Goal: Task Accomplishment & Management: Complete application form

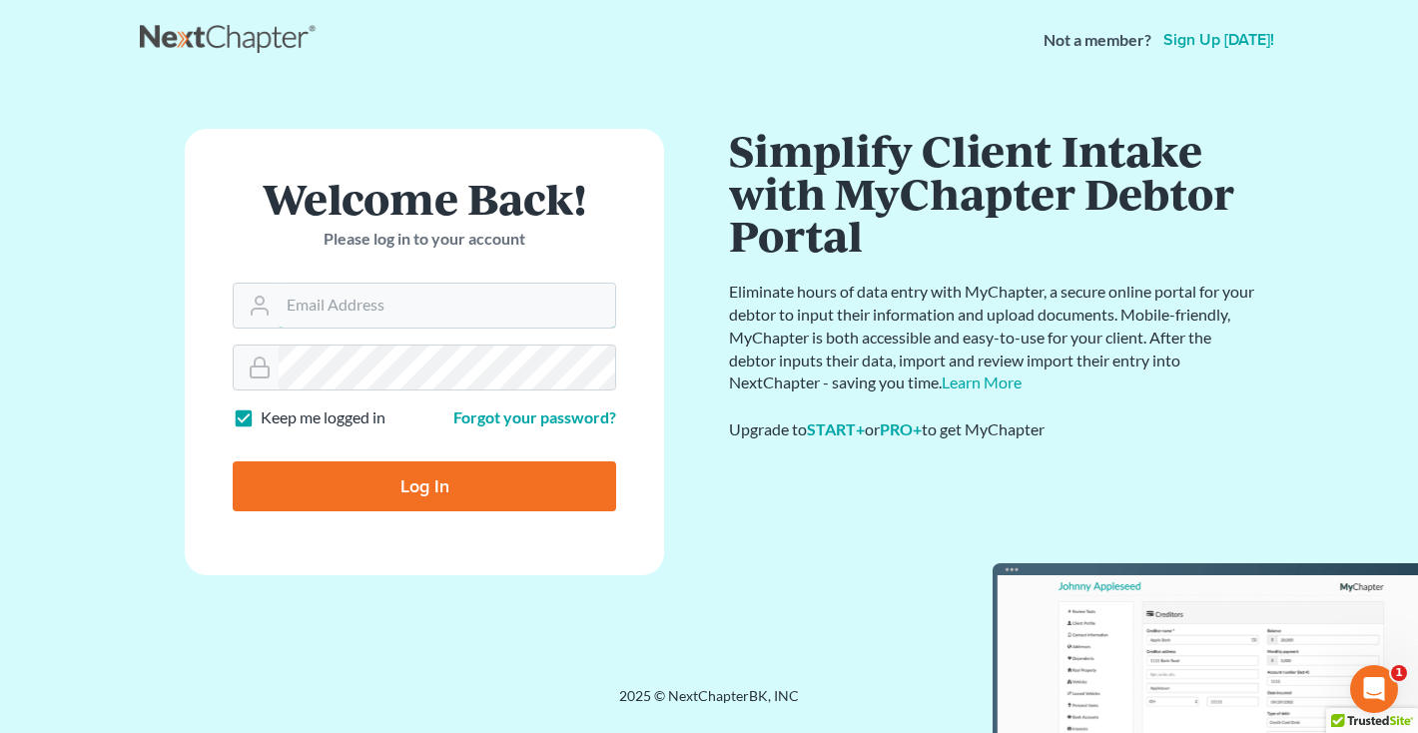
type input "[EMAIL_ADDRESS][DOMAIN_NAME]"
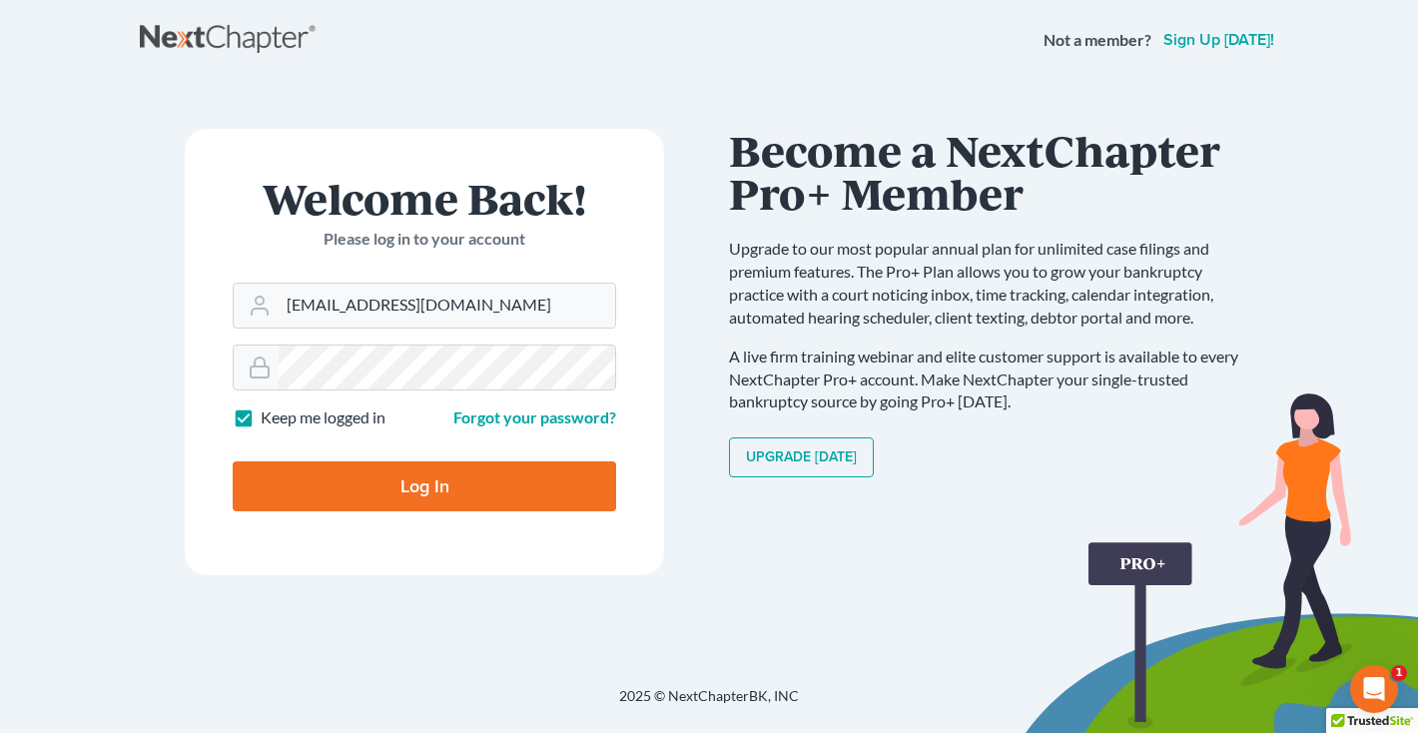
click at [400, 489] on input "Log In" at bounding box center [424, 486] width 383 height 50
type input "Thinking..."
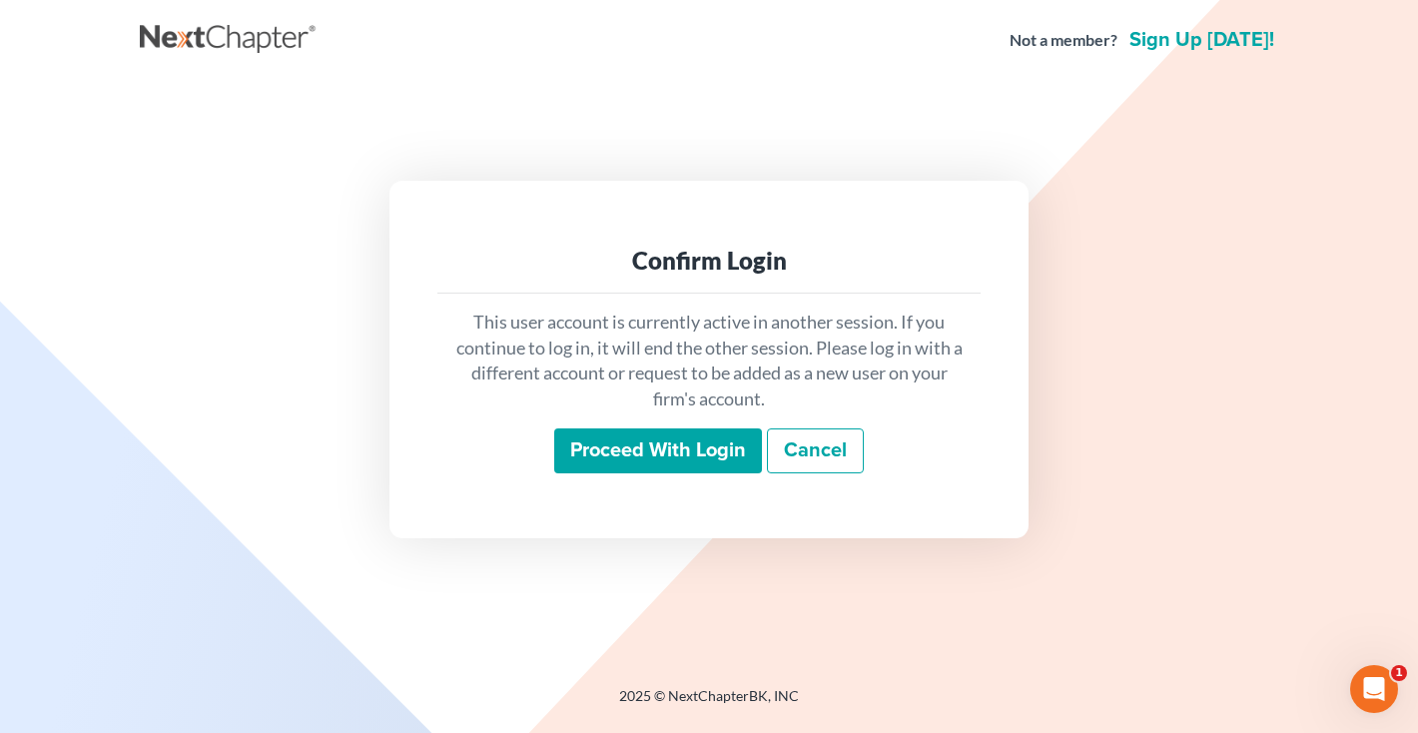
click at [698, 456] on input "Proceed with login" at bounding box center [658, 451] width 208 height 46
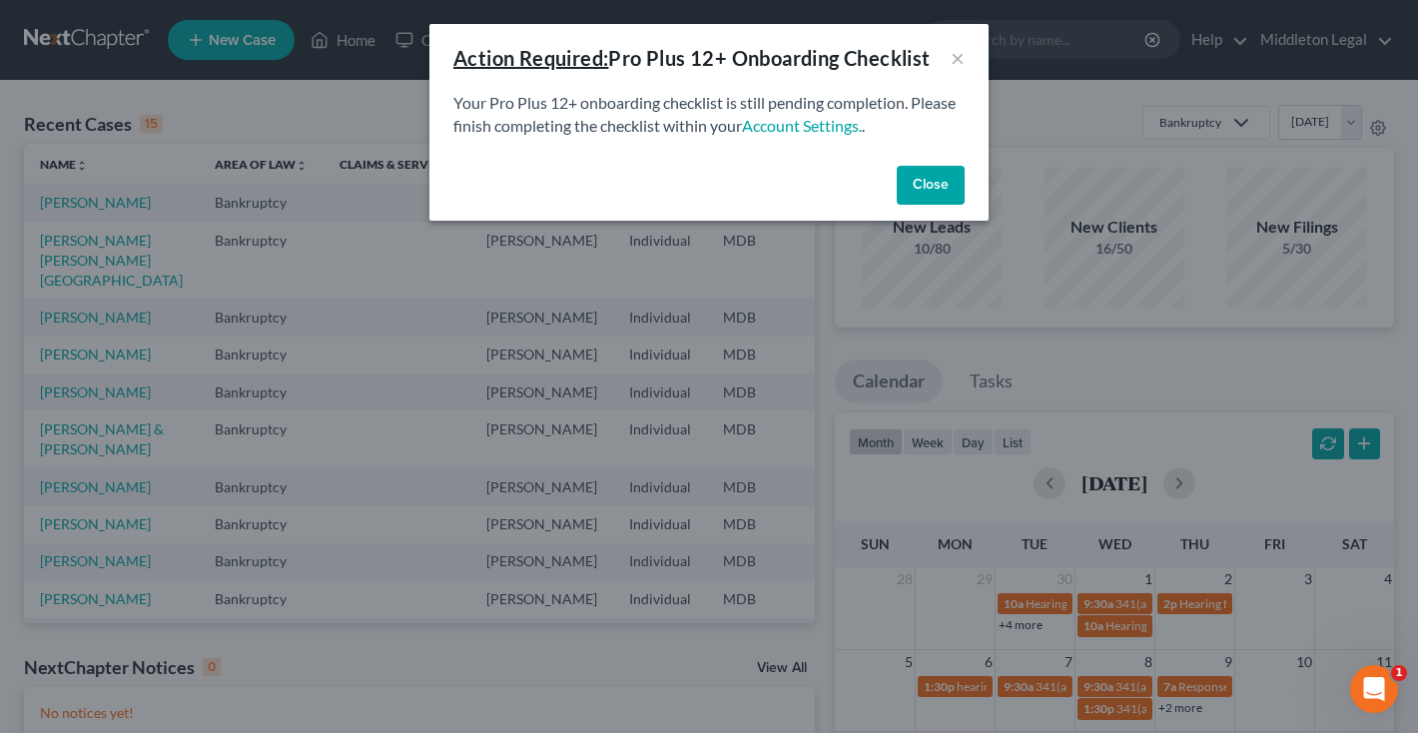
click at [929, 190] on button "Close" at bounding box center [931, 186] width 68 height 40
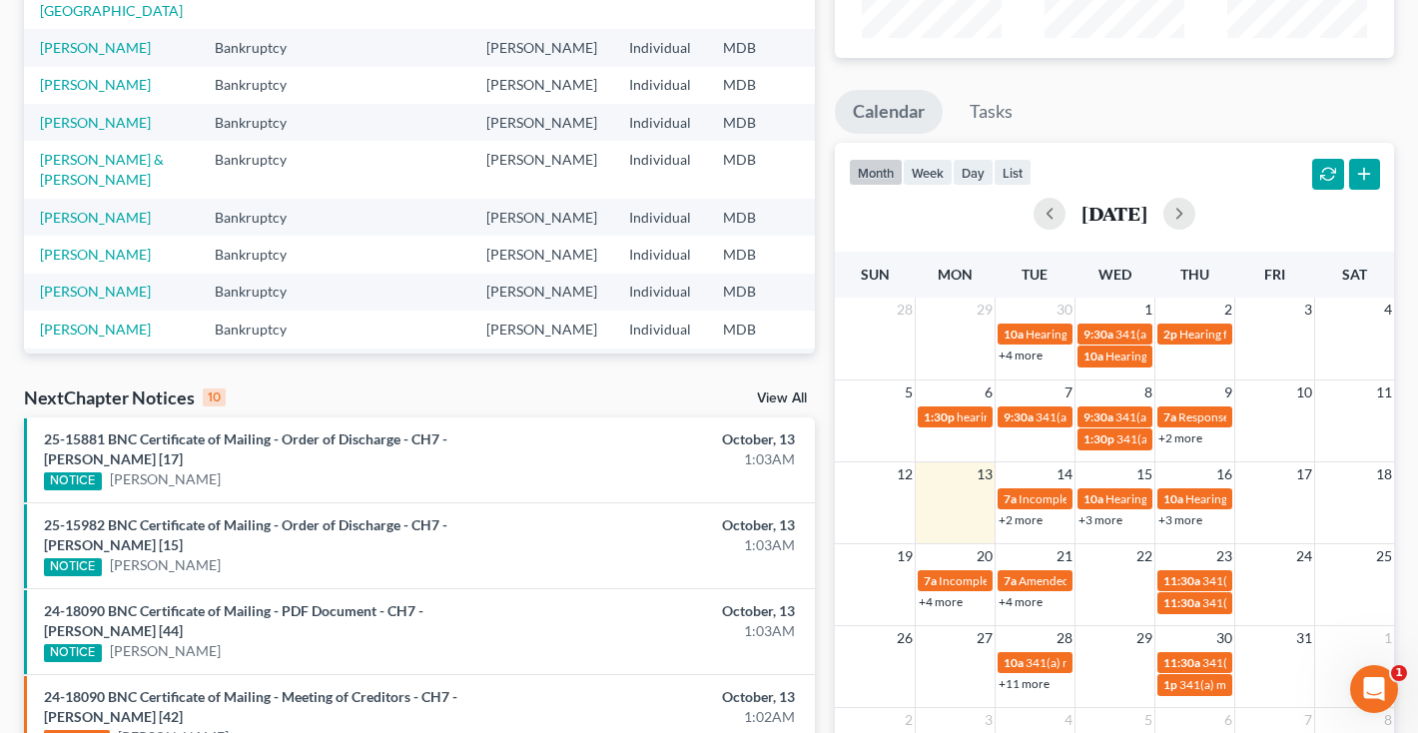
scroll to position [283, 0]
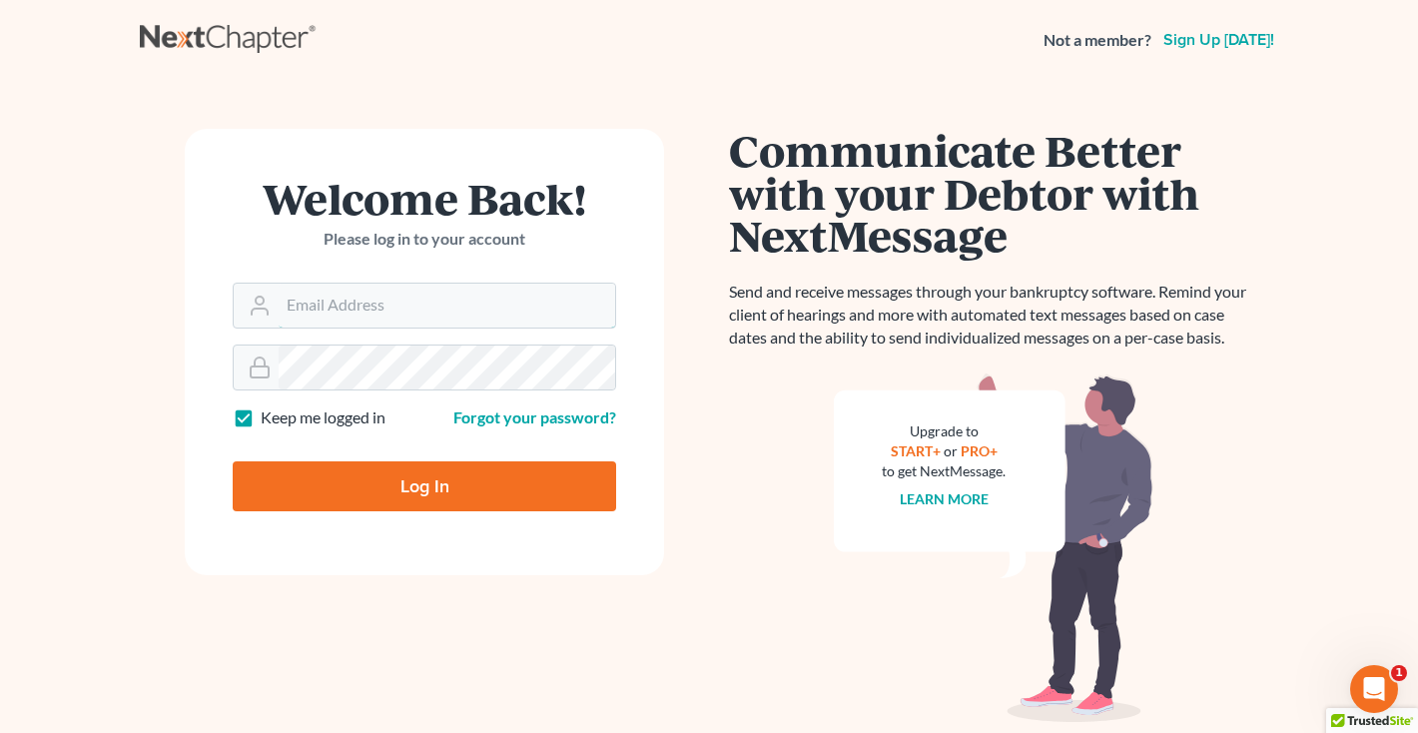
type input "[EMAIL_ADDRESS][DOMAIN_NAME]"
click at [383, 494] on input "Log In" at bounding box center [424, 486] width 383 height 50
type input "Thinking..."
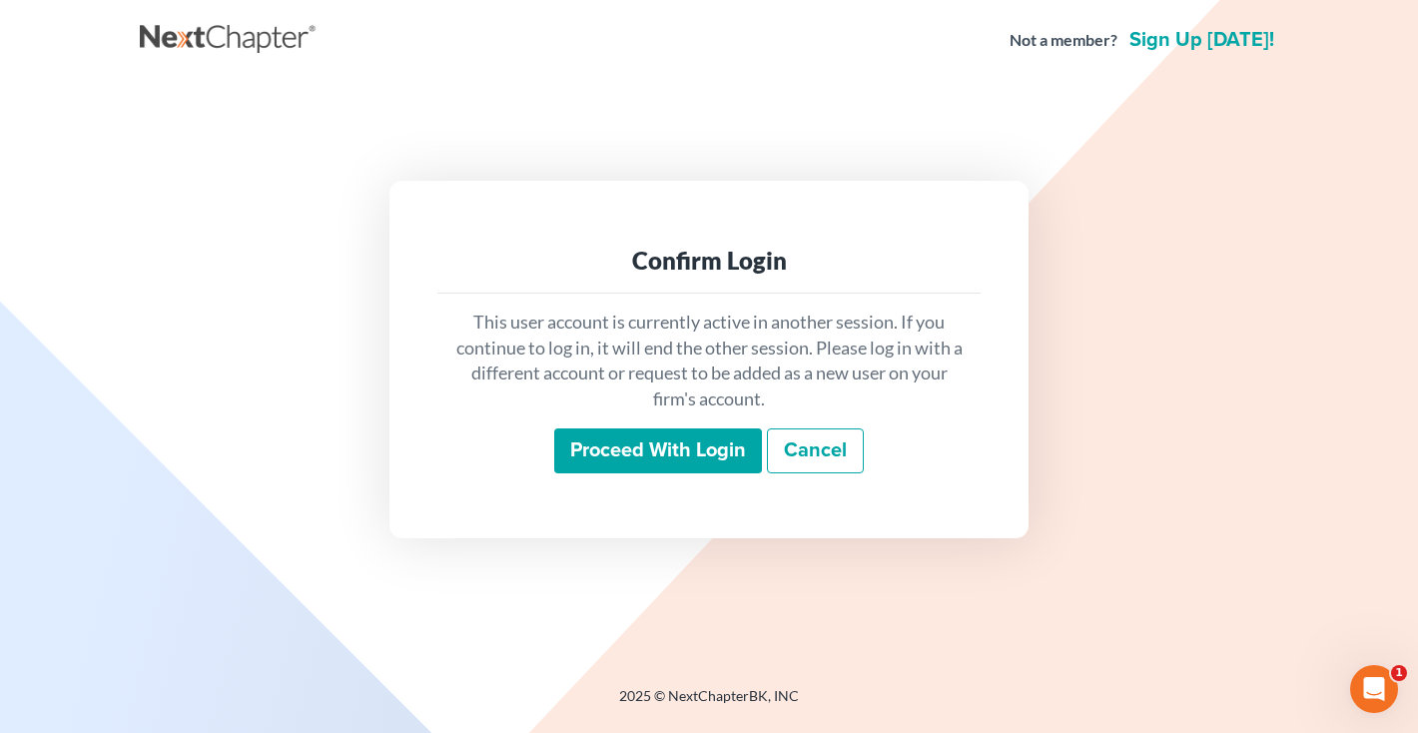
click at [649, 441] on input "Proceed with login" at bounding box center [658, 451] width 208 height 46
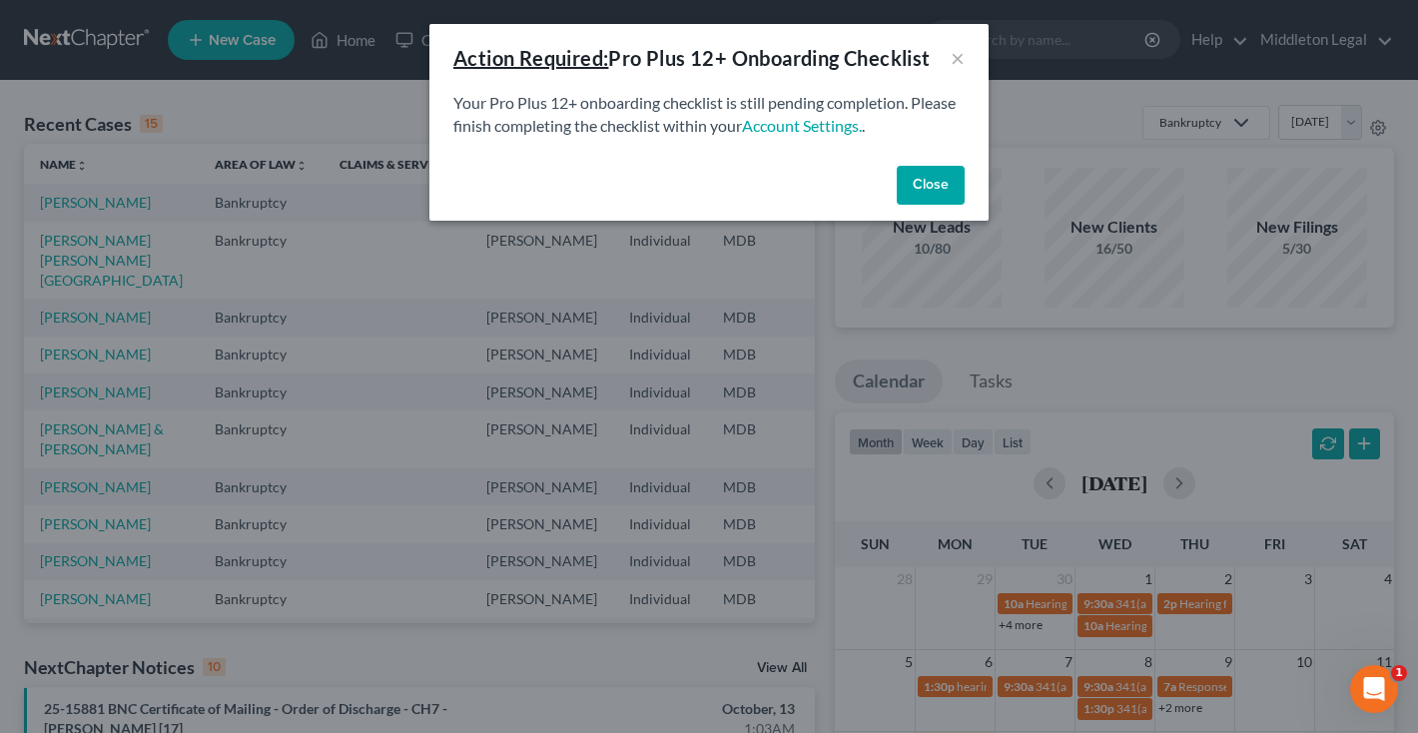
click at [945, 184] on button "Close" at bounding box center [931, 186] width 68 height 40
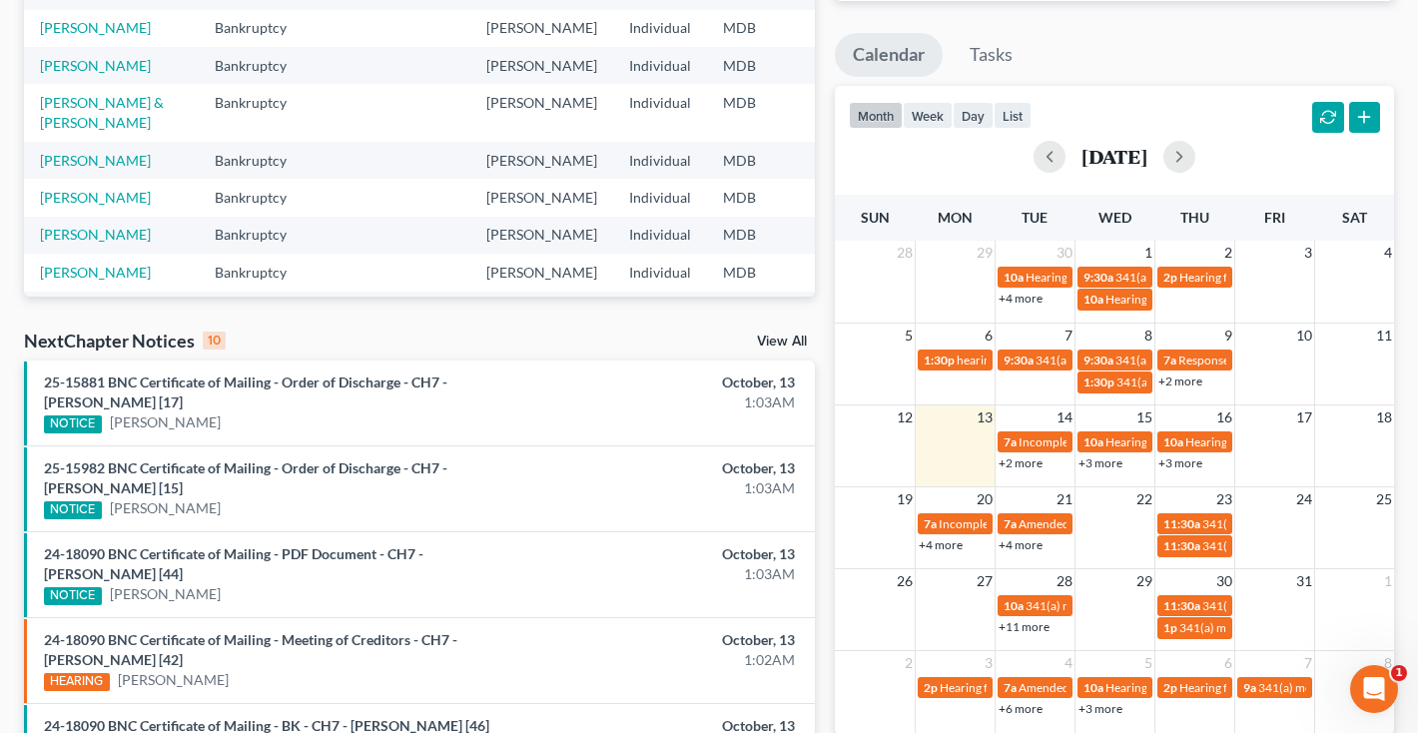
scroll to position [324, 0]
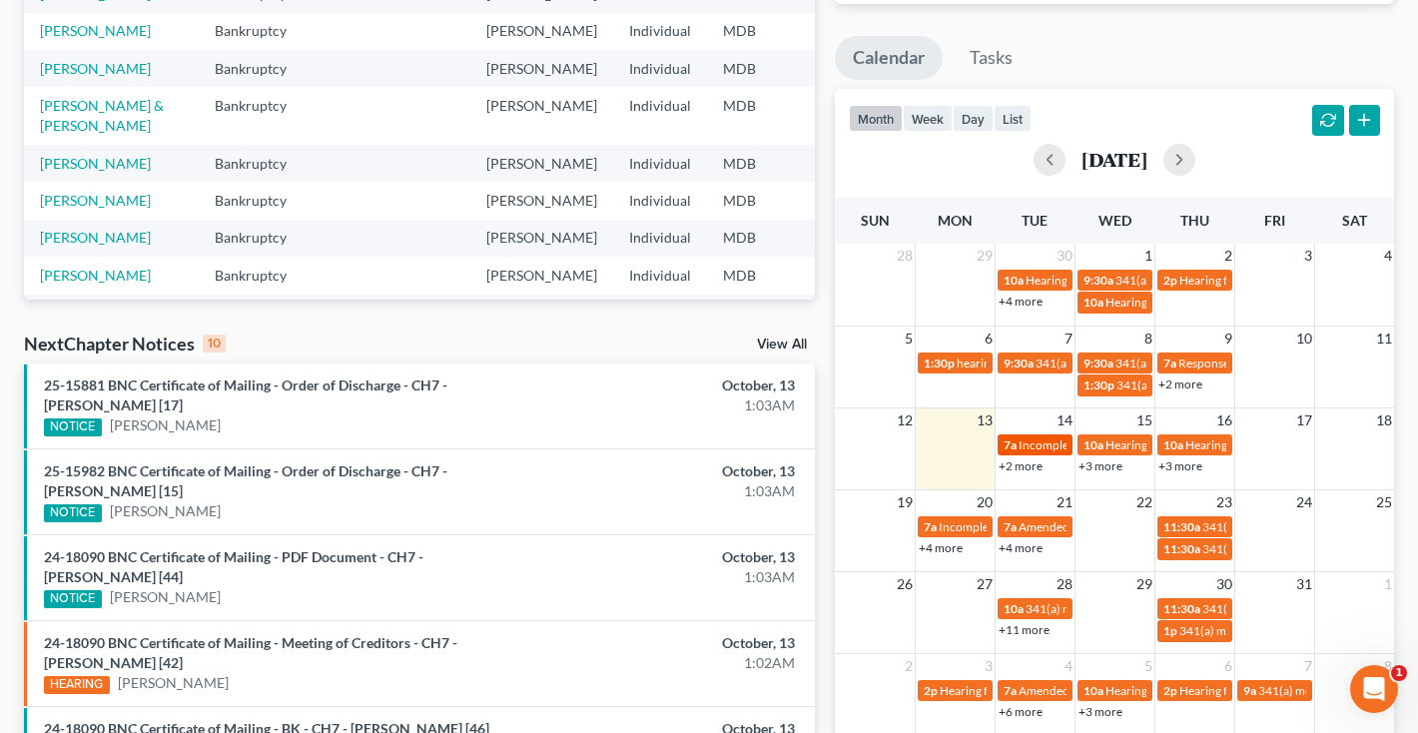
click at [1042, 442] on span "Incomplete Docs DUE" at bounding box center [1076, 444] width 116 height 15
select select "Days"
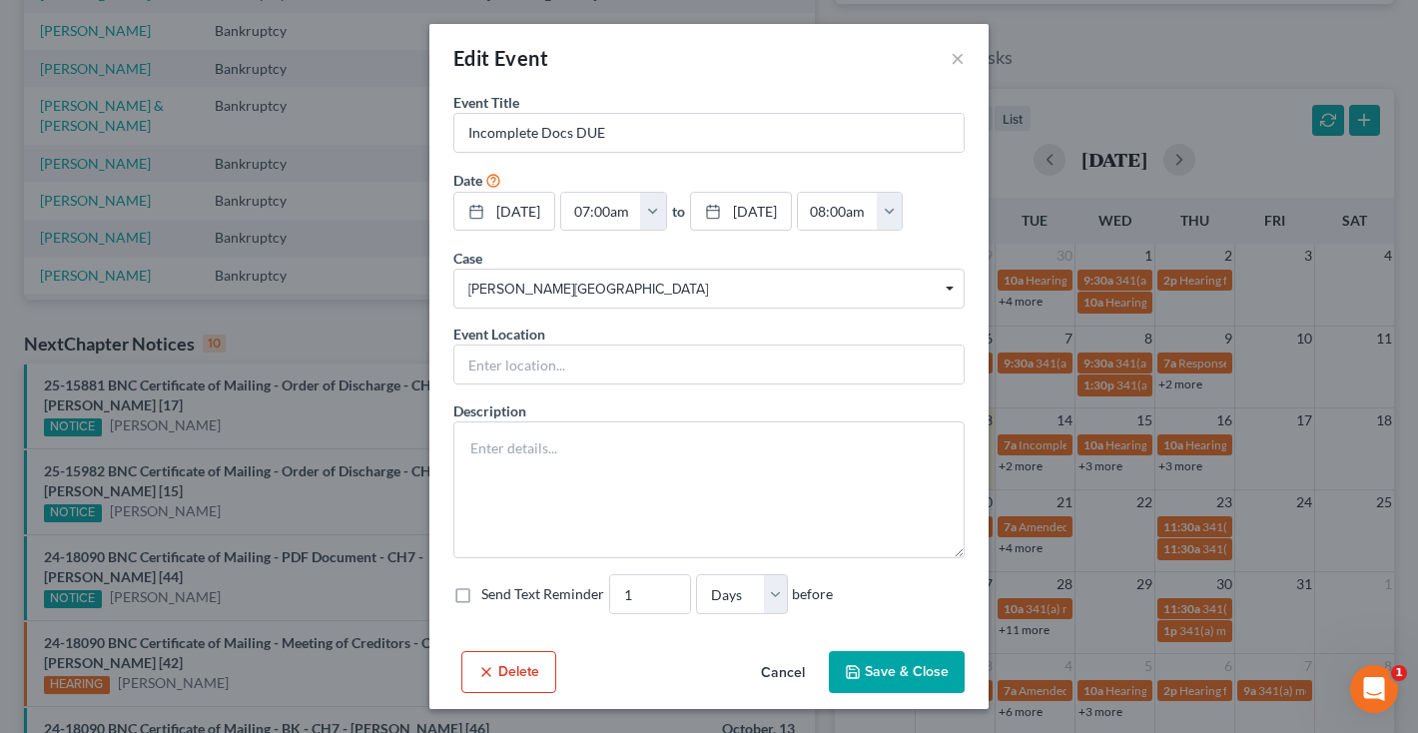
click at [783, 693] on button "Cancel" at bounding box center [783, 673] width 76 height 40
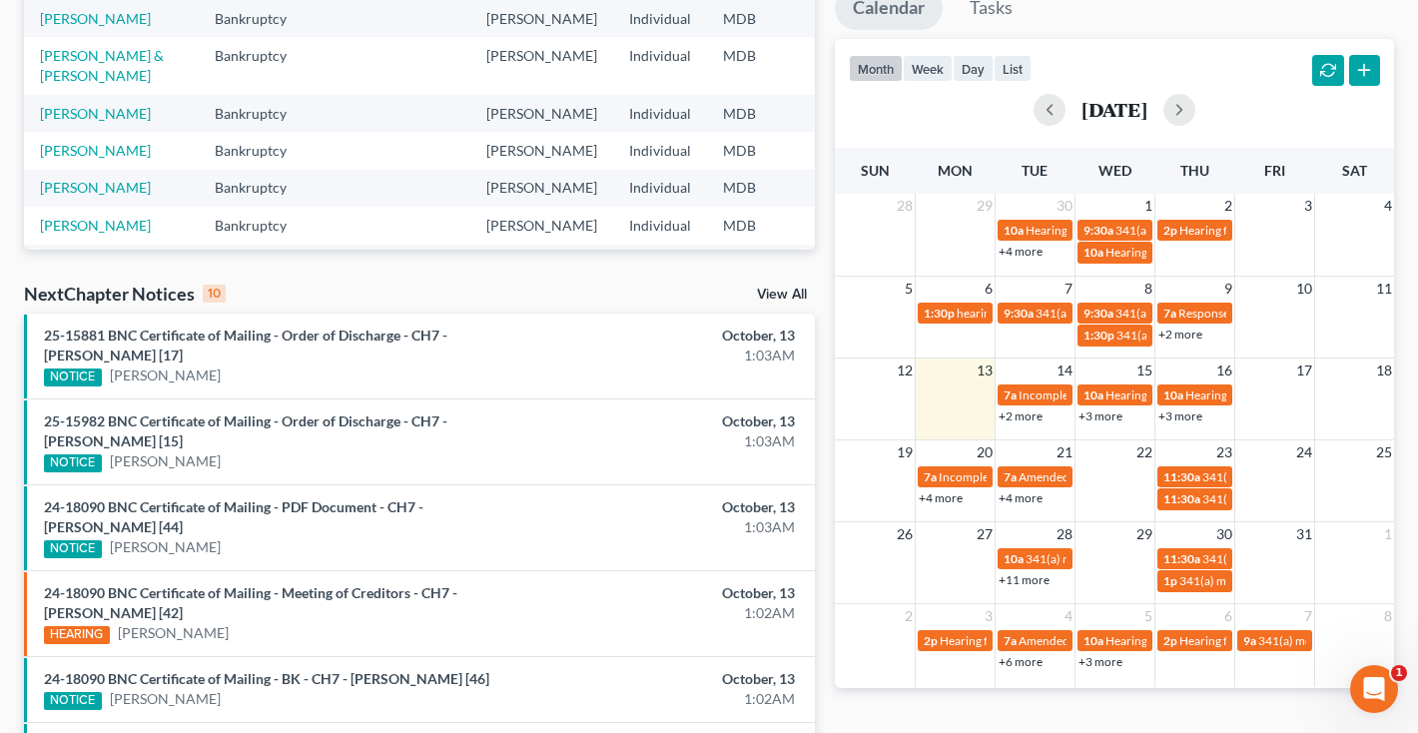
scroll to position [390, 0]
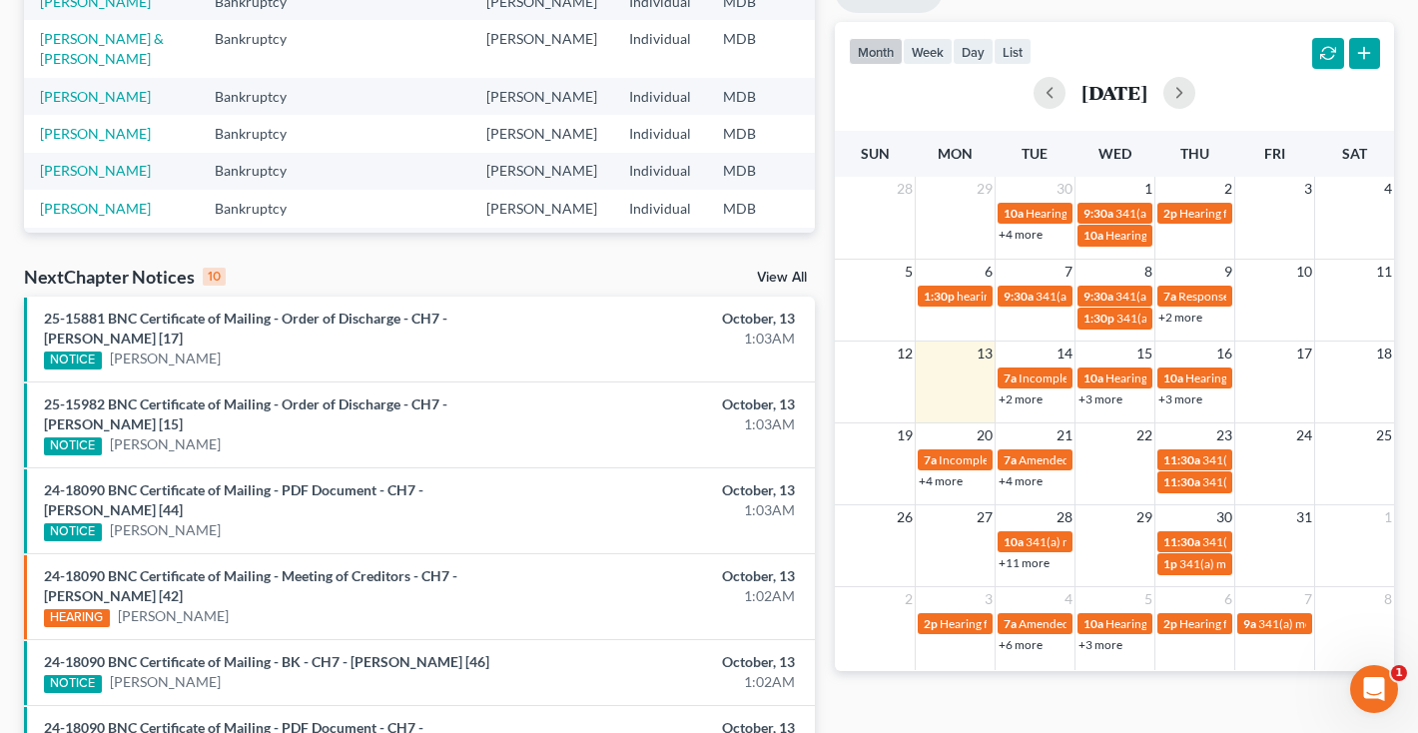
click at [1015, 400] on link "+2 more" at bounding box center [1020, 398] width 44 height 15
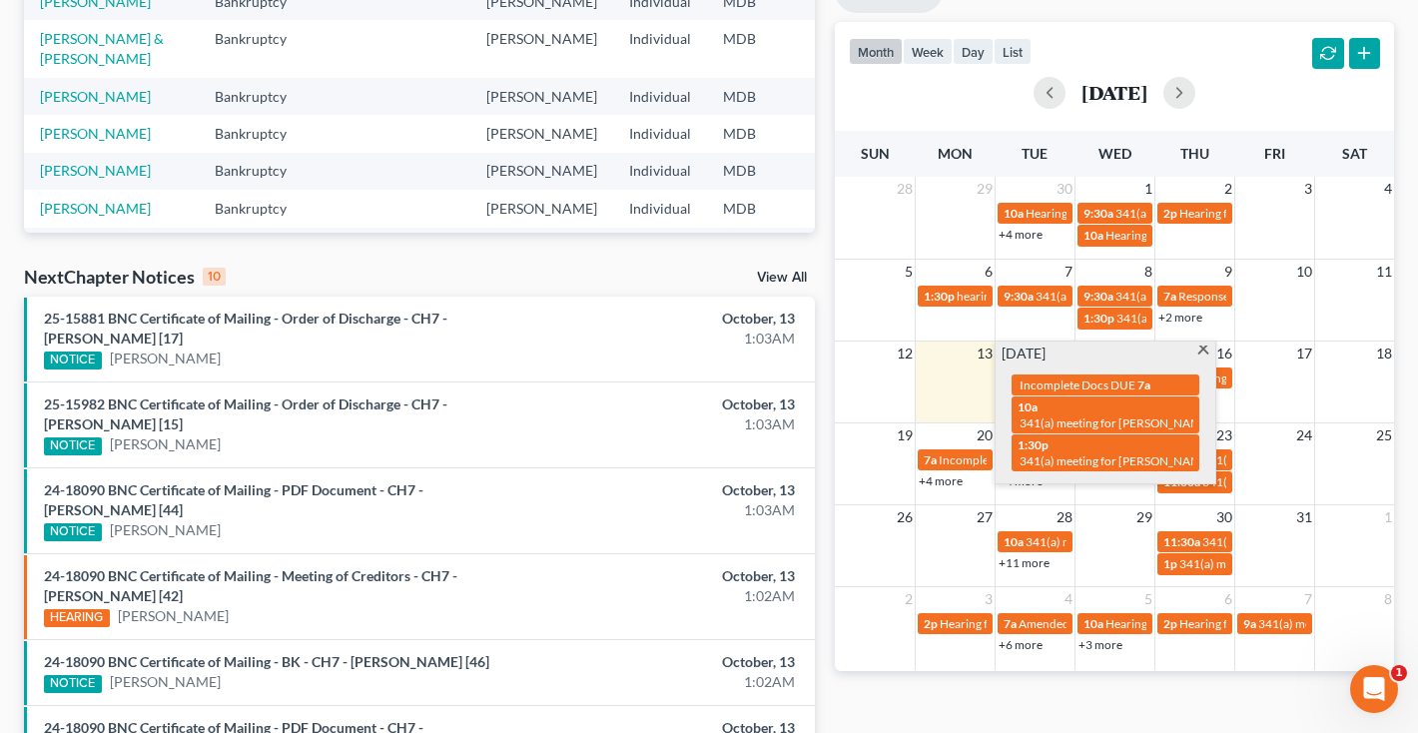
click at [1202, 356] on span at bounding box center [1202, 351] width 15 height 13
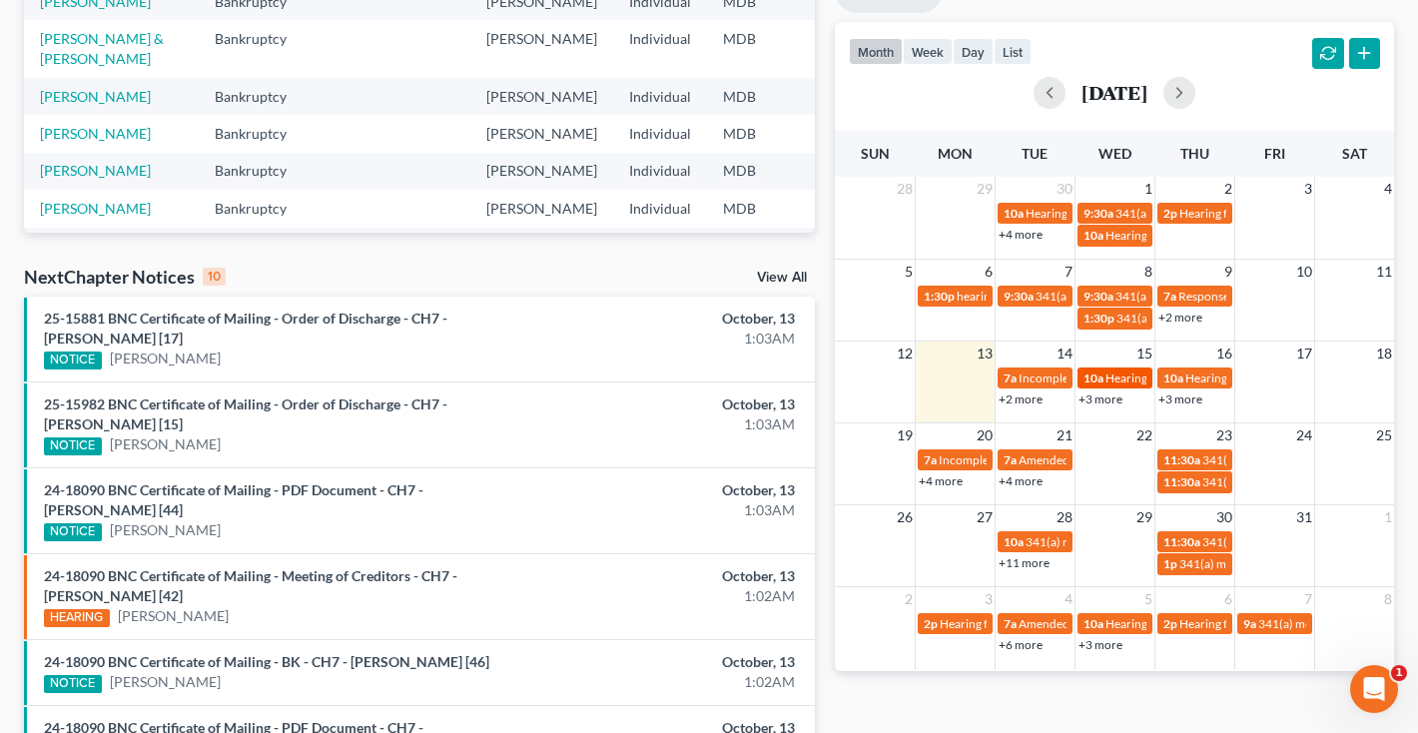
click at [1117, 377] on span "Hearing for [PERSON_NAME]" at bounding box center [1183, 377] width 156 height 15
select select "Days"
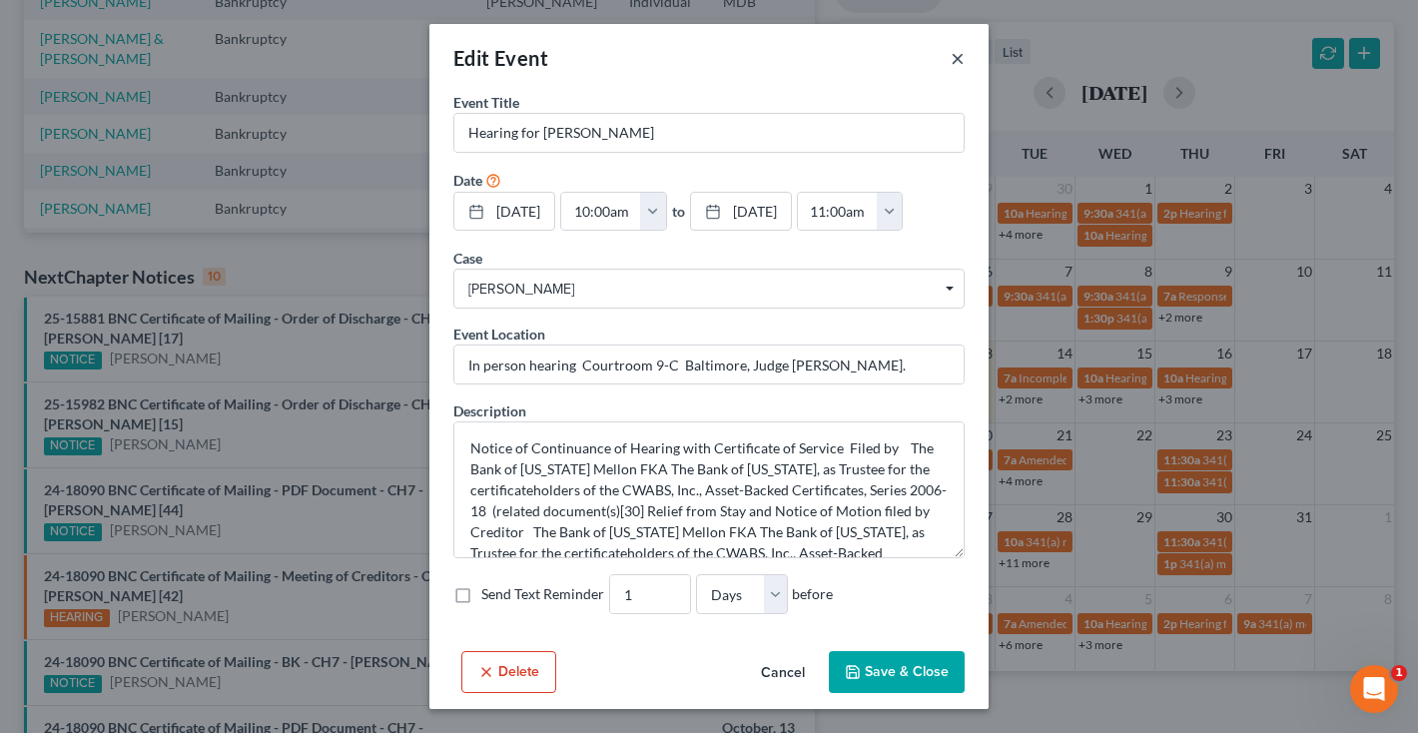
click at [960, 59] on button "×" at bounding box center [958, 58] width 14 height 24
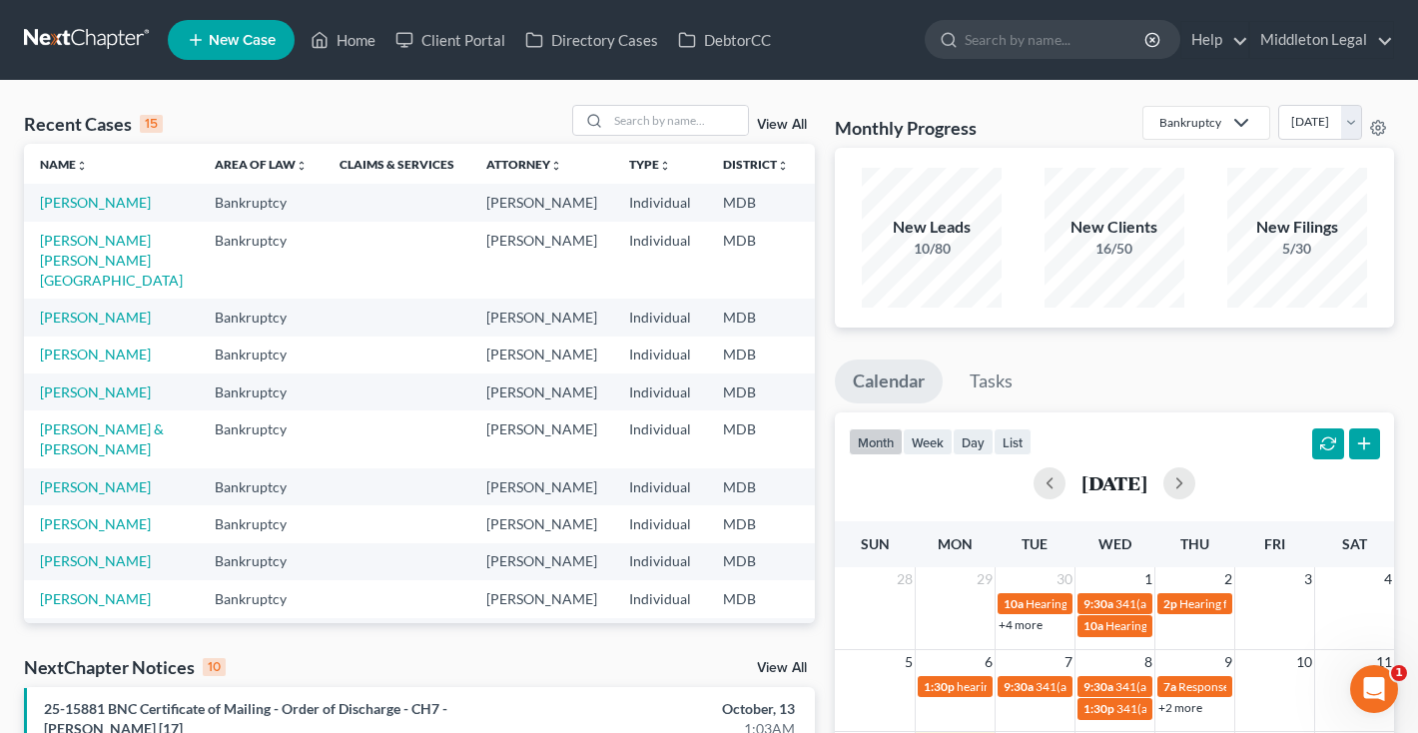
scroll to position [0, 0]
click at [637, 132] on input "search" at bounding box center [678, 120] width 140 height 29
type input "ewerie wilson"
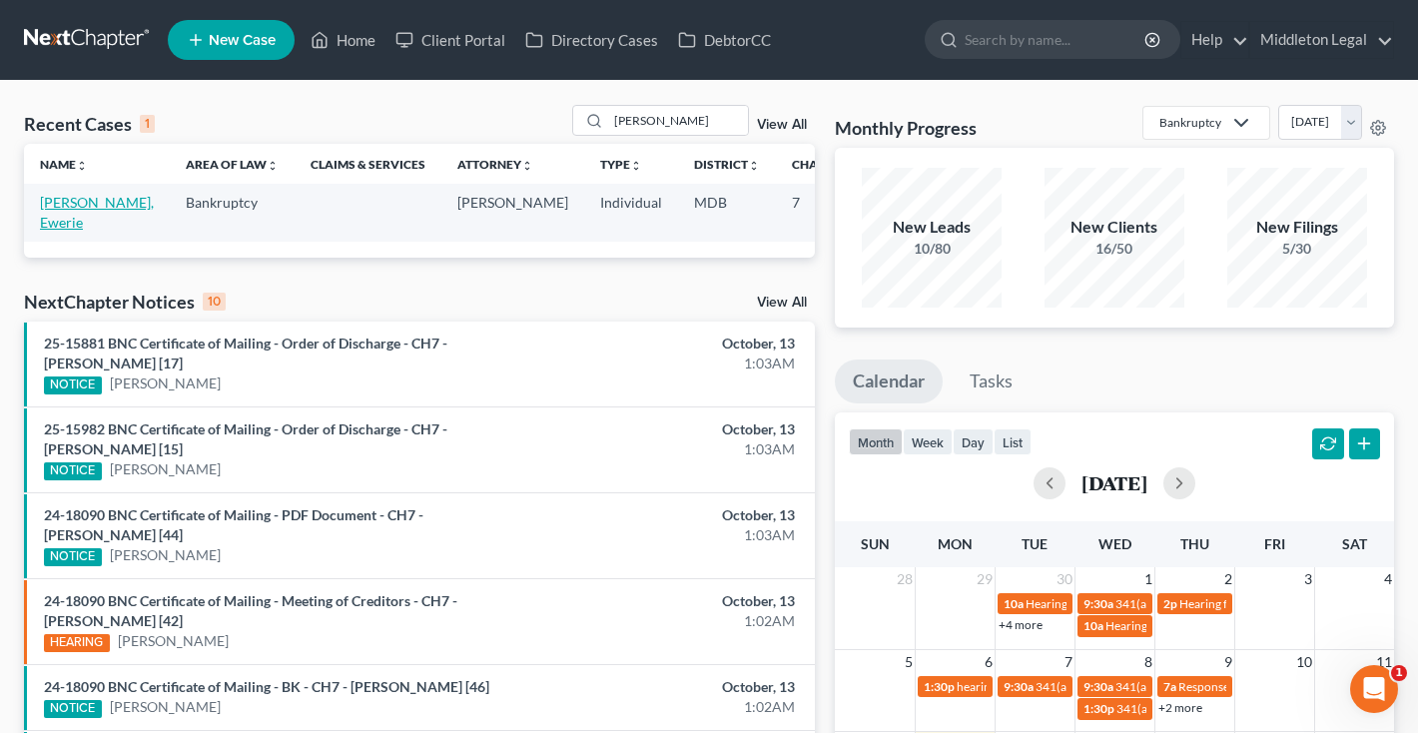
click at [59, 219] on link "[PERSON_NAME], Ewerie" at bounding box center [97, 212] width 114 height 37
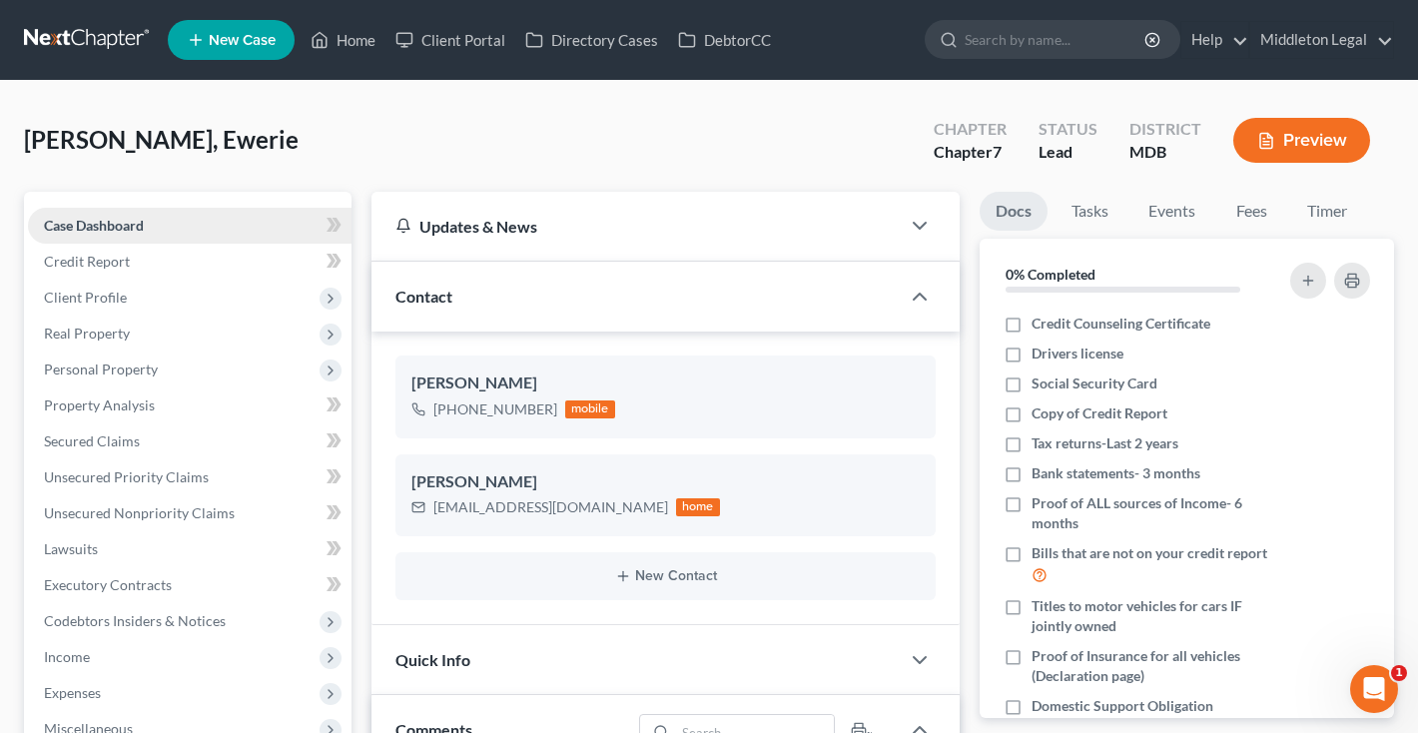
click at [70, 225] on span "Case Dashboard" at bounding box center [94, 225] width 100 height 17
click at [79, 258] on span "Credit Report" at bounding box center [87, 261] width 86 height 17
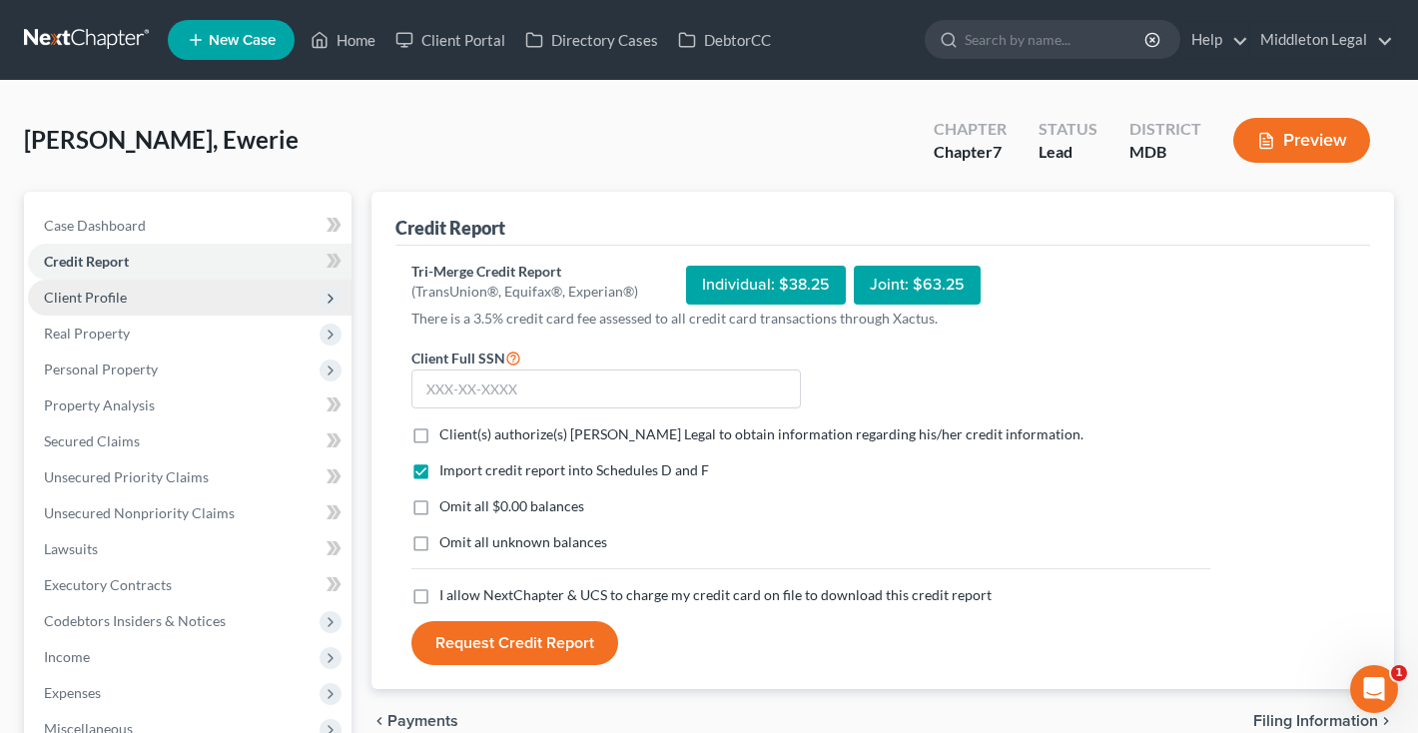
click at [86, 298] on span "Client Profile" at bounding box center [85, 297] width 83 height 17
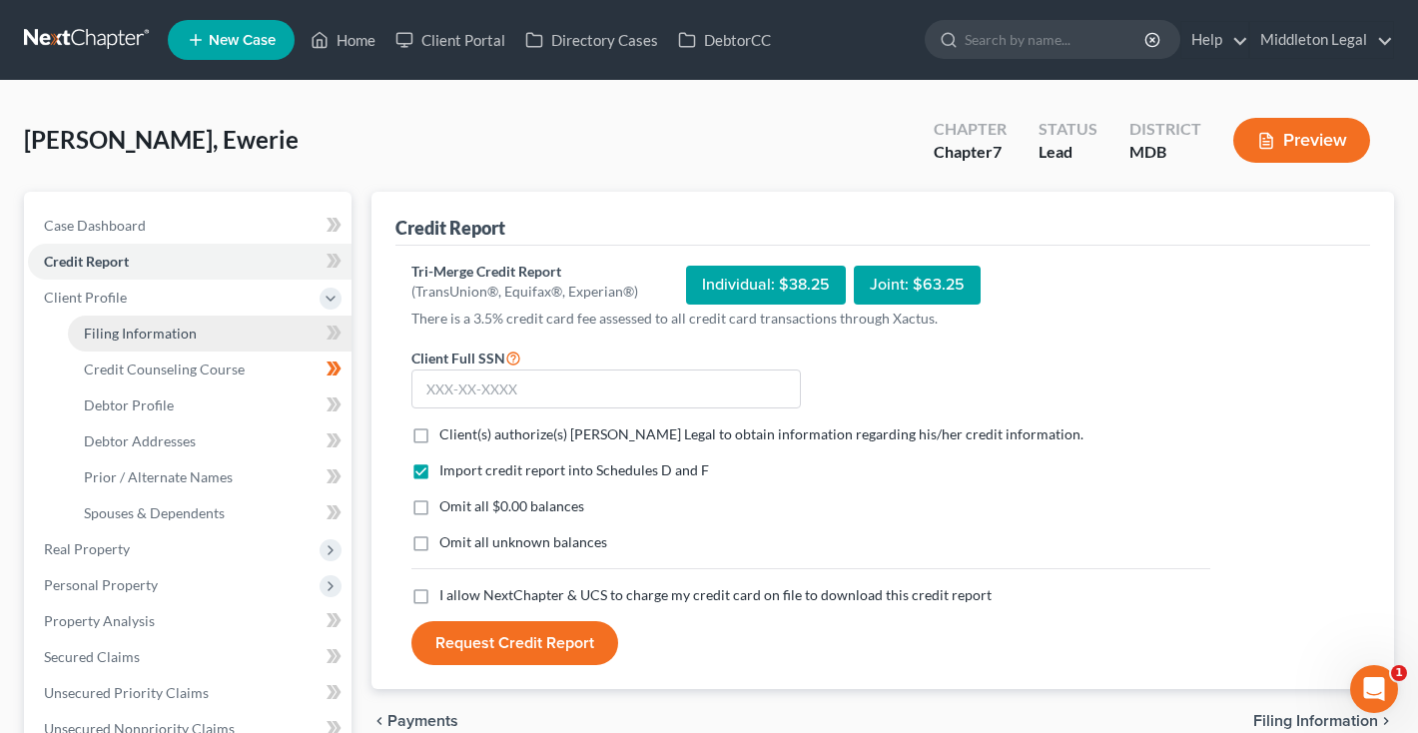
click at [102, 335] on span "Filing Information" at bounding box center [140, 333] width 113 height 17
select select "1"
select select "0"
select select "21"
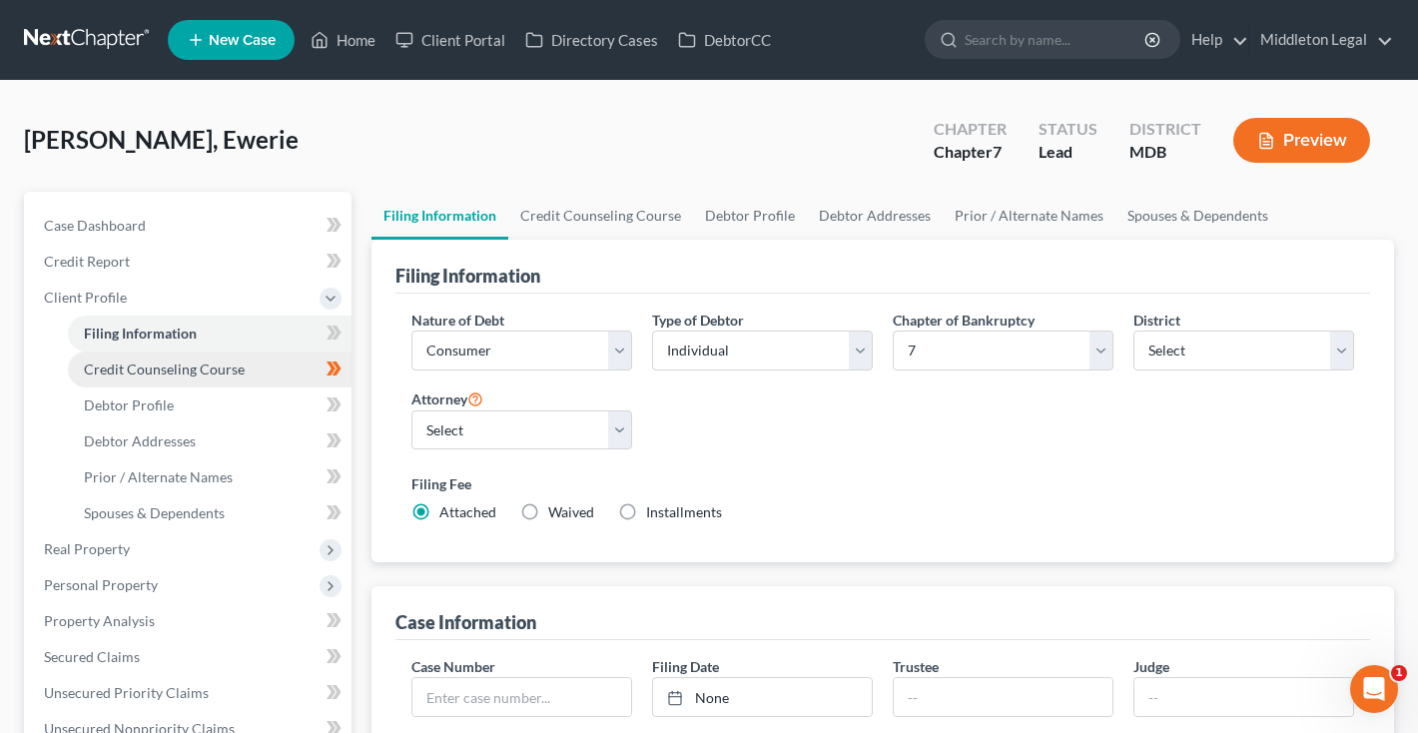
click at [119, 366] on span "Credit Counseling Course" at bounding box center [164, 368] width 161 height 17
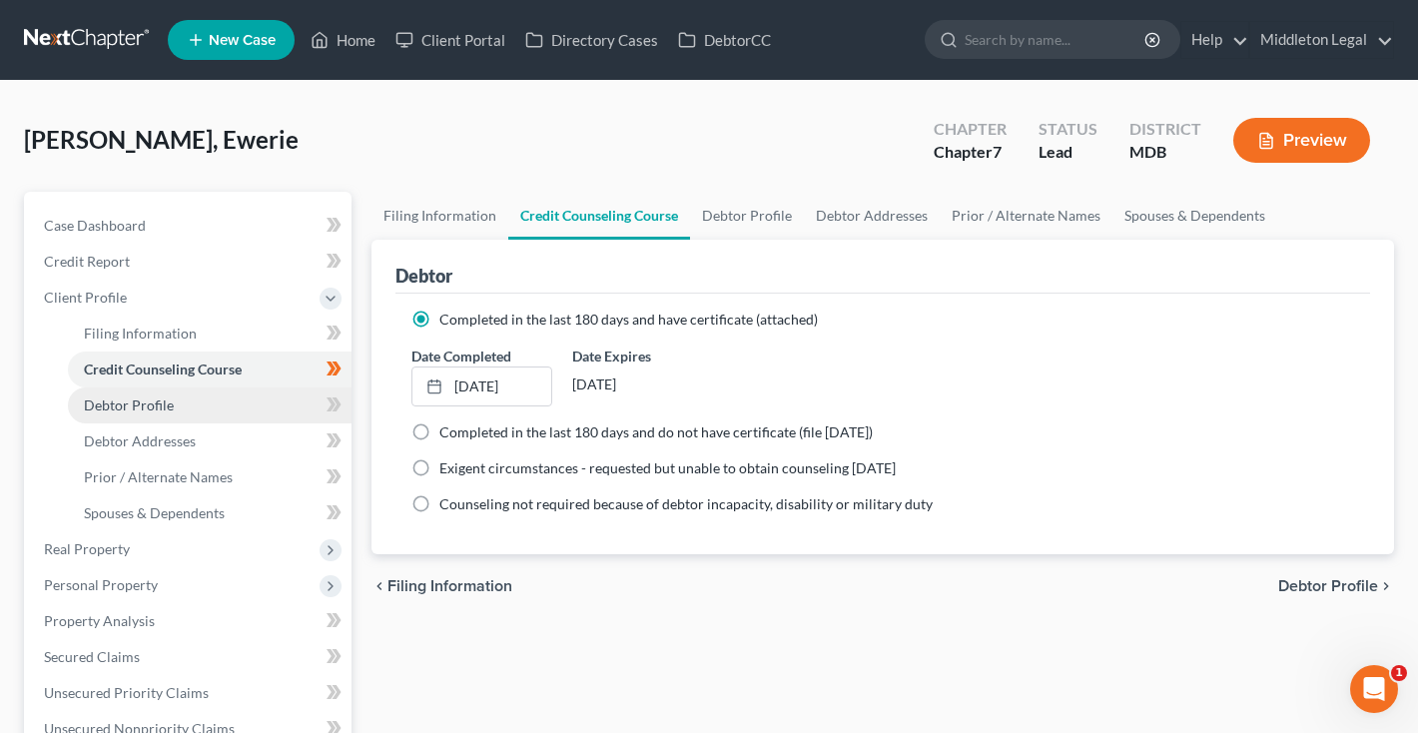
click at [126, 404] on span "Debtor Profile" at bounding box center [129, 404] width 90 height 17
select select "0"
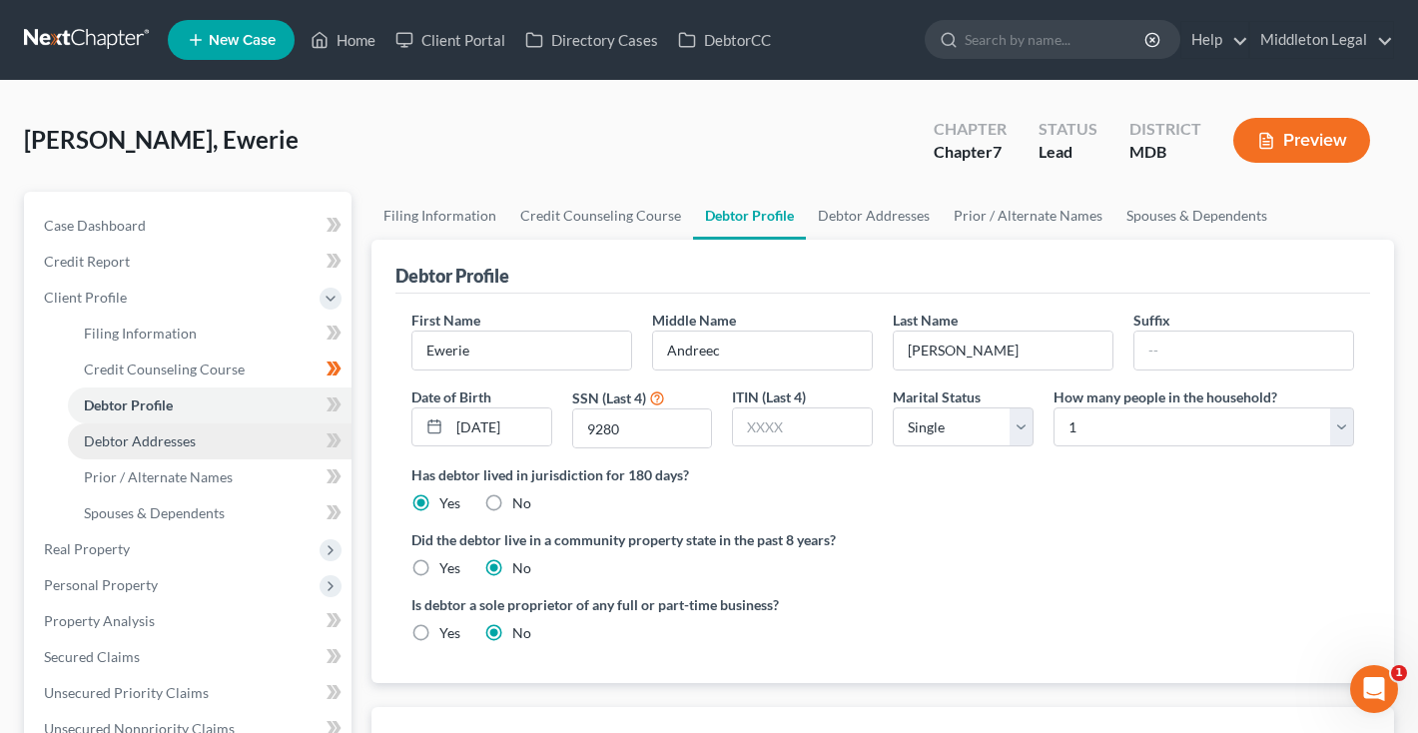
click at [131, 432] on span "Debtor Addresses" at bounding box center [140, 440] width 112 height 17
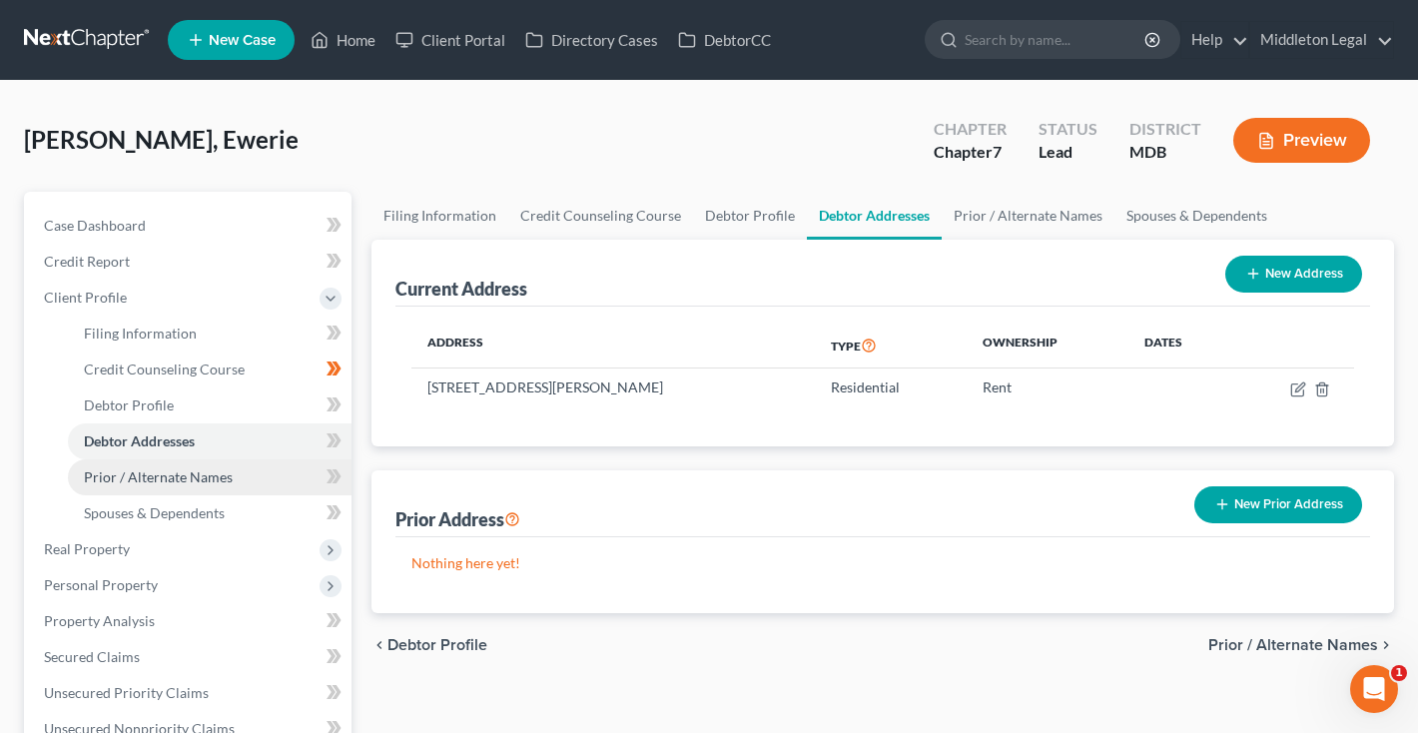
click at [141, 476] on span "Prior / Alternate Names" at bounding box center [158, 476] width 149 height 17
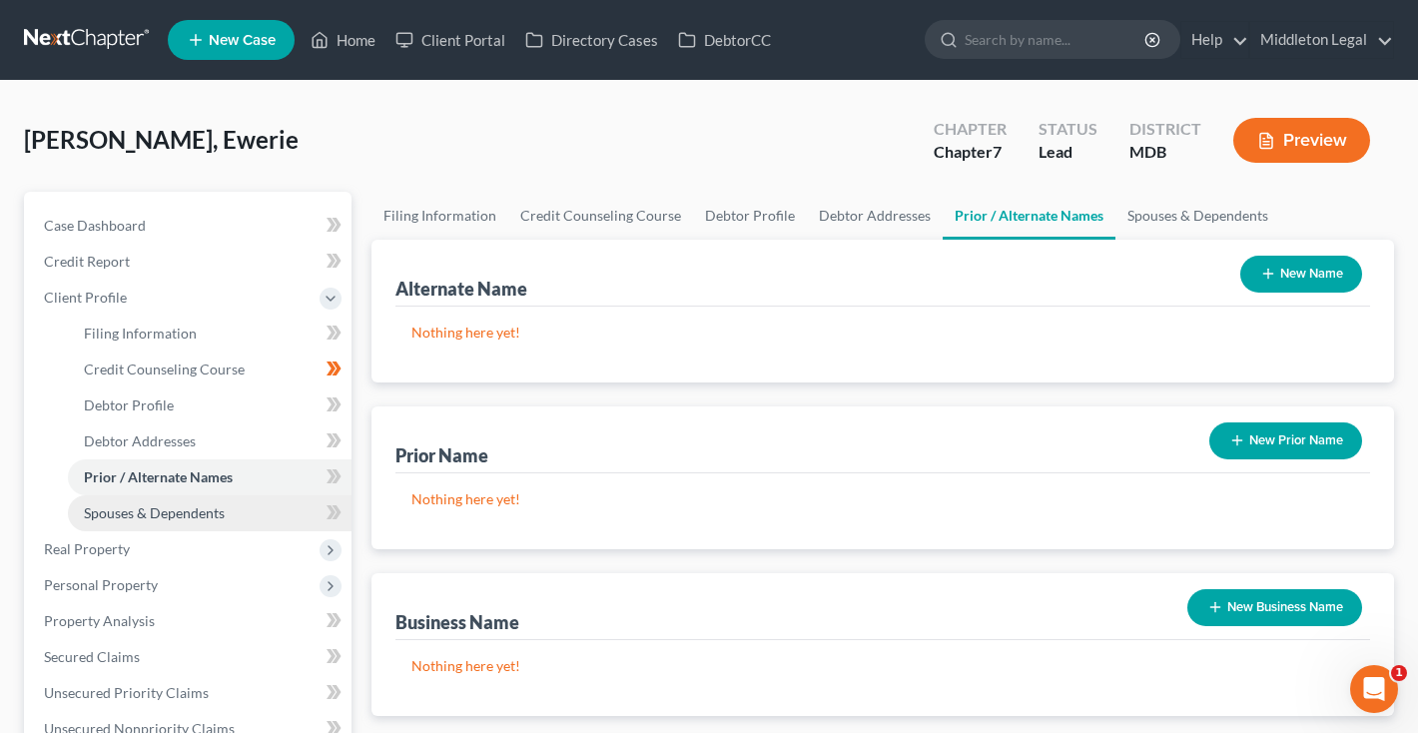
click at [148, 523] on link "Spouses & Dependents" at bounding box center [210, 513] width 284 height 36
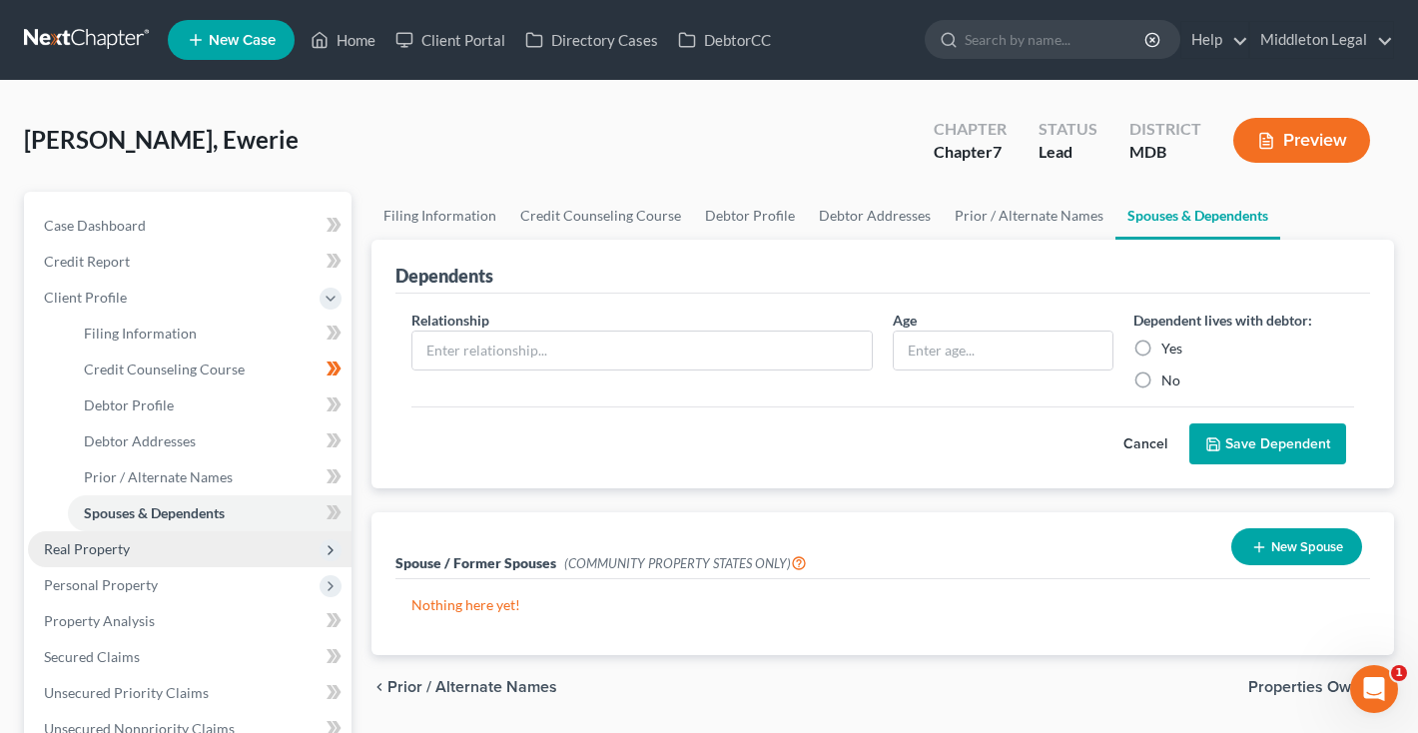
click at [131, 551] on span "Real Property" at bounding box center [190, 549] width 324 height 36
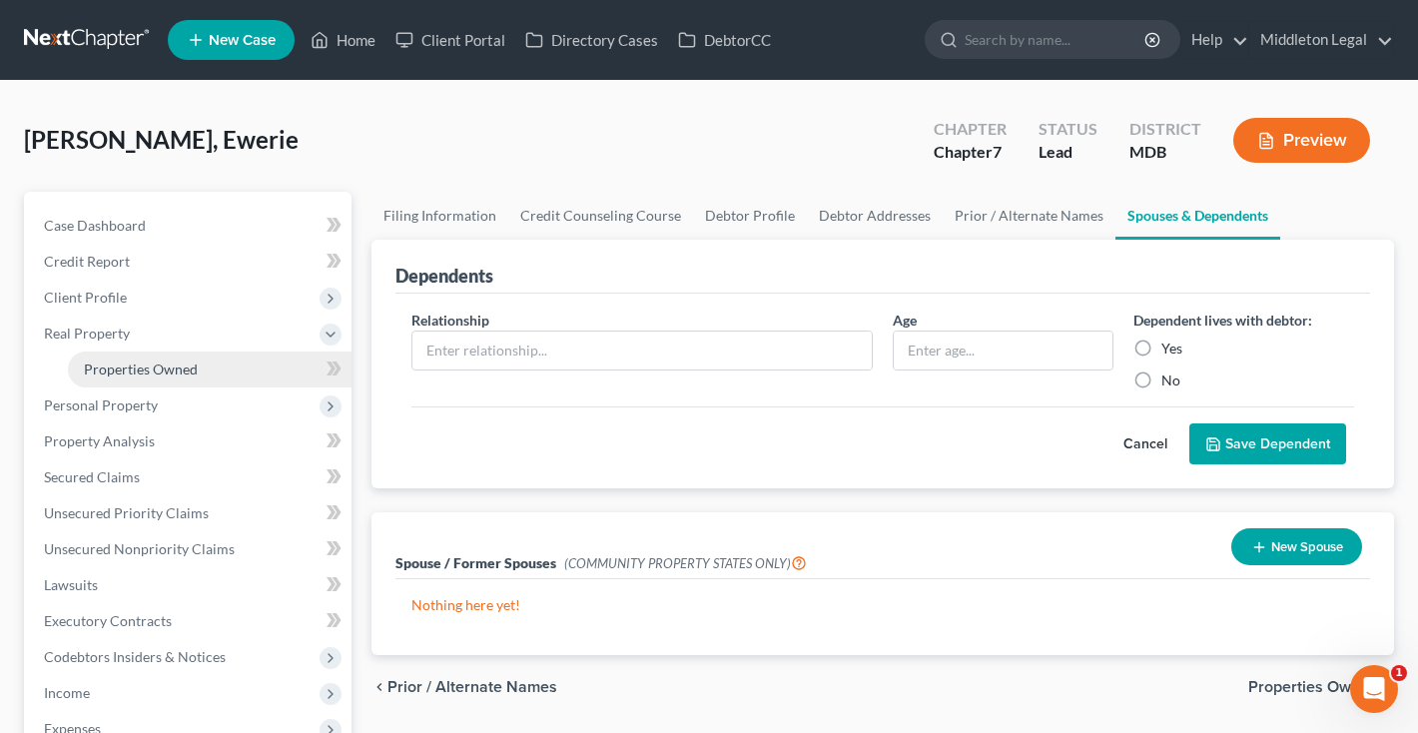
click at [153, 378] on link "Properties Owned" at bounding box center [210, 369] width 284 height 36
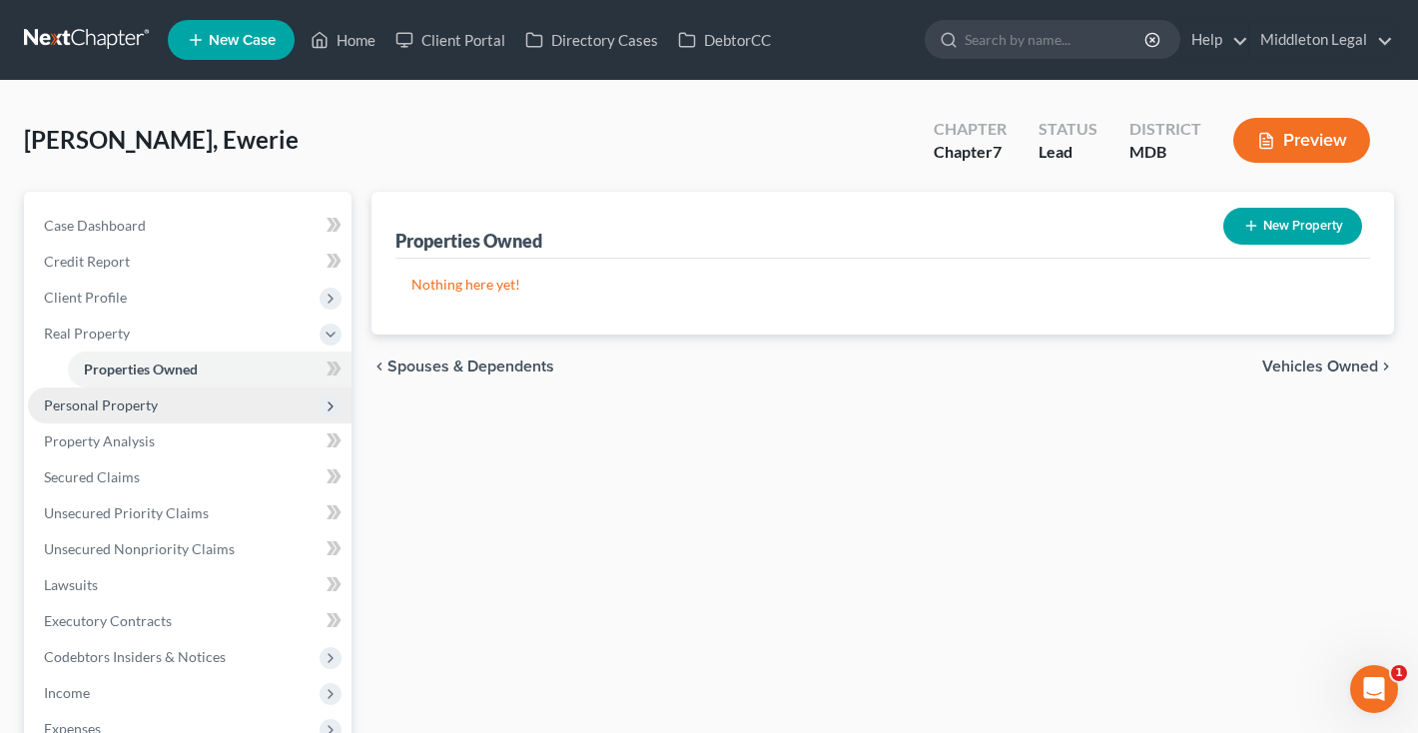
click at [147, 407] on span "Personal Property" at bounding box center [101, 404] width 114 height 17
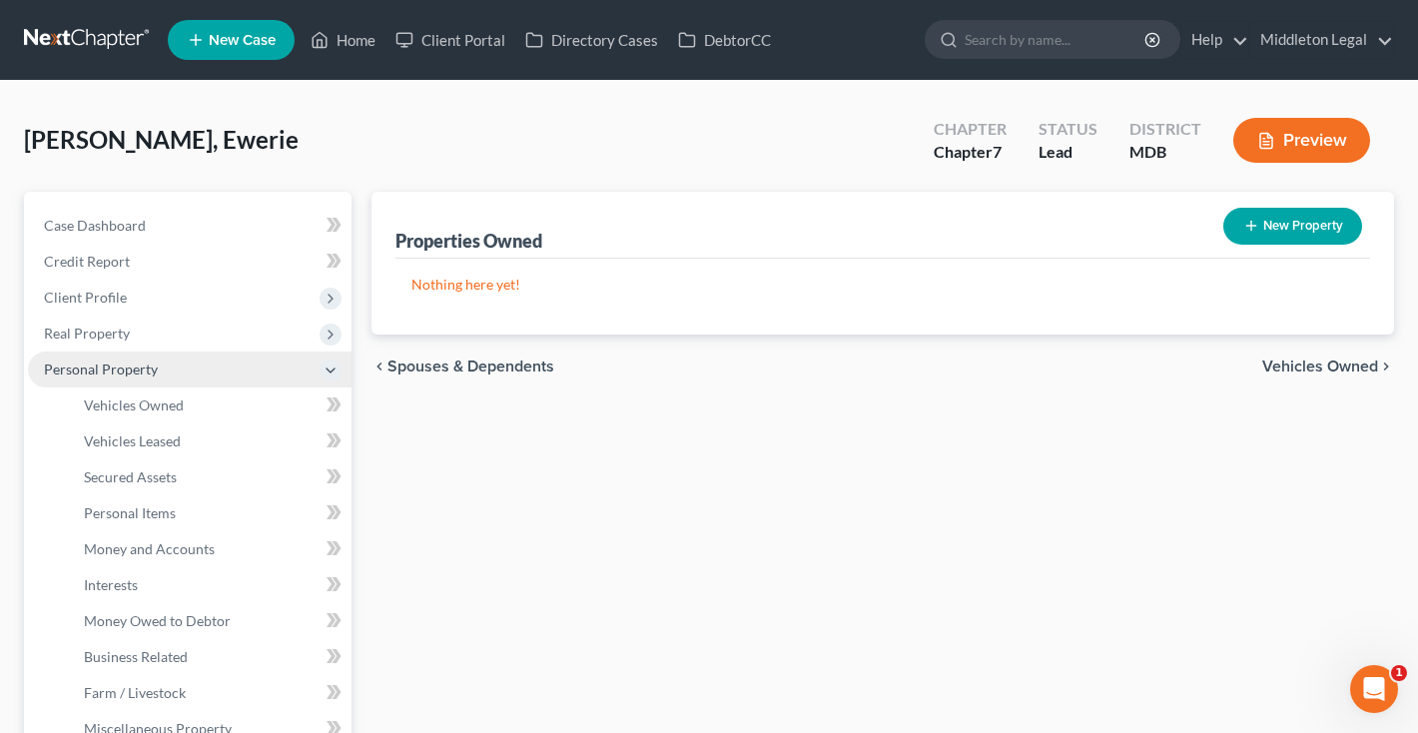
click at [147, 407] on span "Vehicles Owned" at bounding box center [134, 404] width 100 height 17
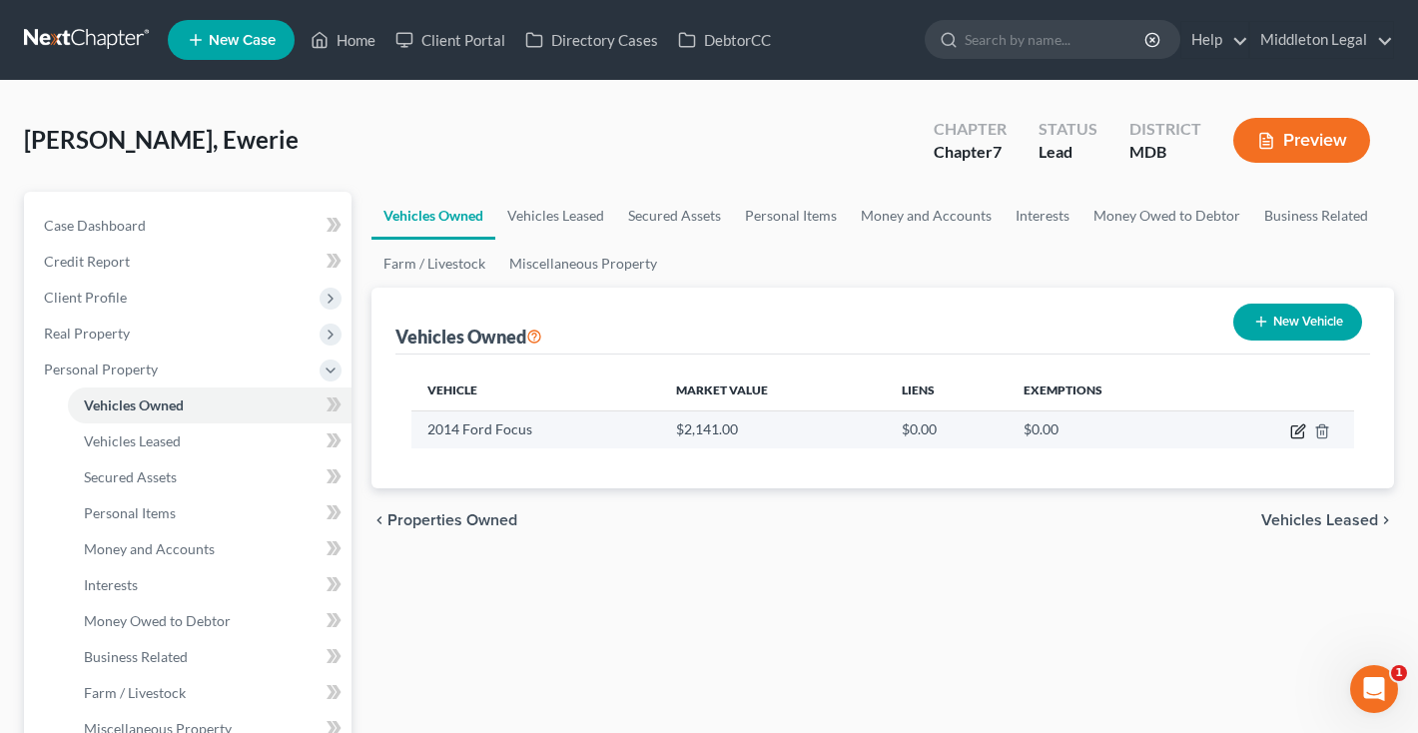
click at [1302, 424] on icon "button" at bounding box center [1299, 428] width 9 height 9
select select "0"
select select "12"
select select "2"
select select "0"
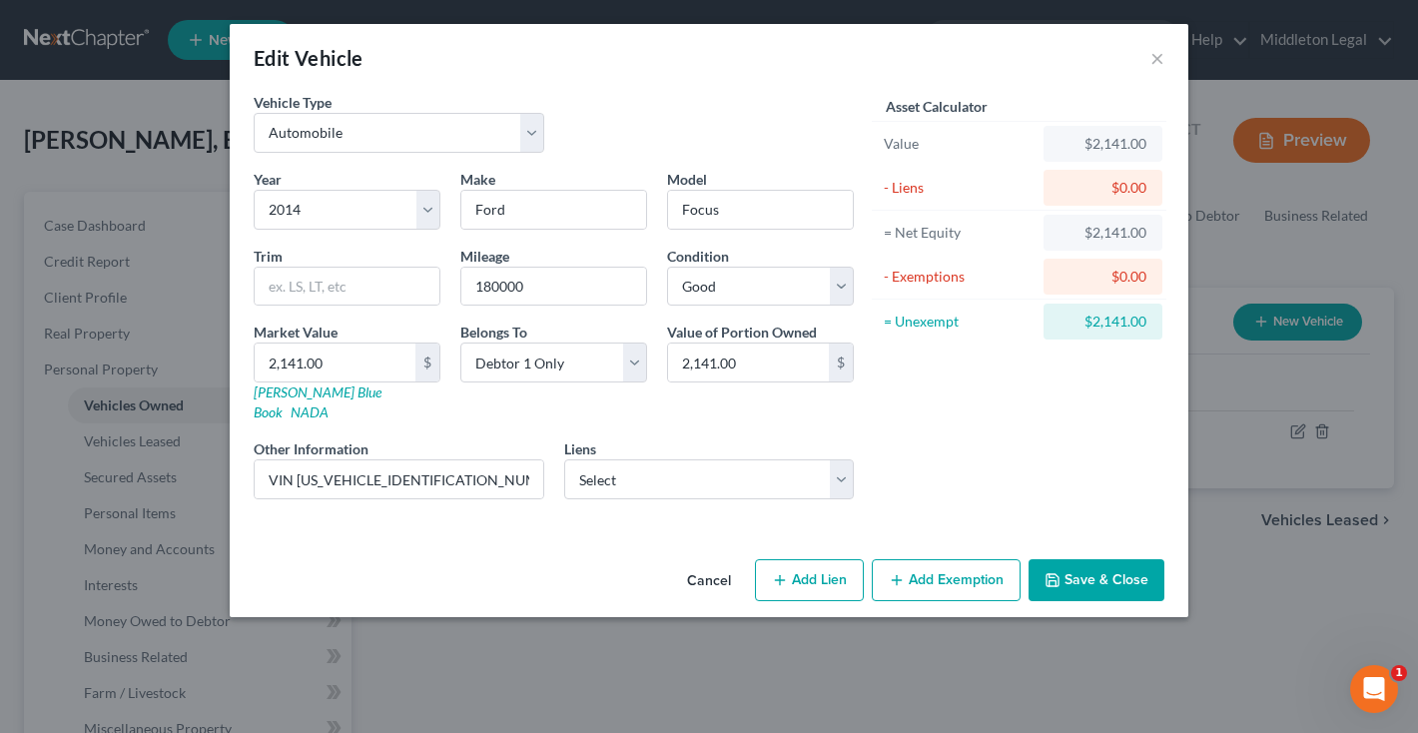
click at [916, 559] on button "Add Exemption" at bounding box center [946, 580] width 149 height 42
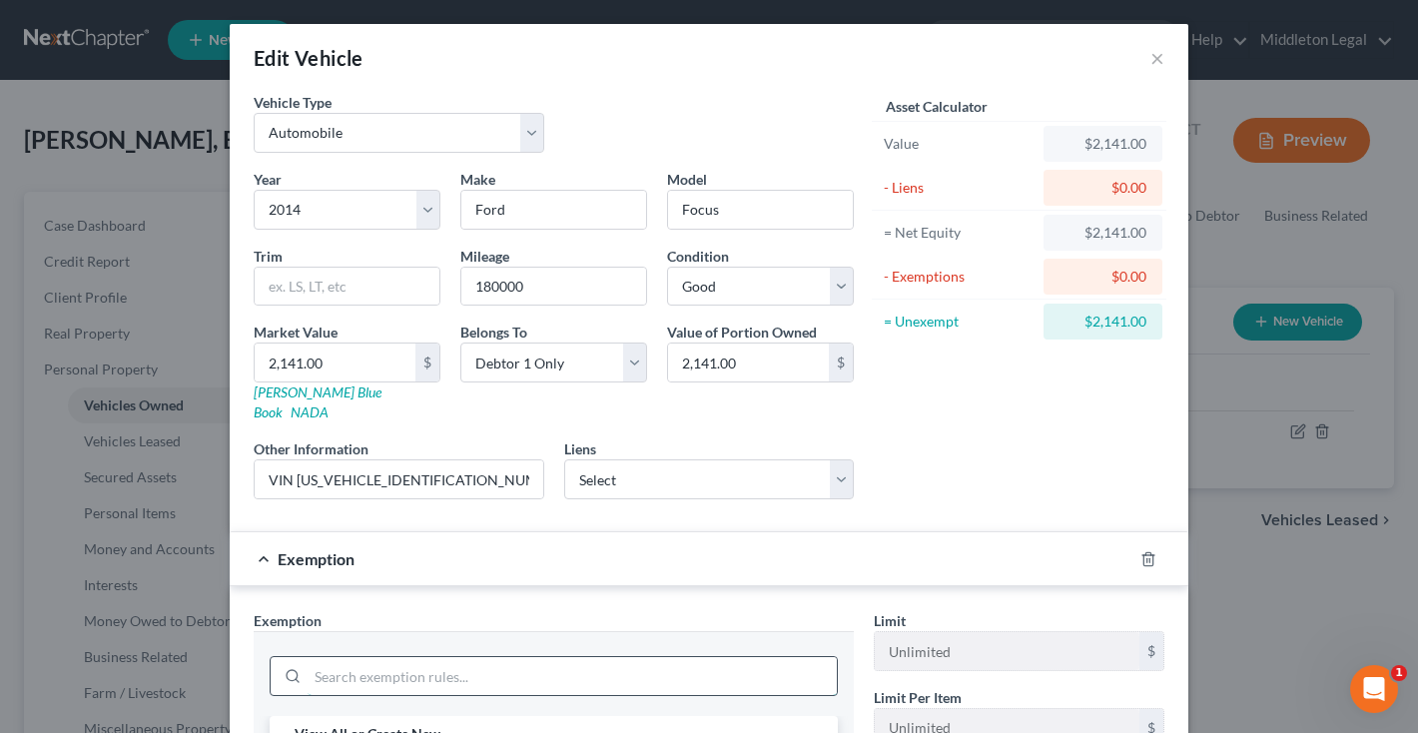
click at [472, 657] on input "search" at bounding box center [572, 676] width 529 height 38
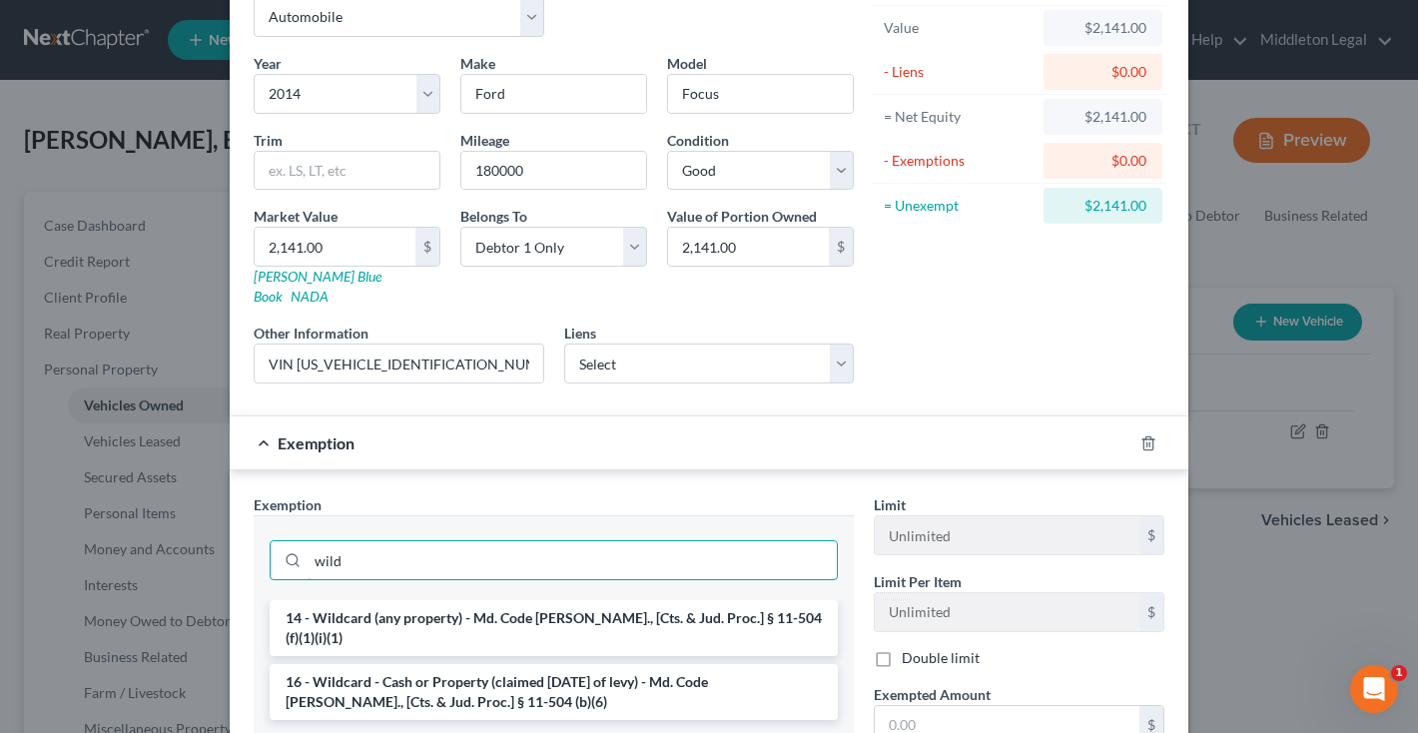
scroll to position [120, 0]
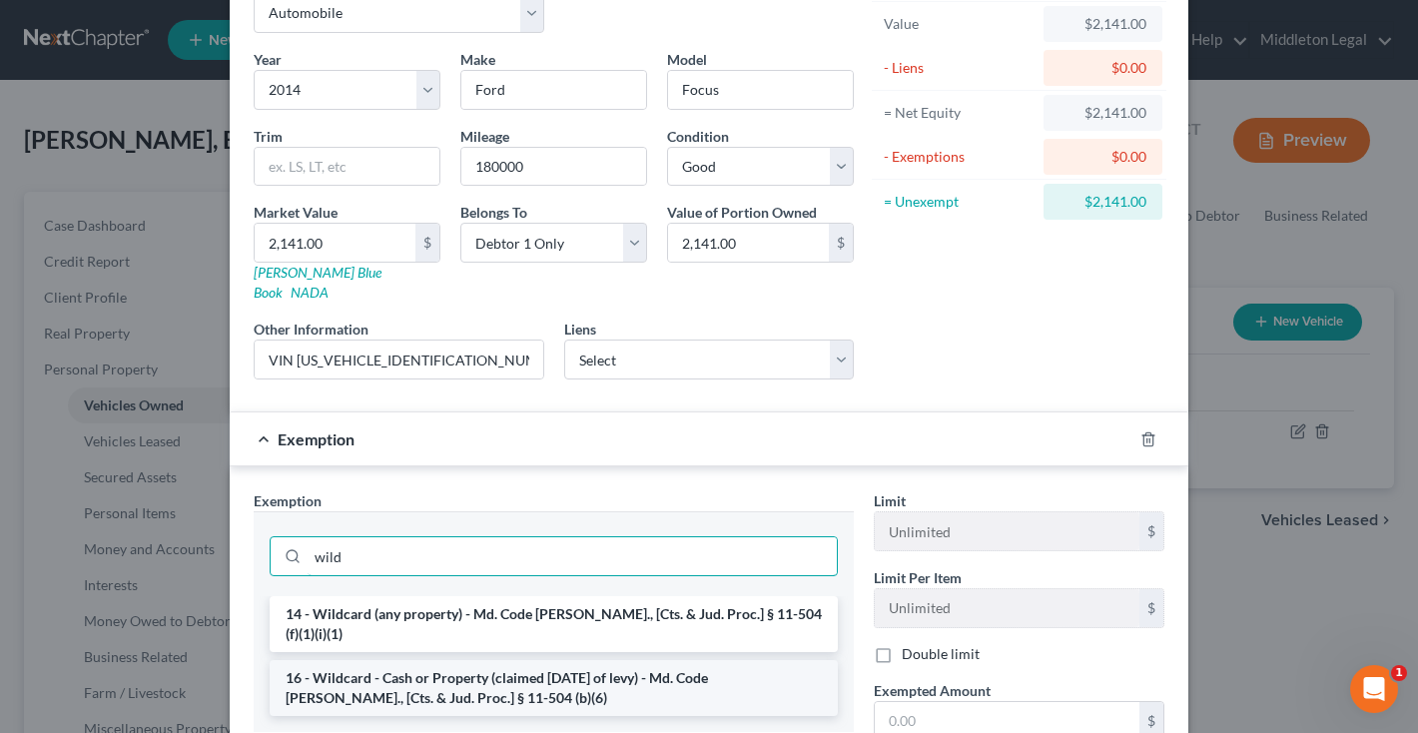
type input "wild"
click at [552, 660] on li "16 - Wildcard - Cash or Property (claimed within Thirty Days of levy) - Md. Cod…" at bounding box center [554, 688] width 568 height 56
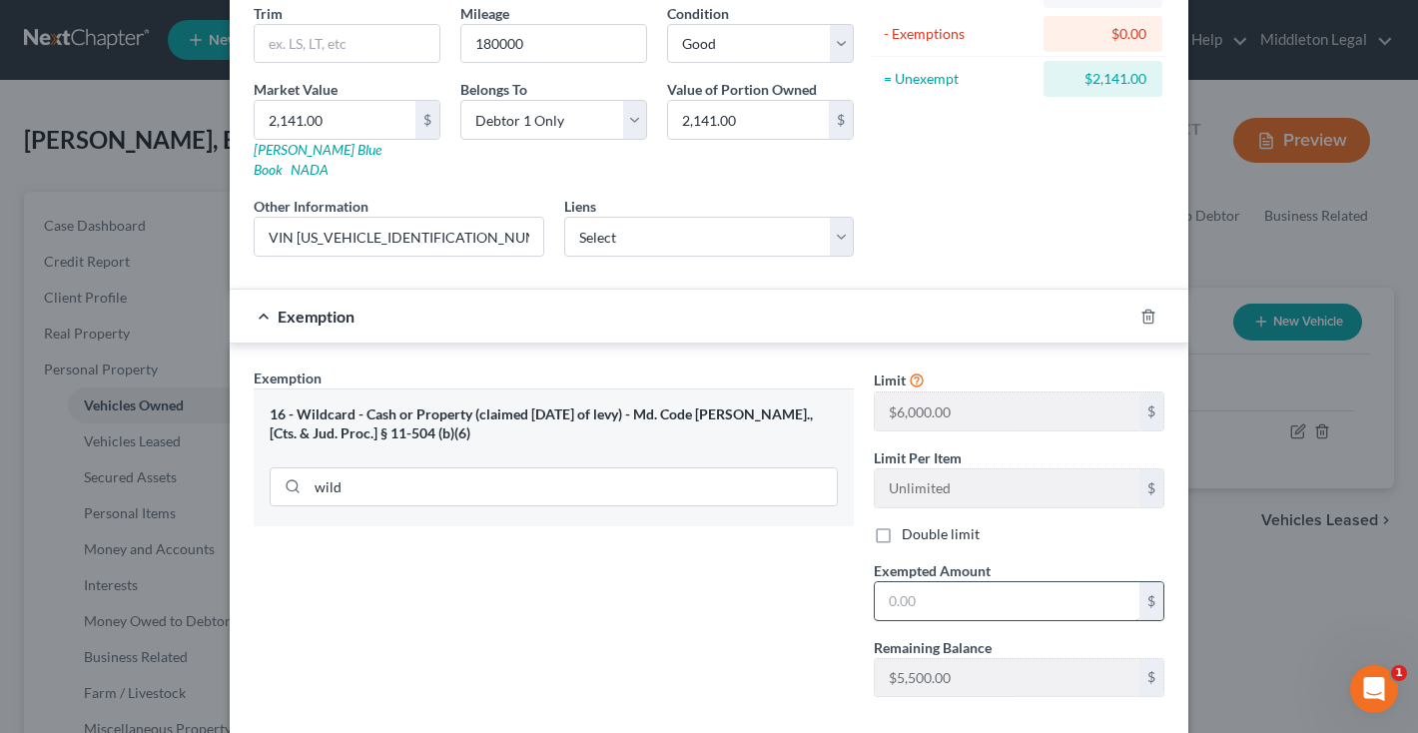
scroll to position [247, 0]
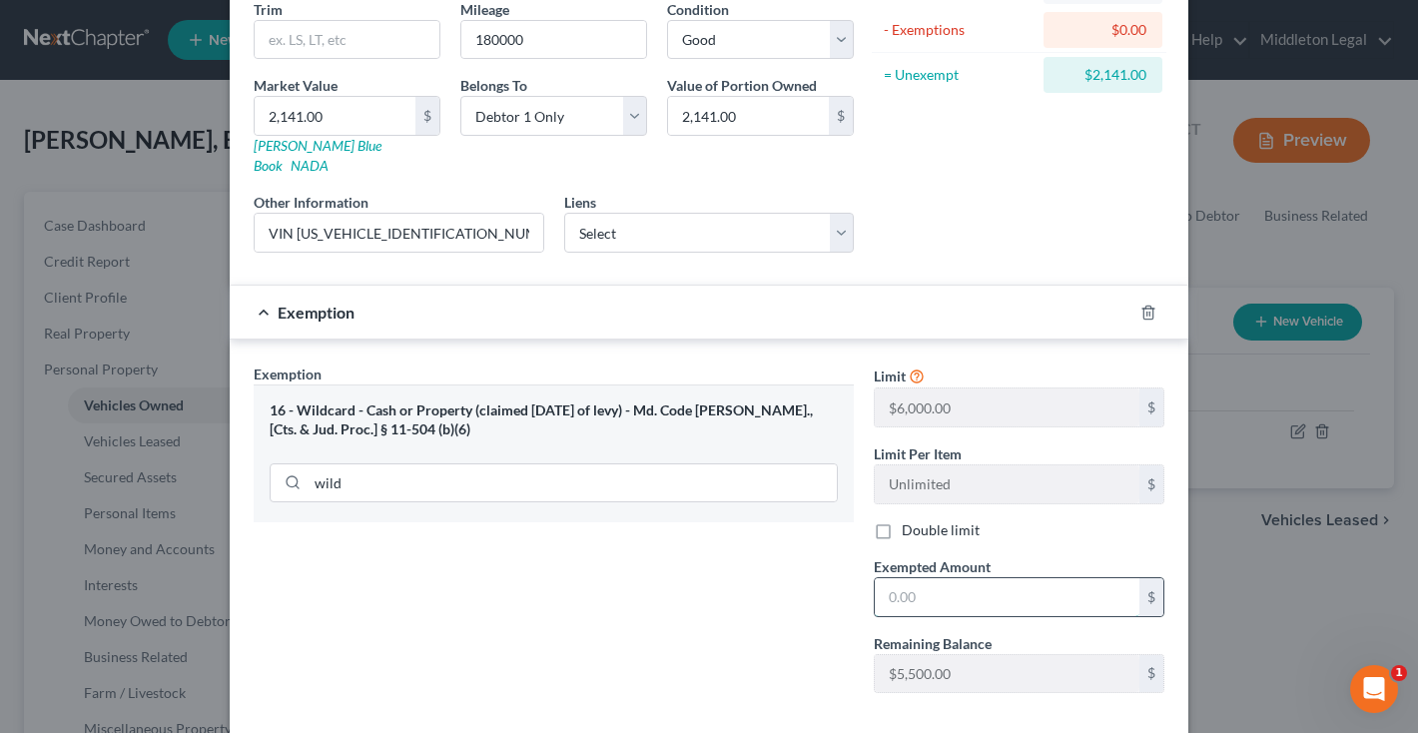
click at [925, 582] on input "text" at bounding box center [1007, 597] width 265 height 38
type input "2,141"
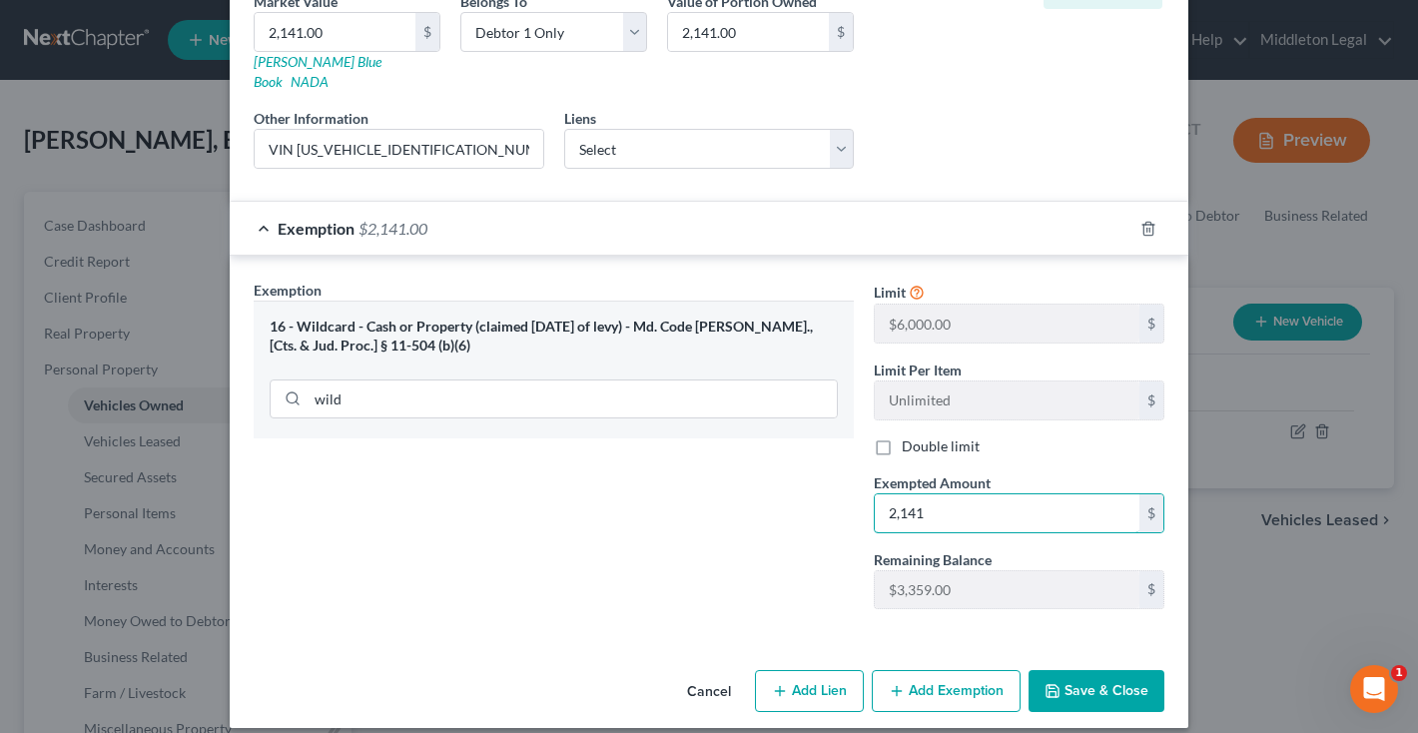
scroll to position [330, 0]
click at [1085, 679] on button "Save & Close" at bounding box center [1096, 692] width 136 height 42
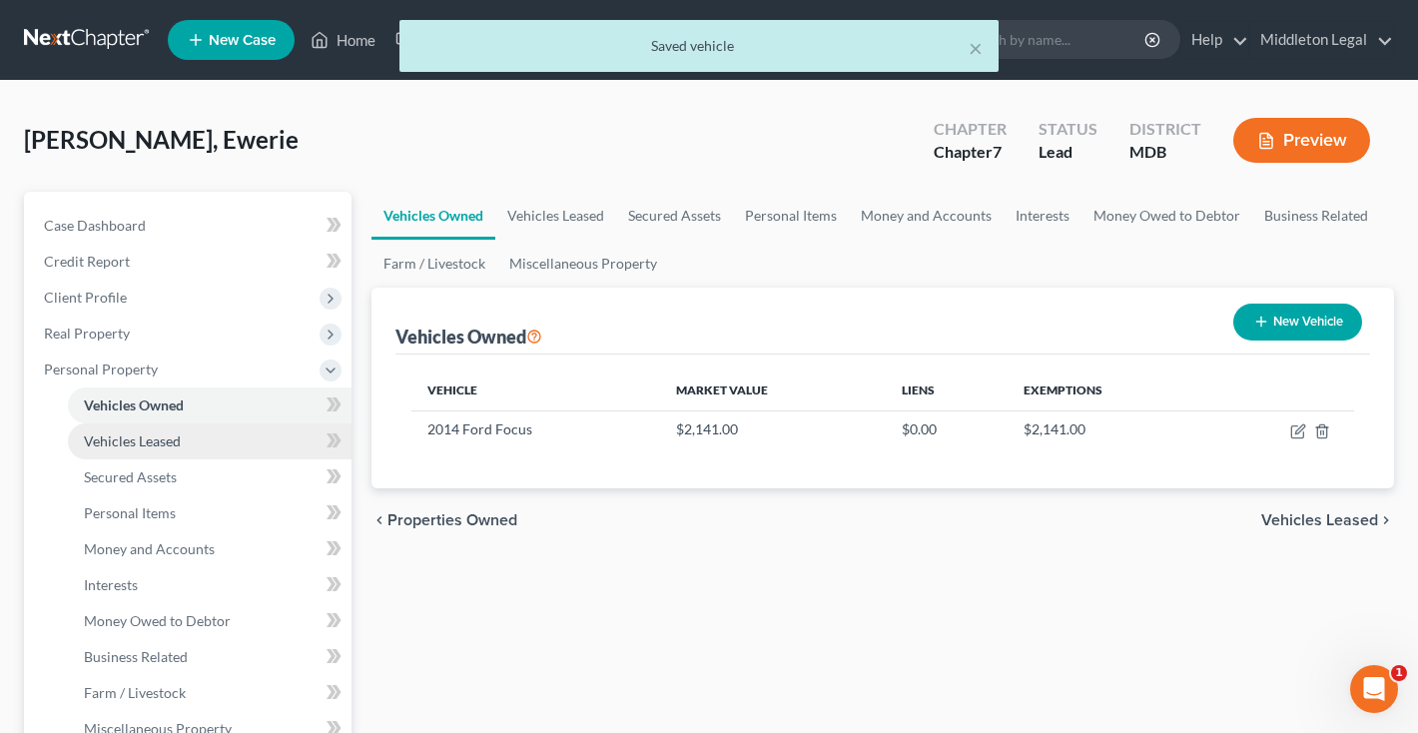
click at [157, 438] on span "Vehicles Leased" at bounding box center [132, 440] width 97 height 17
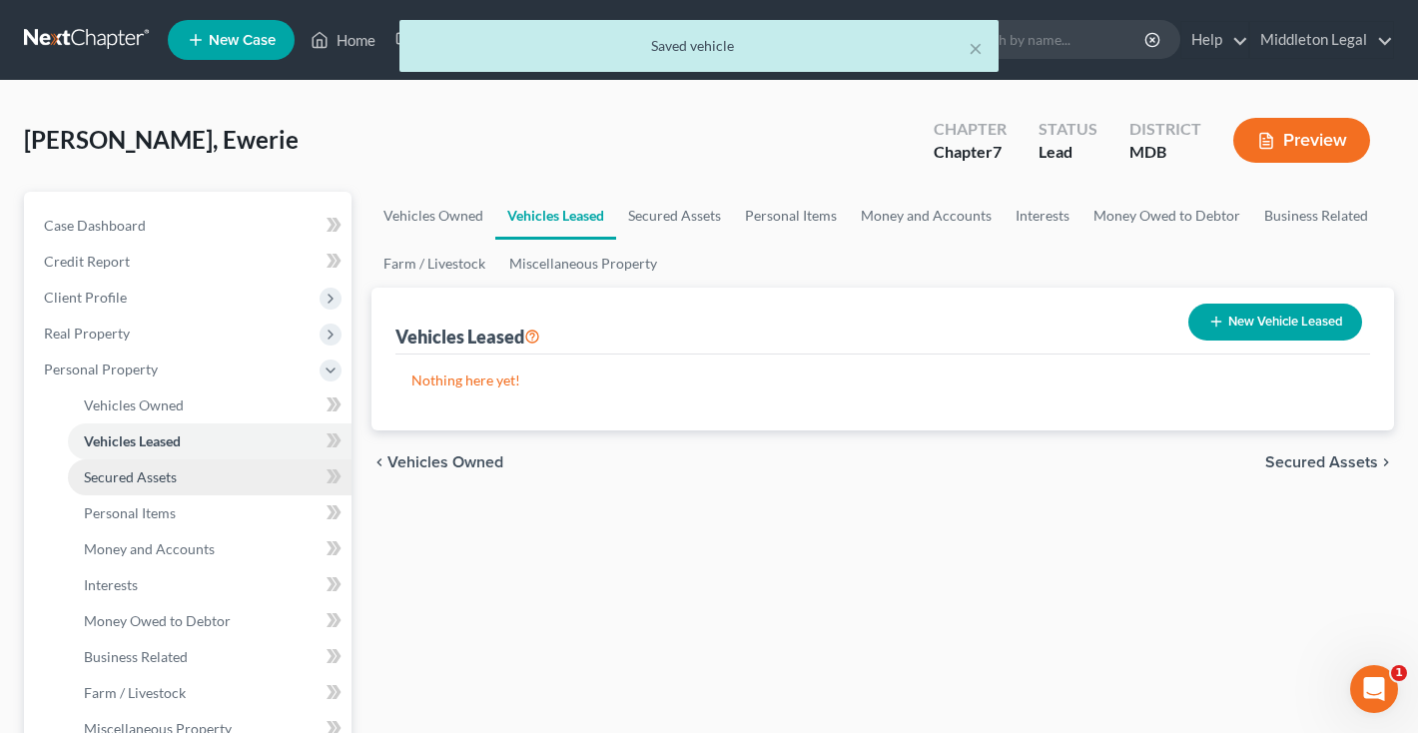
click at [157, 483] on span "Secured Assets" at bounding box center [130, 476] width 93 height 17
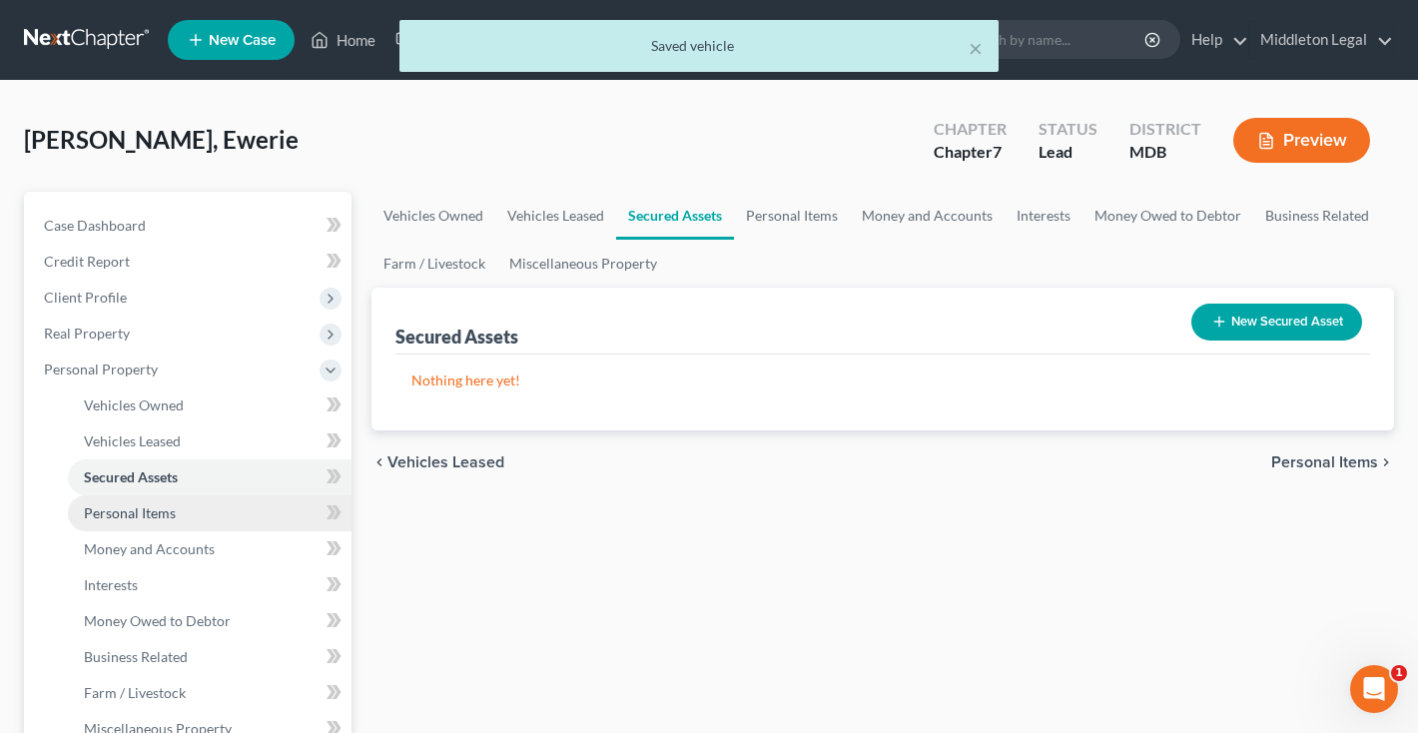
click at [158, 516] on span "Personal Items" at bounding box center [130, 512] width 92 height 17
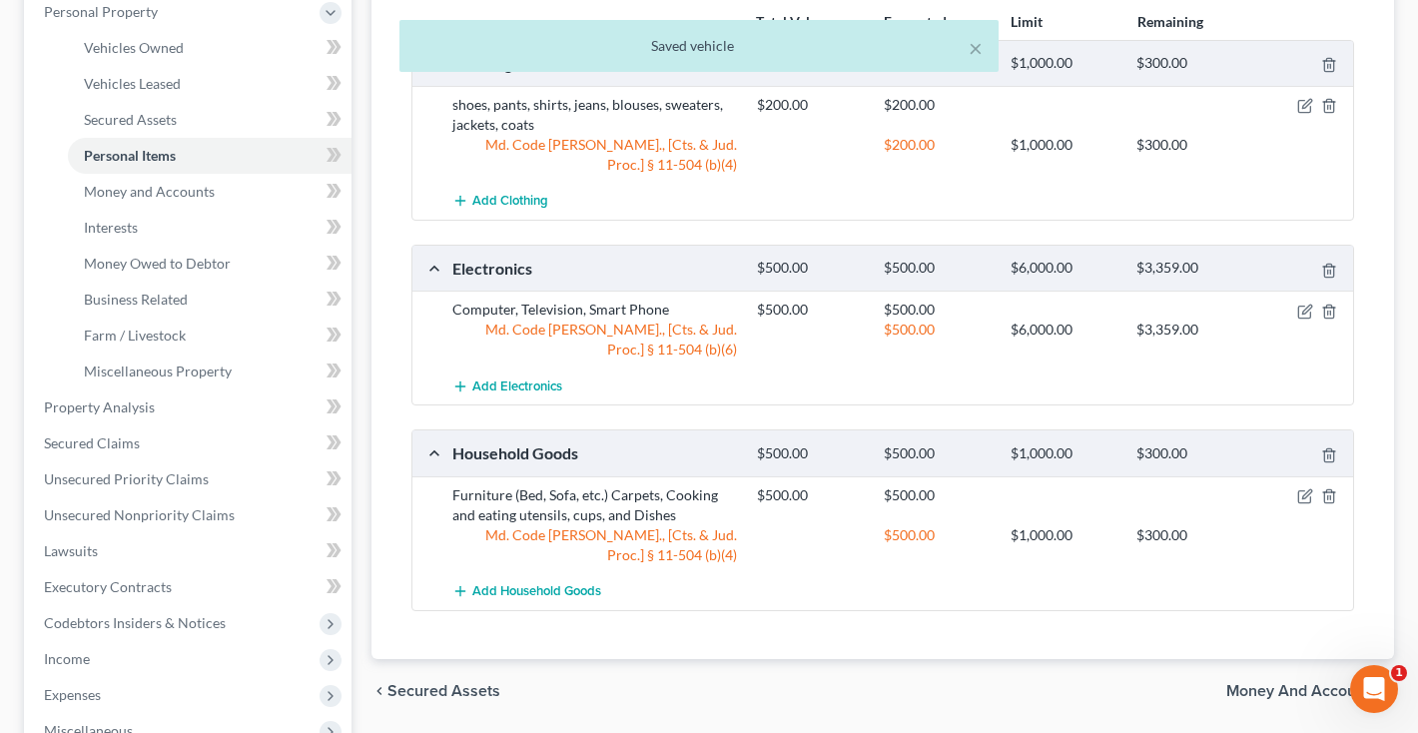
scroll to position [359, 0]
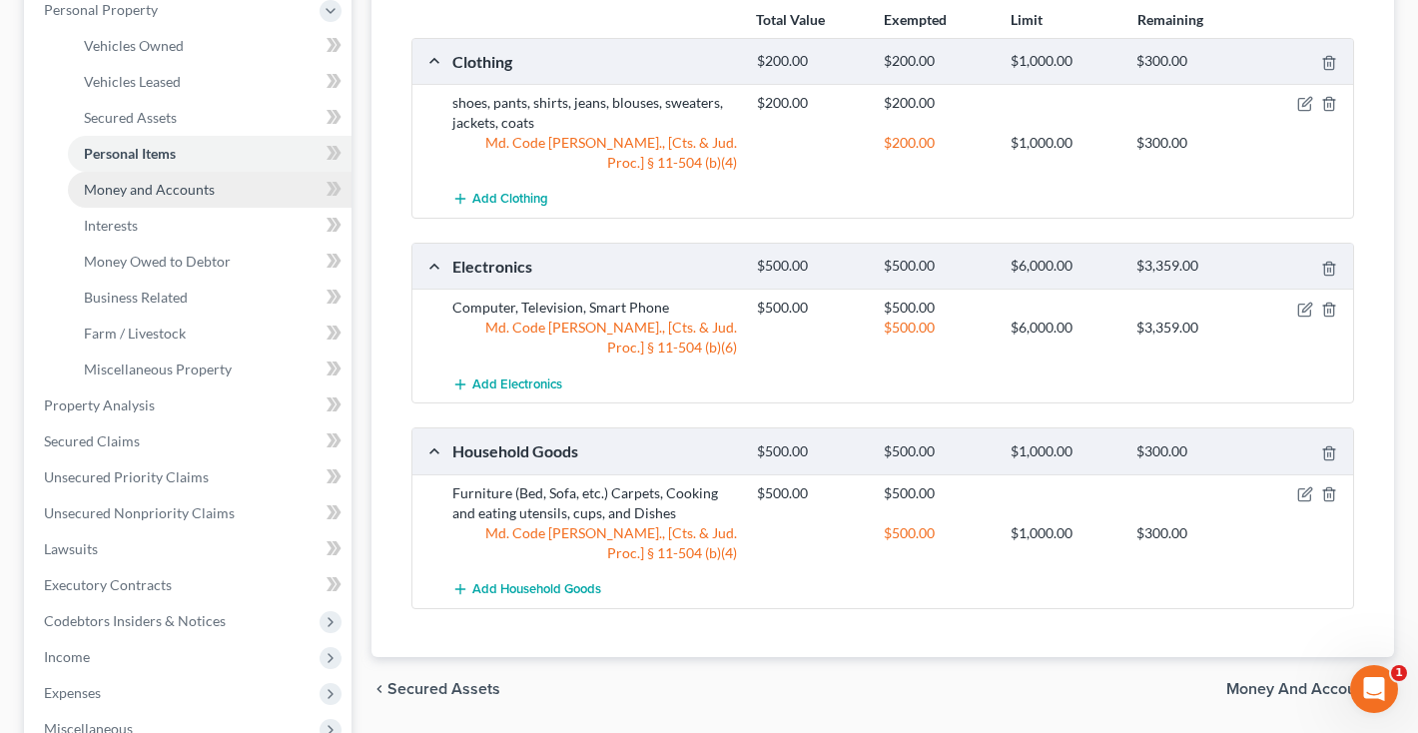
click at [151, 196] on span "Money and Accounts" at bounding box center [149, 189] width 131 height 17
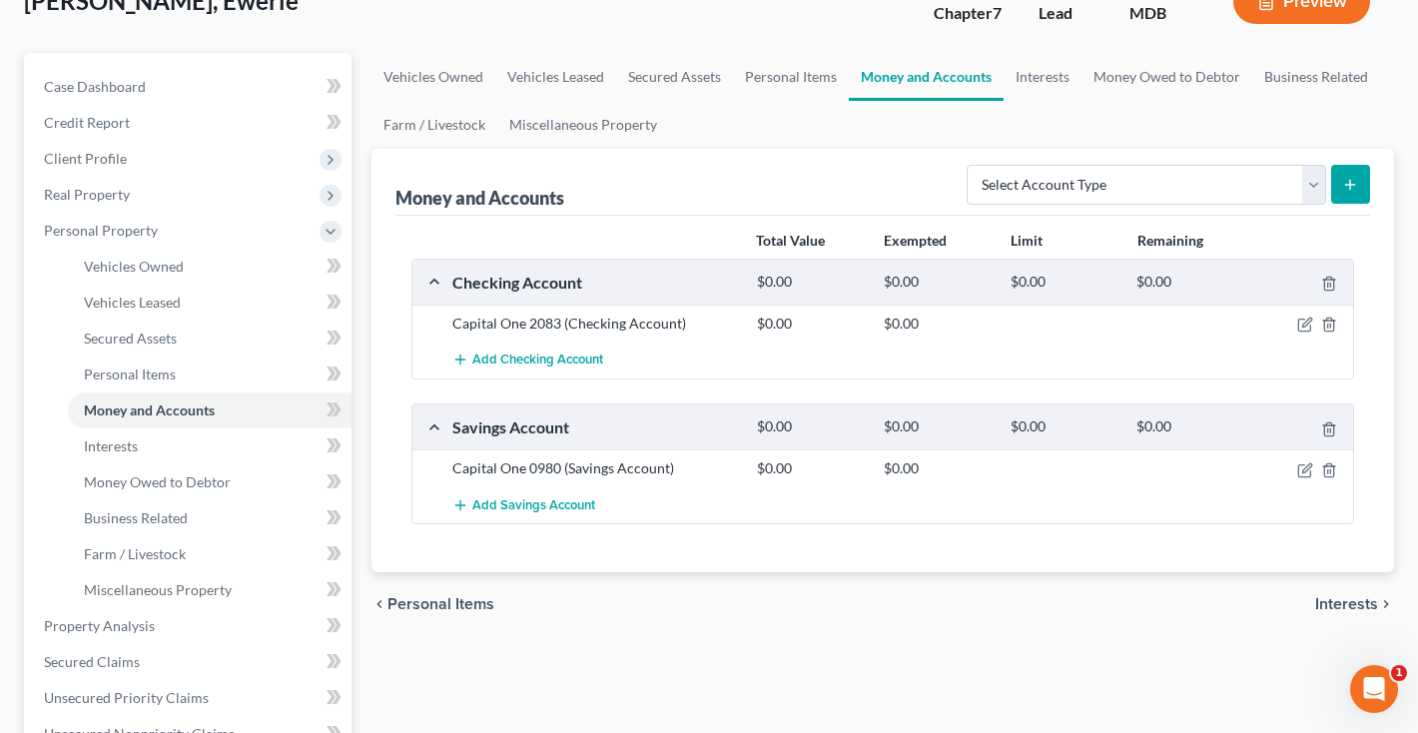
scroll to position [164, 0]
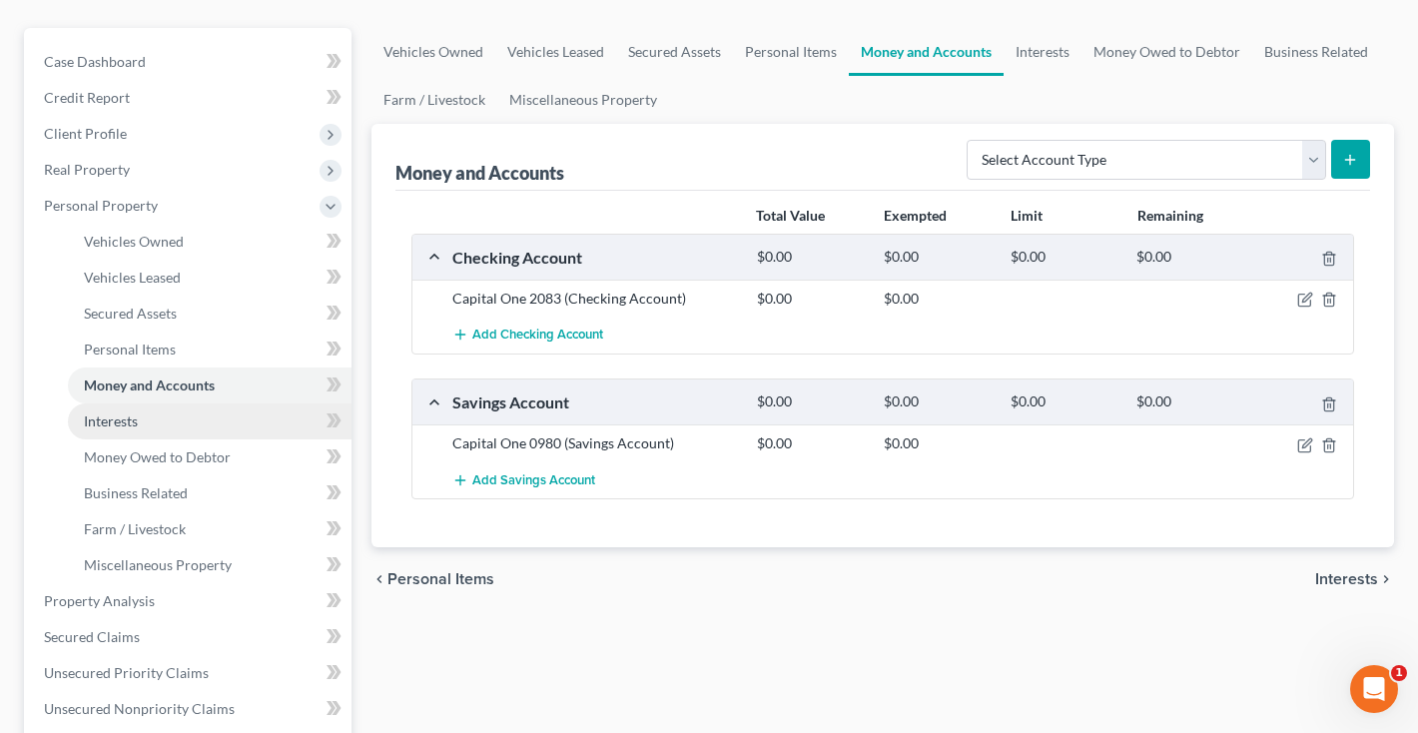
click at [117, 423] on span "Interests" at bounding box center [111, 420] width 54 height 17
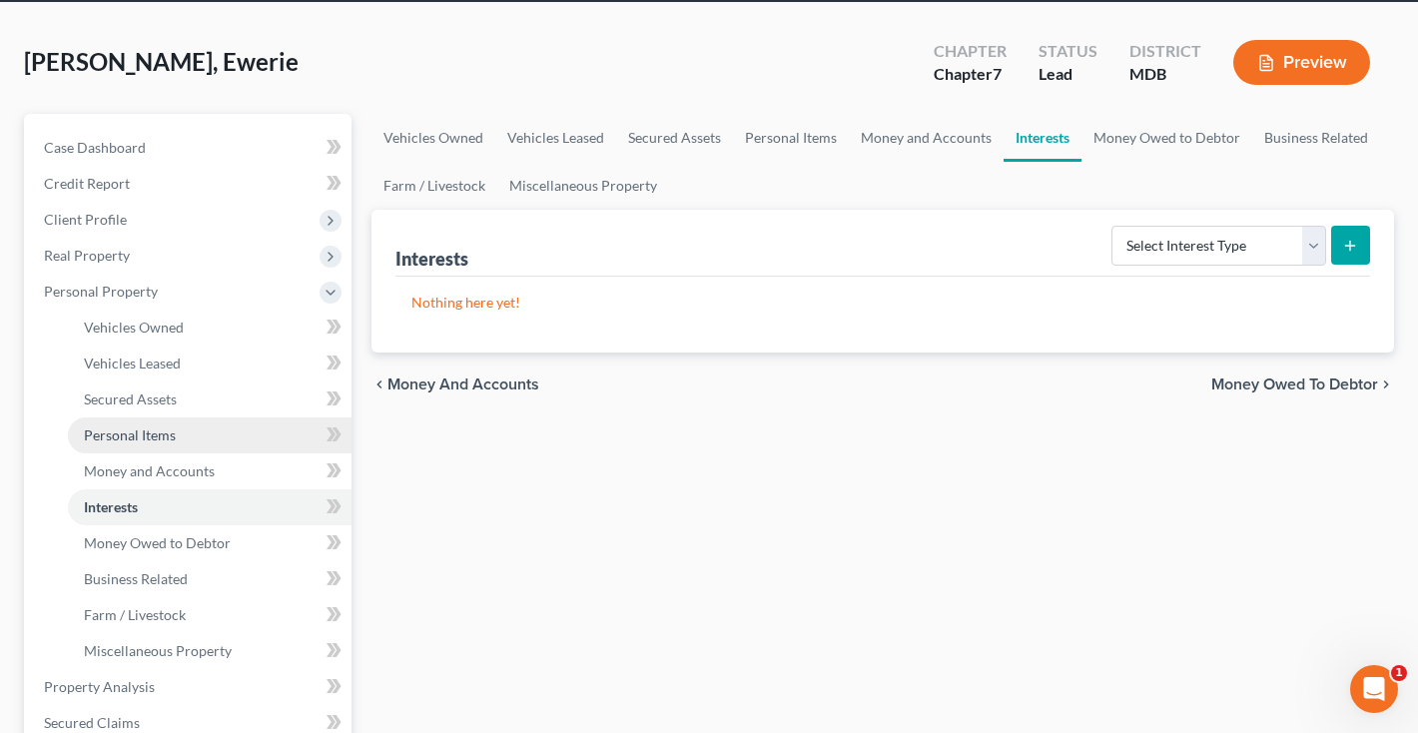
scroll to position [79, 0]
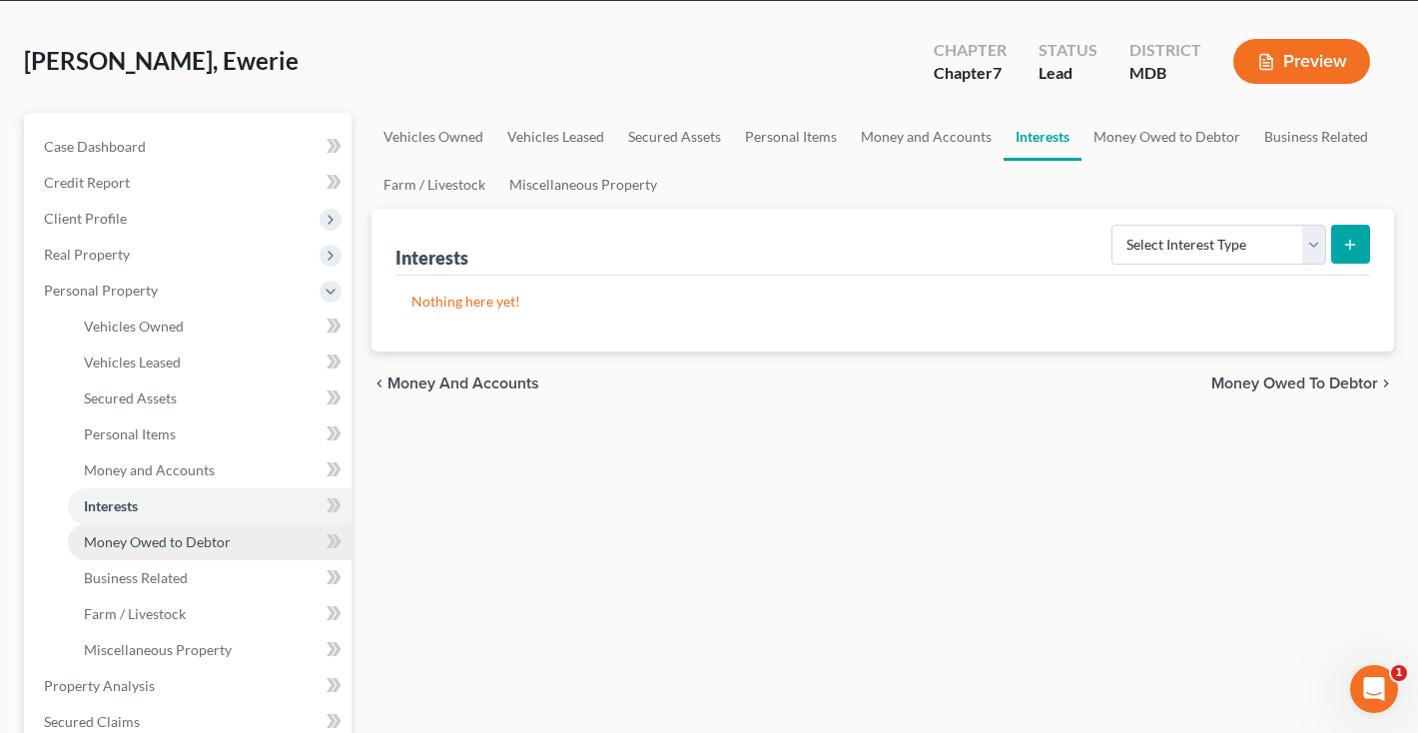
click at [147, 543] on span "Money Owed to Debtor" at bounding box center [157, 541] width 147 height 17
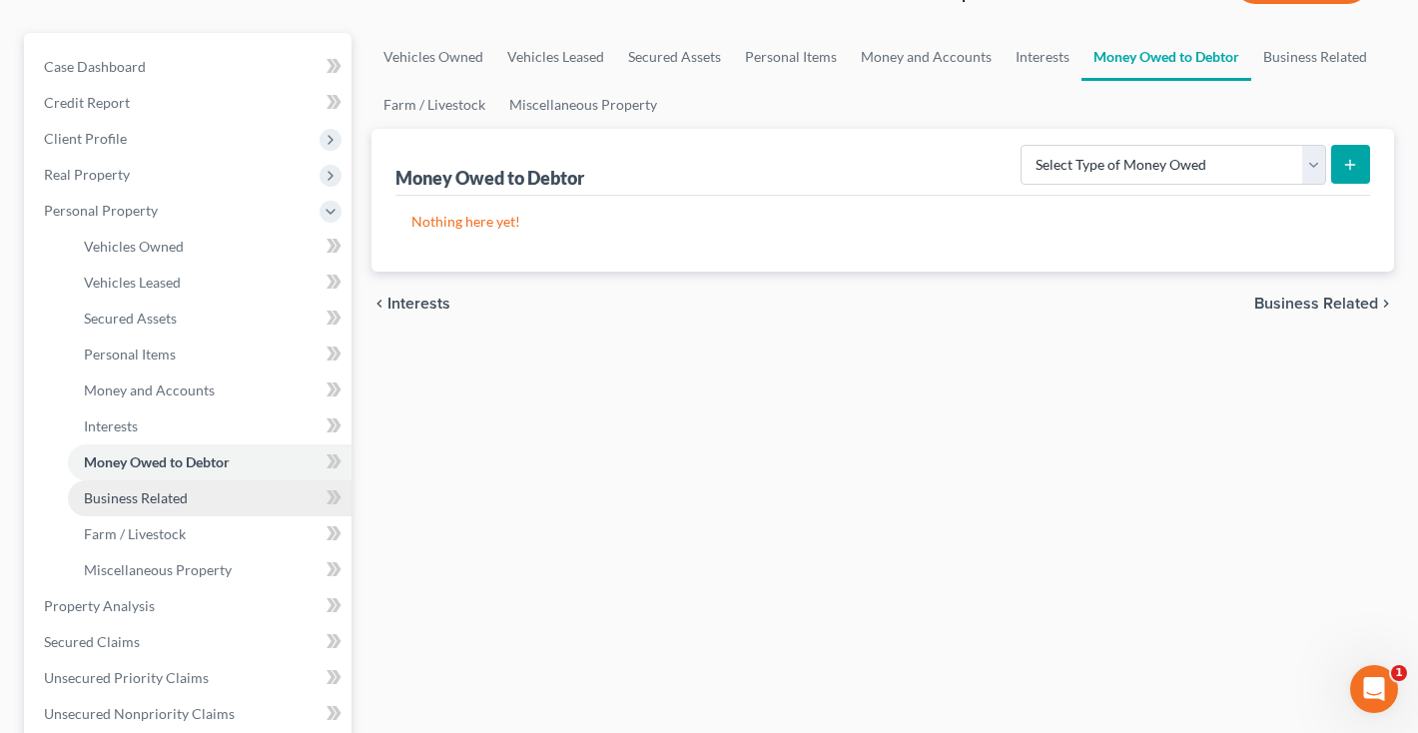
click at [152, 499] on span "Business Related" at bounding box center [136, 497] width 104 height 17
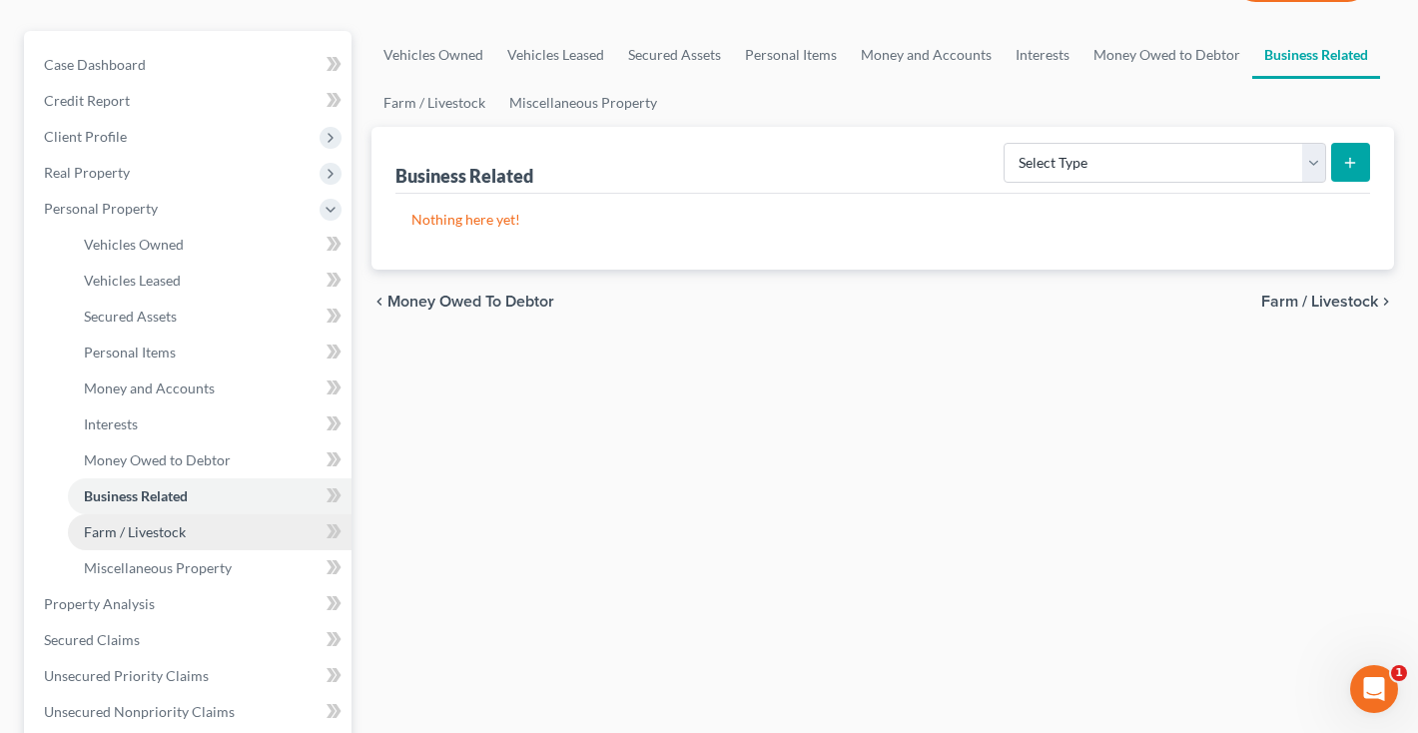
click at [147, 527] on span "Farm / Livestock" at bounding box center [135, 531] width 102 height 17
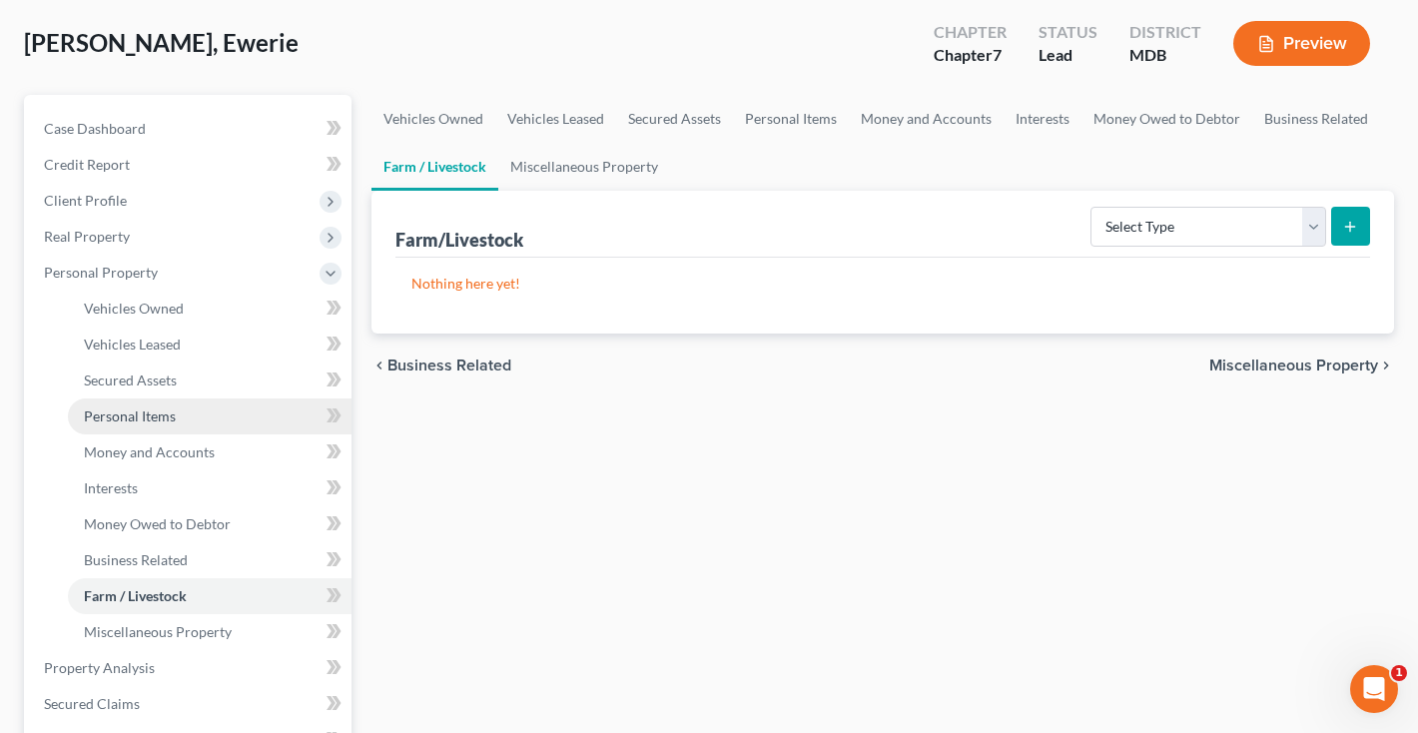
scroll to position [117, 0]
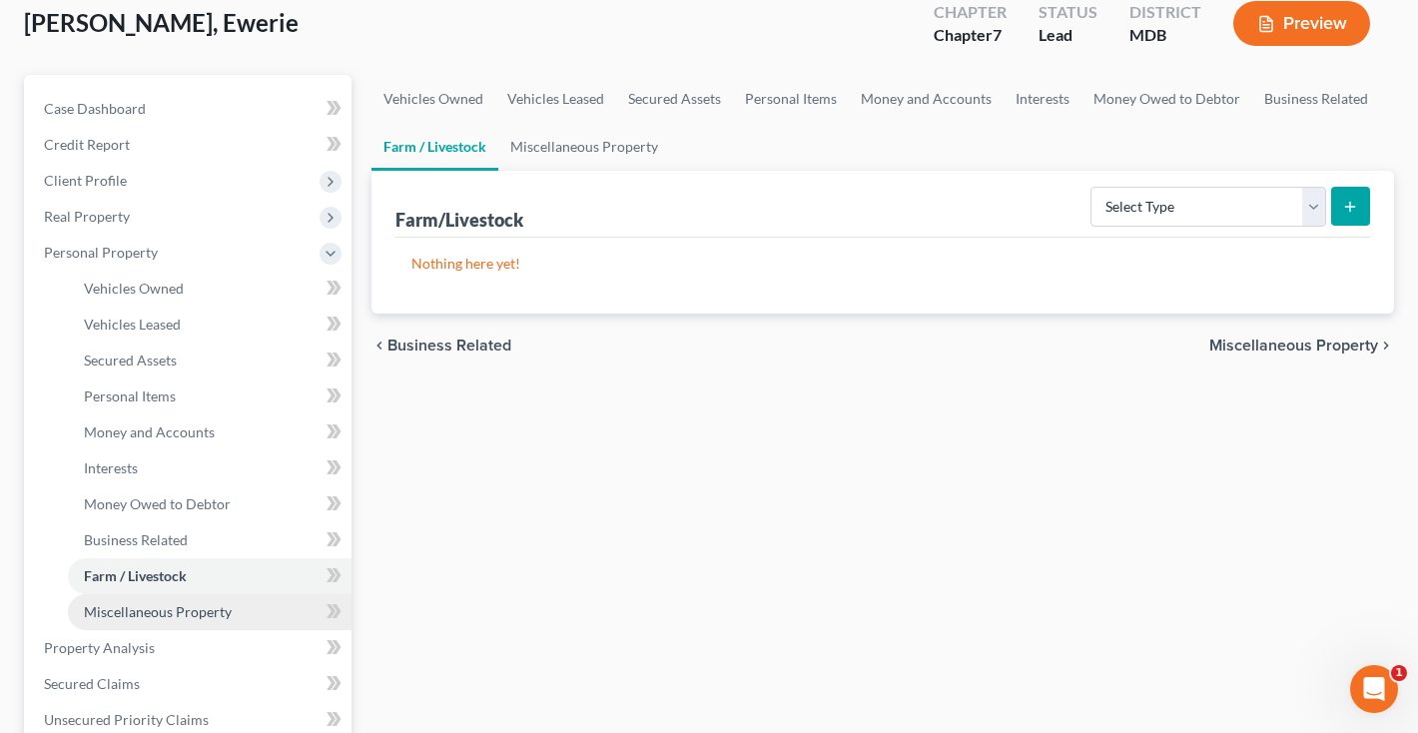
click at [142, 611] on span "Miscellaneous Property" at bounding box center [158, 611] width 148 height 17
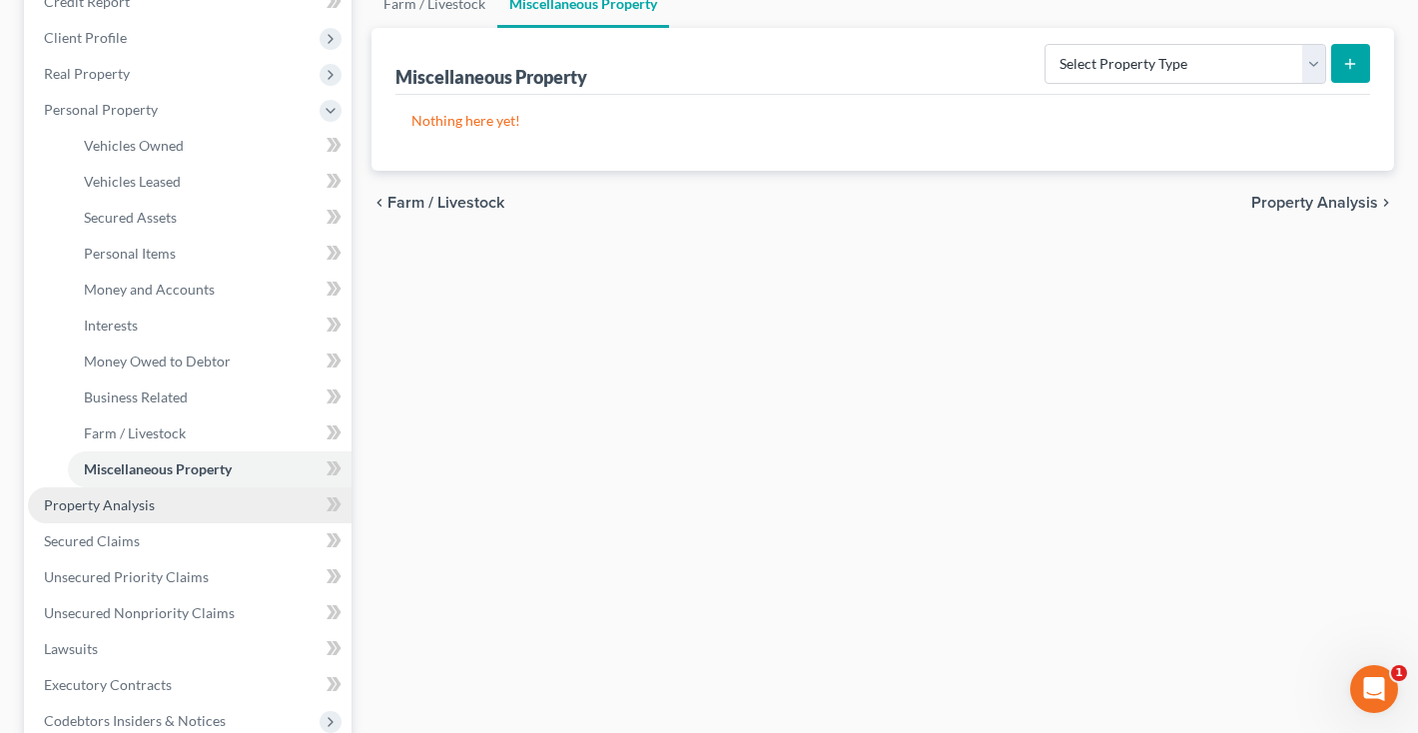
click at [135, 496] on span "Property Analysis" at bounding box center [99, 504] width 111 height 17
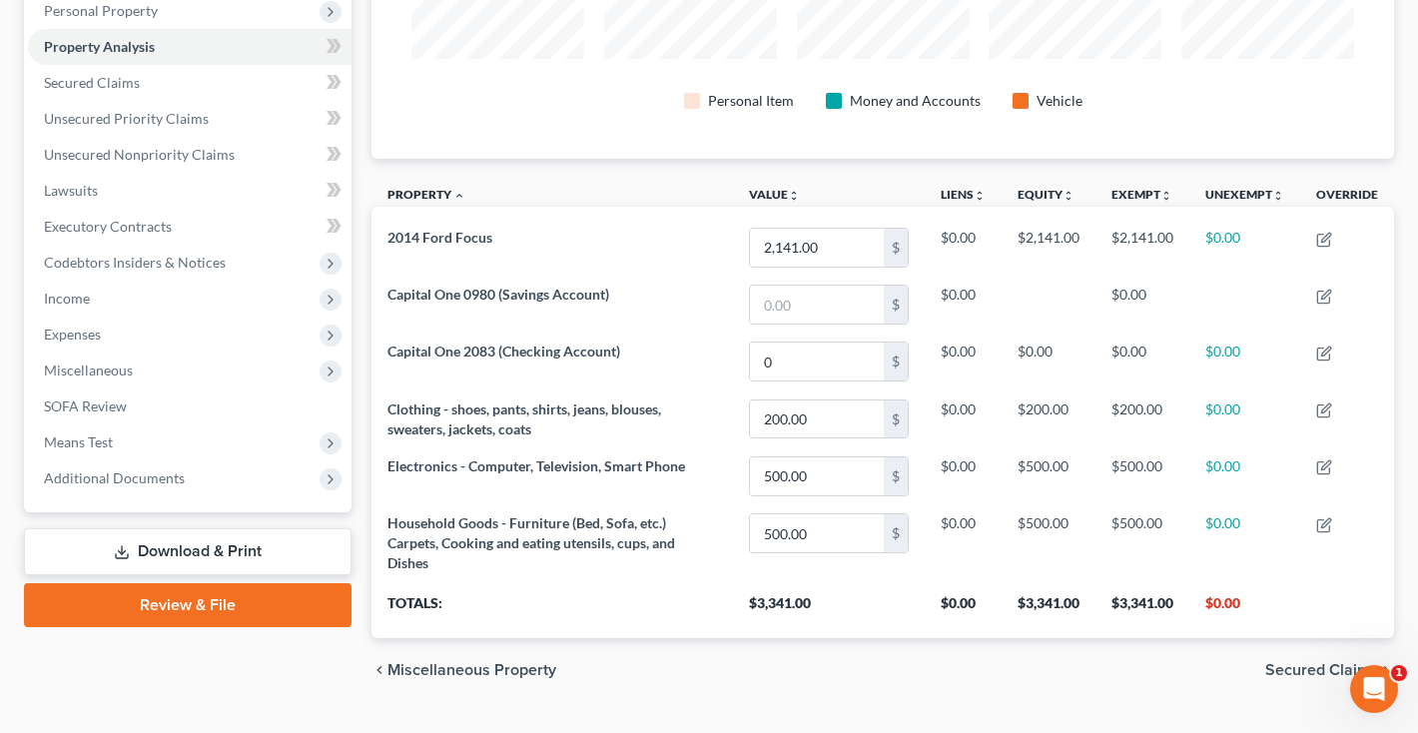
scroll to position [344, 0]
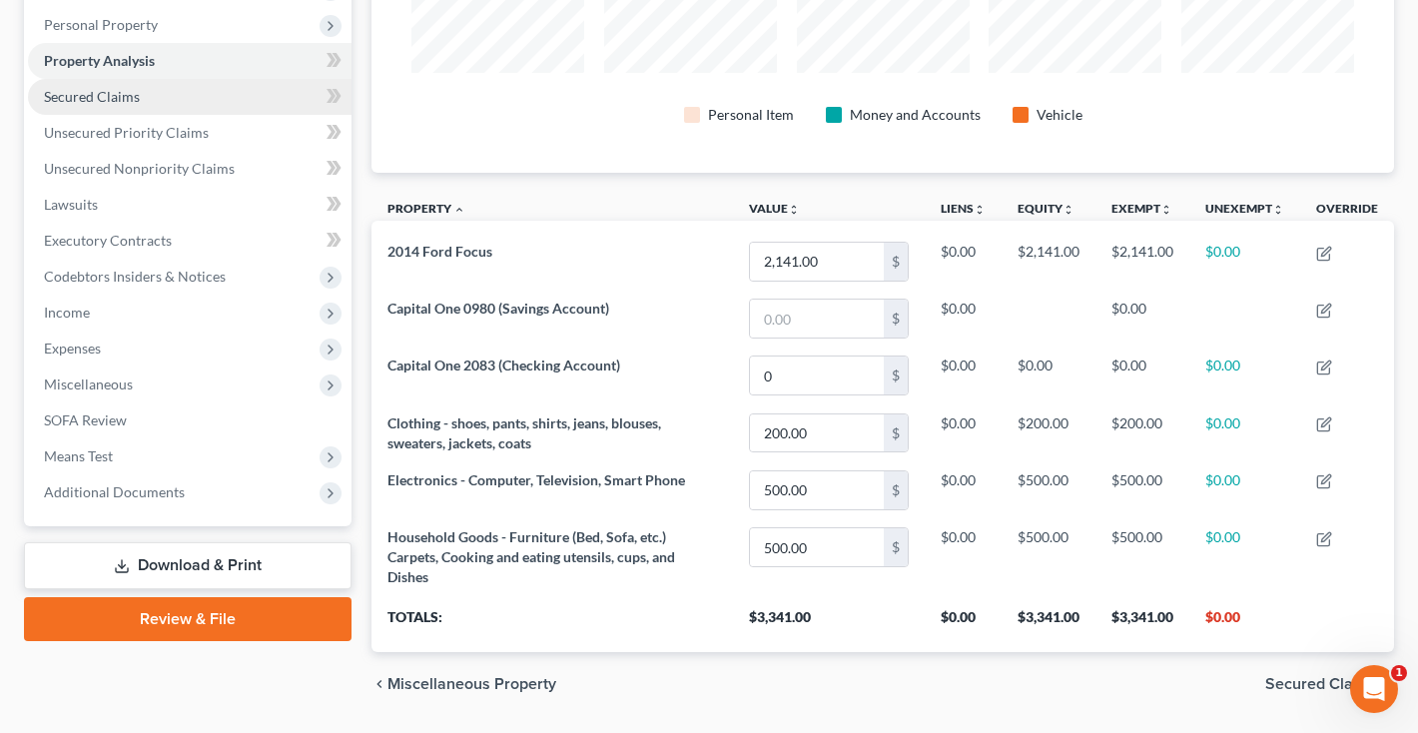
click at [144, 104] on link "Secured Claims" at bounding box center [190, 97] width 324 height 36
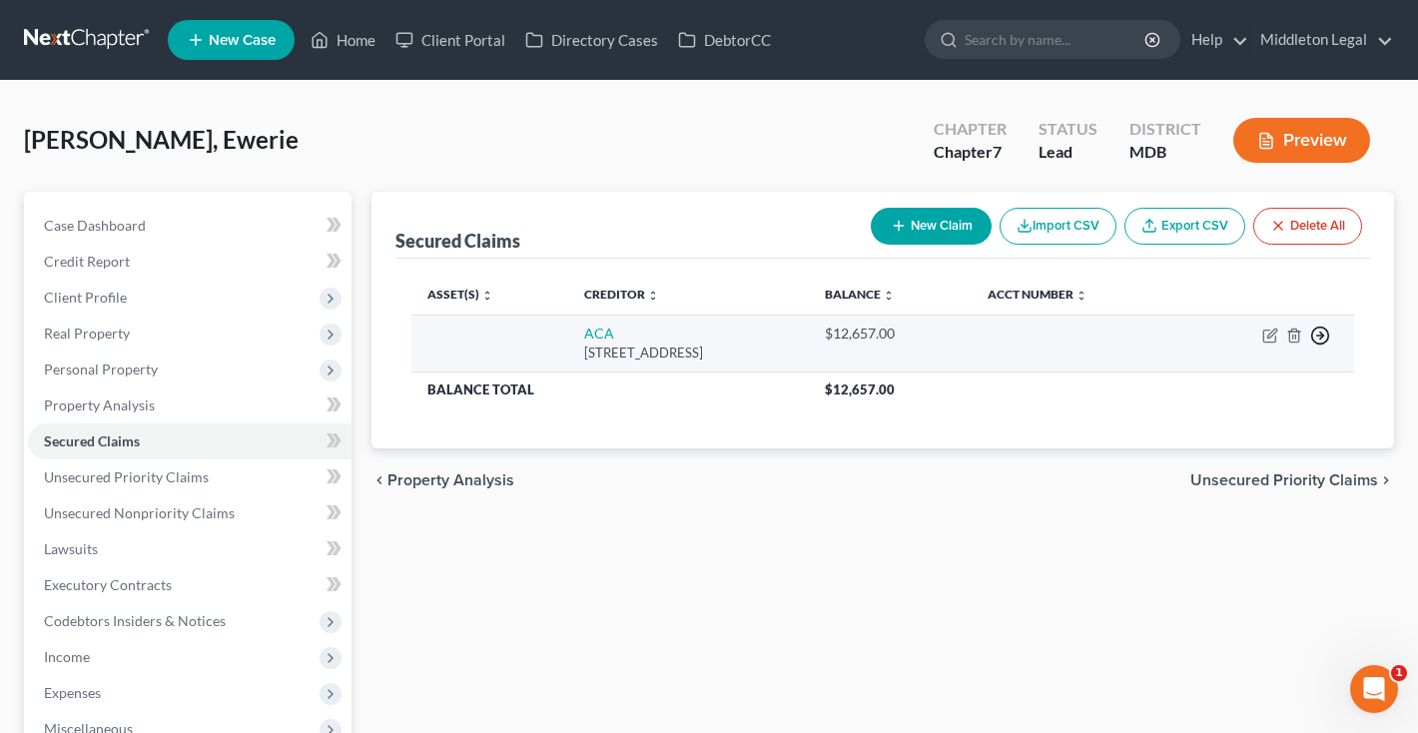
click at [1320, 339] on icon "button" at bounding box center [1320, 336] width 20 height 20
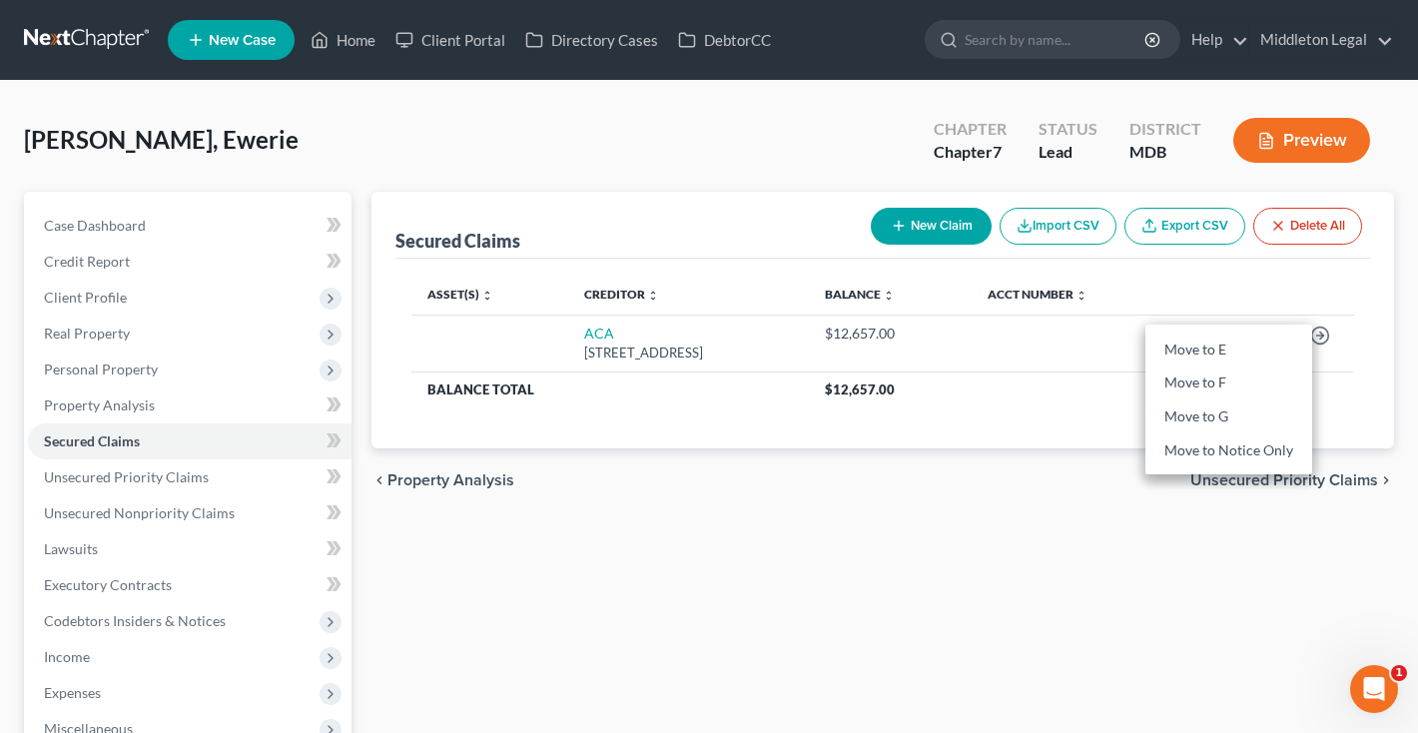
click at [884, 407] on div "Asset(s) expand_more expand_less unfold_more Creditor expand_more expand_less u…" at bounding box center [882, 354] width 975 height 190
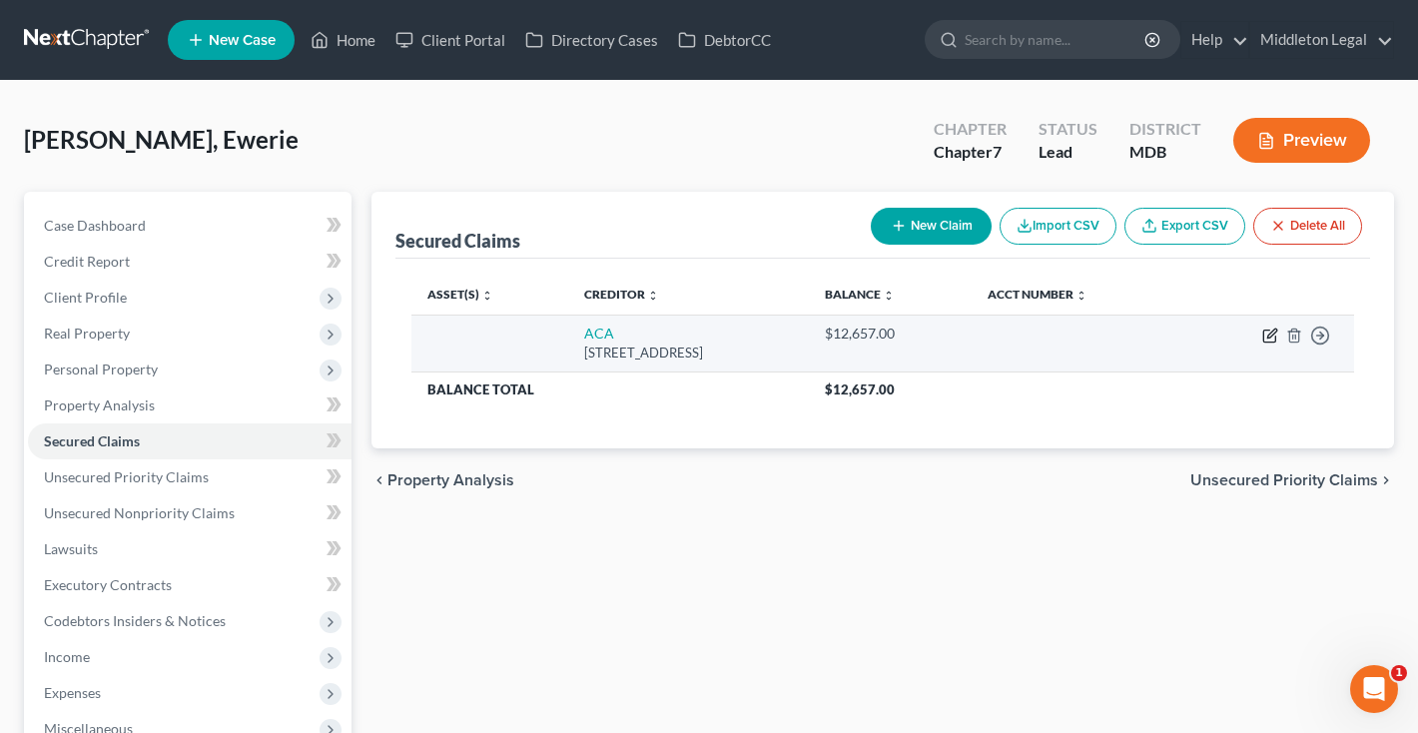
click at [1266, 334] on icon "button" at bounding box center [1270, 336] width 16 height 16
select select "42"
select select "0"
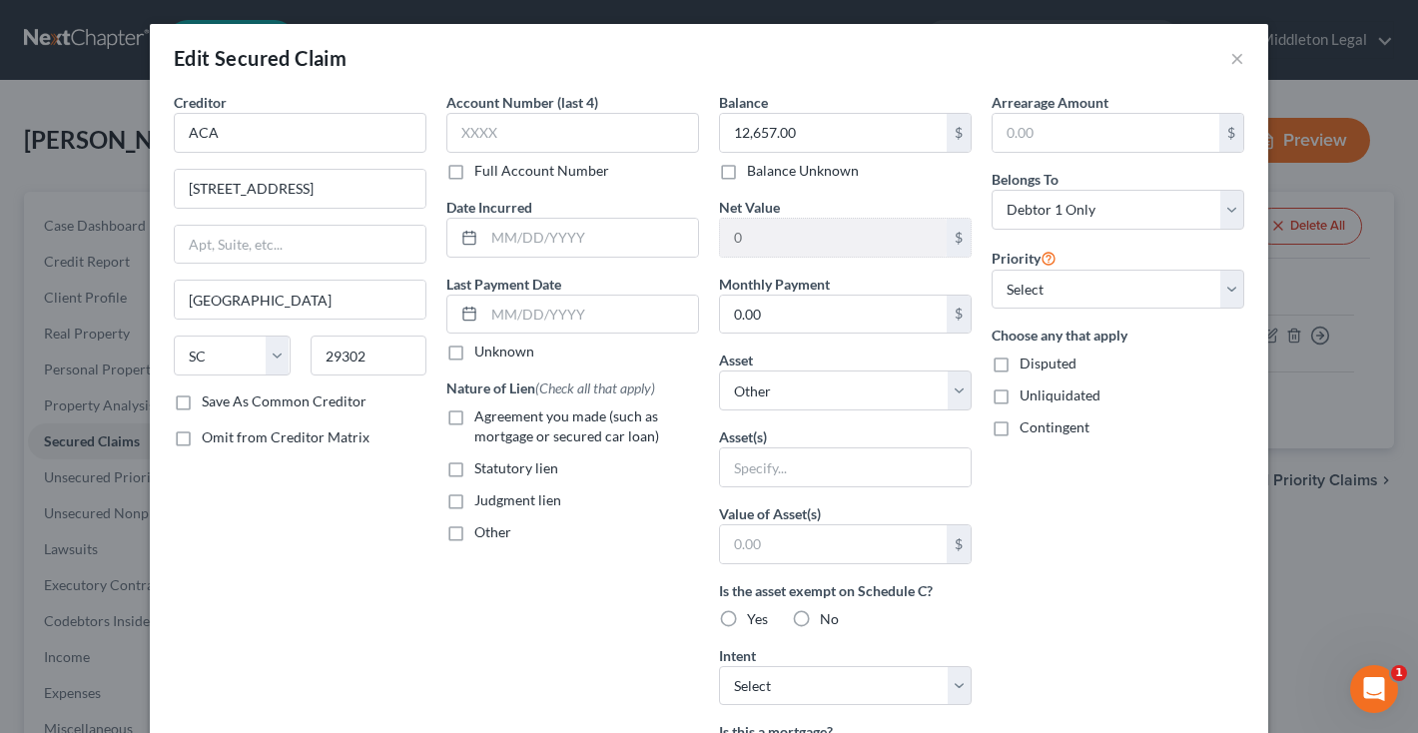
click at [474, 420] on label "Agreement you made (such as mortgage or secured car loan)" at bounding box center [586, 426] width 225 height 40
click at [482, 419] on input "Agreement you made (such as mortgage or secured car loan)" at bounding box center [488, 412] width 13 height 13
checkbox input "true"
select select "4"
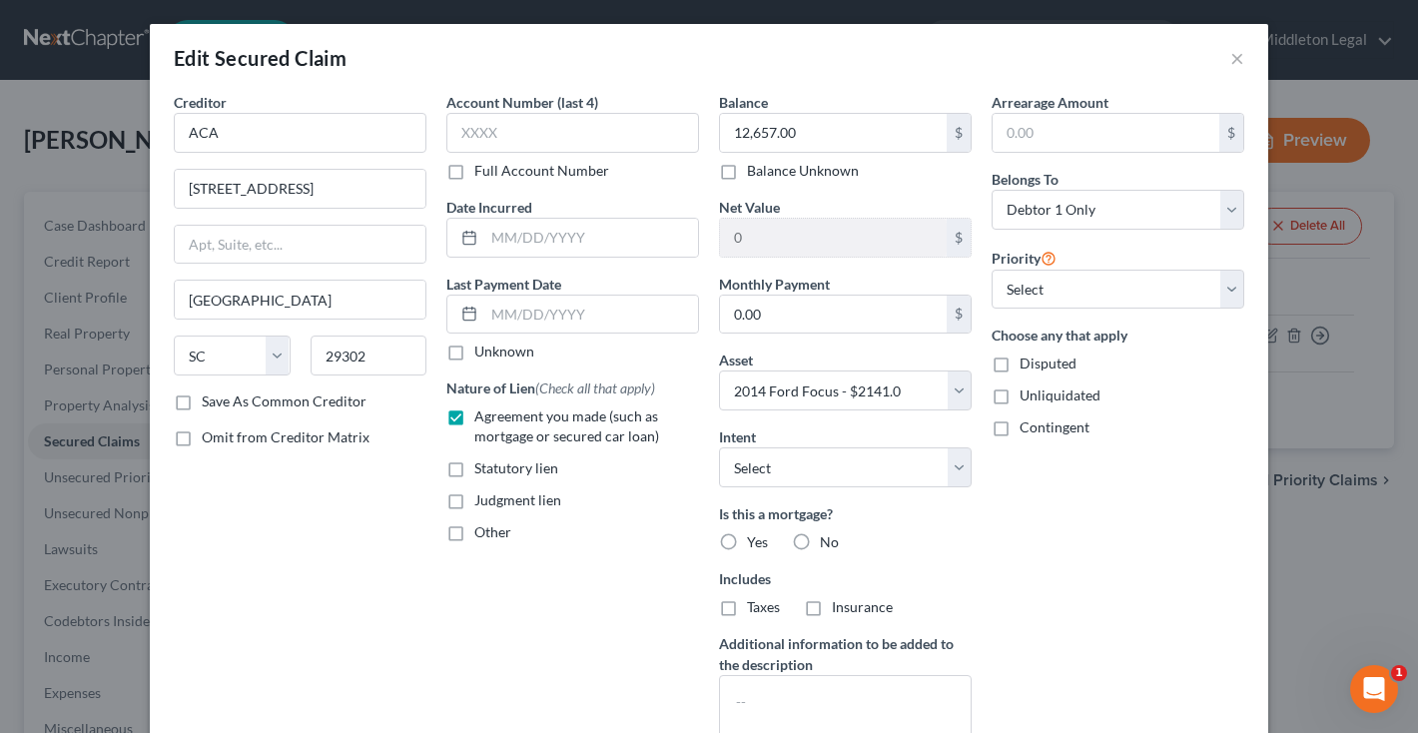
click at [815, 488] on div "Balance 12,657.00 $ Balance Unknown Balance Undetermined 12,657.00 $ Balance Un…" at bounding box center [845, 428] width 273 height 673
select select "4"
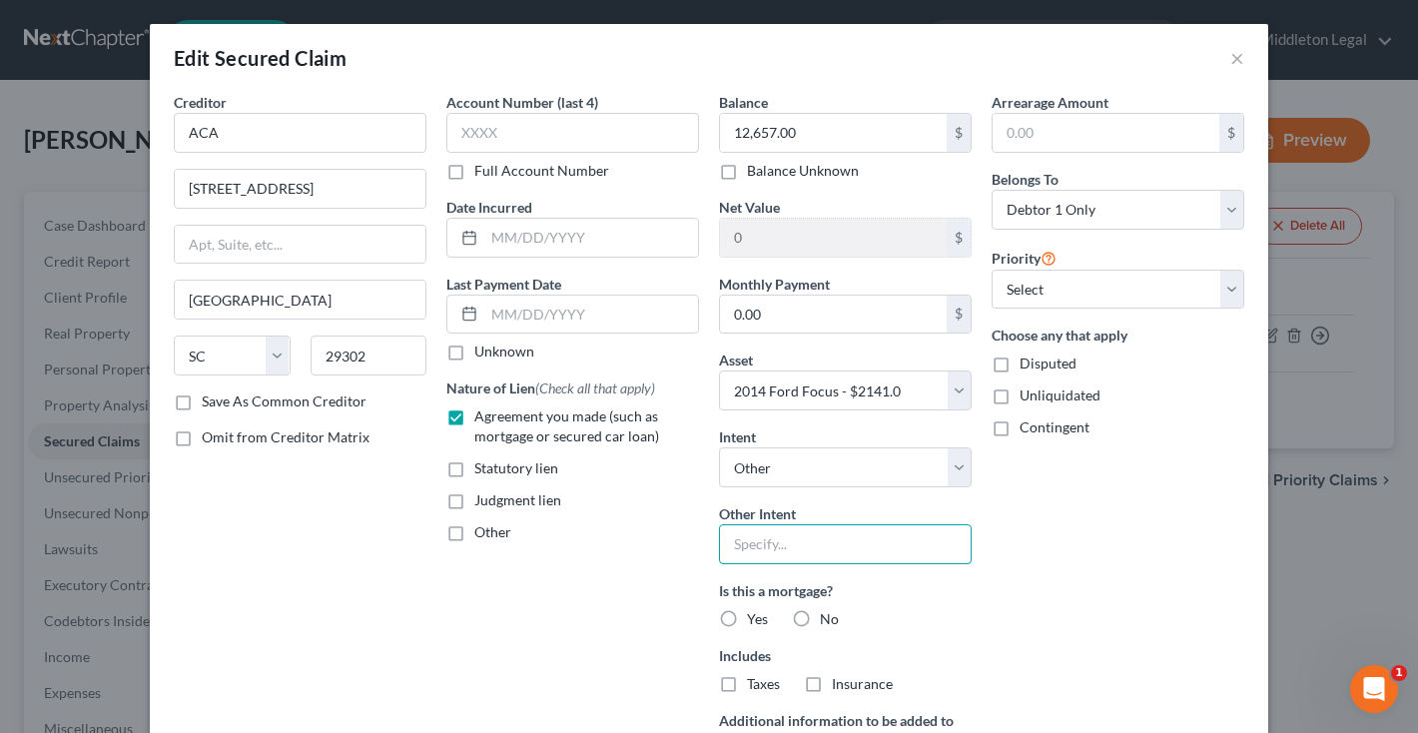
click at [790, 544] on input "text" at bounding box center [845, 544] width 253 height 40
type input "Pay"
click at [820, 616] on label "No" at bounding box center [829, 619] width 19 height 20
click at [828, 616] on input "No" at bounding box center [834, 615] width 13 height 13
radio input "true"
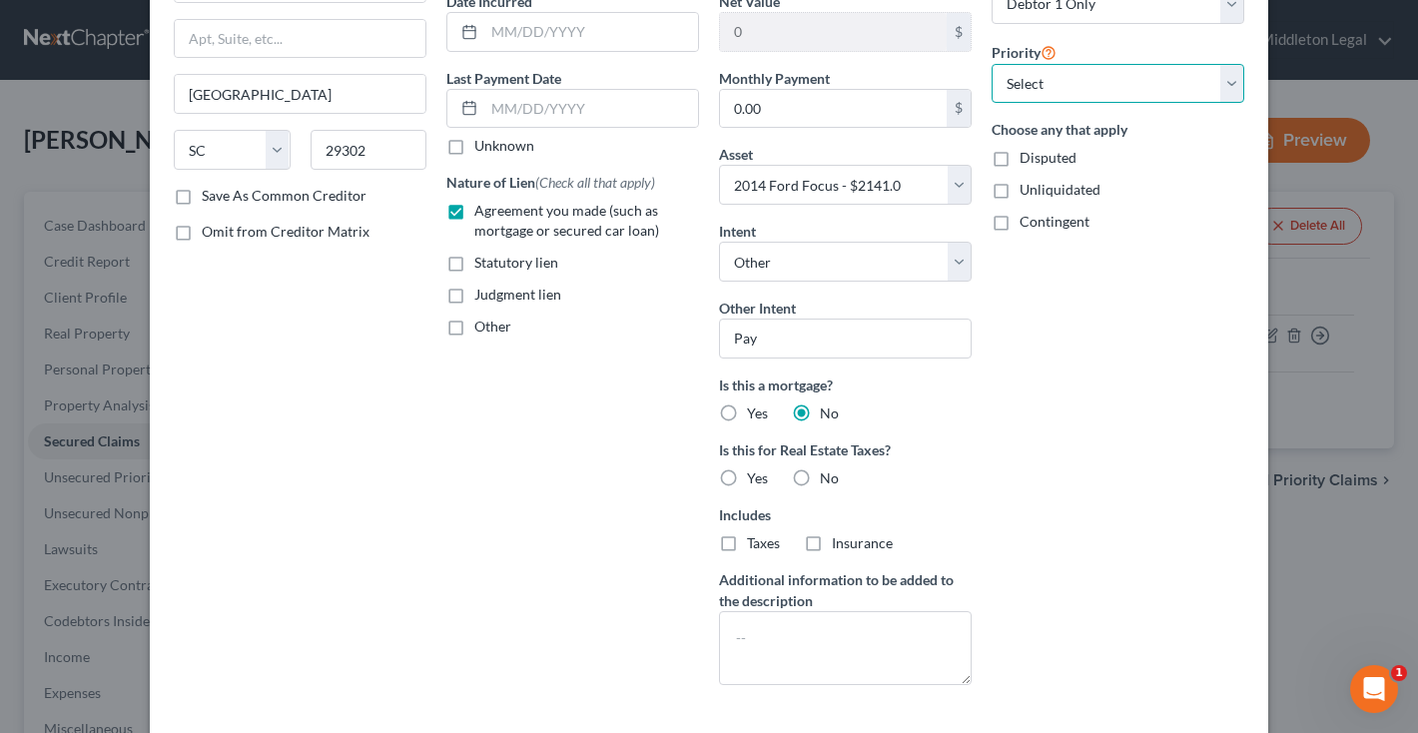
select select "0"
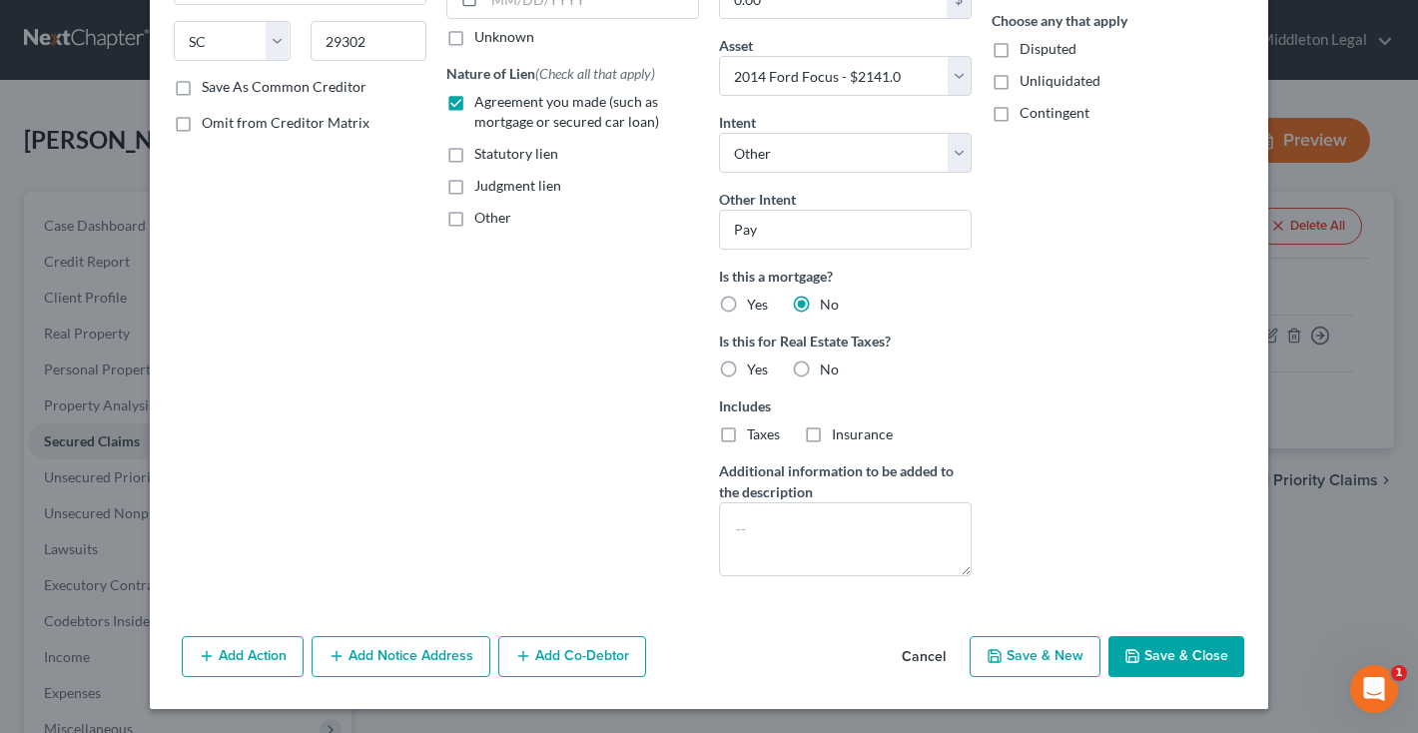
click at [1201, 659] on button "Save & Close" at bounding box center [1176, 657] width 136 height 42
select select
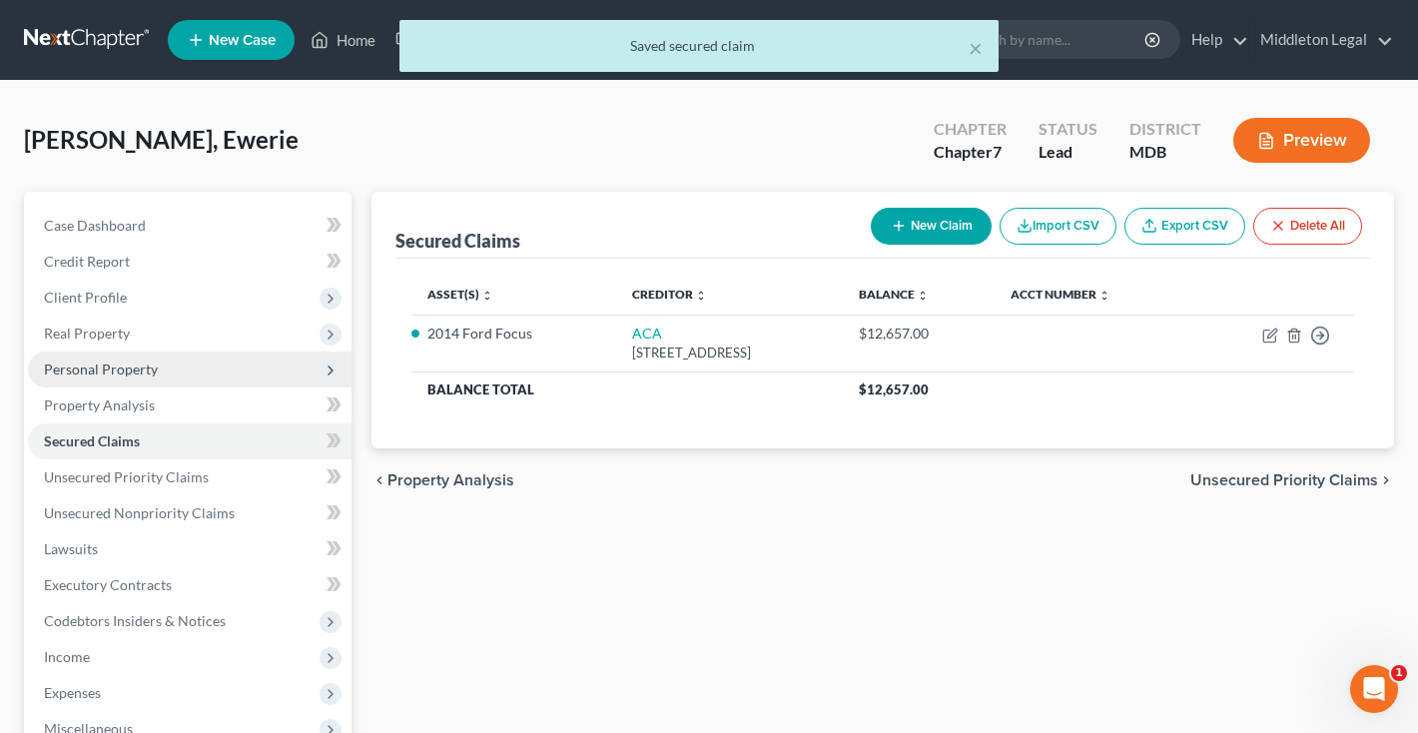
click at [126, 367] on span "Personal Property" at bounding box center [101, 368] width 114 height 17
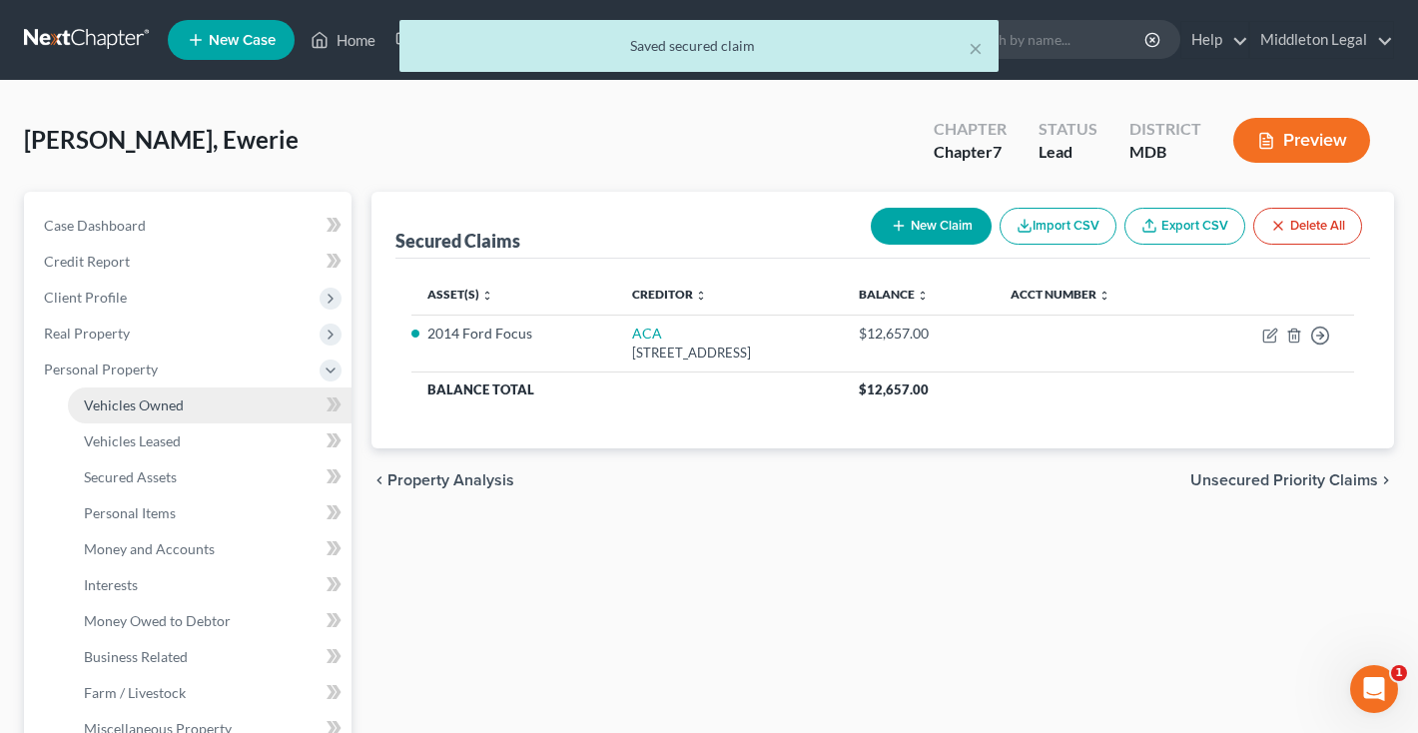
click at [127, 400] on span "Vehicles Owned" at bounding box center [134, 404] width 100 height 17
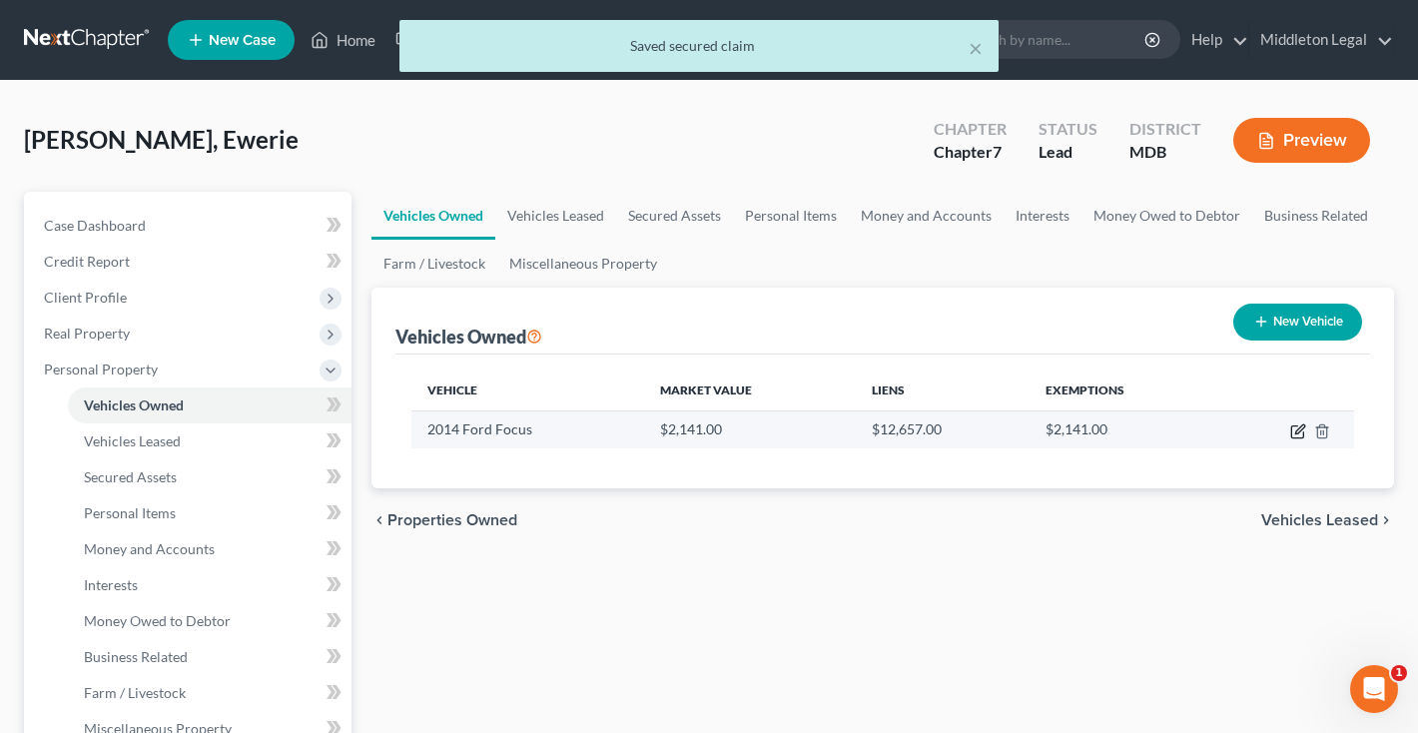
click at [1294, 427] on icon "button" at bounding box center [1298, 431] width 16 height 16
select select "0"
select select "12"
select select "2"
select select "0"
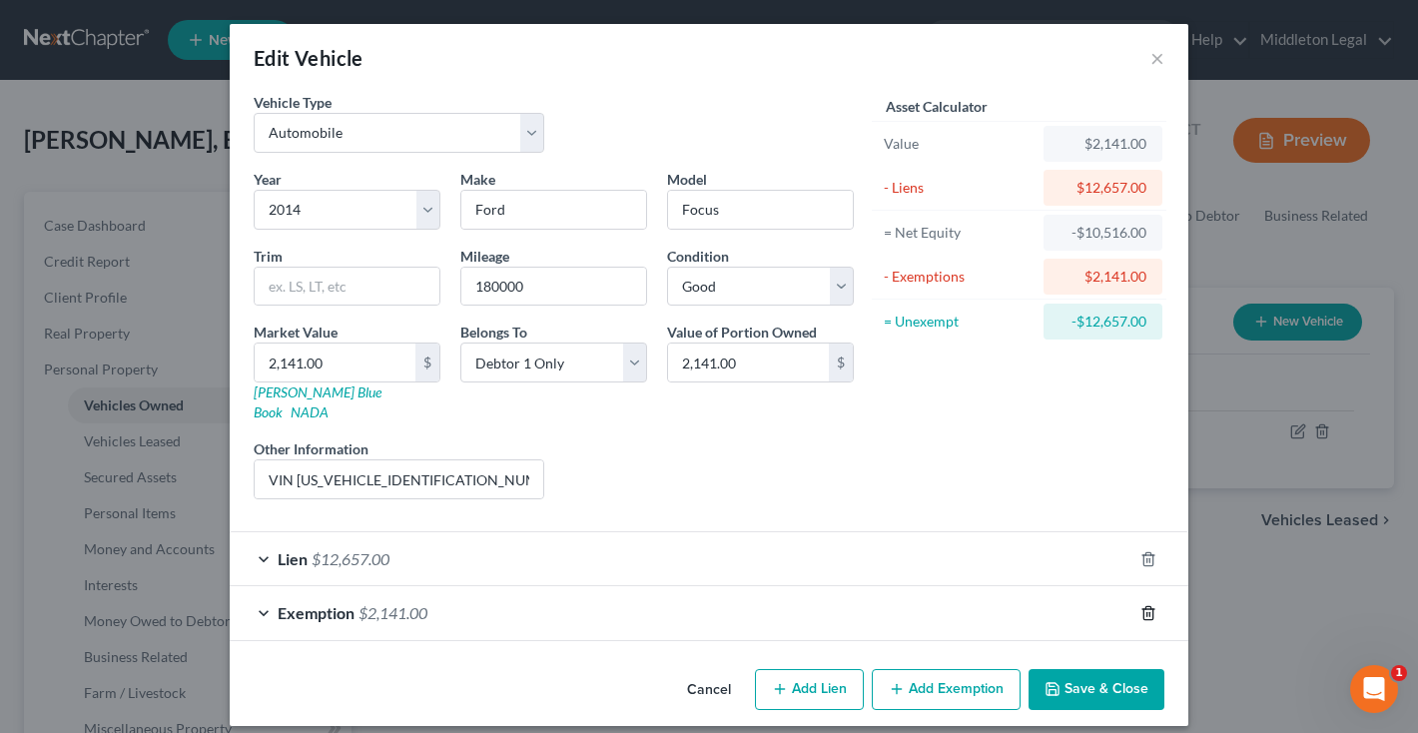
click at [1147, 612] on line "button" at bounding box center [1147, 614] width 0 height 4
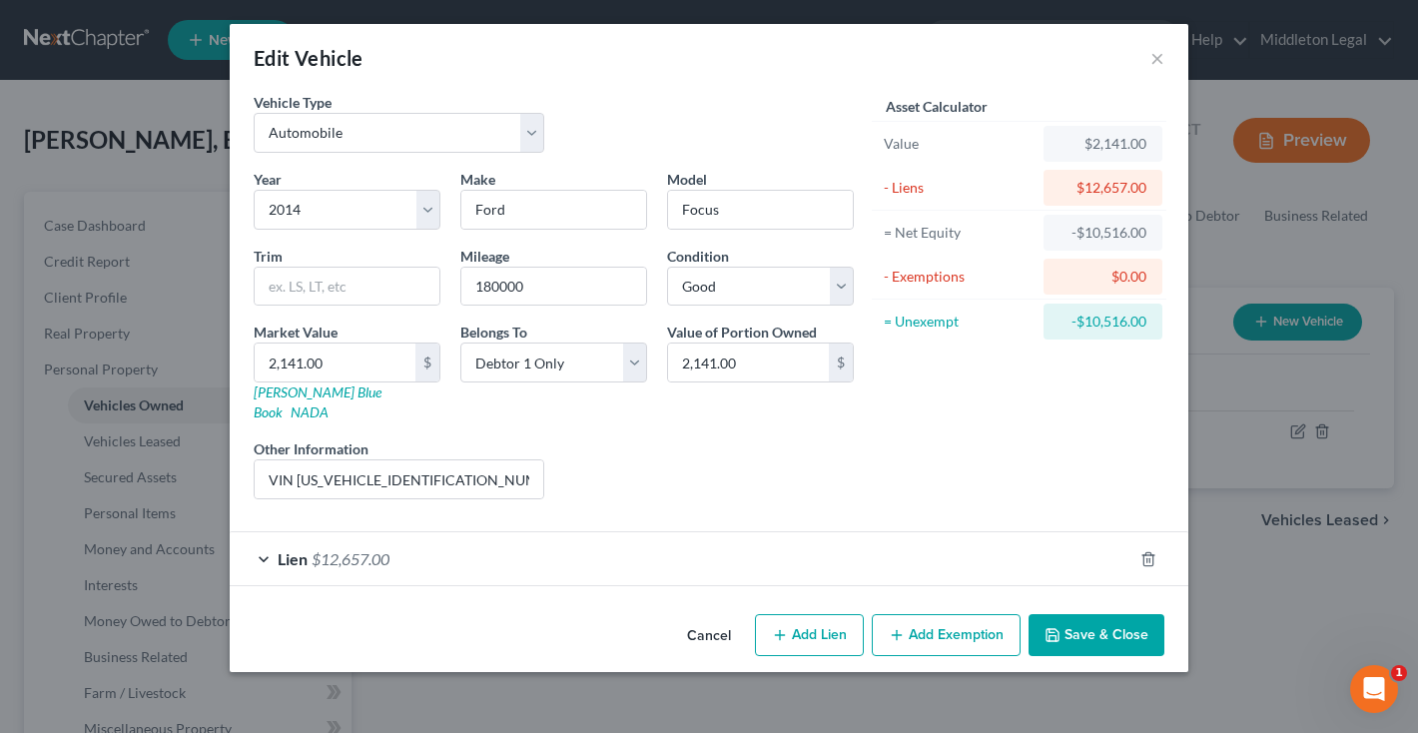
click at [1114, 614] on button "Save & Close" at bounding box center [1096, 635] width 136 height 42
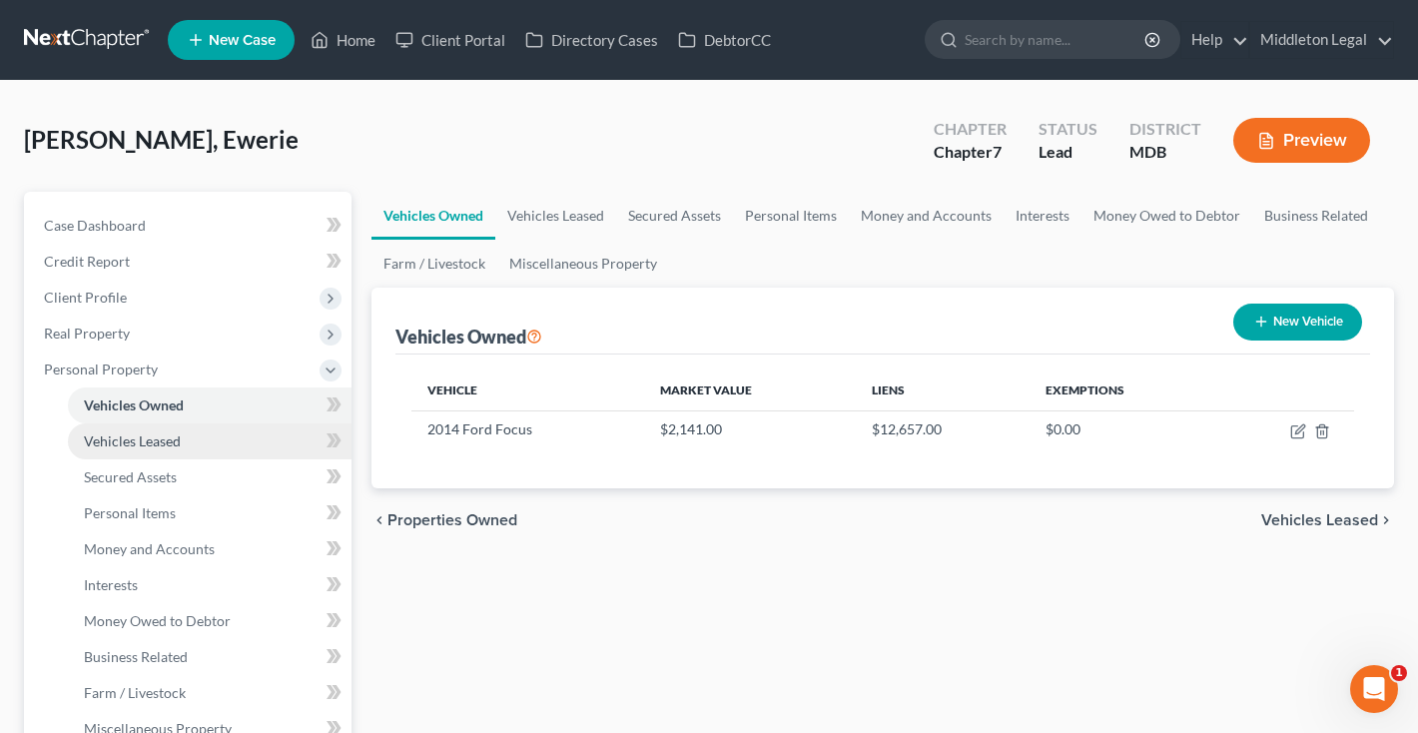
click at [103, 444] on span "Vehicles Leased" at bounding box center [132, 440] width 97 height 17
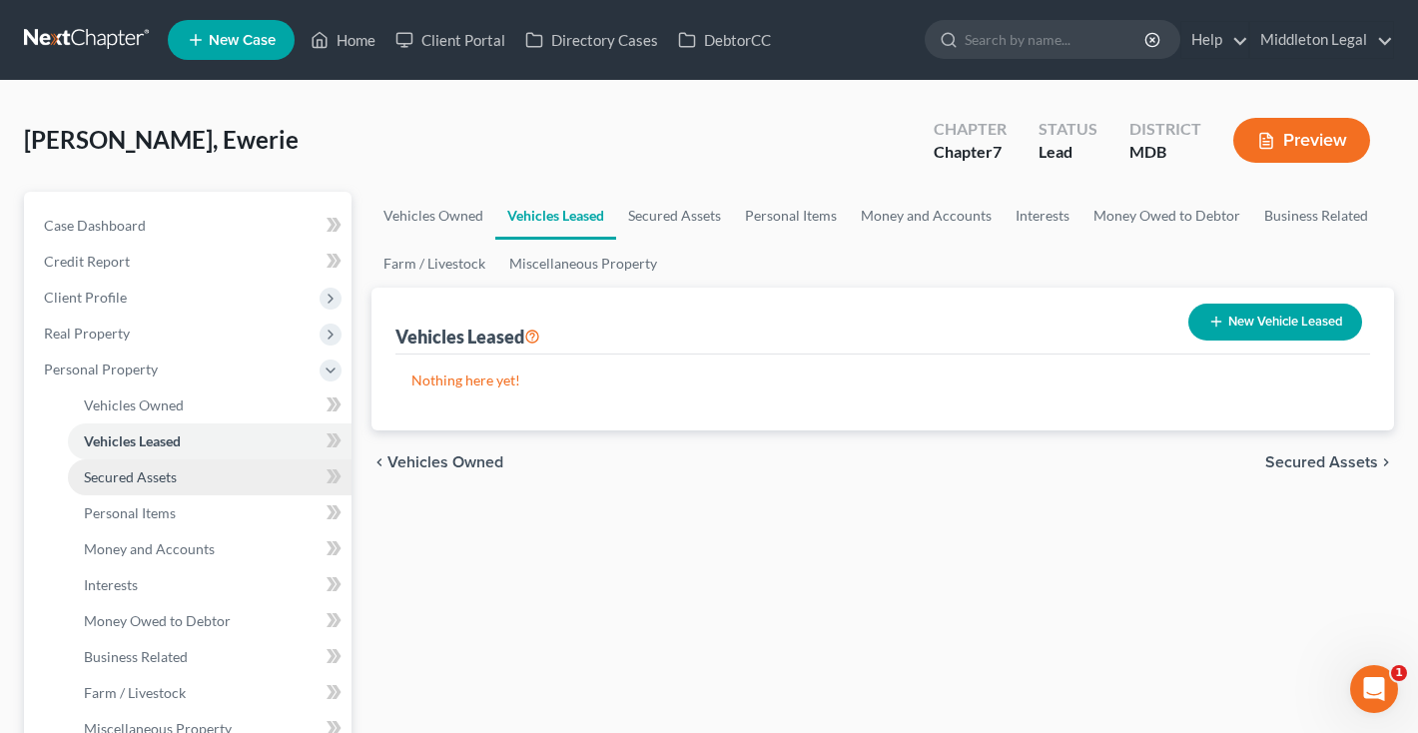
click at [106, 476] on span "Secured Assets" at bounding box center [130, 476] width 93 height 17
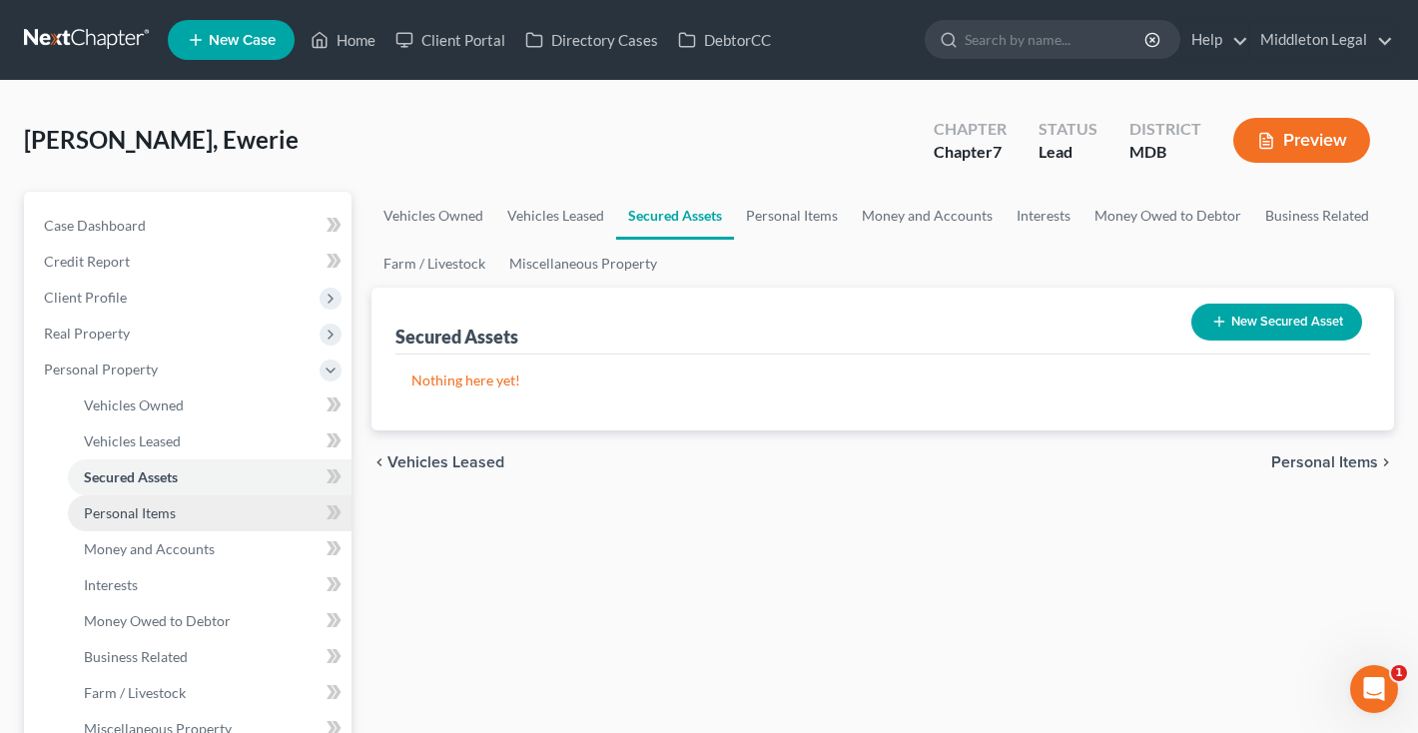
click at [108, 504] on span "Personal Items" at bounding box center [130, 512] width 92 height 17
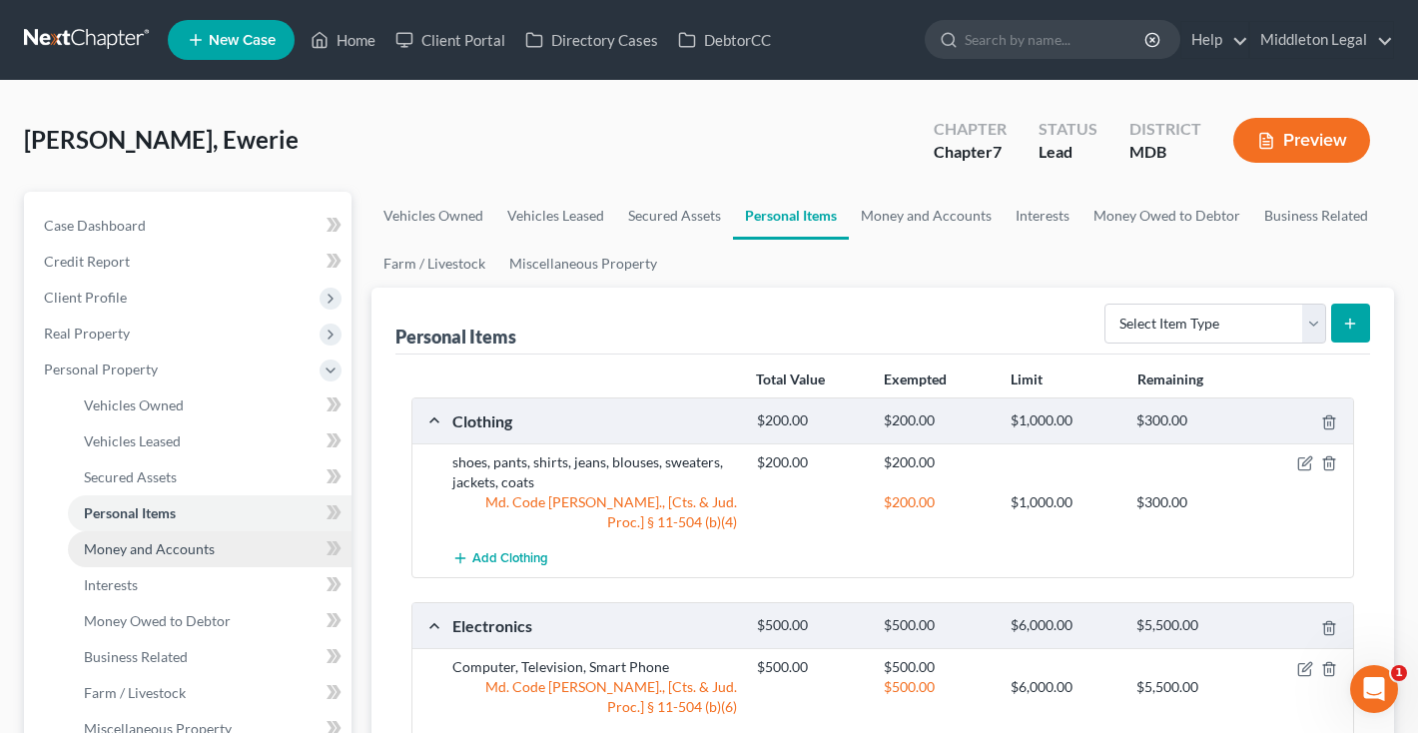
click at [112, 543] on span "Money and Accounts" at bounding box center [149, 548] width 131 height 17
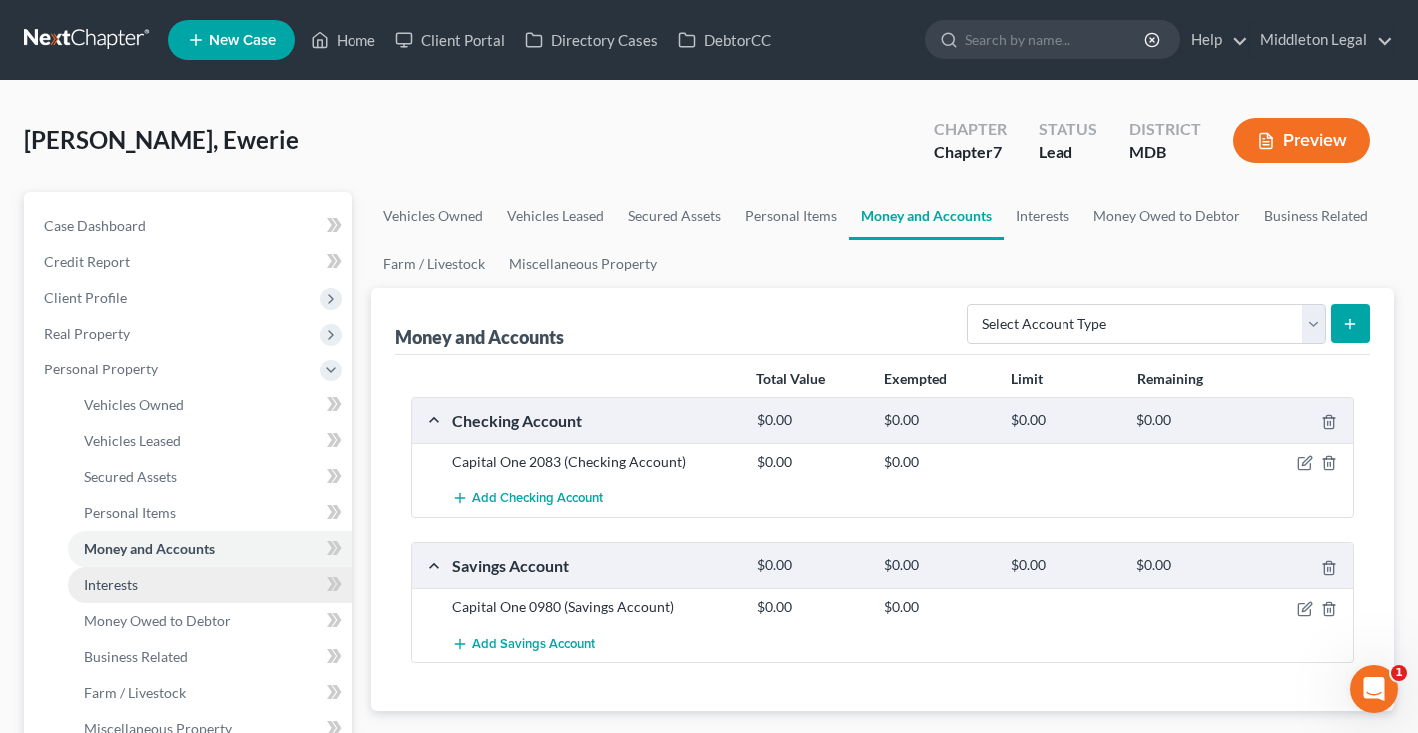
click at [108, 582] on span "Interests" at bounding box center [111, 584] width 54 height 17
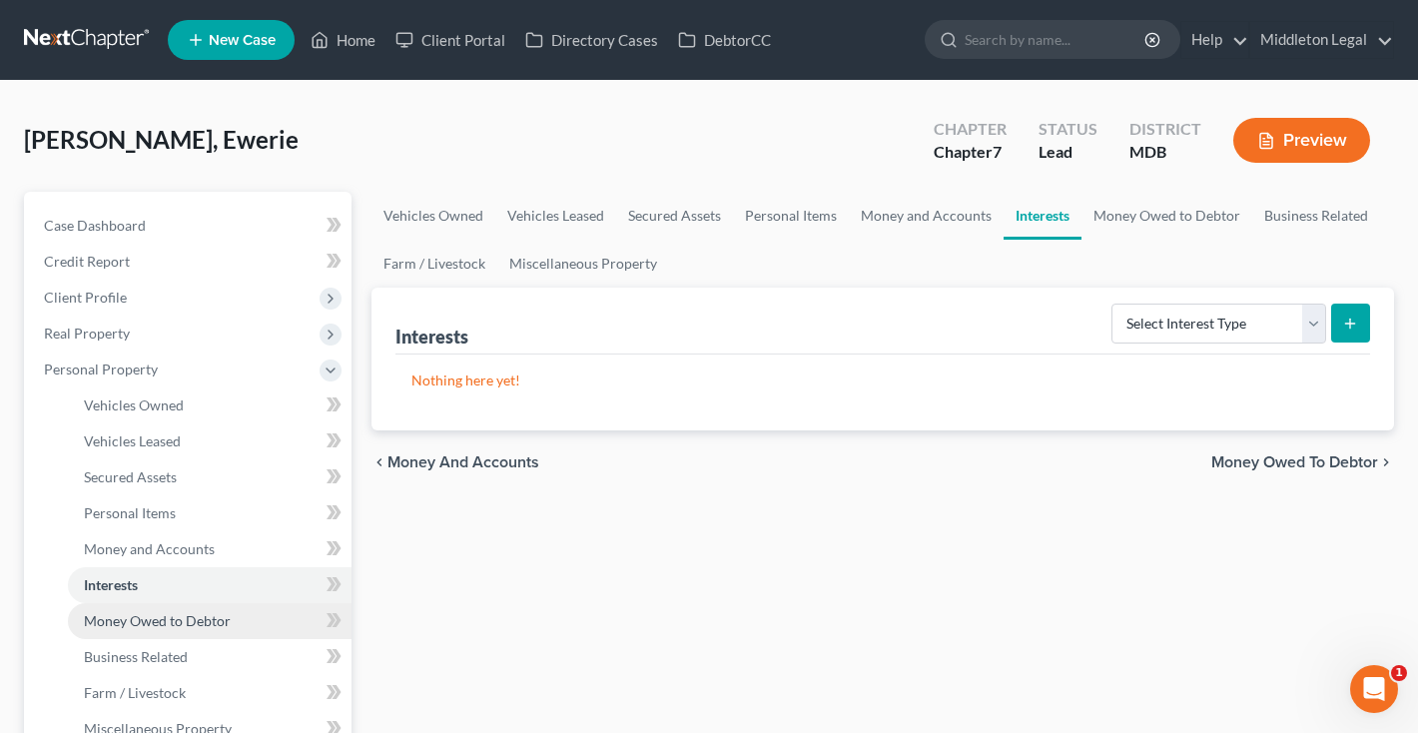
click at [115, 612] on span "Money Owed to Debtor" at bounding box center [157, 620] width 147 height 17
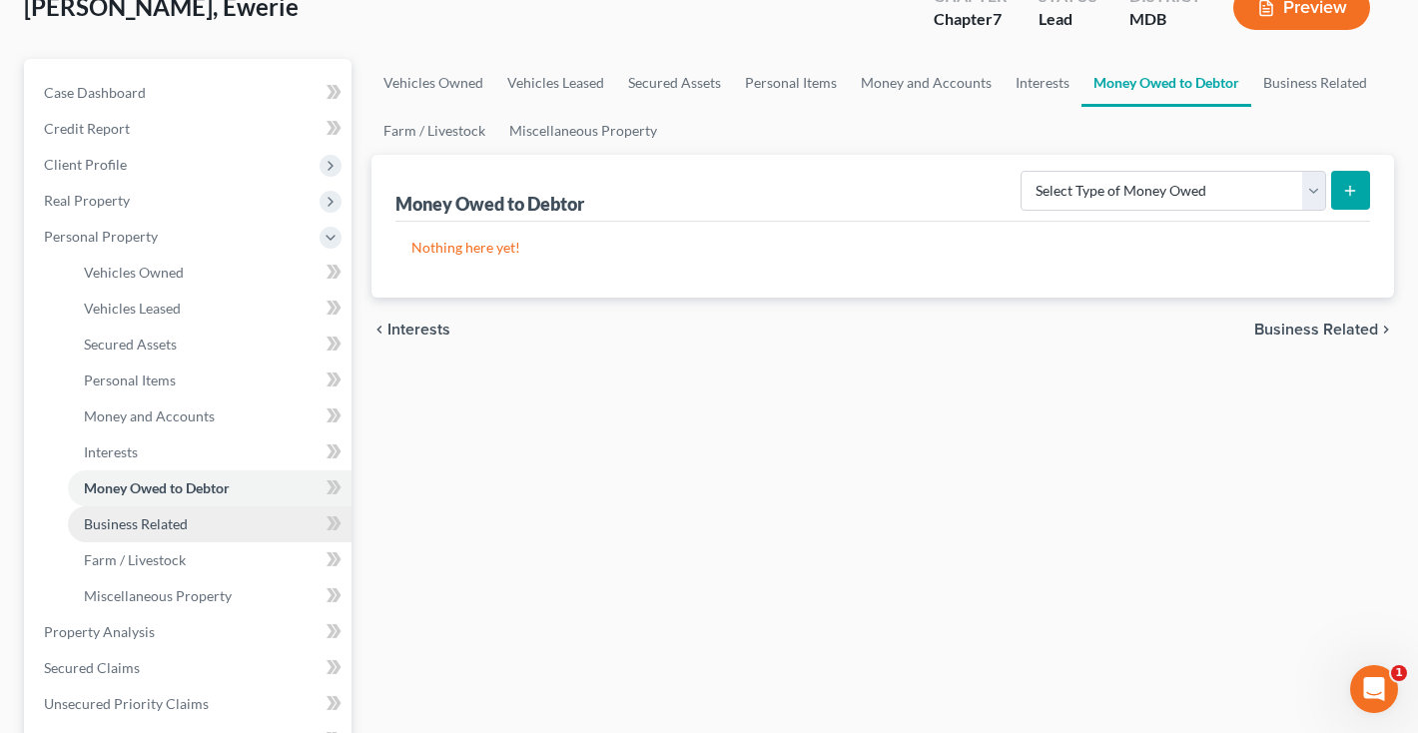
click at [121, 520] on span "Business Related" at bounding box center [136, 523] width 104 height 17
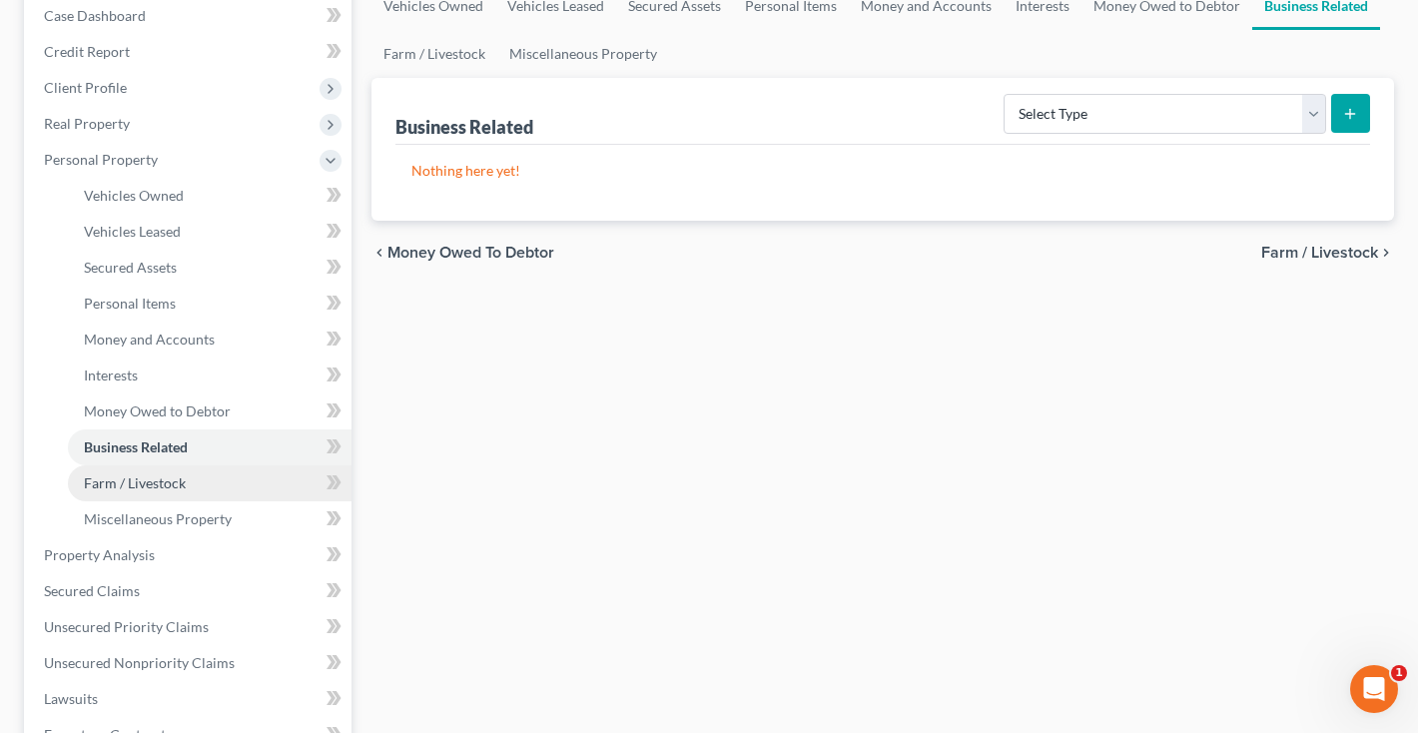
click at [107, 485] on span "Farm / Livestock" at bounding box center [135, 482] width 102 height 17
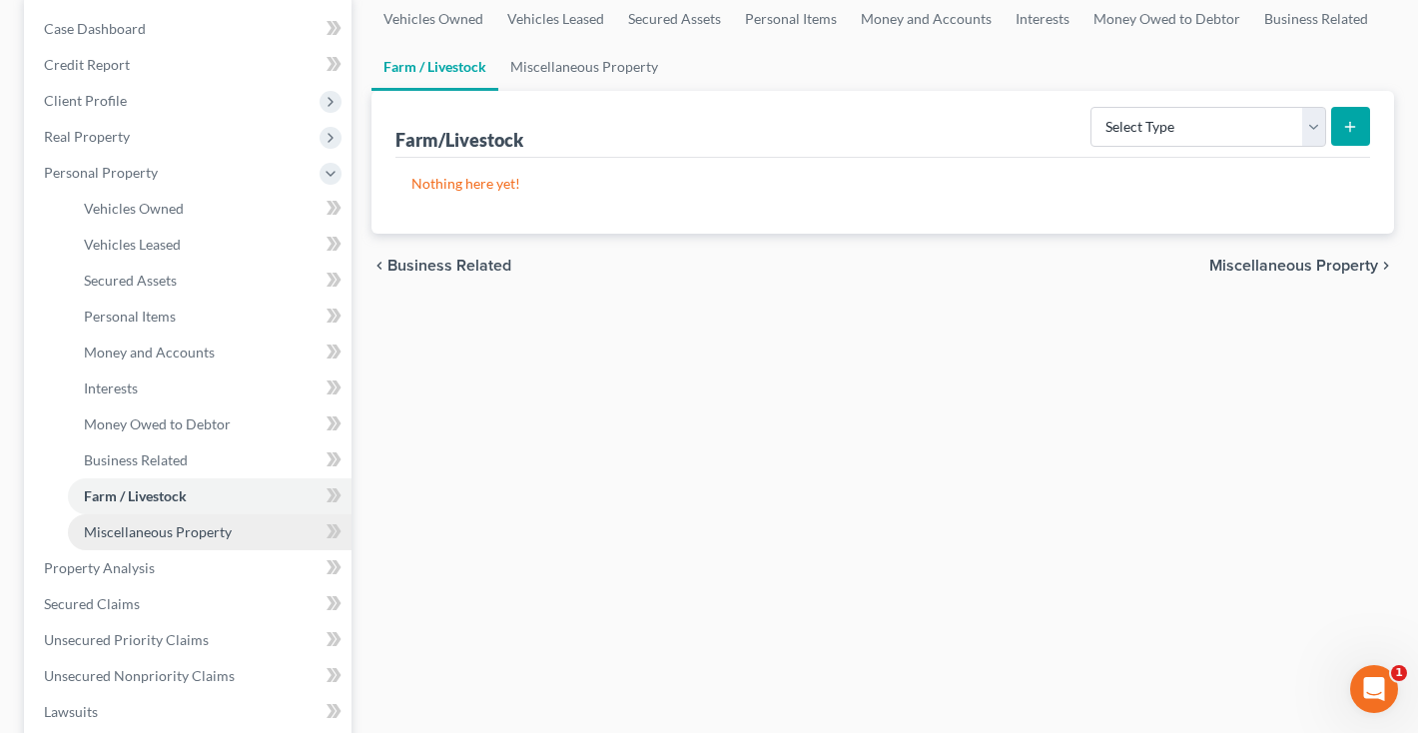
click at [112, 525] on span "Miscellaneous Property" at bounding box center [158, 531] width 148 height 17
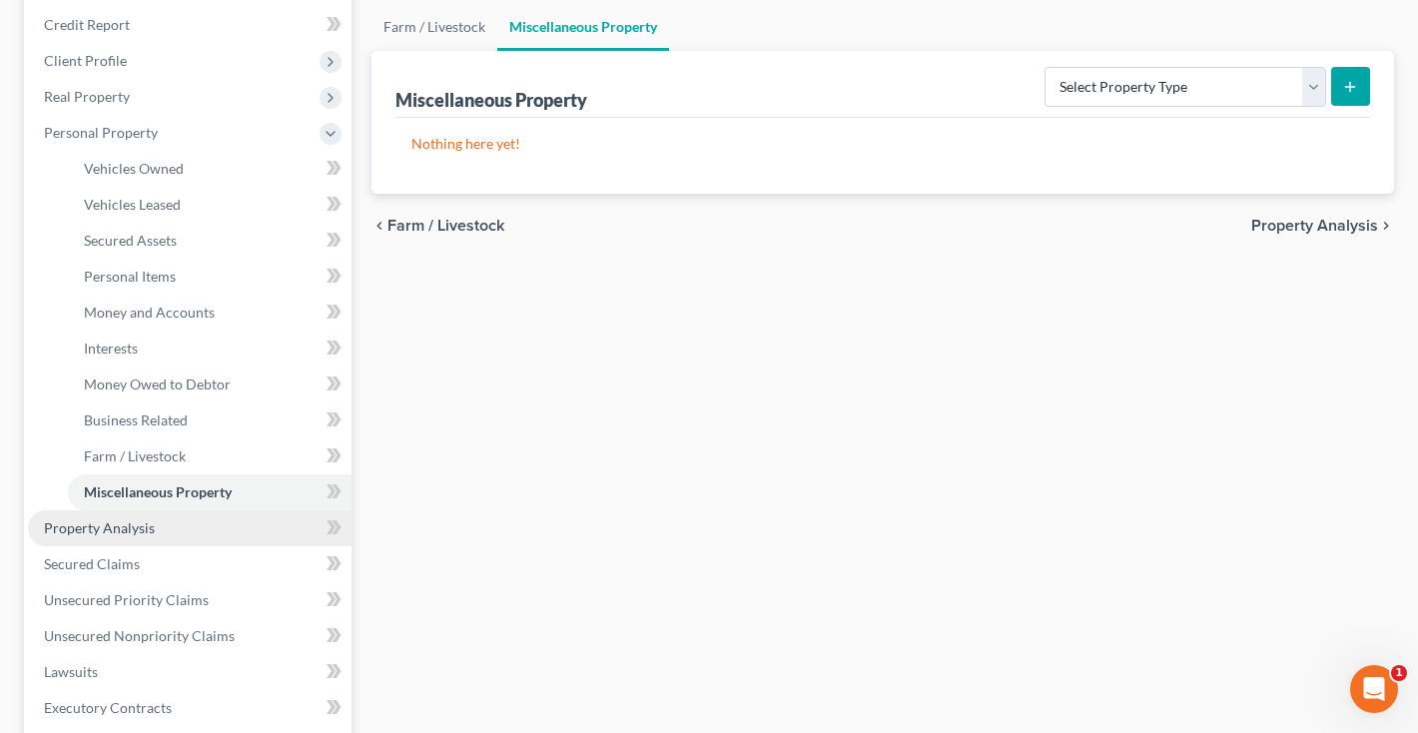
click at [103, 532] on span "Property Analysis" at bounding box center [99, 527] width 111 height 17
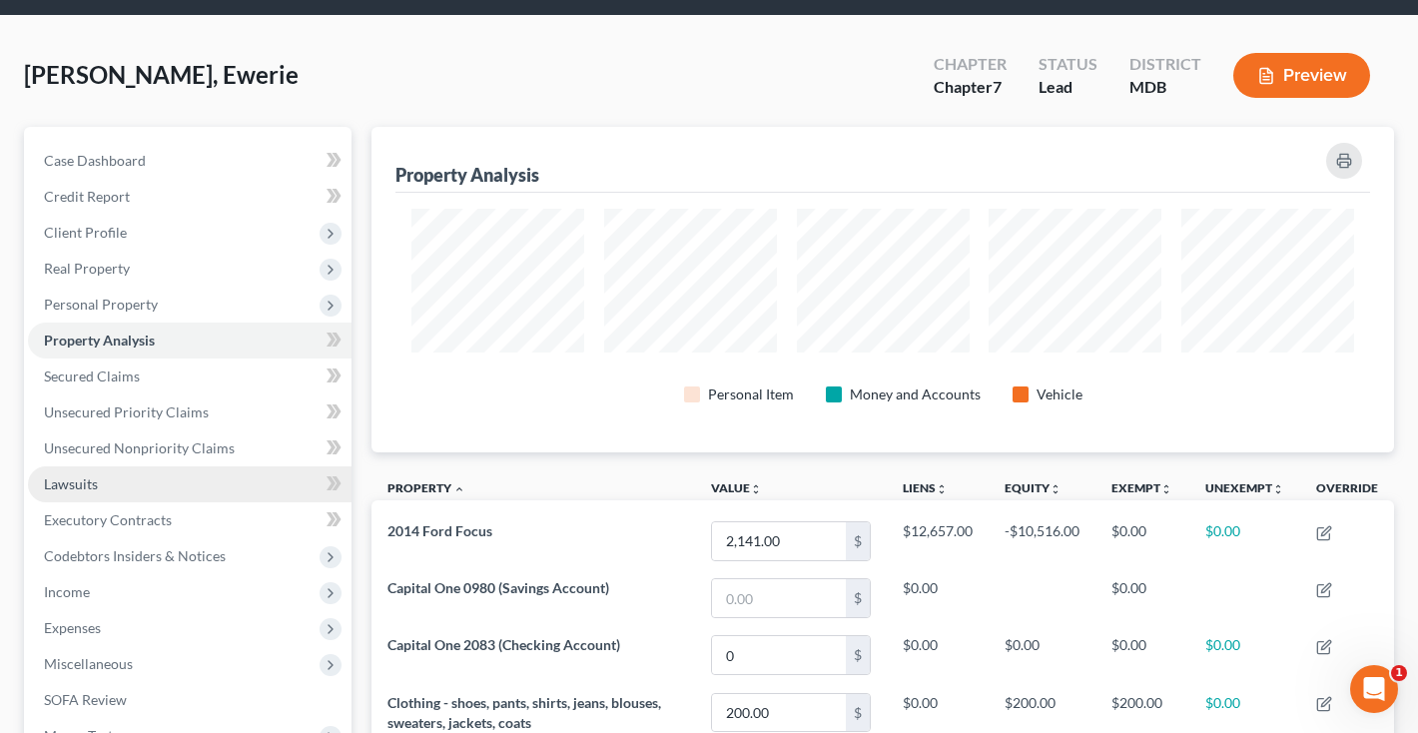
scroll to position [49, 0]
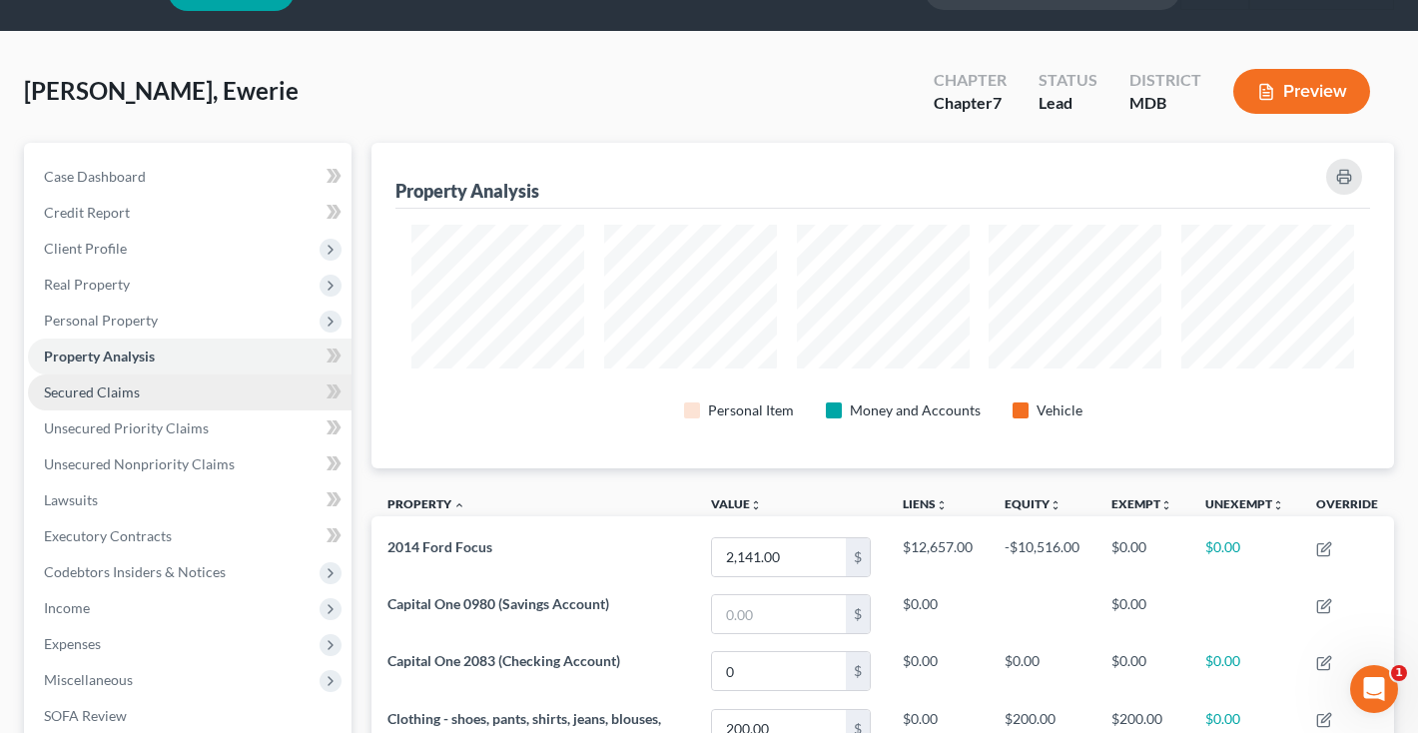
click at [109, 386] on span "Secured Claims" at bounding box center [92, 391] width 96 height 17
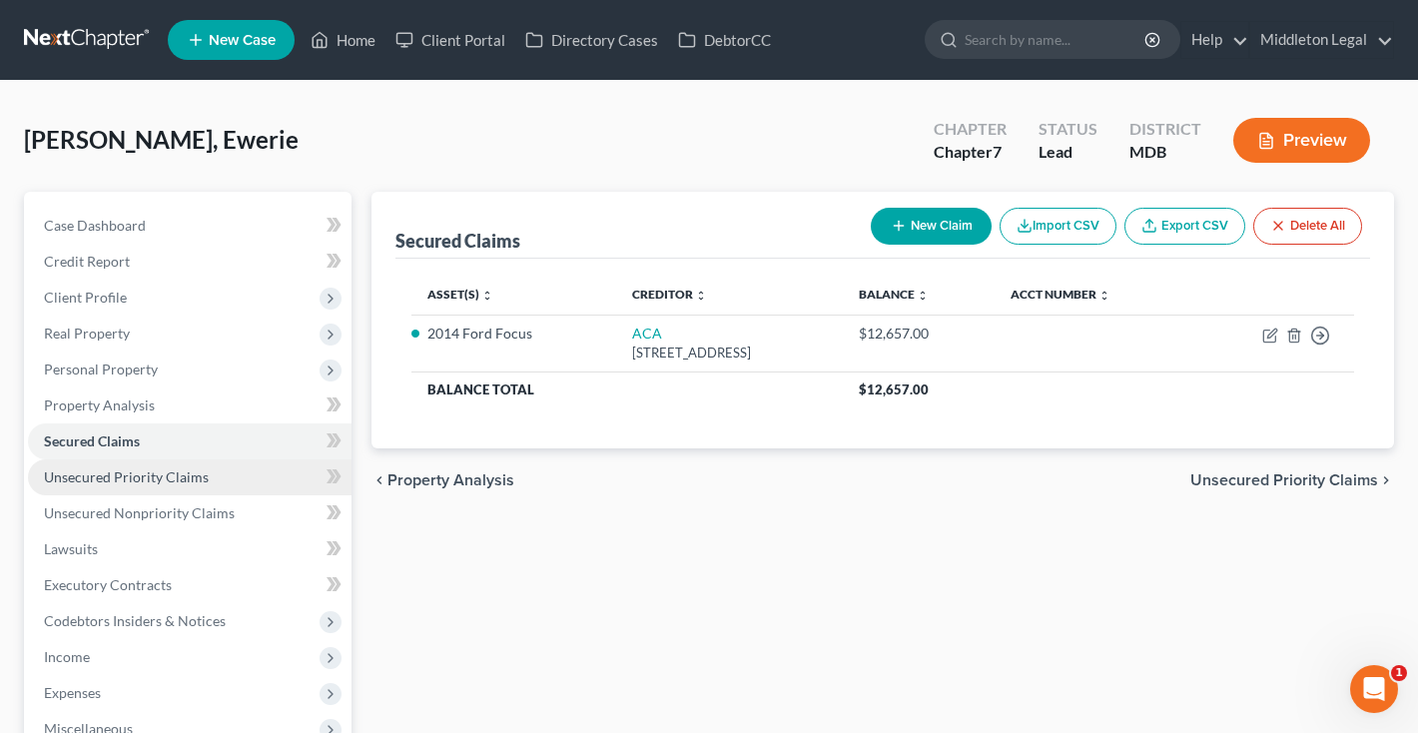
click at [172, 485] on link "Unsecured Priority Claims" at bounding box center [190, 477] width 324 height 36
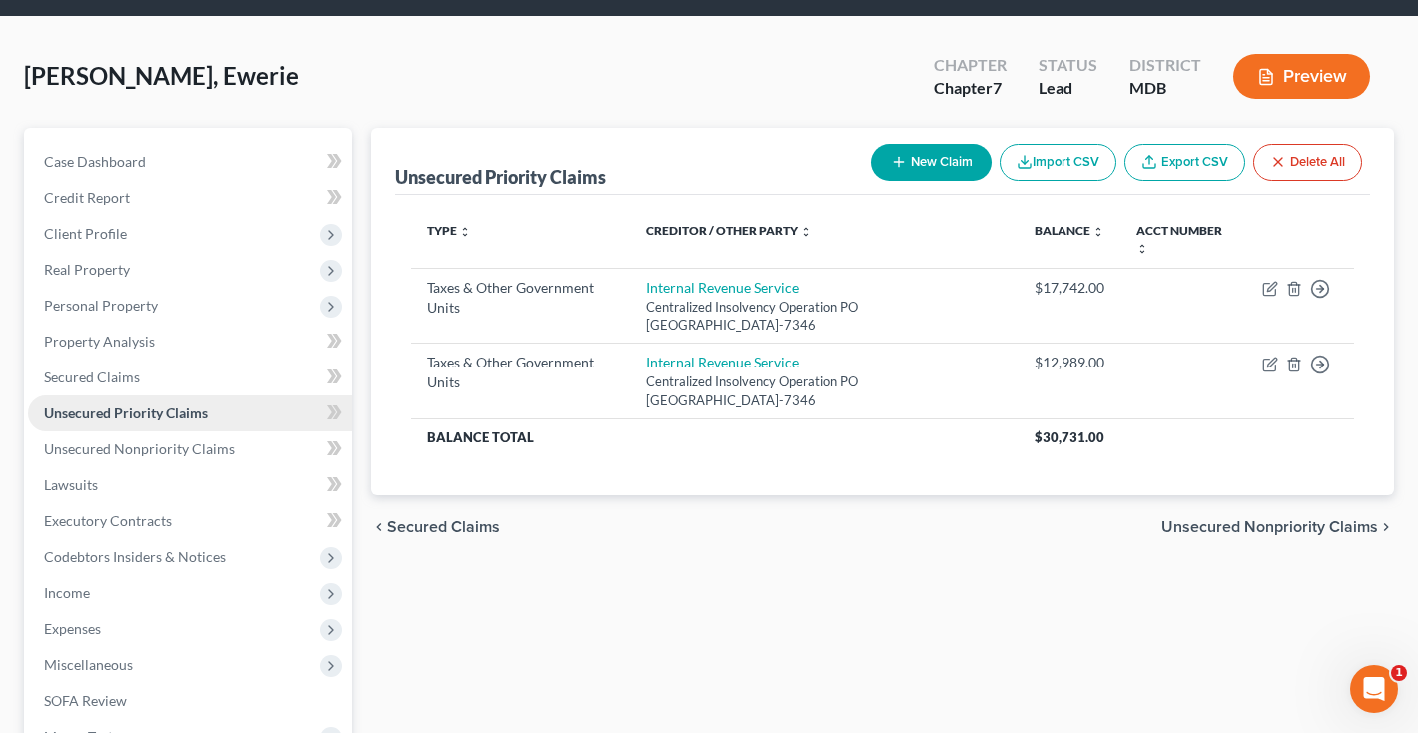
scroll to position [64, 0]
click at [160, 452] on span "Unsecured Nonpriority Claims" at bounding box center [139, 448] width 191 height 17
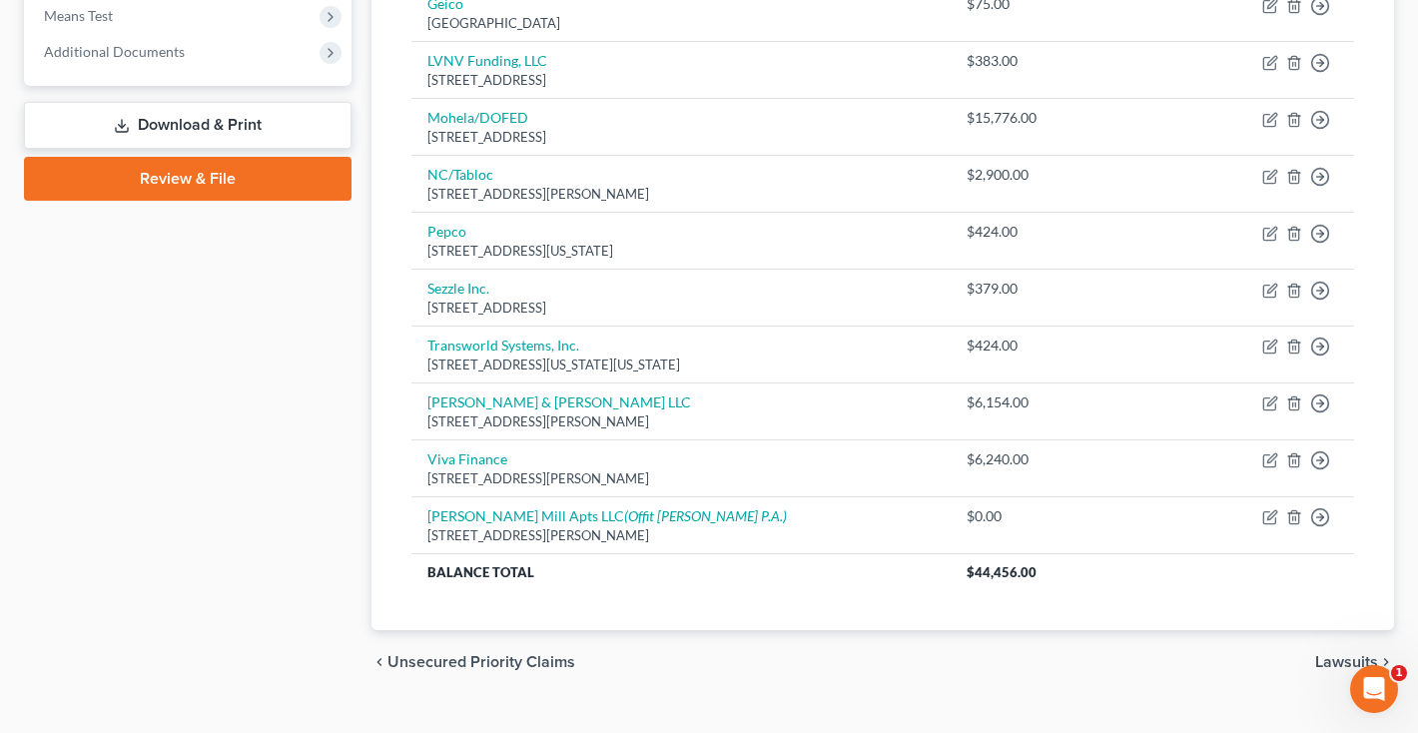
scroll to position [791, 0]
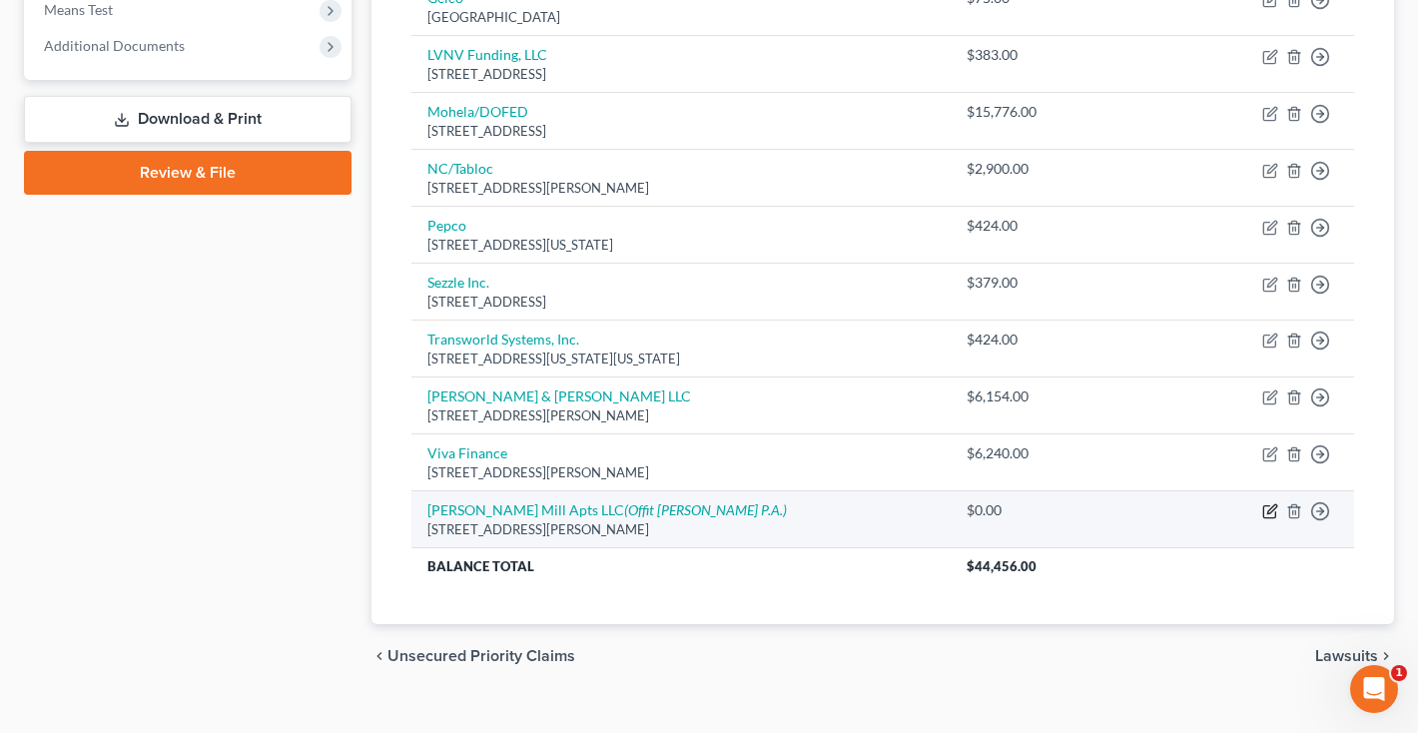
click at [1267, 507] on icon "button" at bounding box center [1270, 511] width 16 height 16
select select "21"
select select "0"
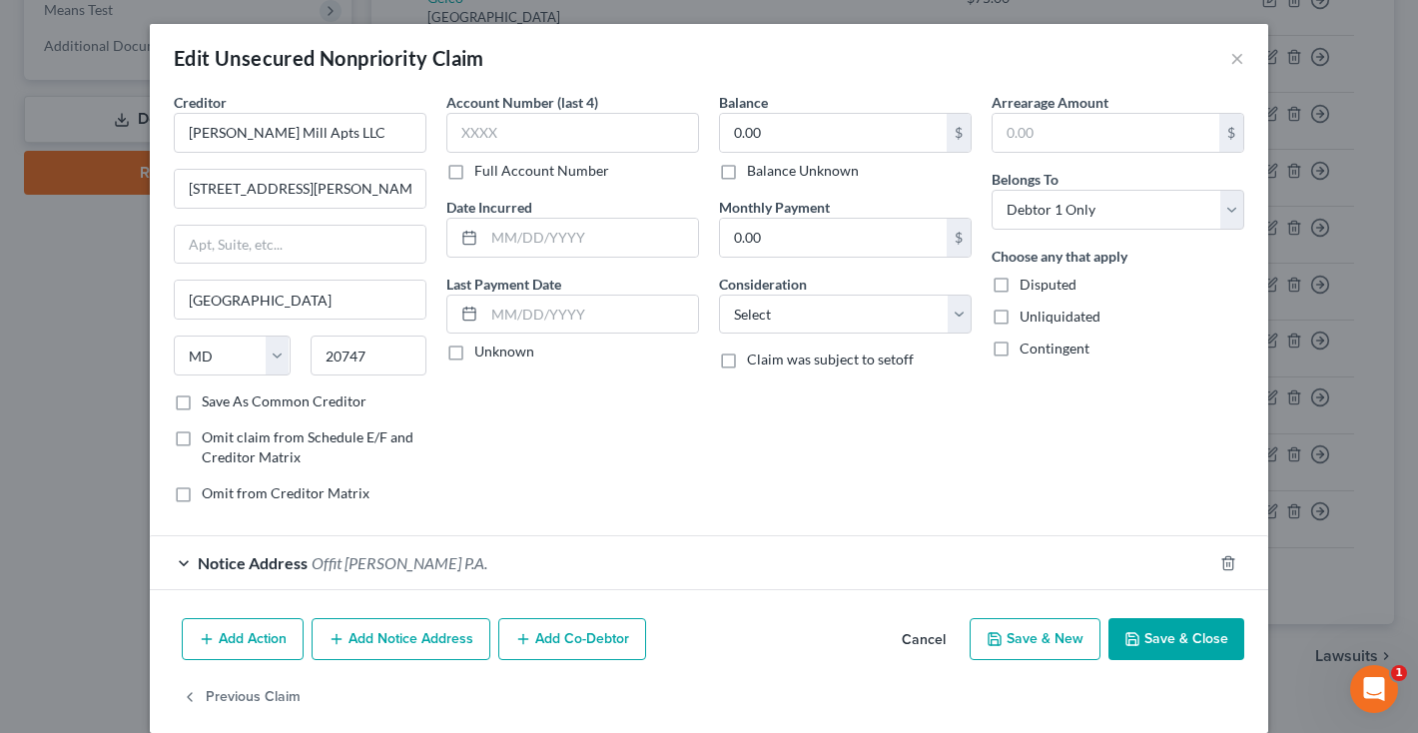
click at [747, 174] on label "Balance Unknown" at bounding box center [803, 171] width 112 height 20
click at [755, 174] on input "Balance Unknown" at bounding box center [761, 167] width 13 height 13
checkbox input "true"
click at [1154, 637] on button "Save & Close" at bounding box center [1176, 639] width 136 height 42
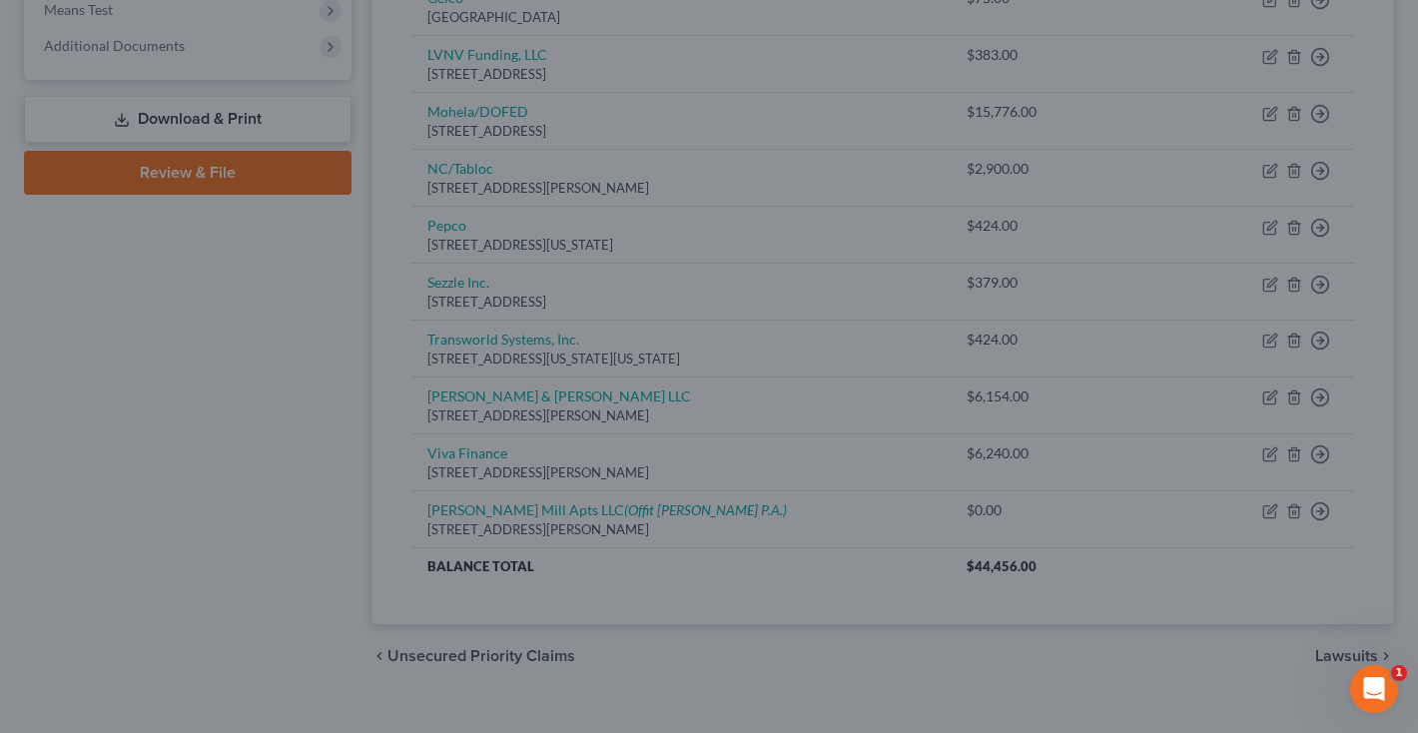
type input "0"
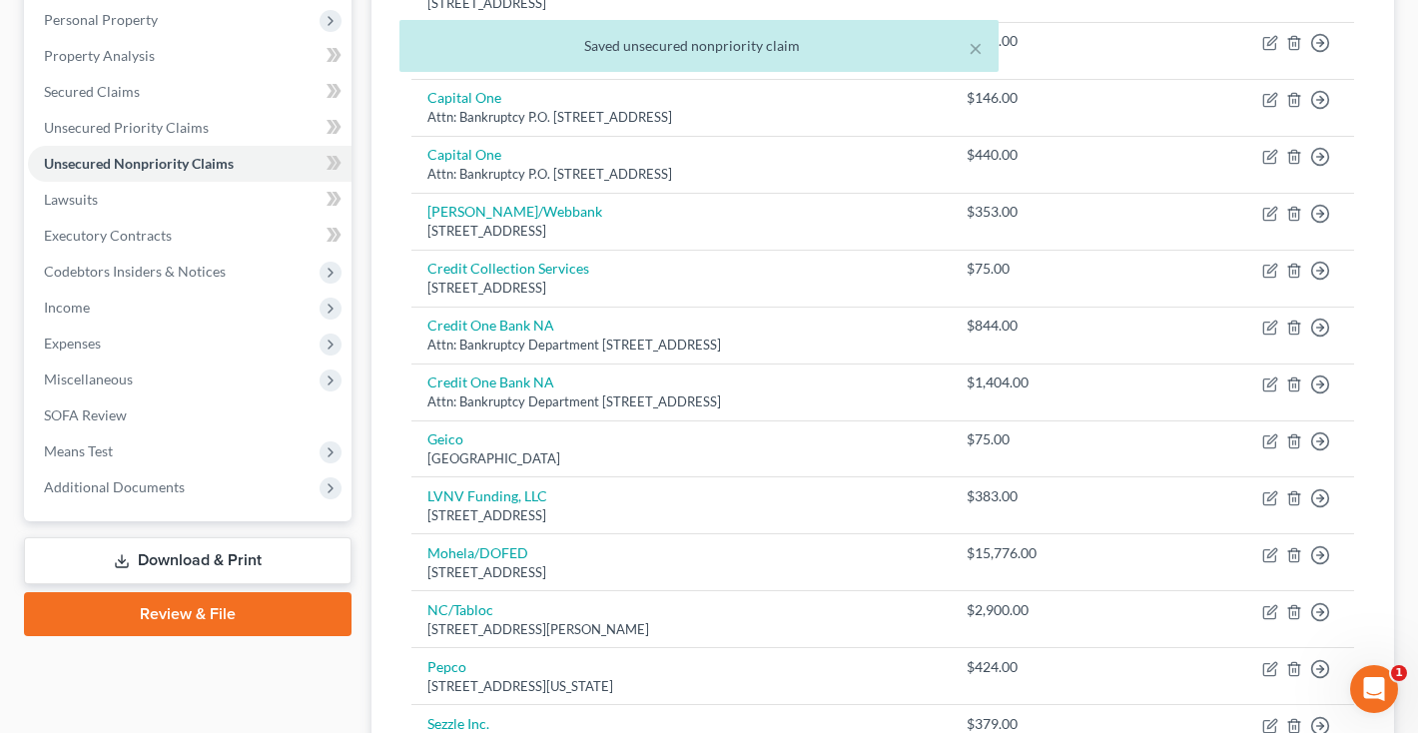
scroll to position [319, 0]
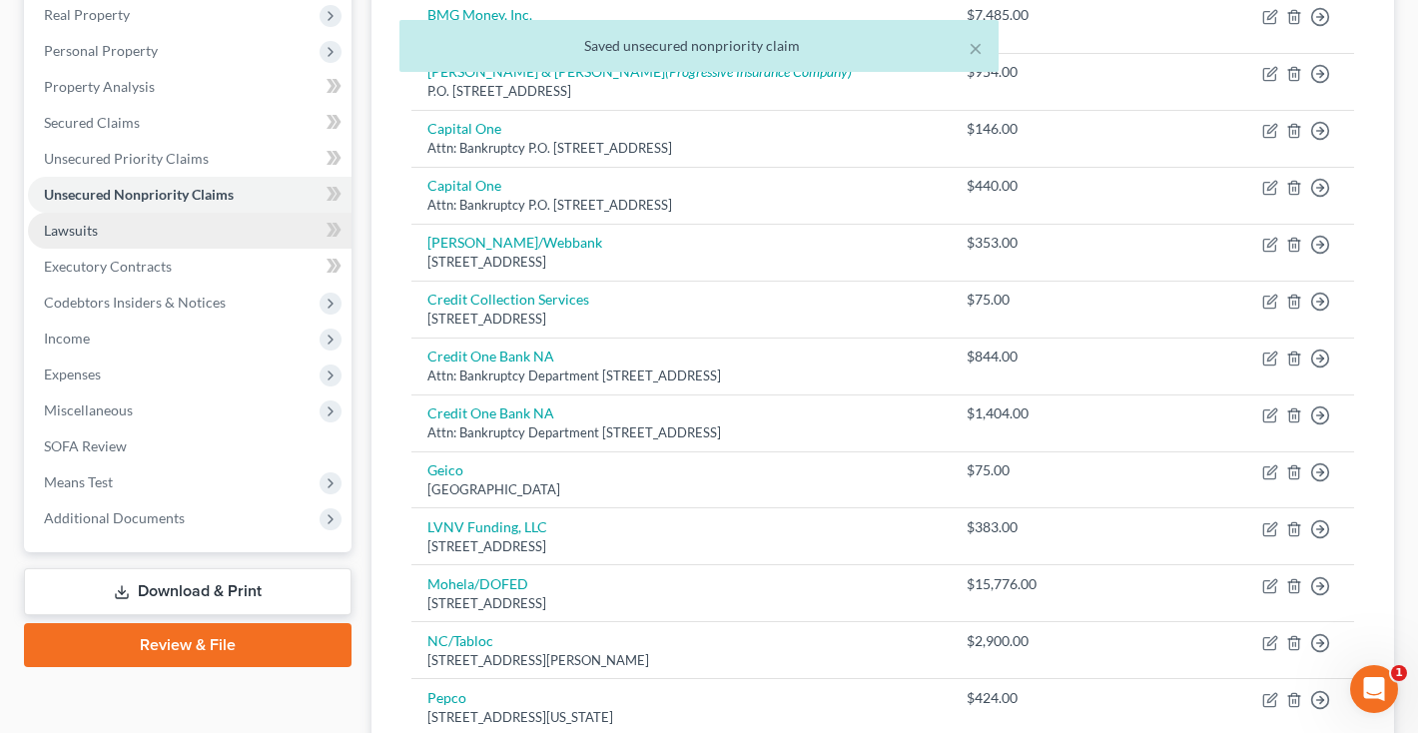
click at [128, 235] on link "Lawsuits" at bounding box center [190, 231] width 324 height 36
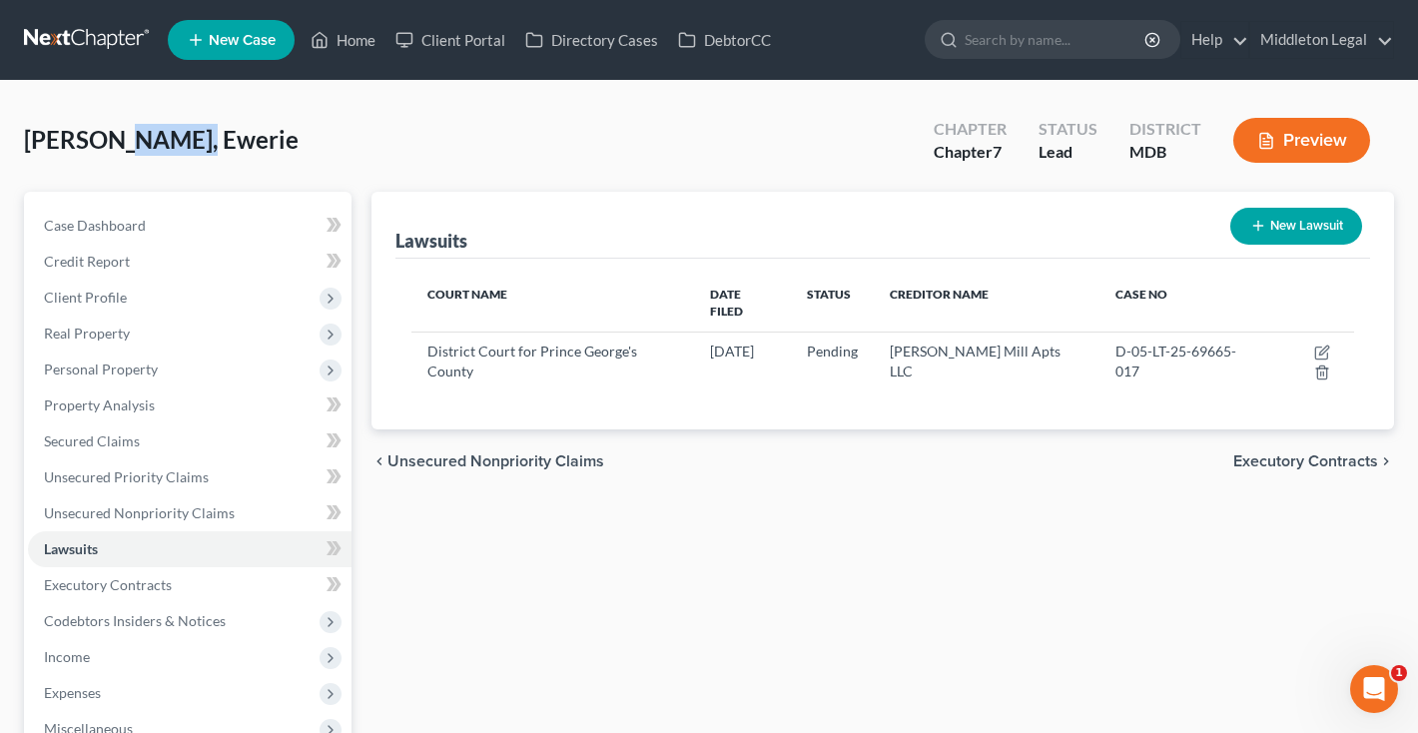
drag, startPoint x: 111, startPoint y: 135, endPoint x: 212, endPoint y: 138, distance: 100.9
click at [212, 138] on div "Wilson, Ewerie Upgraded Chapter Chapter 7 Status Lead District MDB Preview" at bounding box center [709, 148] width 1370 height 87
copy span "Ewerie"
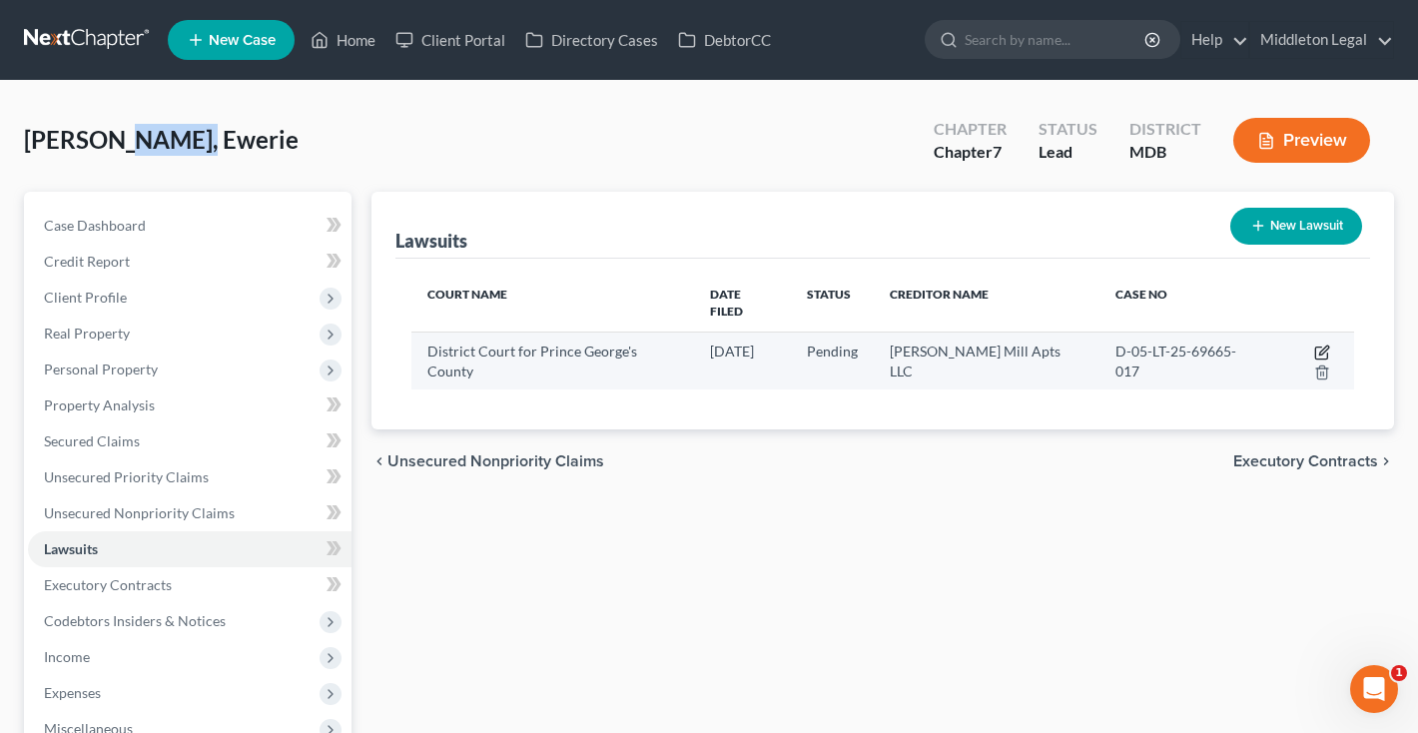
click at [1319, 345] on icon "button" at bounding box center [1323, 349] width 9 height 9
select select "21"
select select "0"
select select "4"
select select "21"
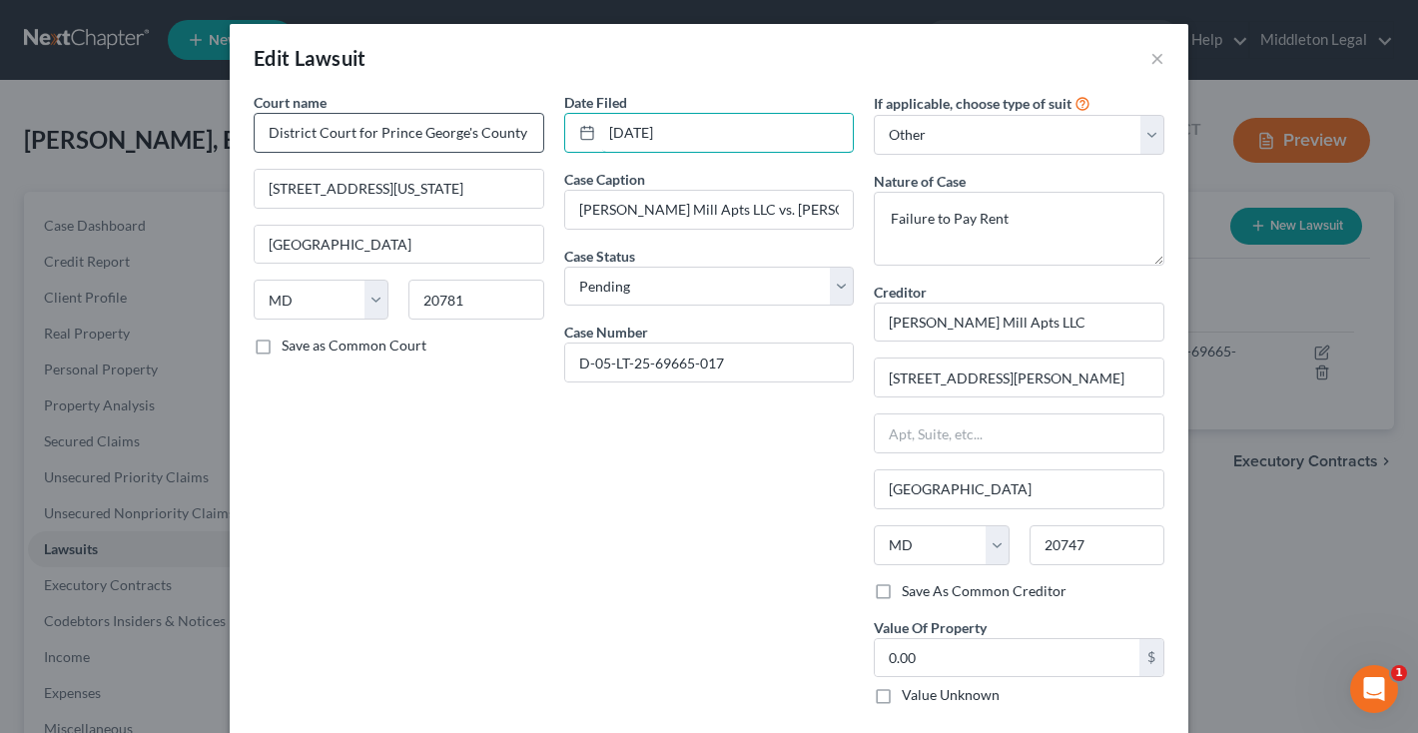
drag, startPoint x: 706, startPoint y: 132, endPoint x: 525, endPoint y: 132, distance: 180.7
click at [525, 132] on div "Court name * District Court for Prince George's County 4990 Rhode Island Avenue…" at bounding box center [709, 406] width 931 height 629
type input "10/06/2025"
click at [730, 369] on input "D-05-LT-25-69665-017" at bounding box center [709, 362] width 289 height 38
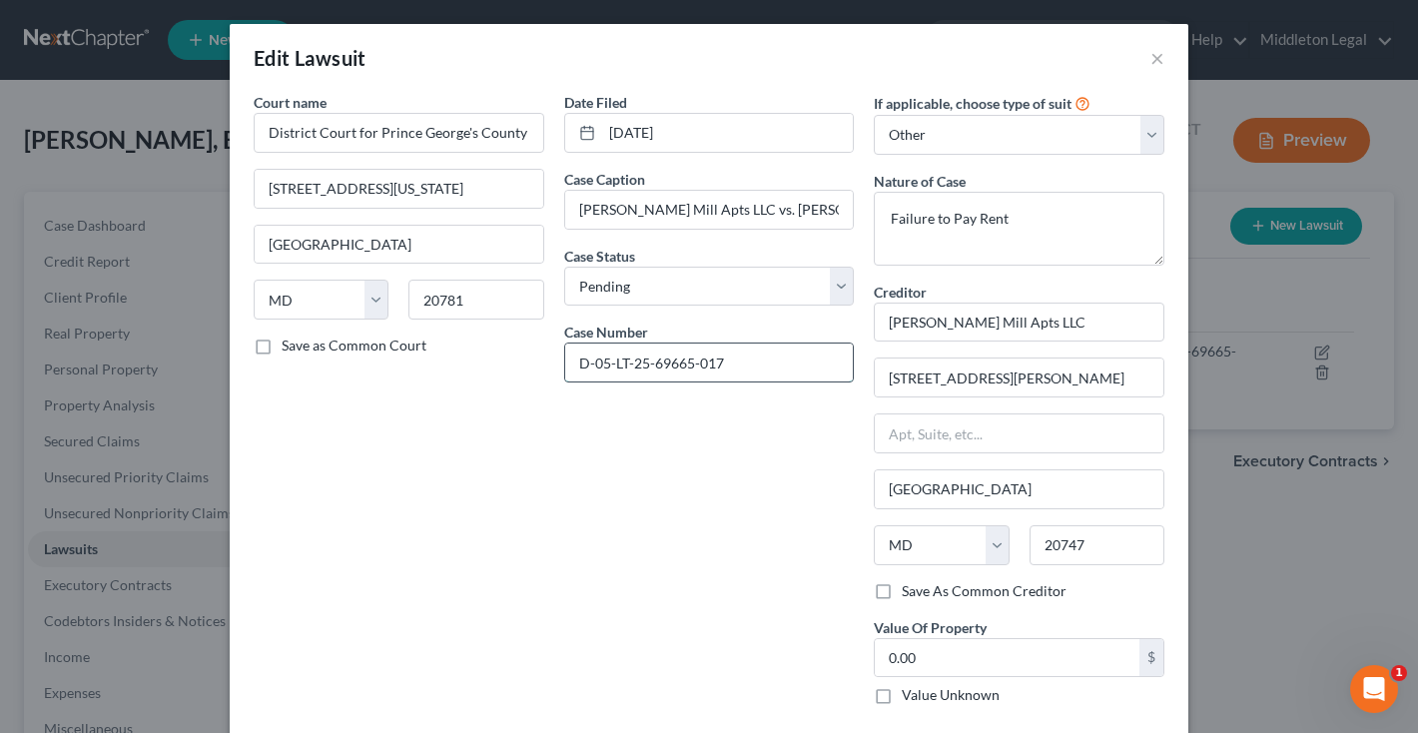
click at [730, 369] on input "D-05-LT-25-69665-017" at bounding box center [709, 362] width 289 height 38
paste input "77668-006"
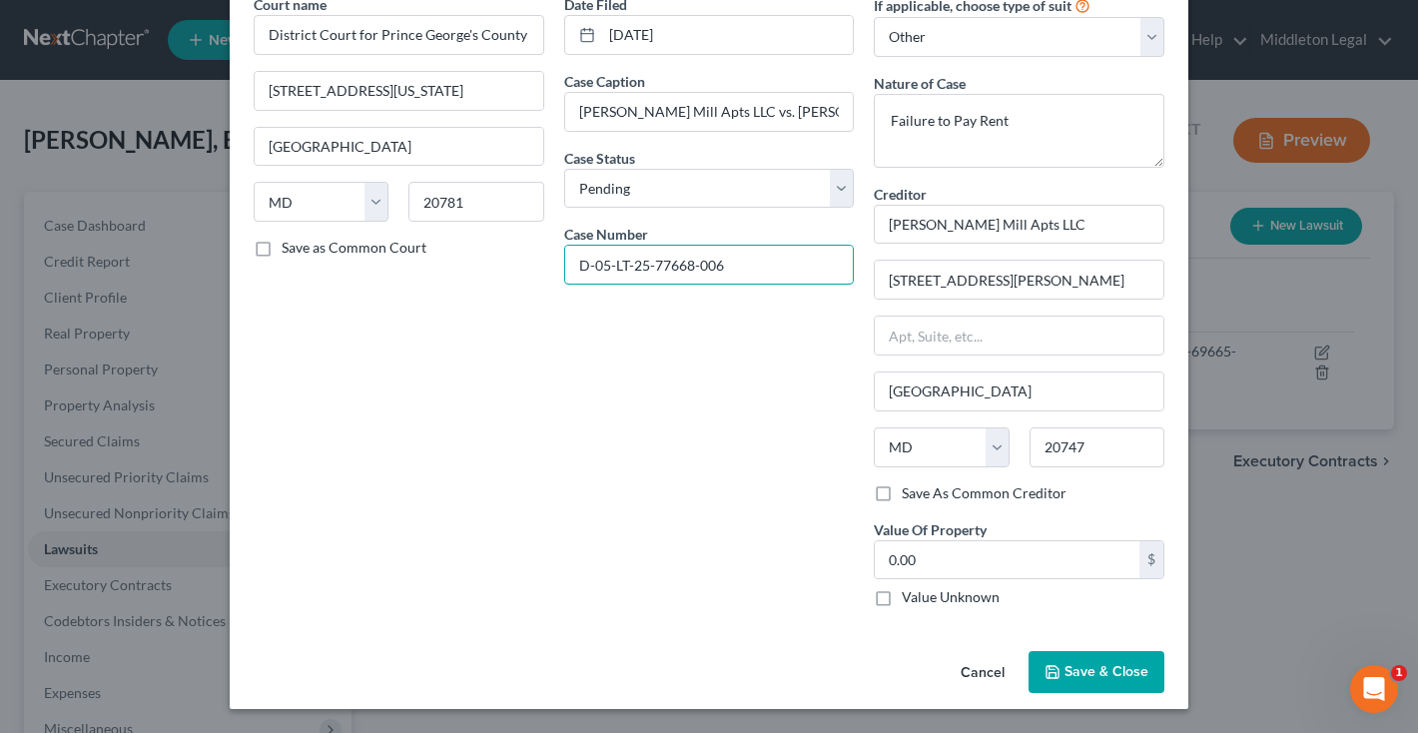
scroll to position [97, 0]
type input "D-05-LT-25-77668-006"
click at [1126, 682] on button "Save & Close" at bounding box center [1096, 673] width 136 height 42
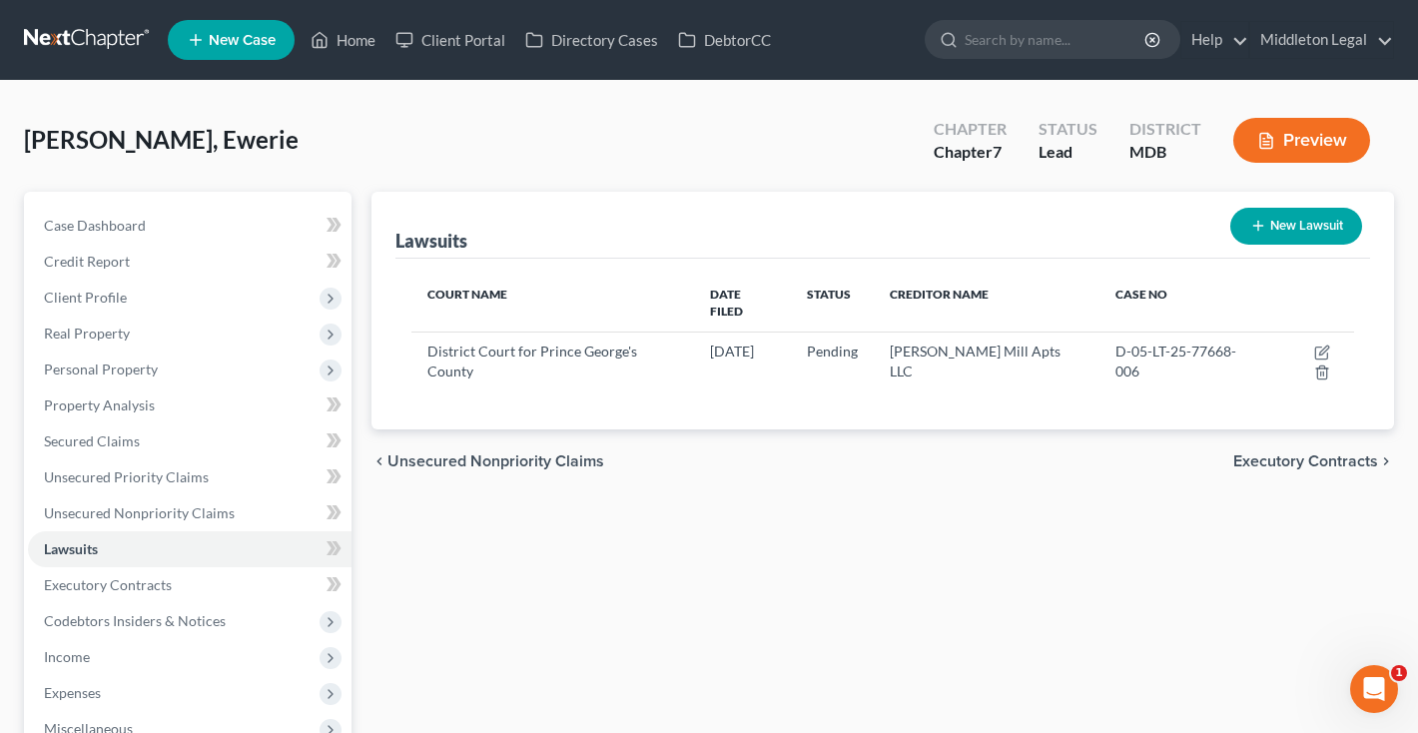
click at [1302, 232] on button "New Lawsuit" at bounding box center [1296, 226] width 132 height 37
select select "0"
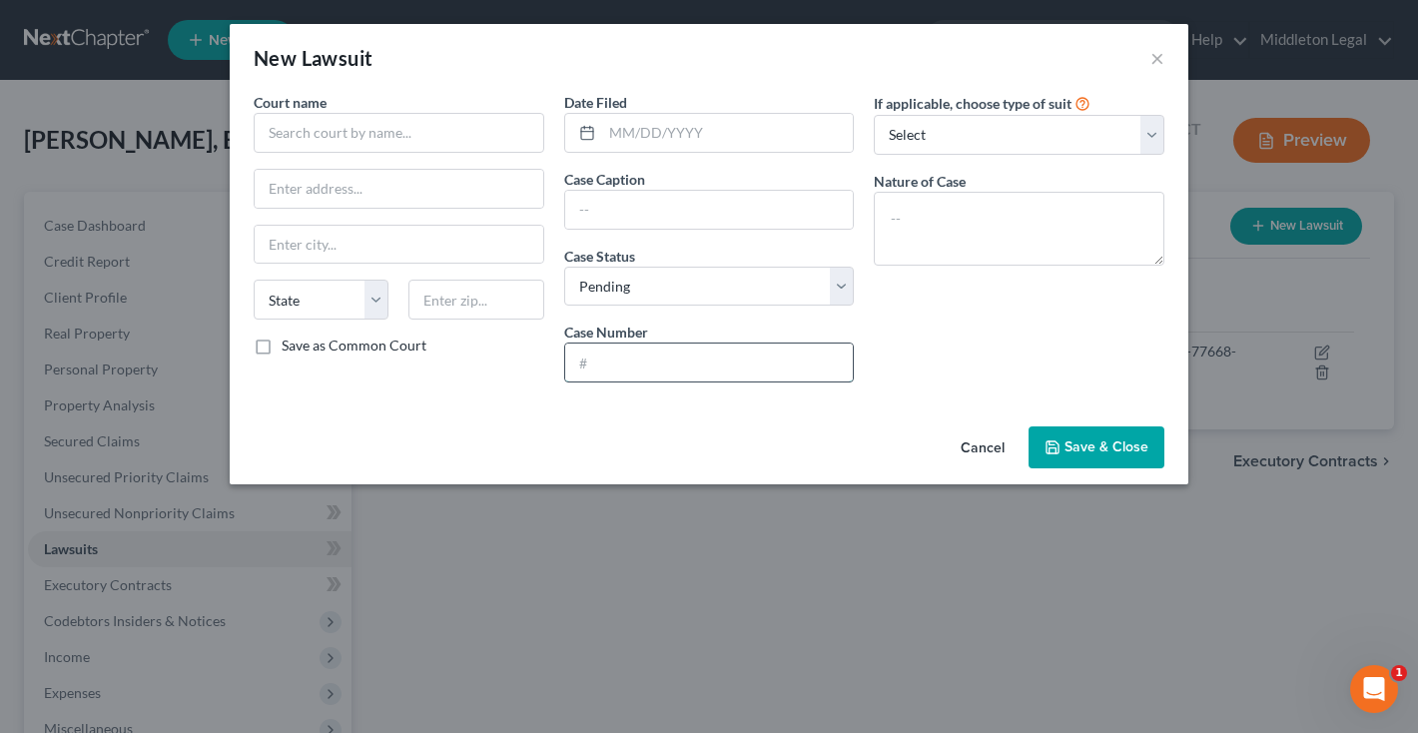
click at [624, 372] on input "text" at bounding box center [709, 362] width 289 height 38
paste input "D-05-LT-25-69665-017"
type input "D-05-LT-25-69665-017"
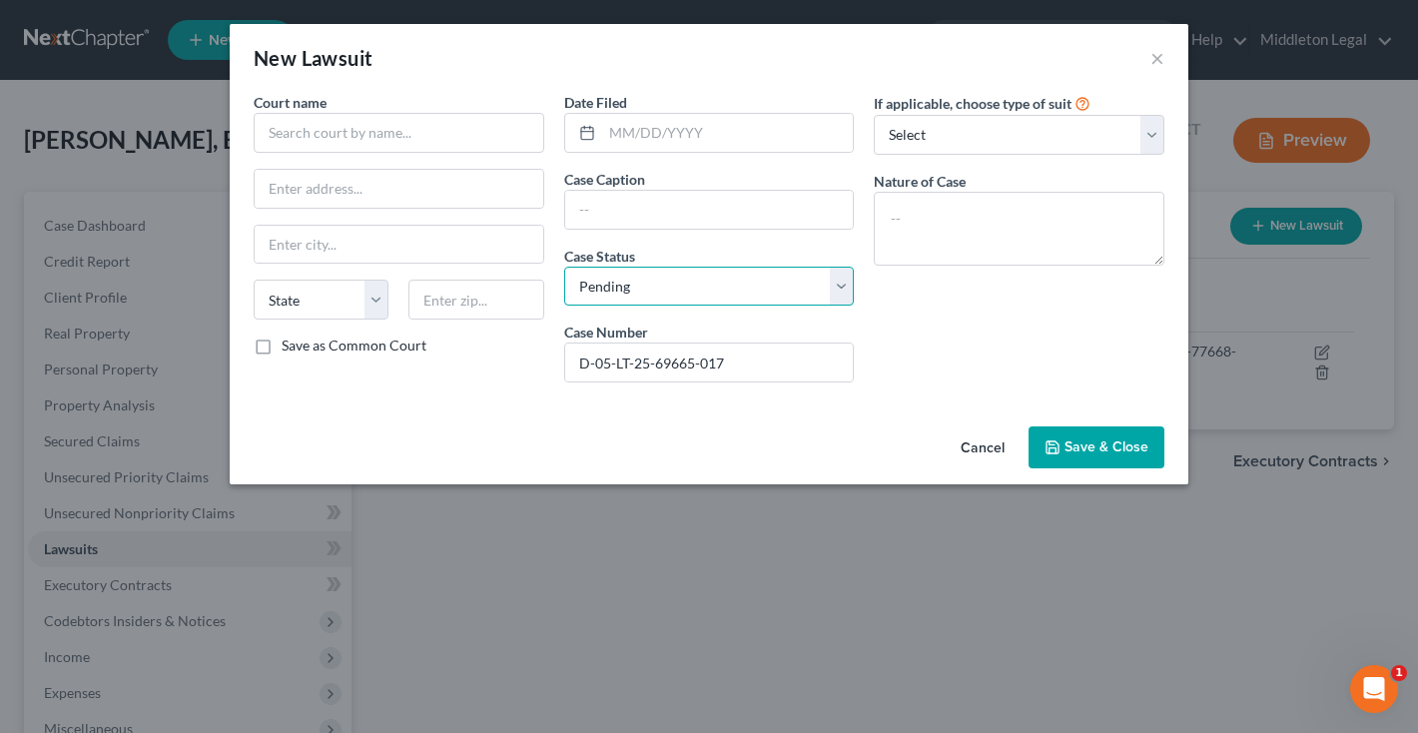
select select "2"
click at [716, 209] on input "text" at bounding box center [709, 210] width 289 height 38
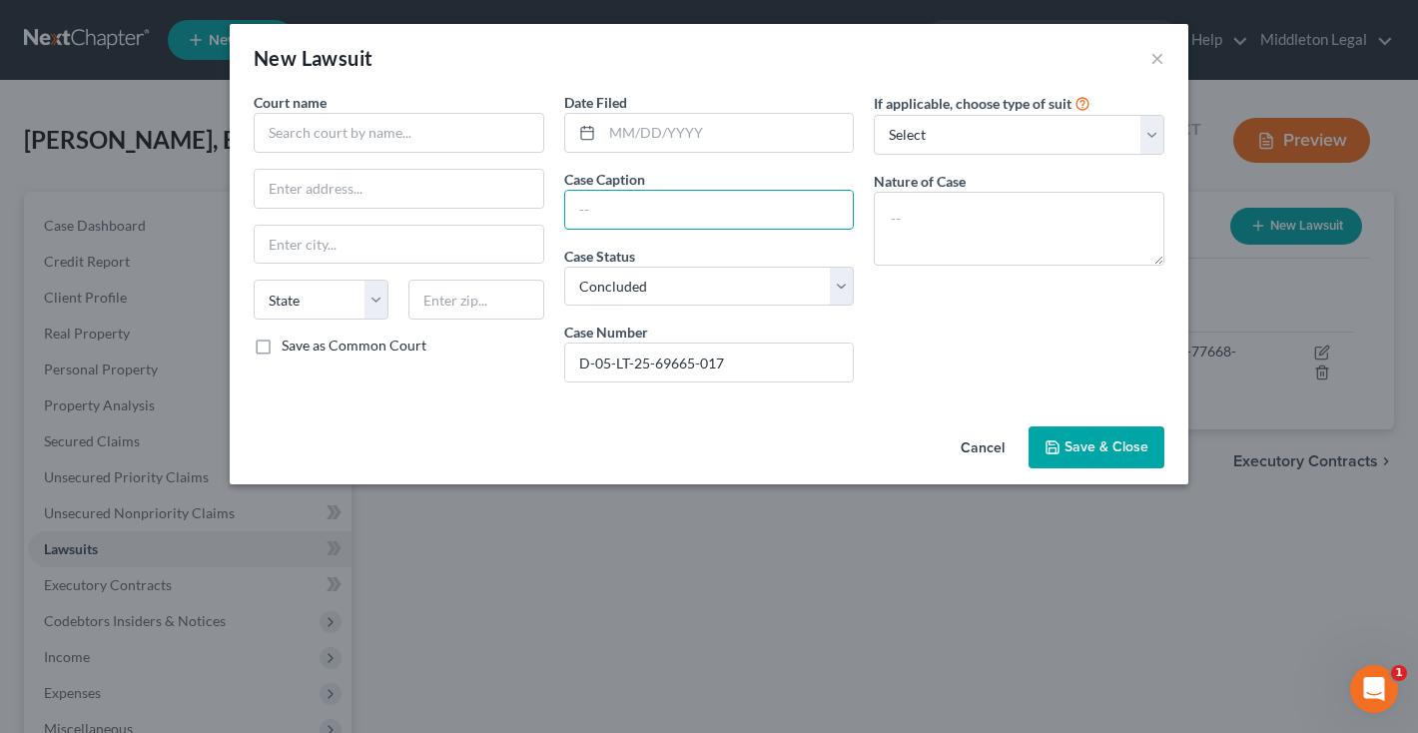
paste input "Walker Mill Apts LLC vs. EWERIE WILSON"
drag, startPoint x: 739, startPoint y: 207, endPoint x: 784, endPoint y: 210, distance: 45.0
click at [784, 210] on input "Walker Mill Apts LLC vs. EWERIE WILSON" at bounding box center [709, 210] width 289 height 38
drag, startPoint x: 785, startPoint y: 211, endPoint x: 837, endPoint y: 211, distance: 51.9
click at [837, 211] on input "Walker Mill Apts LLC vs. Ewerie WILSON" at bounding box center [709, 210] width 289 height 38
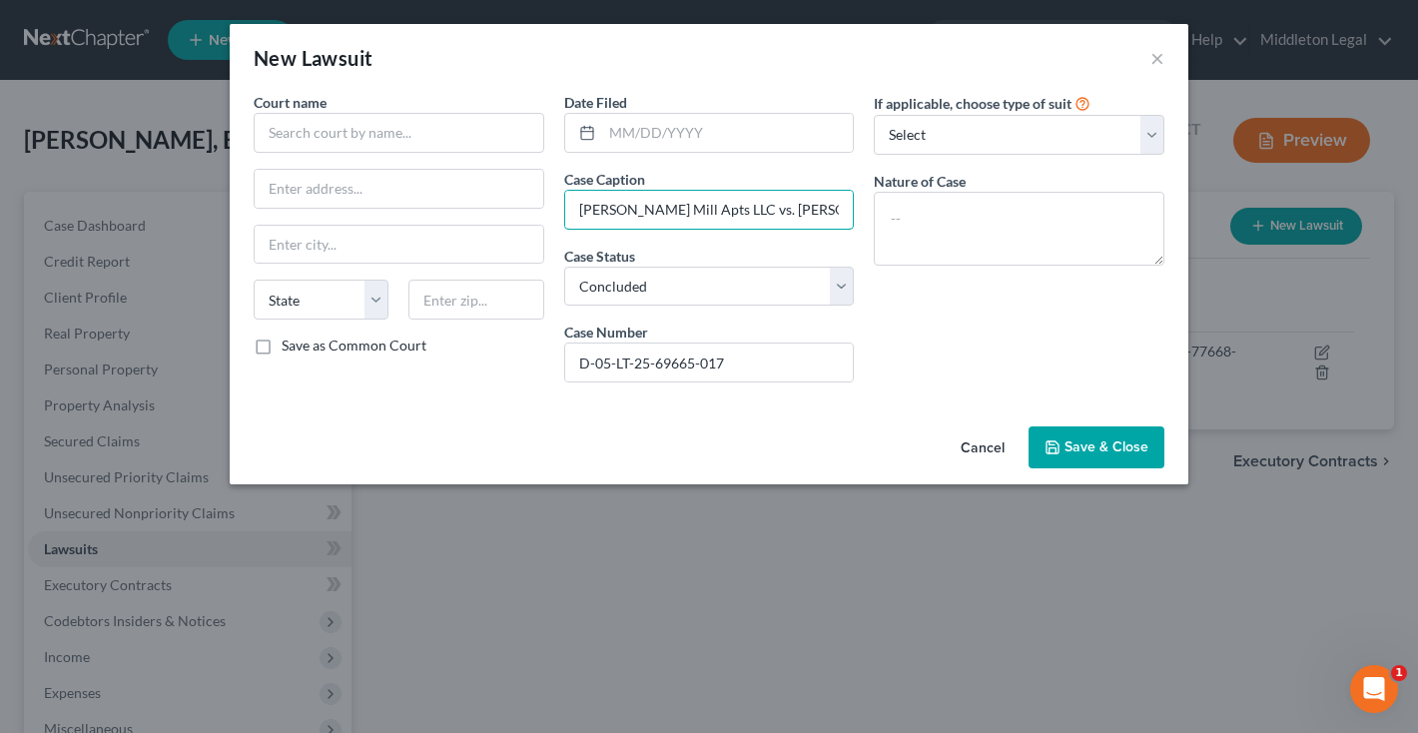
drag, startPoint x: 840, startPoint y: 211, endPoint x: 543, endPoint y: 208, distance: 296.6
click at [543, 208] on div "Court name * State AL AK AR AZ CA CO CT DE DC FL GA GU HI ID IL IN IA KS KY LA …" at bounding box center [709, 245] width 931 height 307
type input "Walker Mill Apts LLC vs. Ewerie Wilson"
click at [913, 229] on textarea at bounding box center [1019, 229] width 291 height 74
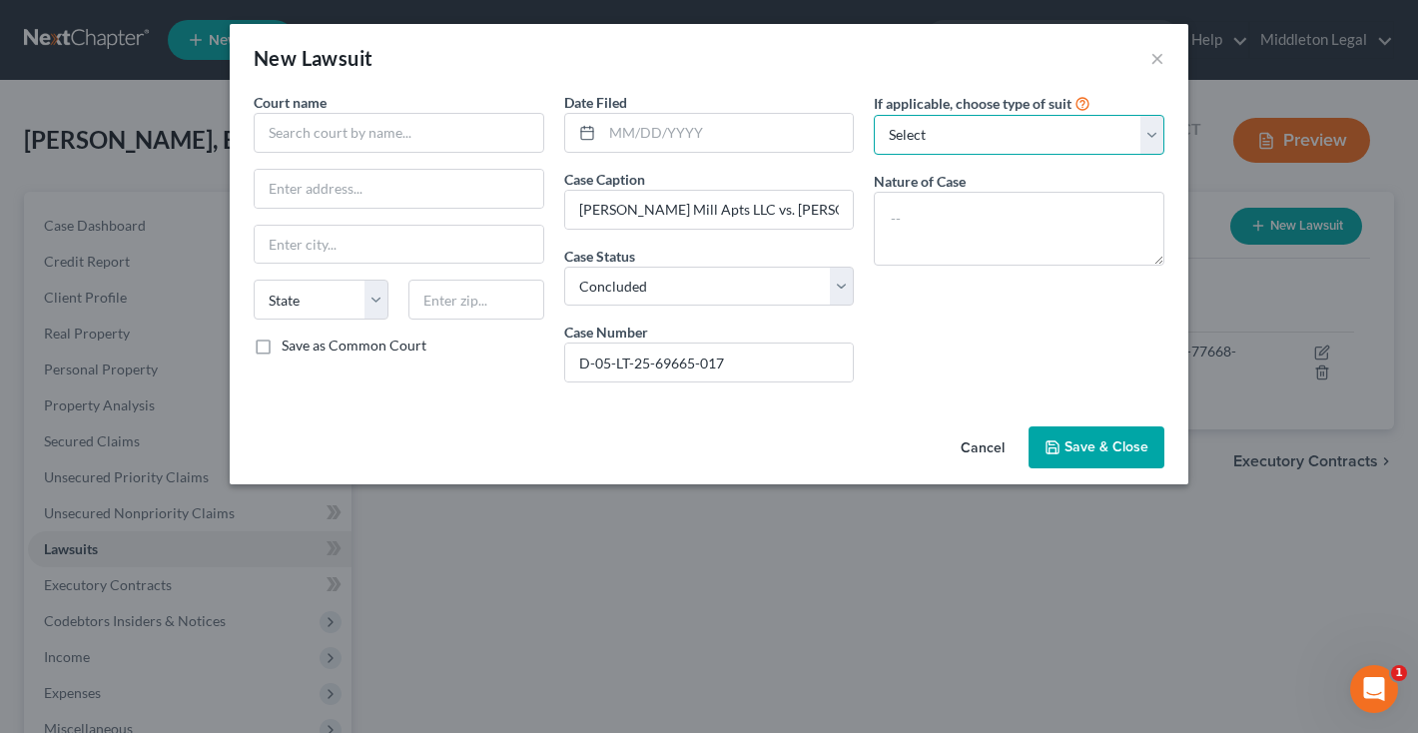
select select "4"
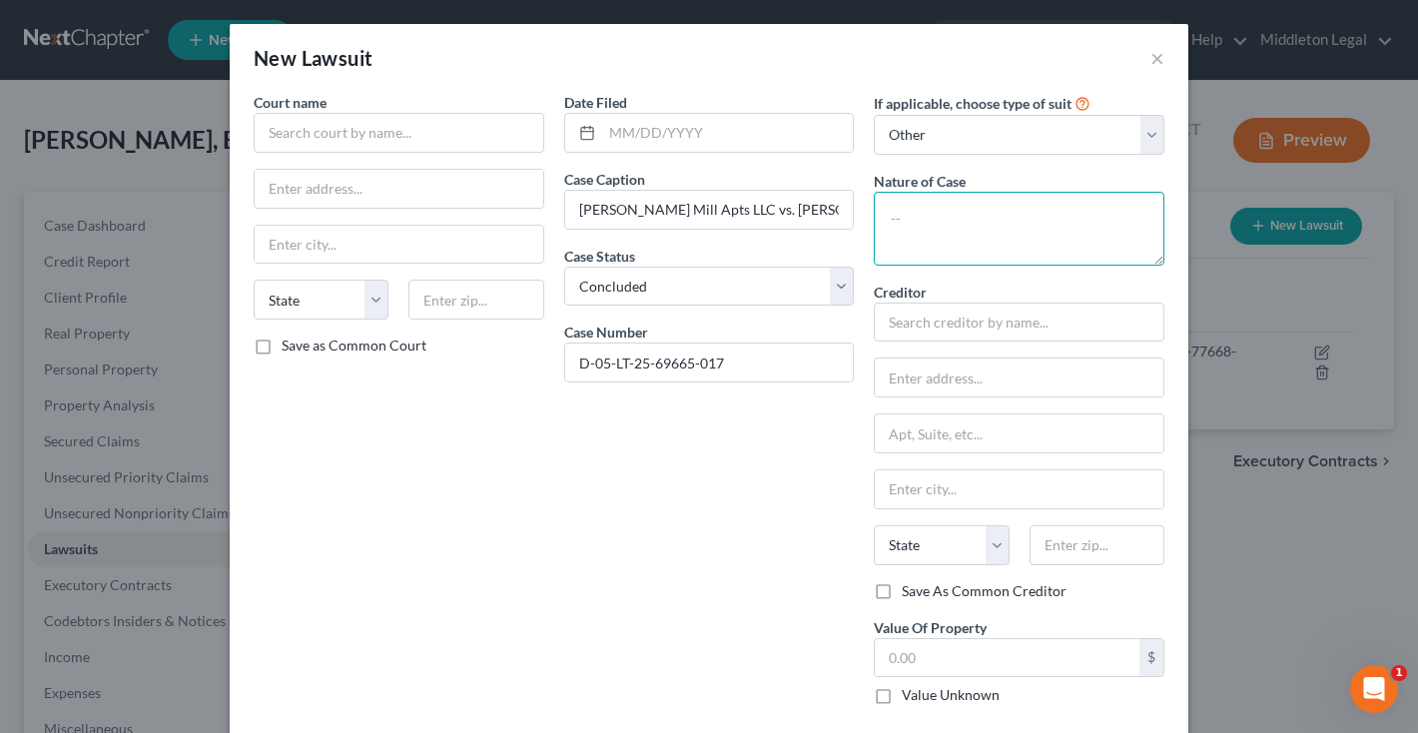
click at [940, 238] on textarea at bounding box center [1019, 229] width 291 height 74
type textarea "Failure to Pay Rent"
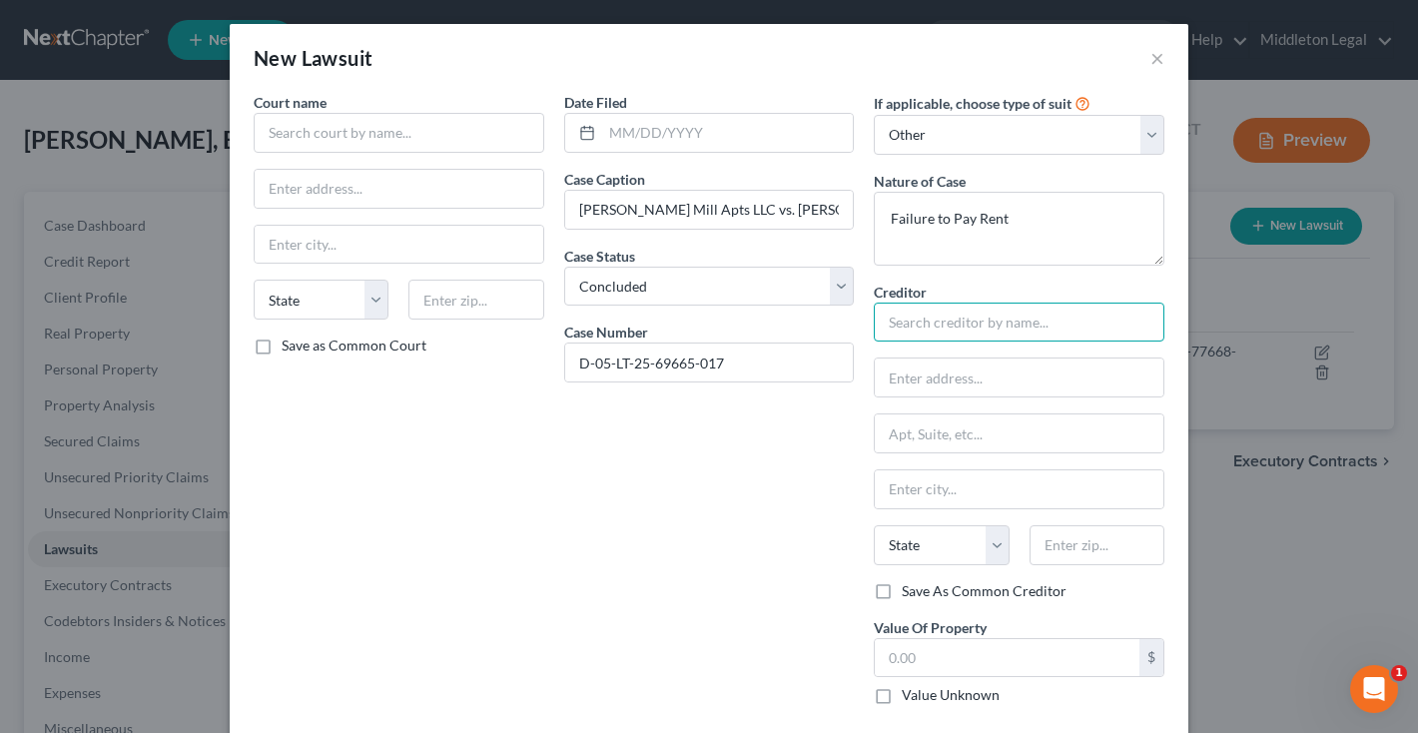
click at [973, 319] on input "text" at bounding box center [1019, 323] width 291 height 40
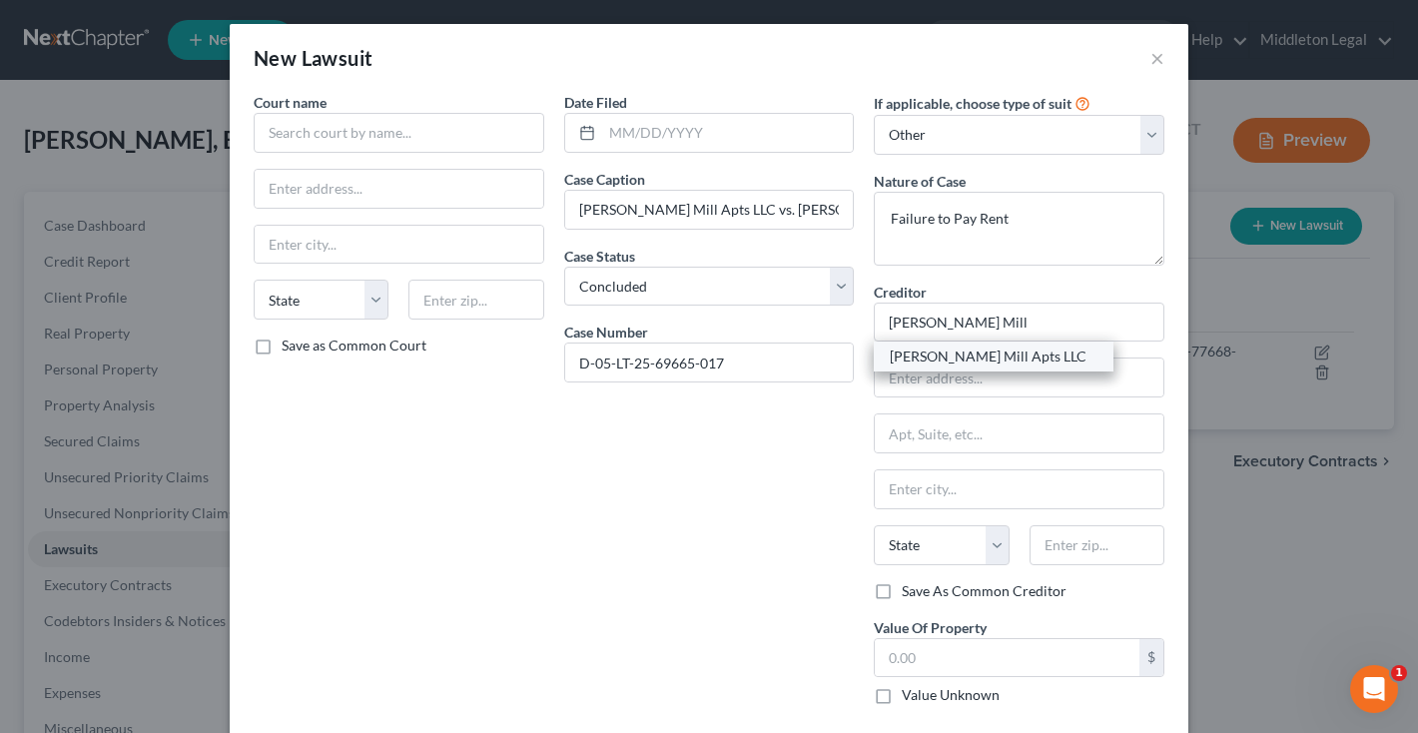
click at [985, 363] on div "Walker Mill Apts LLC" at bounding box center [994, 356] width 208 height 20
type input "Walker Mill Apts LLC"
type input "1926 Rochell Avenue"
type input "District Heights"
select select "21"
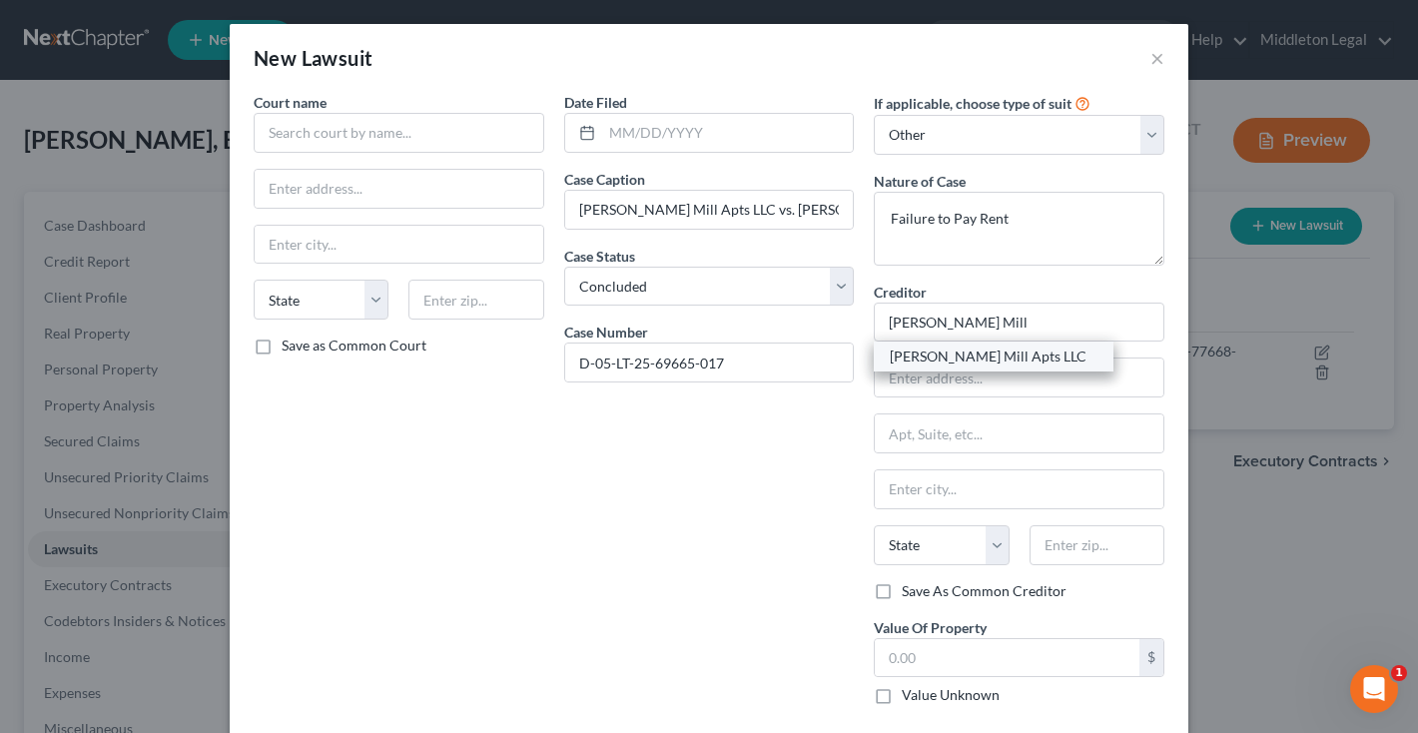
type input "20747"
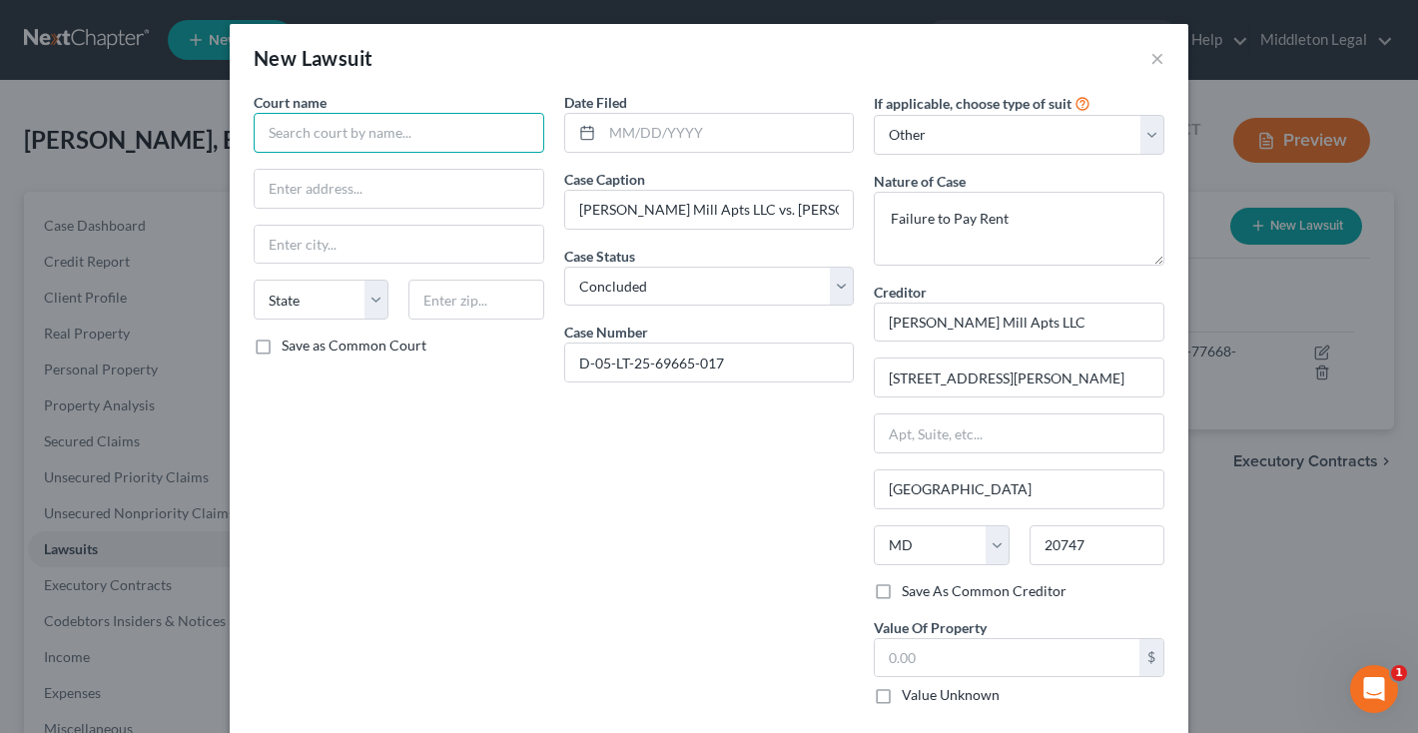
click at [448, 124] on input "text" at bounding box center [399, 133] width 291 height 40
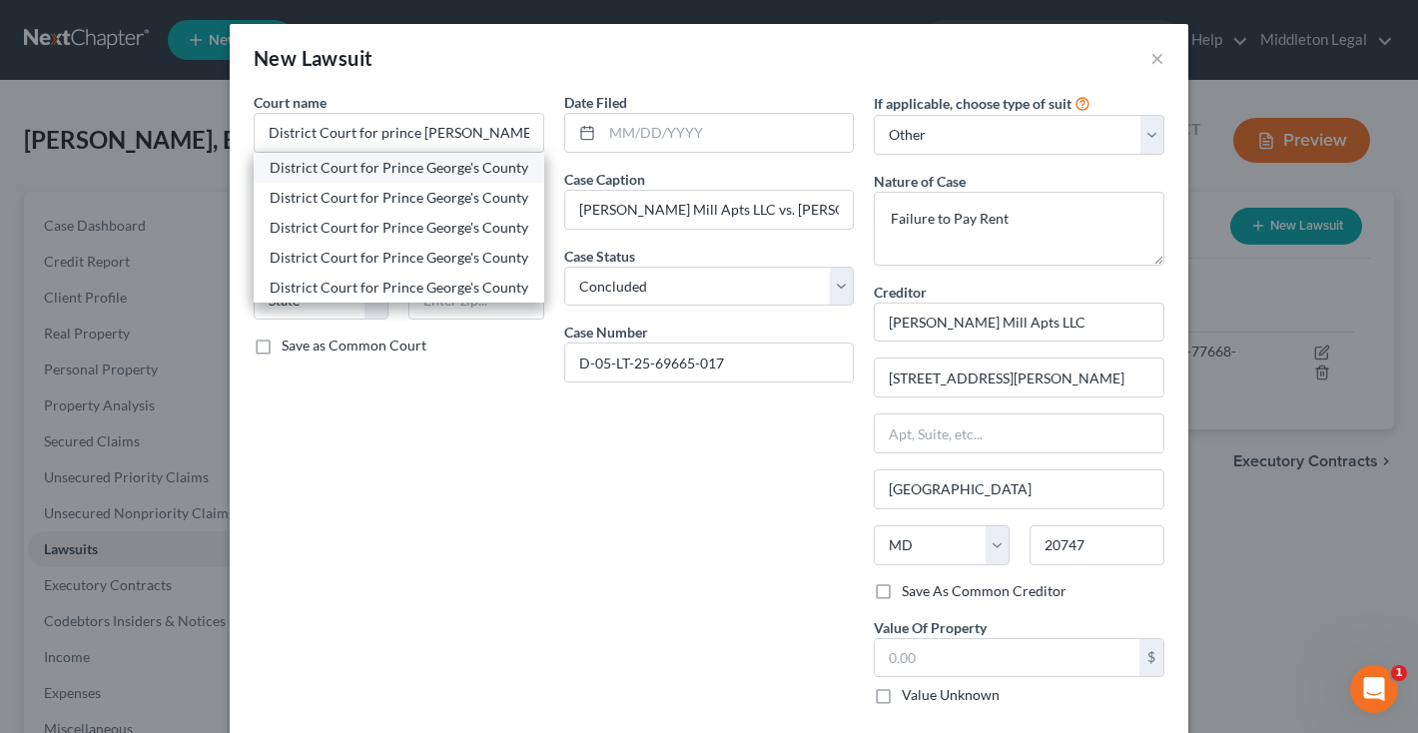
click at [416, 170] on div "District Court for Prince George's County" at bounding box center [399, 168] width 259 height 20
type input "District Court for Prince George's County"
type input "14735 Main Street"
type input "Upper Marlboro"
select select "21"
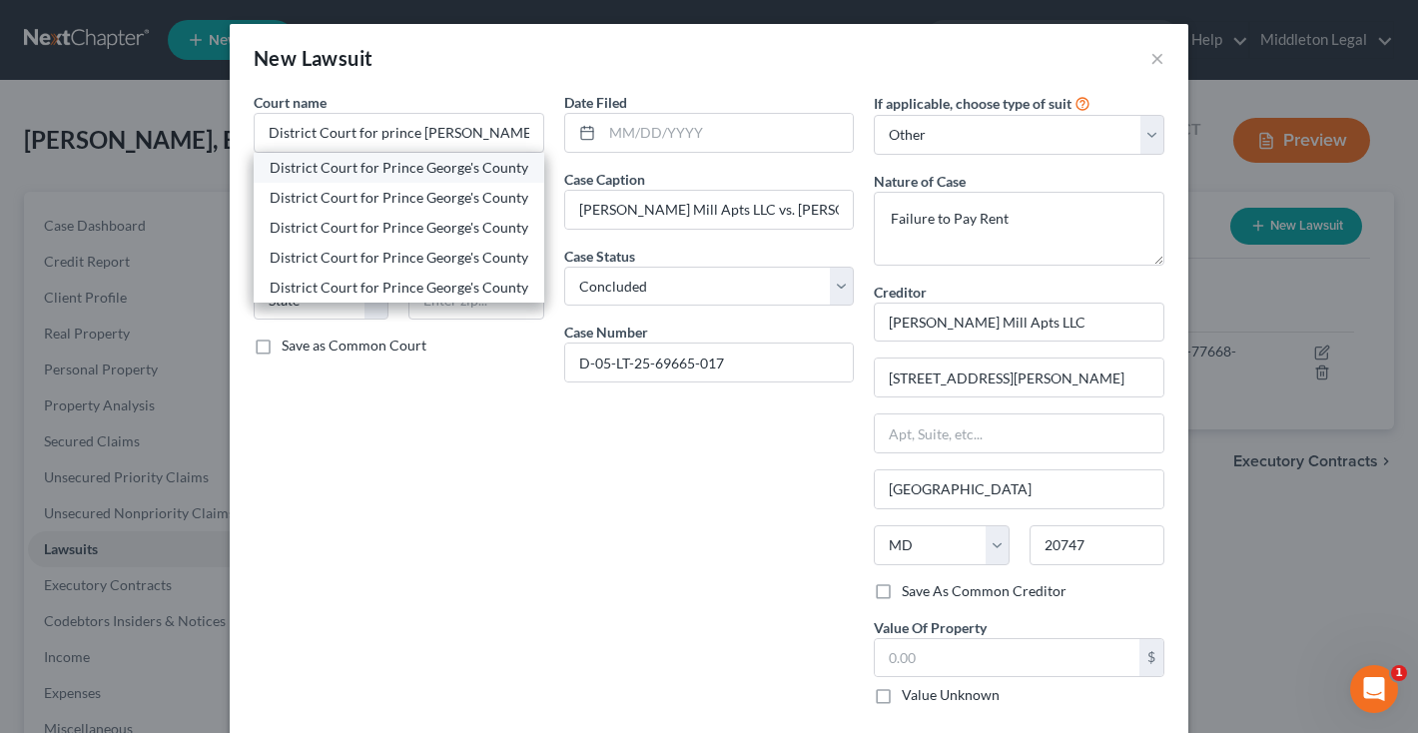
type input "20772"
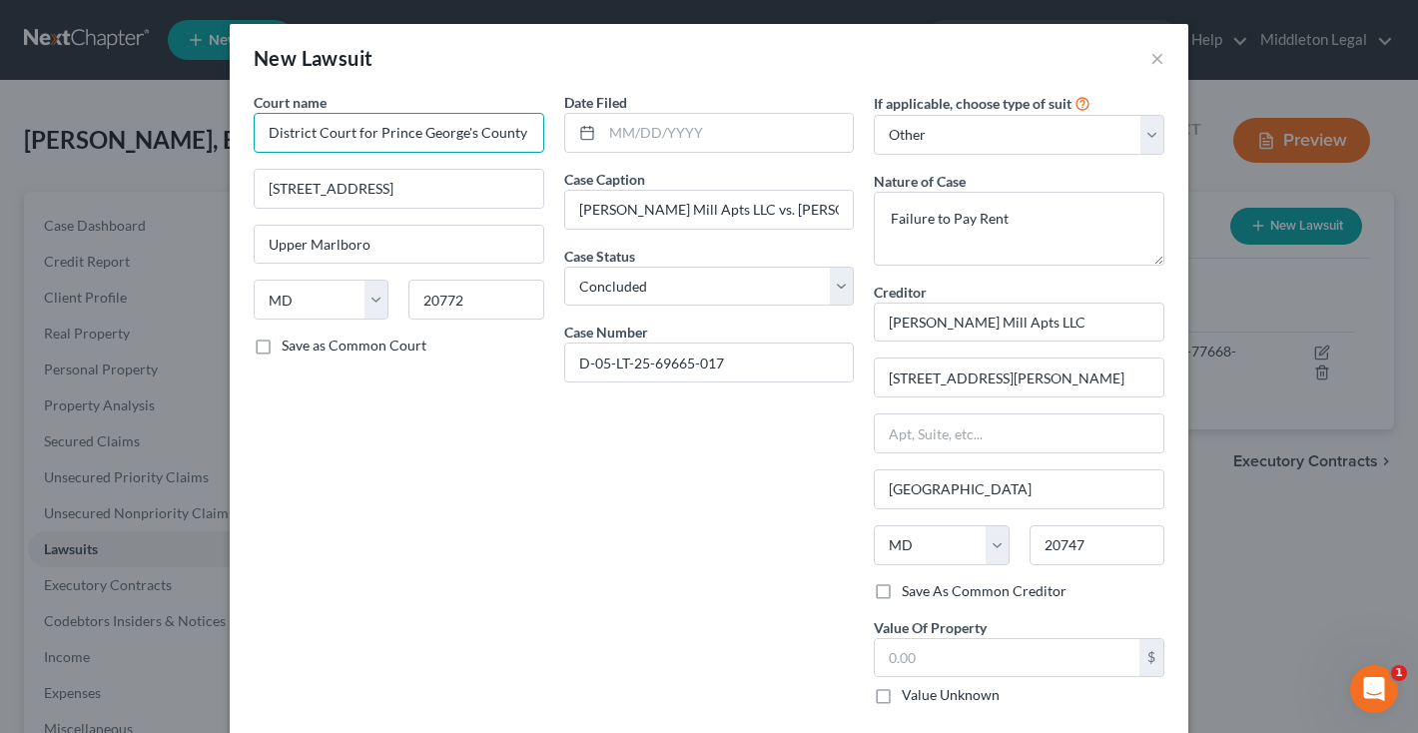
click at [520, 131] on input "District Court for Prince George's County" at bounding box center [399, 133] width 291 height 40
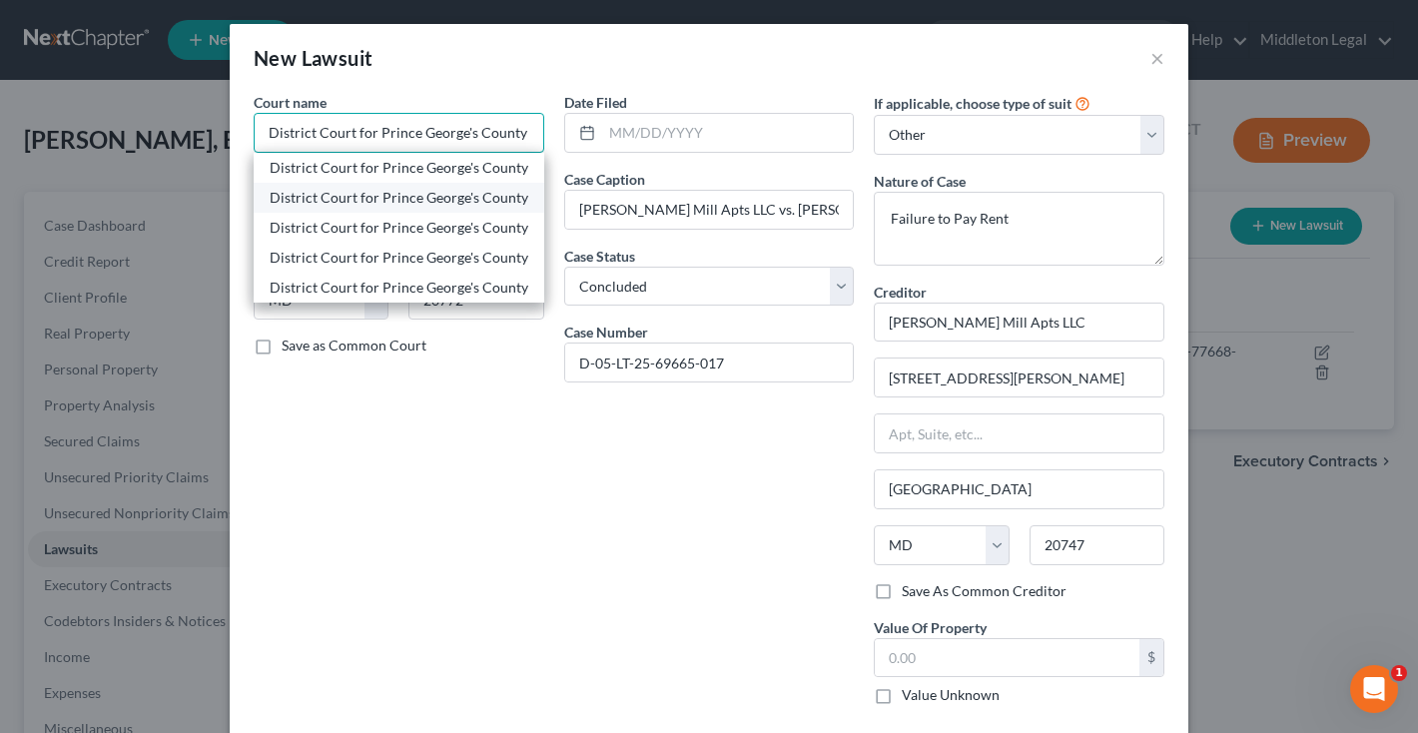
type input "District Court for Prince George's County"
click at [482, 197] on div "District Court for Prince George's County" at bounding box center [399, 198] width 259 height 20
type input "Hyattsville"
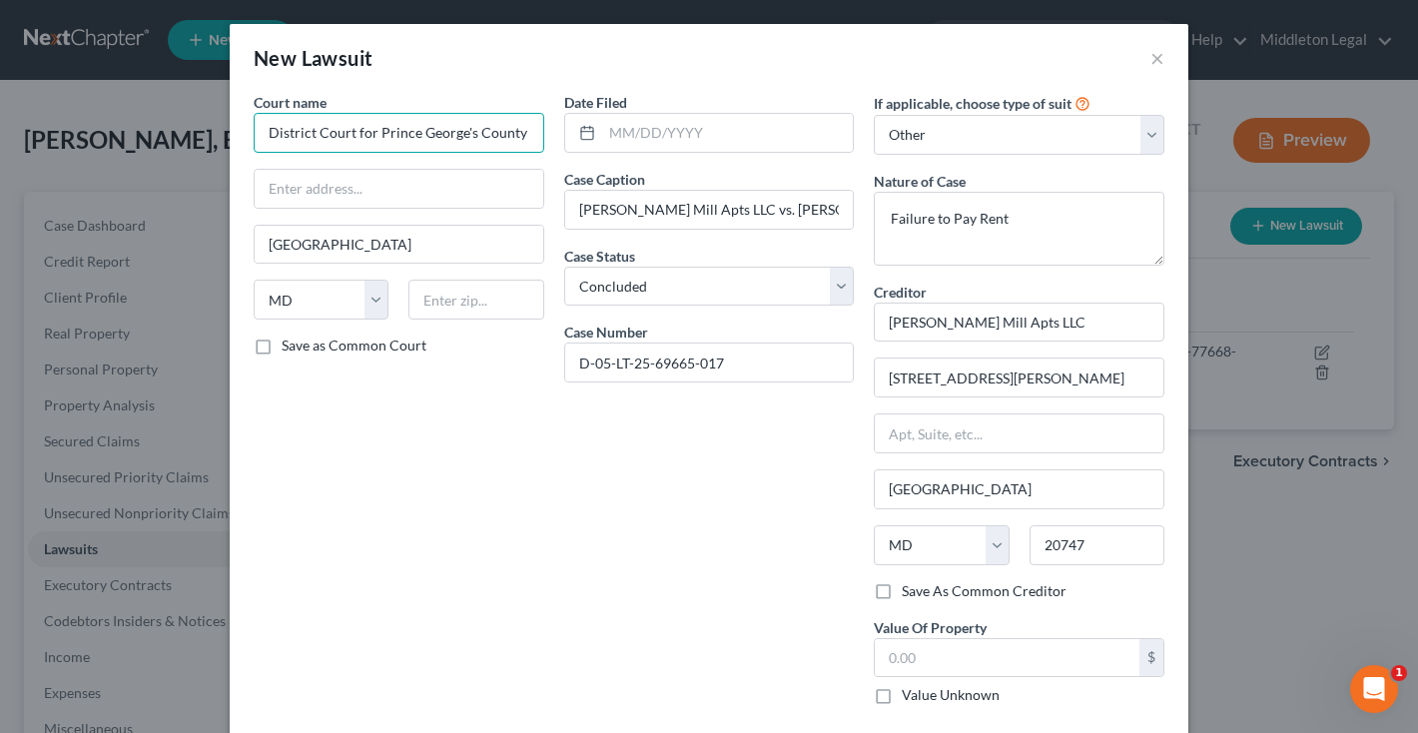
click at [532, 139] on input "District Court for Prince George's County" at bounding box center [399, 133] width 291 height 40
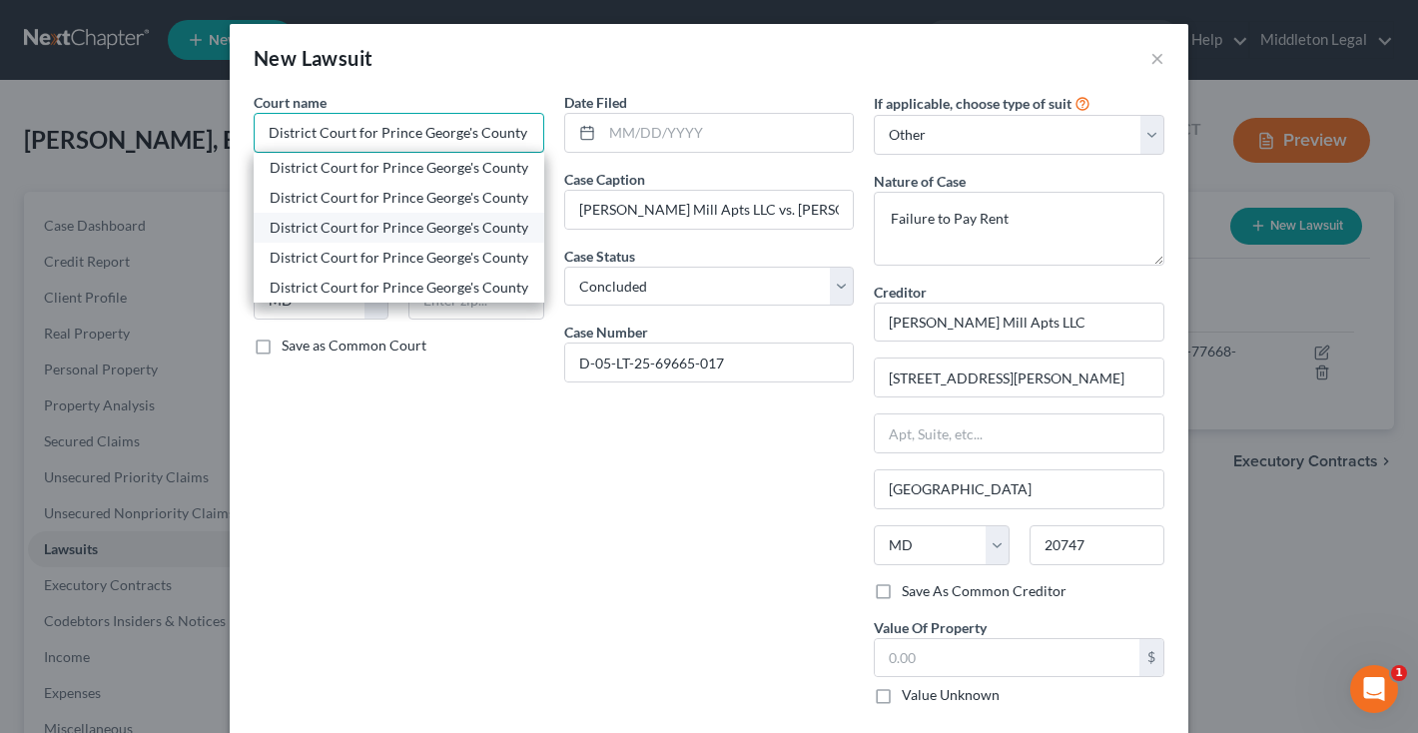
type input "District Court for Prince George's County"
click at [503, 221] on div "District Court for Prince George's County" at bounding box center [399, 228] width 259 height 20
type input "4990 Rhode Island Avenue"
type input "20781"
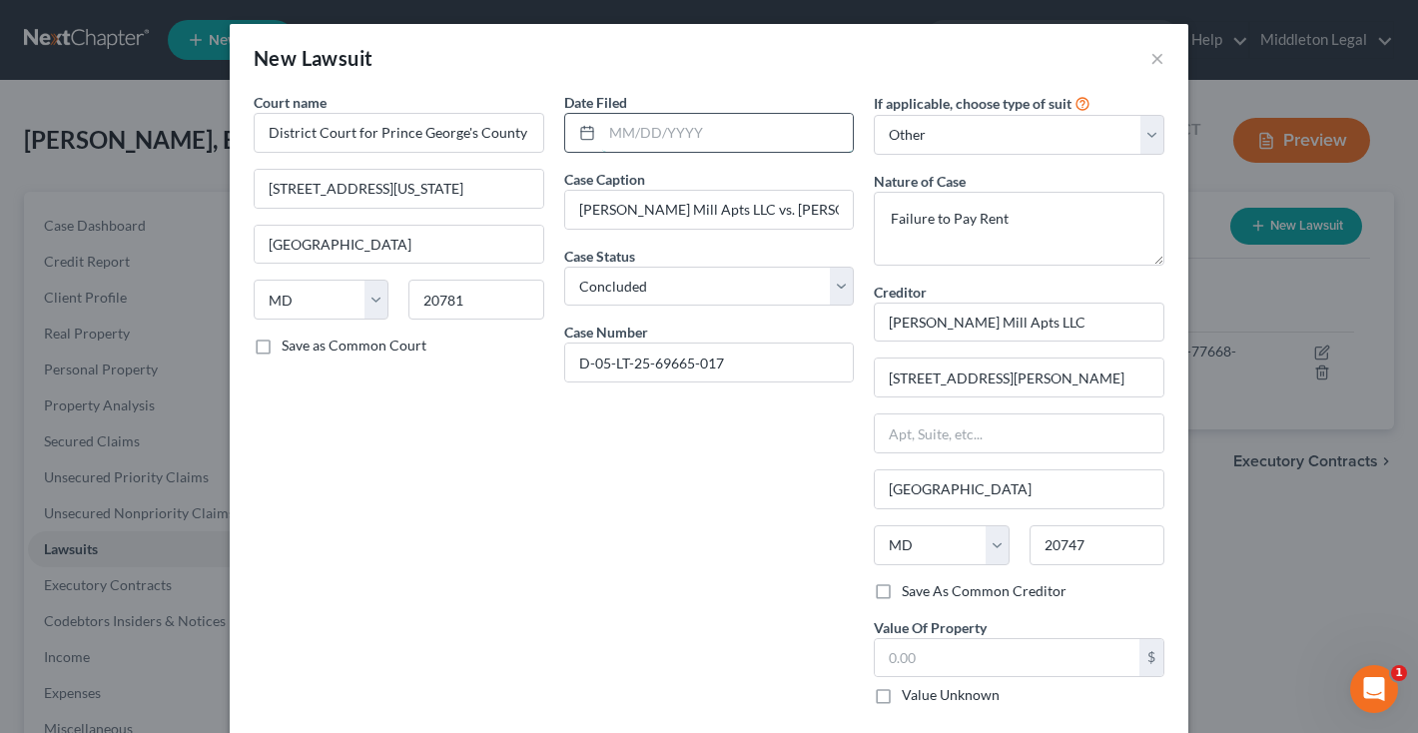
click at [799, 141] on input "text" at bounding box center [728, 133] width 252 height 38
click at [628, 128] on input "07//31/2025" at bounding box center [728, 133] width 252 height 38
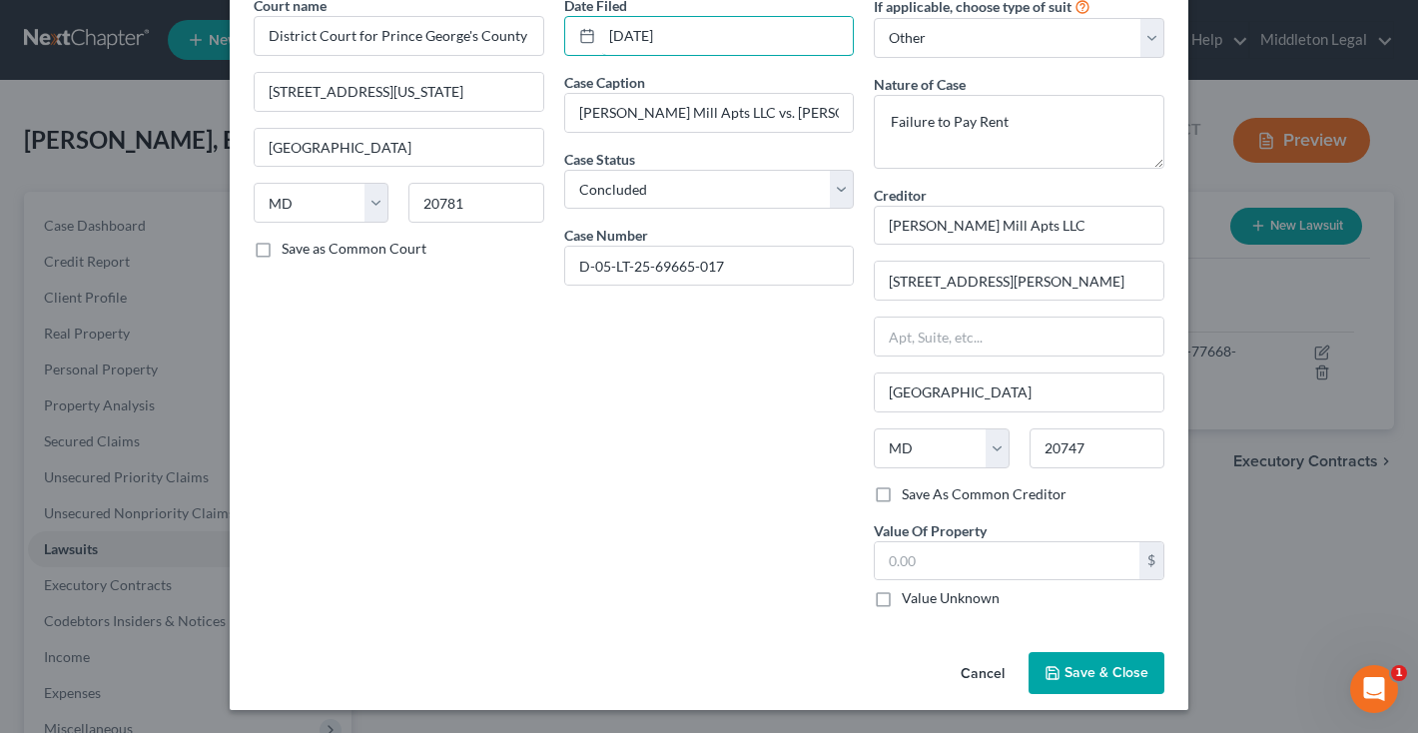
type input "07/31/2025"
click at [1075, 680] on span "Save & Close" at bounding box center [1106, 672] width 84 height 17
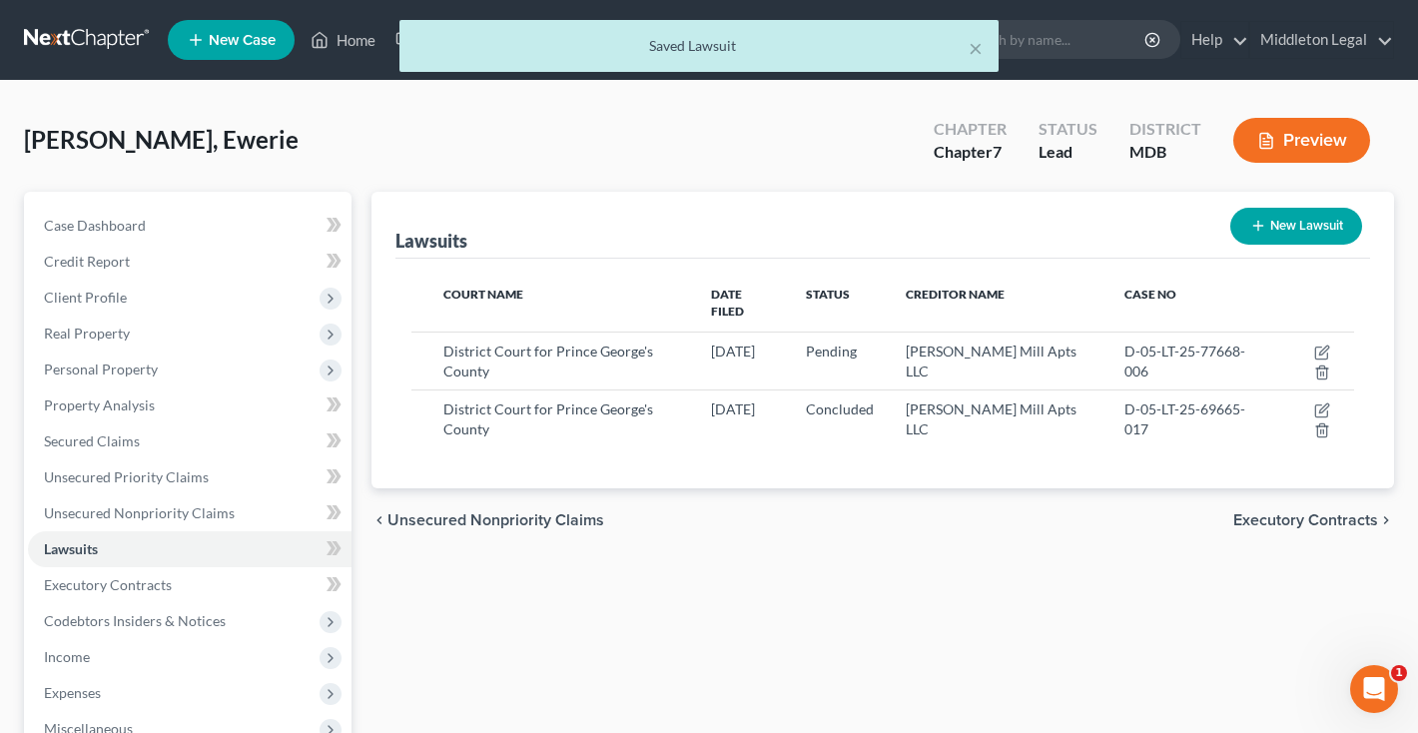
click at [1258, 232] on icon "button" at bounding box center [1258, 226] width 16 height 16
select select "0"
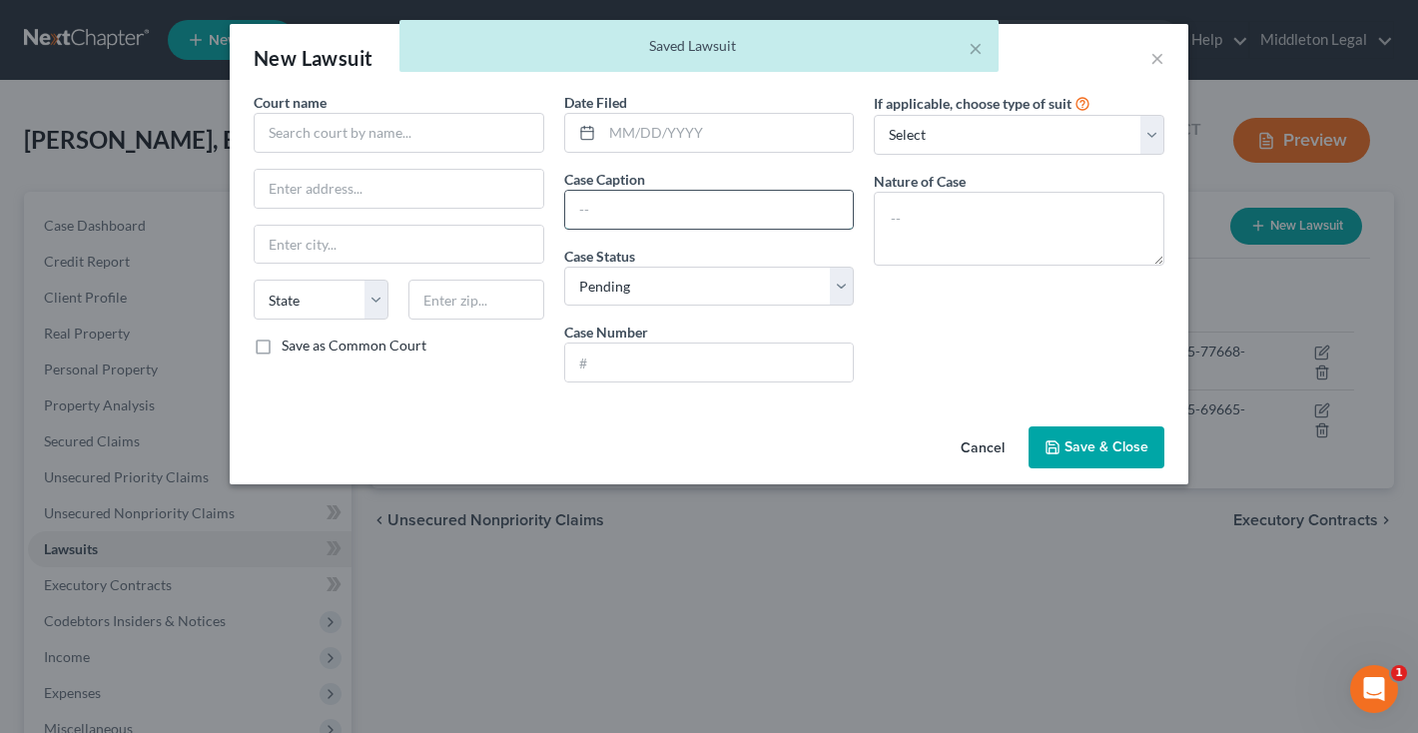
click at [675, 208] on input "text" at bounding box center [709, 210] width 289 height 38
paste input "Walker Mill Apts LLC vs. Ewerie Wilson"
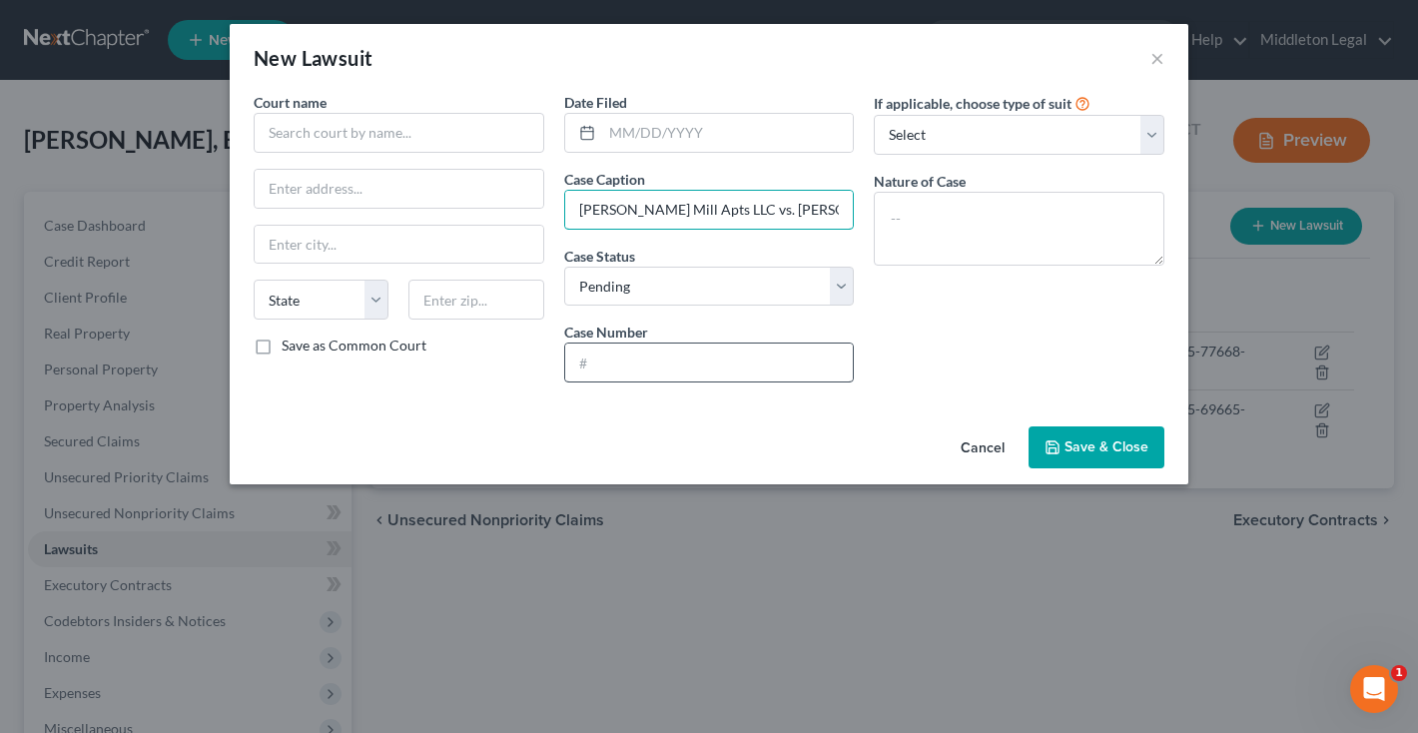
type input "Walker Mill Apts LLC vs. Ewerie Wilson"
click at [626, 372] on input "text" at bounding box center [709, 362] width 289 height 38
paste input "D-05-LT-25-62217-014"
type input "D-05-LT-25-62217-014"
click at [671, 137] on input "text" at bounding box center [728, 133] width 252 height 38
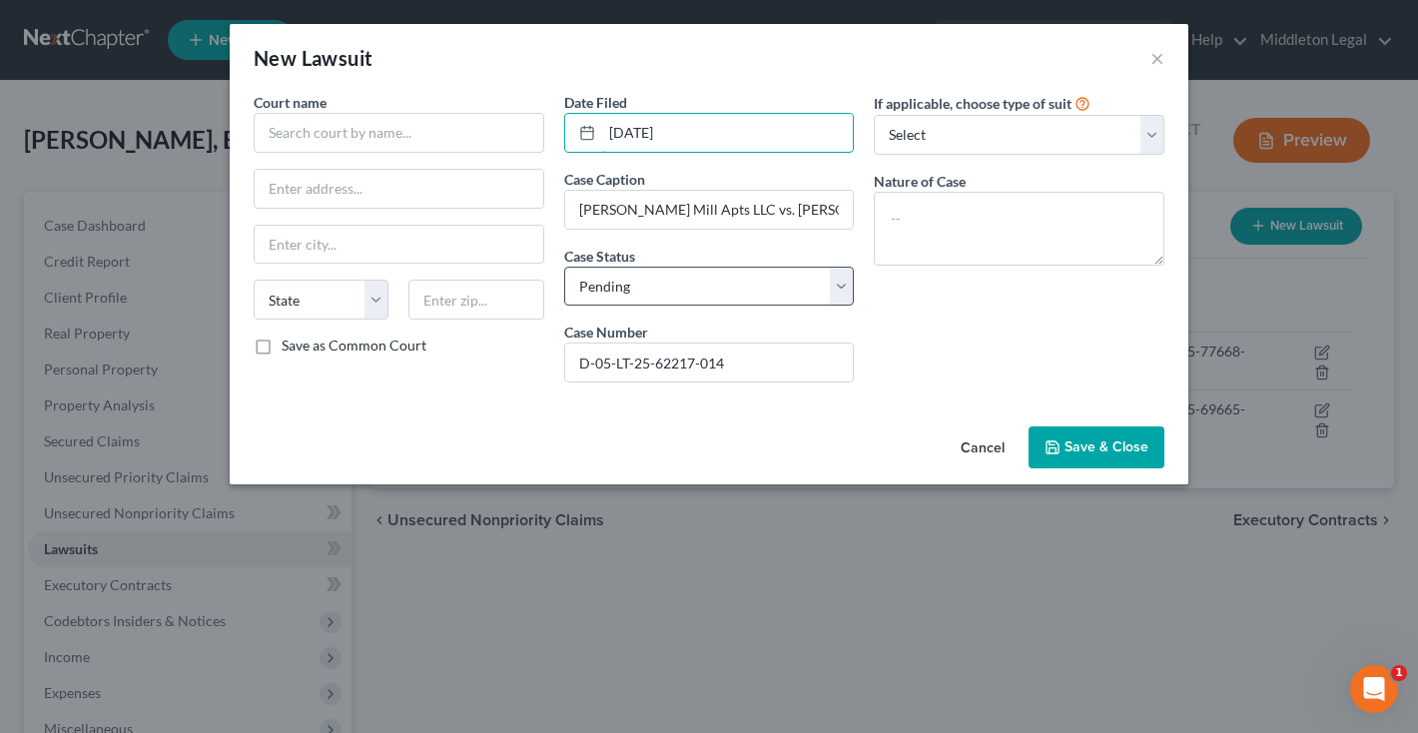
type input "[DATE]"
select select "2"
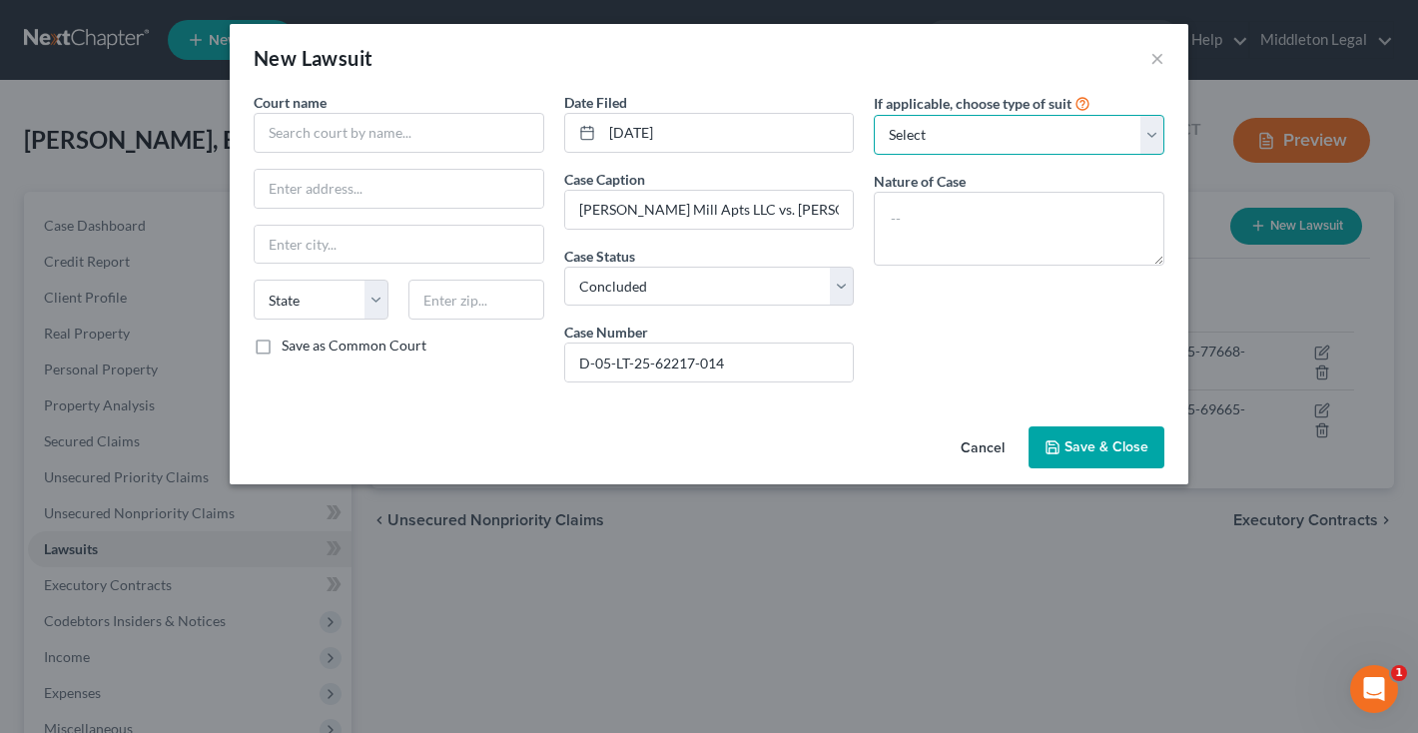
select select "4"
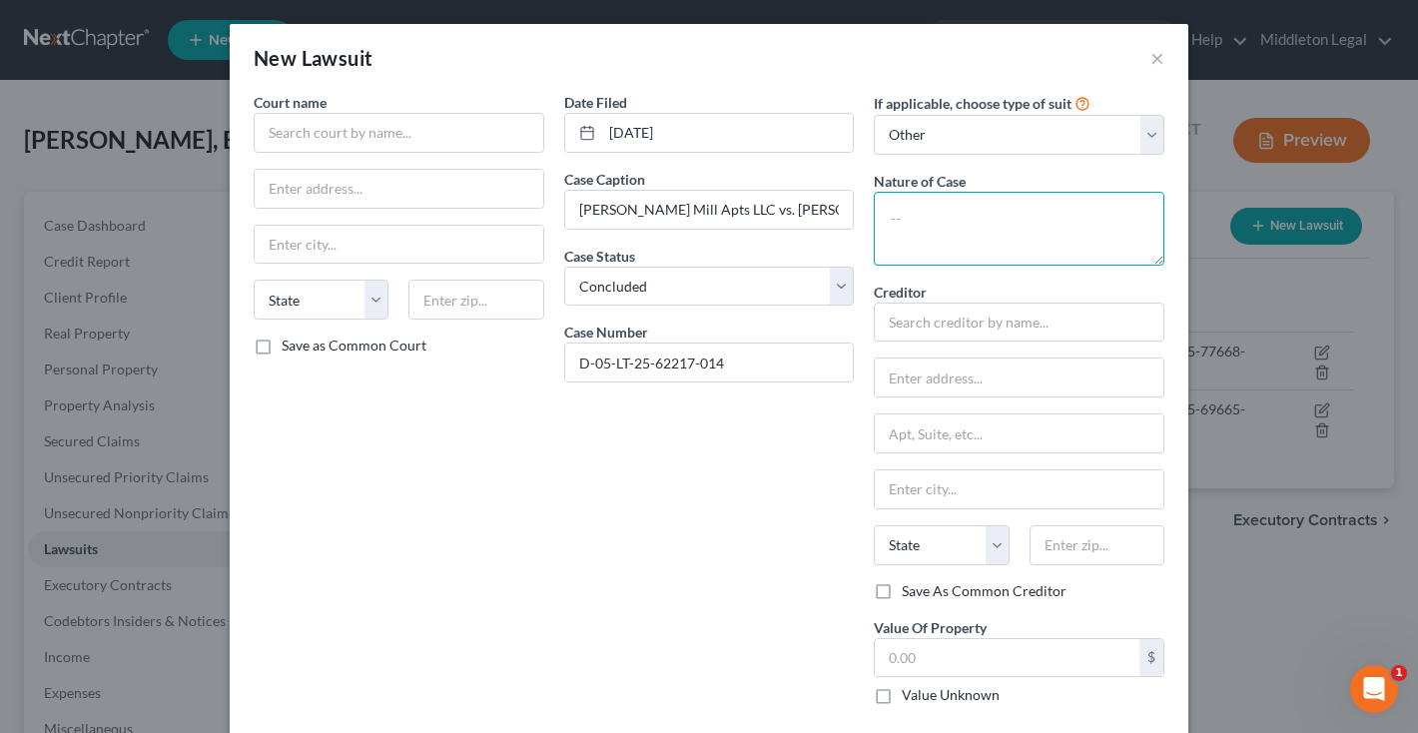
click at [918, 229] on textarea at bounding box center [1019, 229] width 291 height 74
type textarea "Failure to Pay Rent"
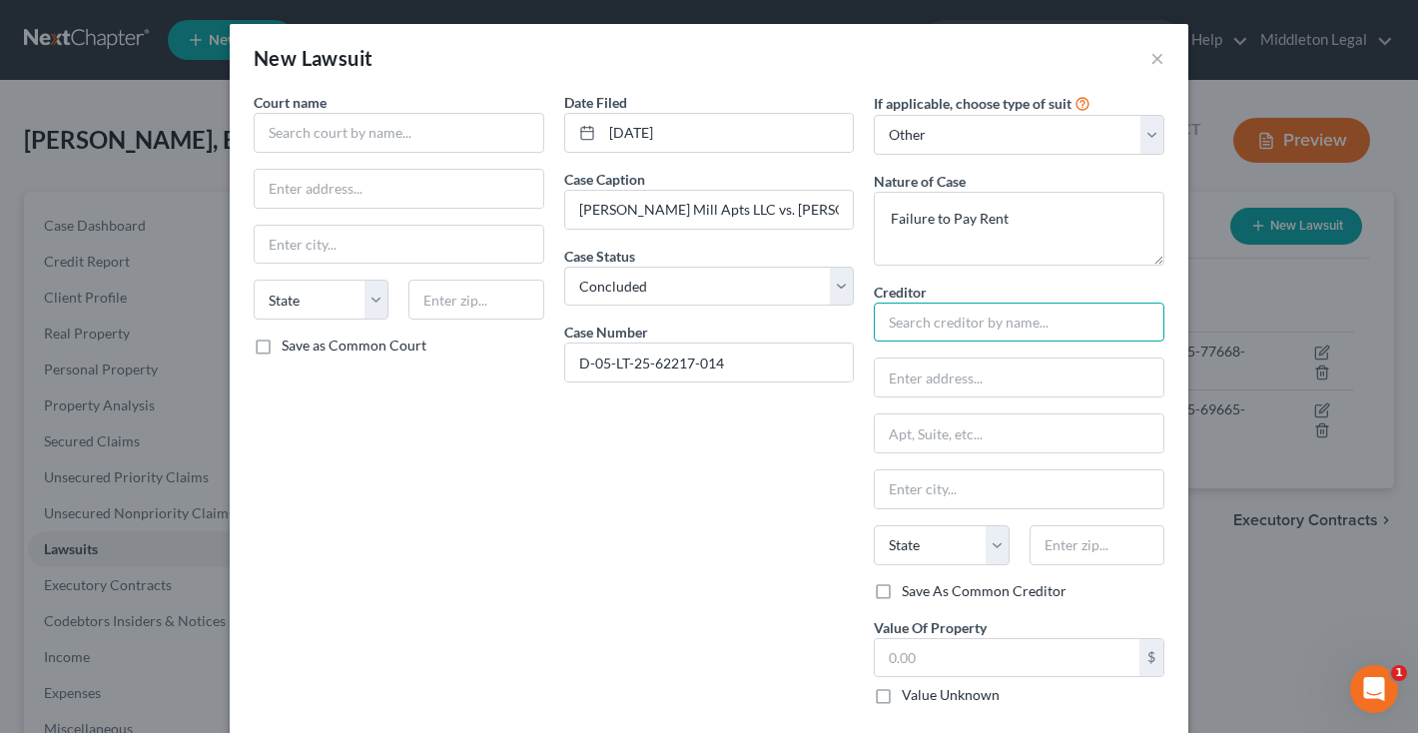
click at [939, 325] on input "text" at bounding box center [1019, 323] width 291 height 40
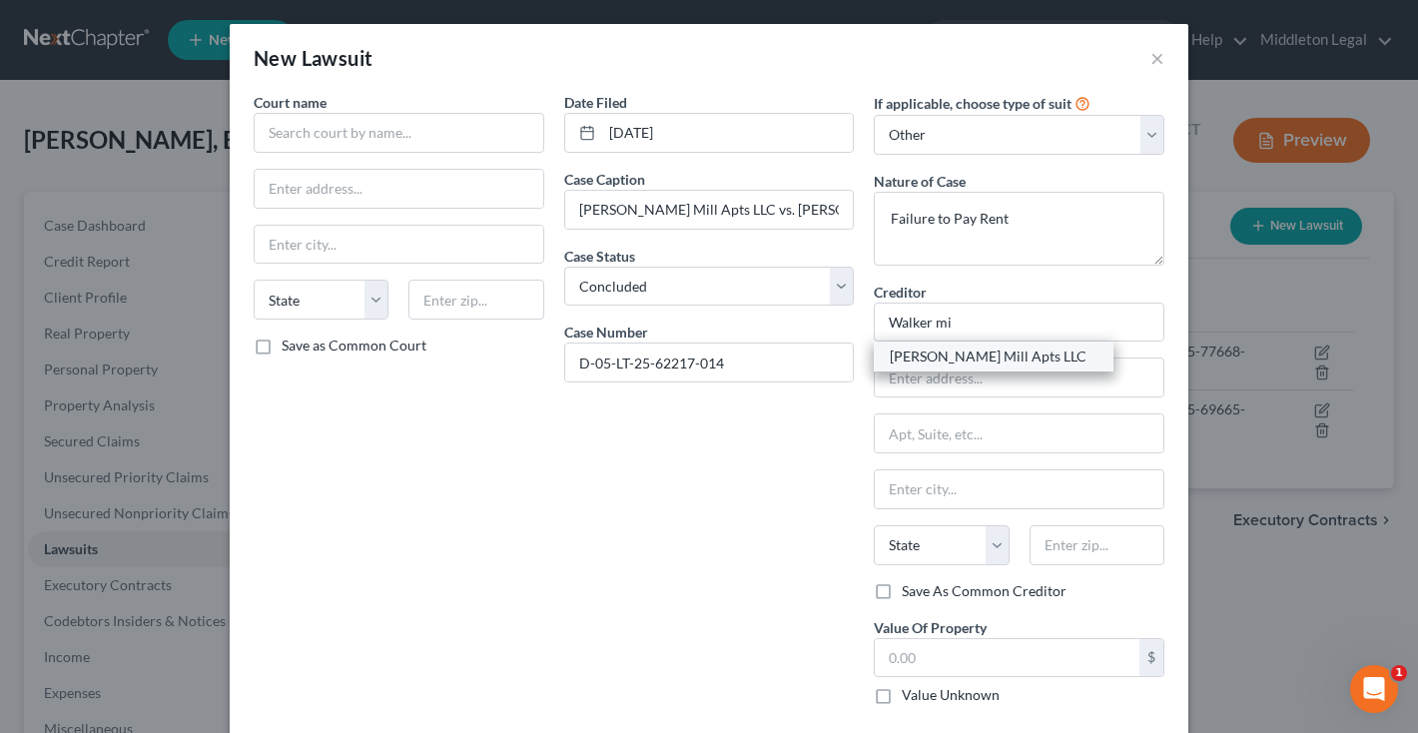
click at [934, 357] on div "Walker Mill Apts LLC" at bounding box center [994, 356] width 208 height 20
type input "Walker Mill Apts LLC"
type input "1926 Rochell Avenue"
type input "District Heights"
select select "21"
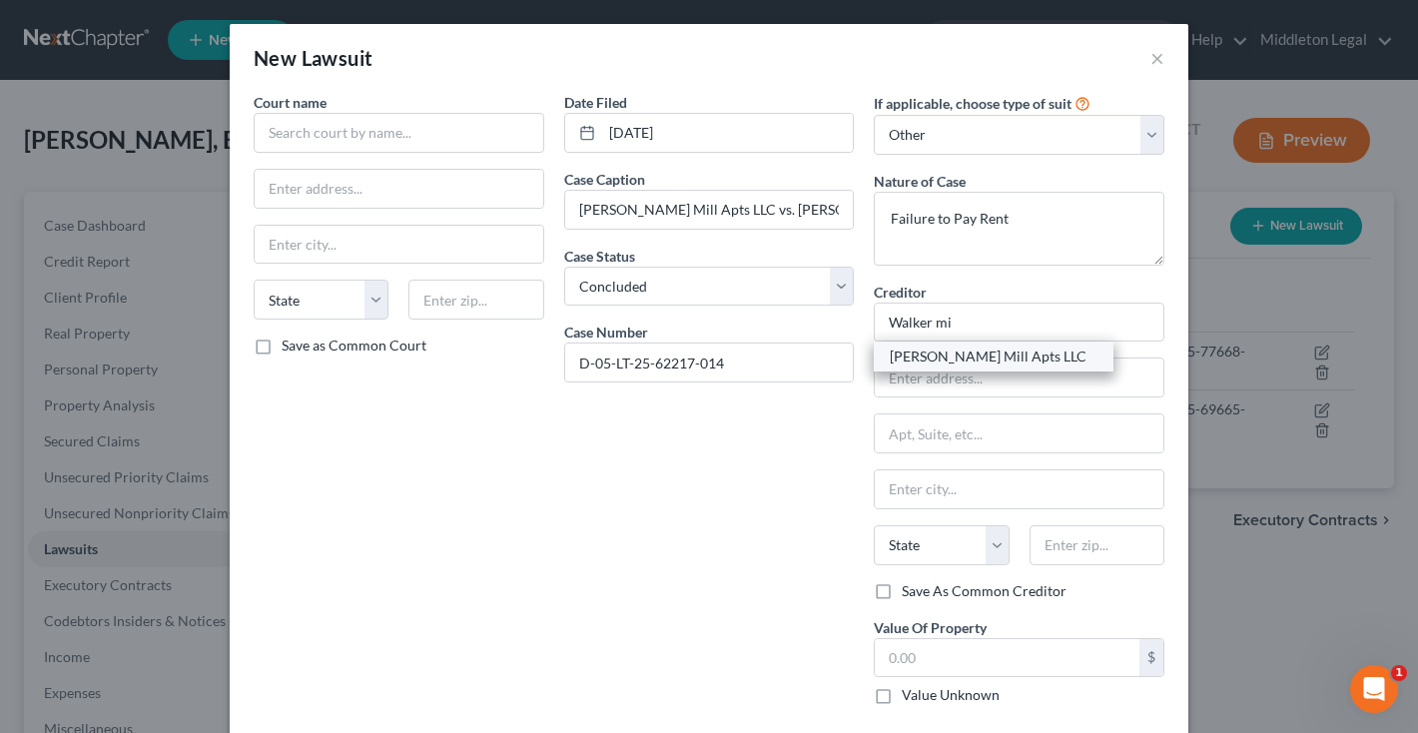
type input "20747"
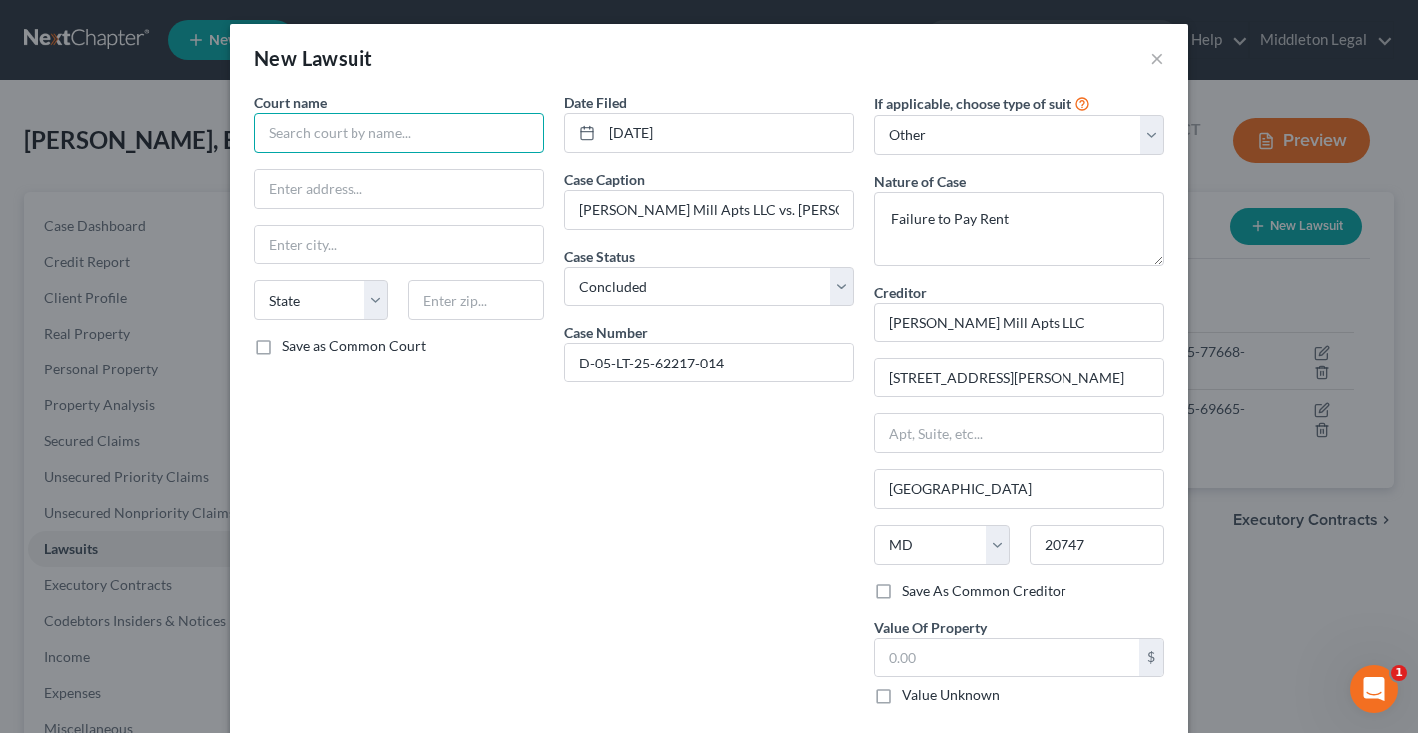
click at [477, 136] on input "text" at bounding box center [399, 133] width 291 height 40
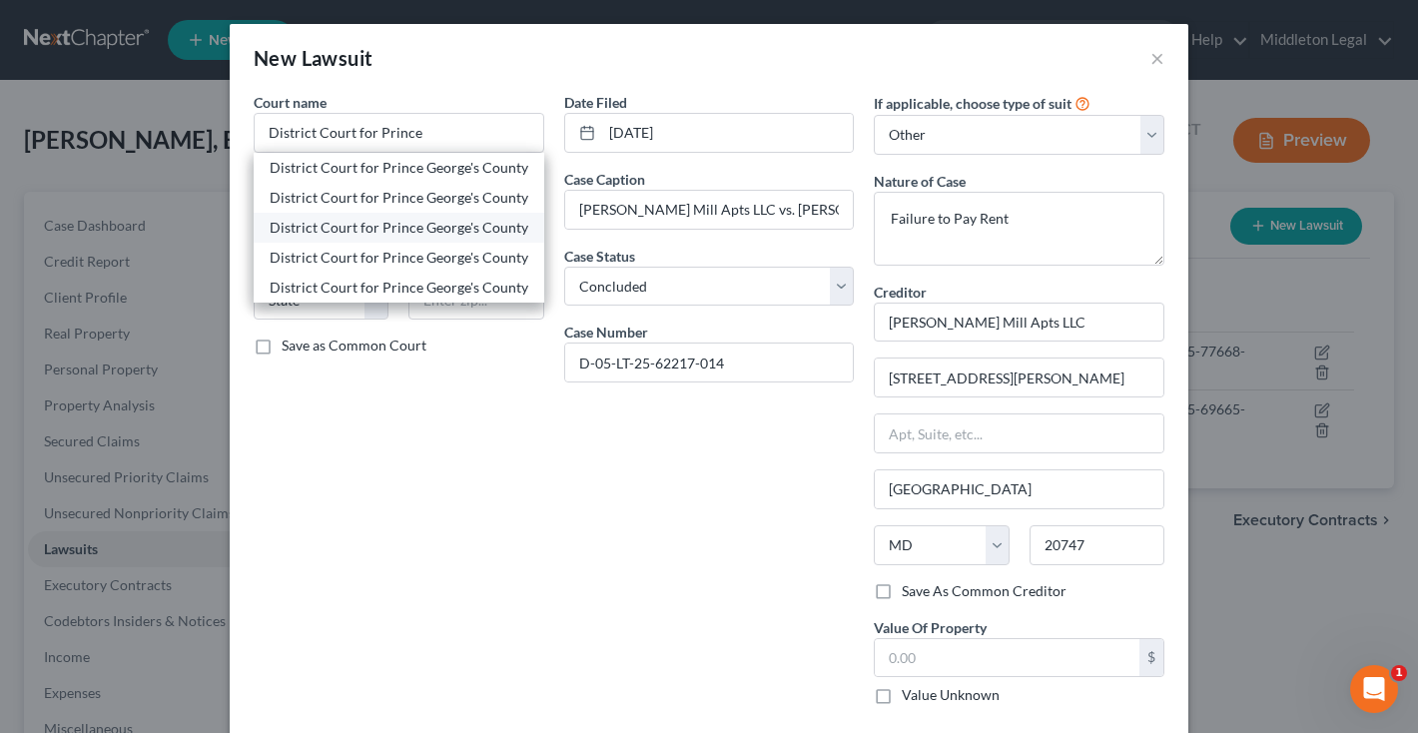
click at [409, 226] on div "District Court for Prince George's County" at bounding box center [399, 228] width 259 height 20
type input "District Court for Prince George's County"
type input "4990 Rhode Island Avenue"
type input "Hyattsville"
select select "21"
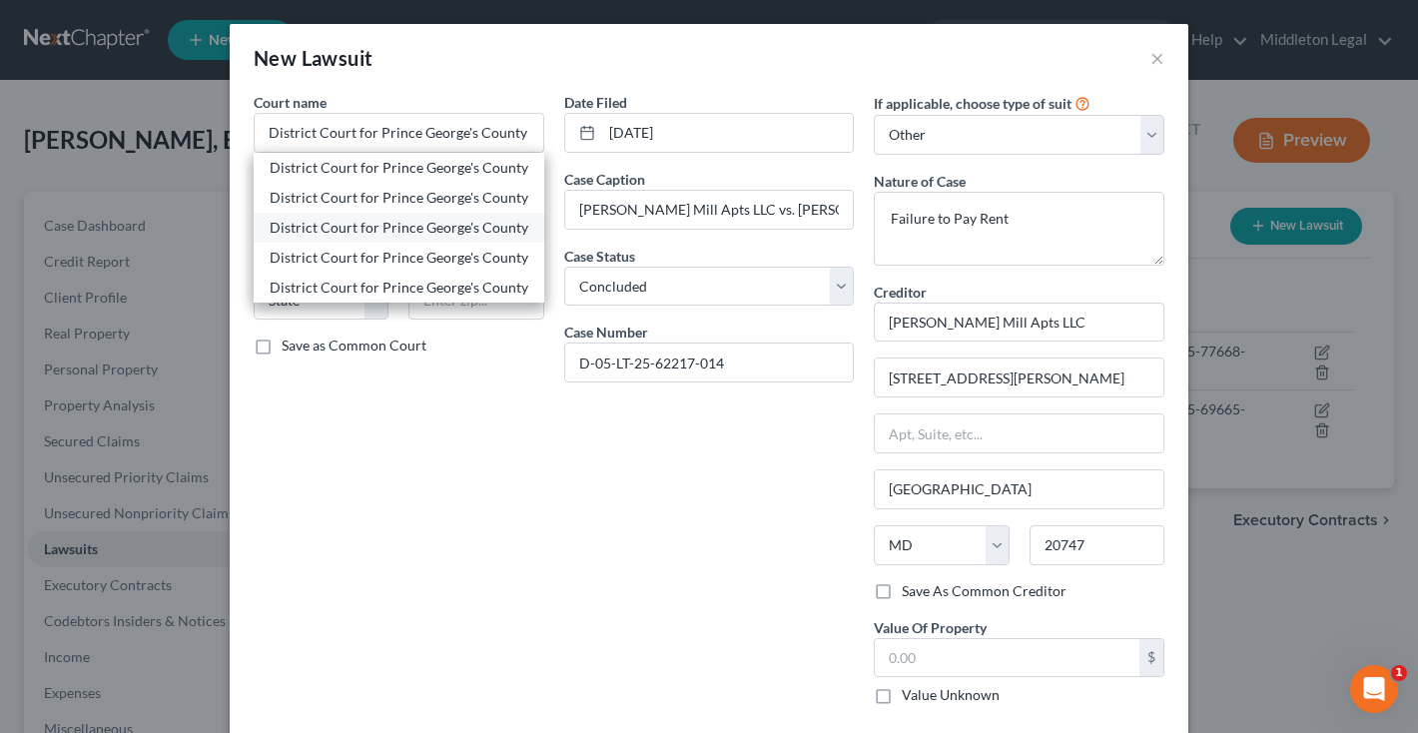
type input "20781"
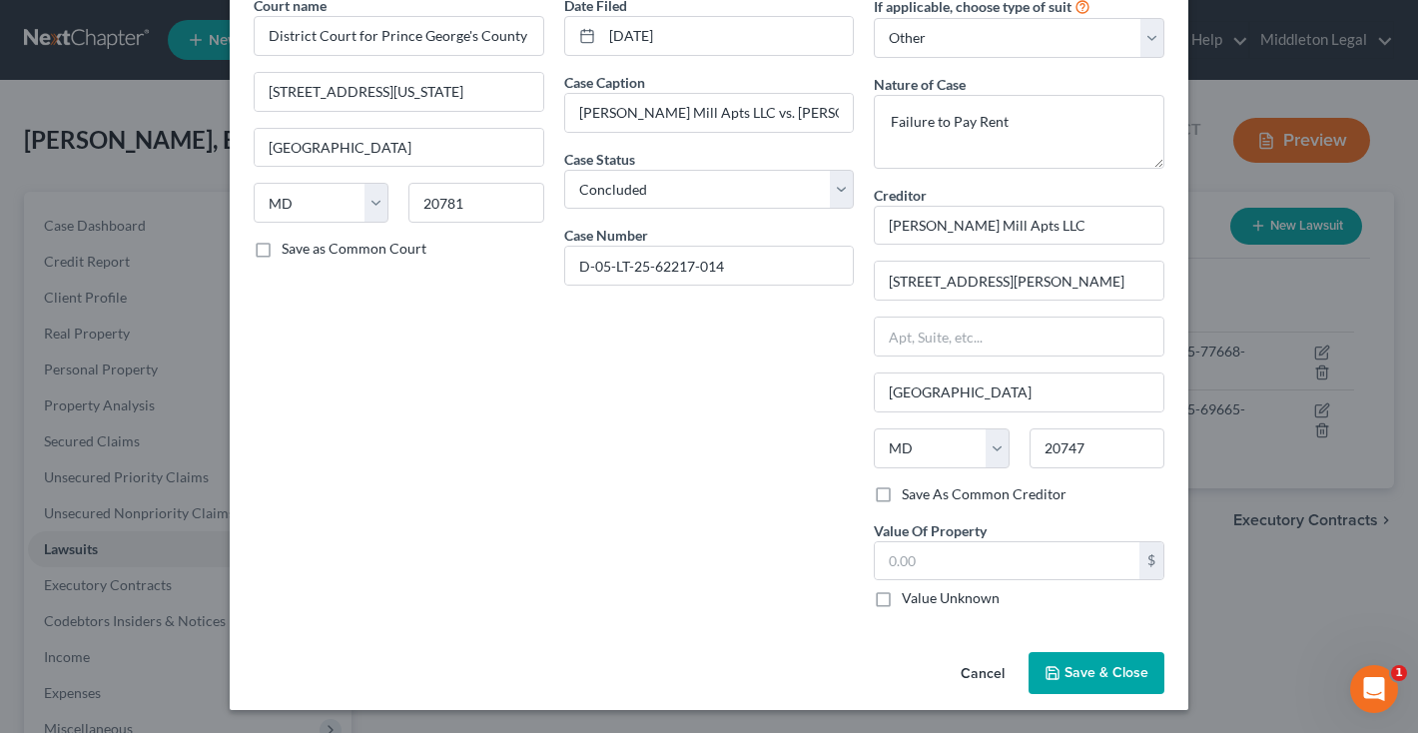
click at [1088, 692] on button "Save & Close" at bounding box center [1096, 673] width 136 height 42
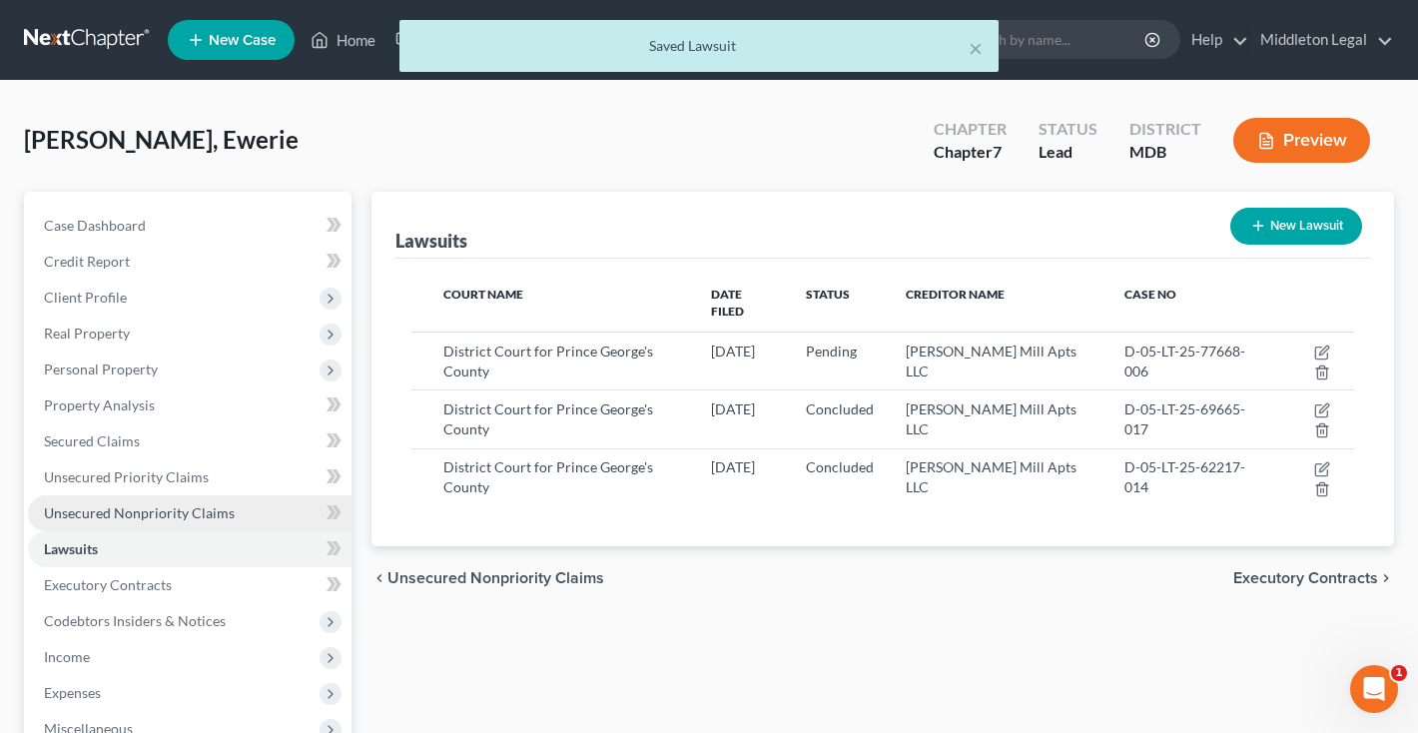
click at [174, 516] on span "Unsecured Nonpriority Claims" at bounding box center [139, 512] width 191 height 17
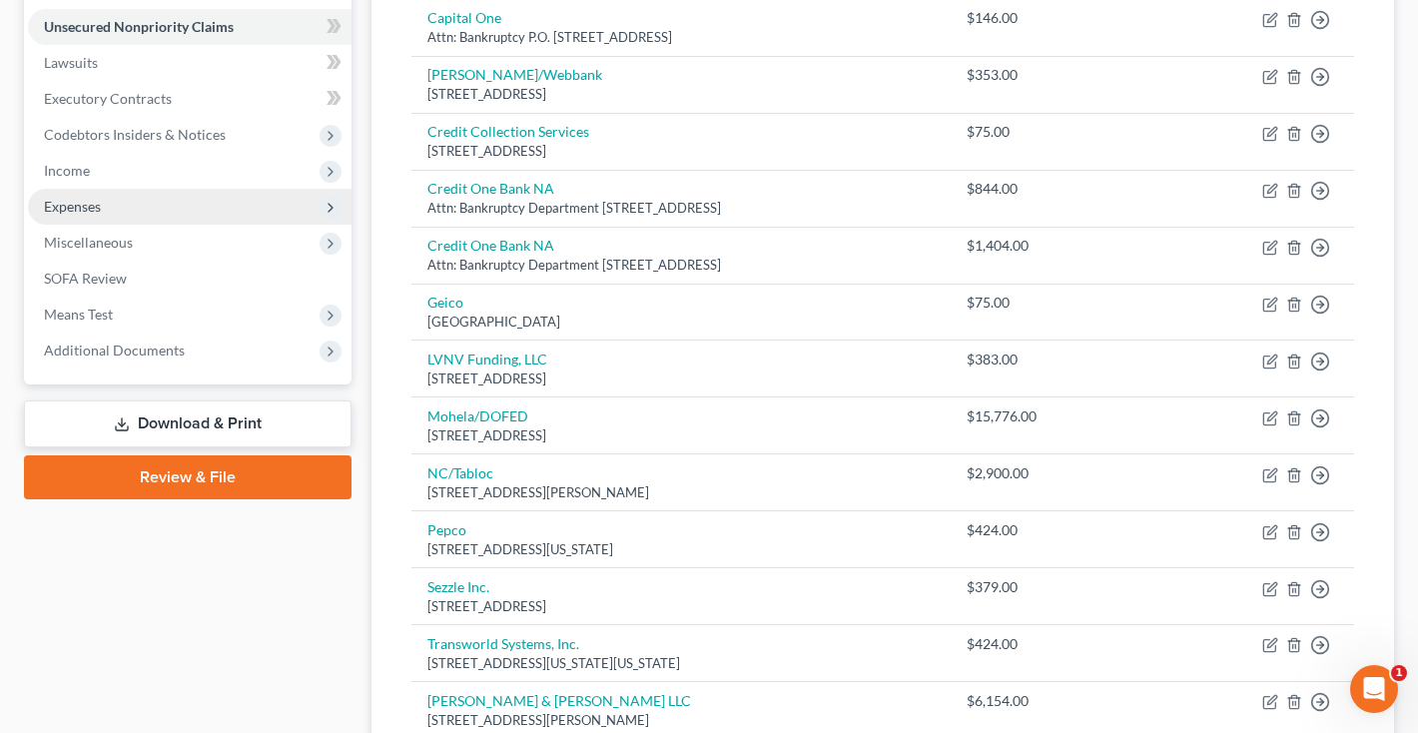
scroll to position [480, 0]
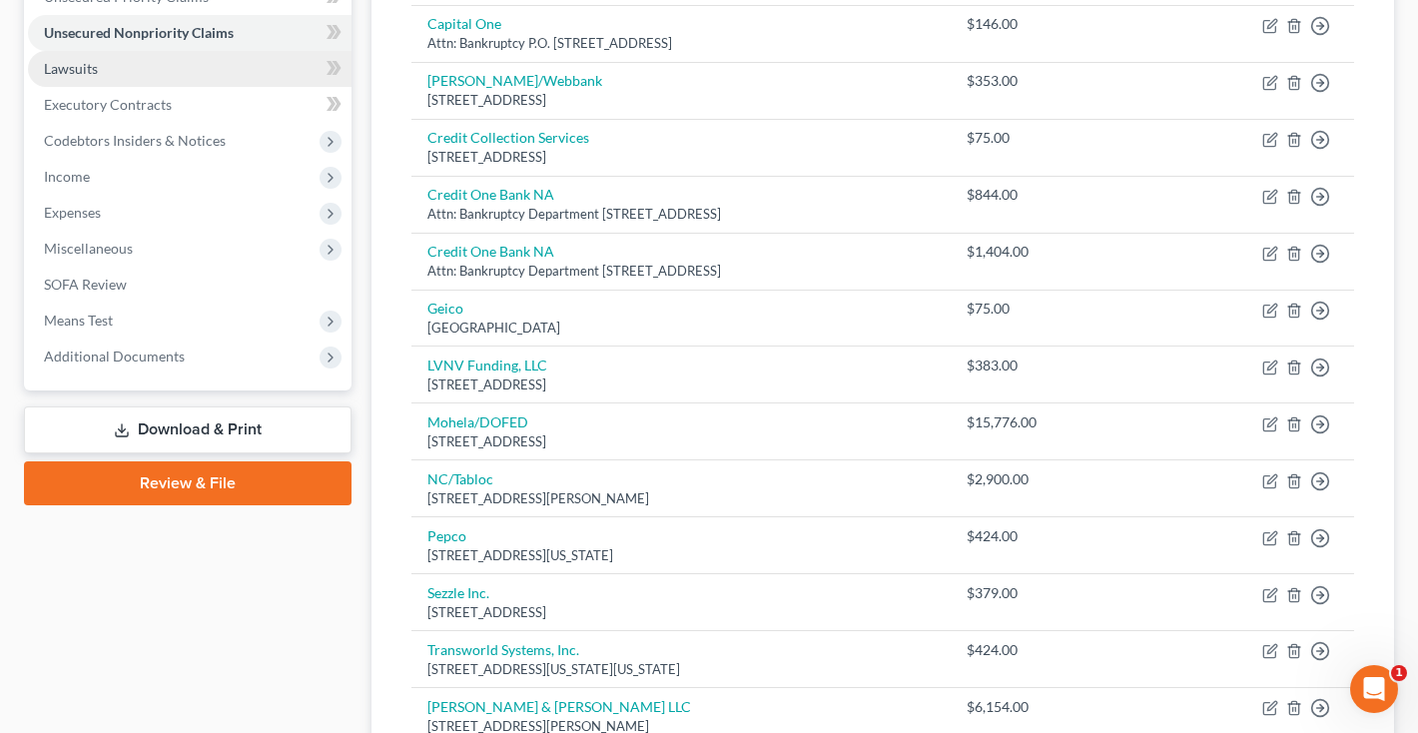
click at [145, 77] on link "Lawsuits" at bounding box center [190, 69] width 324 height 36
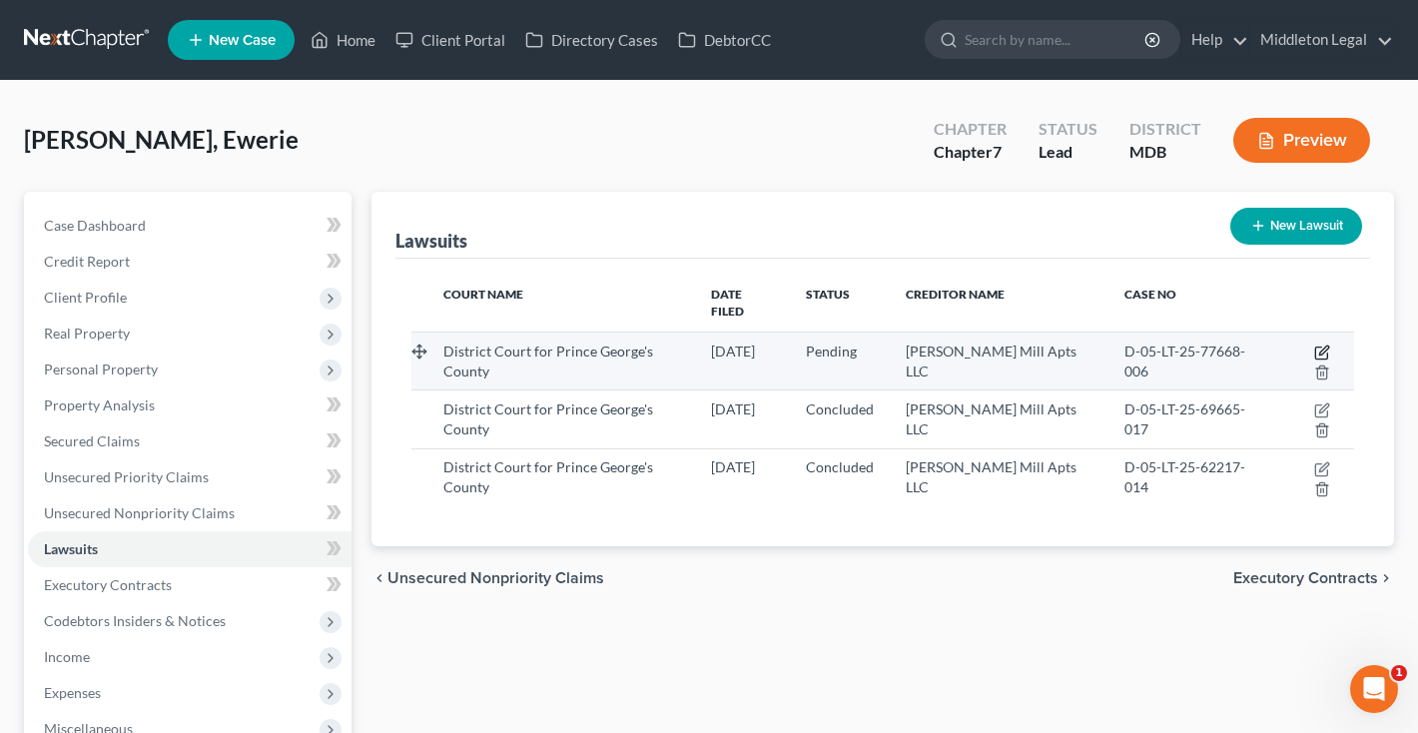
click at [1314, 344] on icon "button" at bounding box center [1322, 352] width 16 height 16
select select "21"
select select "0"
select select "4"
select select "21"
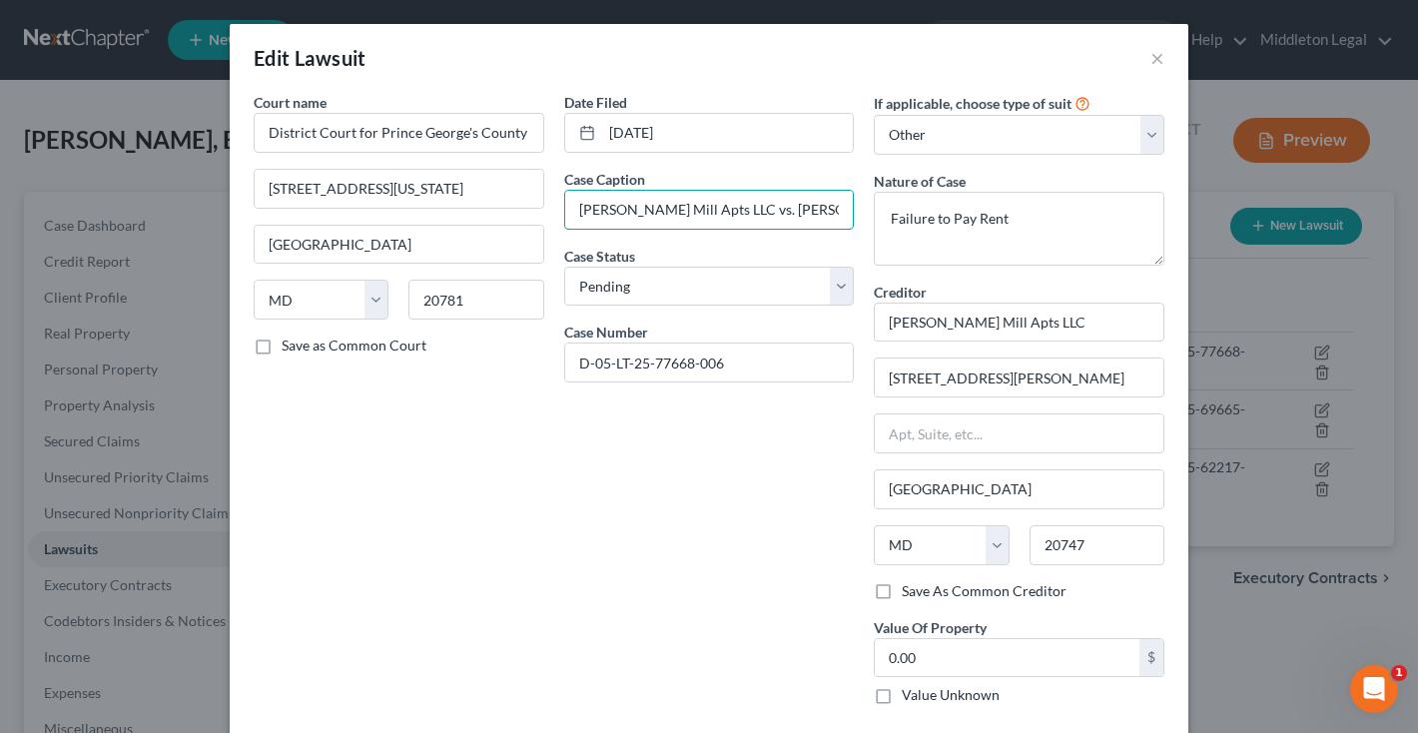
drag, startPoint x: 834, startPoint y: 214, endPoint x: 501, endPoint y: 212, distance: 332.5
click at [501, 212] on div "Court name * District Court for Prince George's County 4990 Rhode Island Avenue…" at bounding box center [709, 406] width 931 height 629
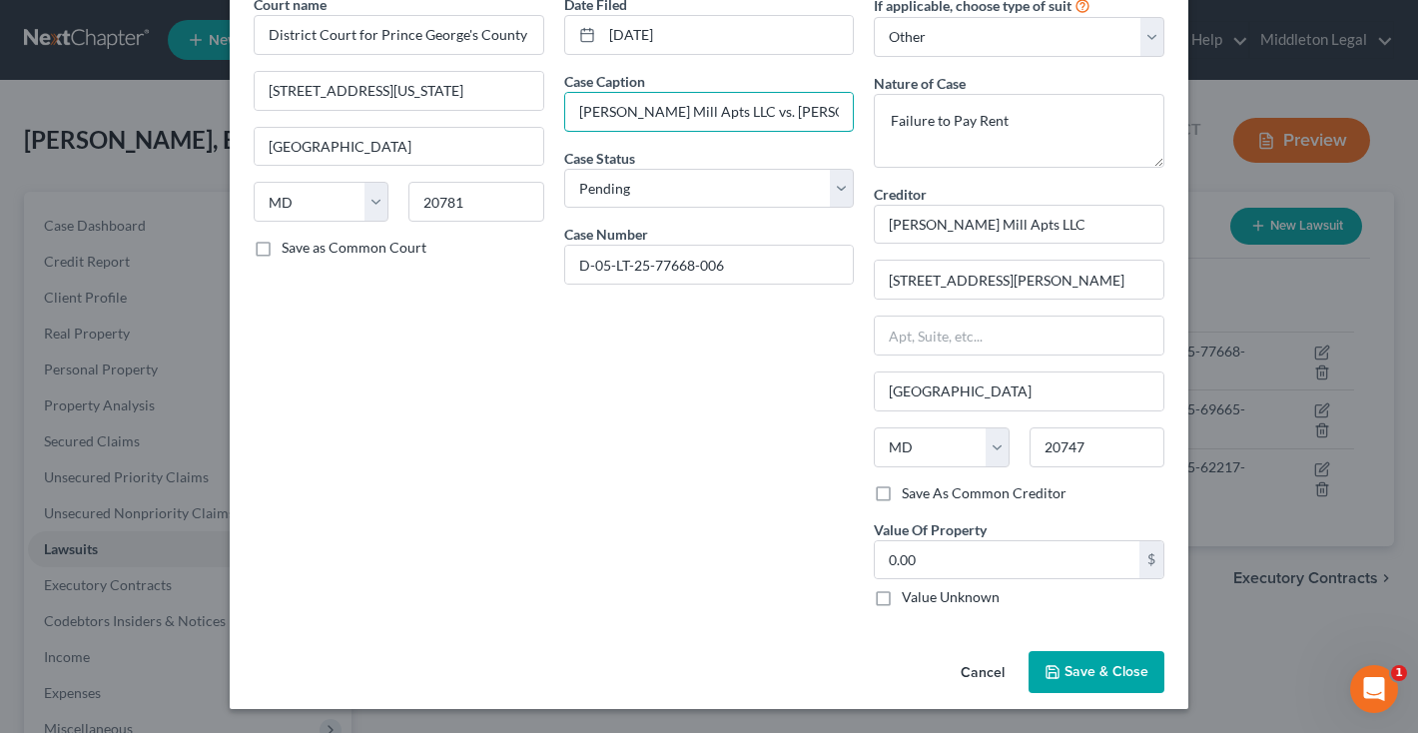
scroll to position [97, 0]
click at [1127, 669] on span "Save & Close" at bounding box center [1106, 672] width 84 height 17
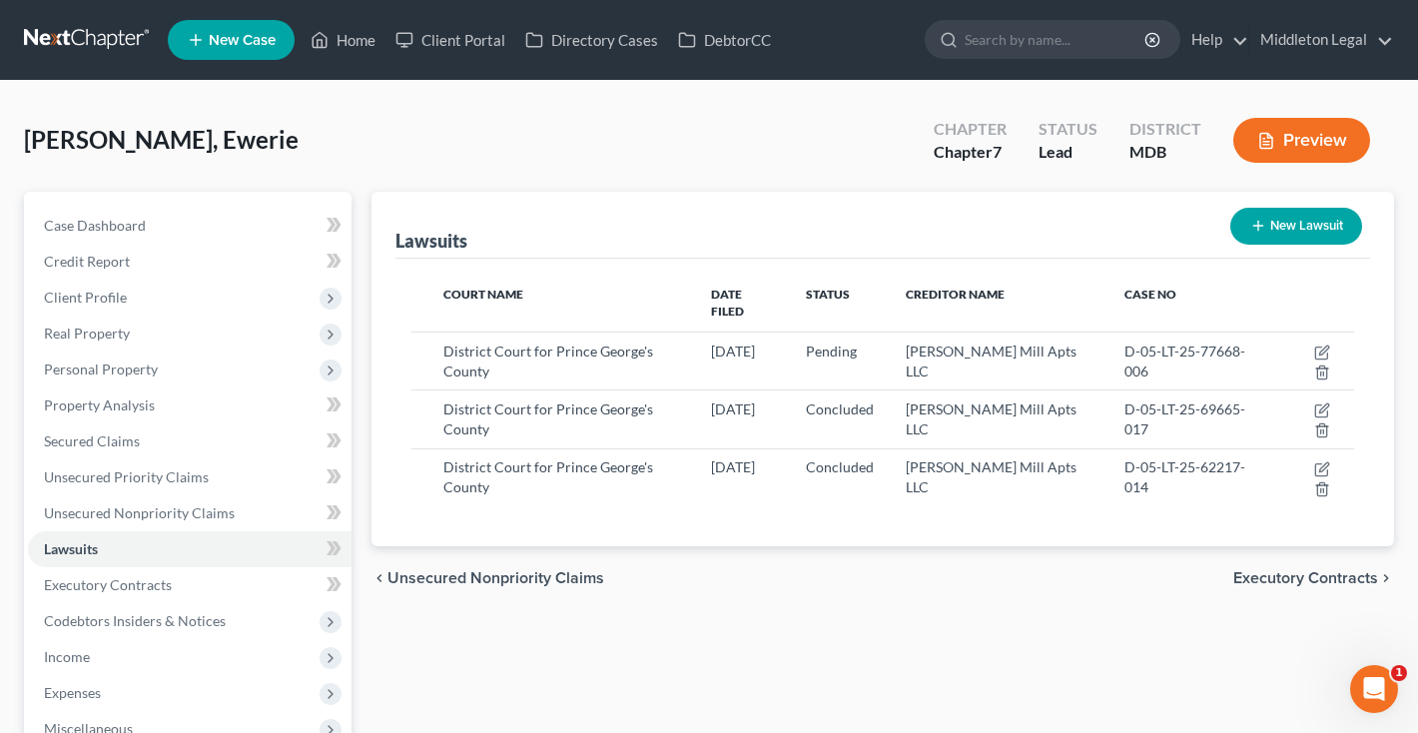
click at [1270, 223] on button "New Lawsuit" at bounding box center [1296, 226] width 132 height 37
select select "0"
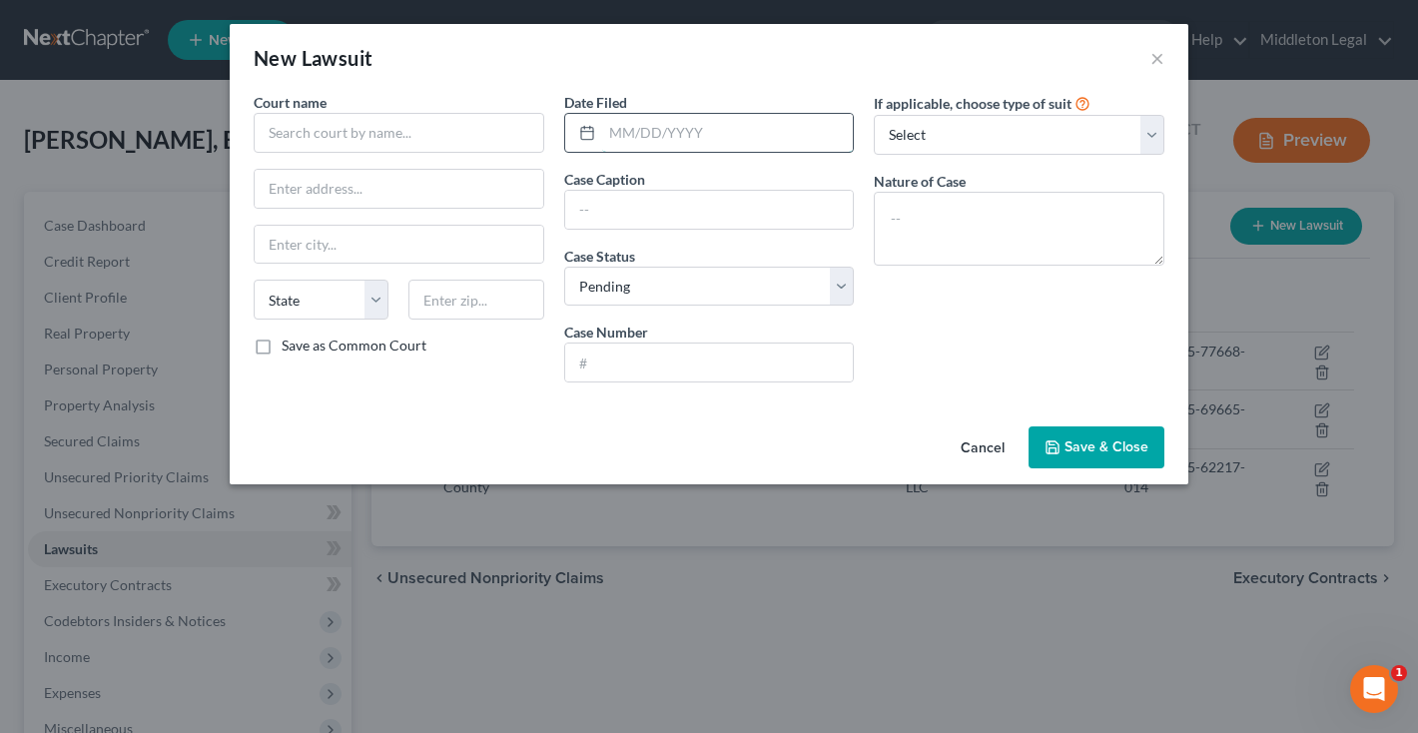
click at [669, 132] on input "text" at bounding box center [728, 133] width 252 height 38
type input "03/18/2025"
click at [674, 198] on input "text" at bounding box center [709, 210] width 289 height 38
paste input "Walker Mill Apts LLC vs. Ewerie Wilson"
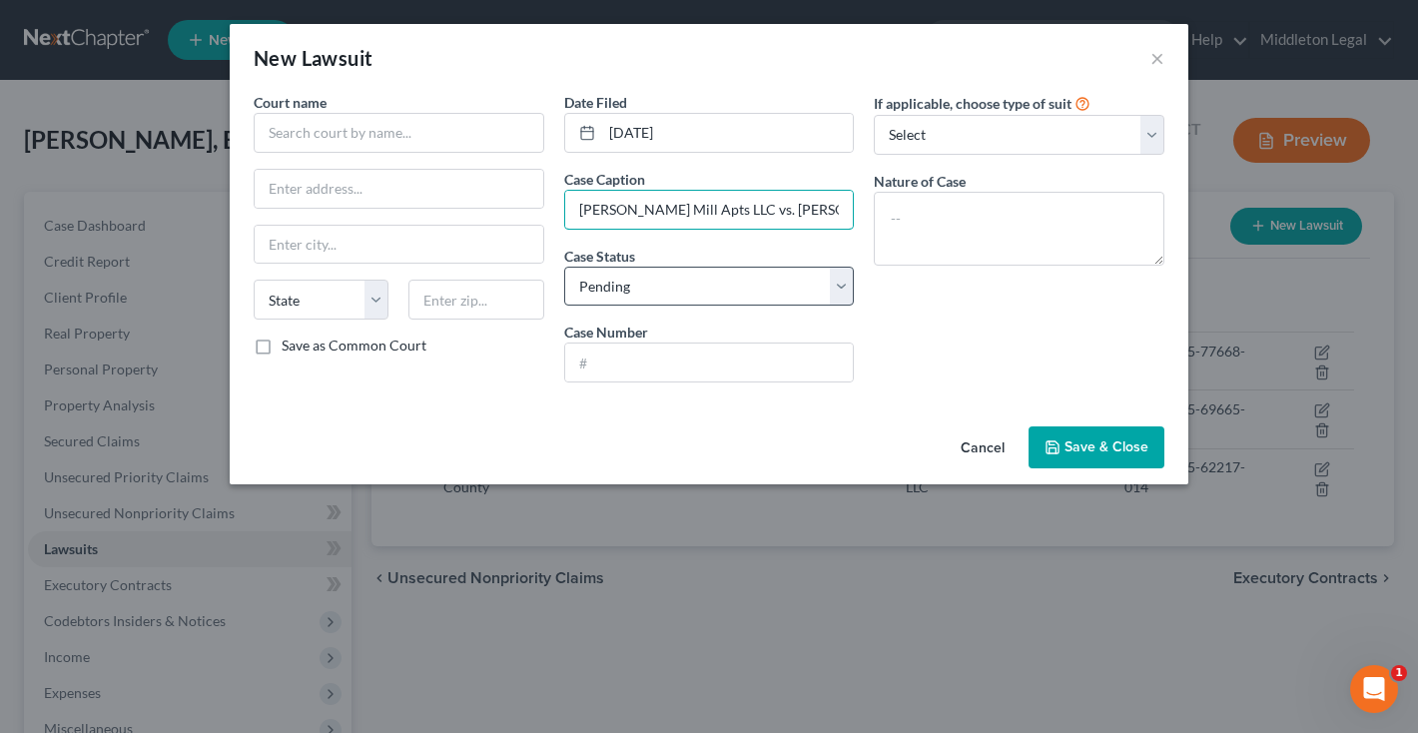
type input "Walker Mill Apts LLC vs. Ewerie Wilson"
select select "2"
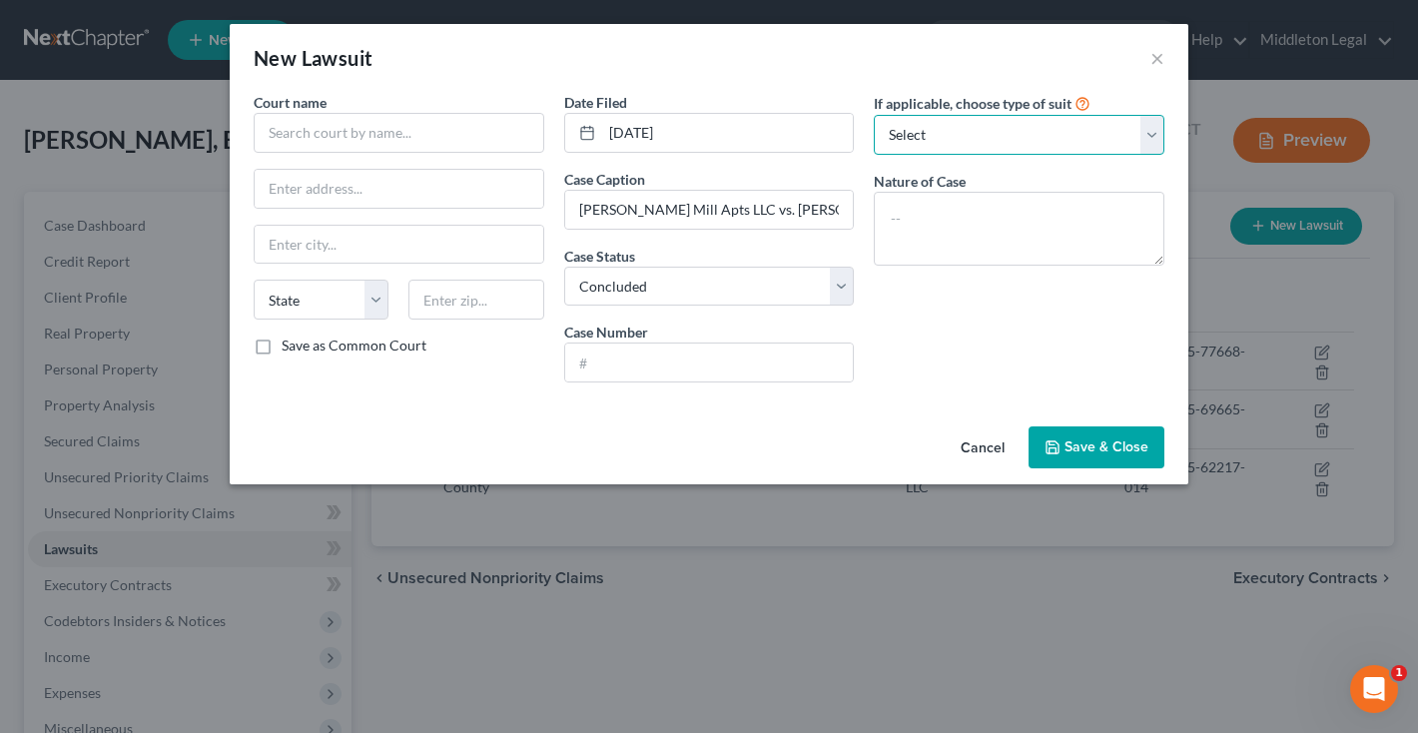
select select "4"
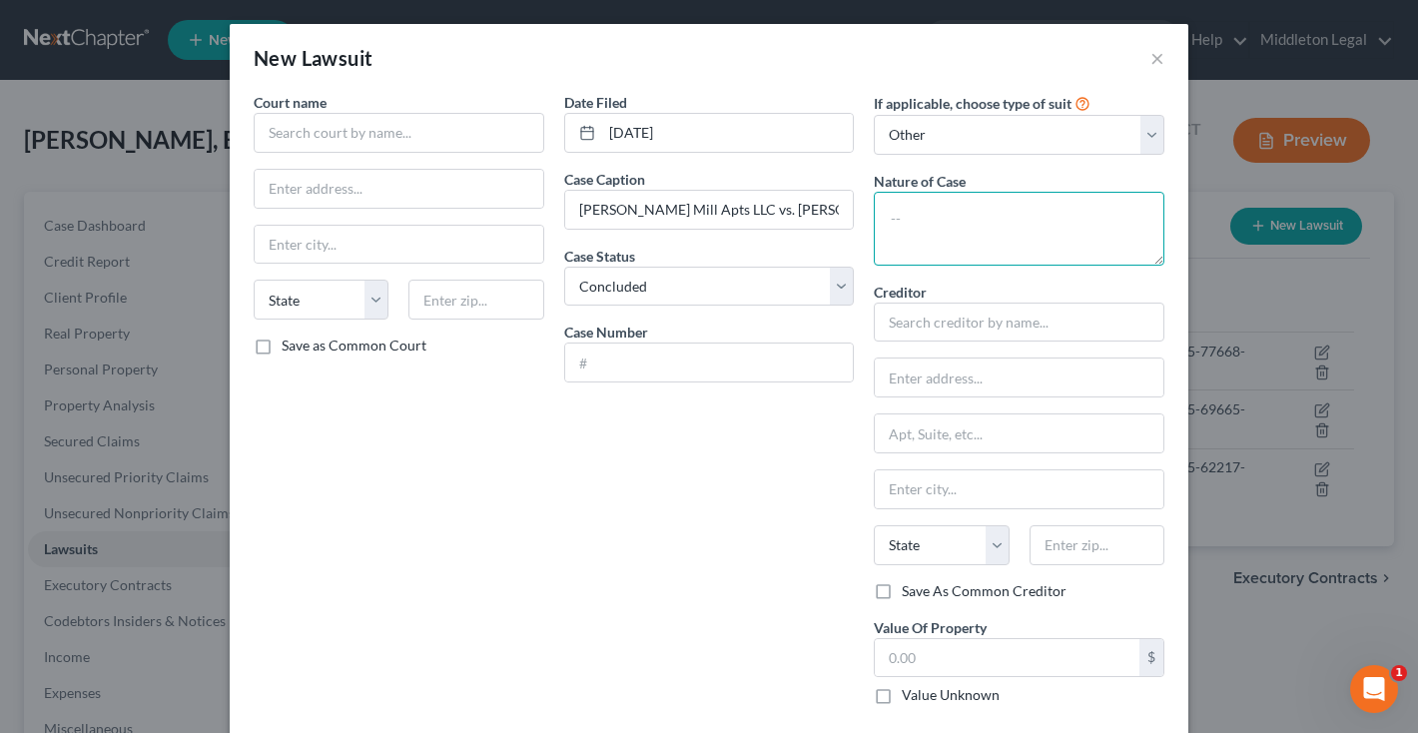
click at [956, 217] on textarea at bounding box center [1019, 229] width 291 height 74
type textarea "Failure to Pay Rent"
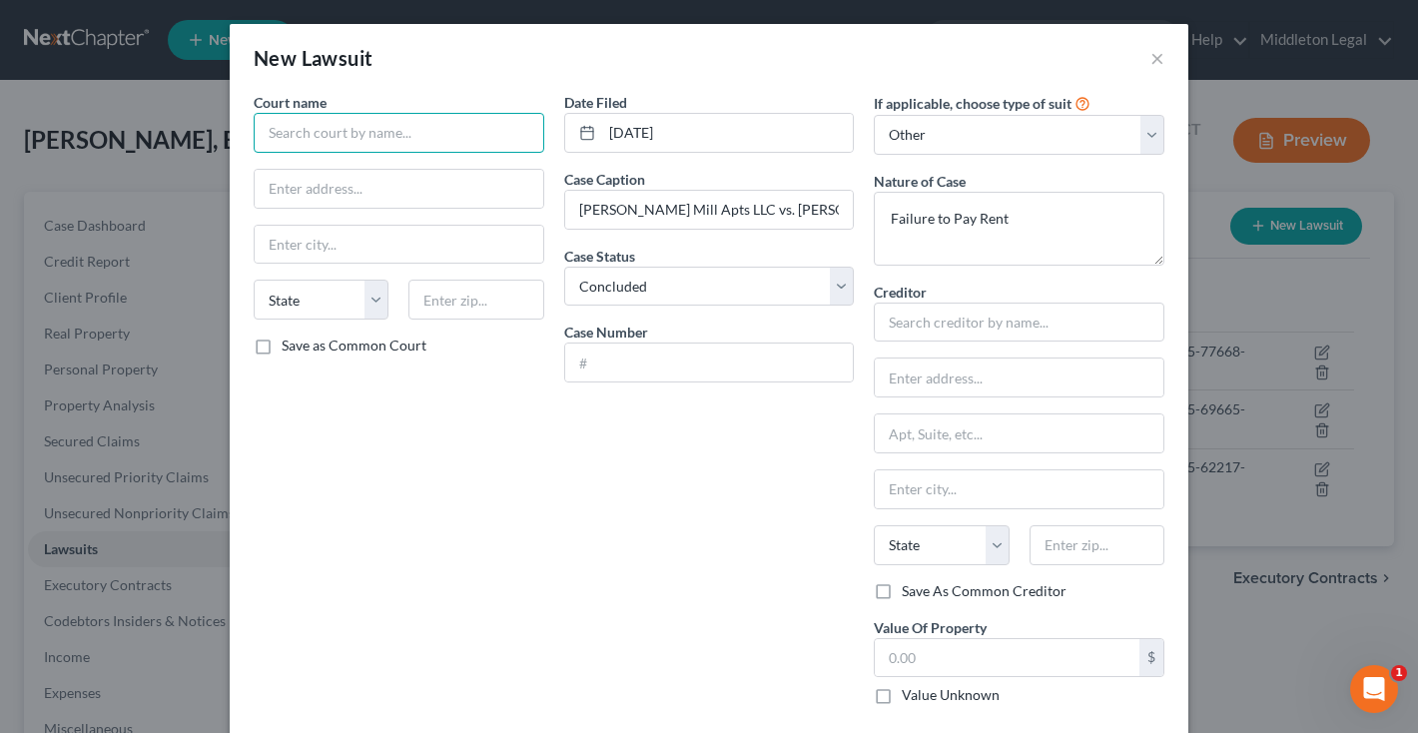
click at [517, 125] on input "text" at bounding box center [399, 133] width 291 height 40
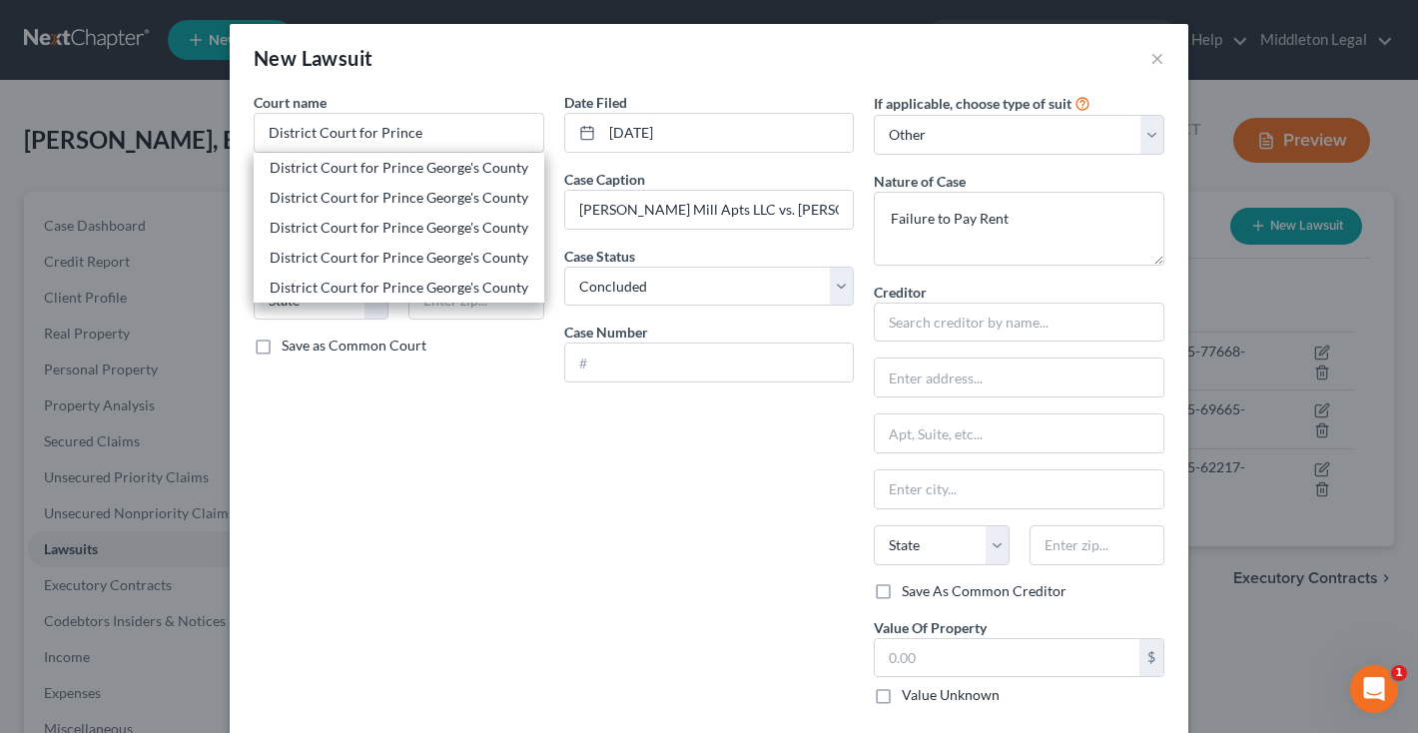
click at [493, 227] on div "District Court for Prince George's County" at bounding box center [399, 228] width 259 height 20
type input "District Court for Prince George's County"
type input "4990 Rhode Island Avenue"
type input "Hyattsville"
select select "21"
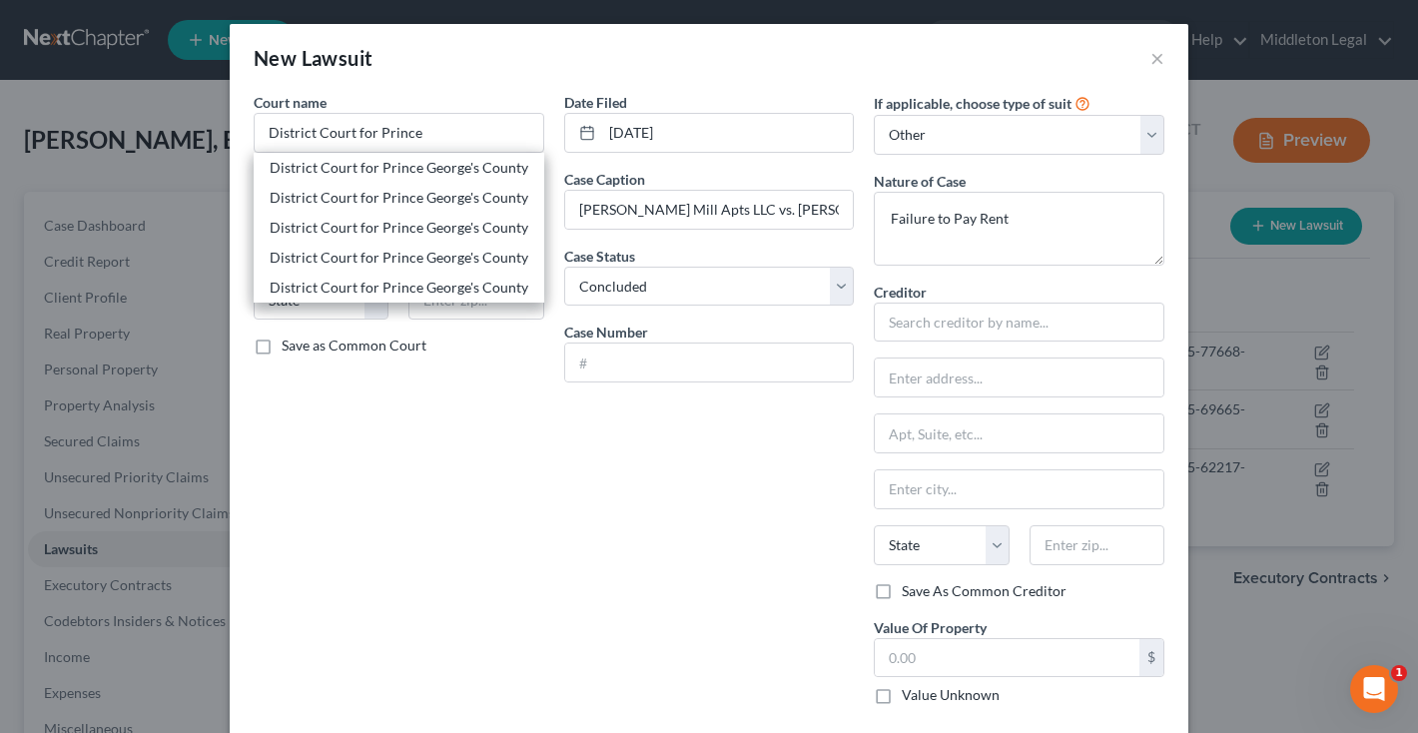
type input "20781"
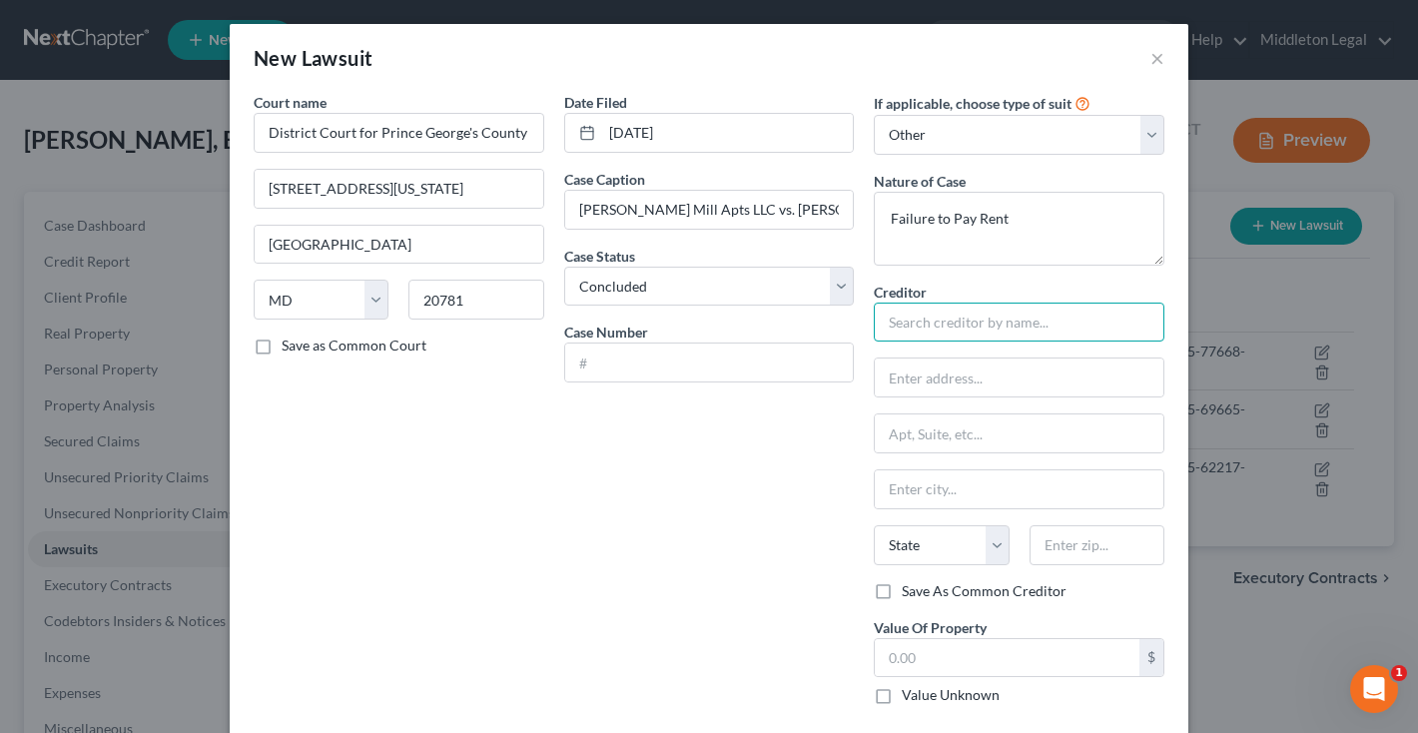
click at [934, 331] on input "text" at bounding box center [1019, 323] width 291 height 40
type input "a"
click at [987, 322] on input "Walker mill" at bounding box center [1019, 323] width 291 height 40
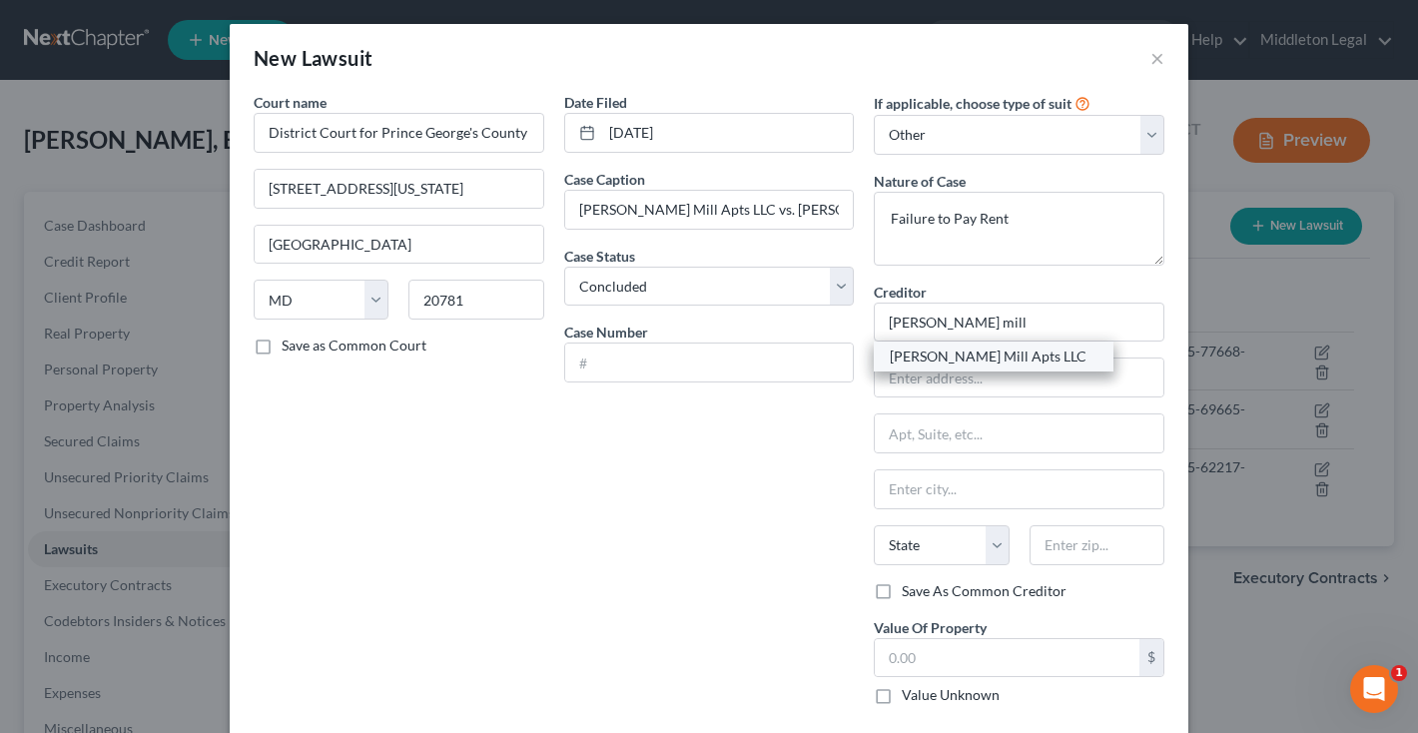
click at [985, 356] on div "Walker Mill Apts LLC" at bounding box center [994, 356] width 208 height 20
type input "Walker Mill Apts LLC"
type input "1926 Rochell Avenue"
type input "District Heights"
select select "21"
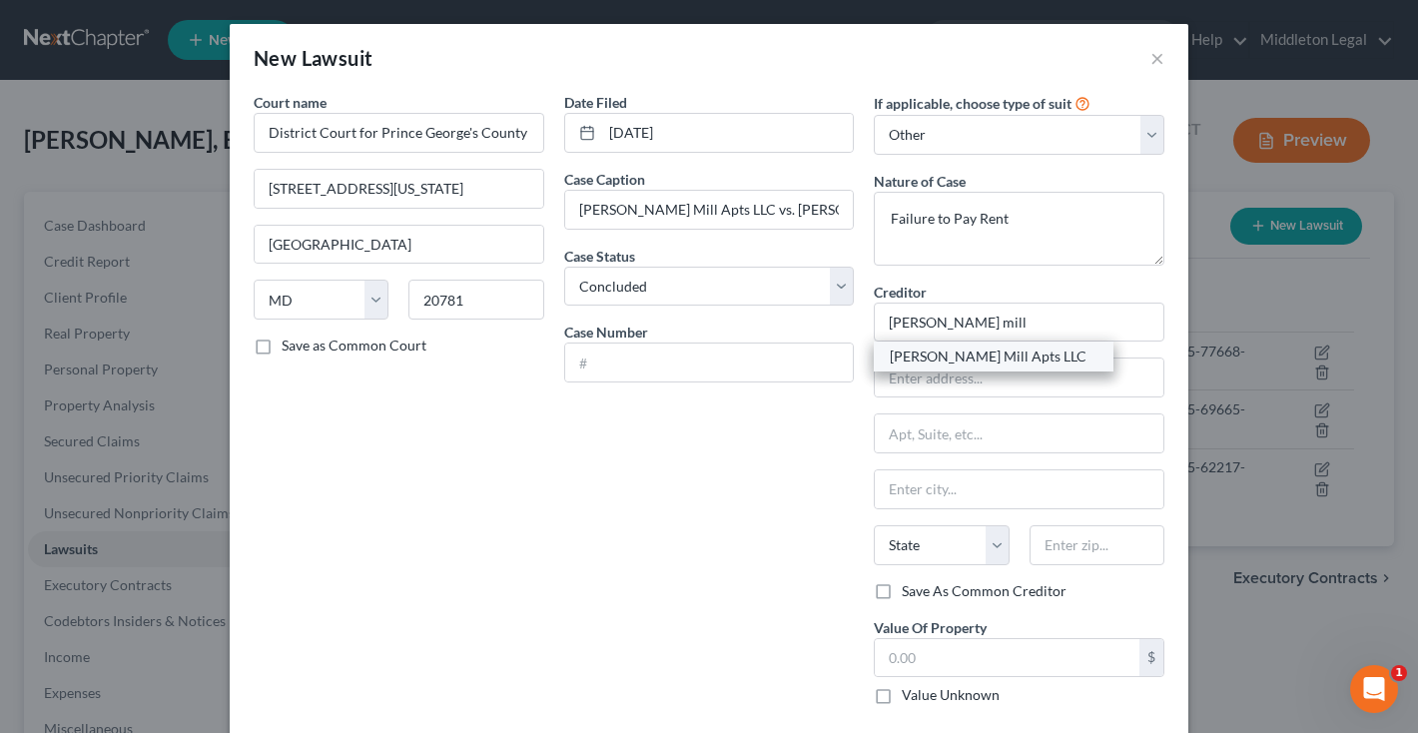
type input "20747"
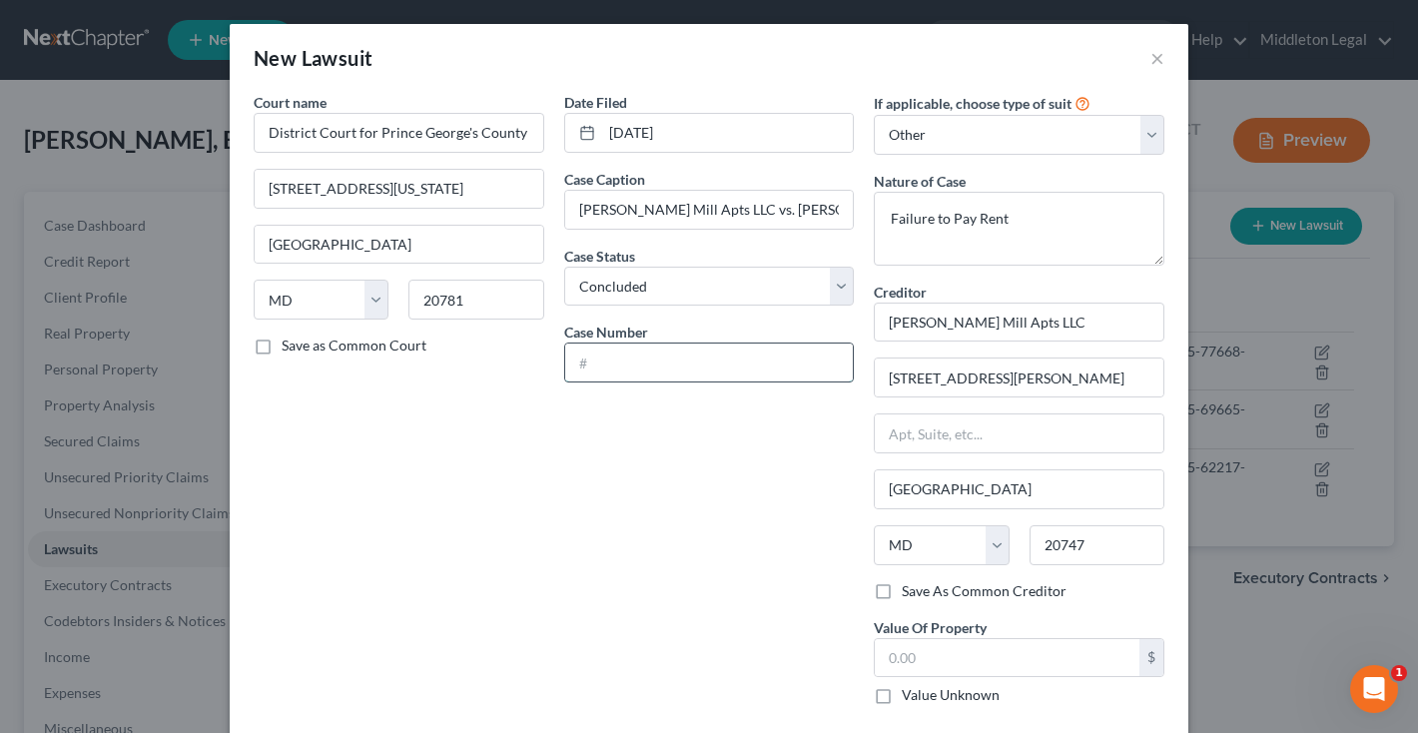
click at [662, 357] on input "text" at bounding box center [709, 362] width 289 height 38
paste input "D-05-LT-25-53574-015"
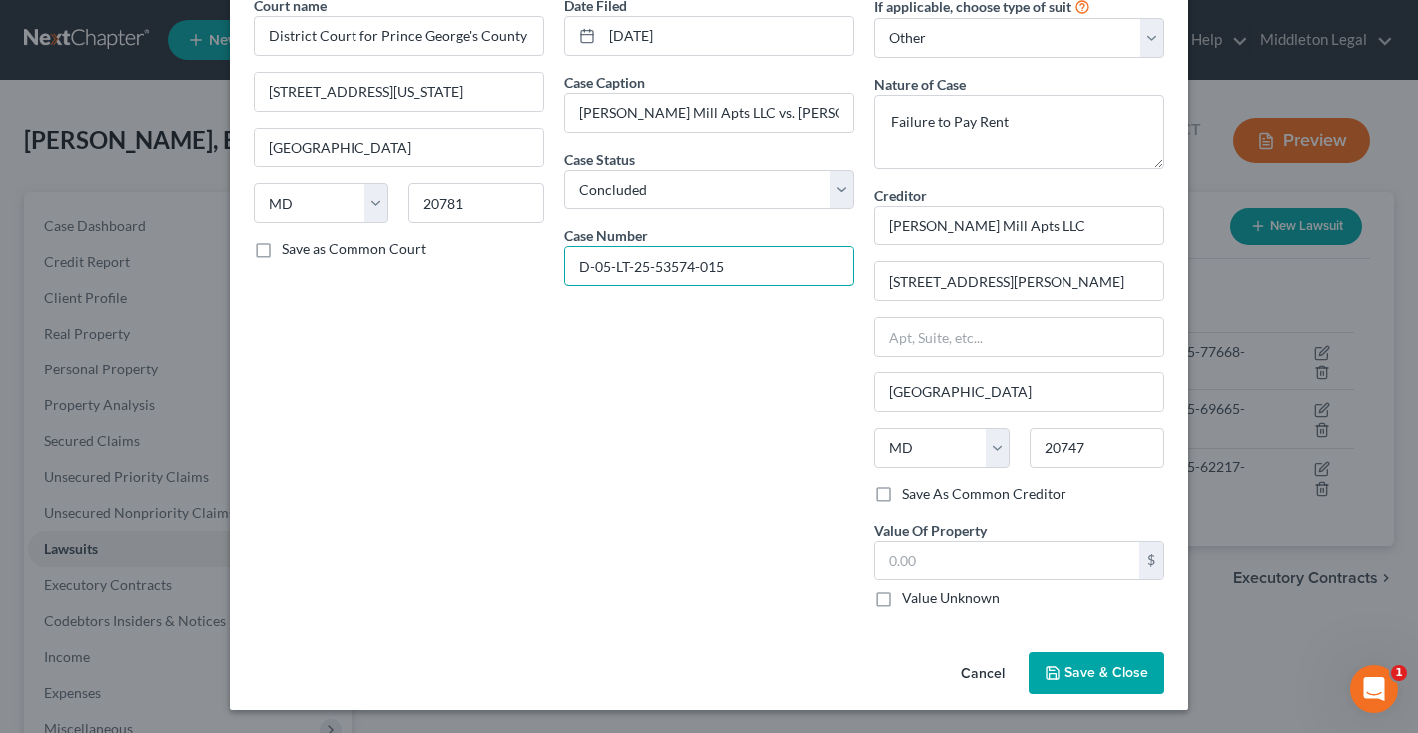
type input "D-05-LT-25-53574-015"
click at [1095, 675] on span "Save & Close" at bounding box center [1106, 672] width 84 height 17
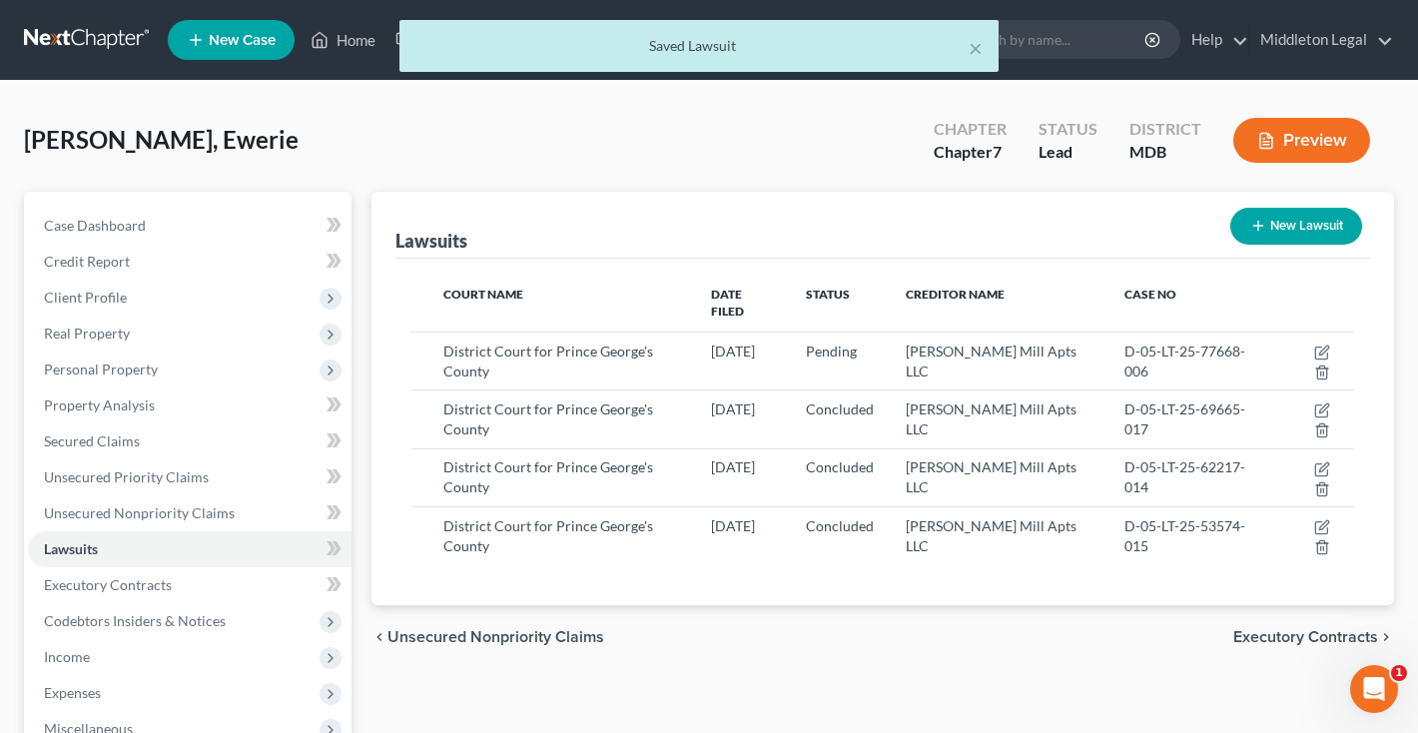
click at [1305, 226] on button "New Lawsuit" at bounding box center [1296, 226] width 132 height 37
select select "0"
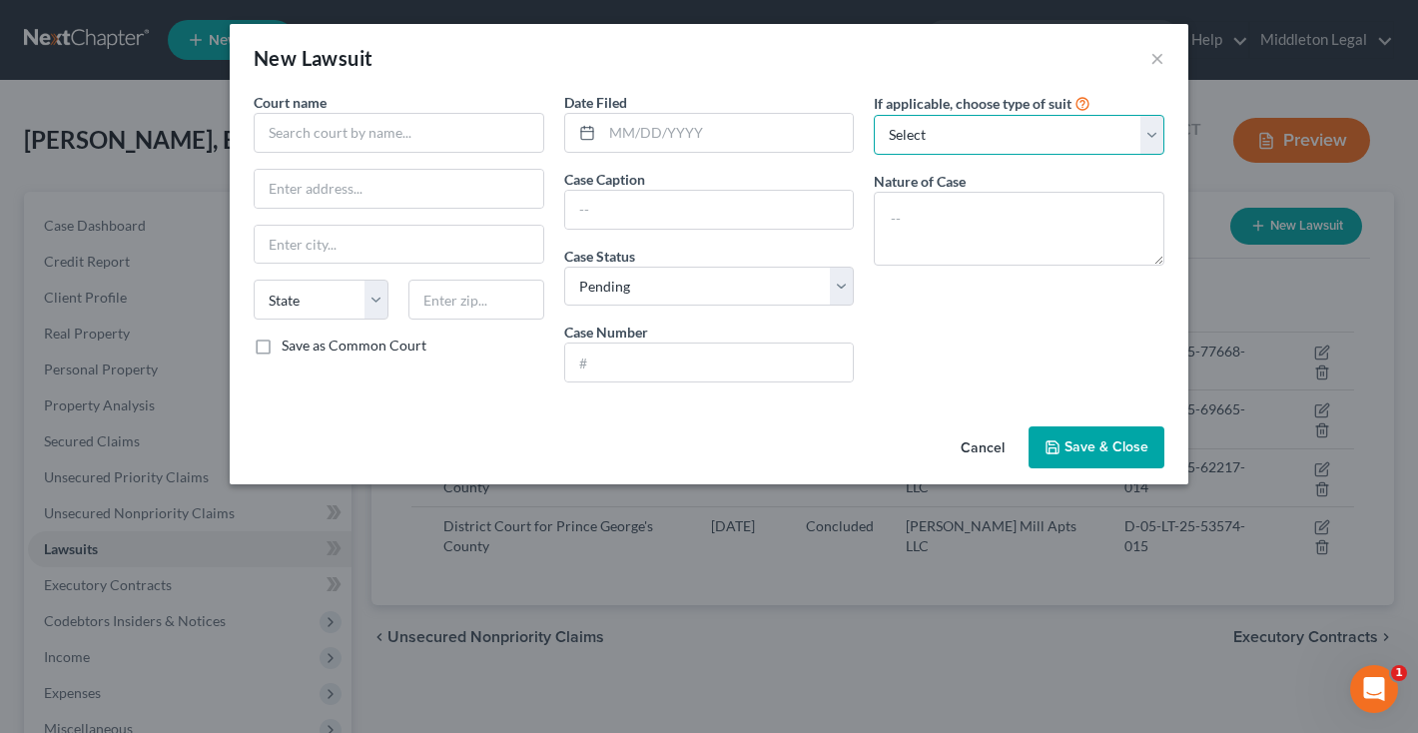
select select "4"
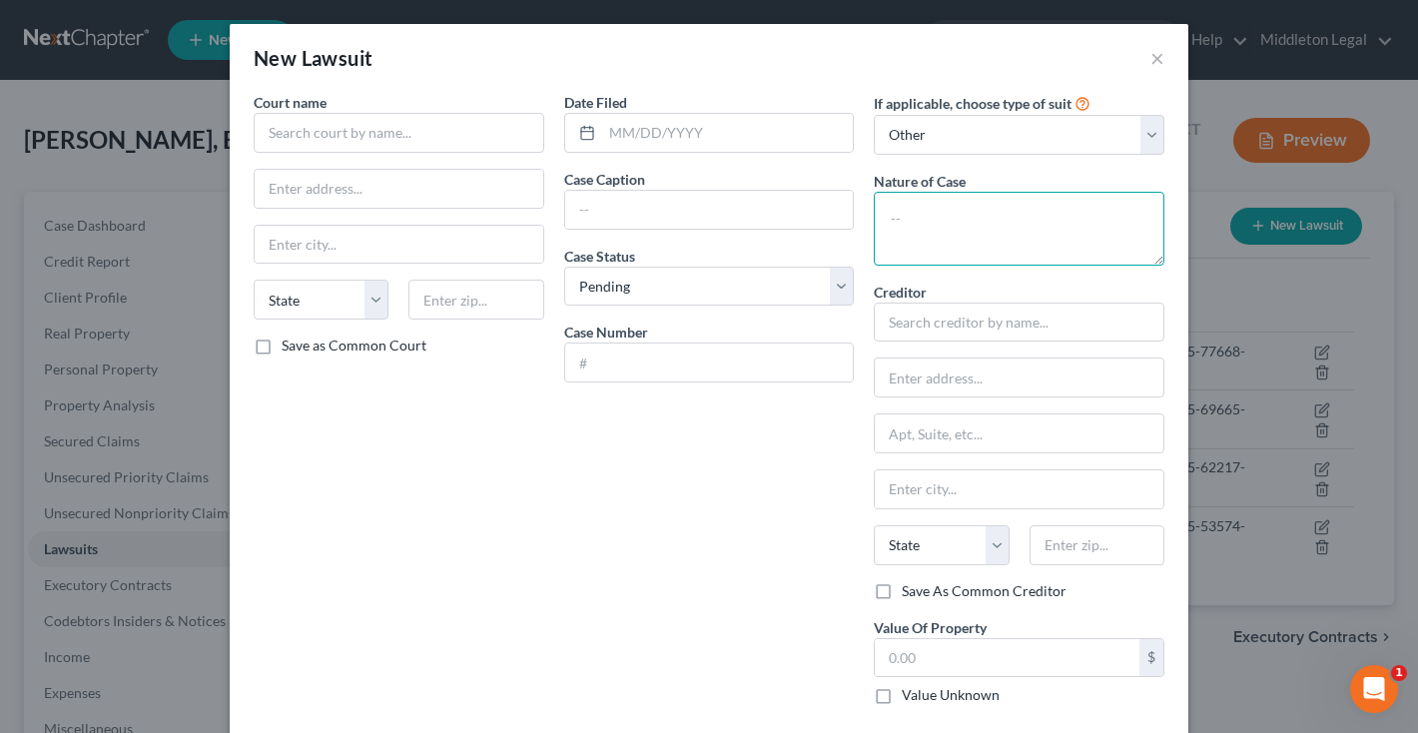
click at [957, 234] on textarea at bounding box center [1019, 229] width 291 height 74
type textarea "Tenant Holding Over"
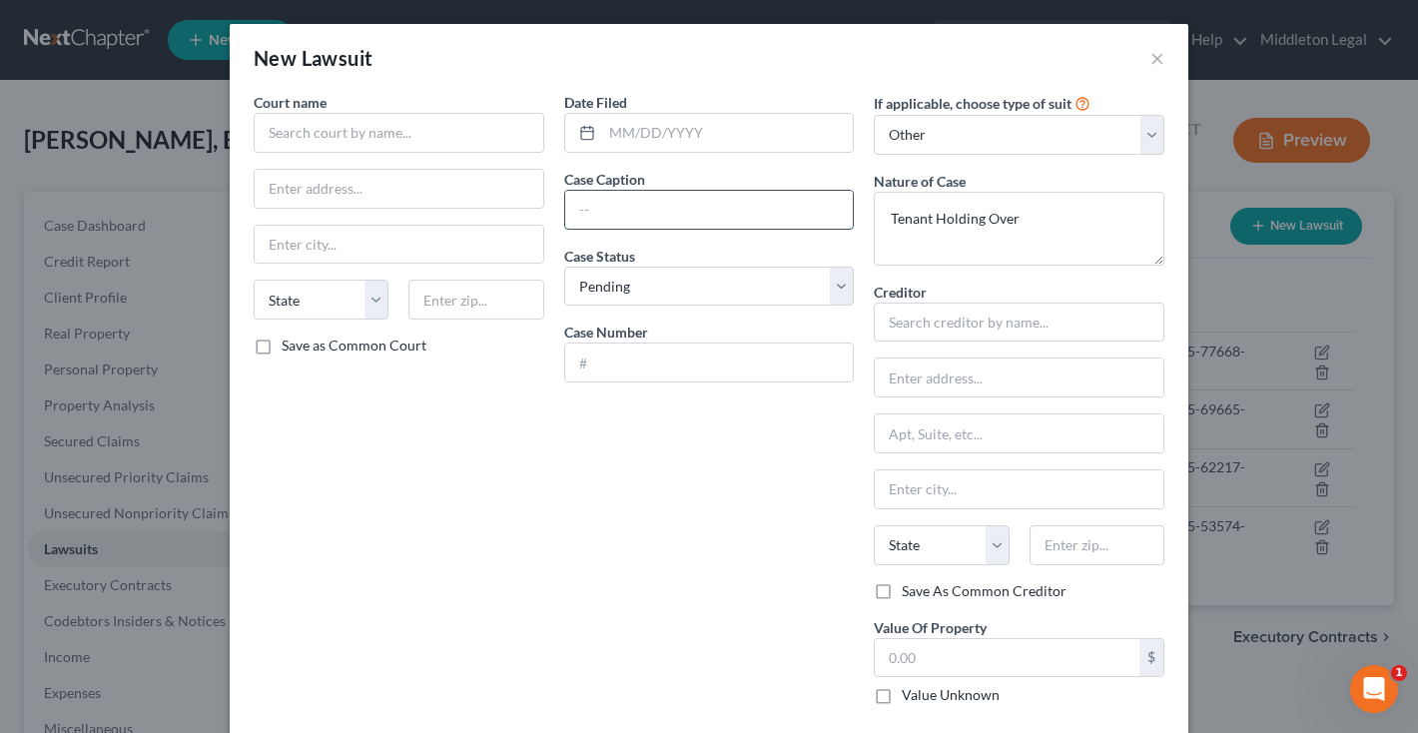
click at [719, 208] on input "text" at bounding box center [709, 210] width 289 height 38
paste input "D-05-LT-25-53574-015"
type input "D-05-LT-25-53574-015"
paste input "Walker Mill Apts LLC vs. Ewerie Wilson"
type input "Walker Mill Apts LLC vs. Ewerie Wilson"
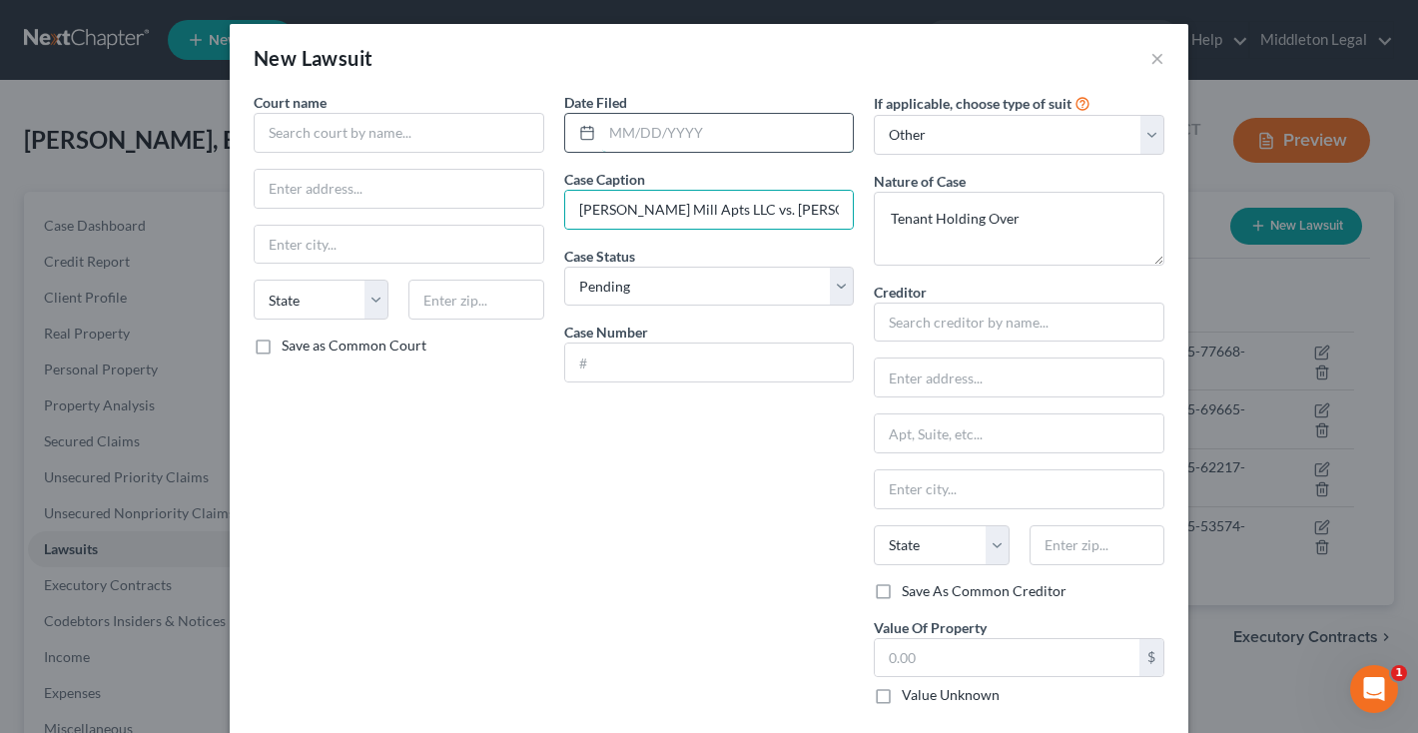
click at [613, 118] on input "text" at bounding box center [728, 133] width 252 height 38
paste input "03/03/2025"
type input "03/03/2025"
click at [610, 383] on div "Date Filed 03/03/2025 Case Caption Walker Mill Apts LLC vs. Ewerie Wilson Case …" at bounding box center [709, 406] width 311 height 629
click at [608, 371] on input "text" at bounding box center [709, 362] width 289 height 38
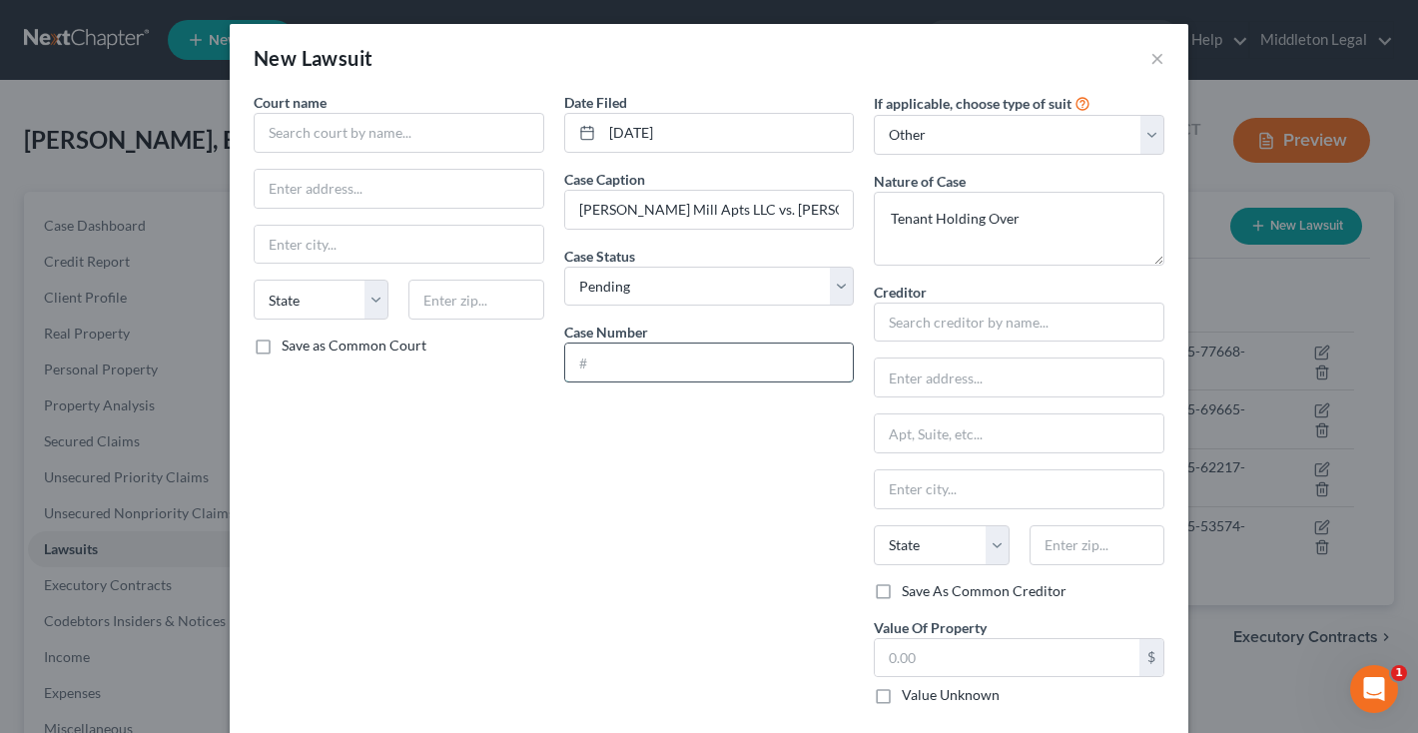
paste input "D-05-CV-25-014831"
type input "D-05-CV-25-014831"
click at [478, 129] on input "text" at bounding box center [399, 133] width 291 height 40
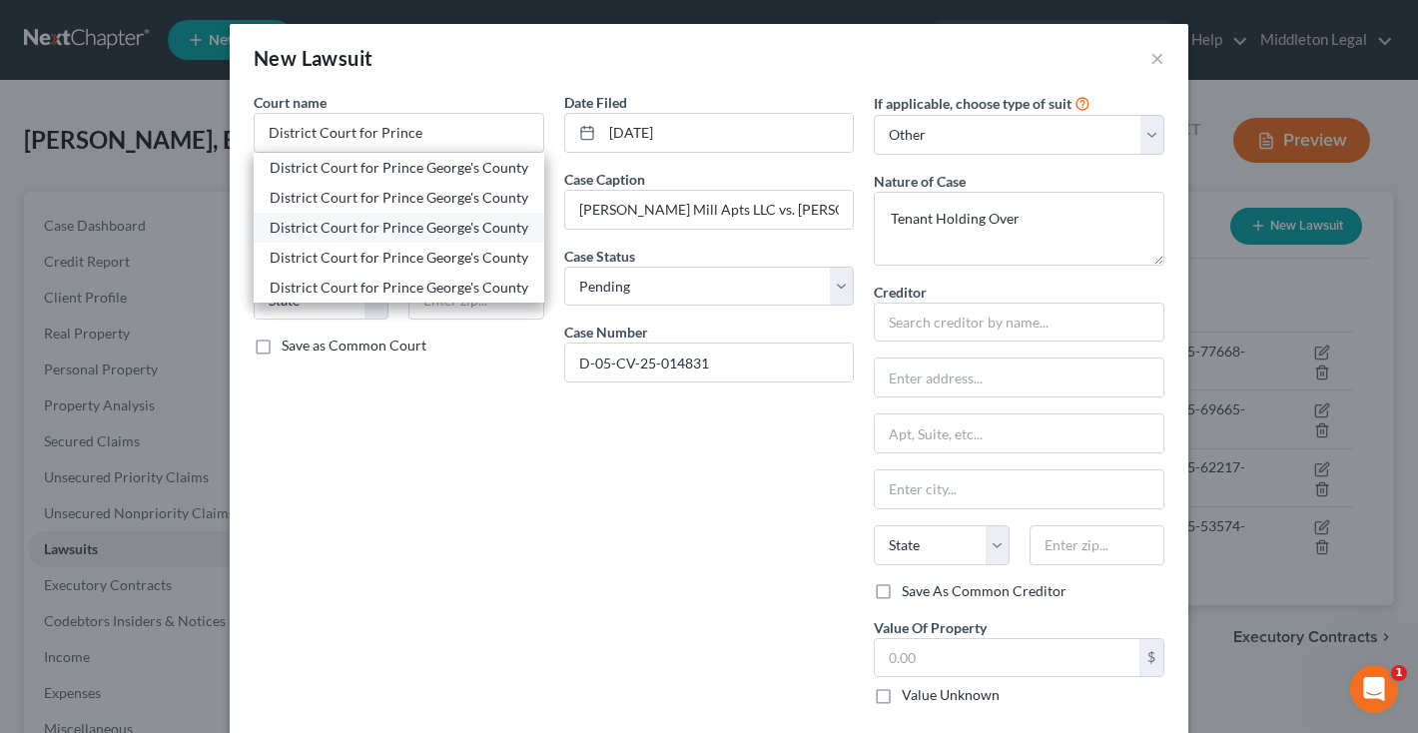
click at [456, 224] on div "District Court for Prince George's County" at bounding box center [399, 228] width 259 height 20
type input "District Court for Prince George's County"
type input "4990 Rhode Island Avenue"
type input "Hyattsville"
select select "21"
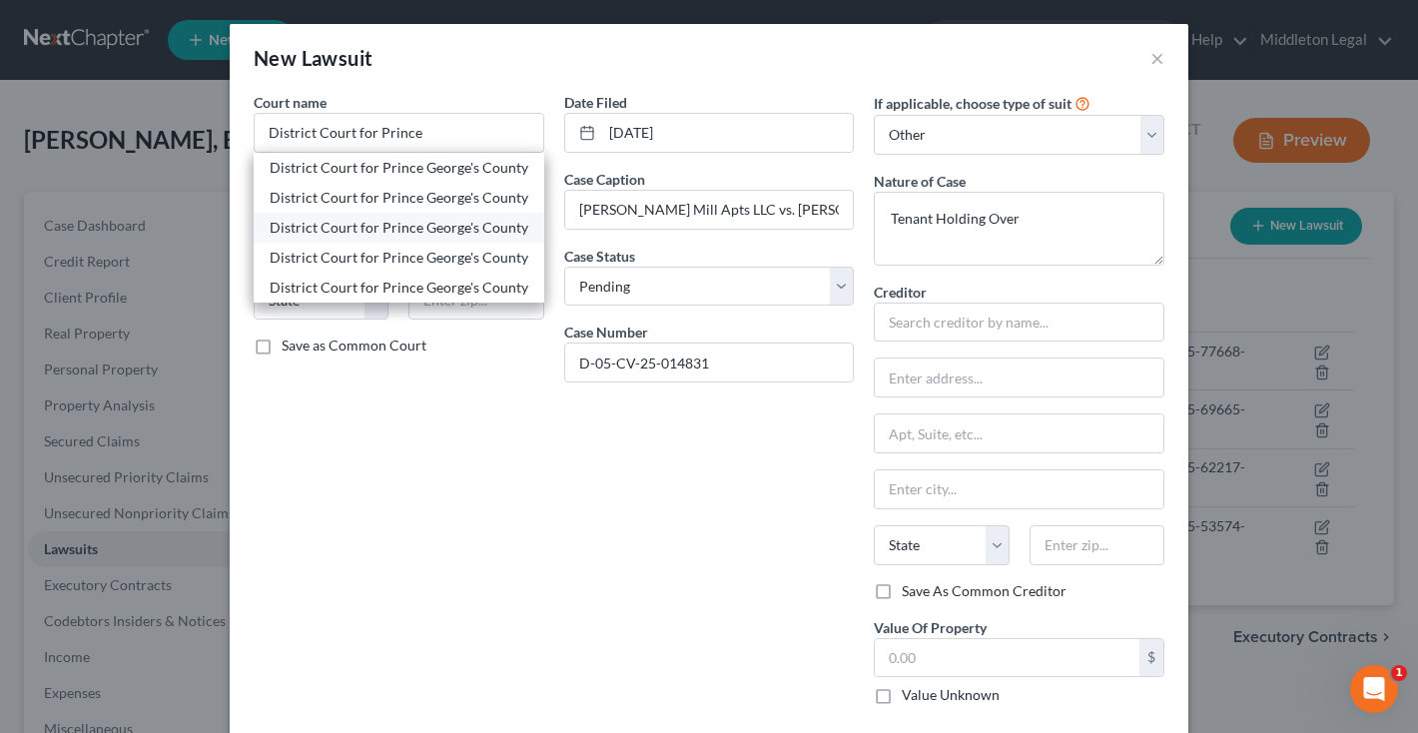
type input "20781"
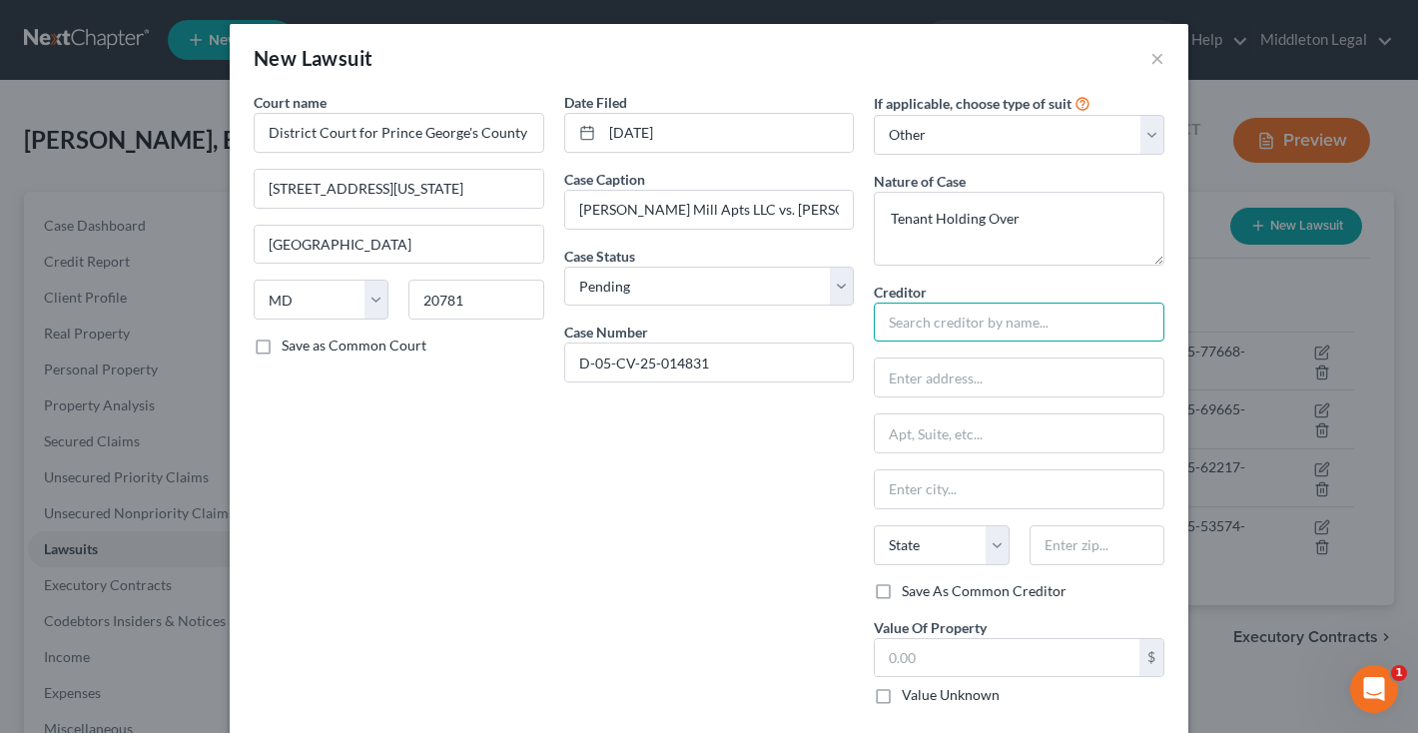
click at [980, 333] on input "text" at bounding box center [1019, 323] width 291 height 40
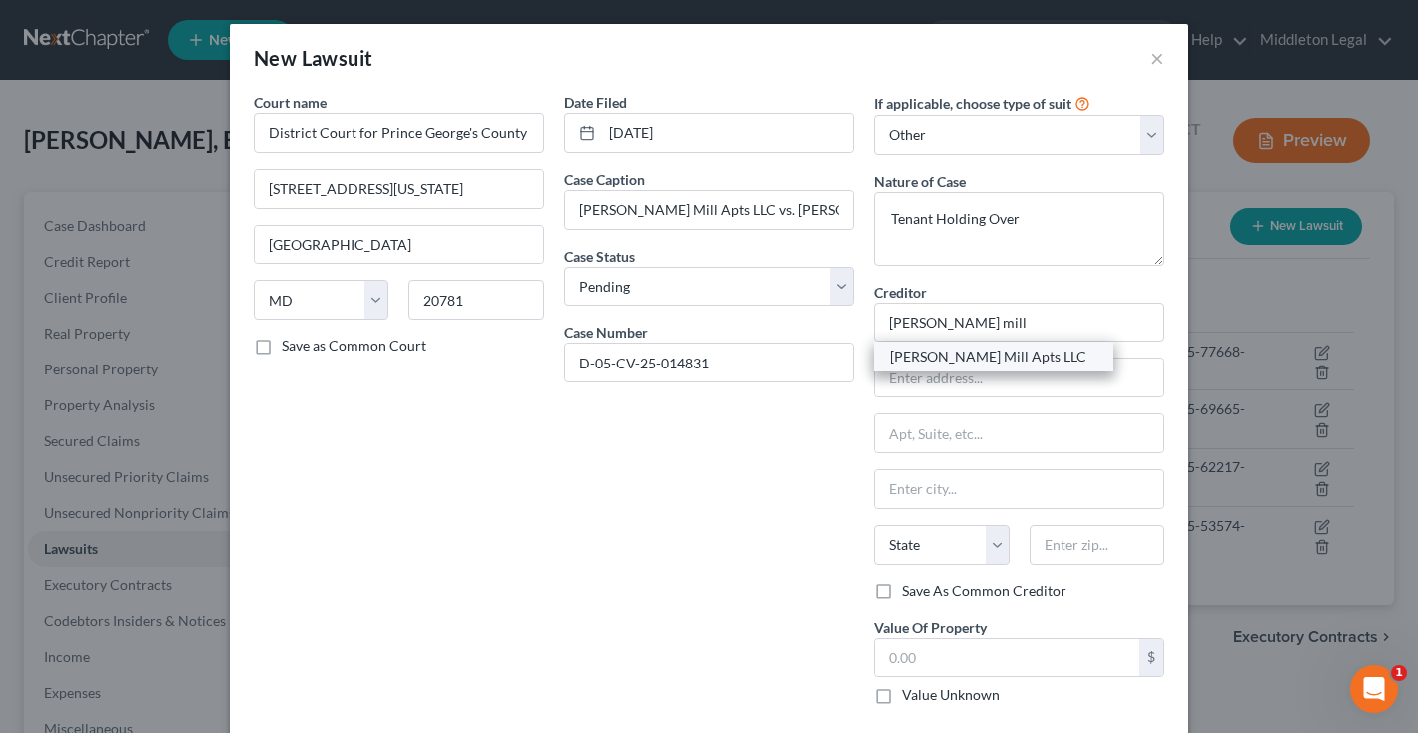
click at [1047, 365] on div "Walker Mill Apts LLC" at bounding box center [994, 356] width 208 height 20
type input "Walker Mill Apts LLC"
type input "1926 Rochell Avenue"
type input "District Heights"
select select "21"
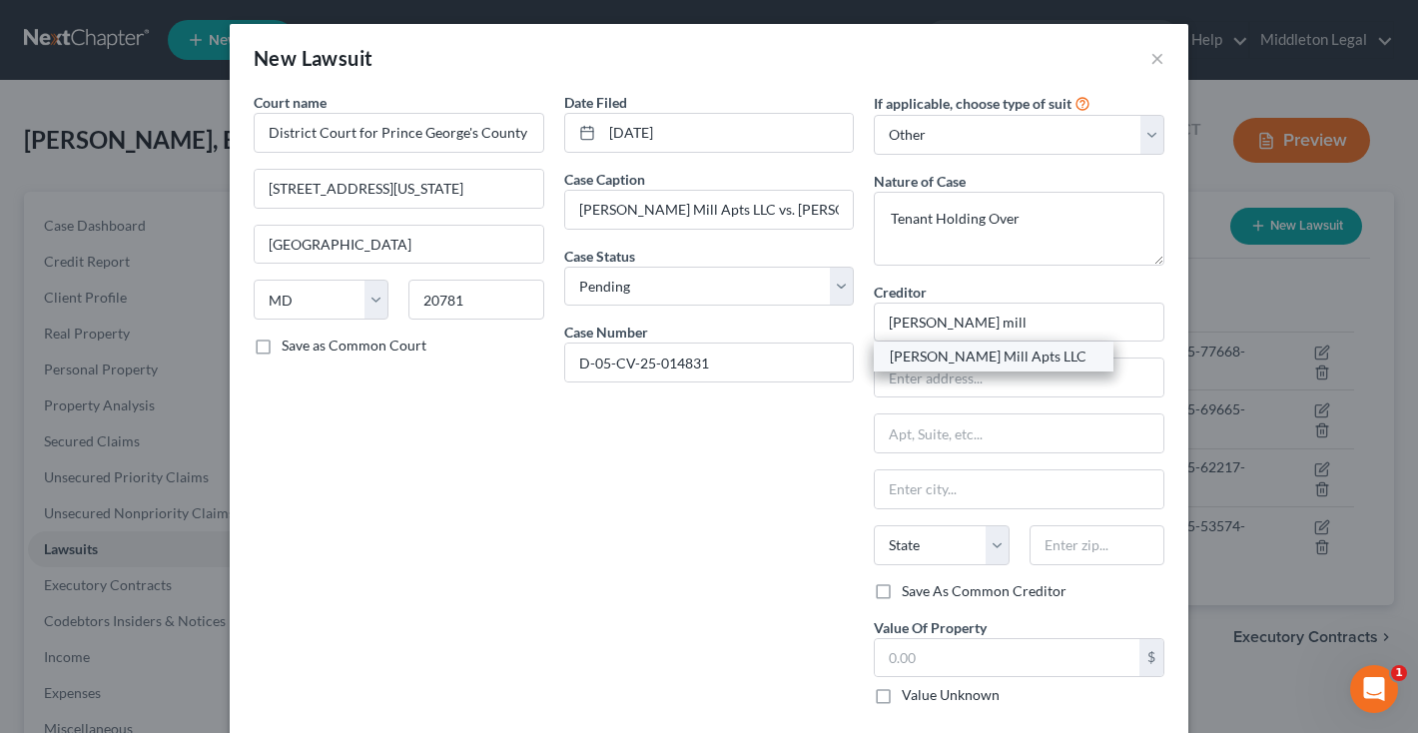
type input "20747"
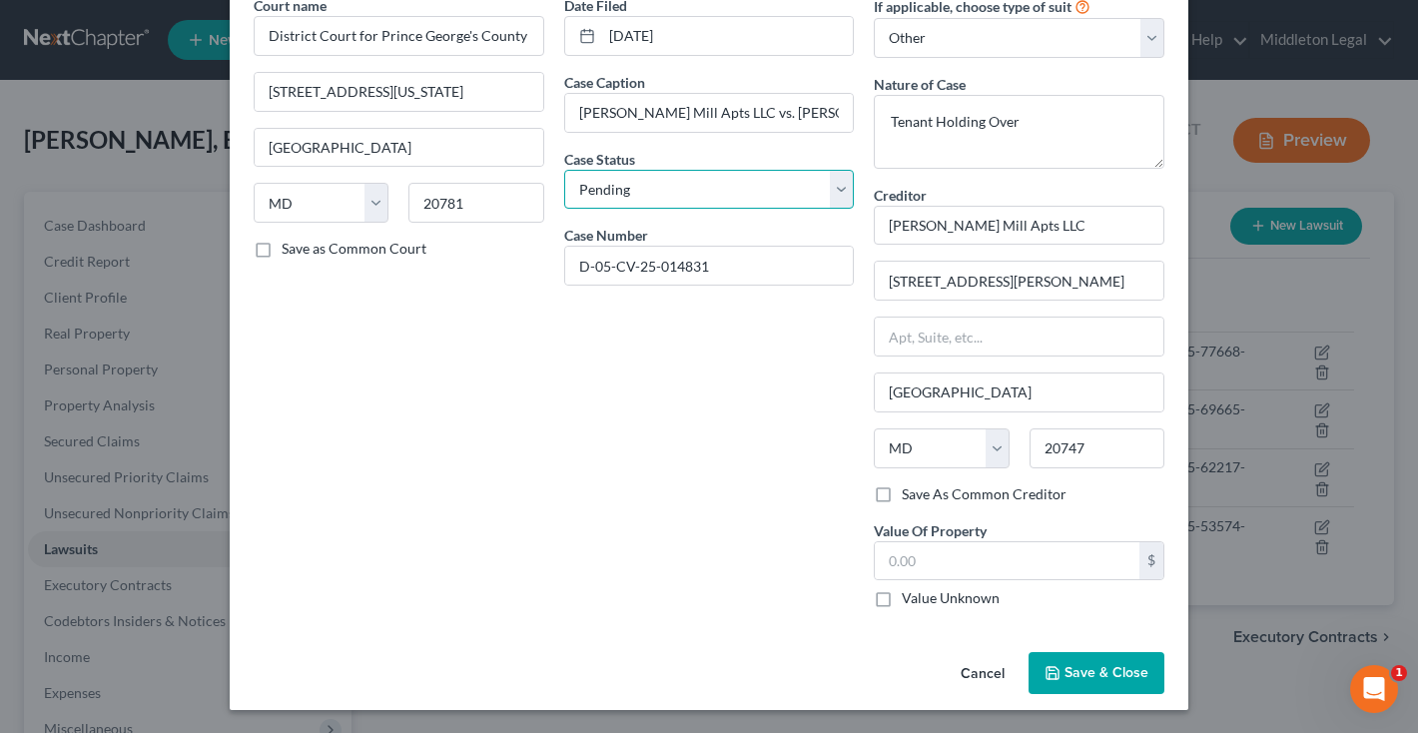
select select "2"
click at [1081, 666] on span "Save & Close" at bounding box center [1106, 672] width 84 height 17
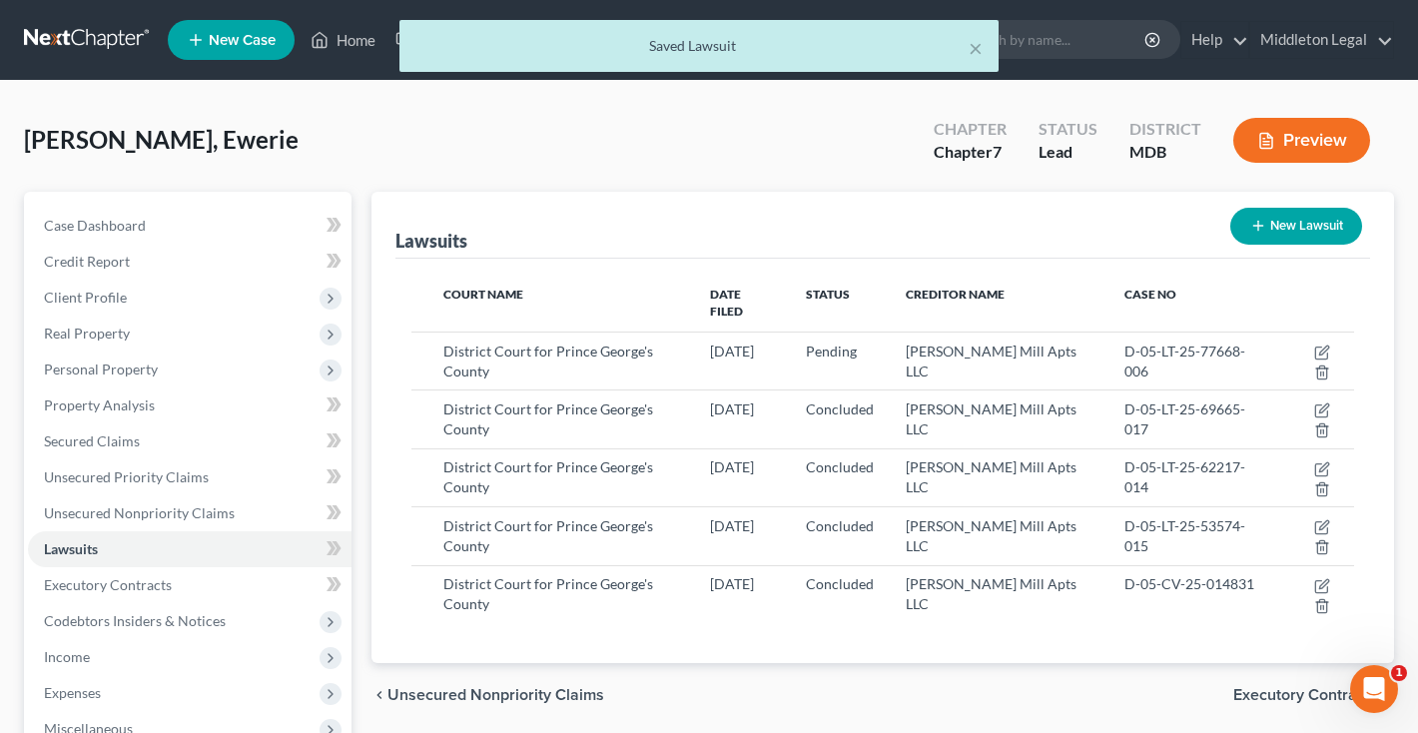
click at [1307, 213] on button "New Lawsuit" at bounding box center [1296, 226] width 132 height 37
select select "0"
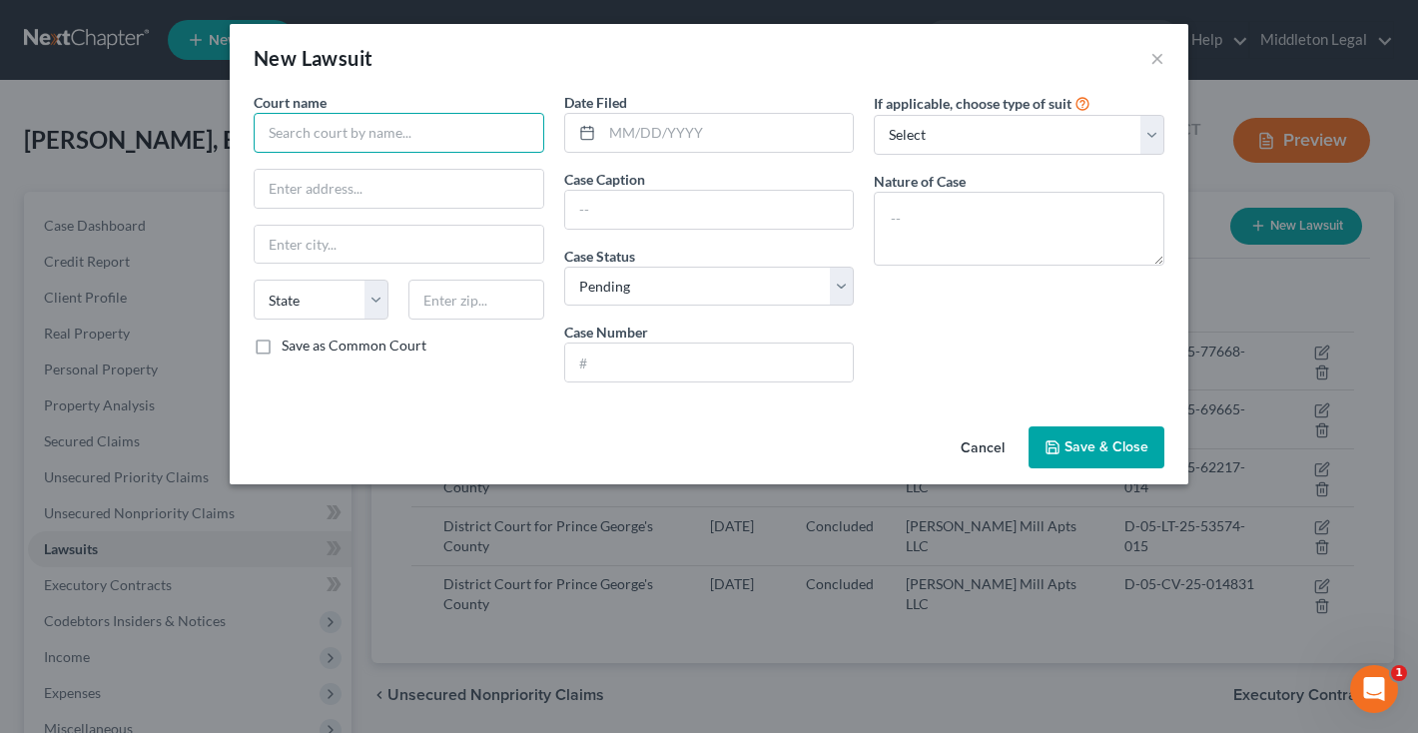
click at [483, 128] on input "text" at bounding box center [399, 133] width 291 height 40
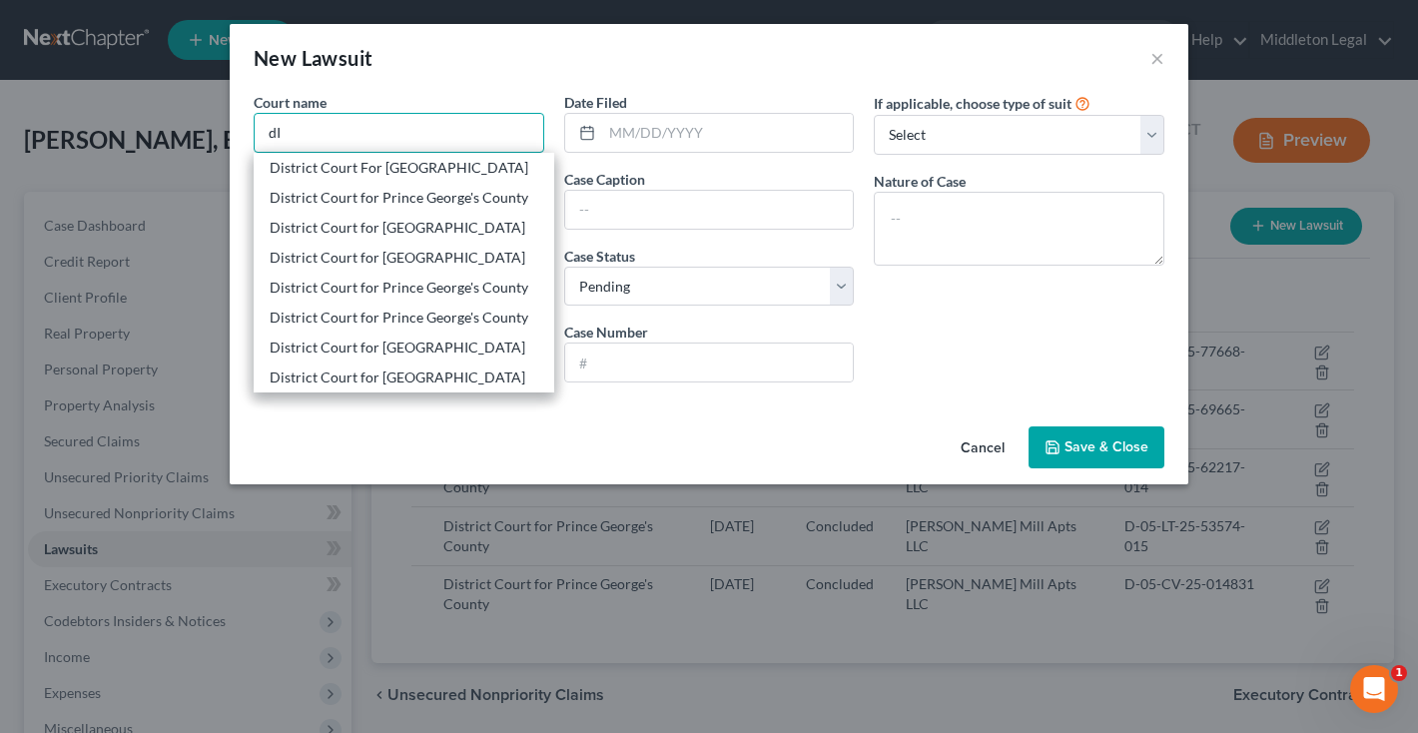
type input "d"
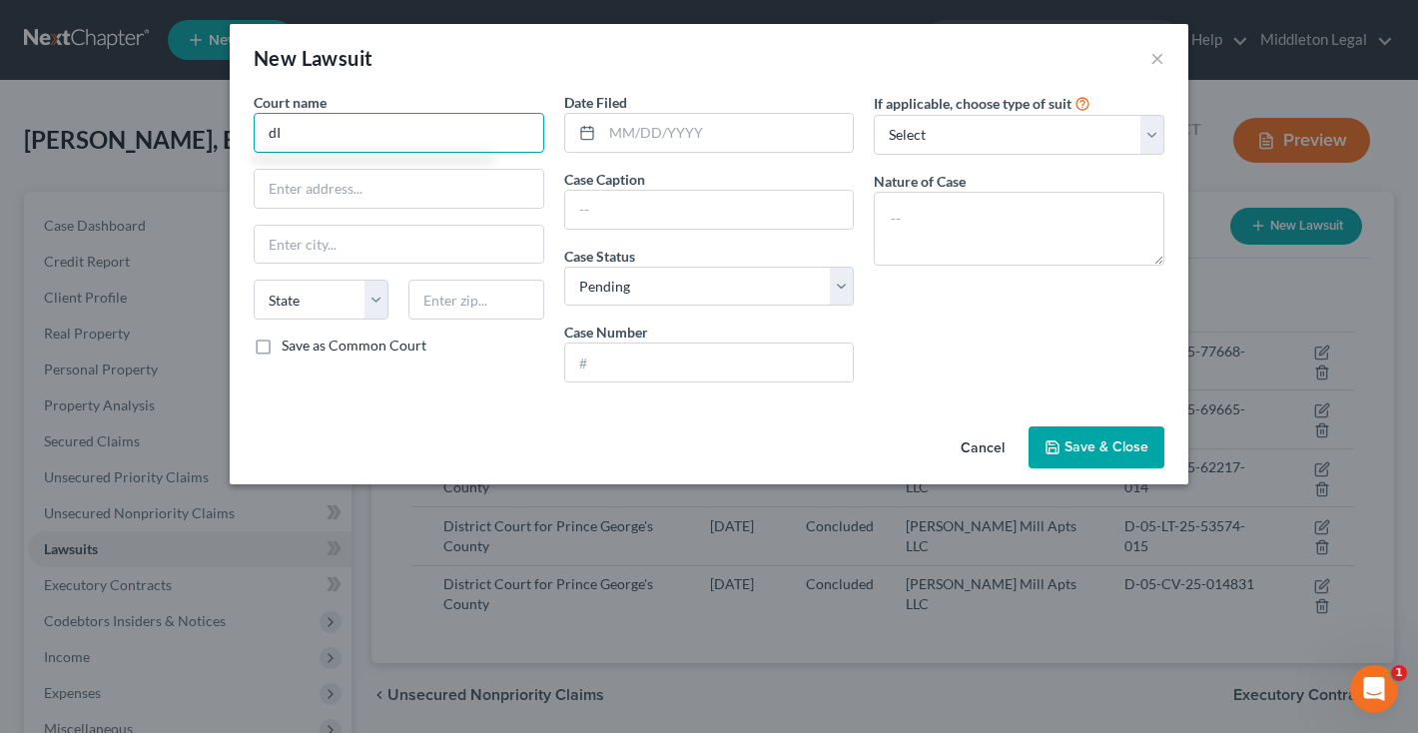
type input "d"
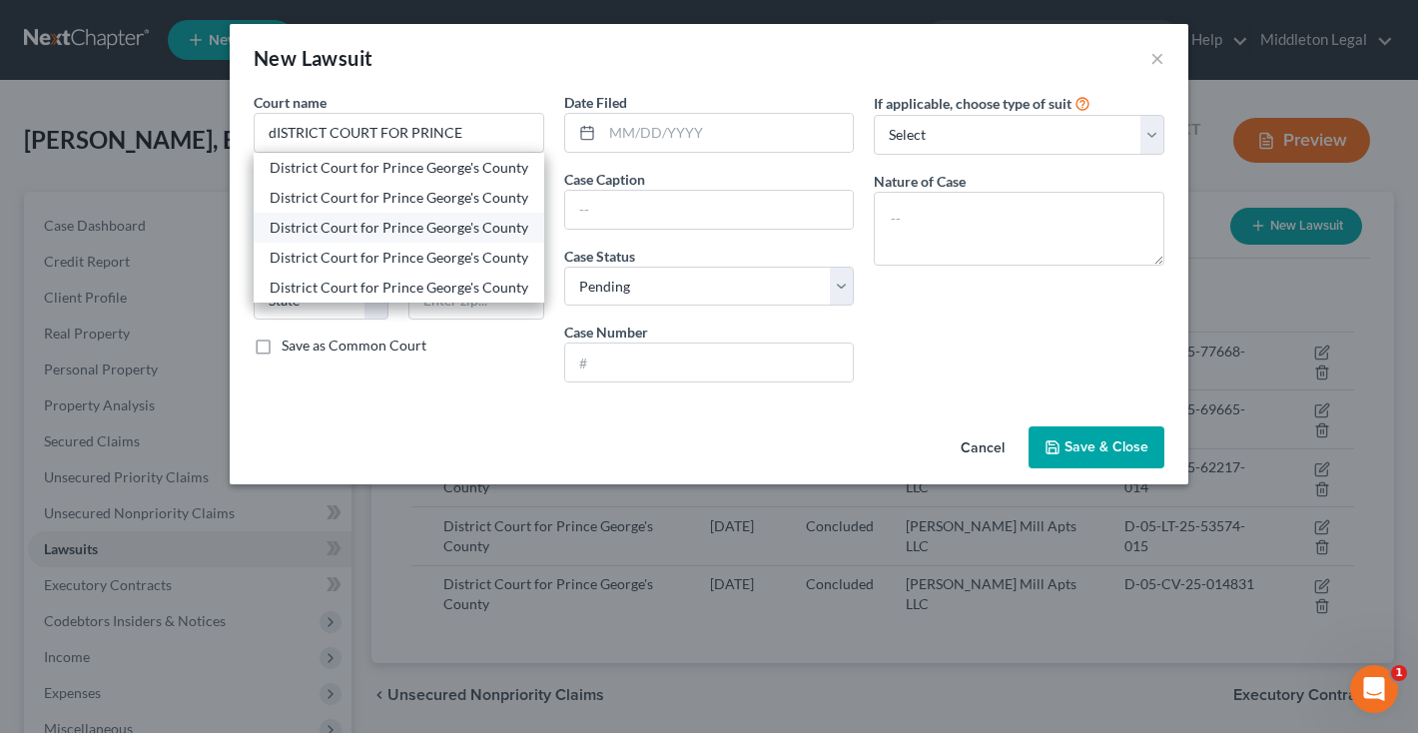
click at [415, 229] on div "District Court for Prince George's County" at bounding box center [399, 228] width 259 height 20
type input "District Court for Prince George's County"
type input "4990 Rhode Island Avenue"
type input "Hyattsville"
select select "21"
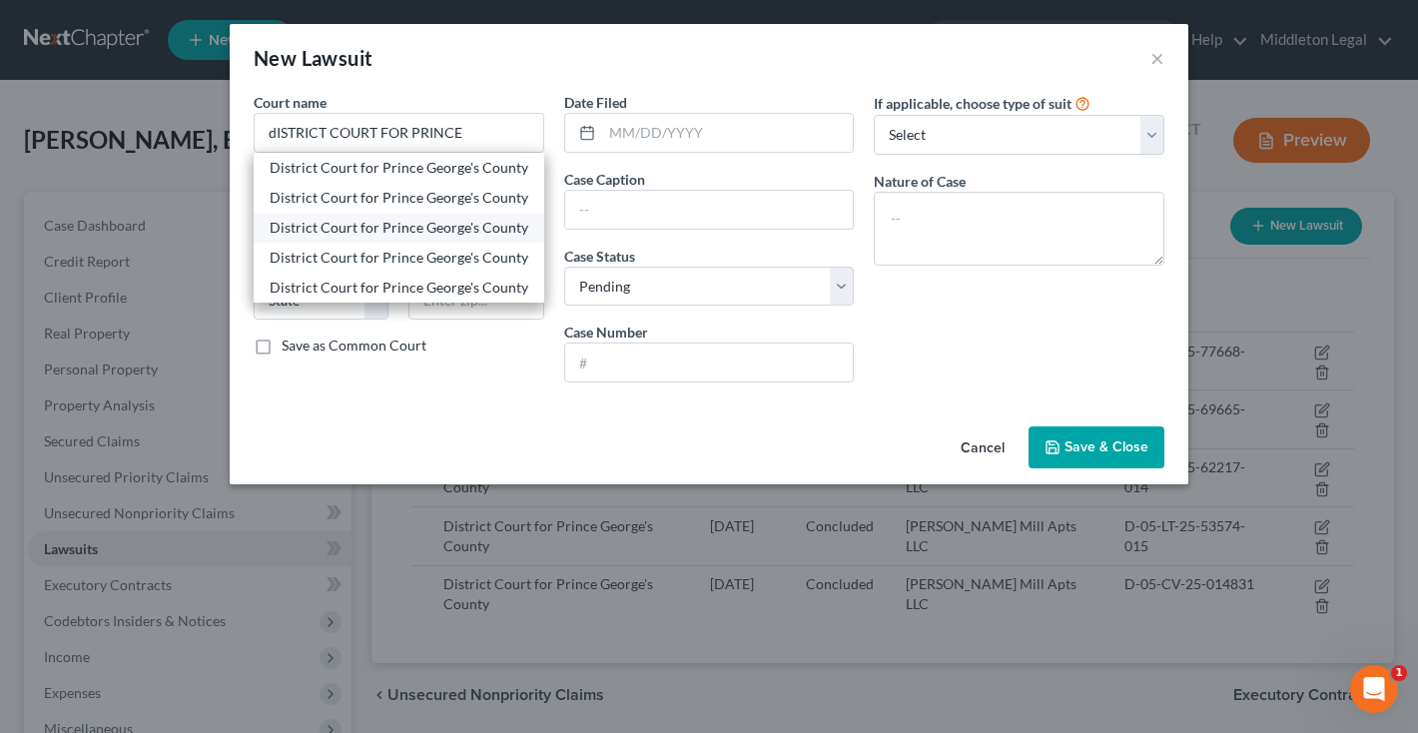
type input "20781"
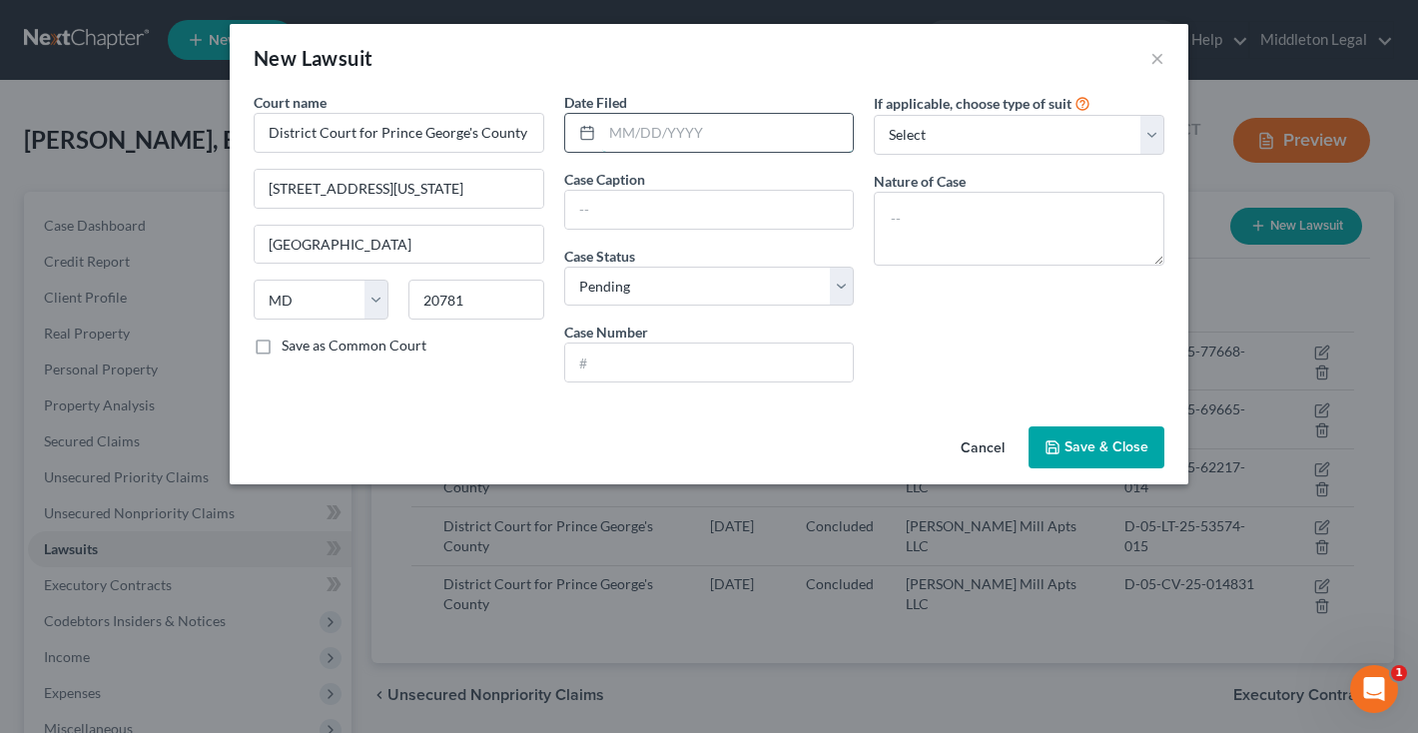
click at [723, 135] on input "text" at bounding box center [728, 133] width 252 height 38
paste input "01/27/2025"
type input "01/27/2025"
select select "4"
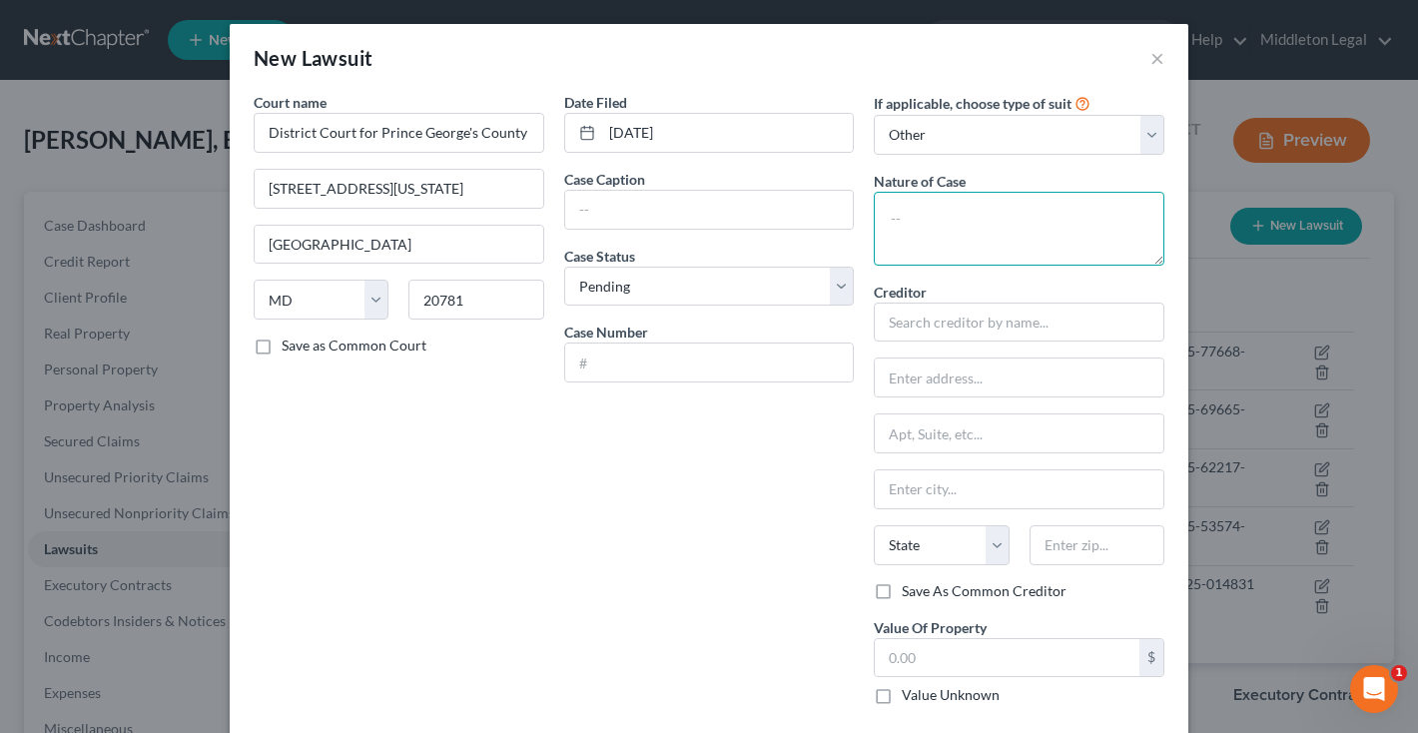
click at [945, 229] on textarea at bounding box center [1019, 229] width 291 height 74
type textarea "f"
type textarea "Failure to Pay Rent"
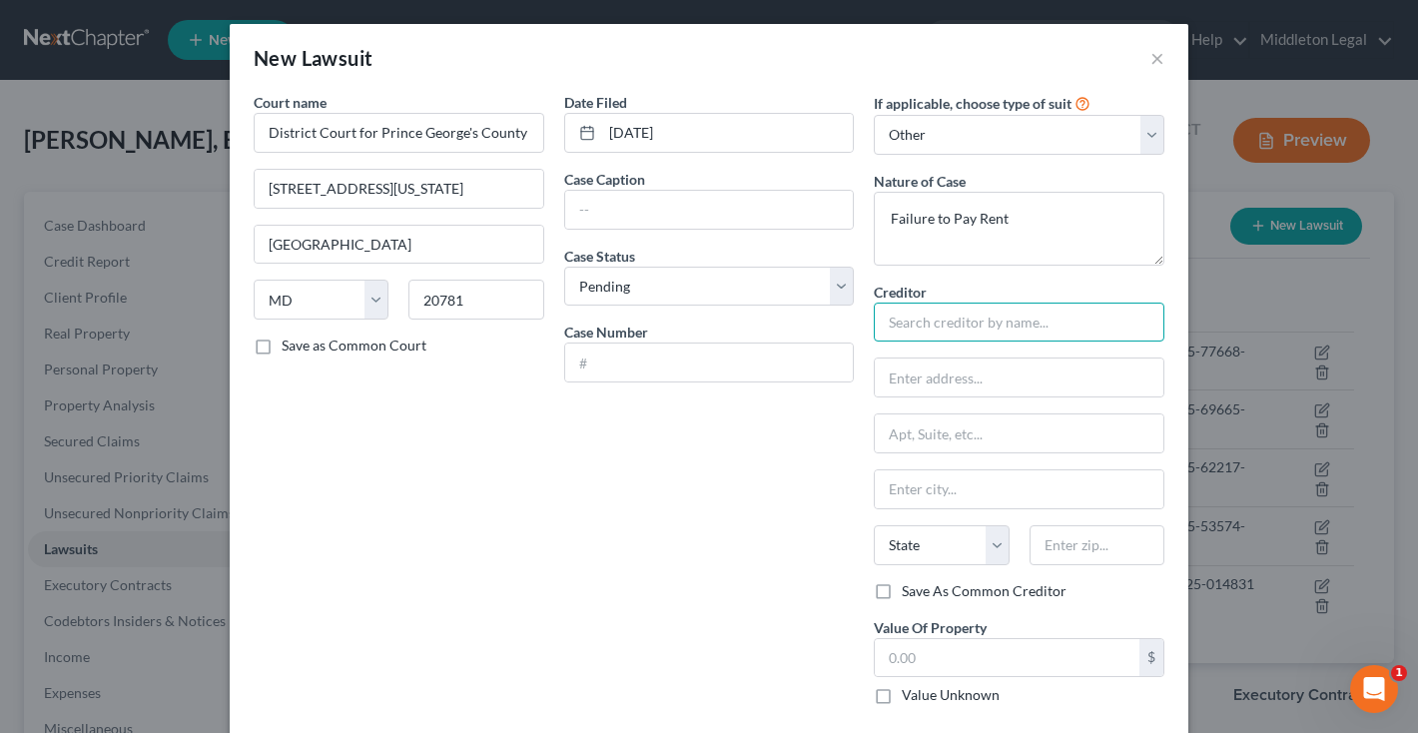
click at [947, 318] on input "text" at bounding box center [1019, 323] width 291 height 40
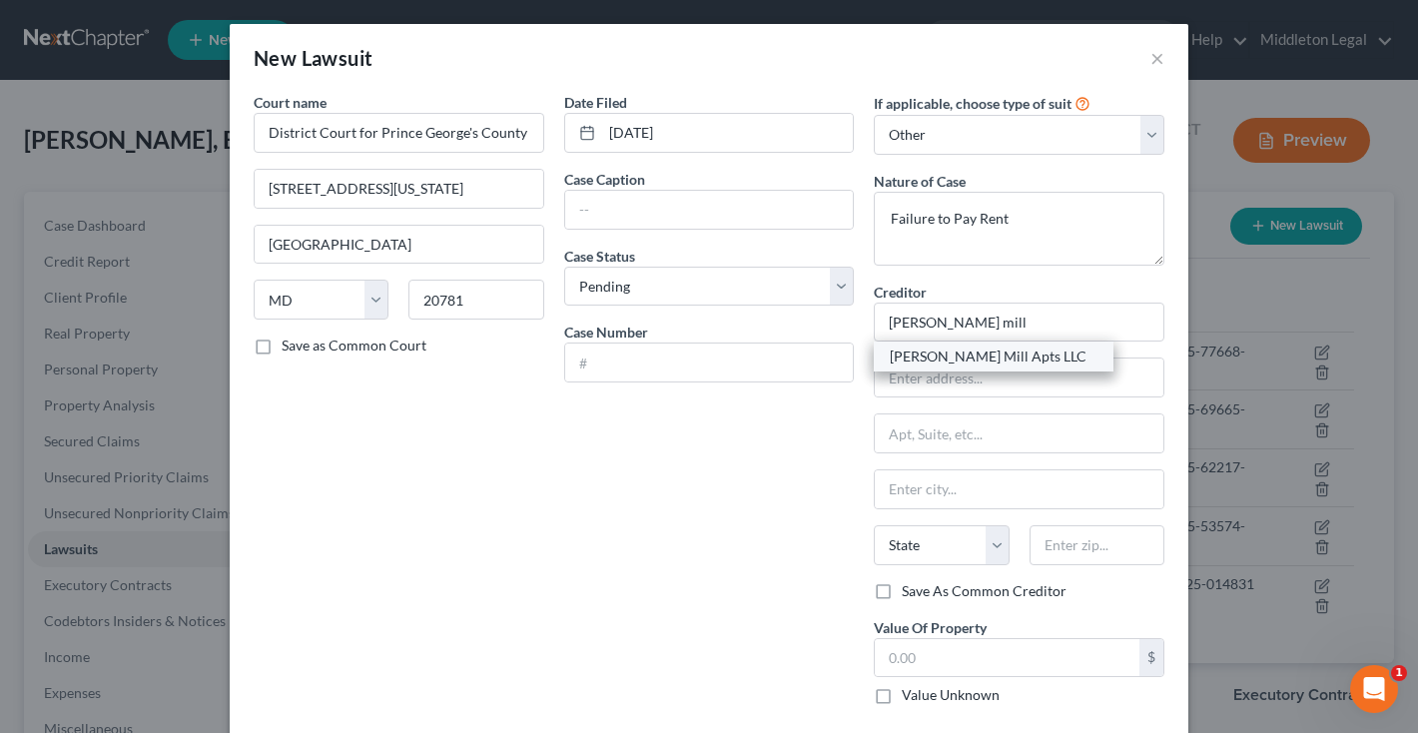
click at [944, 358] on div "Walker Mill Apts LLC" at bounding box center [994, 356] width 208 height 20
type input "Walker Mill Apts LLC"
type input "1926 Rochell Avenue"
type input "District Heights"
select select "21"
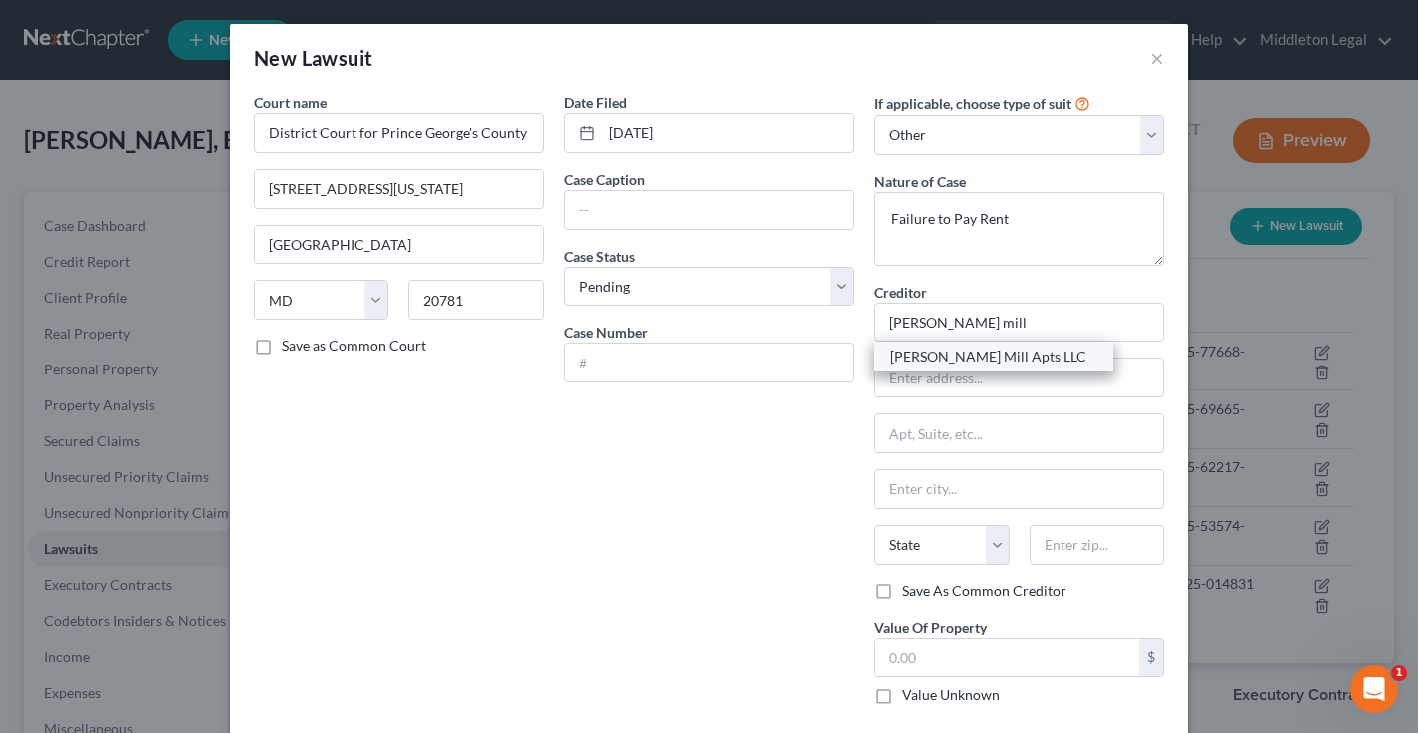
type input "20747"
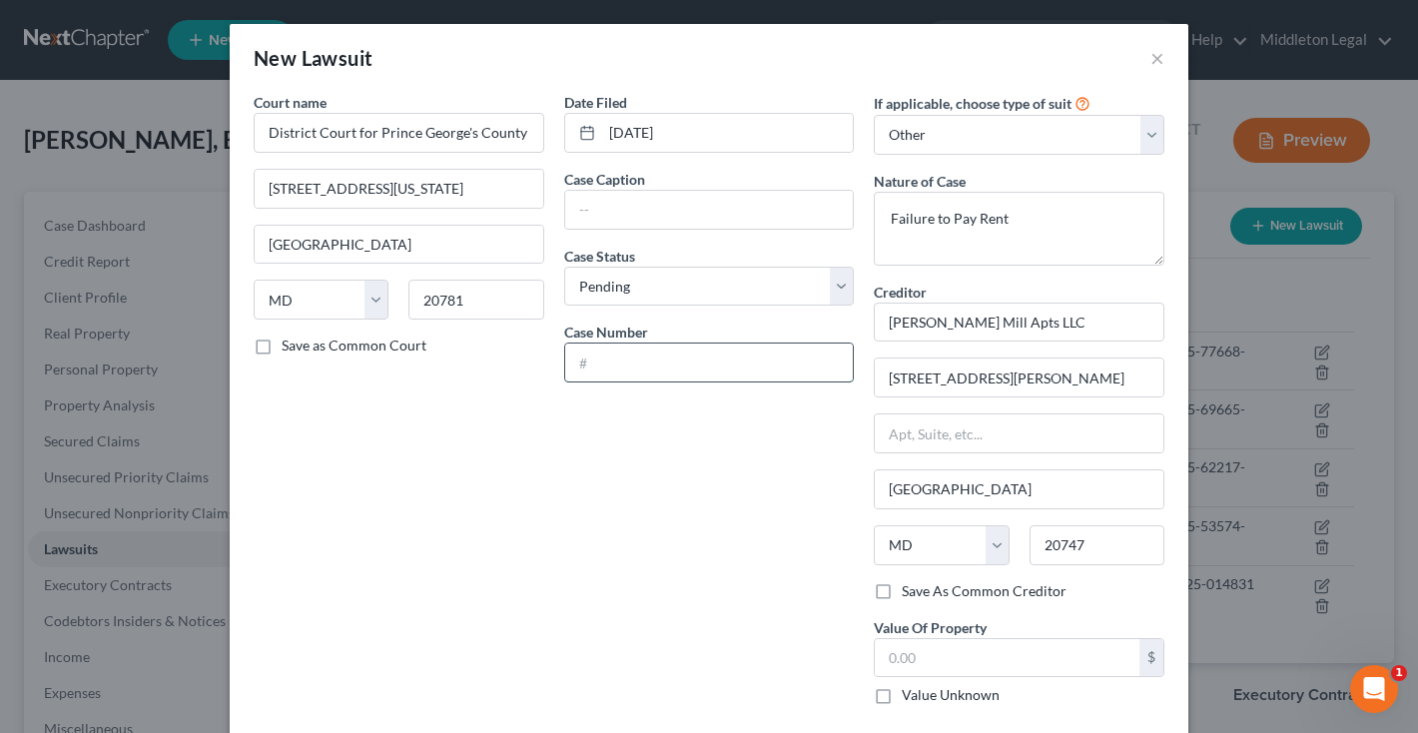
click at [621, 355] on input "text" at bounding box center [709, 362] width 289 height 38
paste input "D-05-LT-25-47801-028"
type input "D-05-LT-25-47801-028"
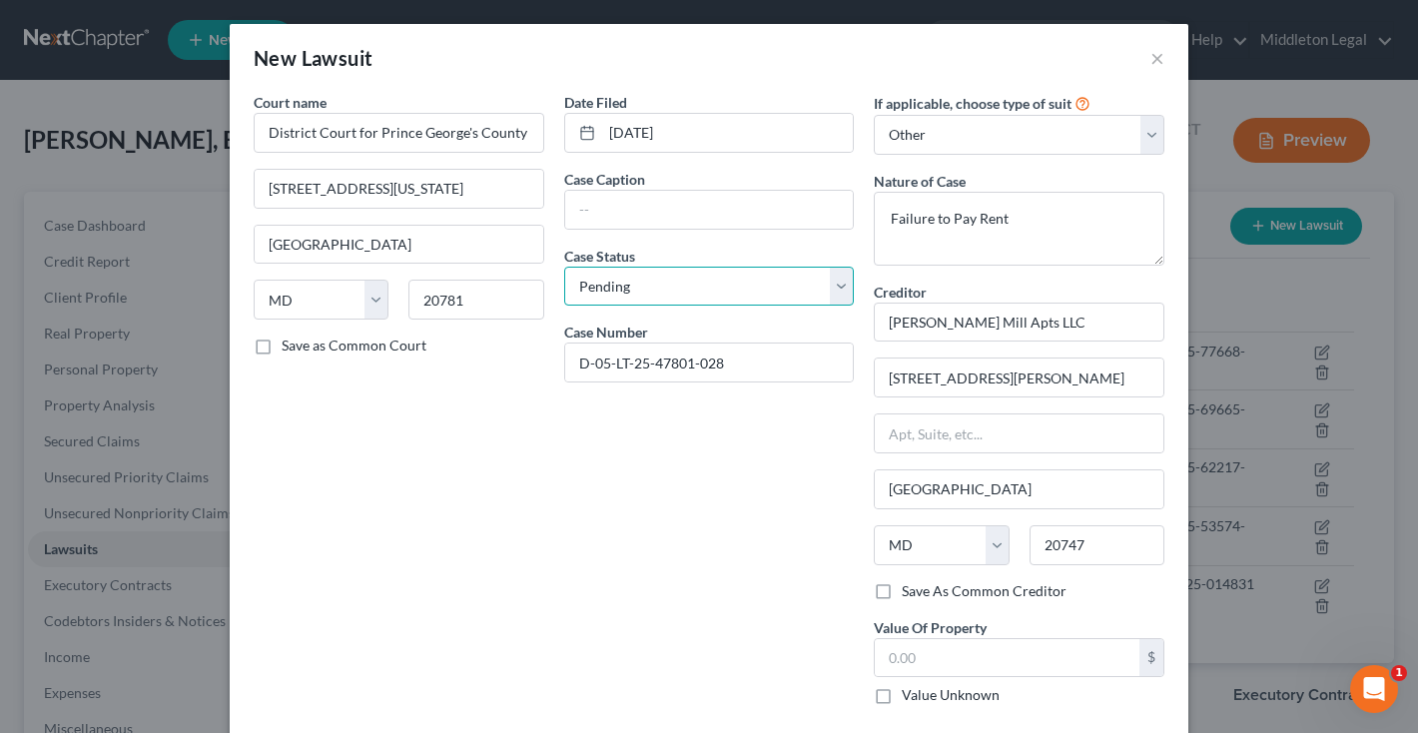
select select "2"
click at [649, 212] on input "text" at bounding box center [709, 210] width 289 height 38
paste input "Walker Mill Apts LLC vs. EWERIE WILSON"
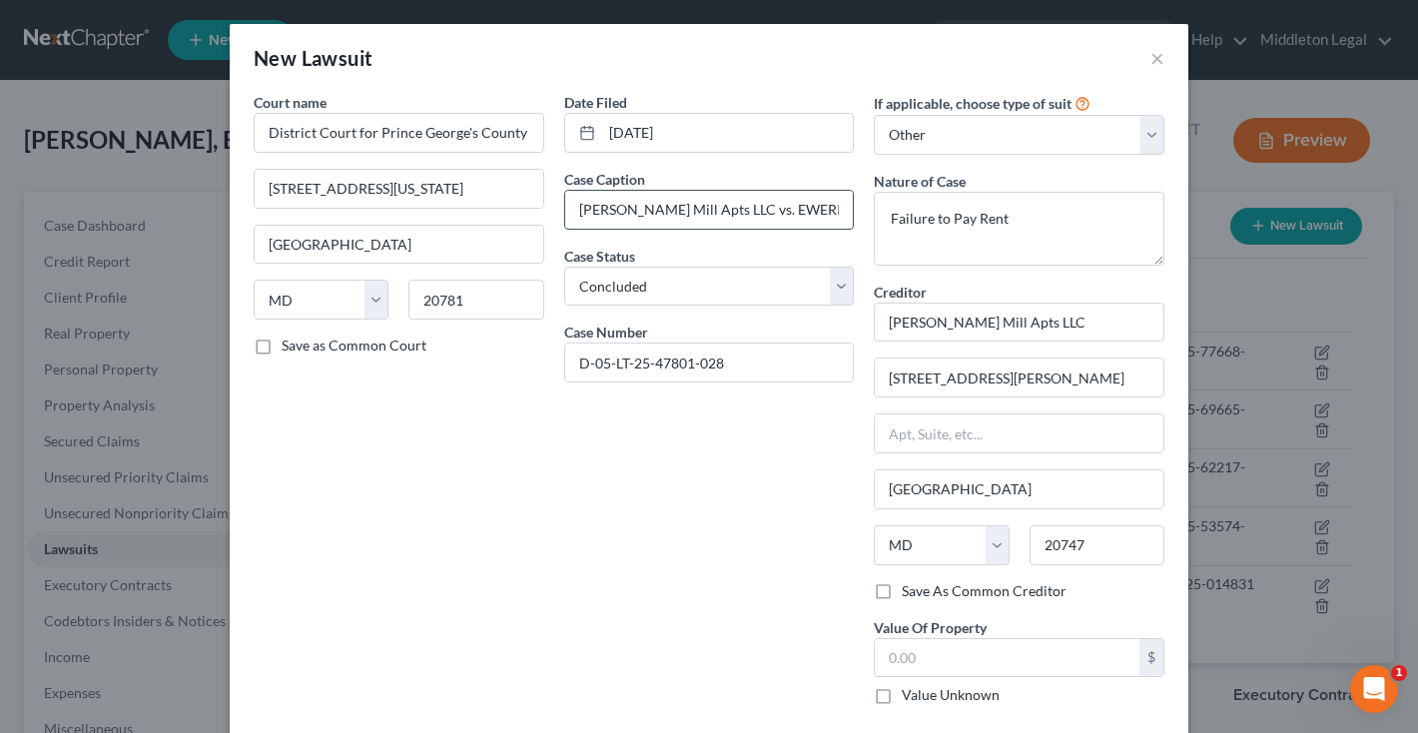
drag, startPoint x: 739, startPoint y: 208, endPoint x: 778, endPoint y: 210, distance: 39.0
click at [778, 210] on input "Walker Mill Apts LLC vs. EWERIE WILSON" at bounding box center [709, 210] width 289 height 38
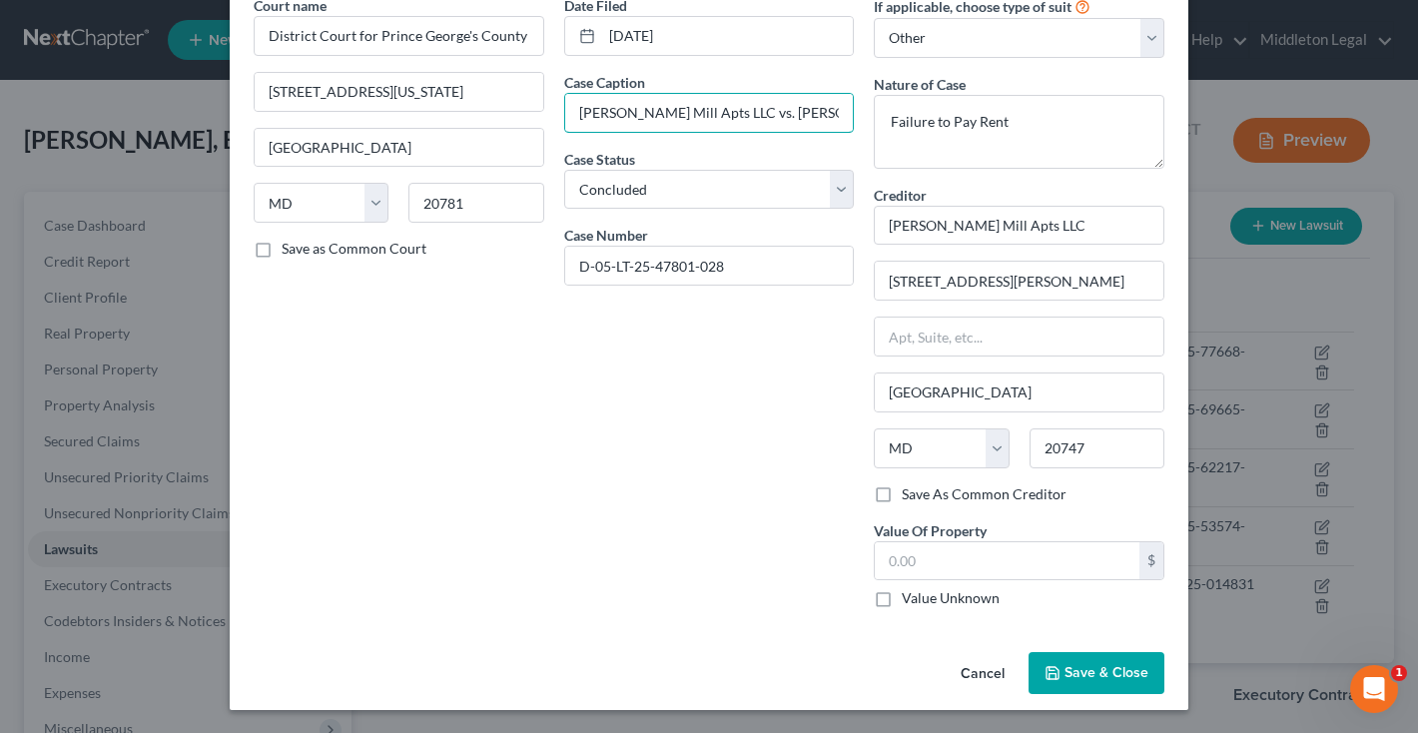
type input "Walker Mill Apts LLC vs. Ewerie Wilson"
click at [1069, 680] on span "Save & Close" at bounding box center [1106, 672] width 84 height 17
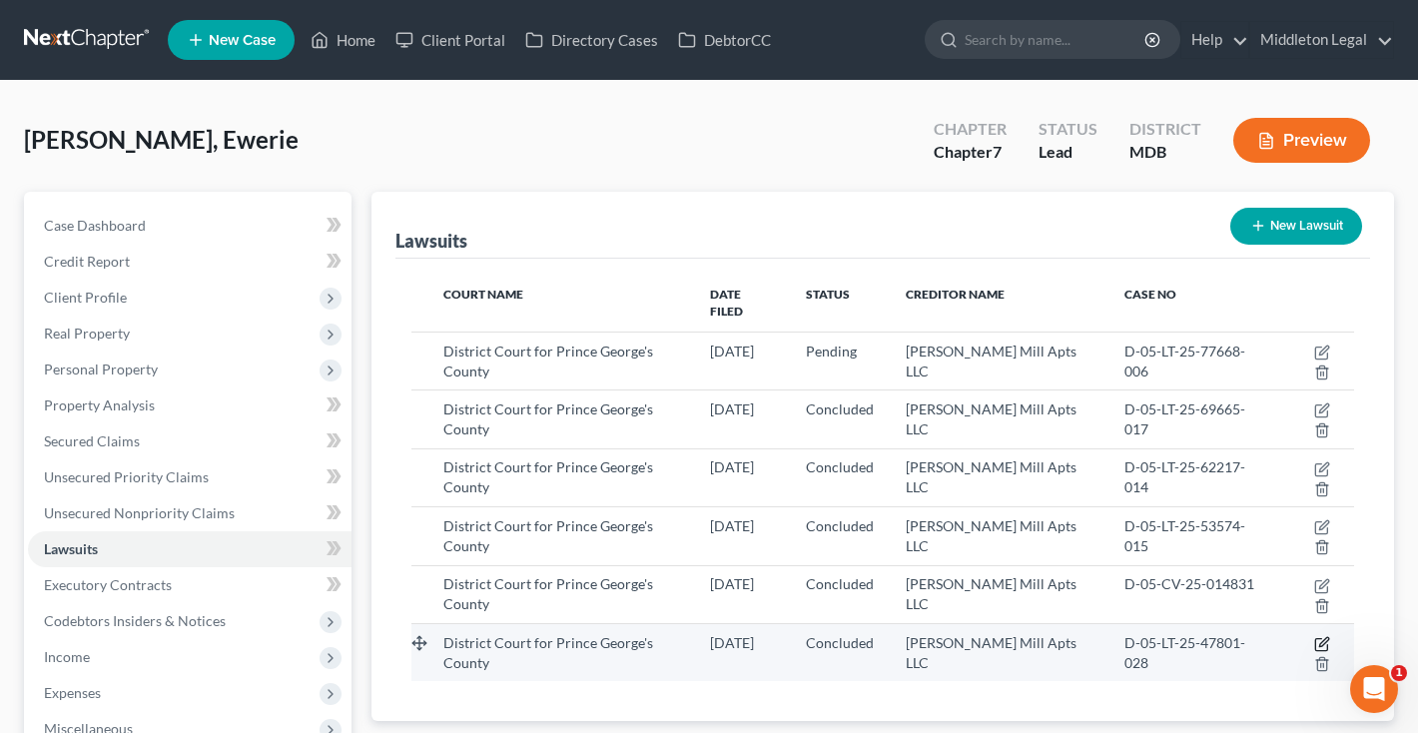
click at [1314, 636] on icon "button" at bounding box center [1322, 644] width 16 height 16
select select "21"
select select "2"
select select "4"
select select "21"
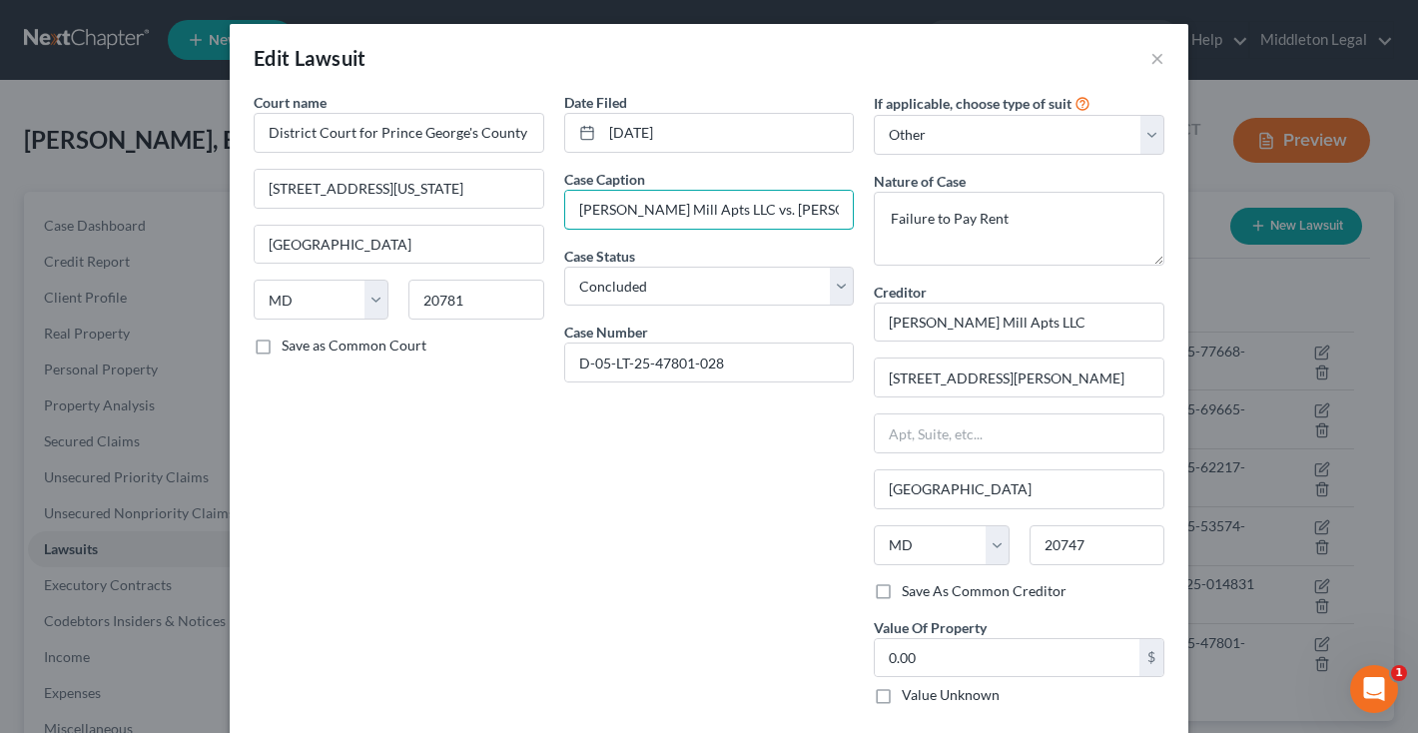
drag, startPoint x: 822, startPoint y: 215, endPoint x: 530, endPoint y: 216, distance: 291.6
click at [530, 216] on div "Court name * District Court for Prince George's County 4990 Rhode Island Avenue…" at bounding box center [709, 406] width 931 height 629
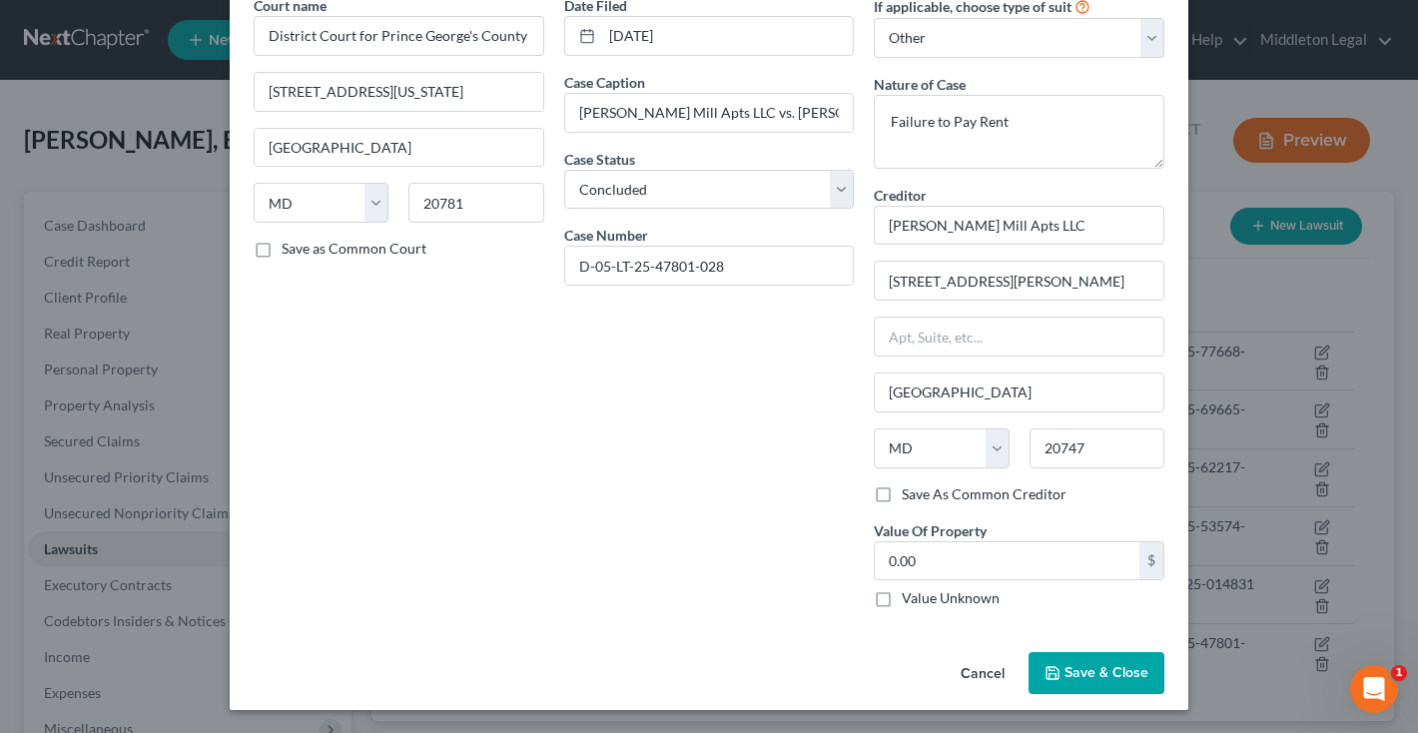
click at [1104, 672] on span "Save & Close" at bounding box center [1106, 672] width 84 height 17
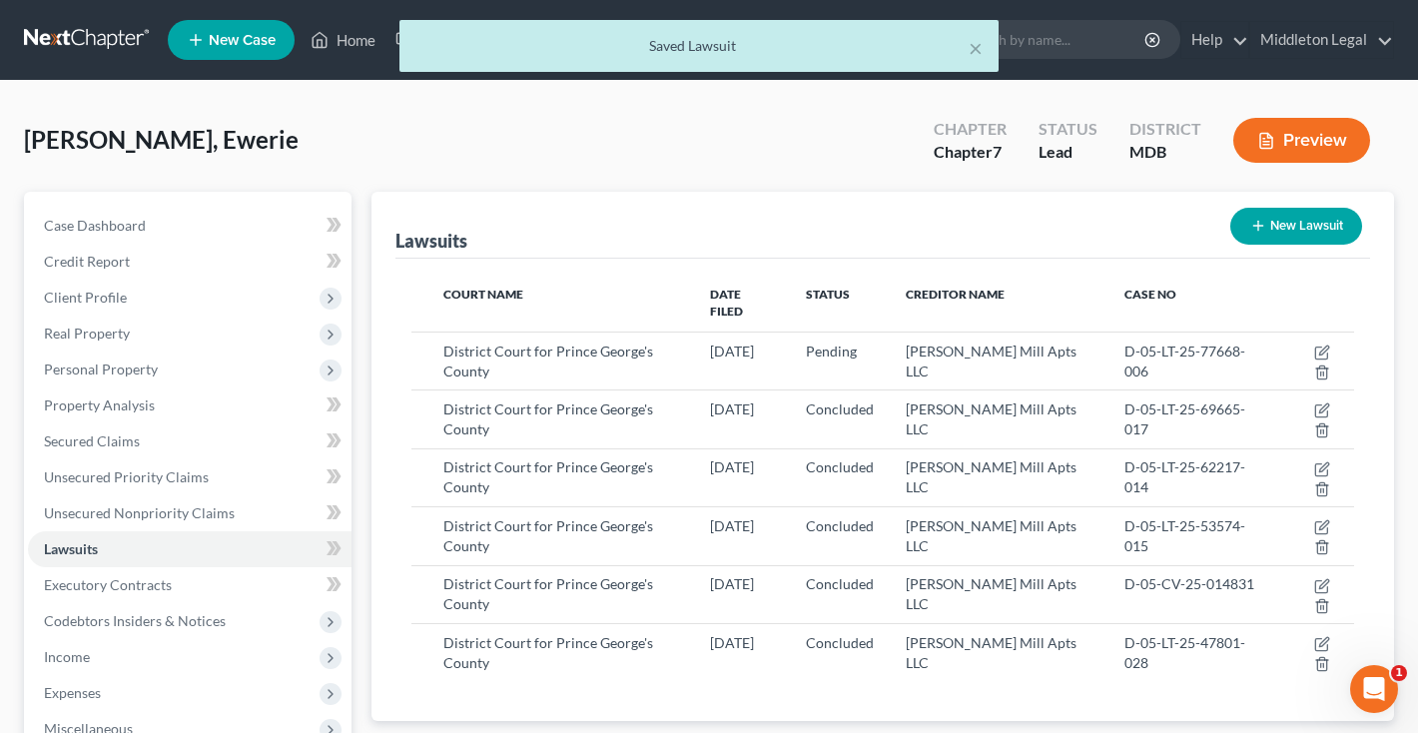
click at [1268, 234] on button "New Lawsuit" at bounding box center [1296, 226] width 132 height 37
select select "0"
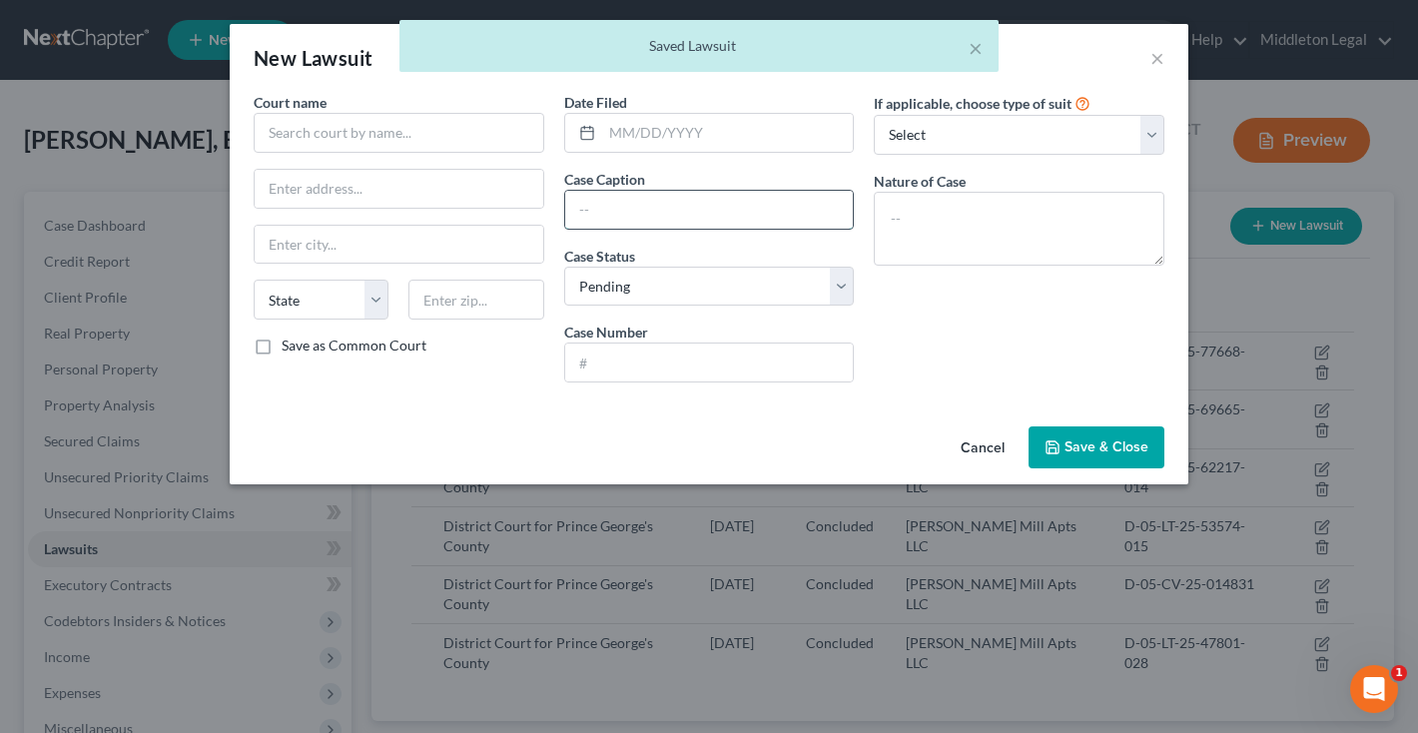
click at [599, 216] on input "text" at bounding box center [709, 210] width 289 height 38
paste input "Walker Mill Apts LLC vs. Ewerie Wilson"
type input "Walker Mill Apts LLC vs. Ewerie Wilson"
click at [662, 138] on input "text" at bounding box center [728, 133] width 252 height 38
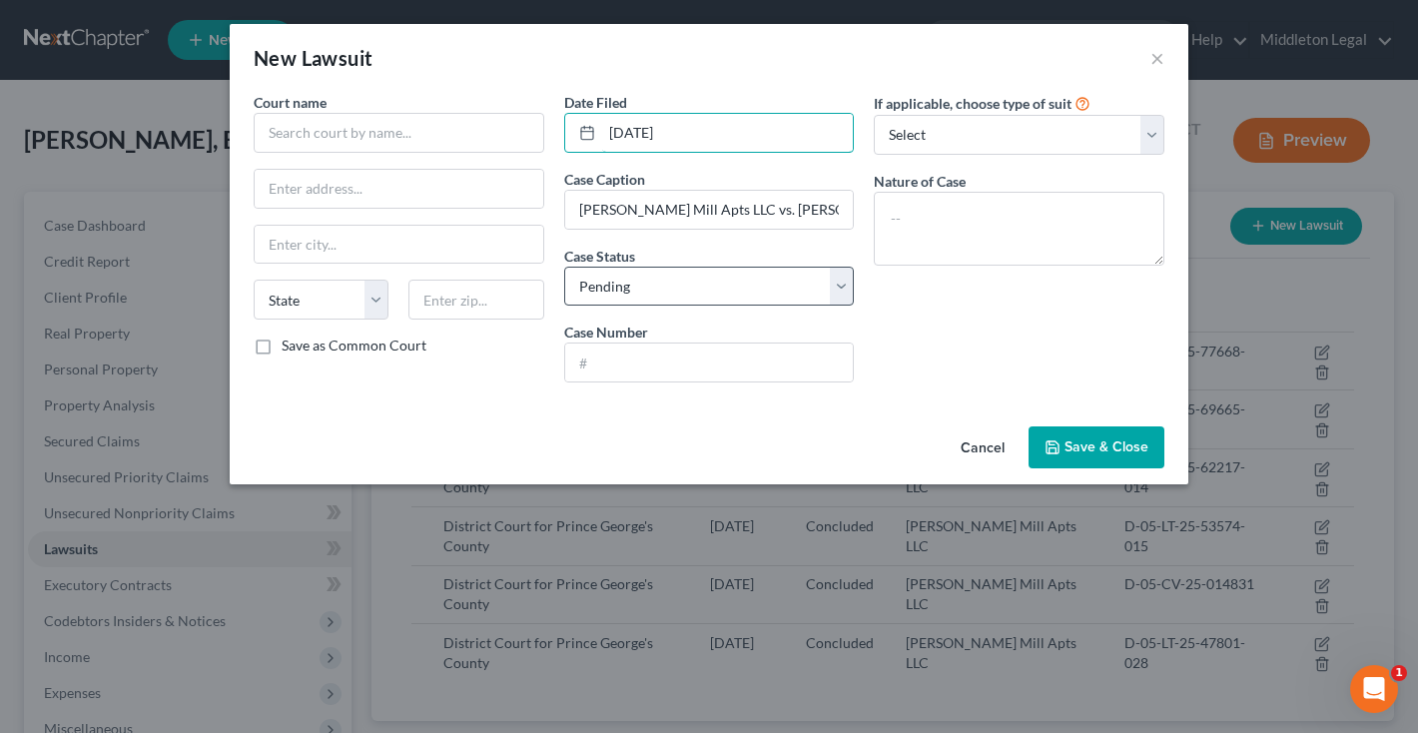
type input "12/02/2024"
select select "2"
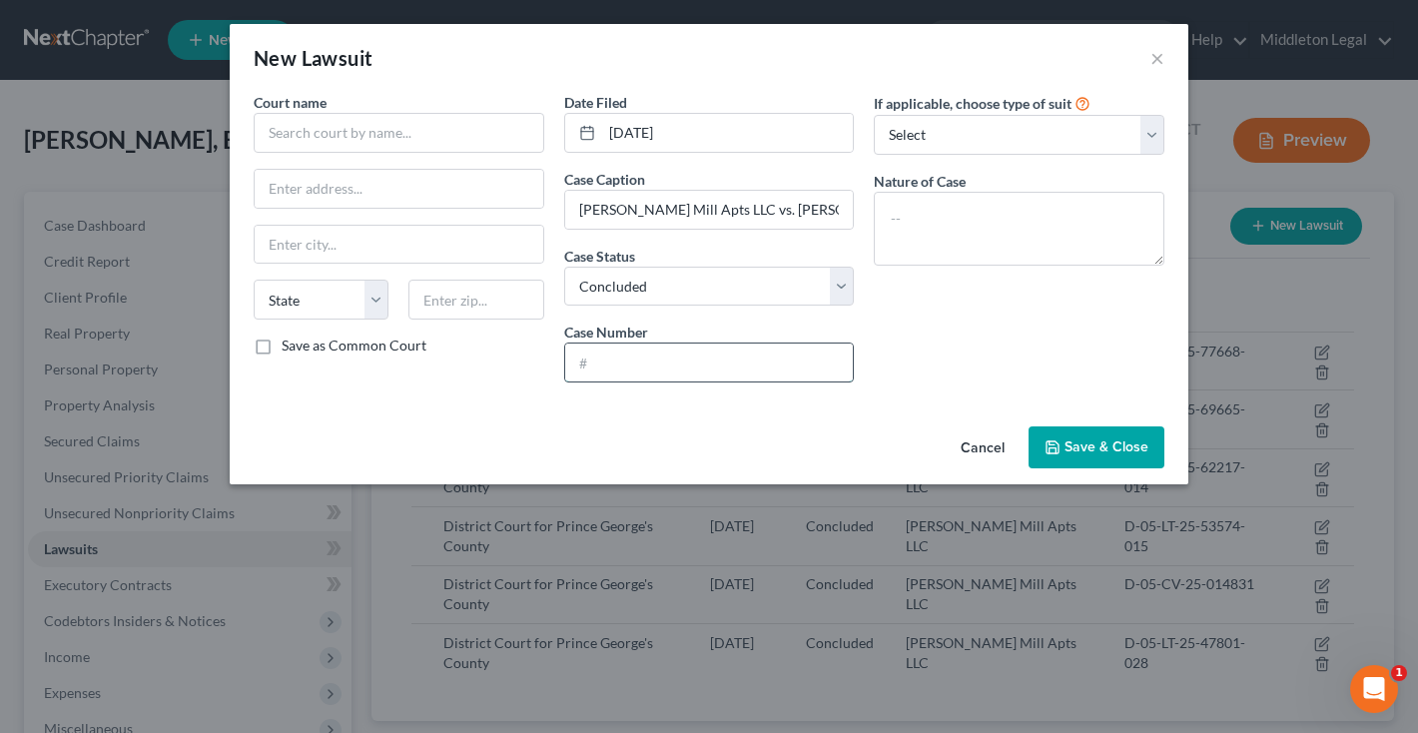
click at [614, 354] on input "text" at bounding box center [709, 362] width 289 height 38
paste input "D-05-LT-24-41440-021"
type input "D-05-LT-24-41440-021"
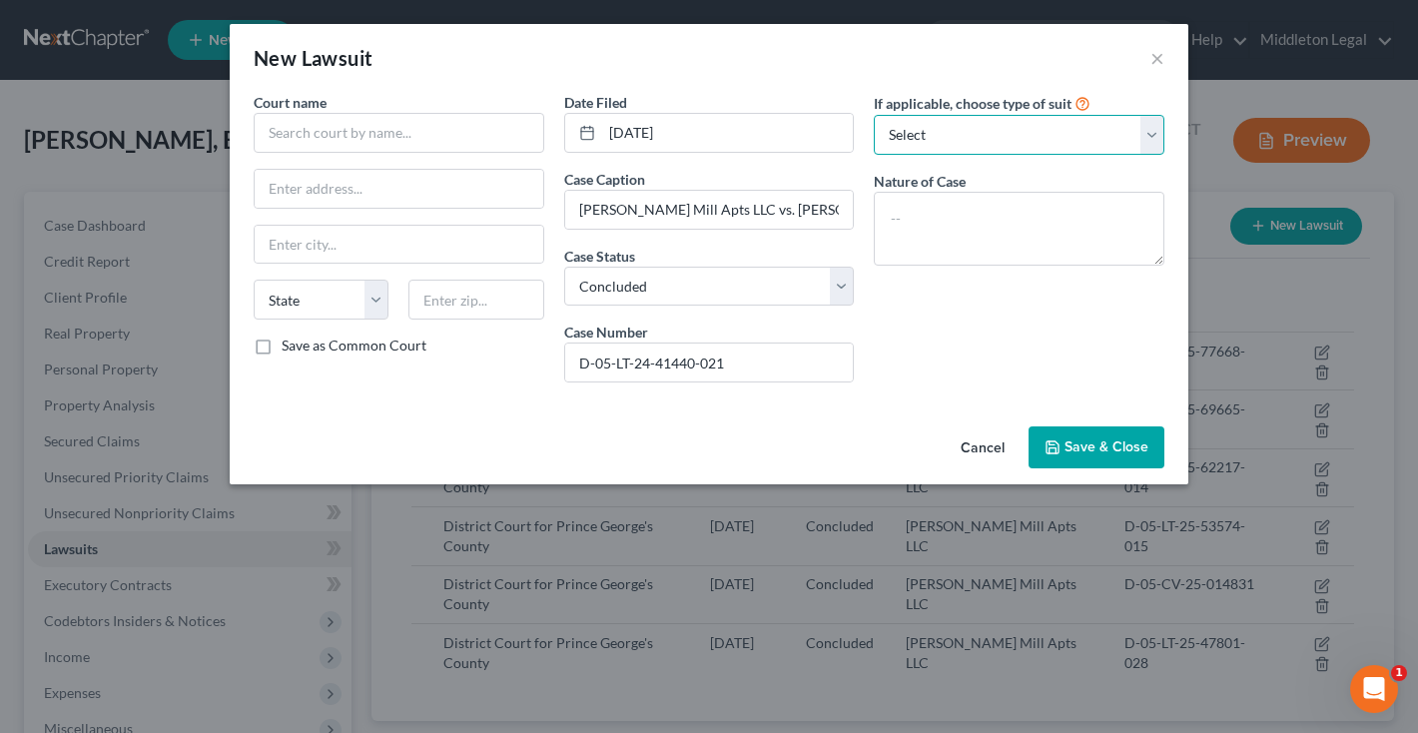
select select "4"
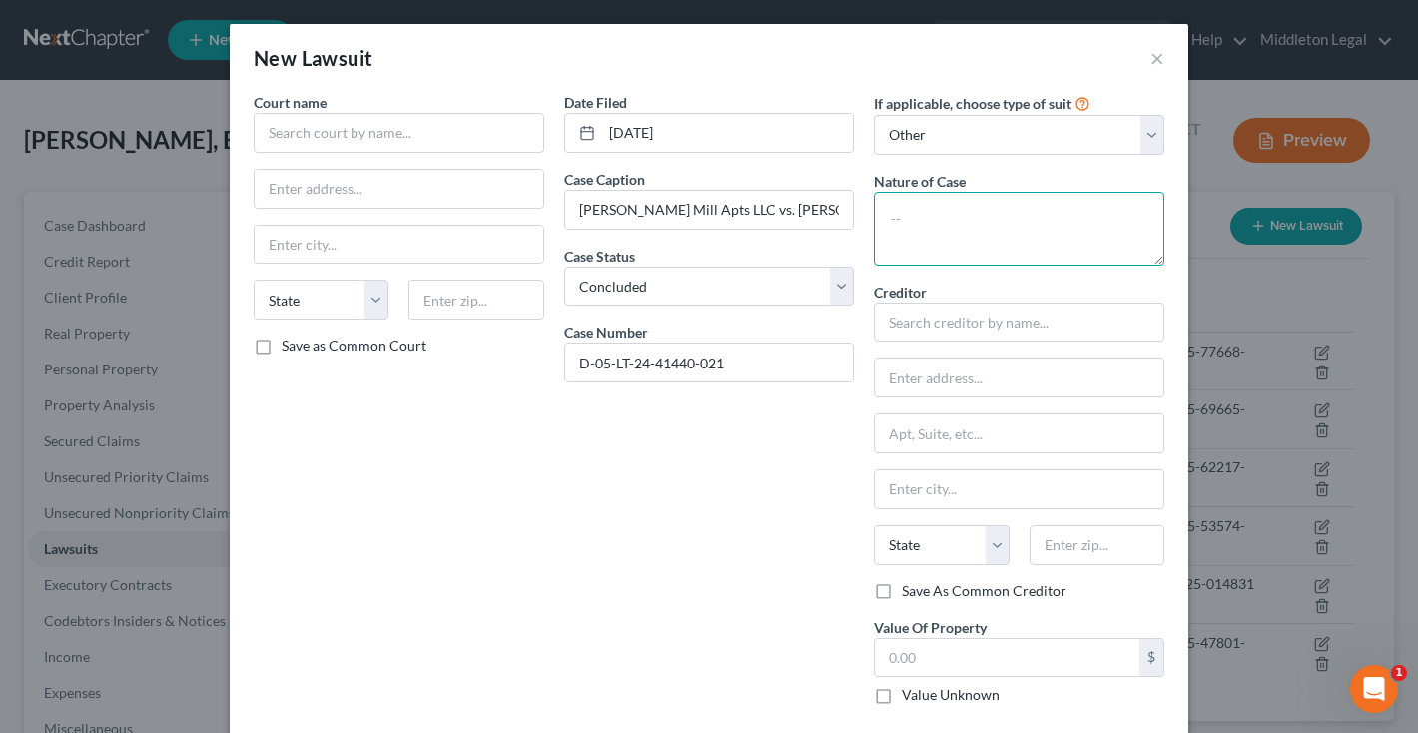
click at [952, 212] on textarea at bounding box center [1019, 229] width 291 height 74
type textarea "Failure to Pay Rent"
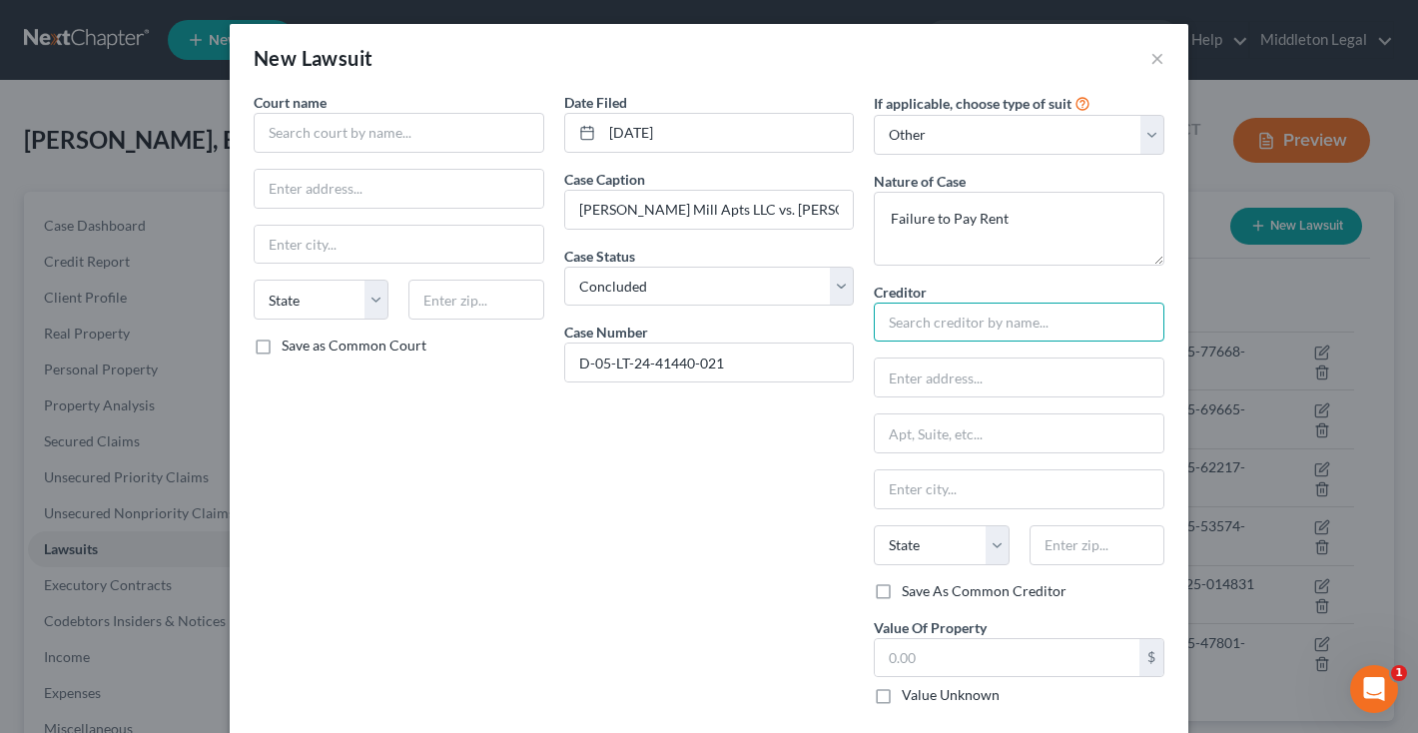
click at [984, 333] on input "text" at bounding box center [1019, 323] width 291 height 40
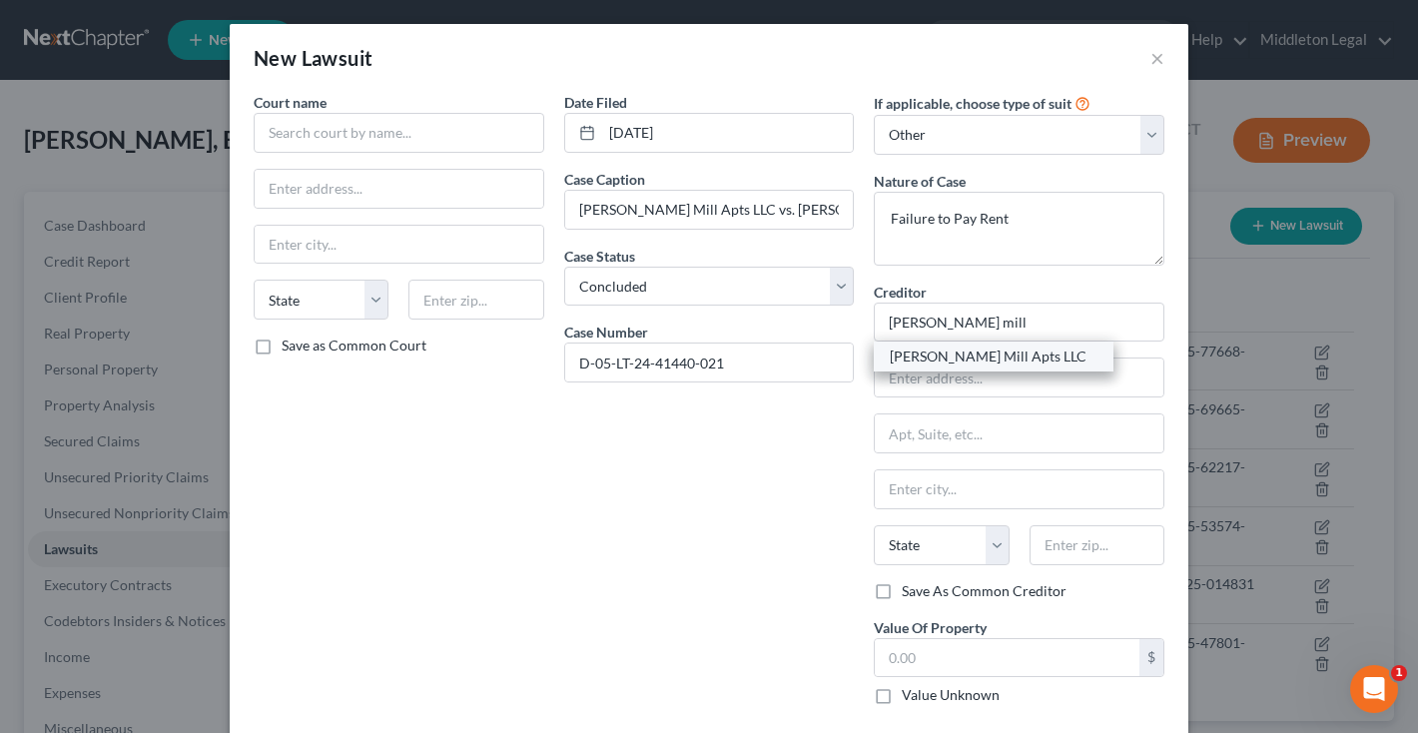
click at [986, 358] on div "Walker Mill Apts LLC" at bounding box center [994, 356] width 208 height 20
type input "Walker Mill Apts LLC"
type input "1926 Rochell Avenue"
type input "District Heights"
select select "21"
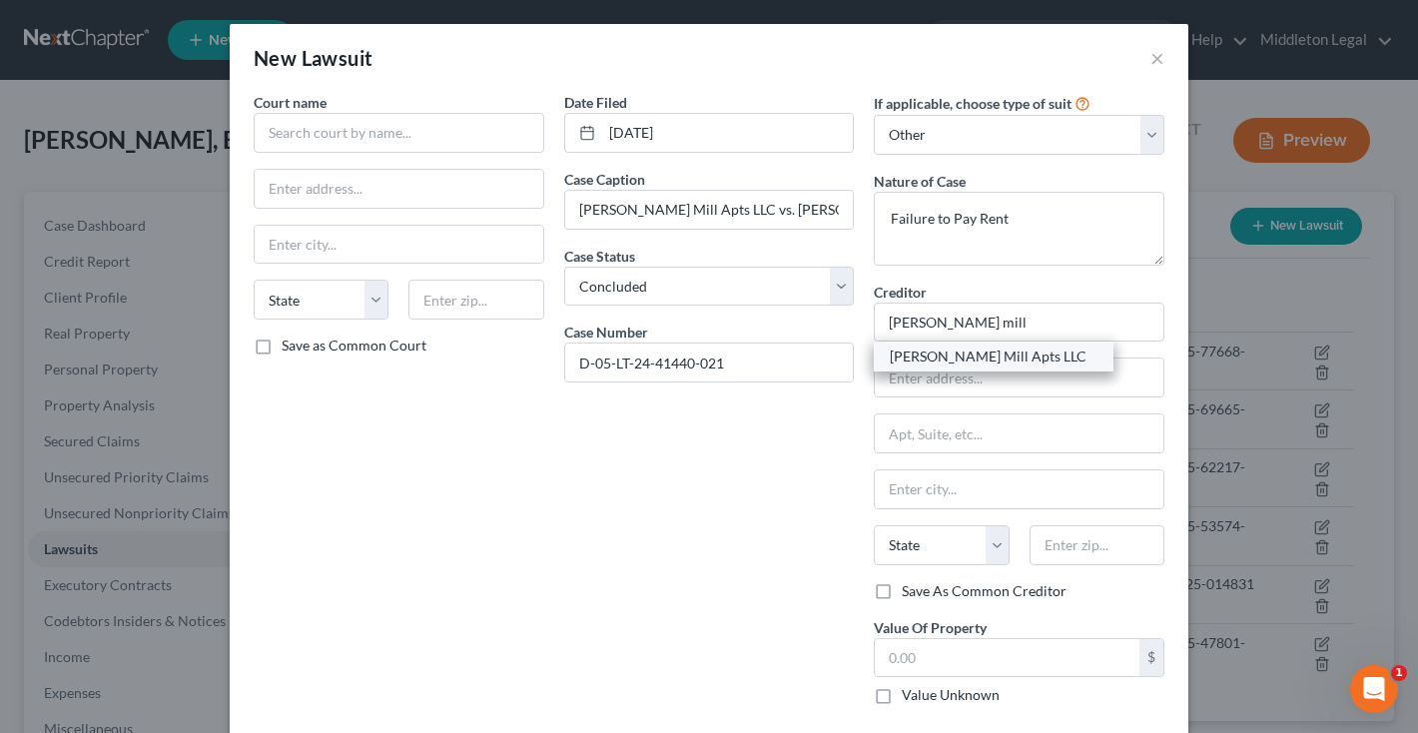
type input "20747"
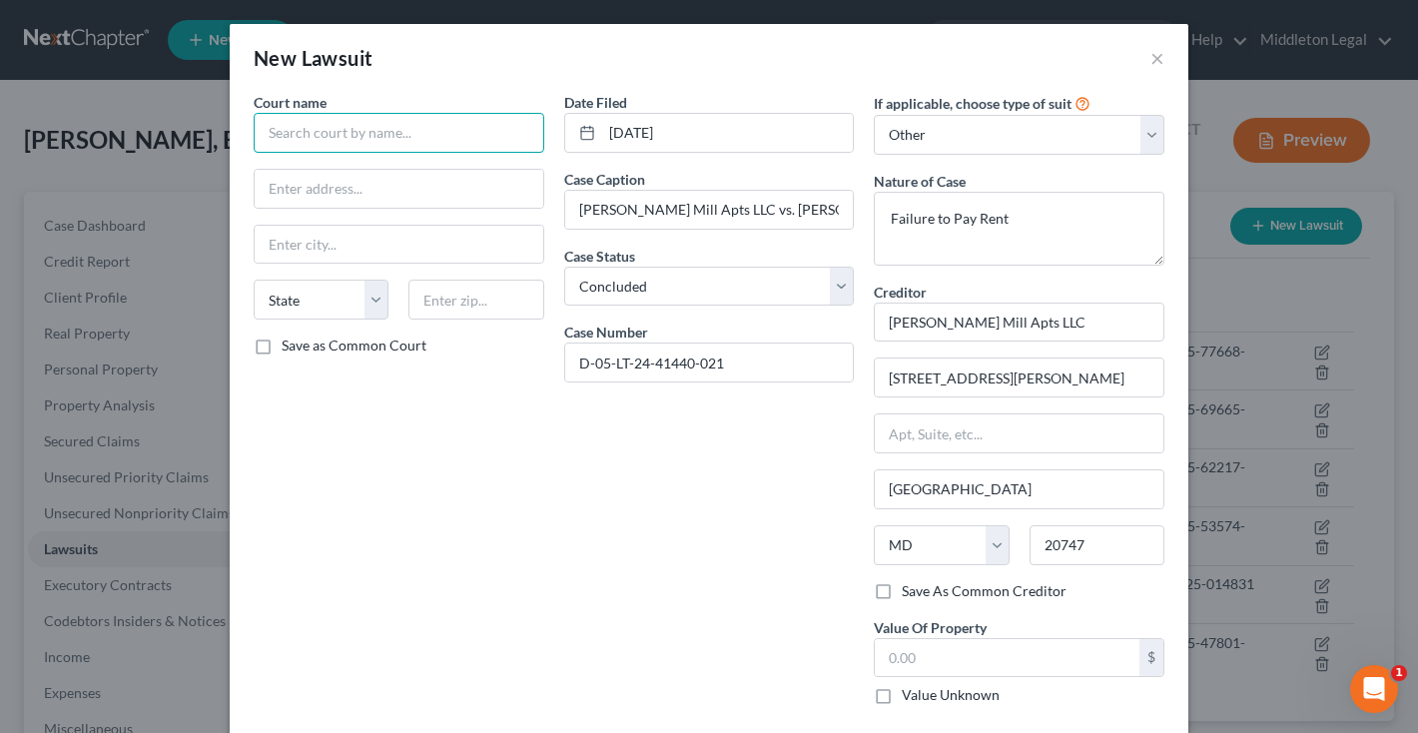
click at [471, 138] on input "text" at bounding box center [399, 133] width 291 height 40
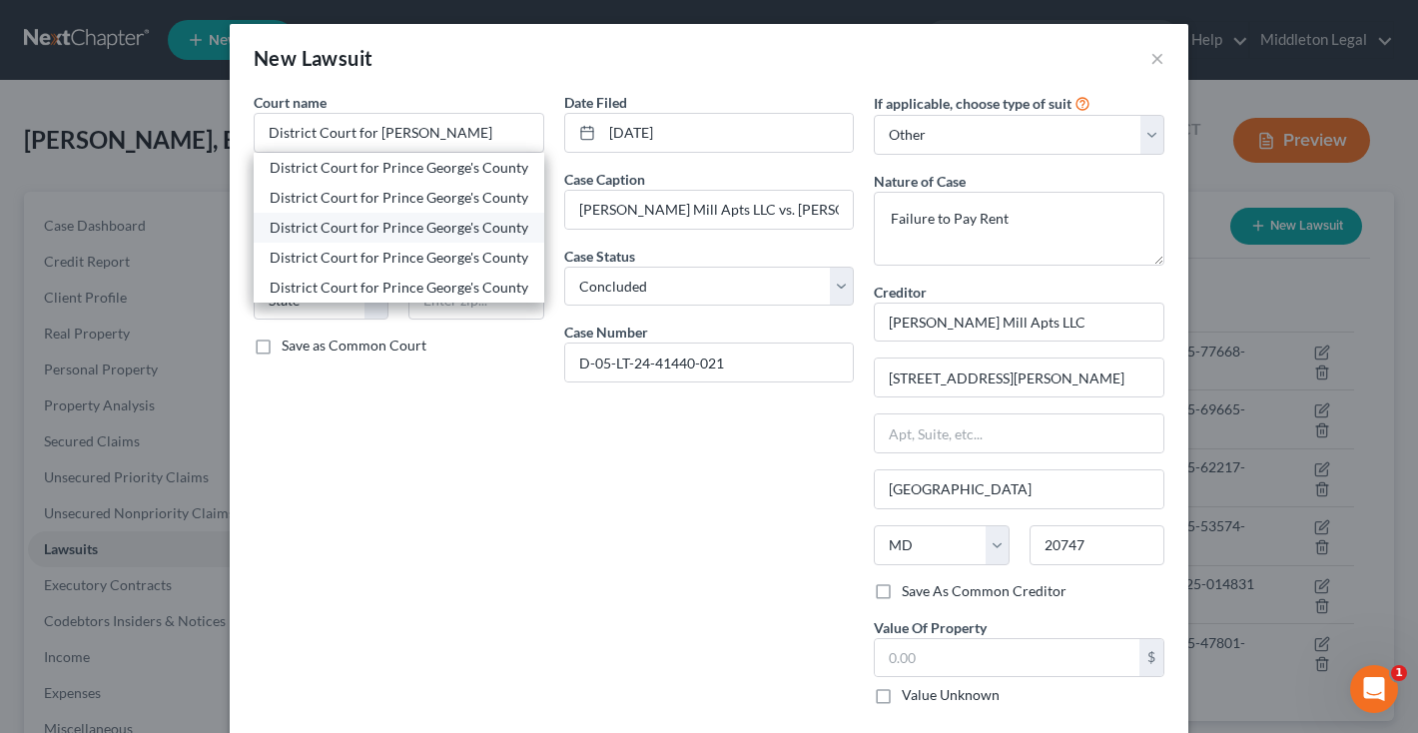
click at [417, 223] on div "District Court for Prince George's County" at bounding box center [399, 228] width 259 height 20
type input "District Court for Prince George's County"
type input "4990 Rhode Island Avenue"
type input "Hyattsville"
select select "21"
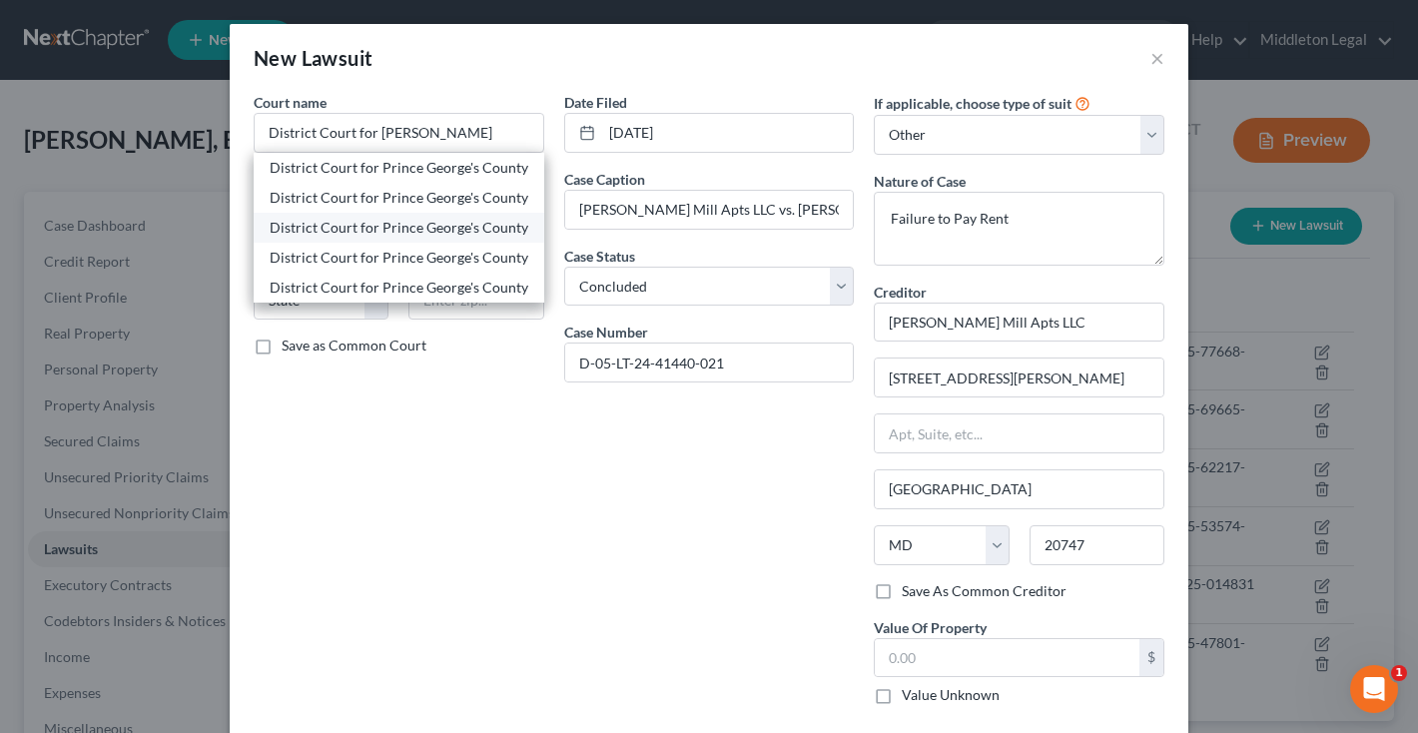
type input "20781"
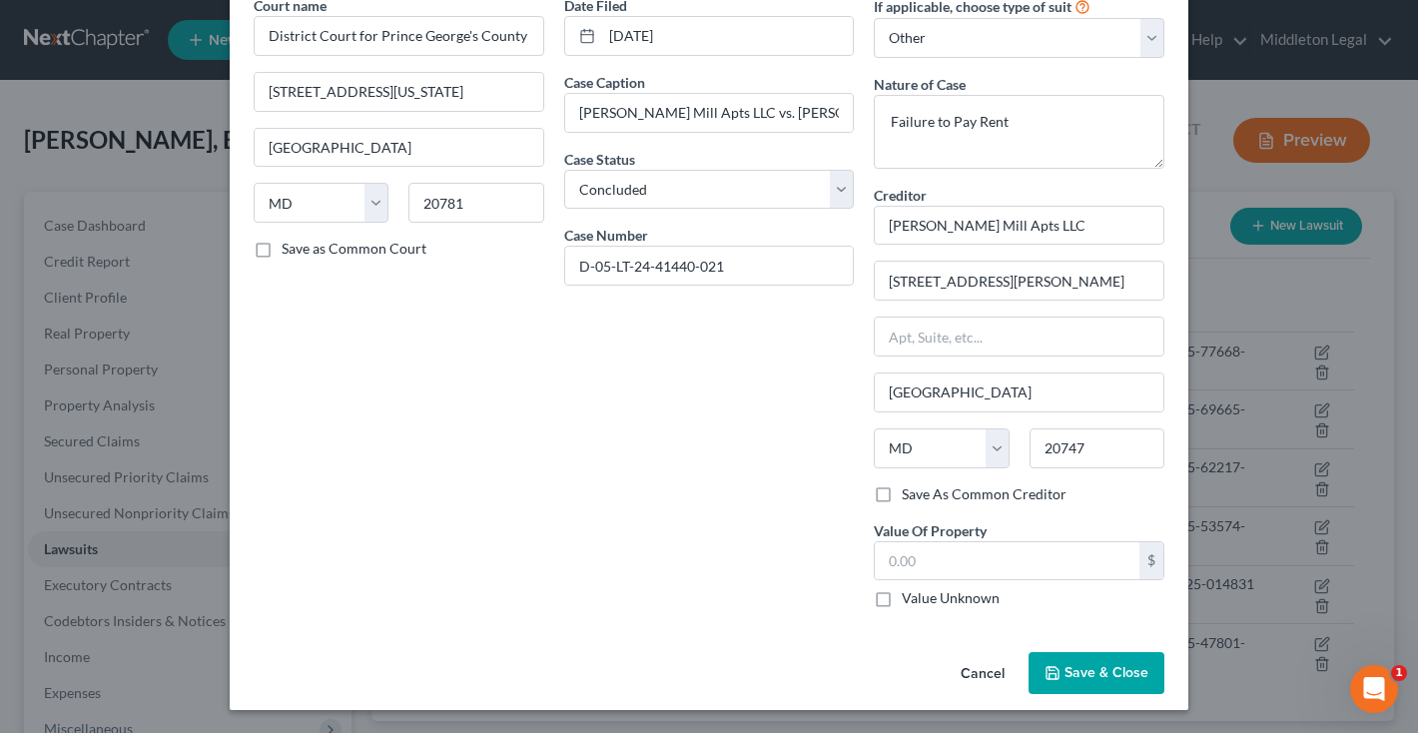
click at [1064, 673] on button "Save & Close" at bounding box center [1096, 673] width 136 height 42
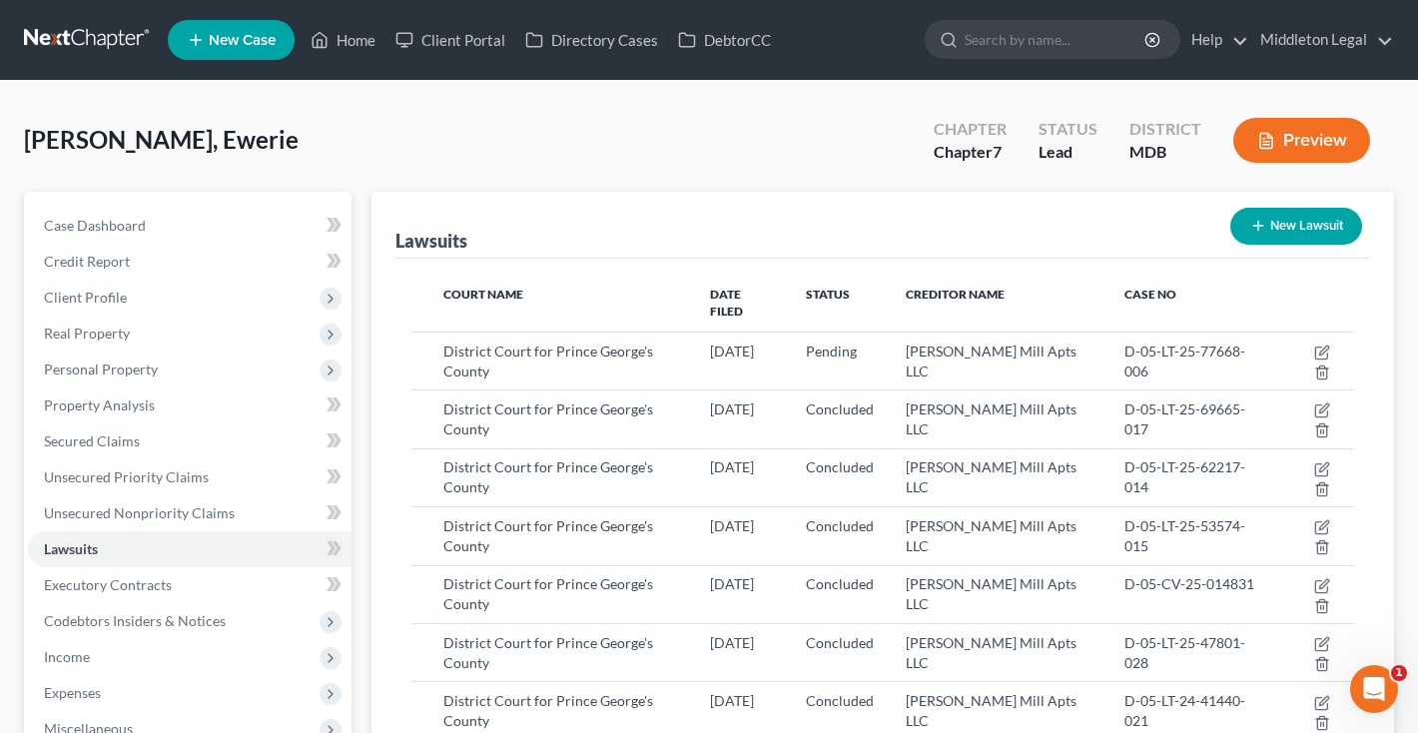
click at [1296, 240] on button "New Lawsuit" at bounding box center [1296, 226] width 132 height 37
select select "0"
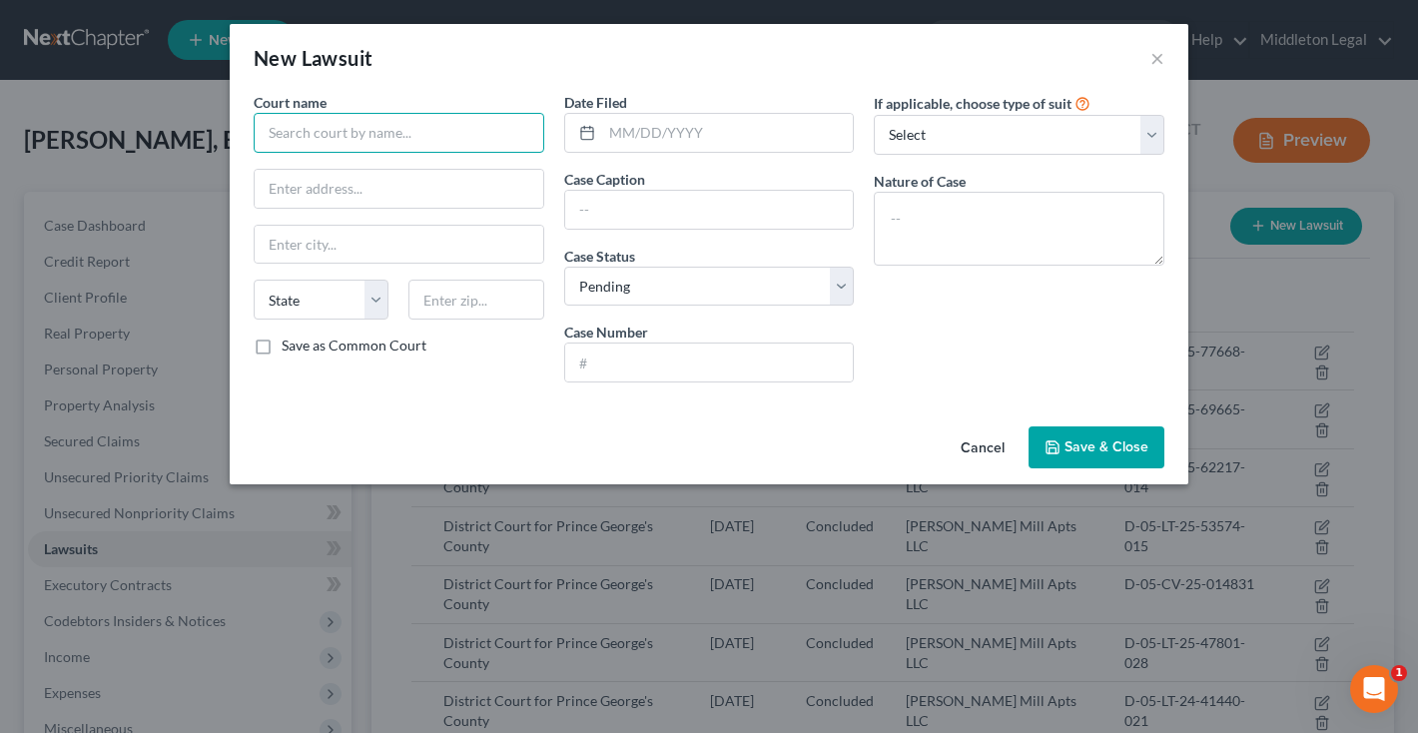
click at [465, 130] on input "text" at bounding box center [399, 133] width 291 height 40
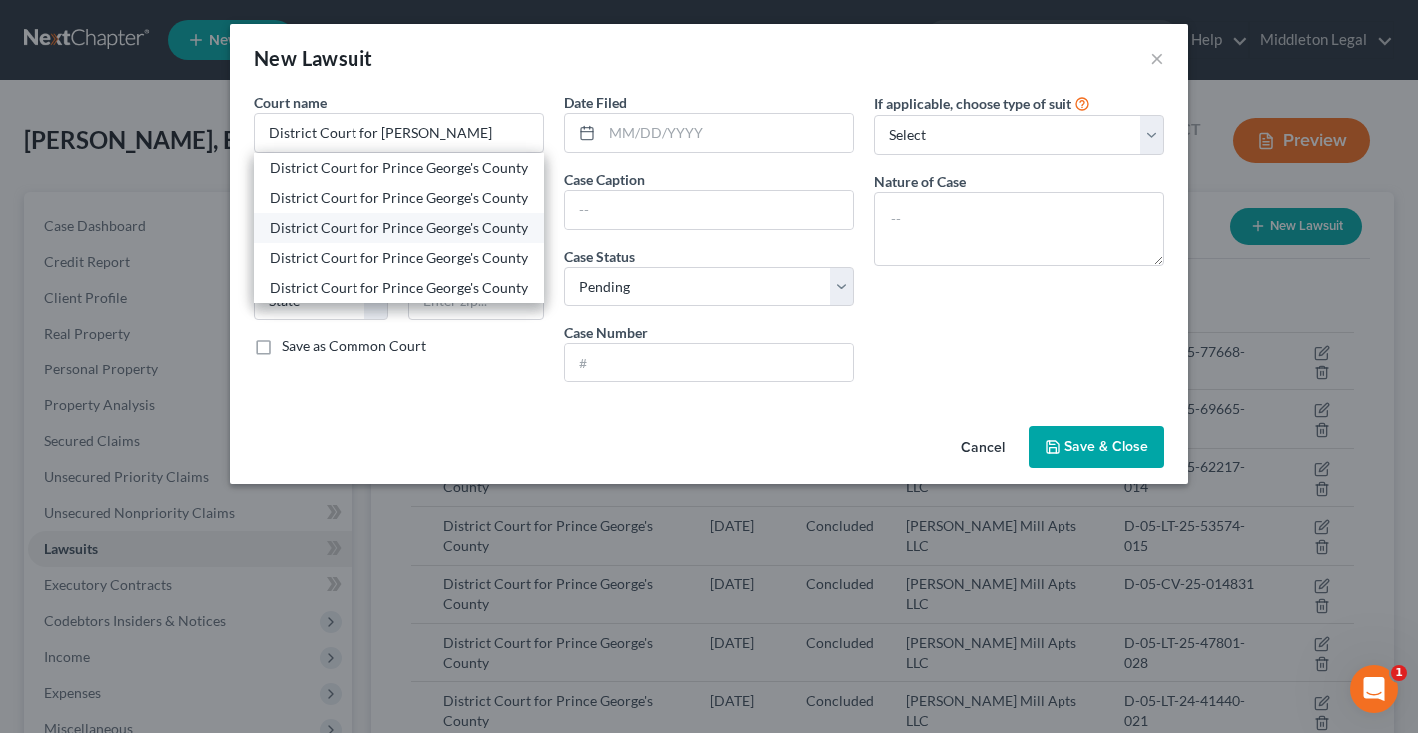
click at [456, 228] on div "District Court for Prince George's County" at bounding box center [399, 228] width 259 height 20
type input "District Court for Prince George's County"
type input "4990 Rhode Island Avenue"
type input "Hyattsville"
select select "21"
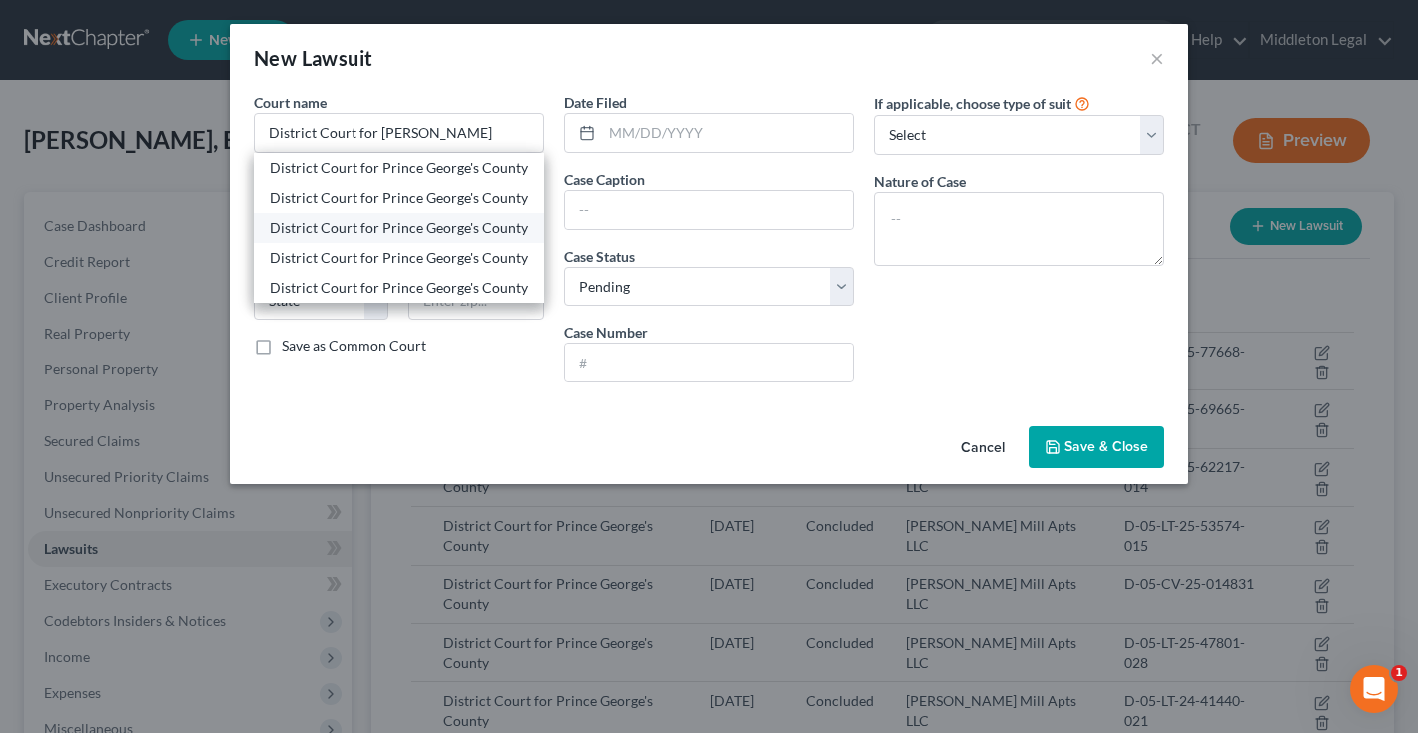
type input "20781"
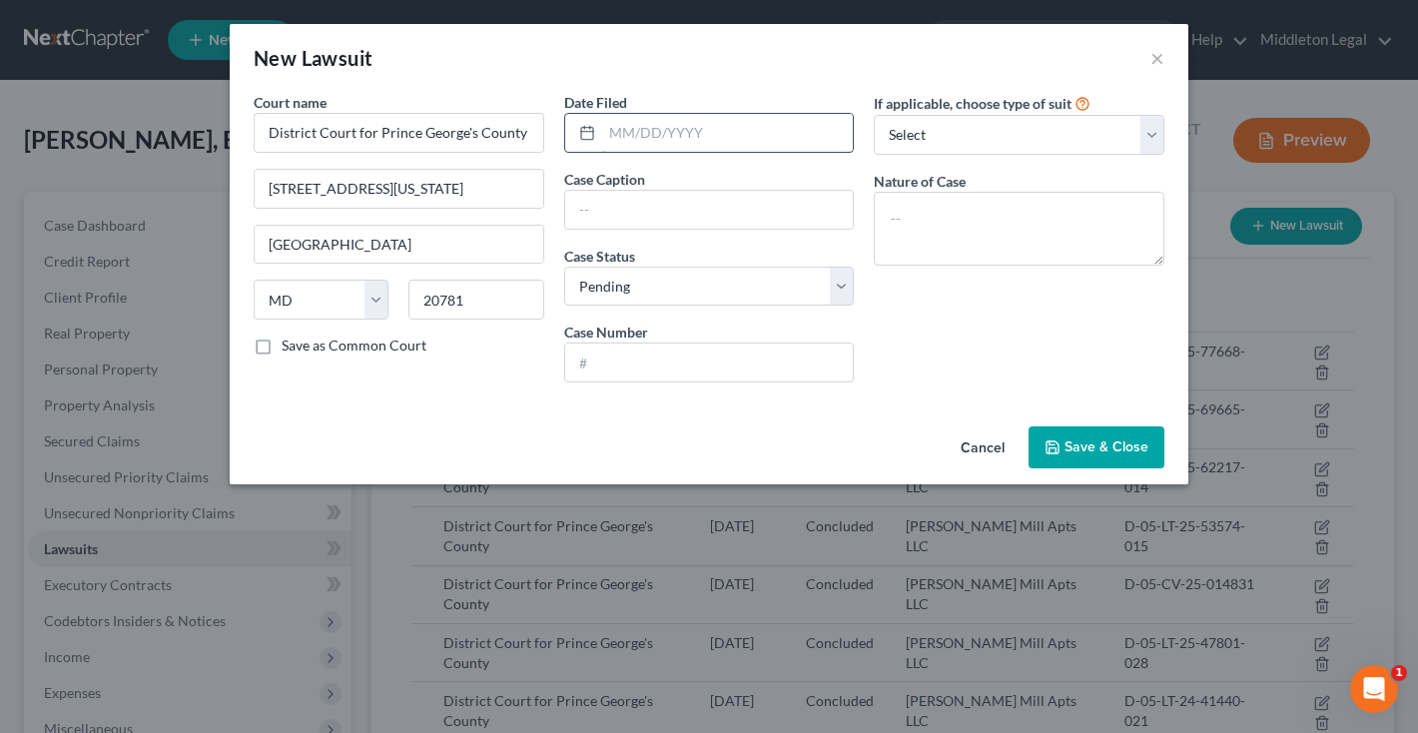
click at [644, 126] on input "text" at bounding box center [728, 133] width 252 height 38
type input "09/04/2024"
select select "2"
select select "4"
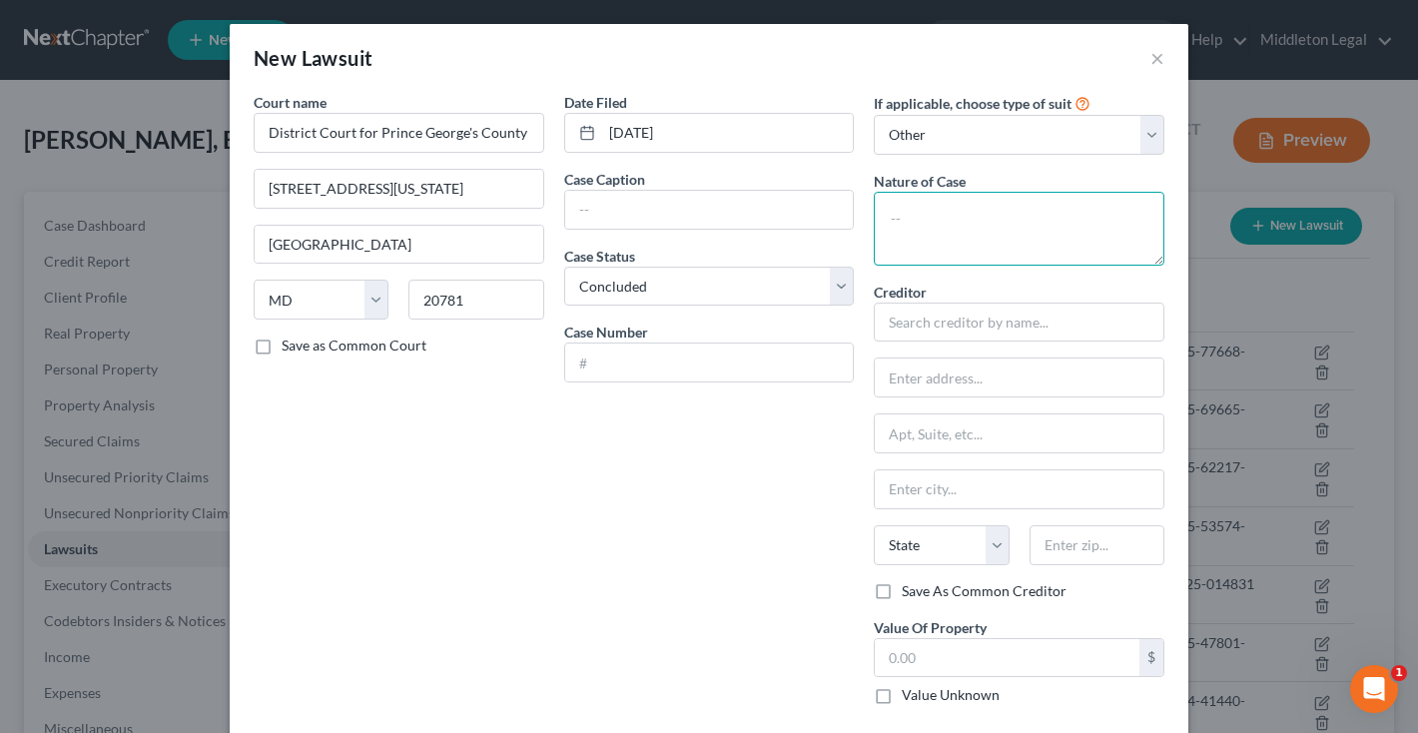
click at [952, 216] on textarea at bounding box center [1019, 229] width 291 height 74
type textarea "Failure to Pay Rent"
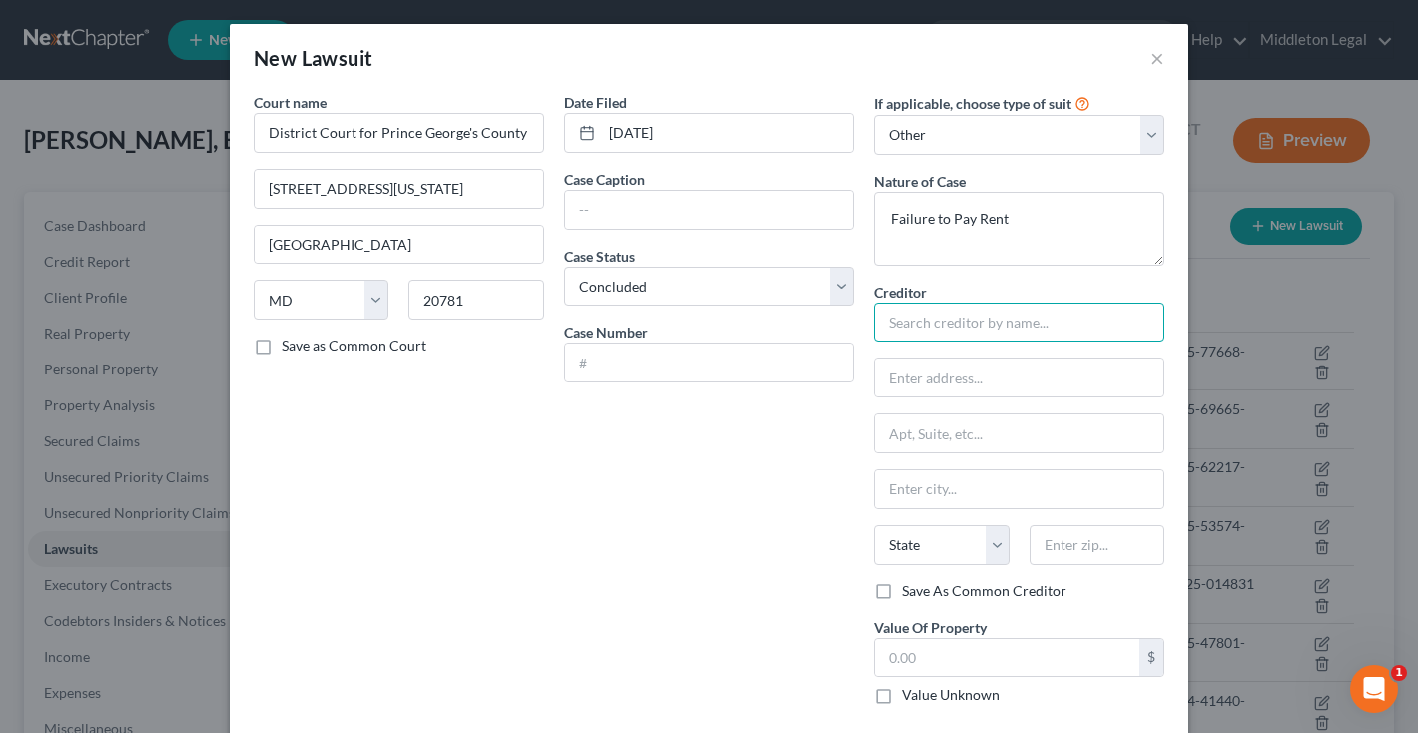
click at [977, 317] on input "text" at bounding box center [1019, 323] width 291 height 40
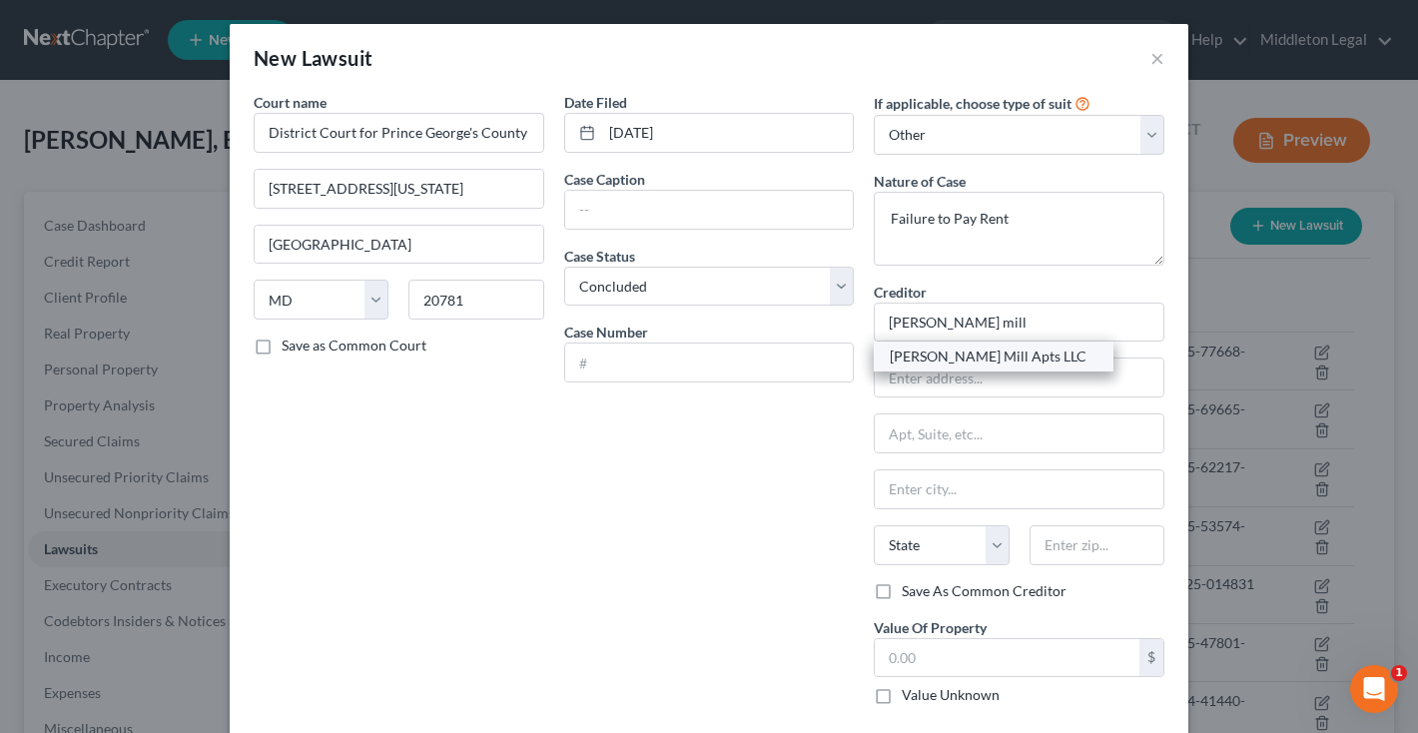
click at [1009, 352] on div "Walker Mill Apts LLC" at bounding box center [994, 356] width 208 height 20
type input "Walker Mill Apts LLC"
type input "1926 Rochell Avenue"
type input "District Heights"
select select "21"
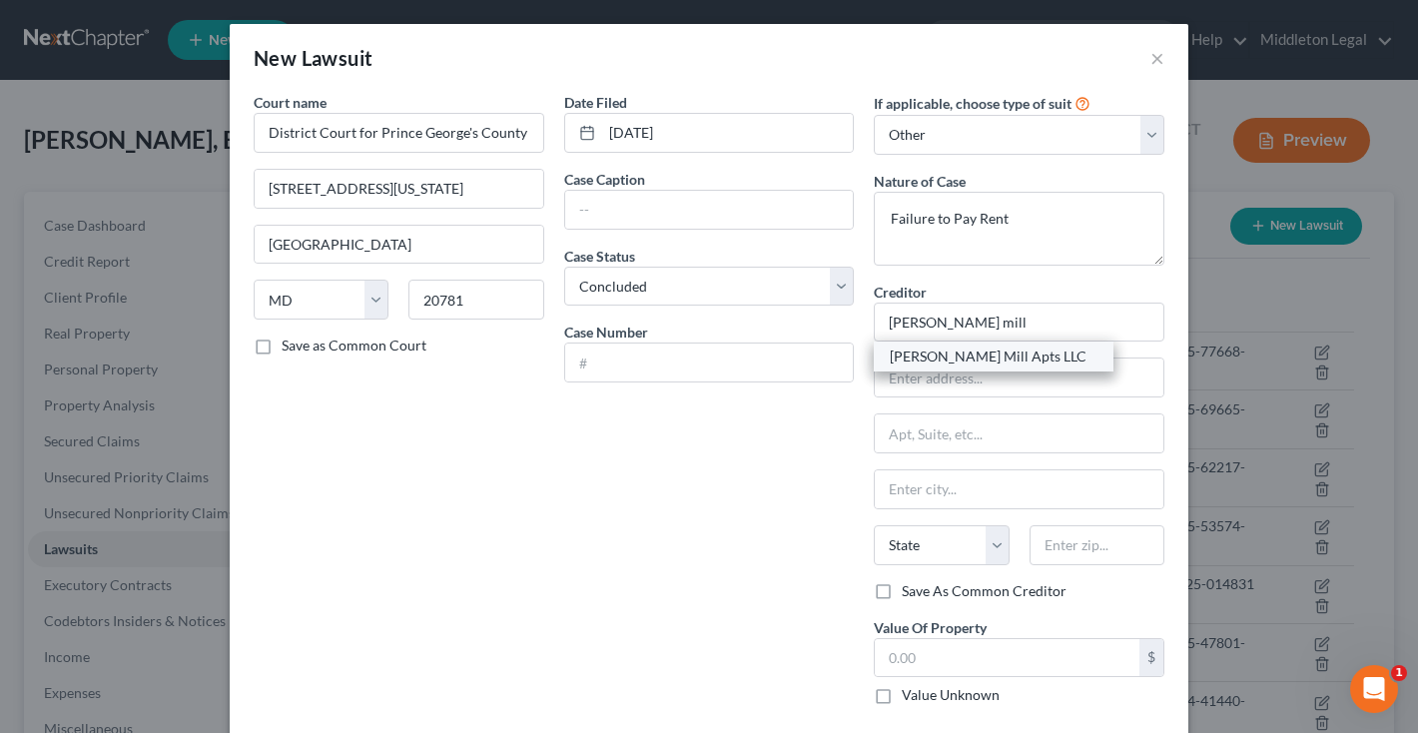
type input "20747"
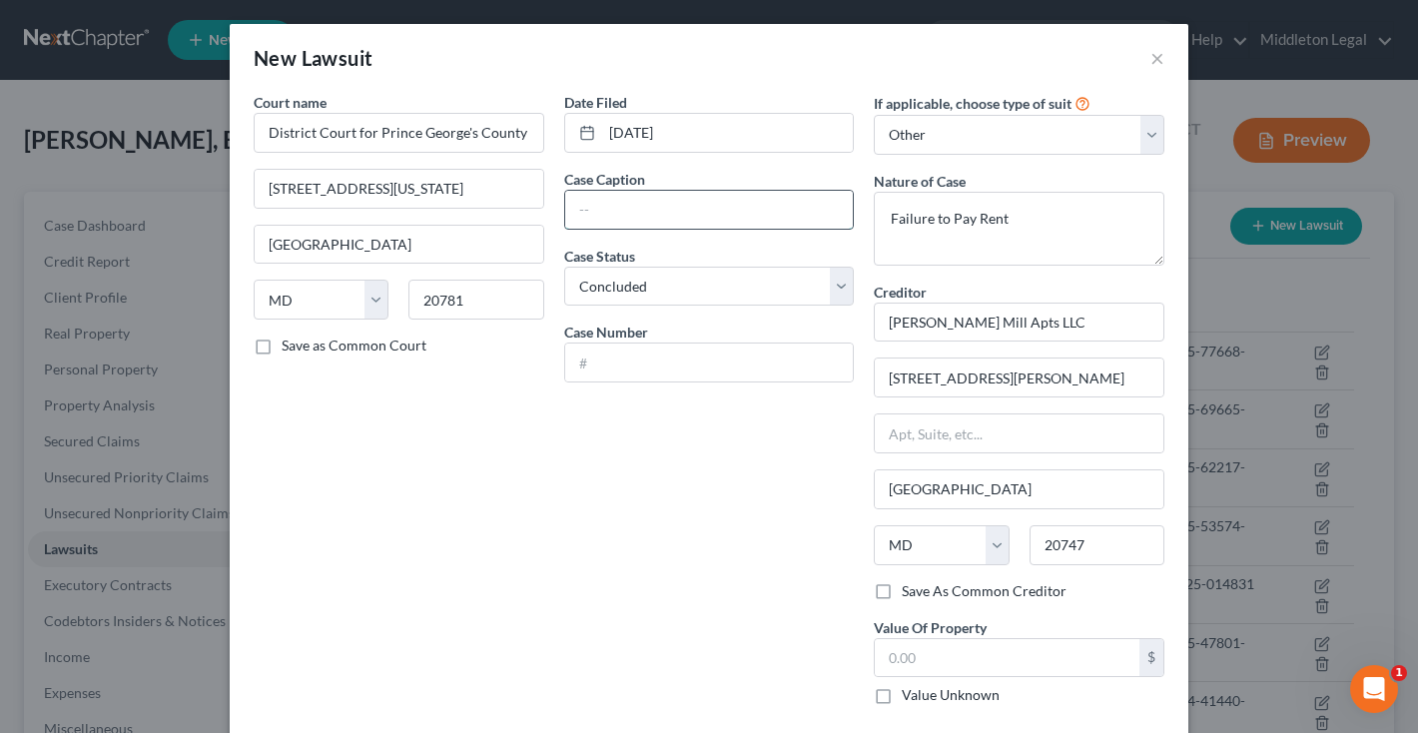
click at [614, 197] on input "text" at bounding box center [709, 210] width 289 height 38
click at [643, 386] on div "Date Filed 09/04/2024 Case Caption Case Status * Select Pending On Appeal Concl…" at bounding box center [709, 406] width 311 height 629
click at [641, 370] on input "text" at bounding box center [709, 362] width 289 height 38
paste input "D-05-LT-24-30955-036"
type input "D-05-LT-24-30955-036"
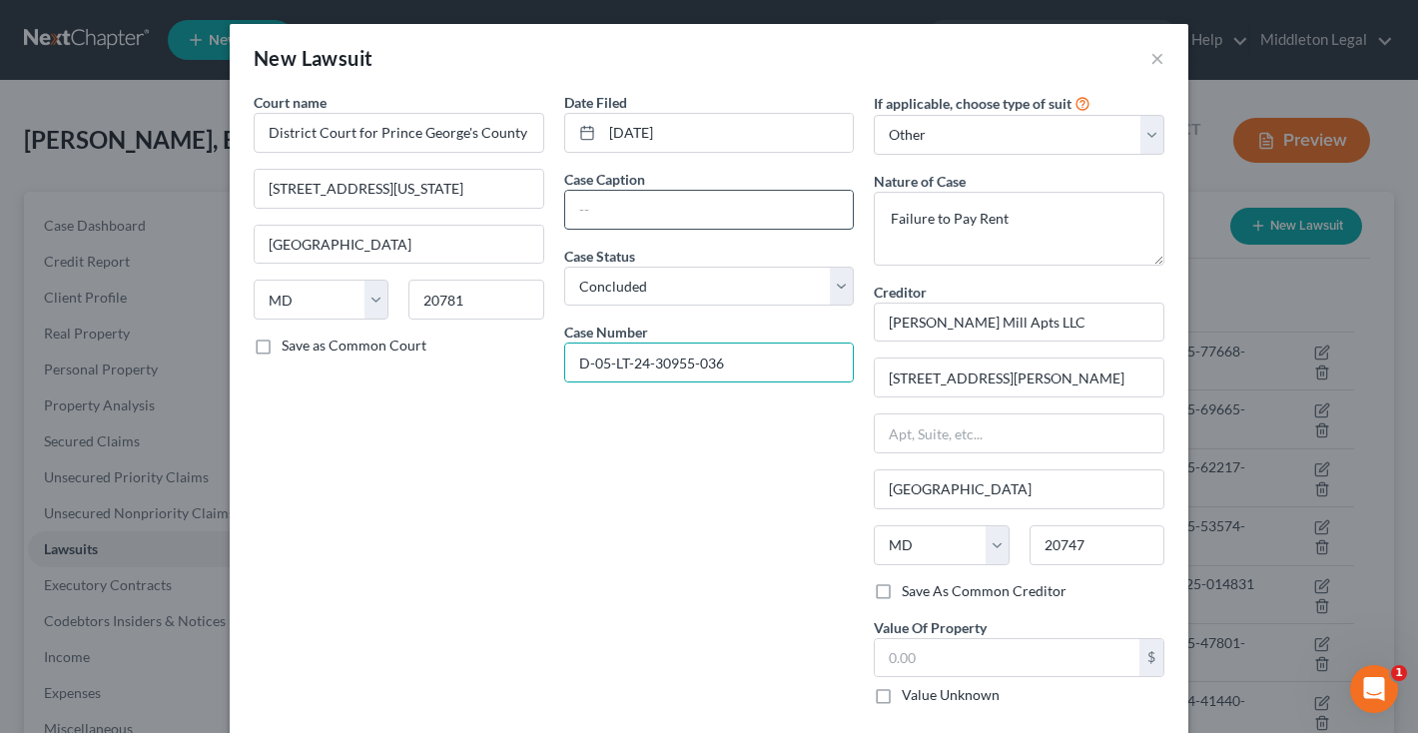
click at [617, 210] on input "text" at bounding box center [709, 210] width 289 height 38
paste input "Walker Mill Apts LLC vs. EWERIE WILSON"
drag, startPoint x: 738, startPoint y: 209, endPoint x: 780, endPoint y: 209, distance: 41.9
click at [780, 209] on input "Walker Mill Apts LLC vs. EWERIE WILSON" at bounding box center [709, 210] width 289 height 38
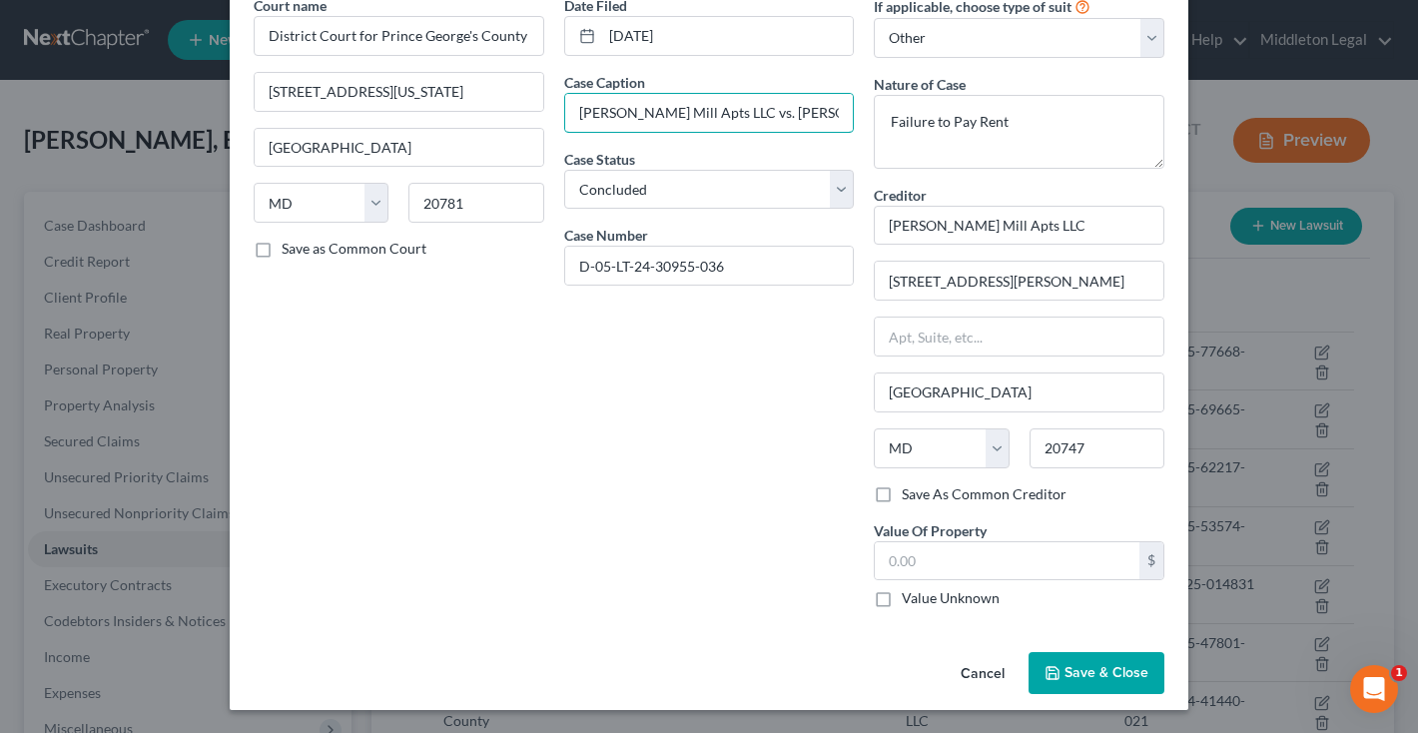
type input "Walker Mill Apts LLC vs. Ewerie Wilson"
click at [1084, 672] on span "Save & Close" at bounding box center [1106, 672] width 84 height 17
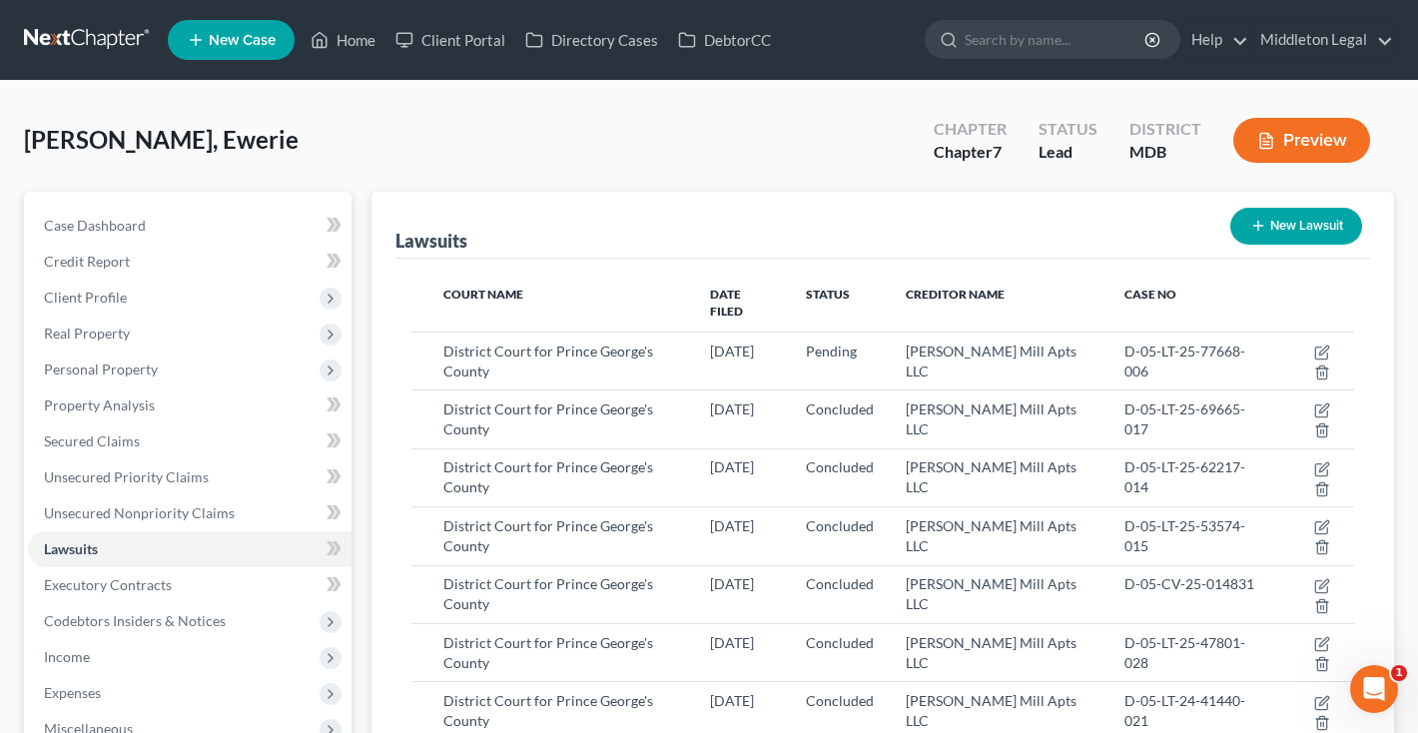
click at [1290, 228] on button "New Lawsuit" at bounding box center [1296, 226] width 132 height 37
select select "0"
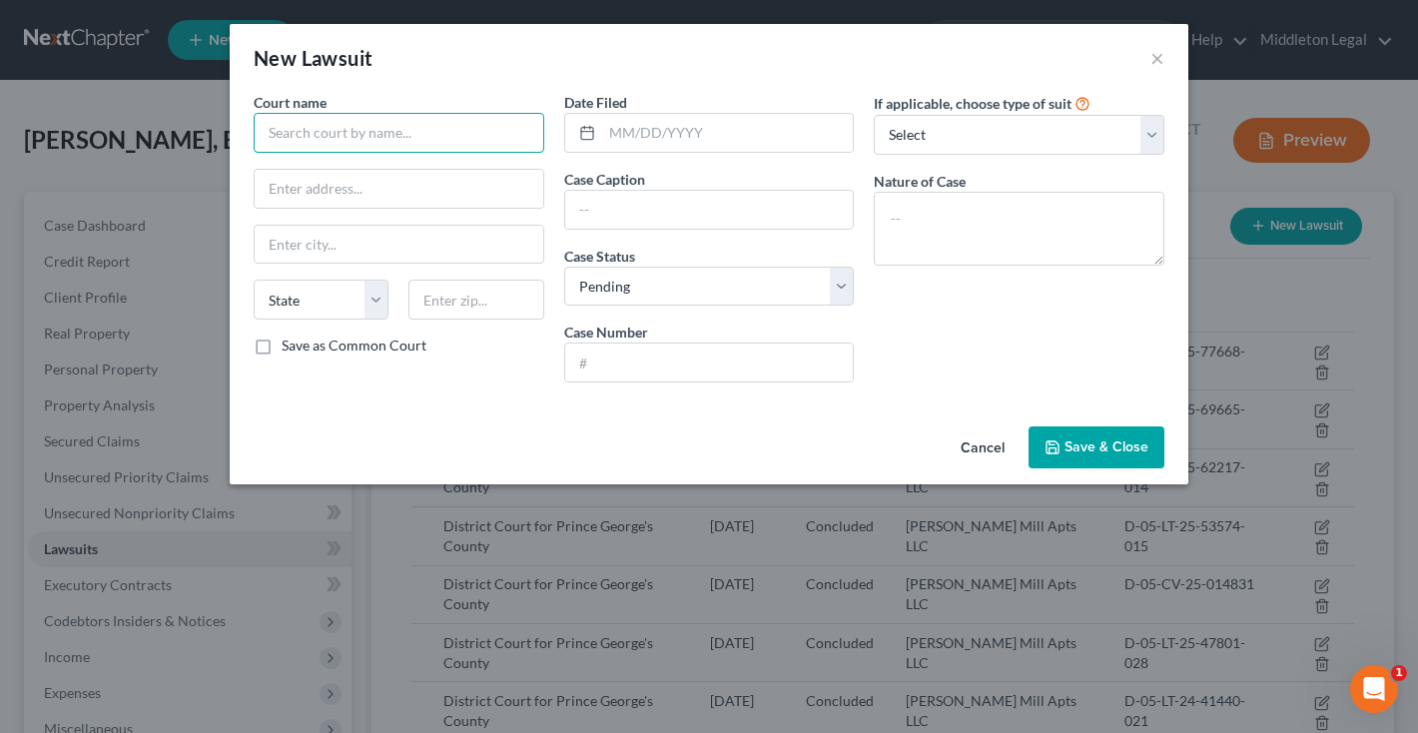
click at [498, 140] on input "text" at bounding box center [399, 133] width 291 height 40
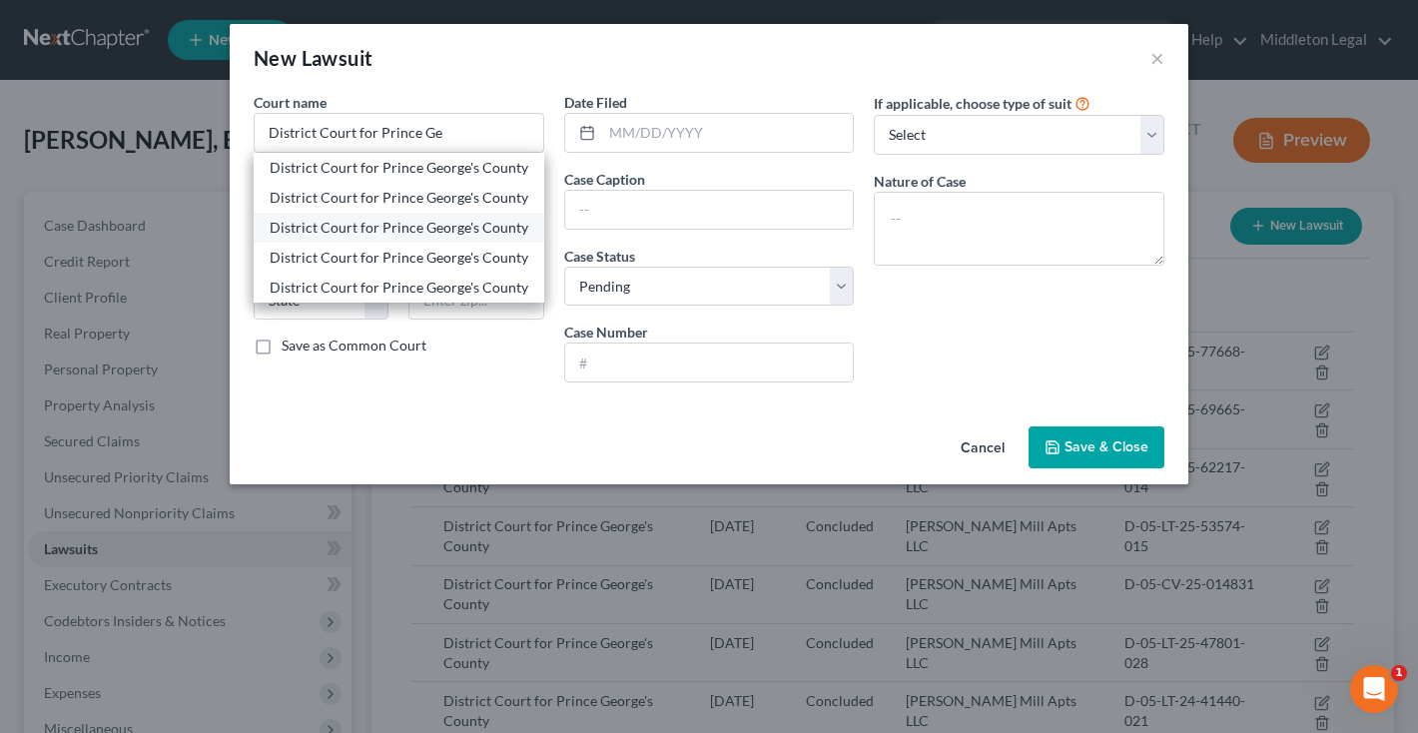
click at [474, 229] on div "District Court for Prince George's County" at bounding box center [399, 228] width 259 height 20
type input "District Court for Prince George's County"
type input "4990 Rhode Island Avenue"
type input "Hyattsville"
select select "21"
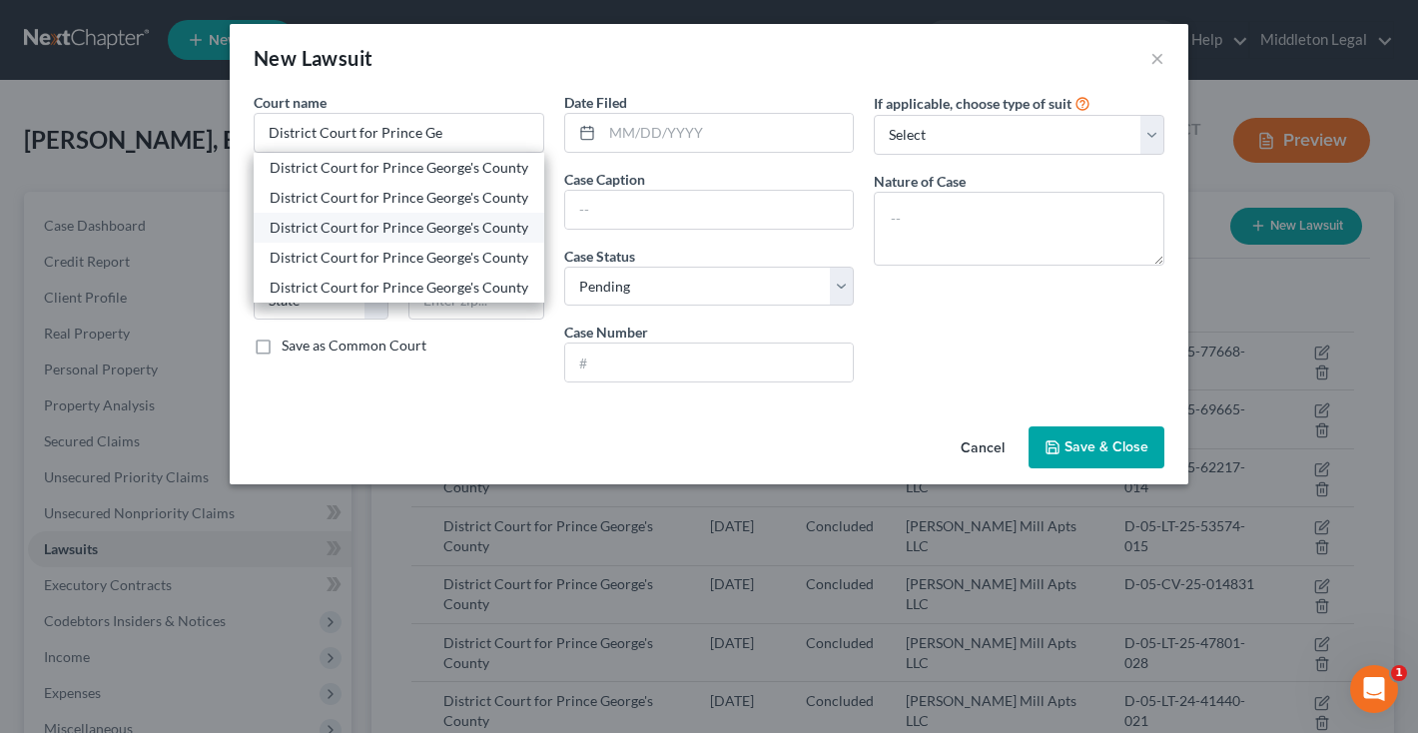
type input "20781"
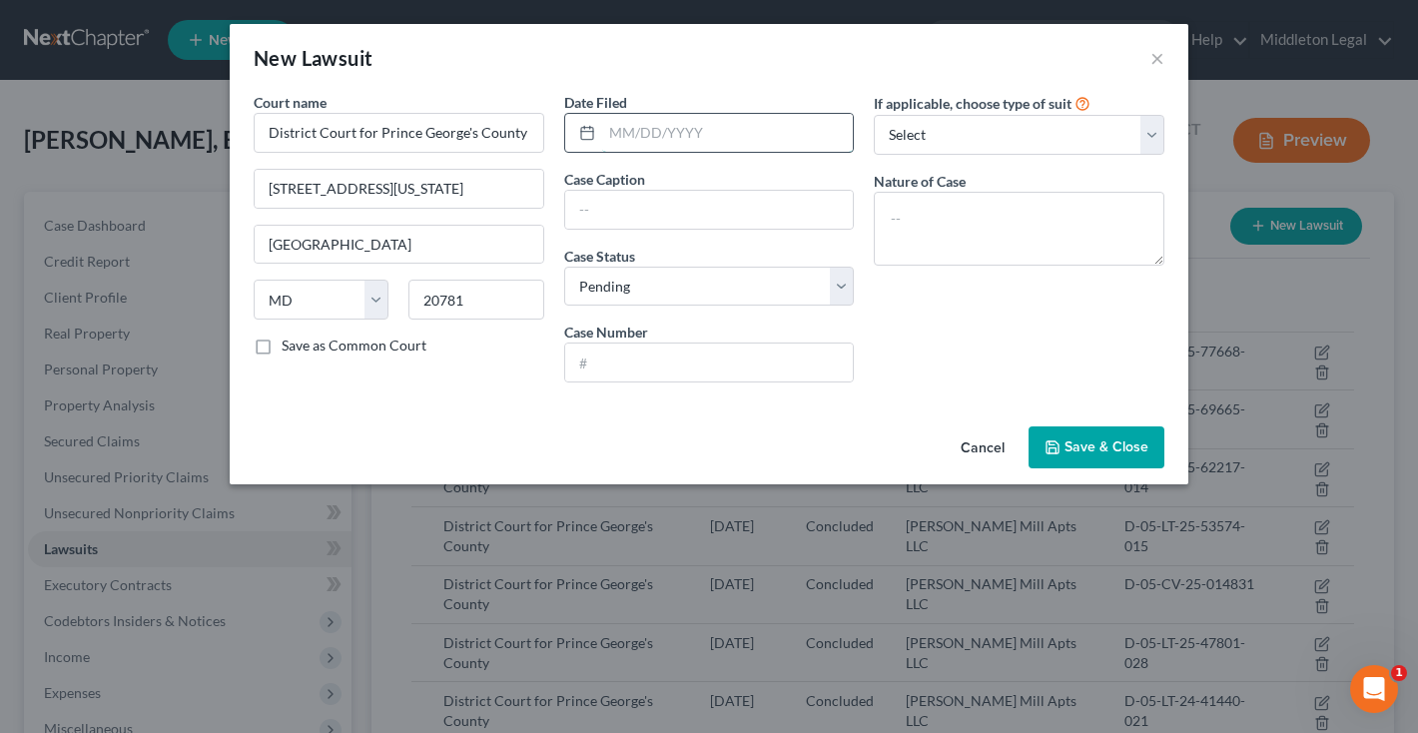
click at [654, 132] on input "text" at bounding box center [728, 133] width 252 height 38
type input "05/31/2024"
click at [683, 192] on input "text" at bounding box center [709, 210] width 289 height 38
select select "4"
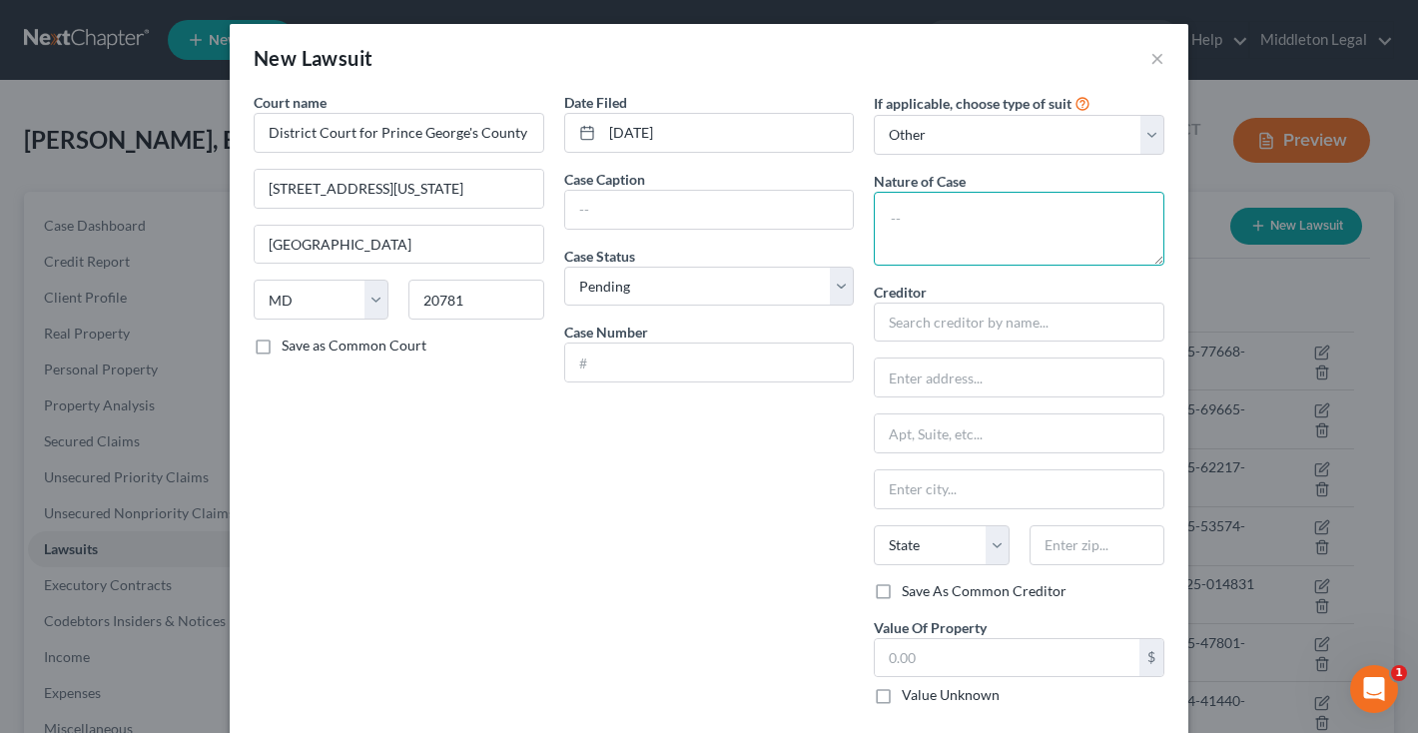
click at [996, 219] on textarea at bounding box center [1019, 229] width 291 height 74
type textarea "Failure to Pay Rent"
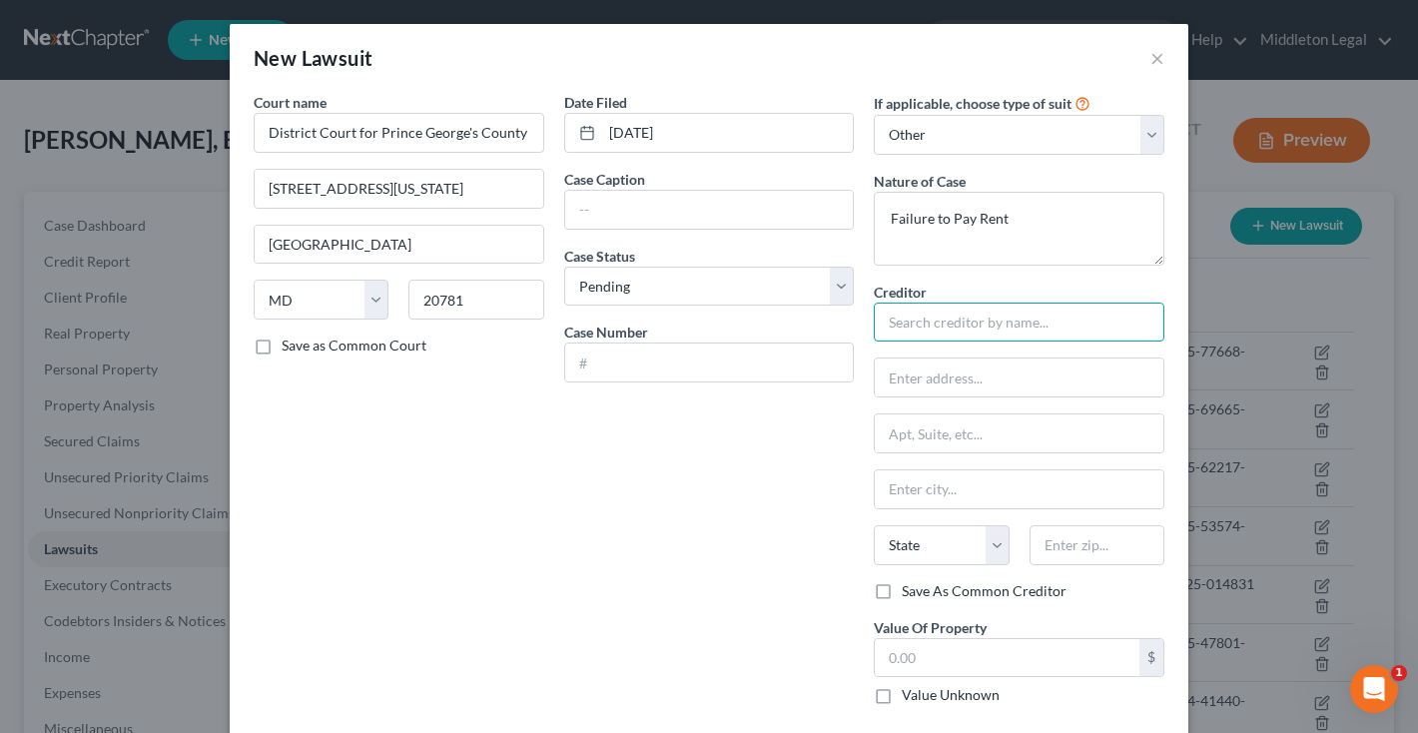
click at [920, 303] on input "text" at bounding box center [1019, 323] width 291 height 40
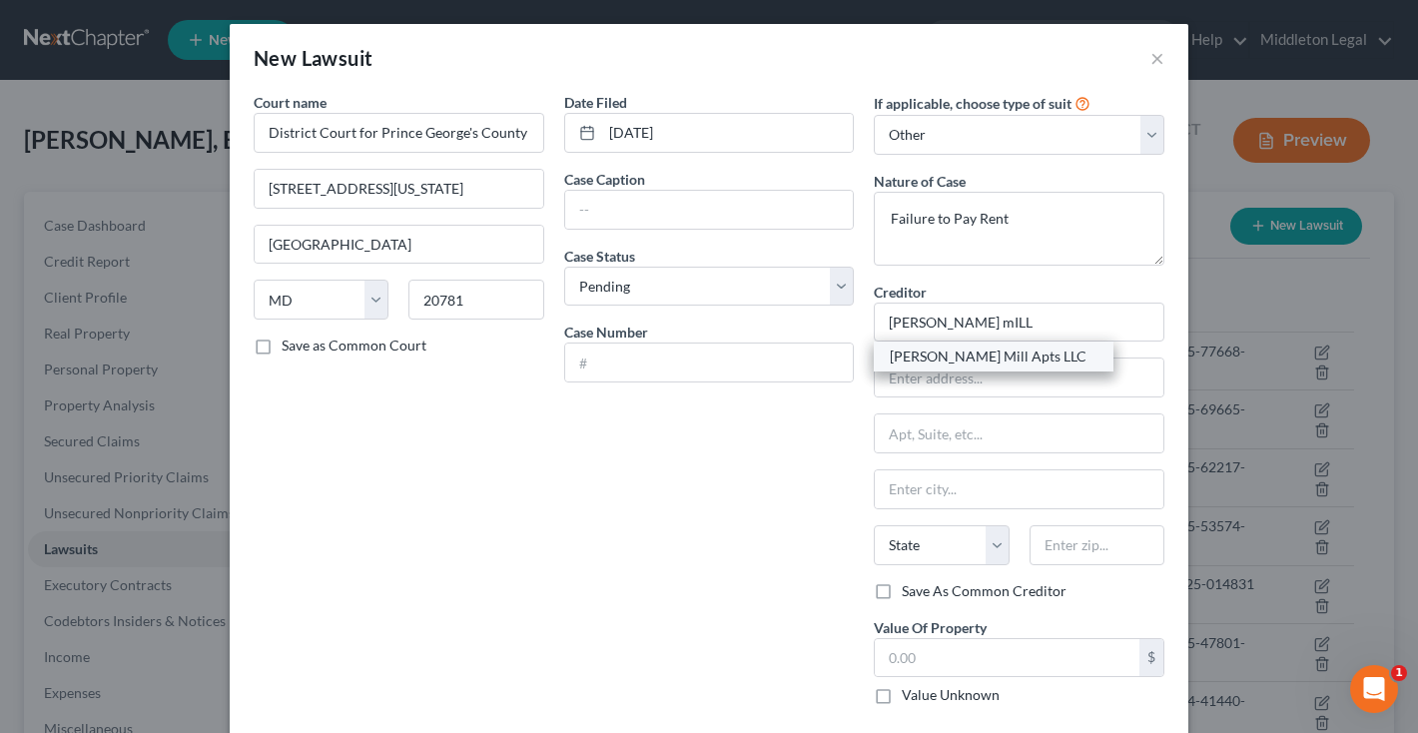
click at [928, 363] on div "Walker Mill Apts LLC" at bounding box center [994, 356] width 208 height 20
type input "Walker Mill Apts LLC"
type input "1926 Rochell Avenue"
type input "District Heights"
select select "21"
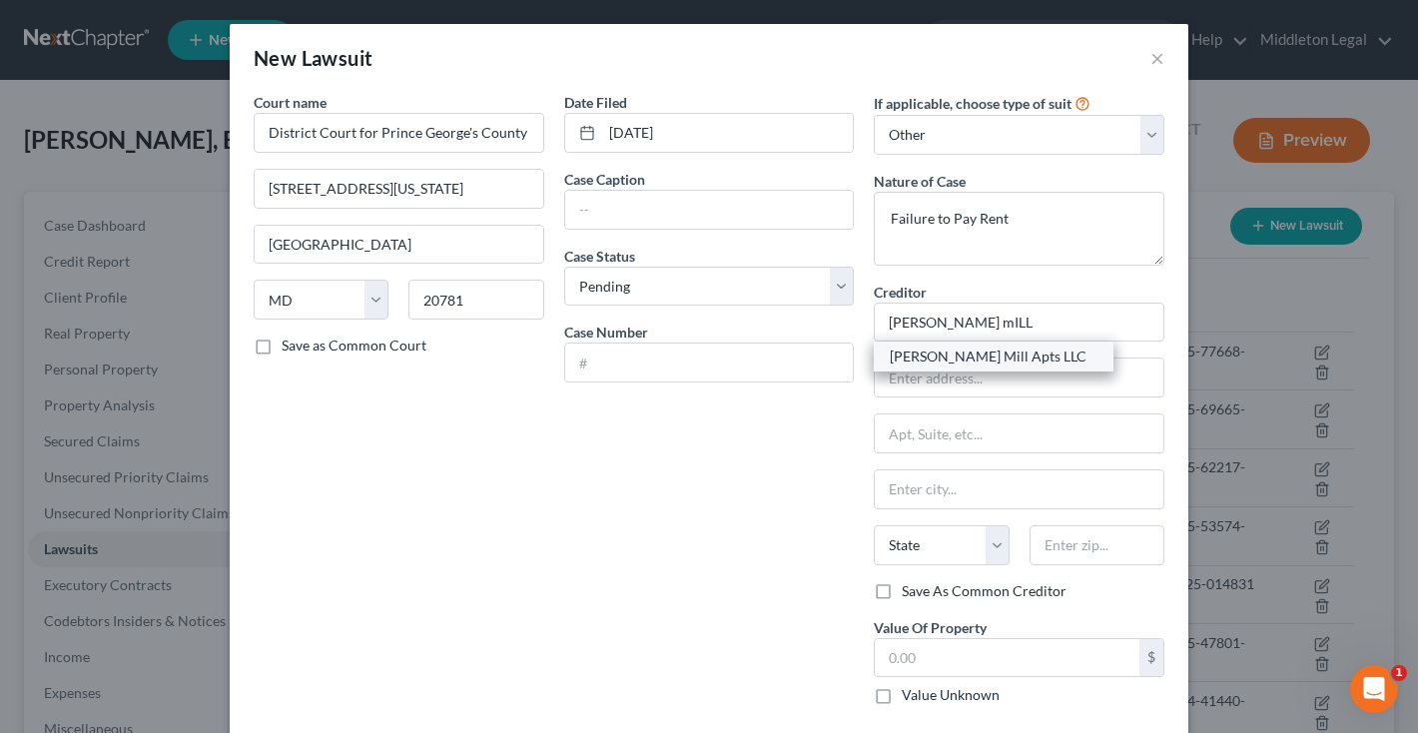
type input "20747"
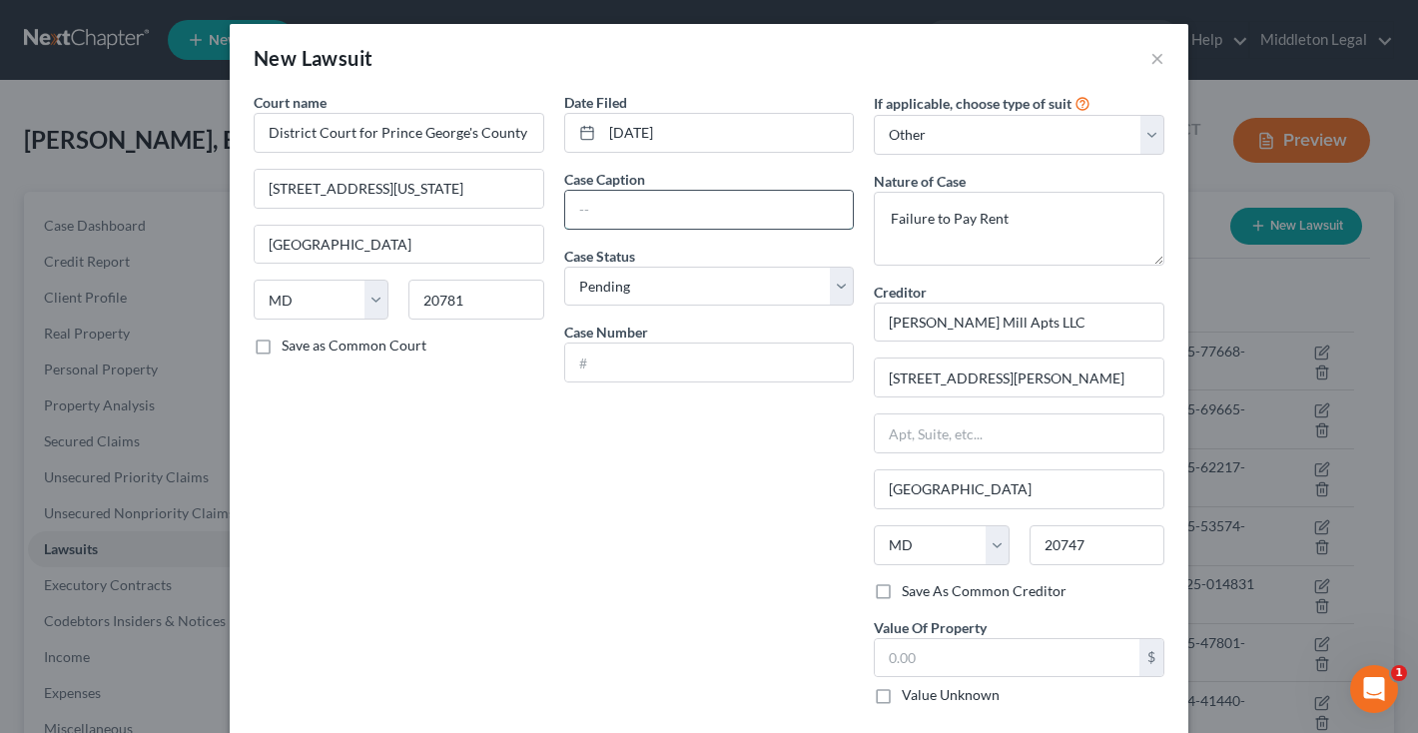
click at [734, 211] on input "text" at bounding box center [709, 210] width 289 height 38
select select "2"
click at [628, 217] on input "text" at bounding box center [709, 210] width 289 height 38
paste input "Walker Mill Apts LLC vs. EWERIE WILSON"
drag, startPoint x: 738, startPoint y: 210, endPoint x: 781, endPoint y: 210, distance: 42.9
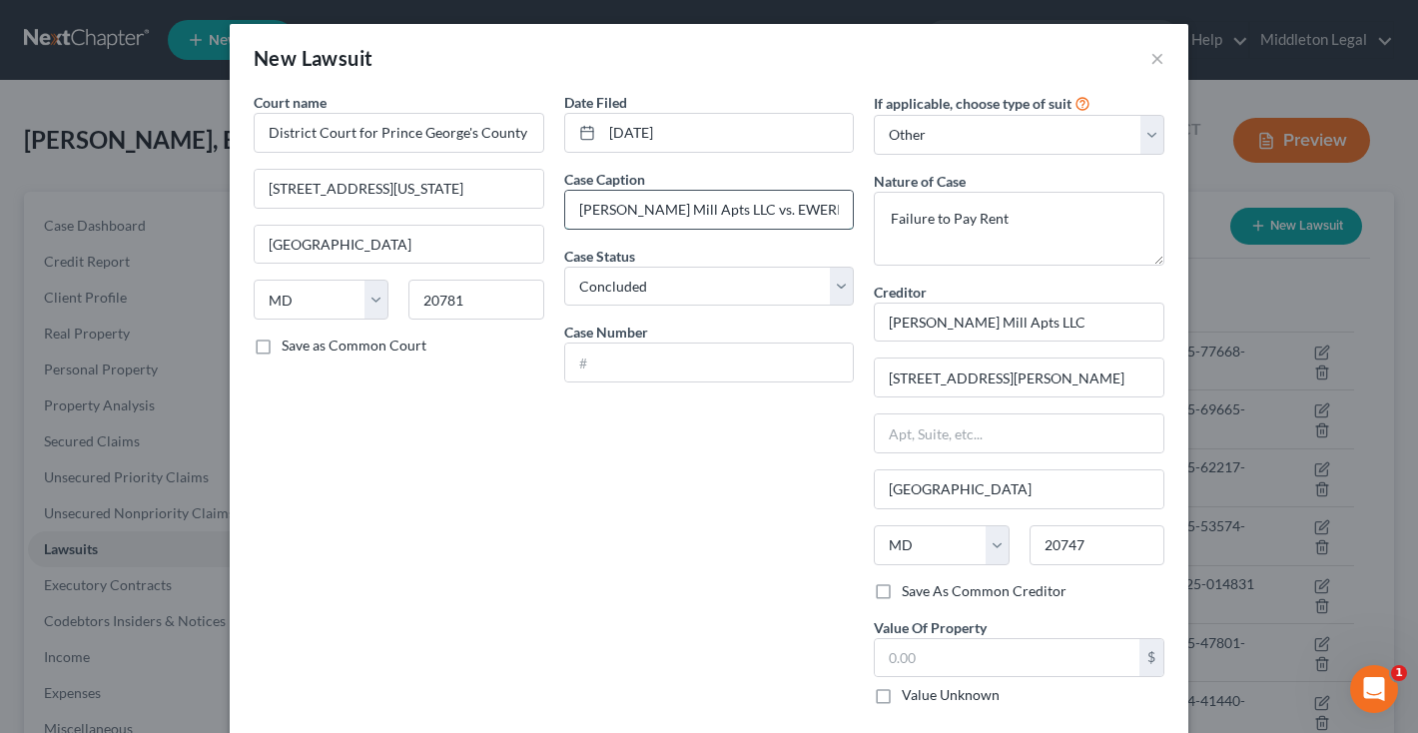
click at [781, 210] on input "Walker Mill Apts LLC vs. EWERIE WILSON" at bounding box center [709, 210] width 289 height 38
drag, startPoint x: 826, startPoint y: 210, endPoint x: 938, endPoint y: 207, distance: 111.9
click at [938, 209] on div "Court name * District Court for Prince George's County 4990 Rhode Island Avenue…" at bounding box center [709, 406] width 931 height 629
type input "Walker Mill Apts LLC vs. Ewerie Wilson"
click at [655, 365] on input "text" at bounding box center [709, 362] width 289 height 38
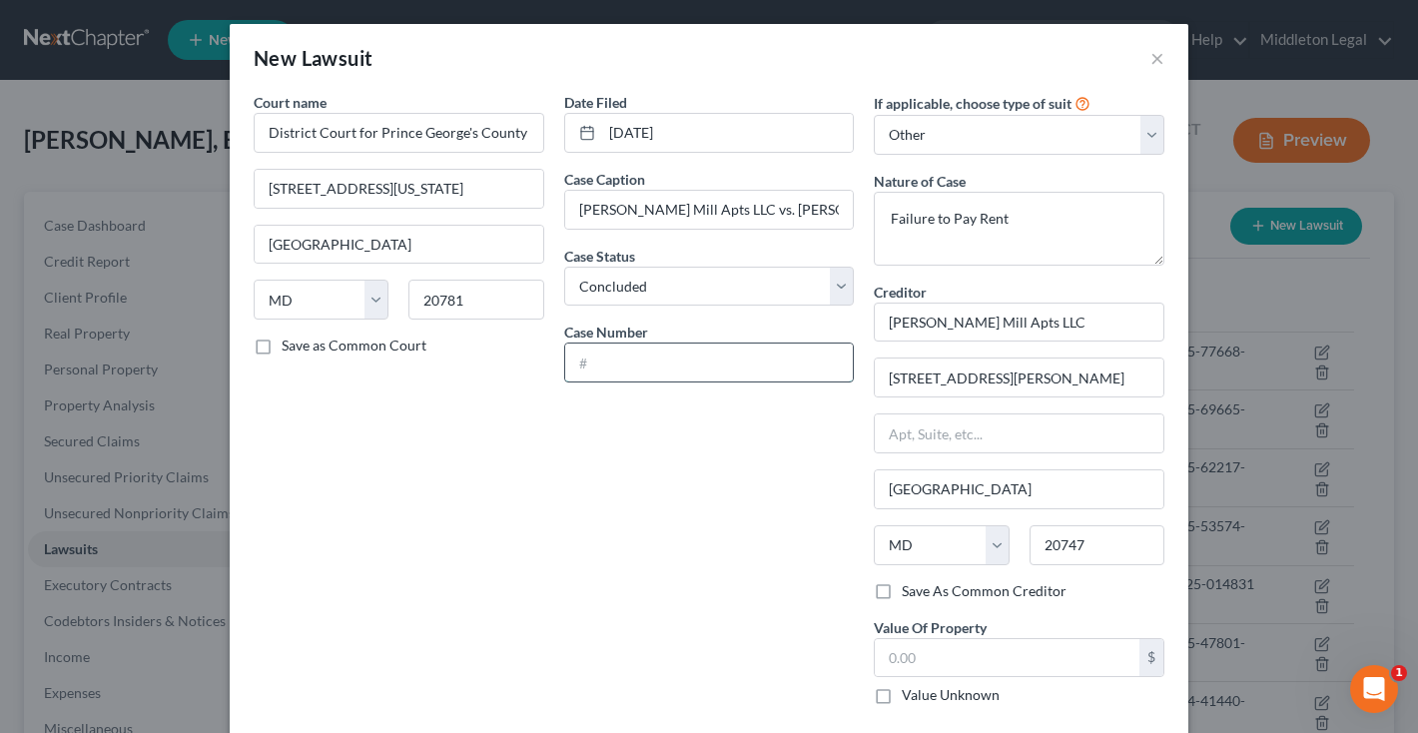
paste input "D-05-LT-24-20879-019"
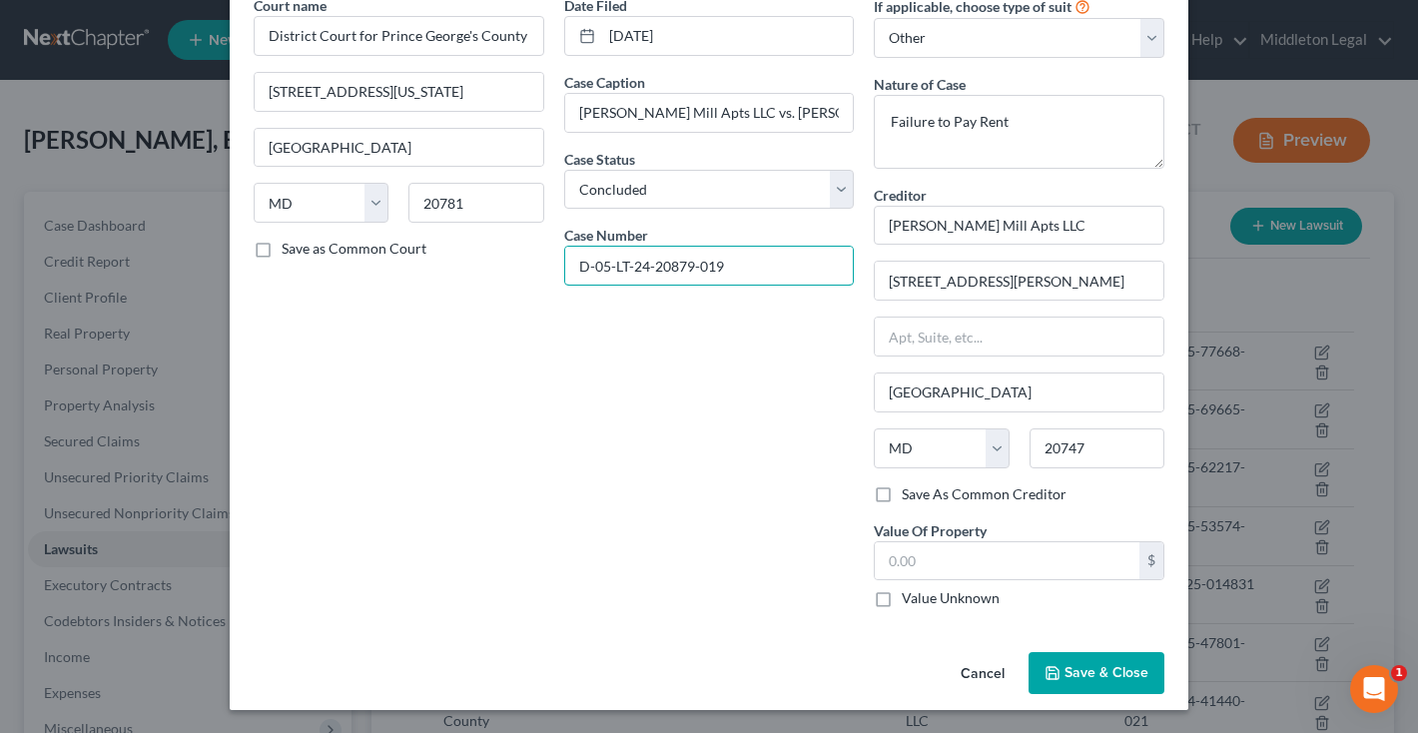
type input "D-05-LT-24-20879-019"
click at [1083, 678] on span "Save & Close" at bounding box center [1106, 672] width 84 height 17
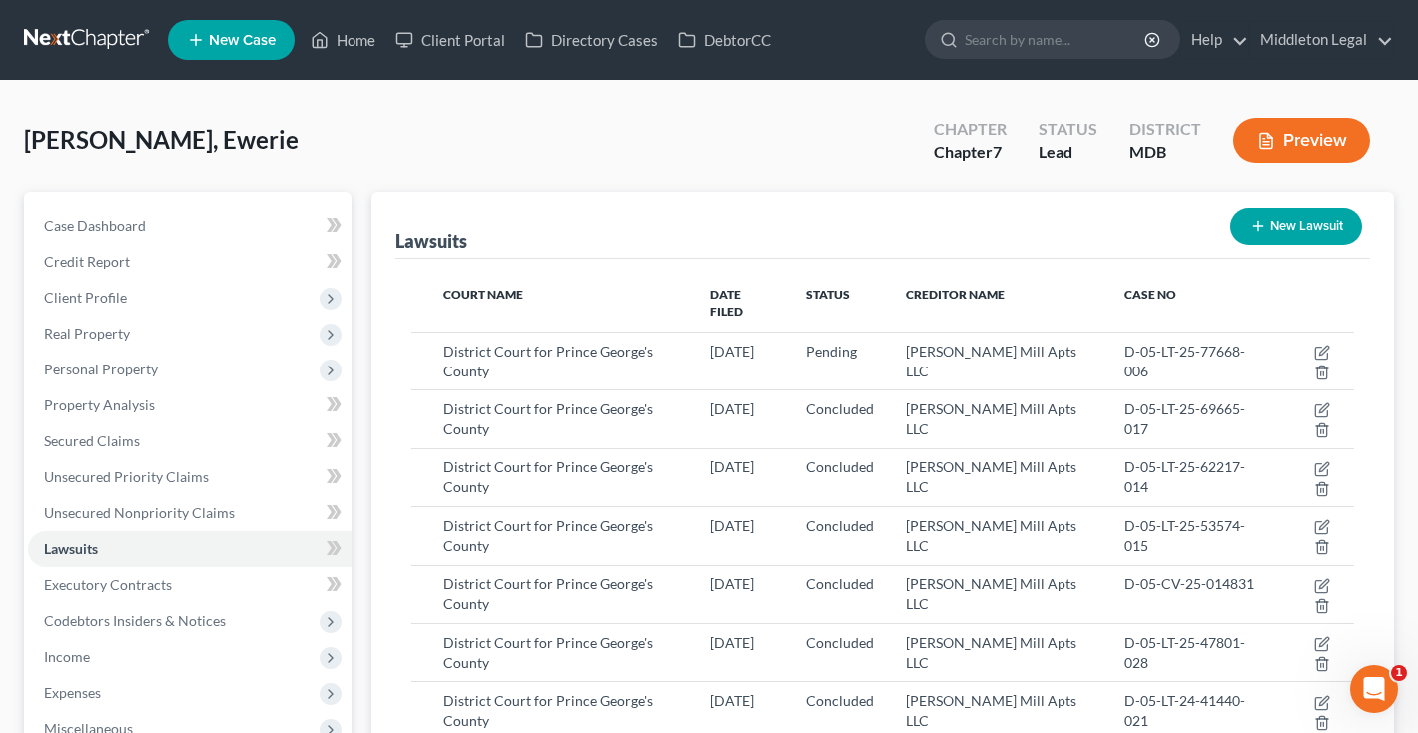
click at [1336, 228] on button "New Lawsuit" at bounding box center [1296, 226] width 132 height 37
select select "0"
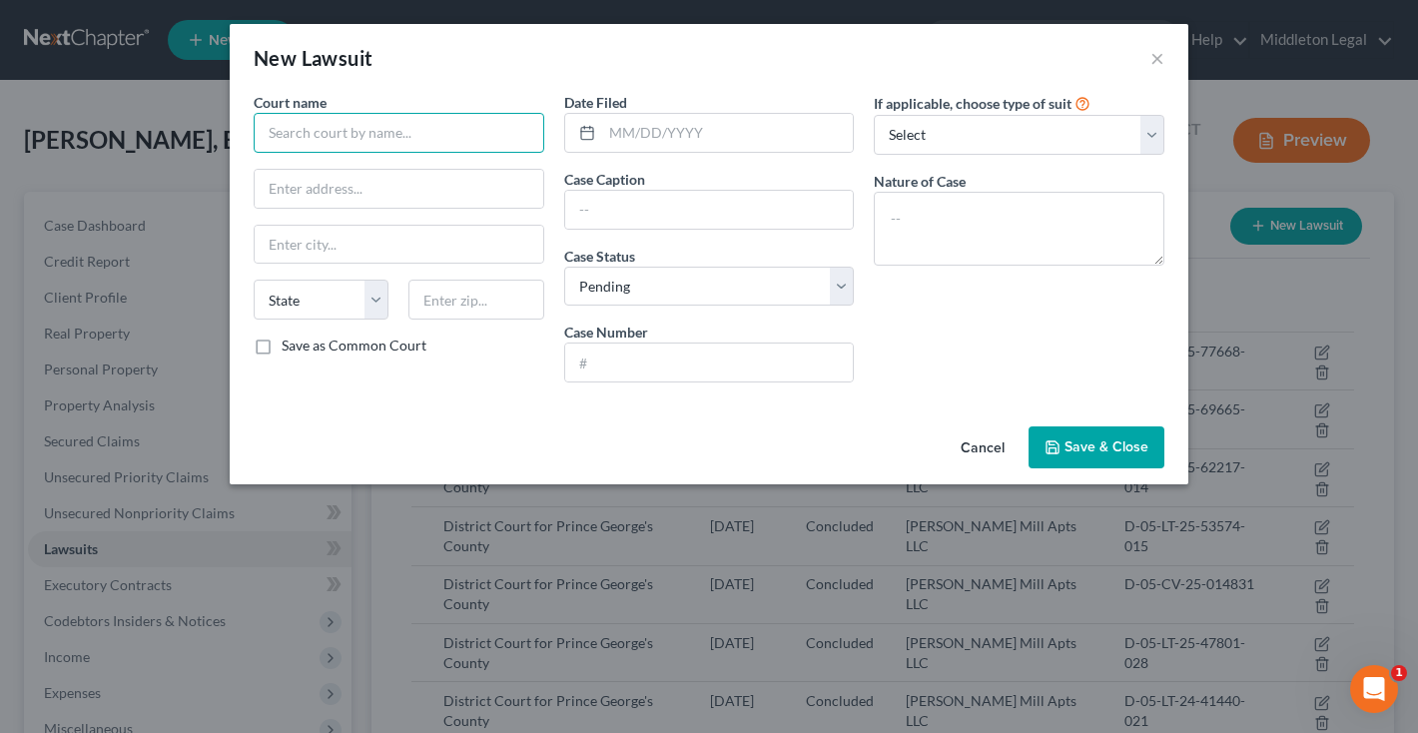
click at [517, 129] on input "text" at bounding box center [399, 133] width 291 height 40
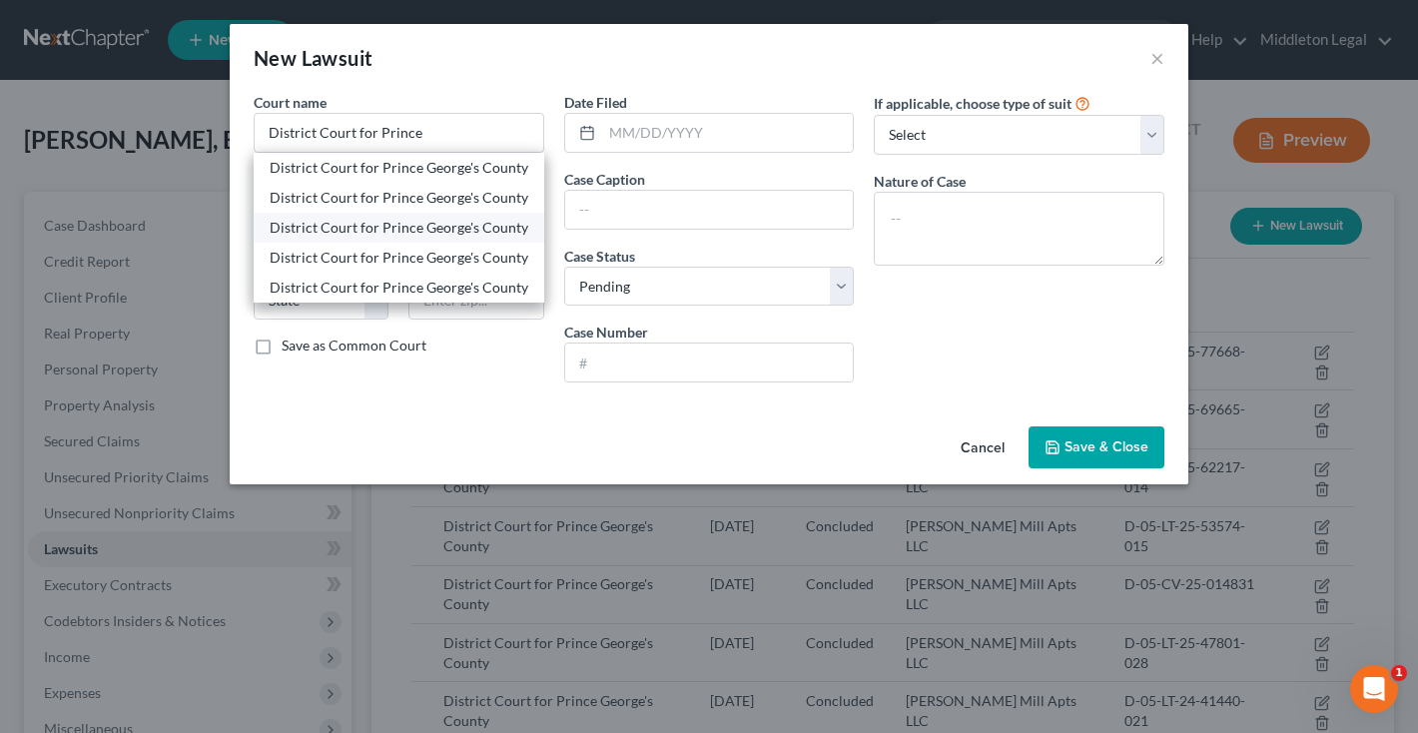
click at [498, 220] on div "District Court for Prince George's County" at bounding box center [399, 228] width 259 height 20
type input "District Court for Prince George's County"
type input "4990 Rhode Island Avenue"
type input "Hyattsville"
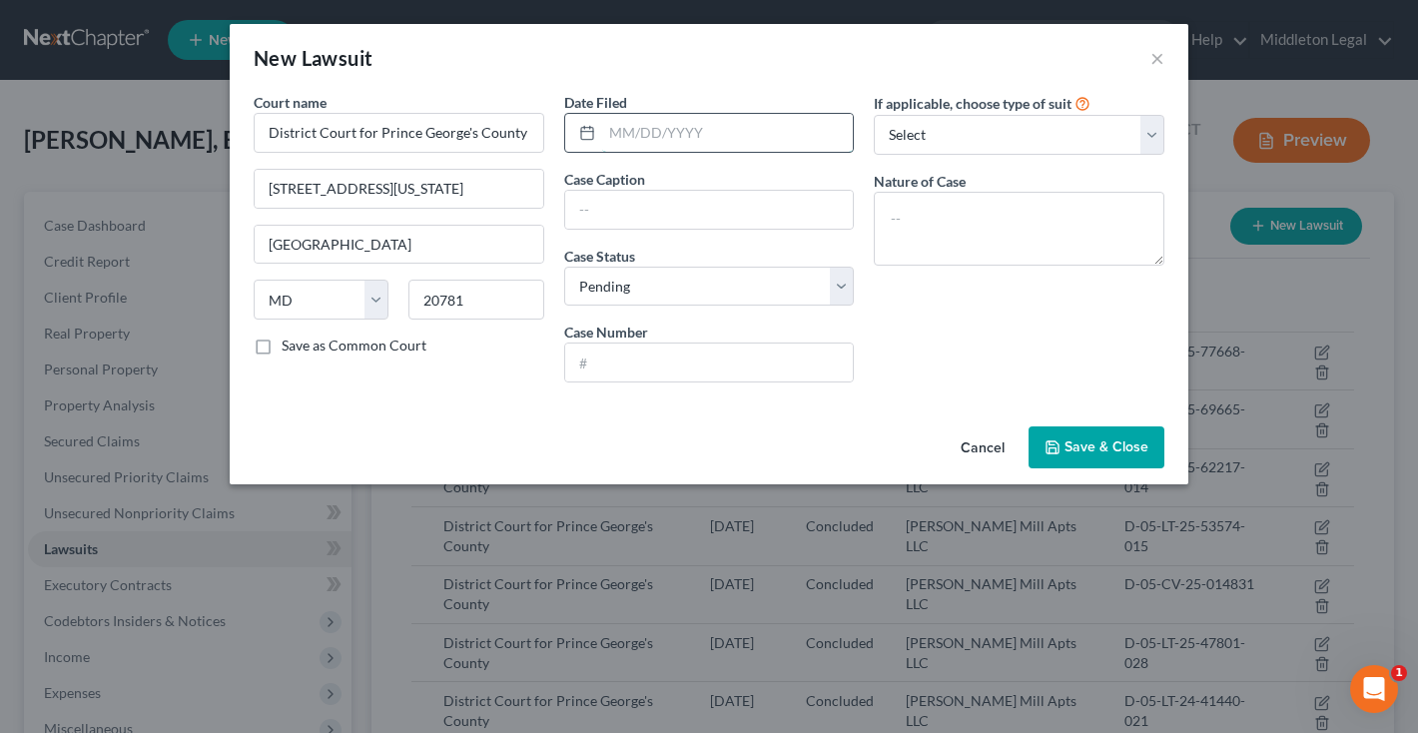
click at [678, 142] on input "text" at bounding box center [728, 133] width 252 height 38
paste input "04/18/2024"
click at [771, 363] on input "text" at bounding box center [709, 362] width 289 height 38
paste input "D-05-LT-24-16554-027"
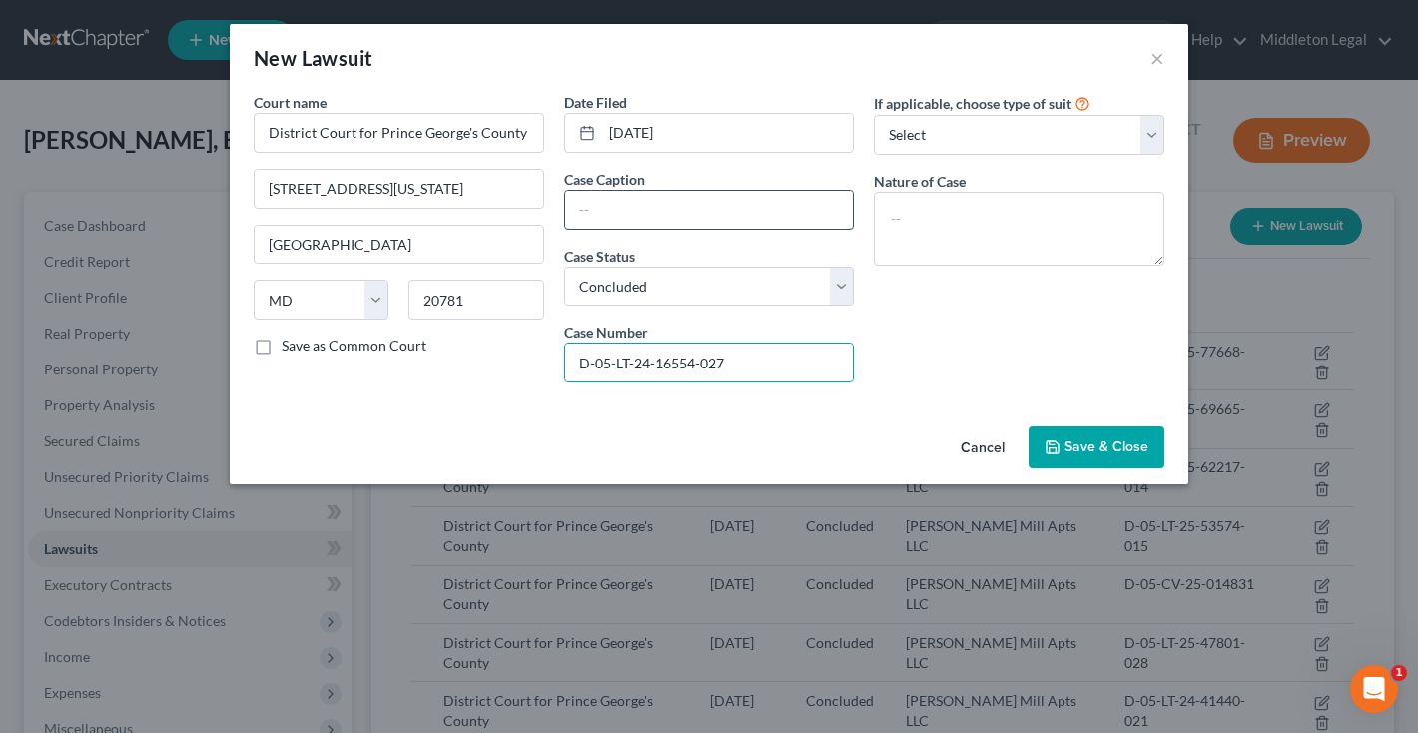
click at [644, 214] on input "text" at bounding box center [709, 210] width 289 height 38
paste input "Walker Mill Apts LLC vs. EWERIE WILSON"
drag, startPoint x: 739, startPoint y: 212, endPoint x: 781, endPoint y: 212, distance: 41.9
click at [781, 212] on input "Walker Mill Apts LLC vs. EWERIE WILSON" at bounding box center [709, 210] width 289 height 38
drag, startPoint x: 820, startPoint y: 211, endPoint x: 937, endPoint y: 210, distance: 116.8
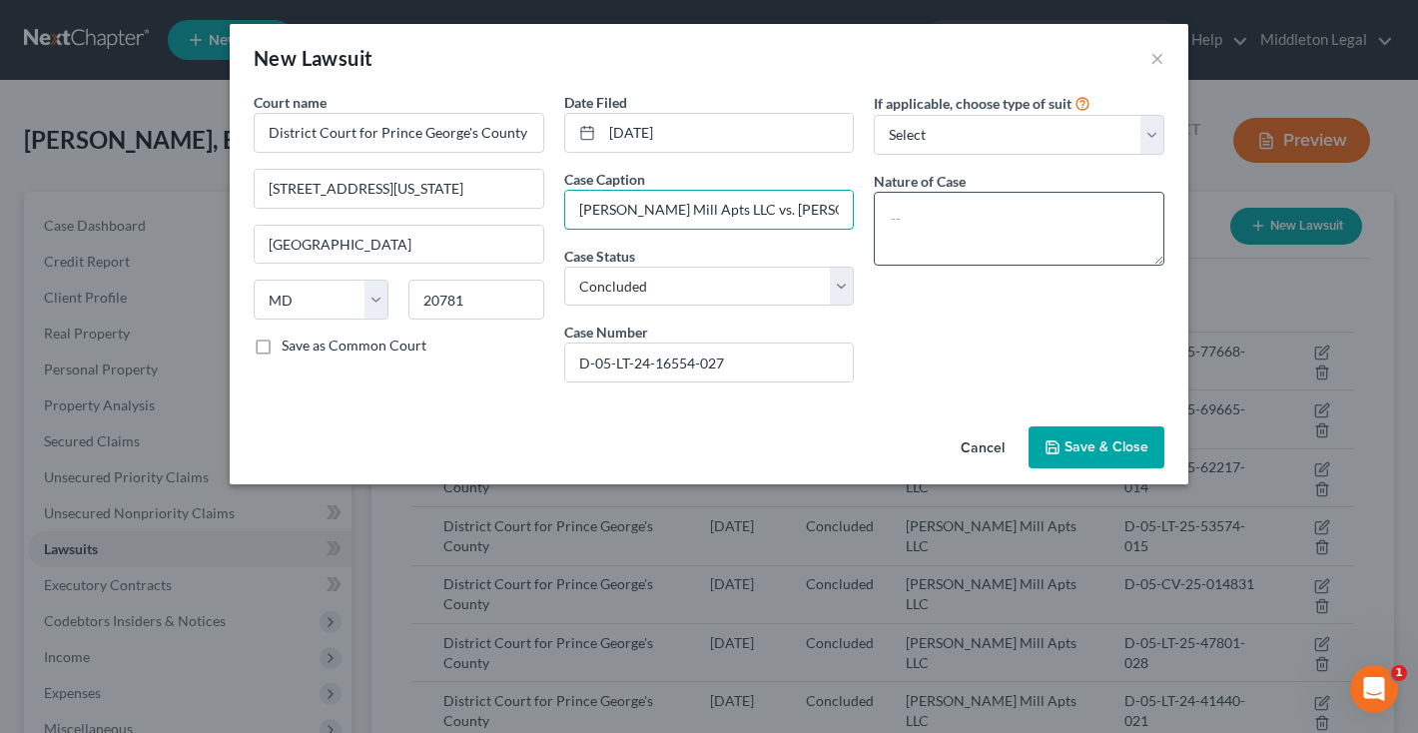
click at [937, 210] on div "Court name * District Court for Prince George's County 4990 Rhode Island Avenue…" at bounding box center [709, 245] width 931 height 307
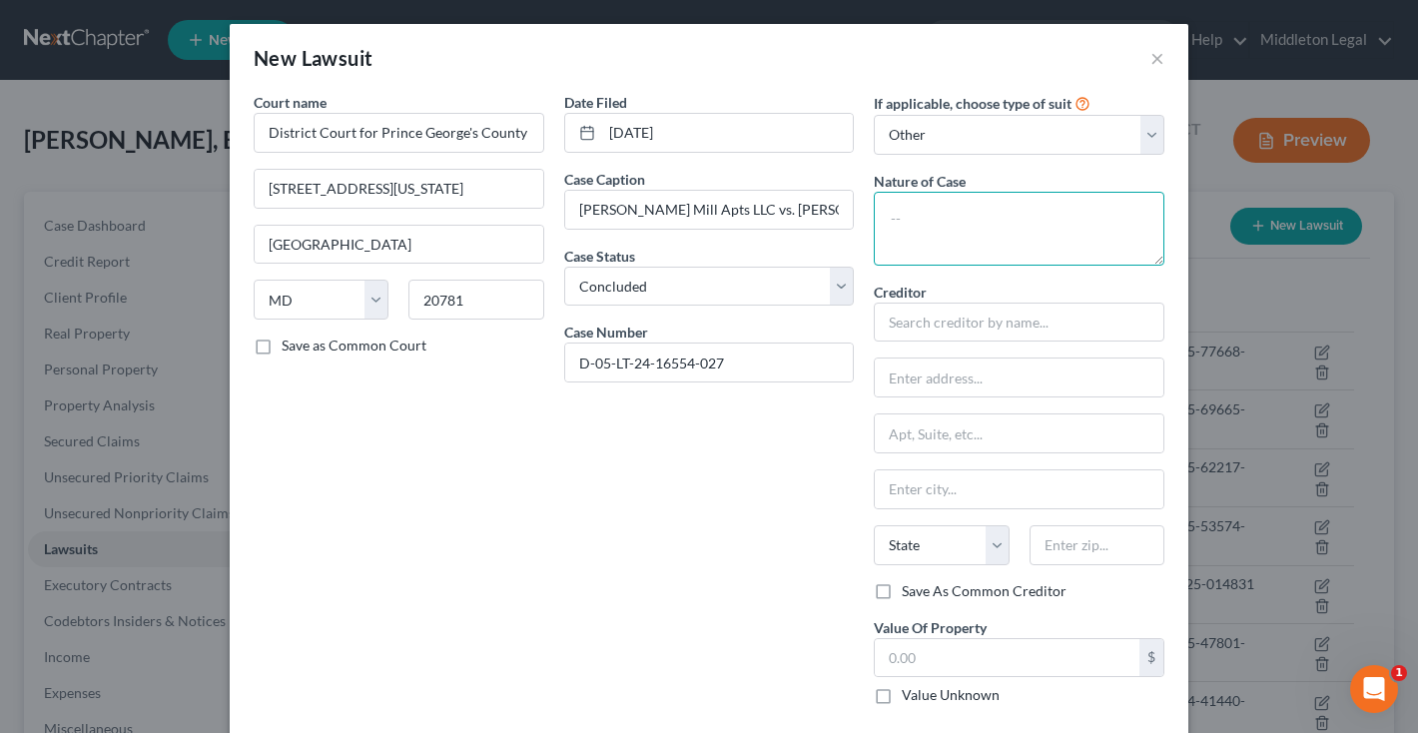
click at [980, 234] on textarea at bounding box center [1019, 229] width 291 height 74
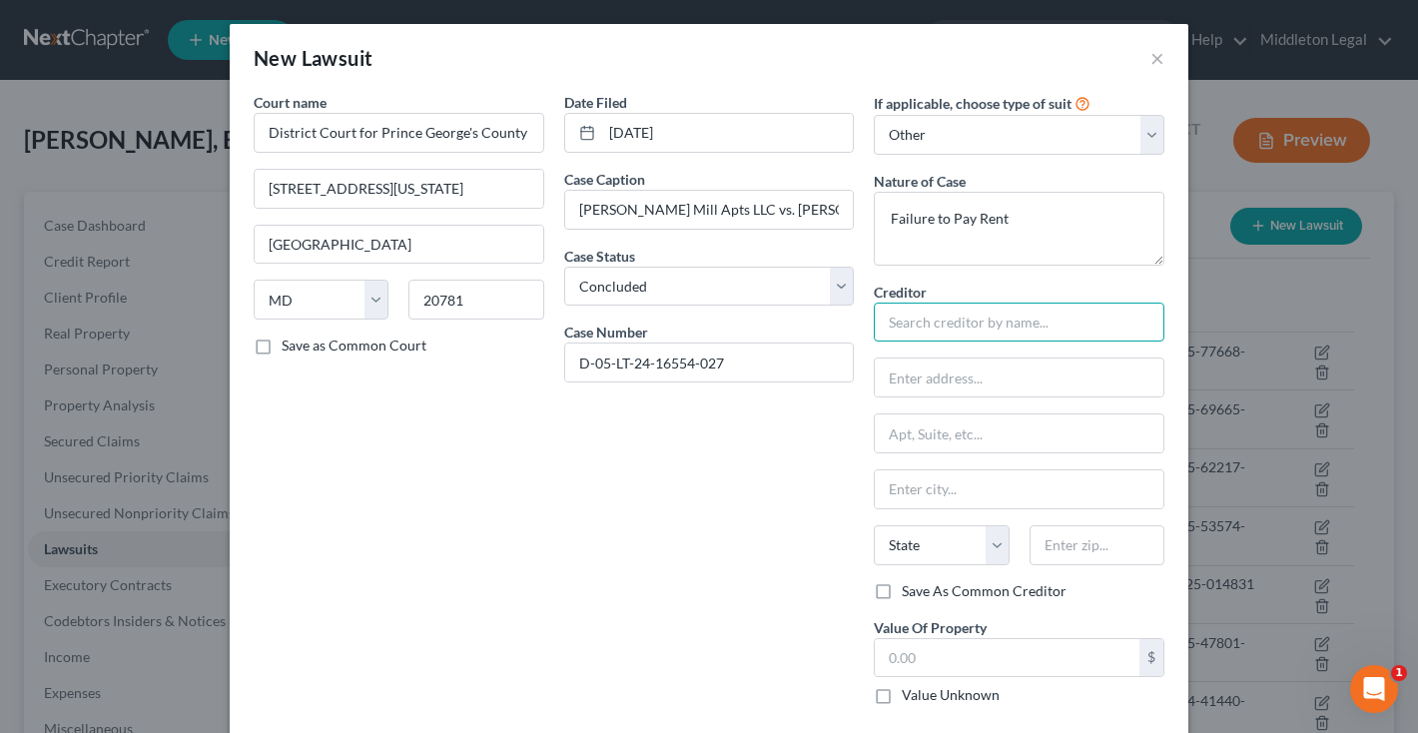
click at [922, 324] on input "text" at bounding box center [1019, 323] width 291 height 40
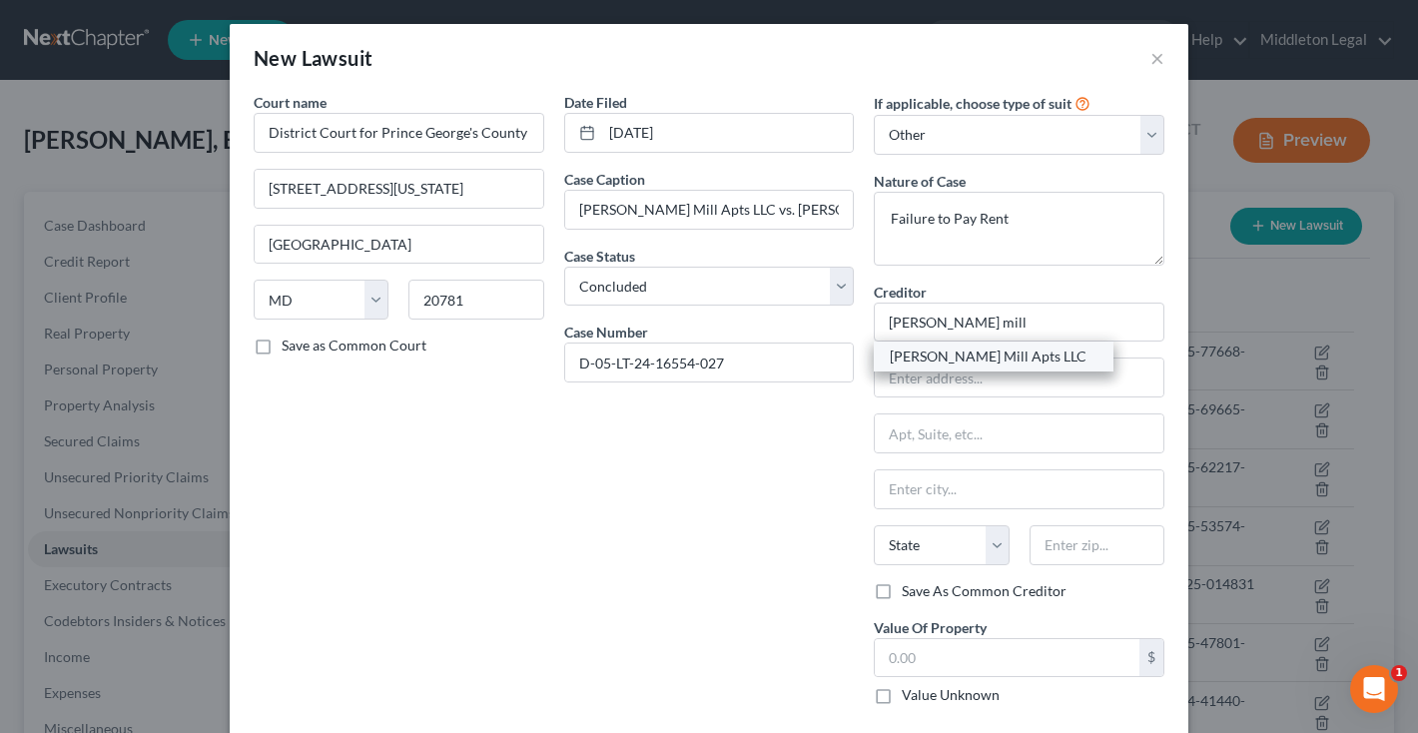
click at [931, 355] on div "Walker Mill Apts LLC" at bounding box center [994, 356] width 208 height 20
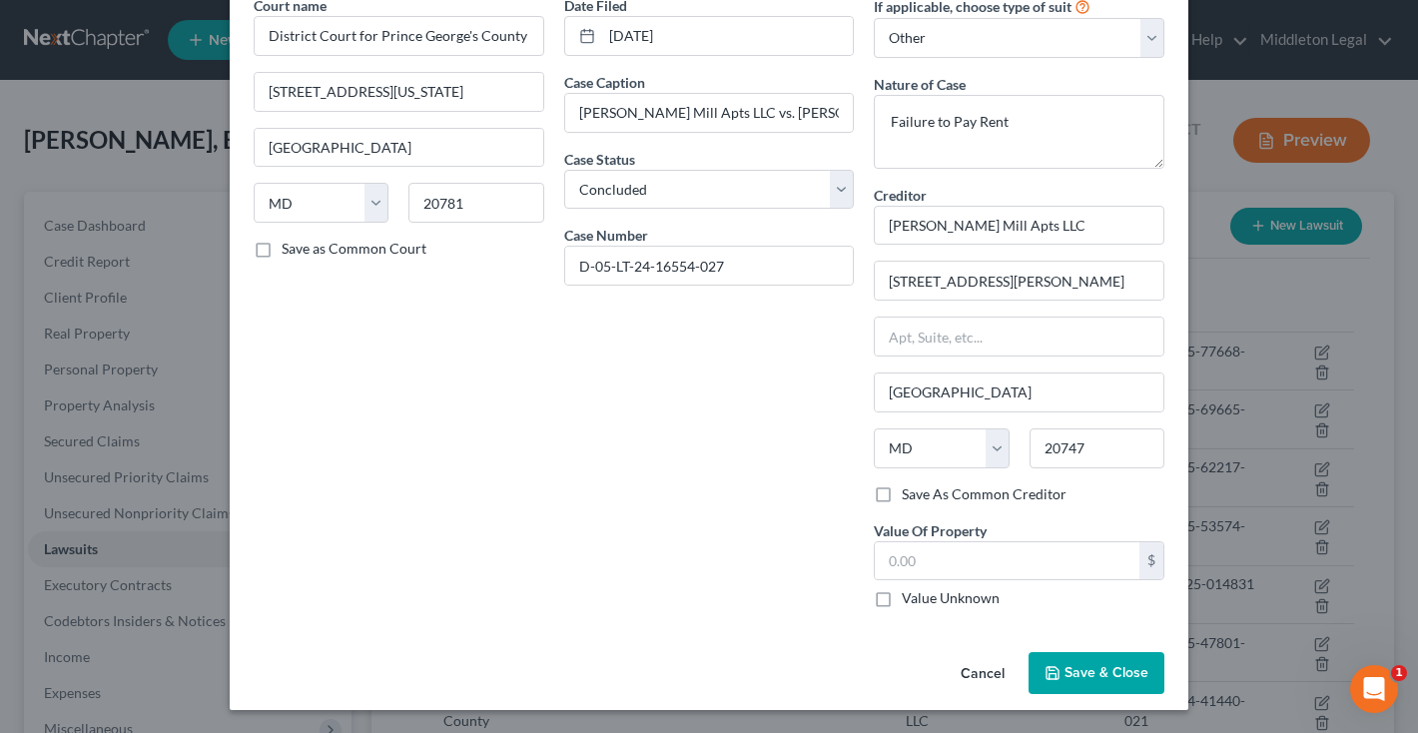
click at [1056, 677] on polyline "button" at bounding box center [1052, 676] width 7 height 5
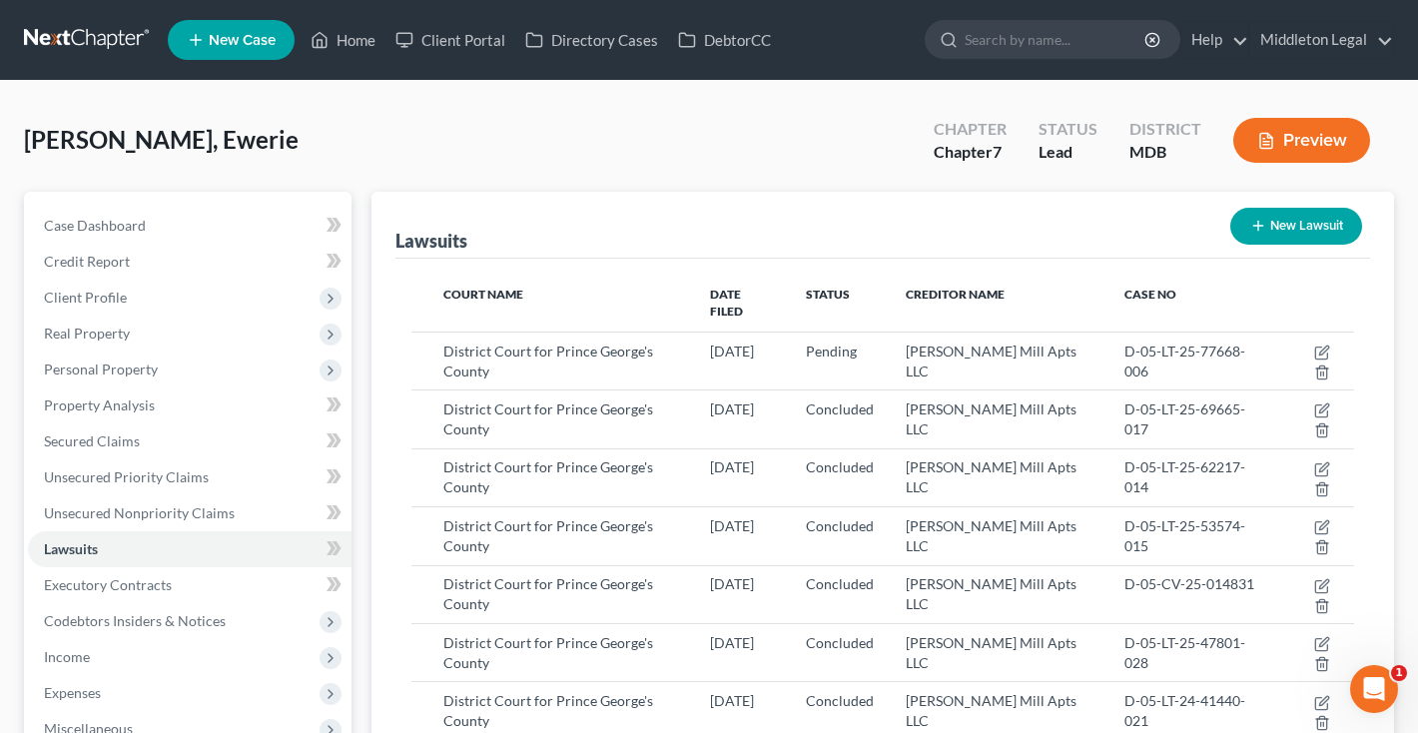
click at [1281, 237] on button "New Lawsuit" at bounding box center [1296, 226] width 132 height 37
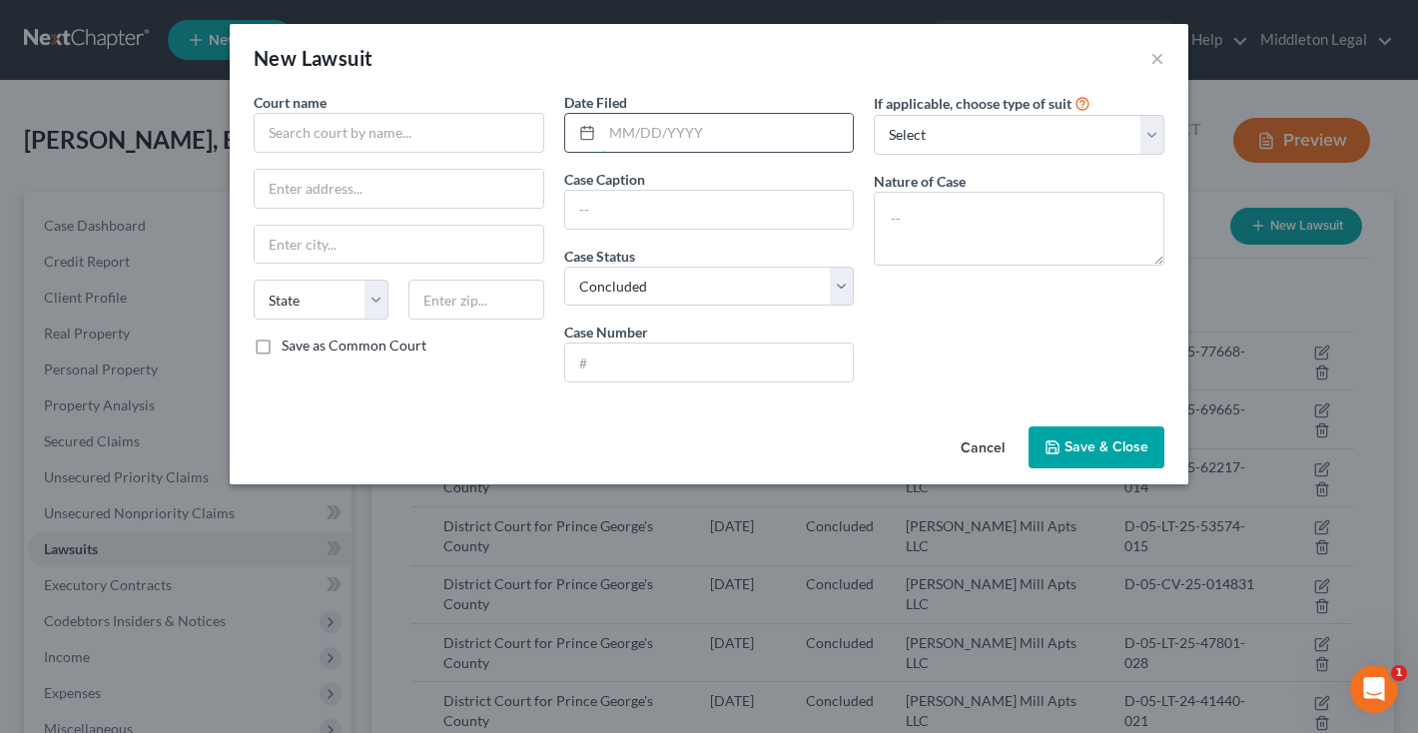
click at [669, 133] on input "text" at bounding box center [728, 133] width 252 height 38
click at [413, 133] on input "text" at bounding box center [399, 133] width 291 height 40
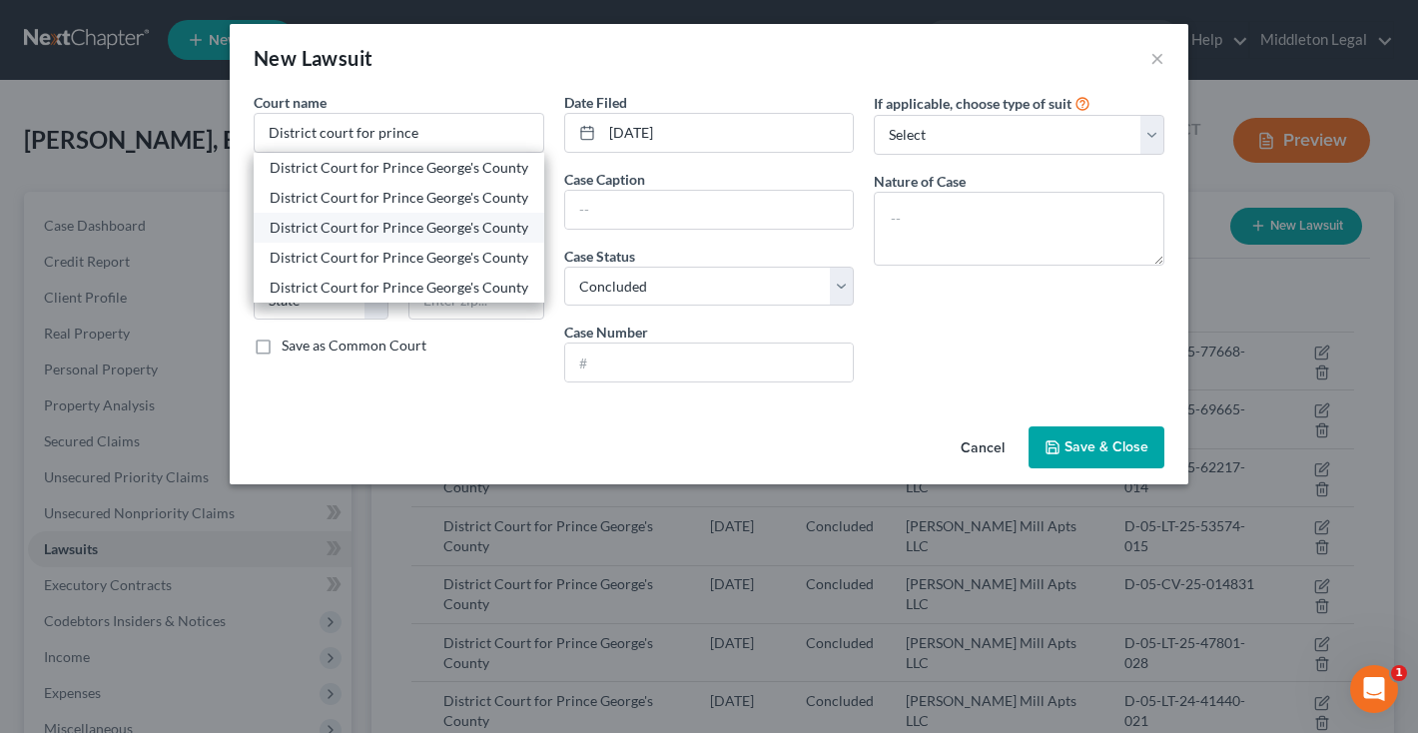
click at [396, 224] on div "District Court for Prince George's County" at bounding box center [399, 228] width 259 height 20
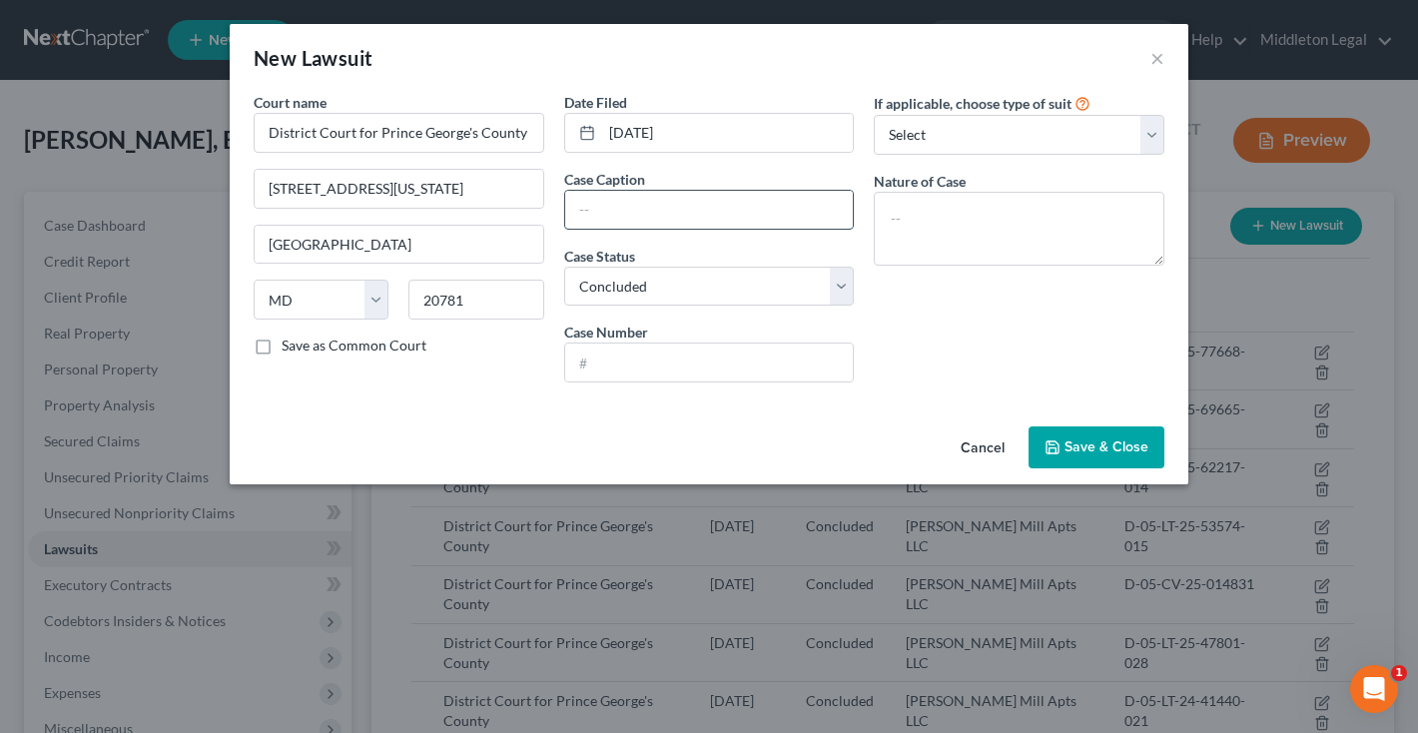
click at [629, 207] on input "text" at bounding box center [709, 210] width 289 height 38
paste input "Walker Mill Apts LLC vs. EWERIE WILSON"
drag, startPoint x: 740, startPoint y: 214, endPoint x: 780, endPoint y: 214, distance: 39.9
click at [781, 214] on input "Walker Mill Apts LLC vs. EWERIE WILSON" at bounding box center [709, 210] width 289 height 38
drag, startPoint x: 830, startPoint y: 208, endPoint x: 945, endPoint y: 202, distance: 115.0
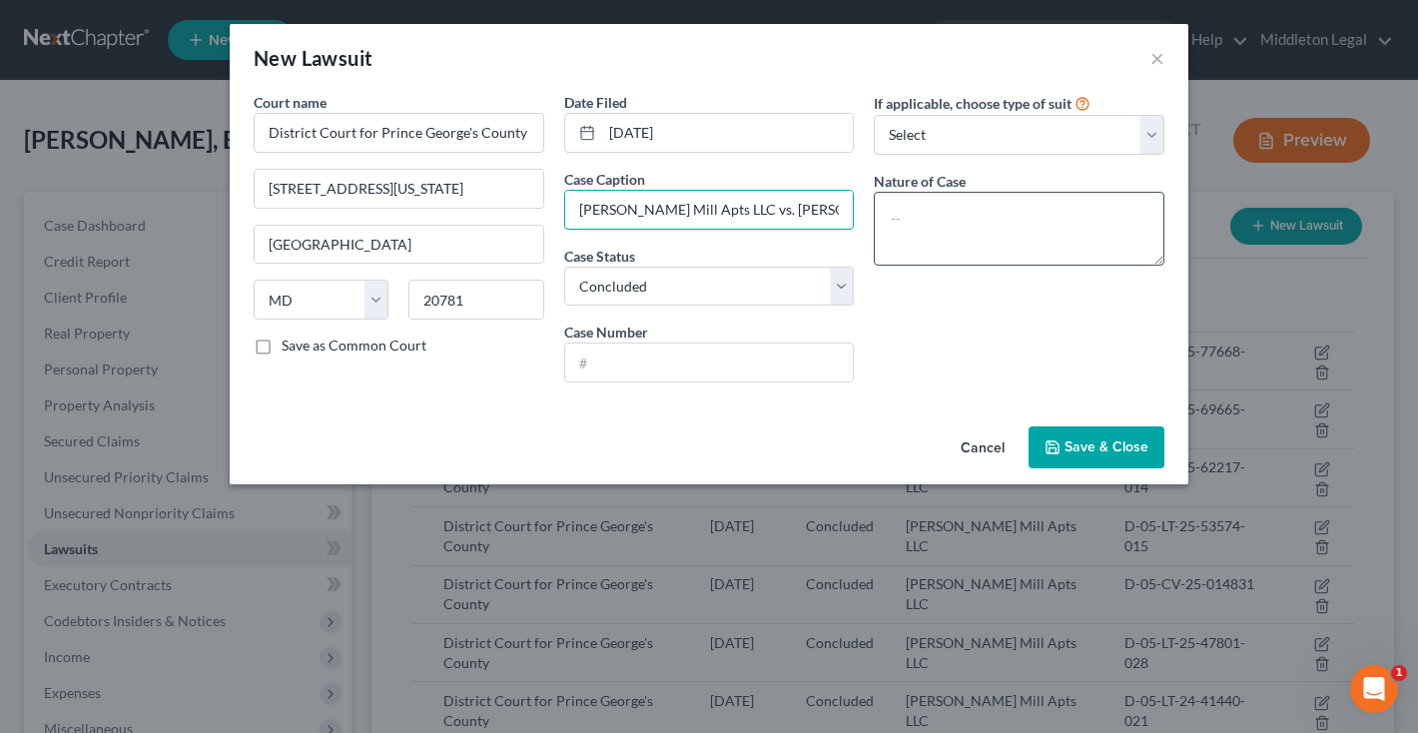
click at [945, 202] on div "Court name * District Court for Prince George's County 4990 Rhode Island Avenue…" at bounding box center [709, 245] width 931 height 307
click at [624, 362] on input "text" at bounding box center [709, 362] width 289 height 38
paste input "D-05-LT-24-13646-030"
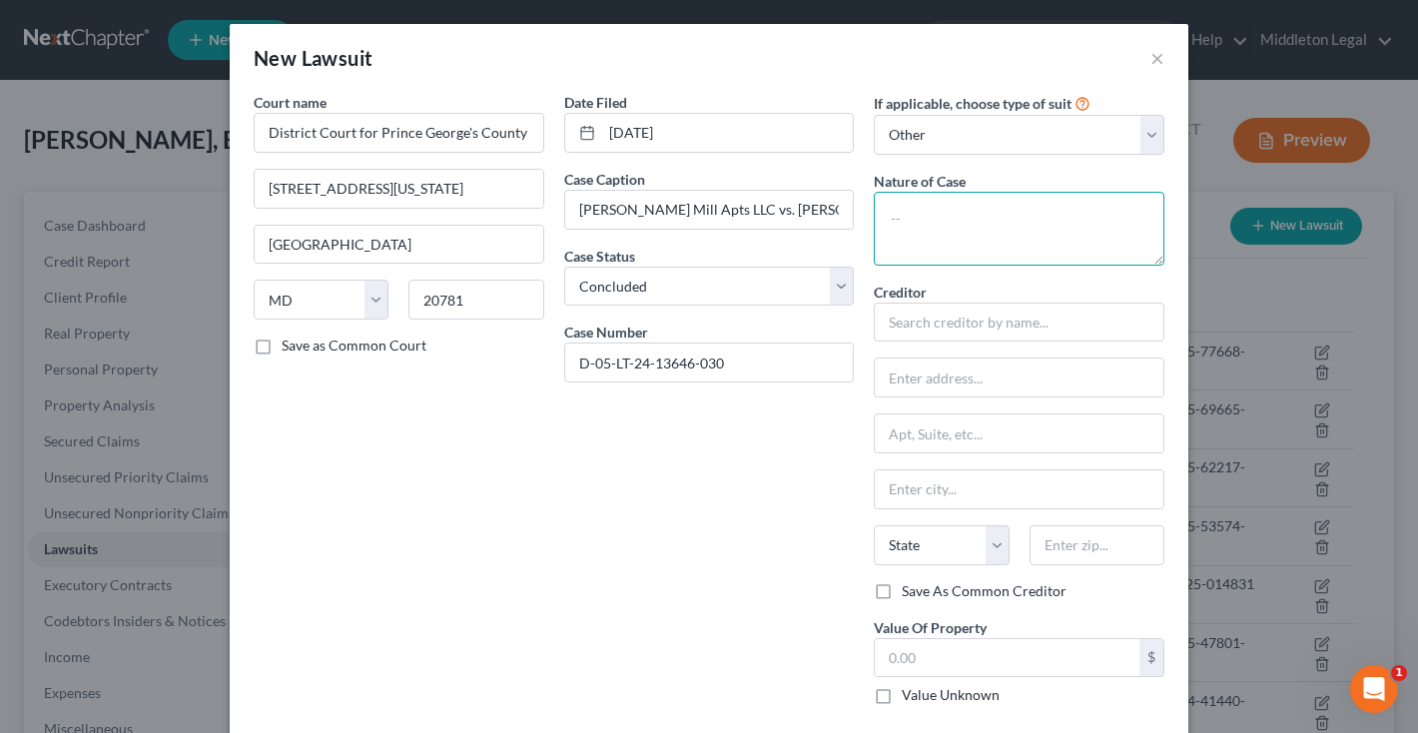
click at [949, 250] on textarea at bounding box center [1019, 229] width 291 height 74
paste textarea "Failure to Pay Rent"
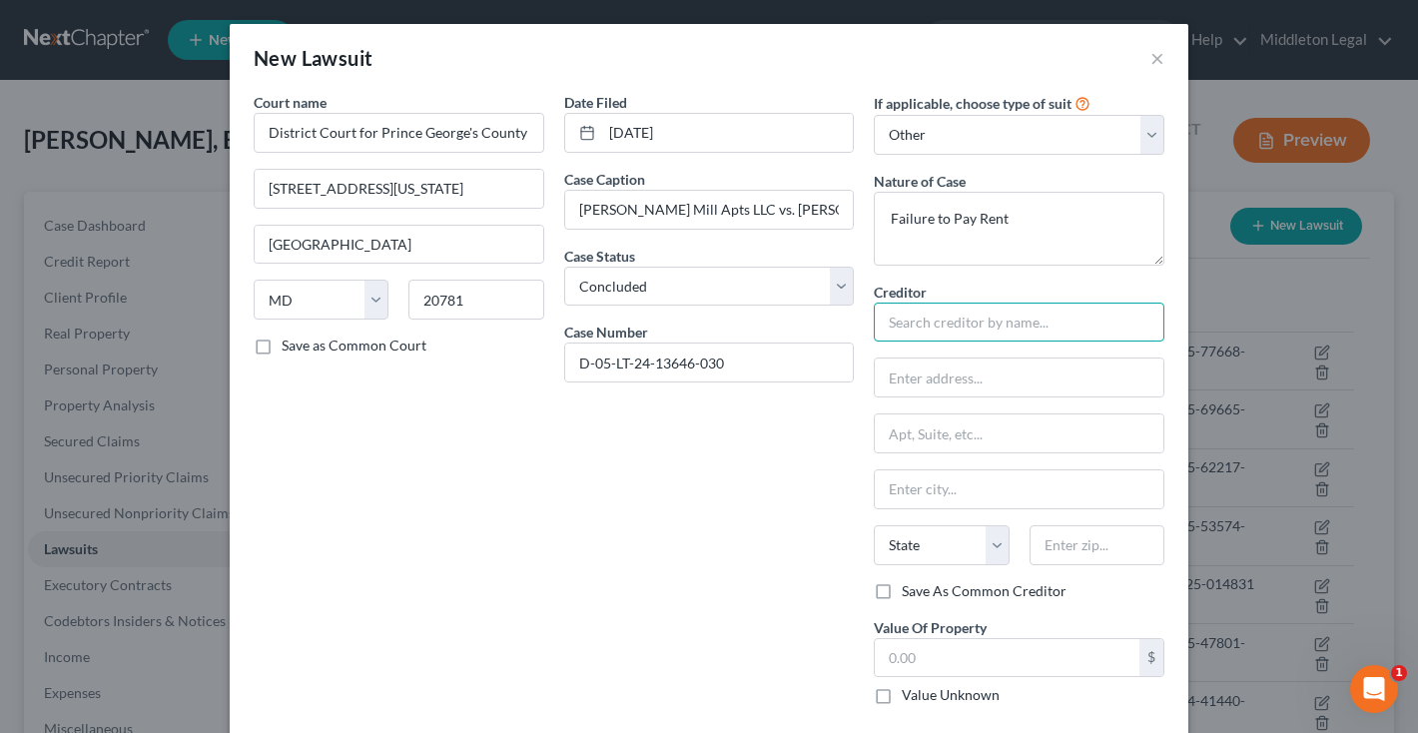
click at [956, 324] on input "text" at bounding box center [1019, 323] width 291 height 40
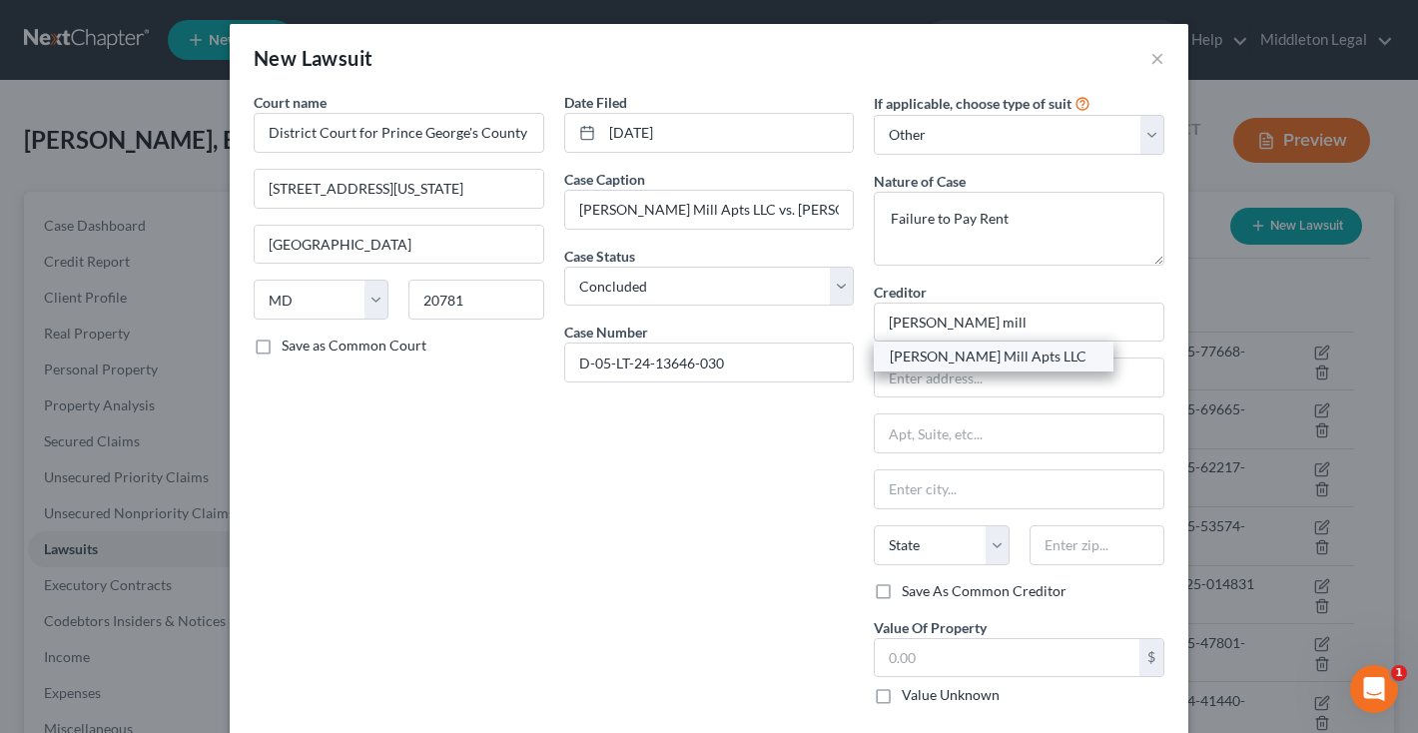
click at [953, 358] on div "Walker Mill Apts LLC" at bounding box center [994, 356] width 208 height 20
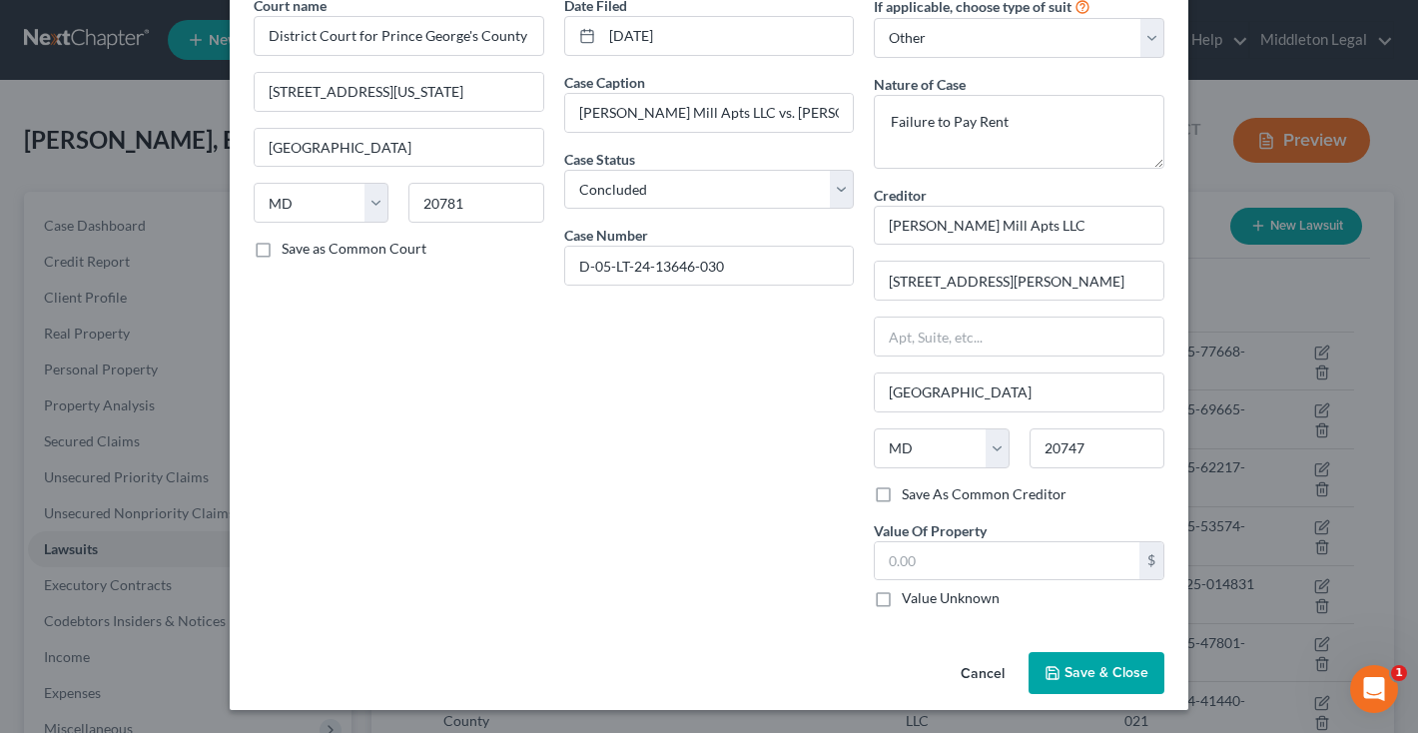
click at [1095, 652] on button "Save & Close" at bounding box center [1096, 673] width 136 height 42
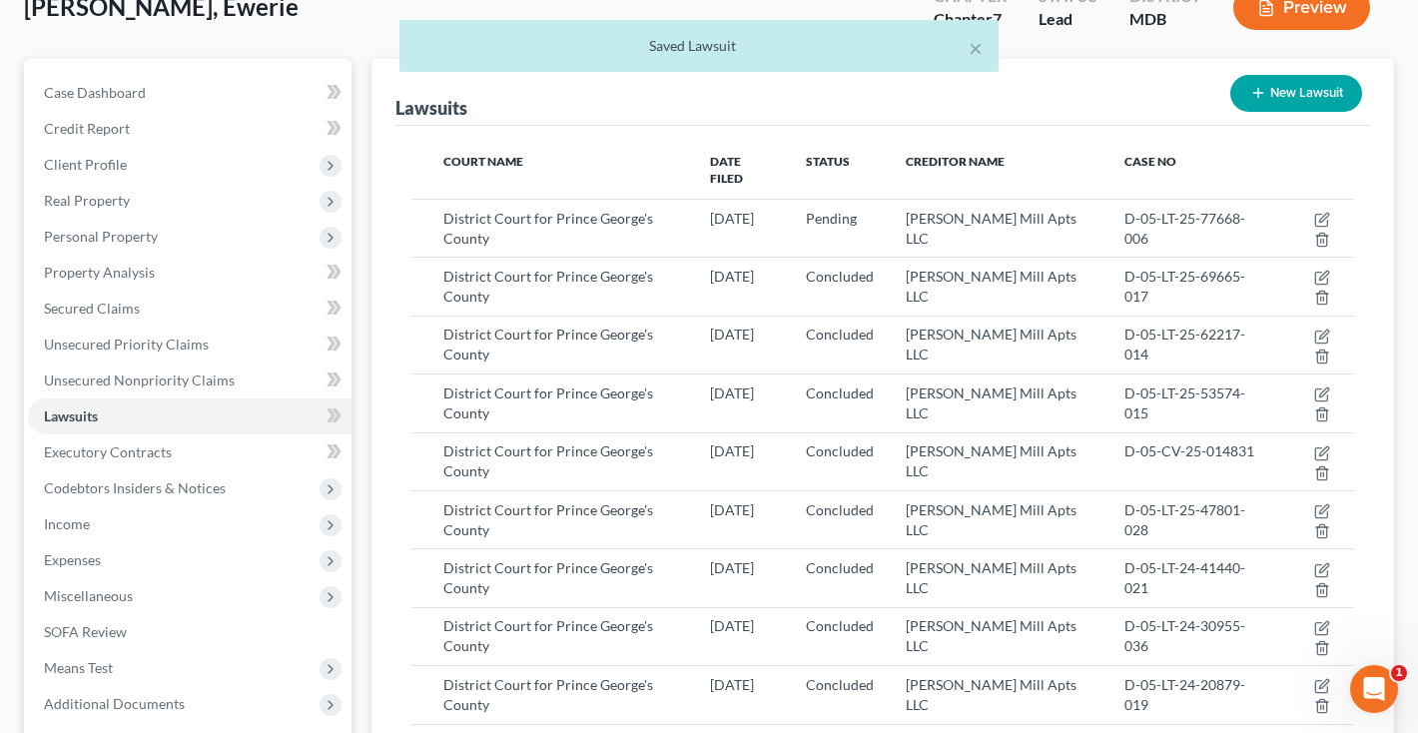
scroll to position [169, 0]
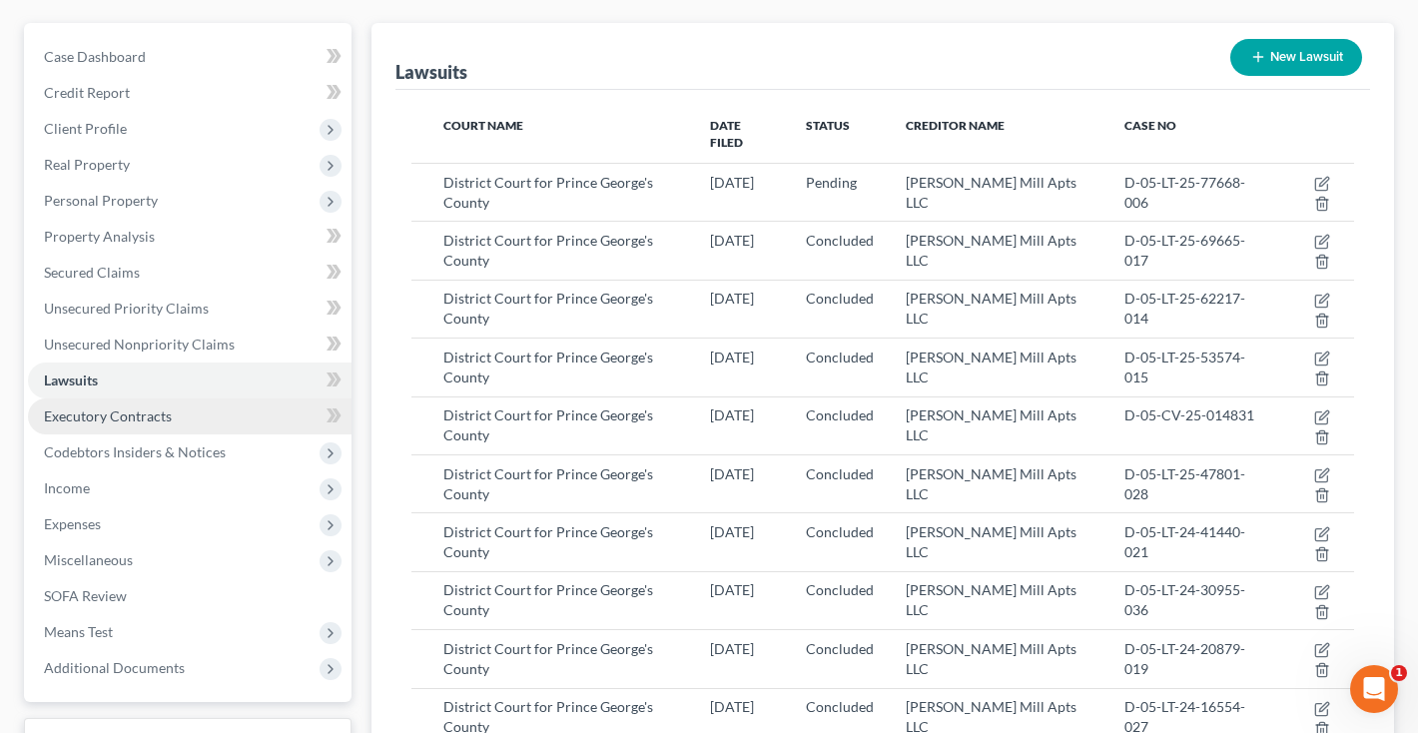
click at [105, 418] on span "Executory Contracts" at bounding box center [108, 415] width 128 height 17
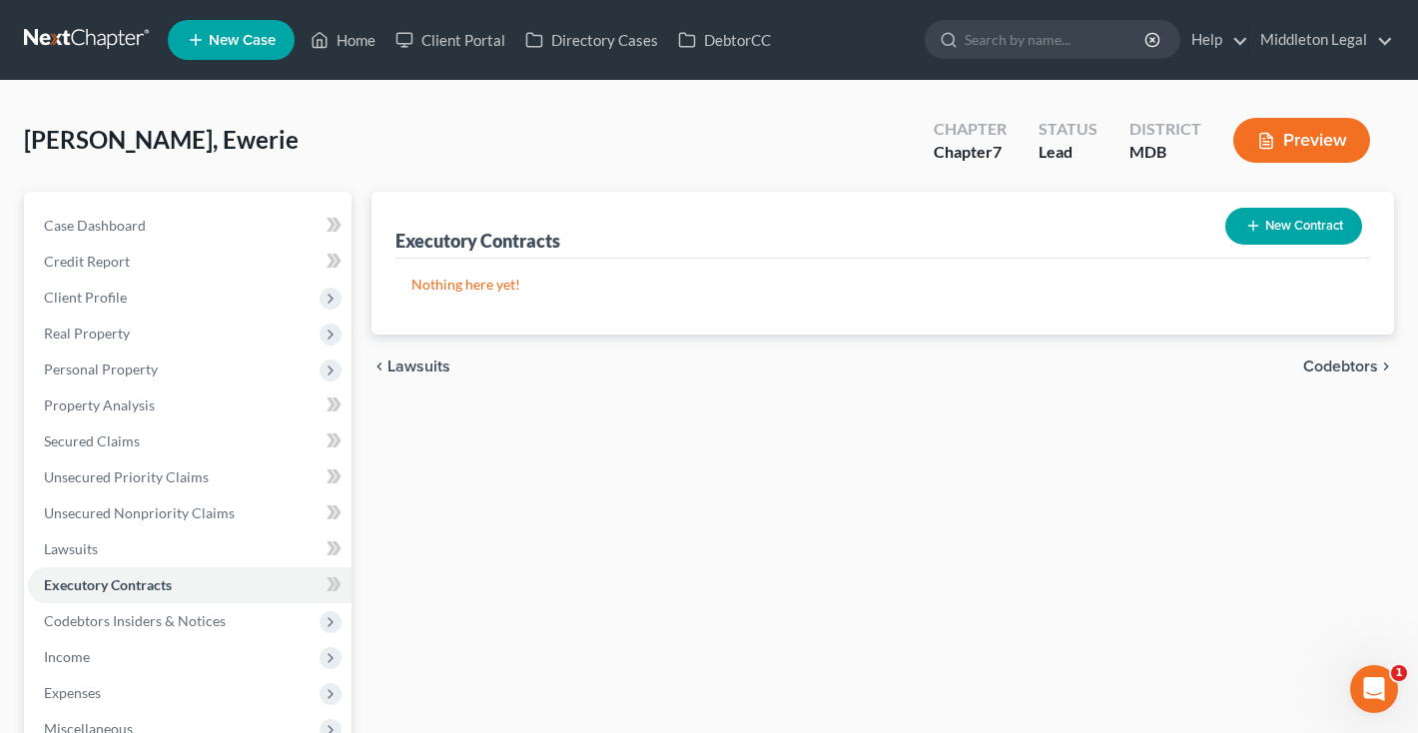
click at [1276, 232] on button "New Contract" at bounding box center [1293, 226] width 137 height 37
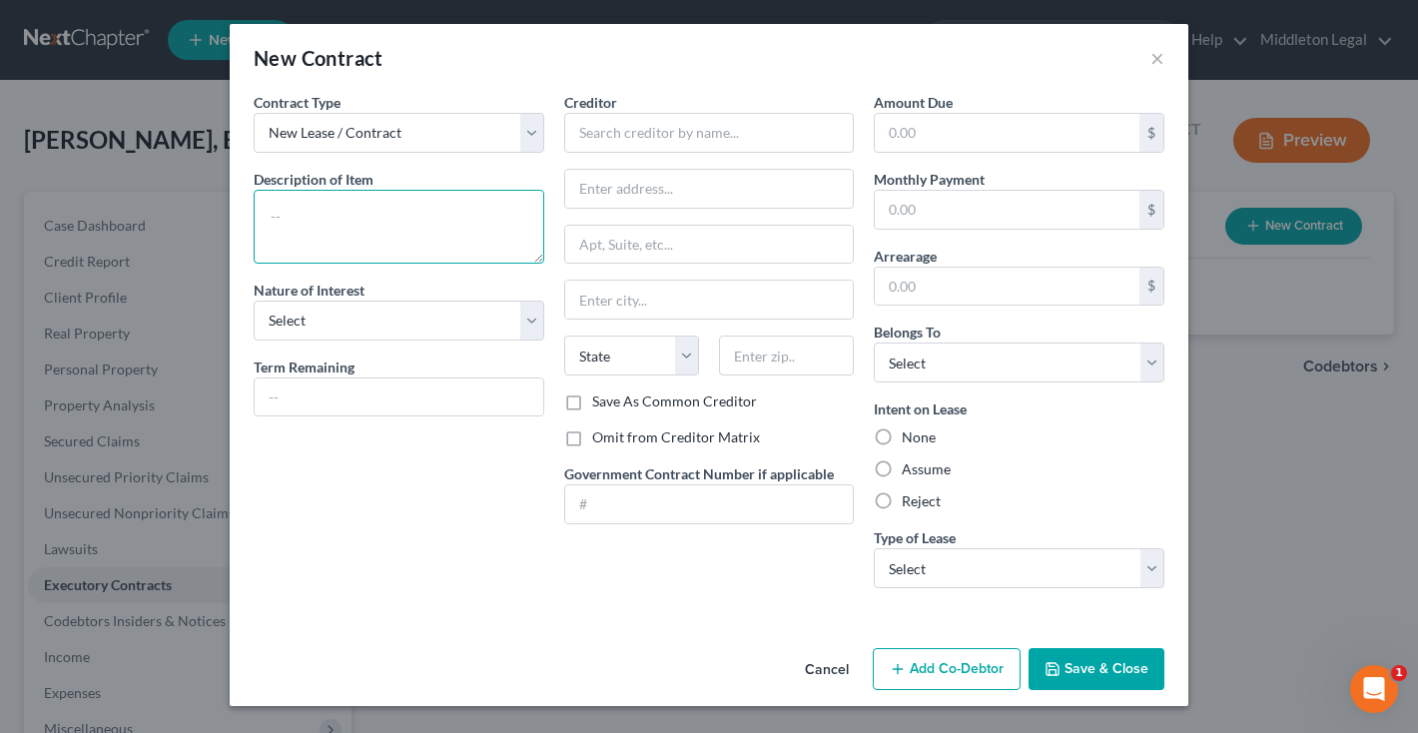
click at [451, 234] on textarea at bounding box center [399, 227] width 291 height 74
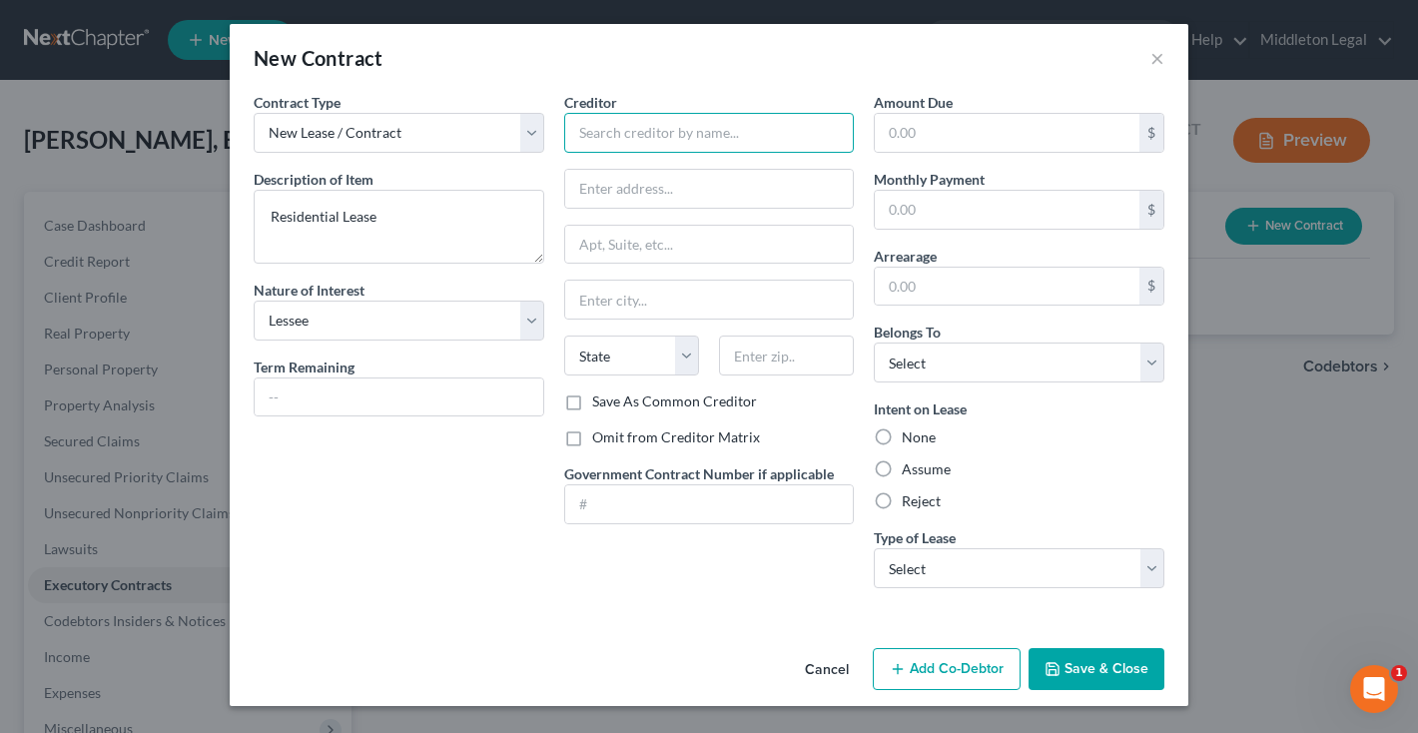
click at [661, 141] on input "text" at bounding box center [709, 133] width 291 height 40
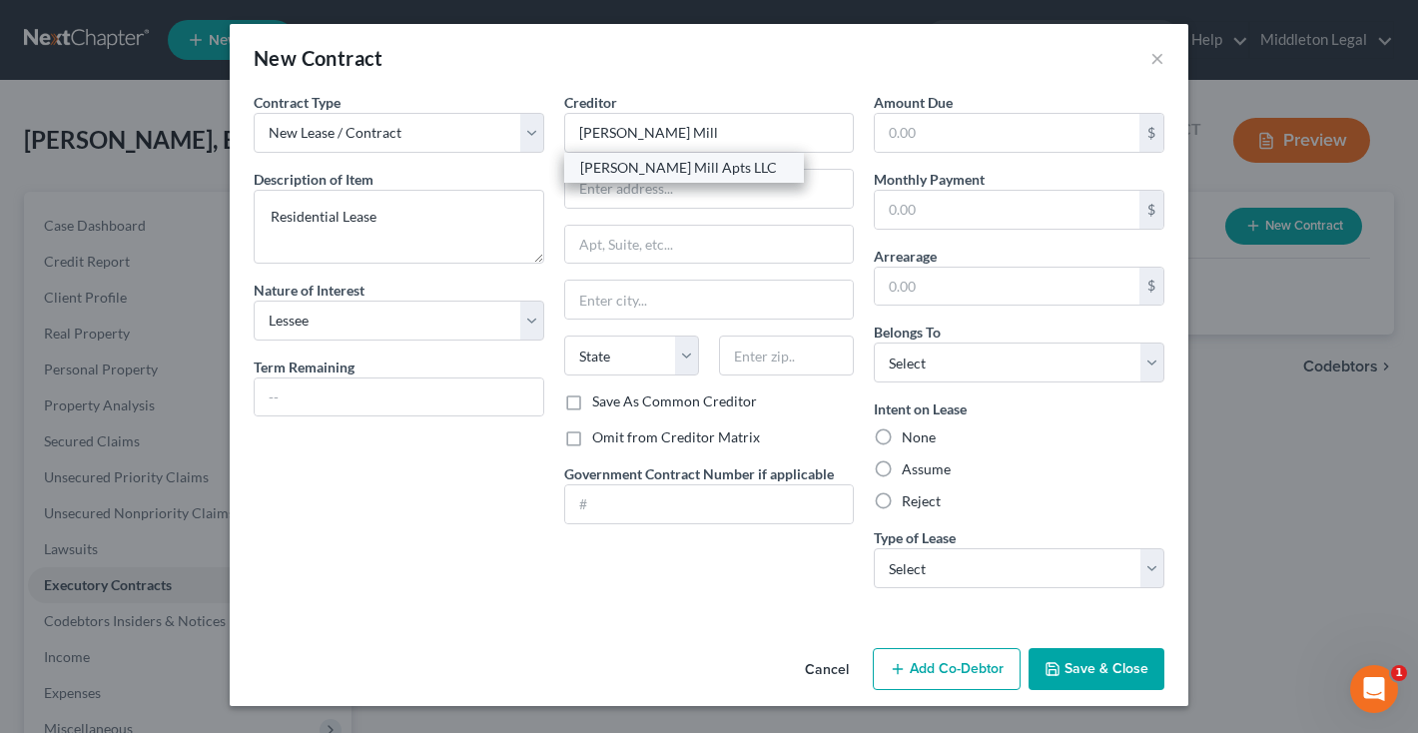
click at [644, 166] on div "Walker Mill Apts LLC" at bounding box center [684, 168] width 208 height 20
click at [592, 439] on label "Omit from Creditor Matrix" at bounding box center [676, 437] width 168 height 20
click at [600, 439] on input "Omit from Creditor Matrix" at bounding box center [606, 433] width 13 height 13
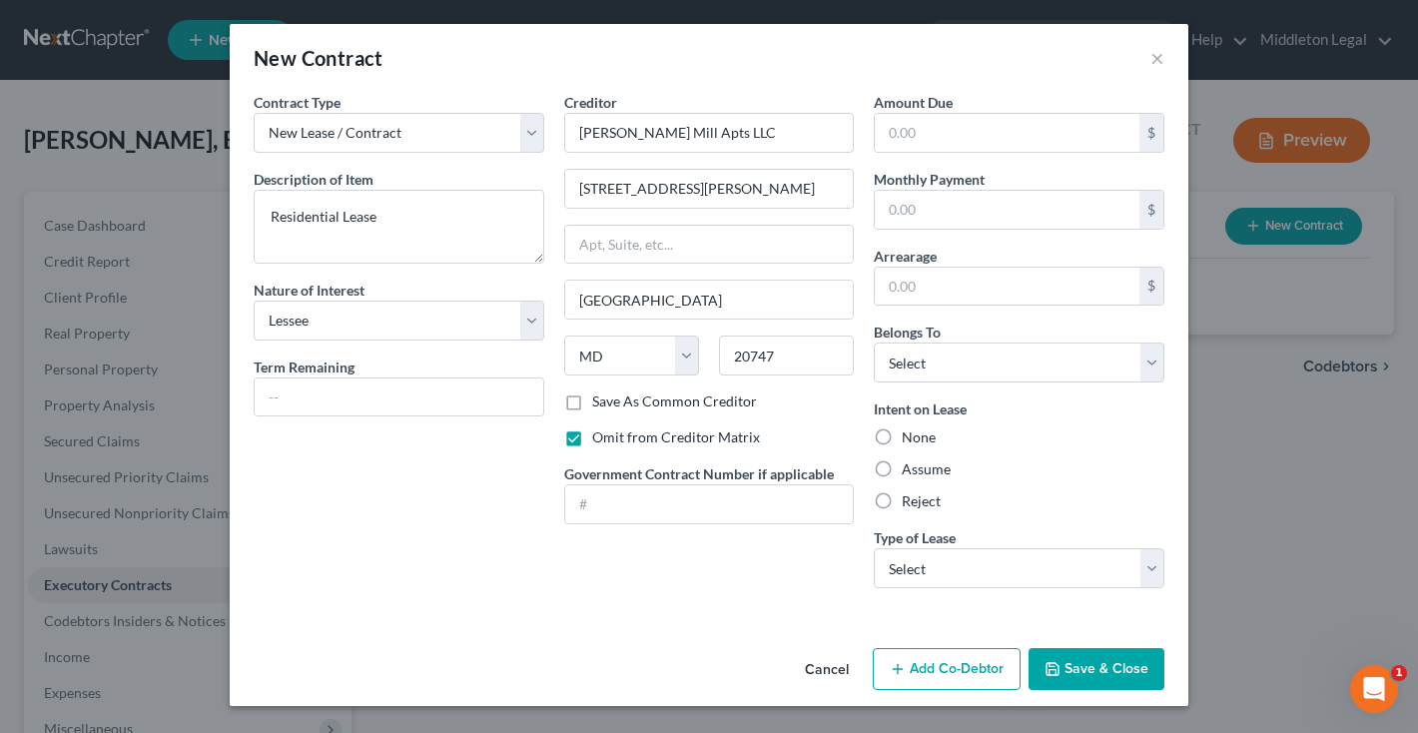
click at [902, 466] on label "Assume" at bounding box center [926, 469] width 49 height 20
click at [910, 466] on input "Assume" at bounding box center [916, 465] width 13 height 13
click at [945, 594] on div "Amount Due $ Monthly Payment $ Arrearage $ Belongs To * Select Debtor 1 Only De…" at bounding box center [1019, 348] width 311 height 512
click at [1081, 665] on button "Save & Close" at bounding box center [1096, 669] width 136 height 42
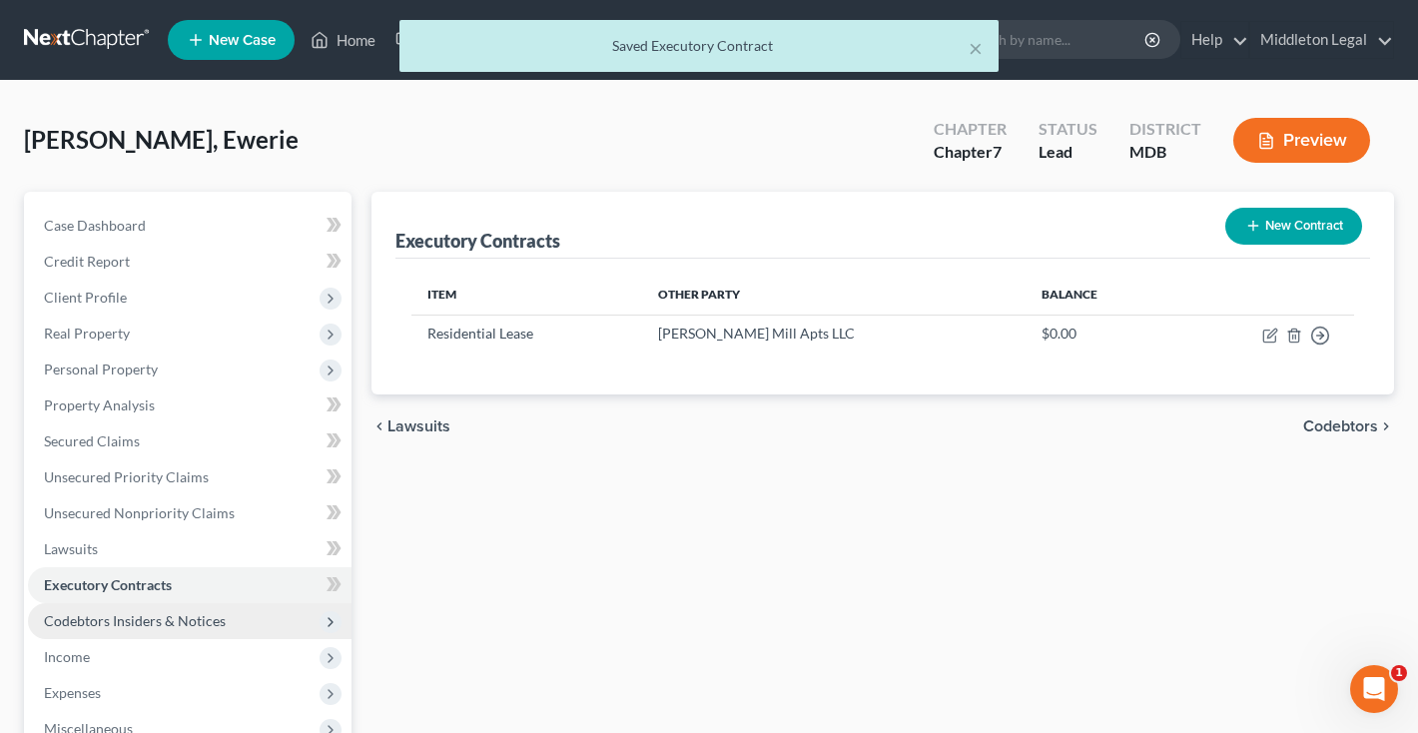
click at [170, 618] on span "Codebtors Insiders & Notices" at bounding box center [135, 620] width 182 height 17
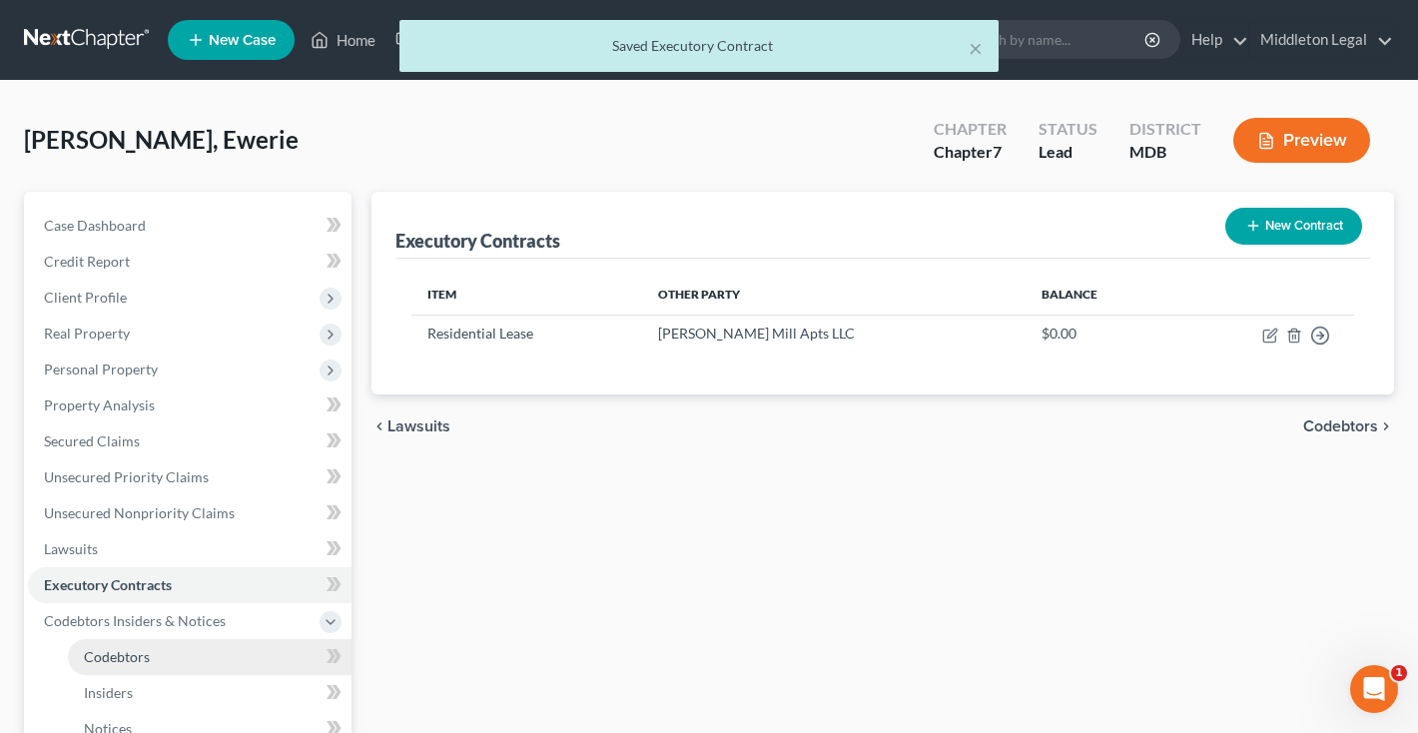
click at [157, 648] on link "Codebtors" at bounding box center [210, 657] width 284 height 36
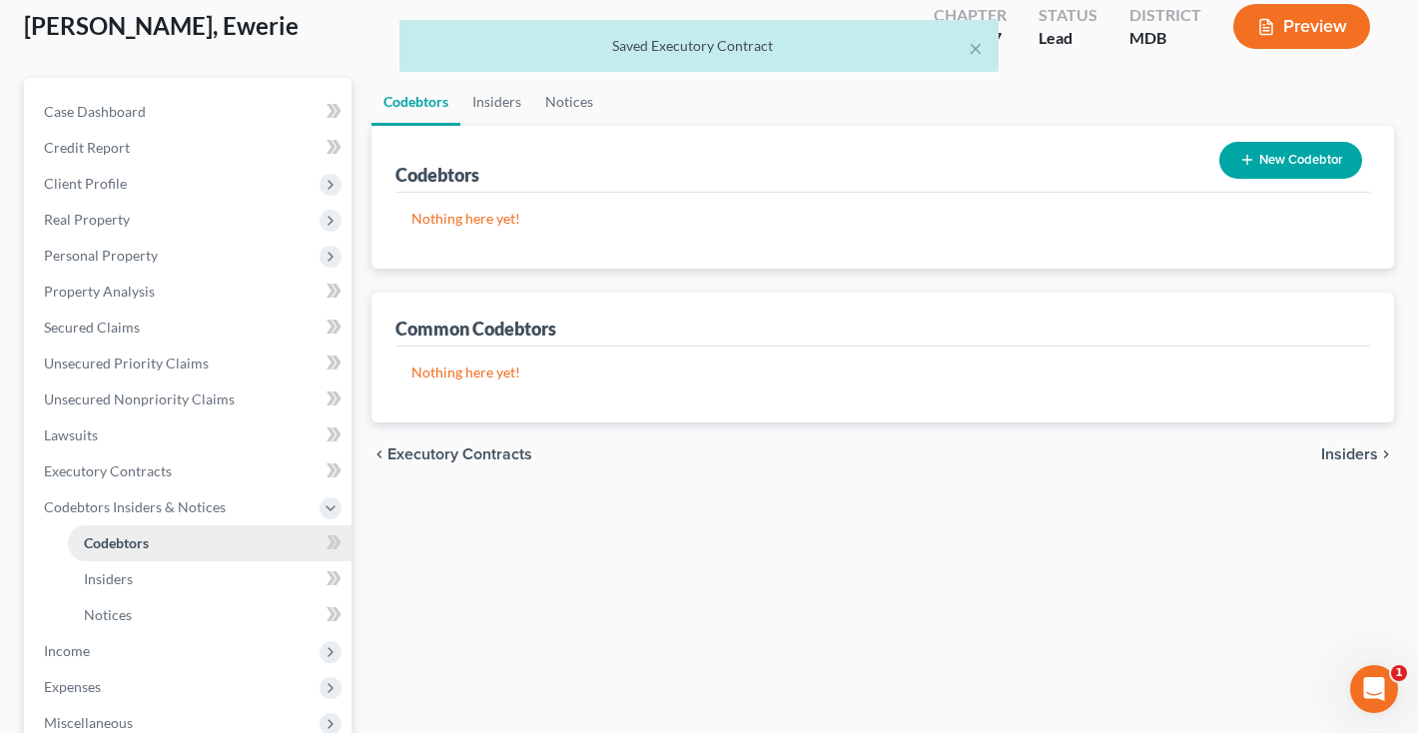
scroll to position [115, 0]
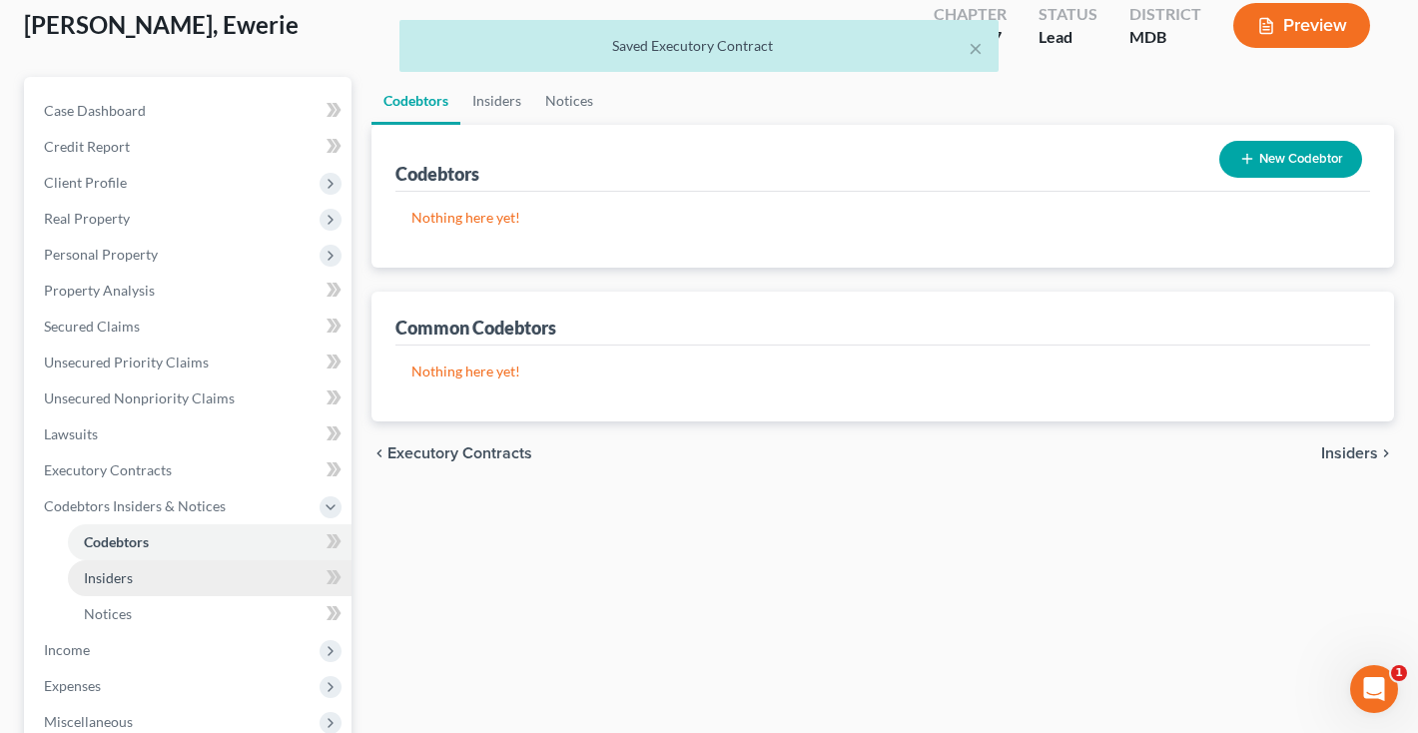
click at [138, 580] on link "Insiders" at bounding box center [210, 578] width 284 height 36
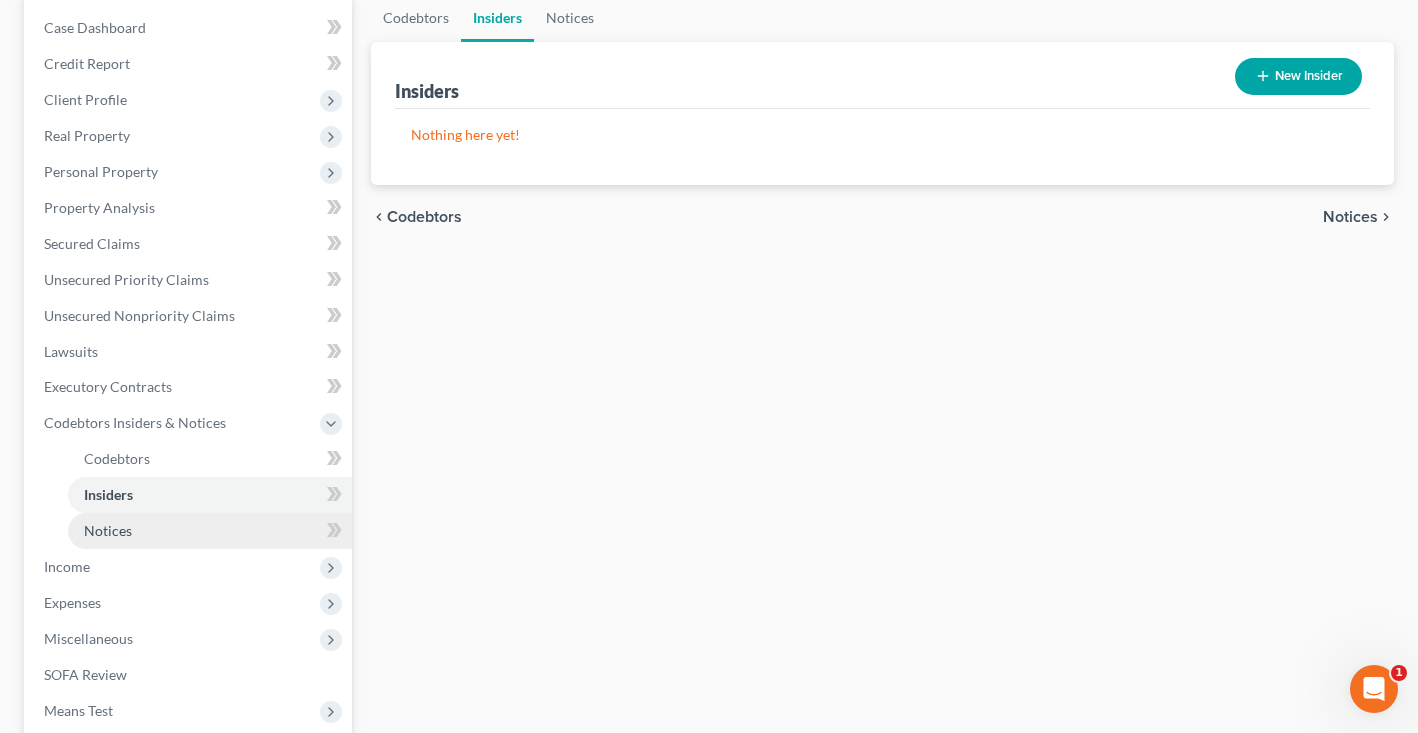
click at [107, 534] on span "Notices" at bounding box center [108, 530] width 48 height 17
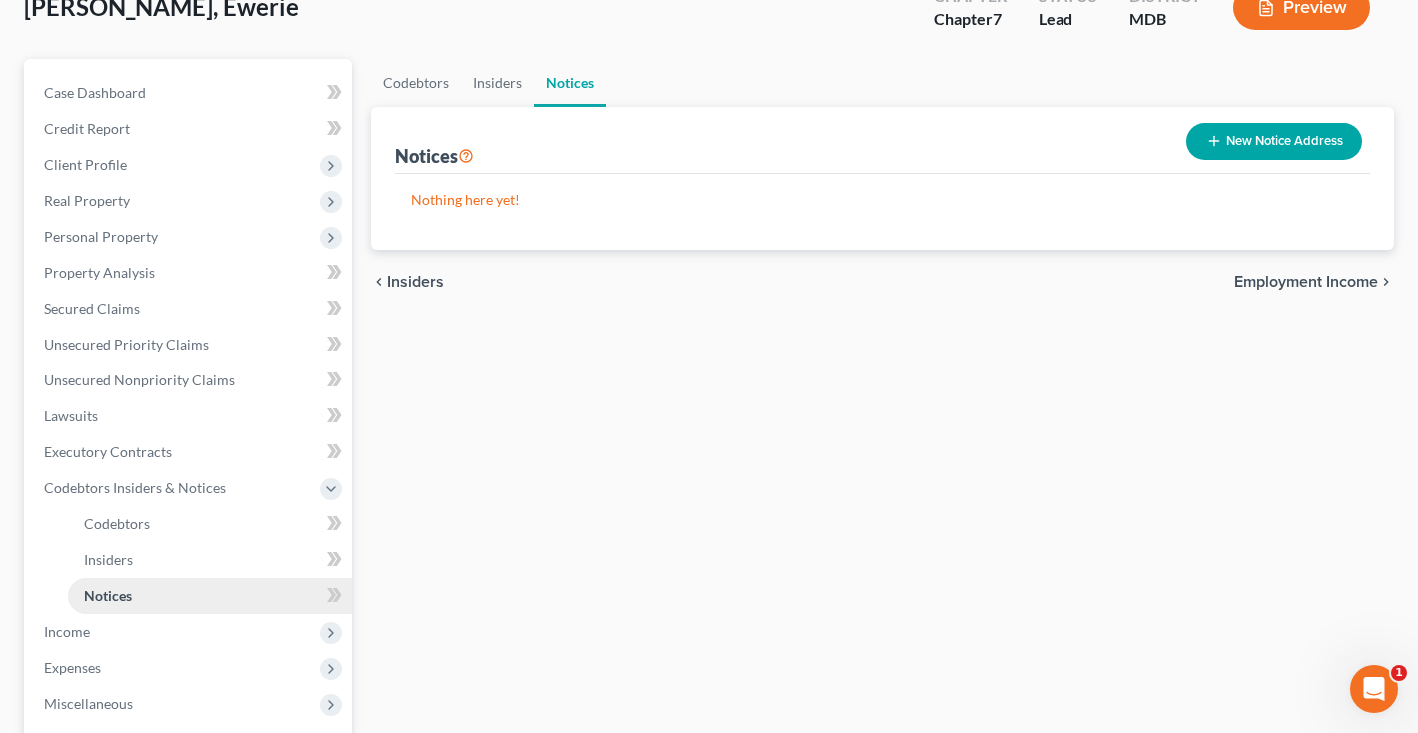
scroll to position [203, 0]
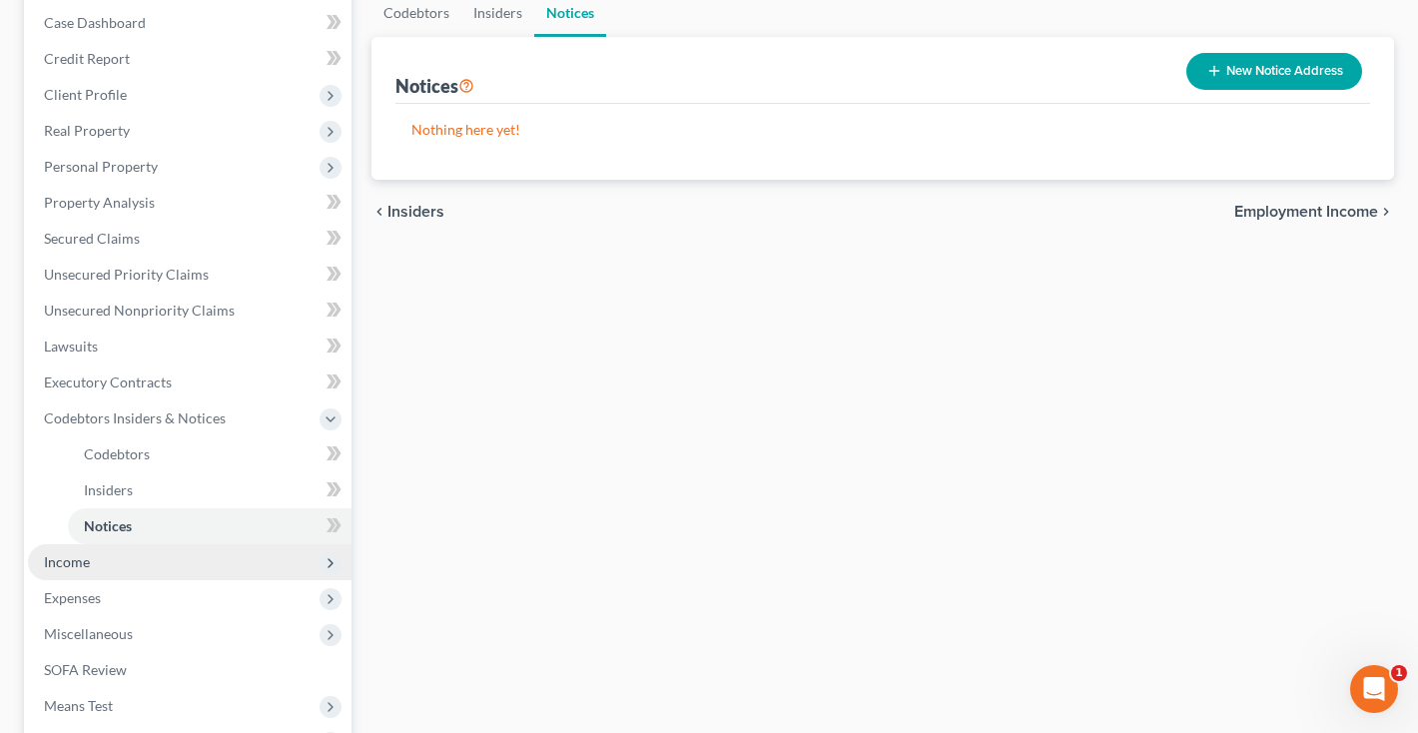
click at [72, 577] on span "Income" at bounding box center [190, 562] width 324 height 36
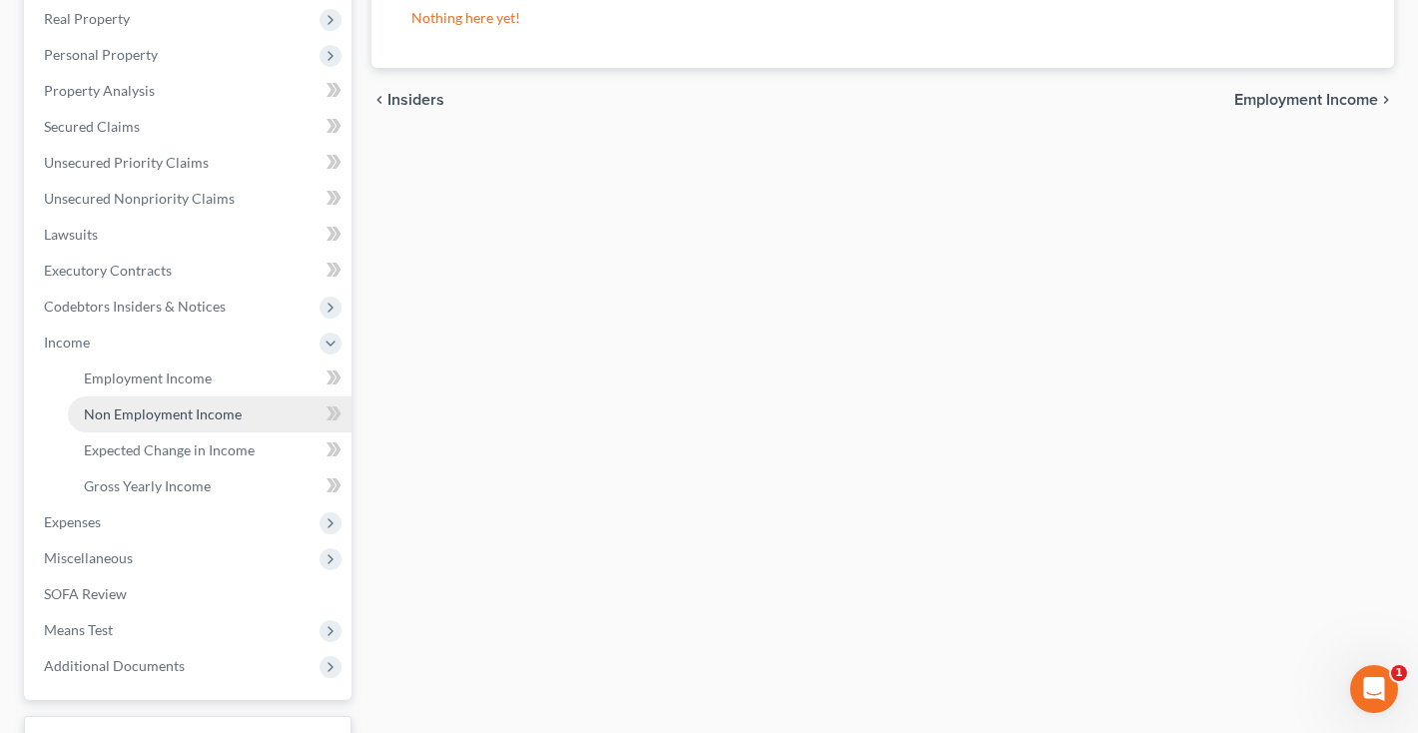
scroll to position [322, 0]
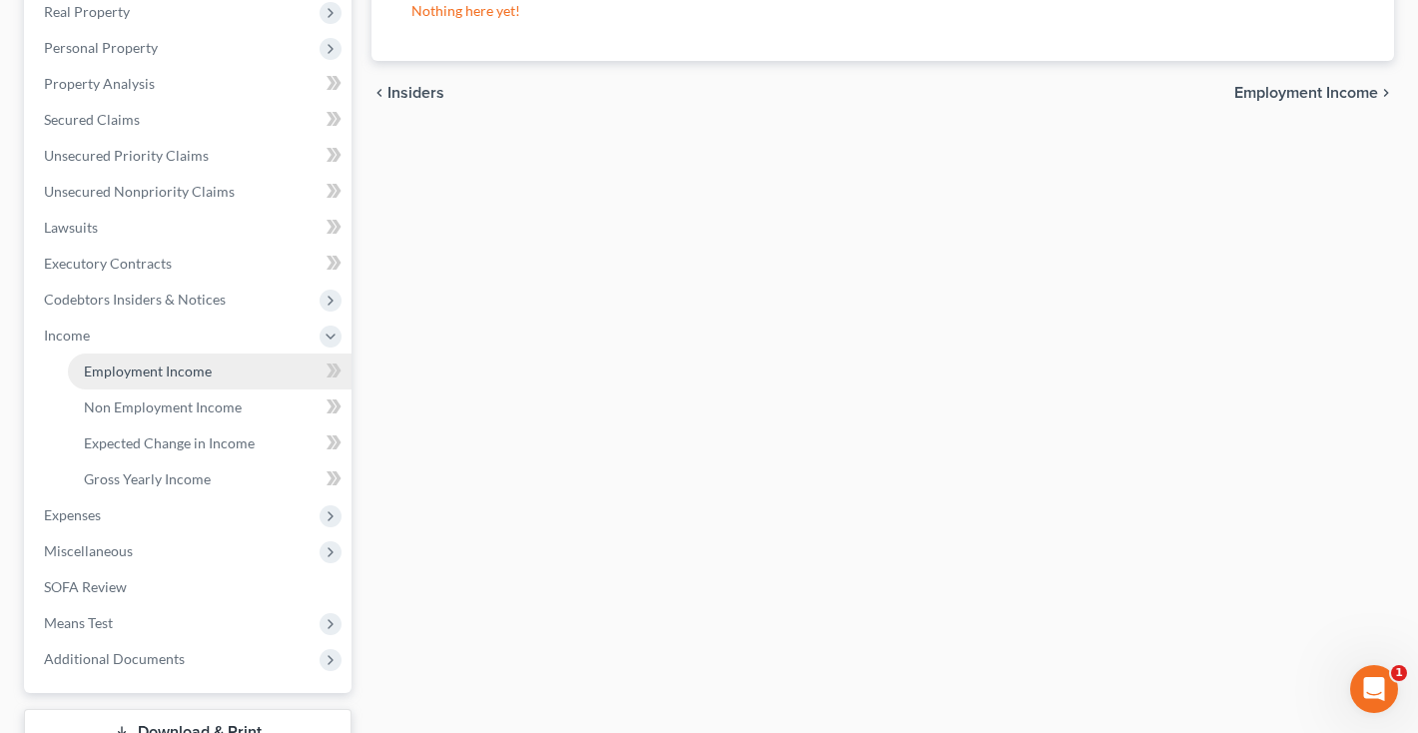
click at [135, 387] on link "Employment Income" at bounding box center [210, 371] width 284 height 36
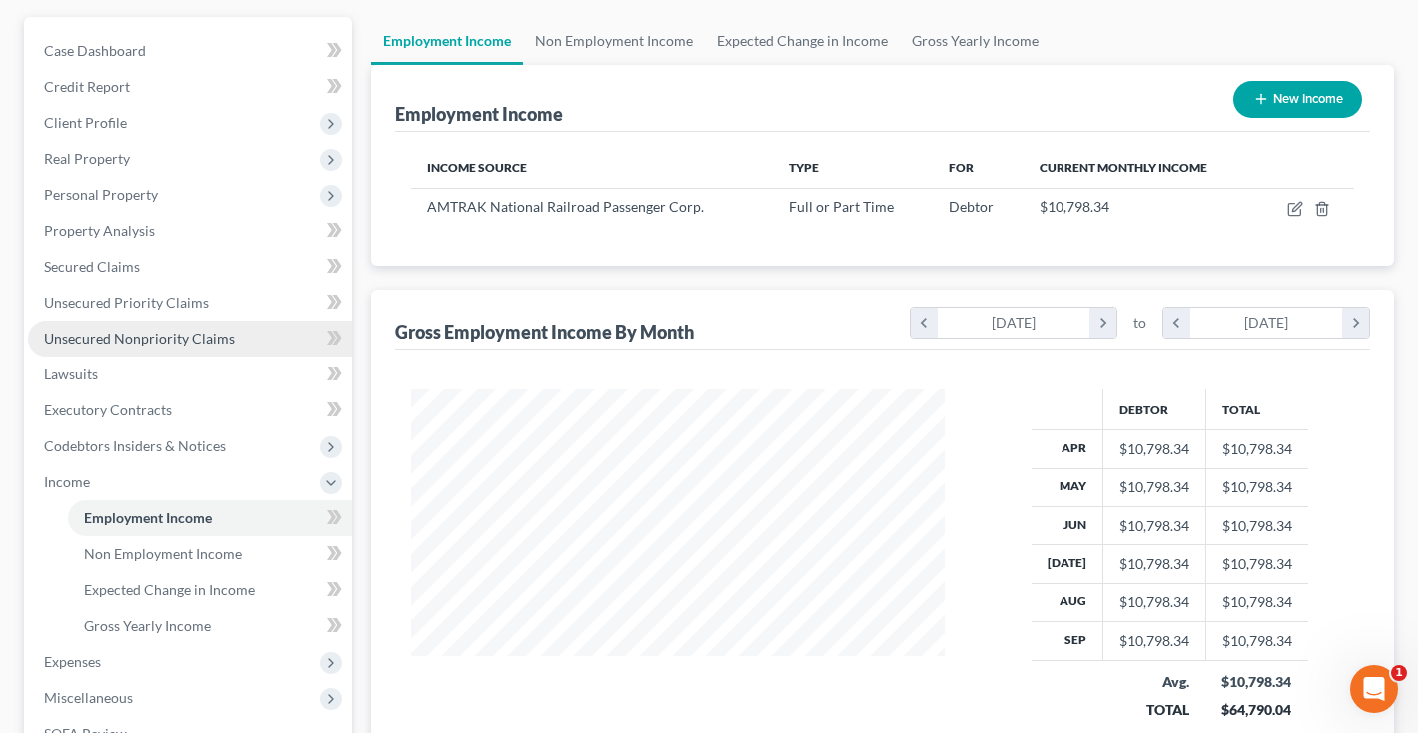
scroll to position [227, 0]
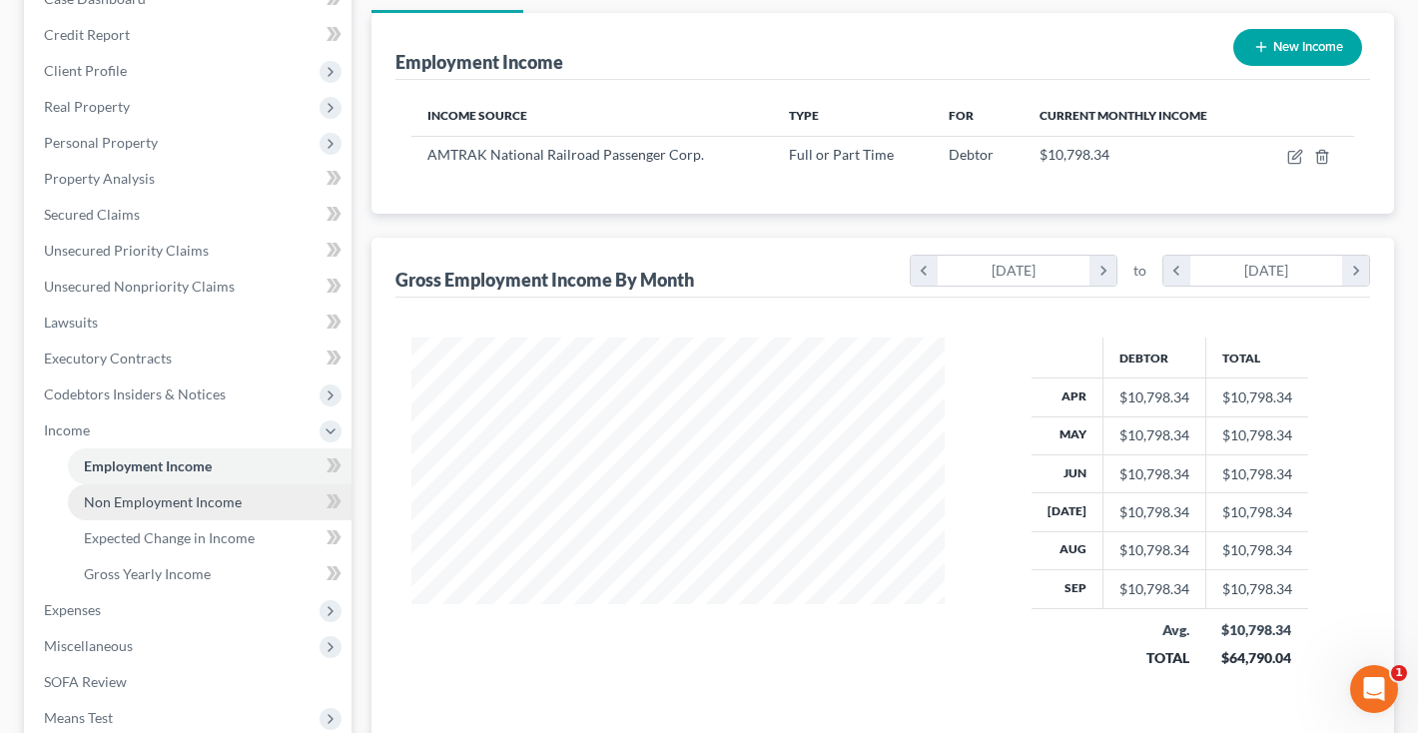
click at [133, 506] on span "Non Employment Income" at bounding box center [163, 501] width 158 height 17
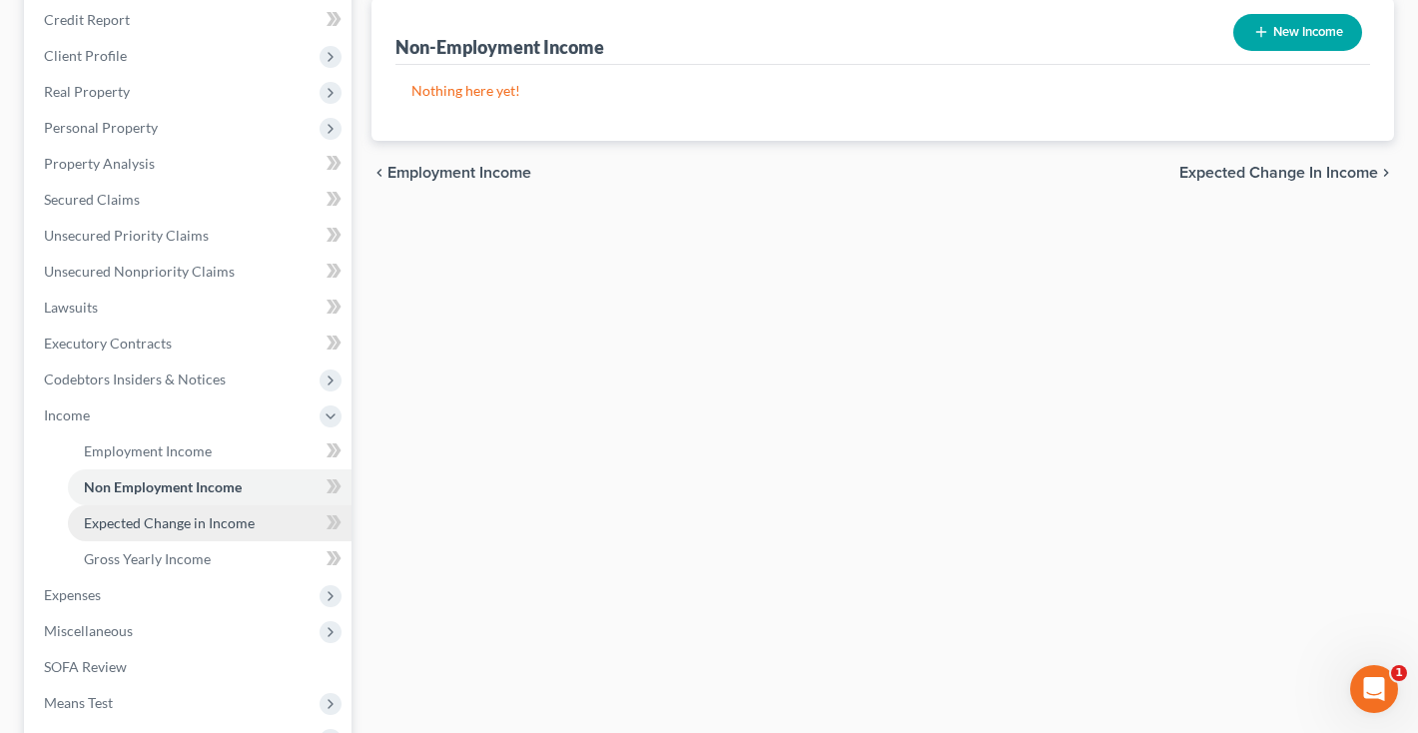
click at [126, 526] on span "Expected Change in Income" at bounding box center [169, 522] width 171 height 17
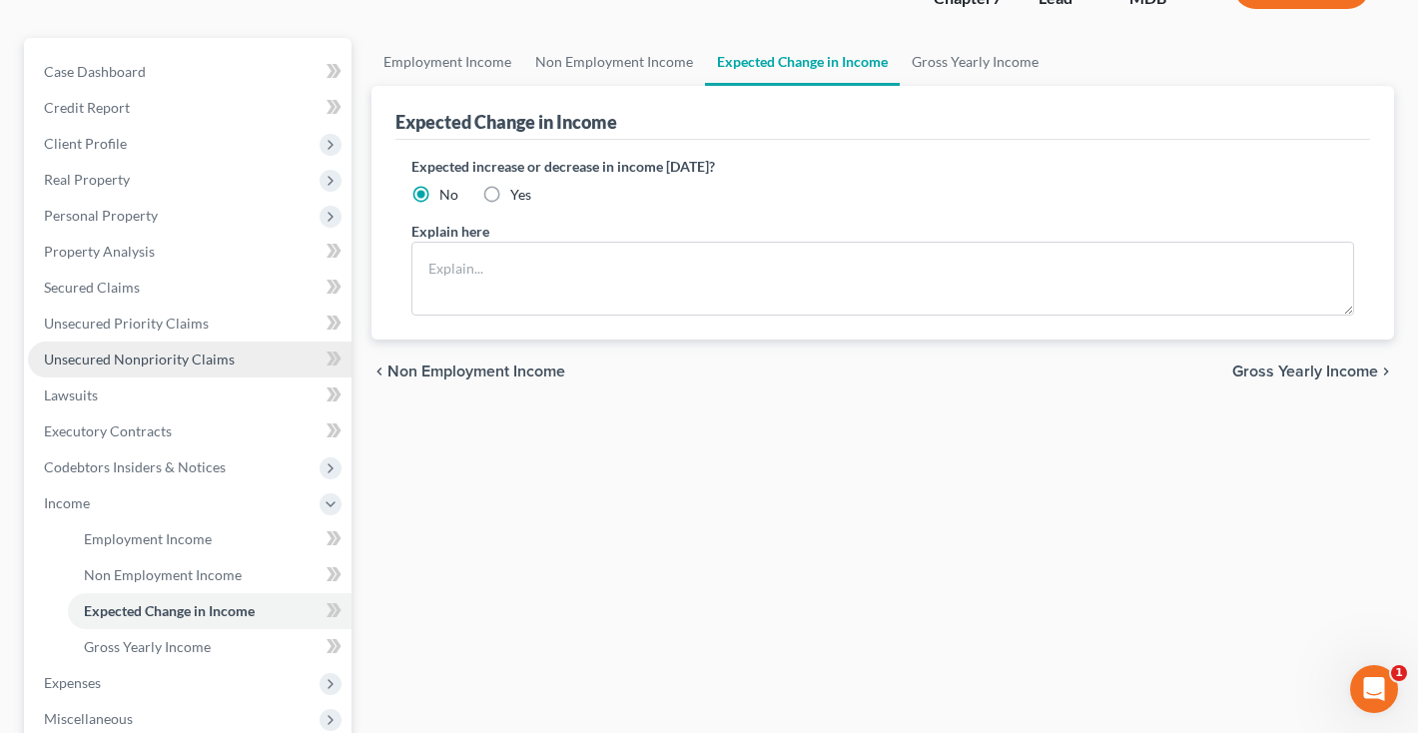
scroll to position [171, 0]
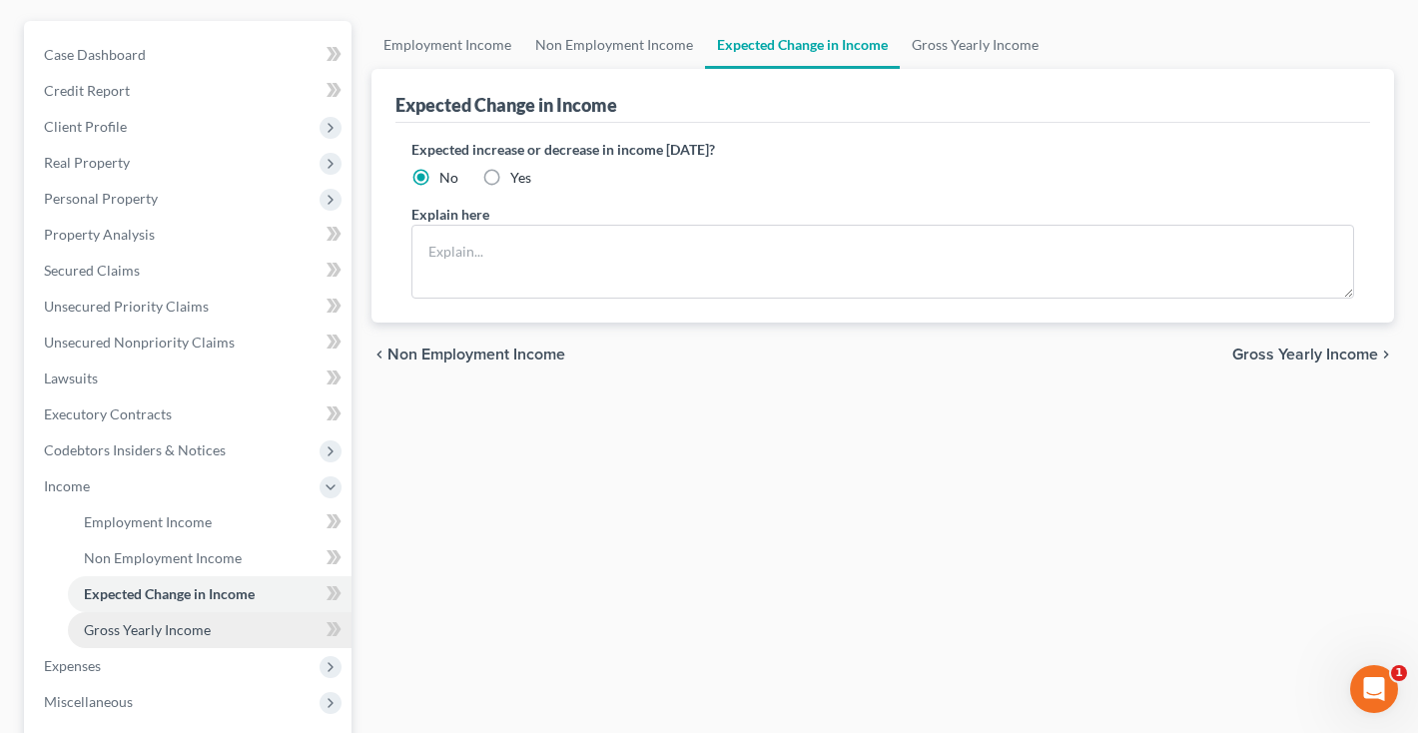
click at [113, 635] on span "Gross Yearly Income" at bounding box center [147, 629] width 127 height 17
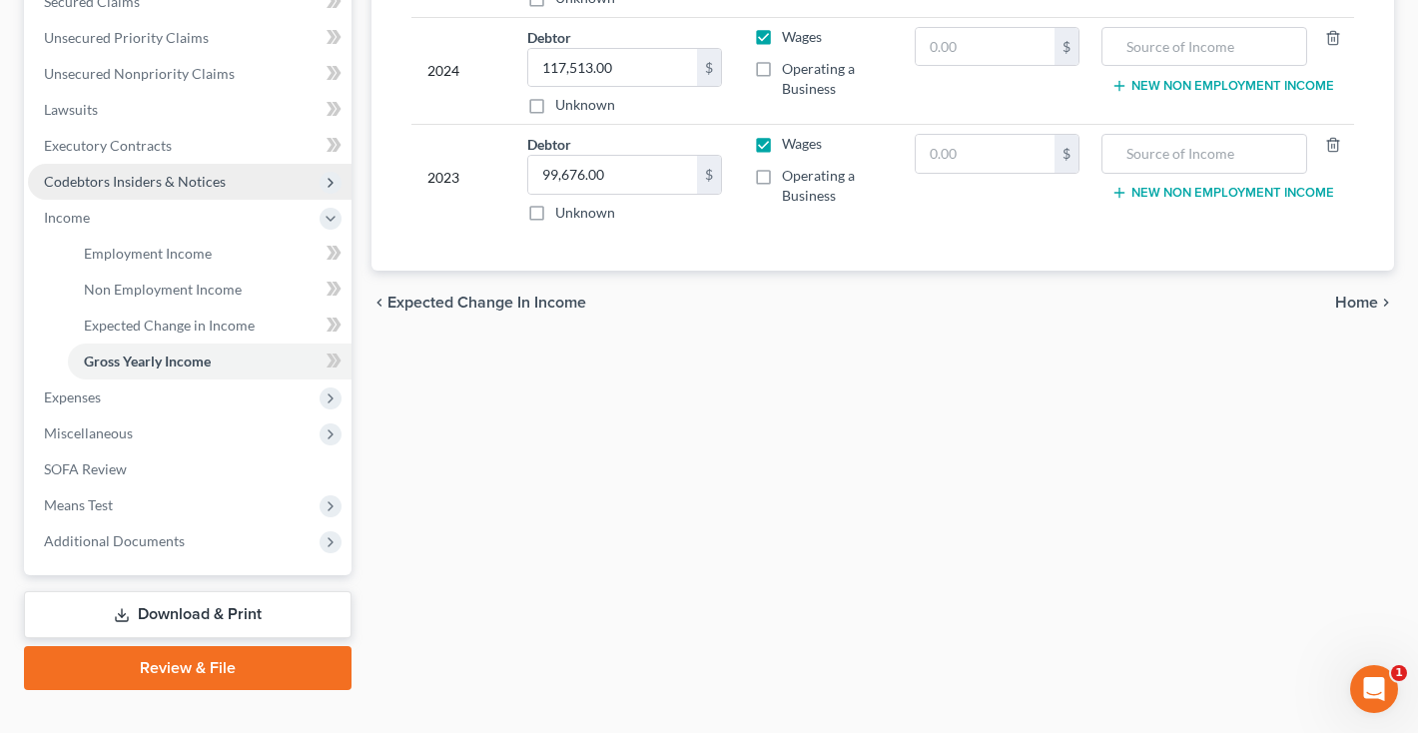
scroll to position [465, 0]
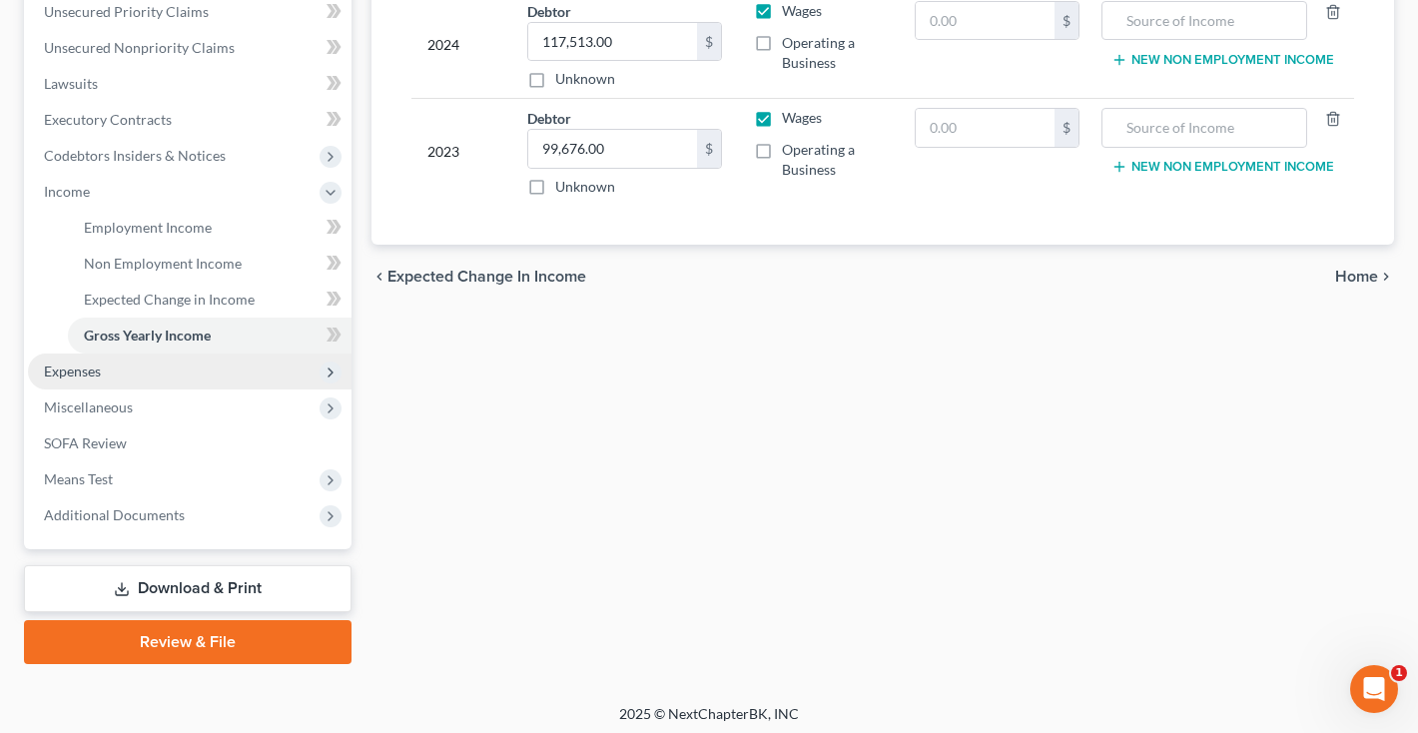
click at [84, 378] on span "Expenses" at bounding box center [72, 370] width 57 height 17
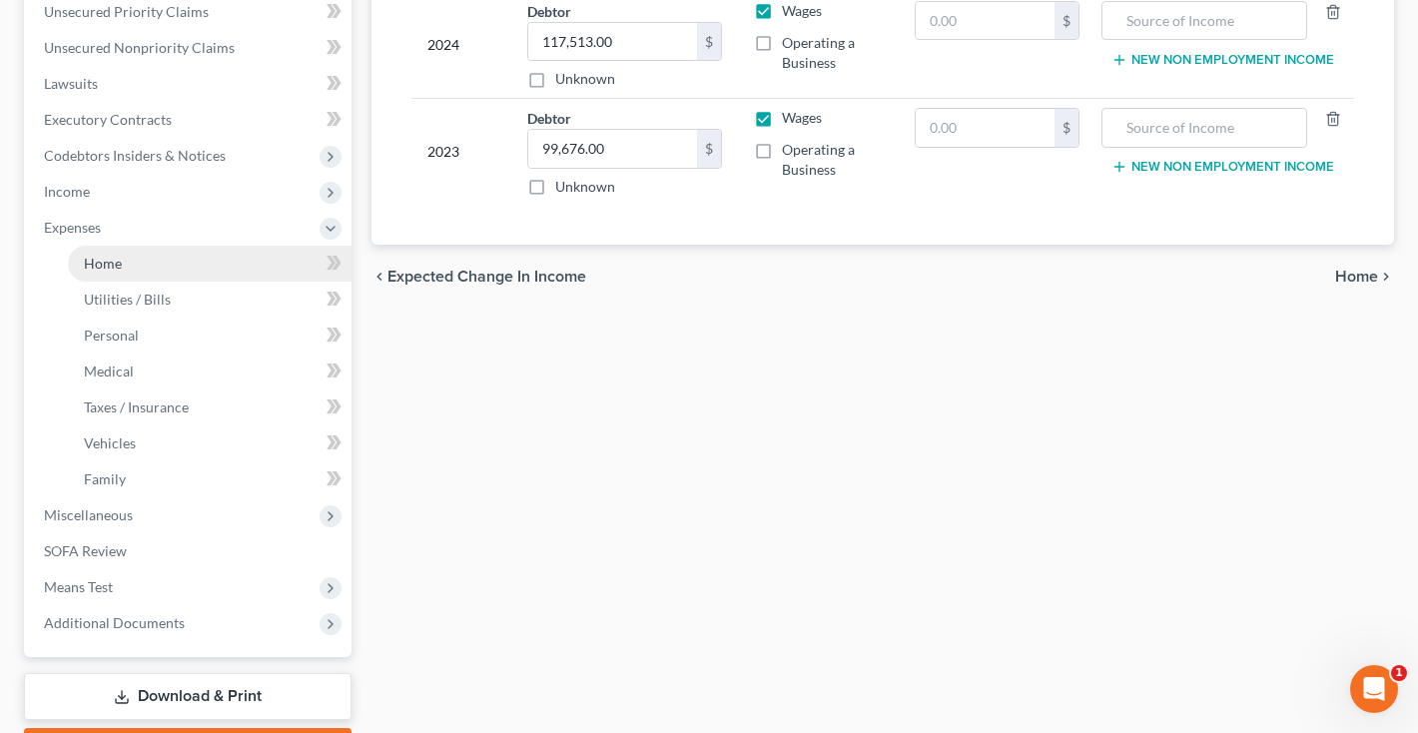
click at [114, 263] on span "Home" at bounding box center [103, 263] width 38 height 17
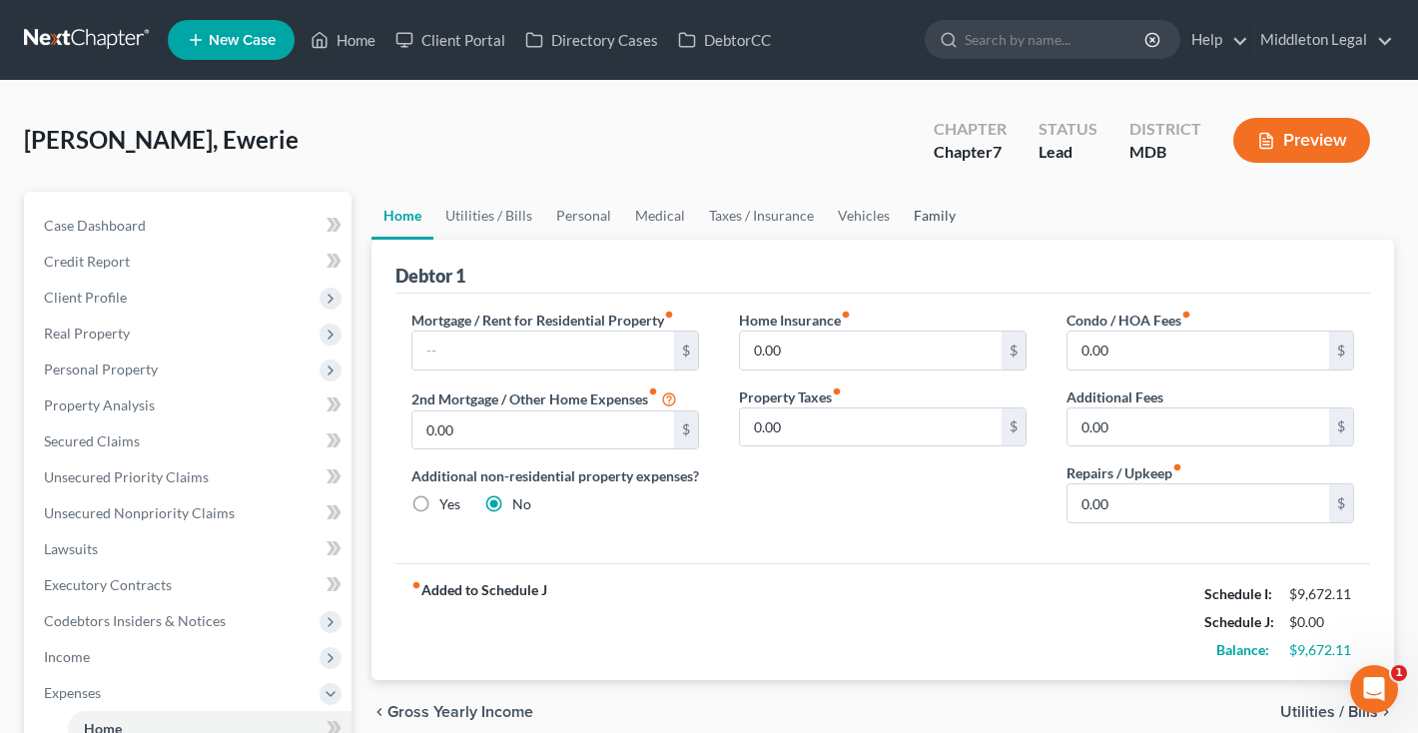
click at [926, 224] on link "Family" at bounding box center [935, 216] width 66 height 48
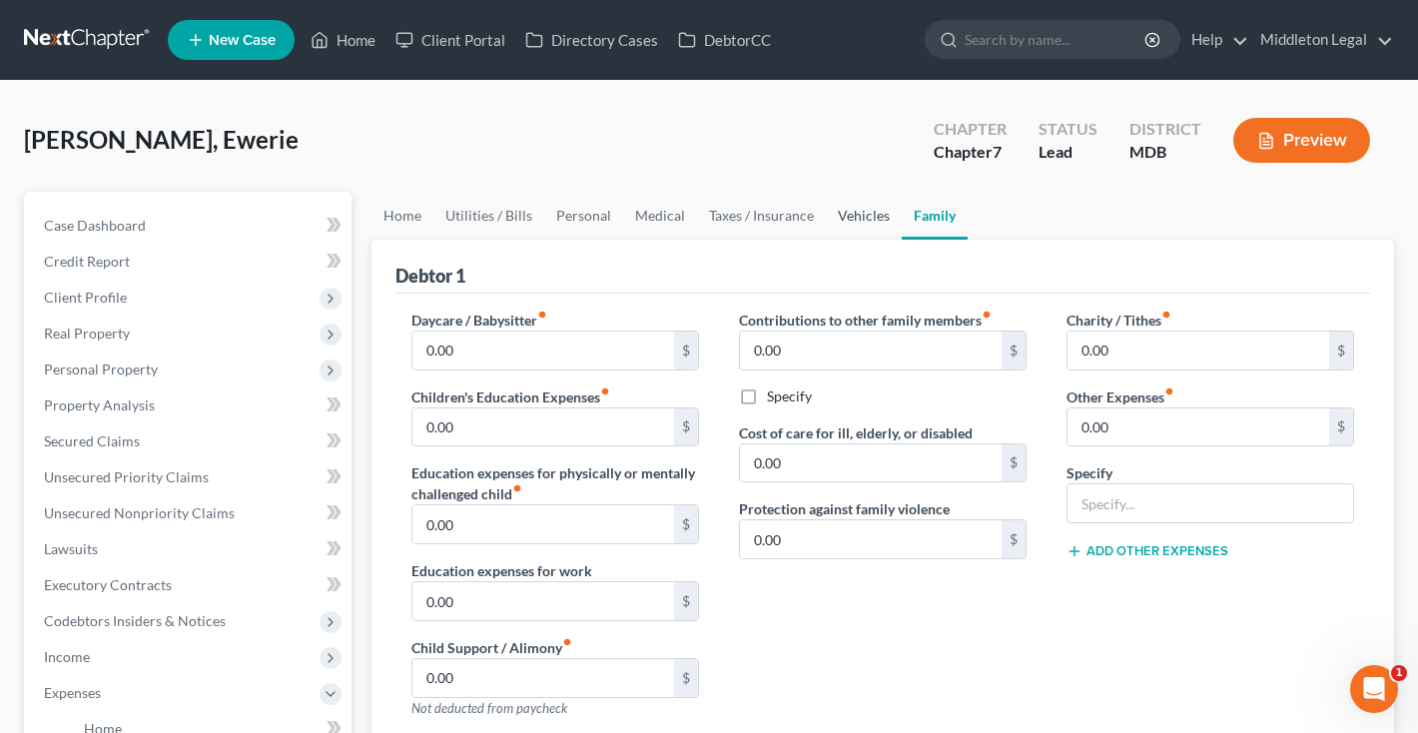
click at [876, 222] on link "Vehicles" at bounding box center [864, 216] width 76 height 48
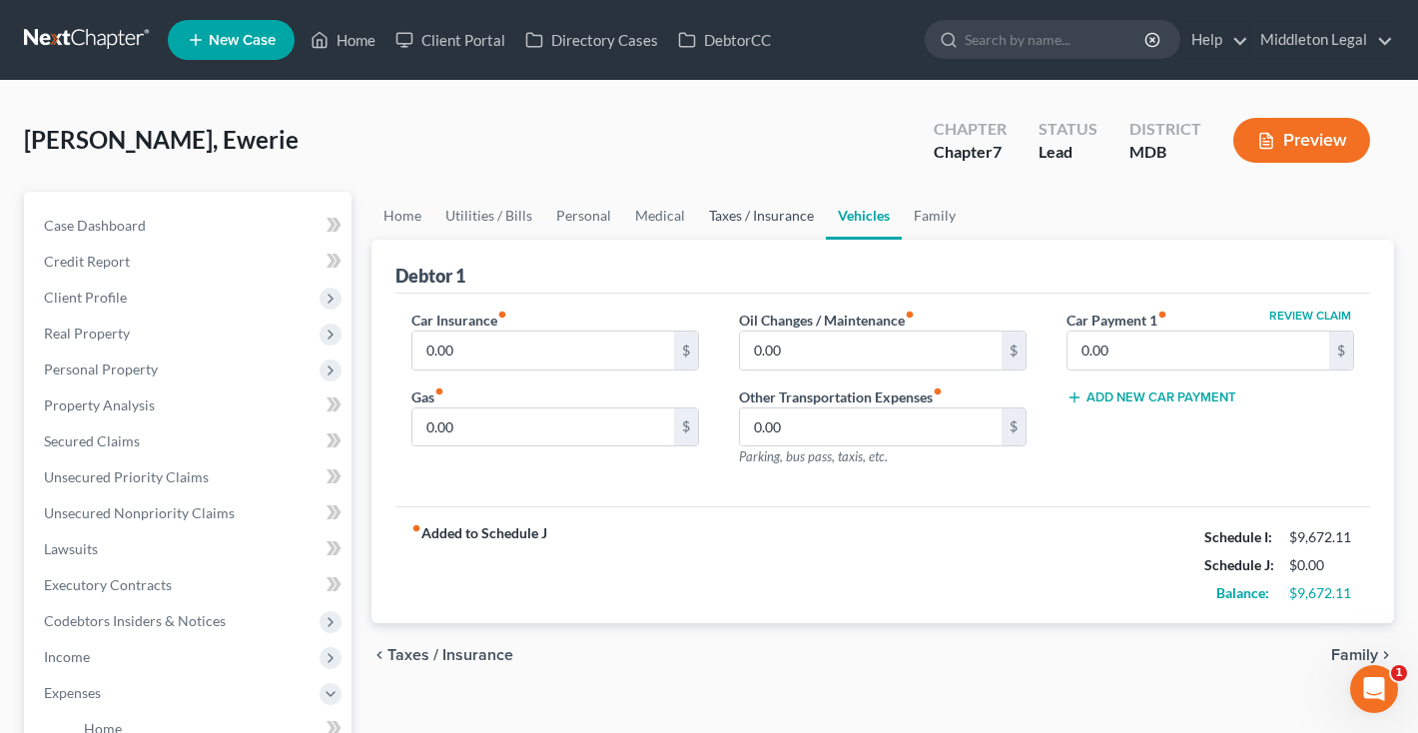
click at [794, 225] on link "Taxes / Insurance" at bounding box center [761, 216] width 129 height 48
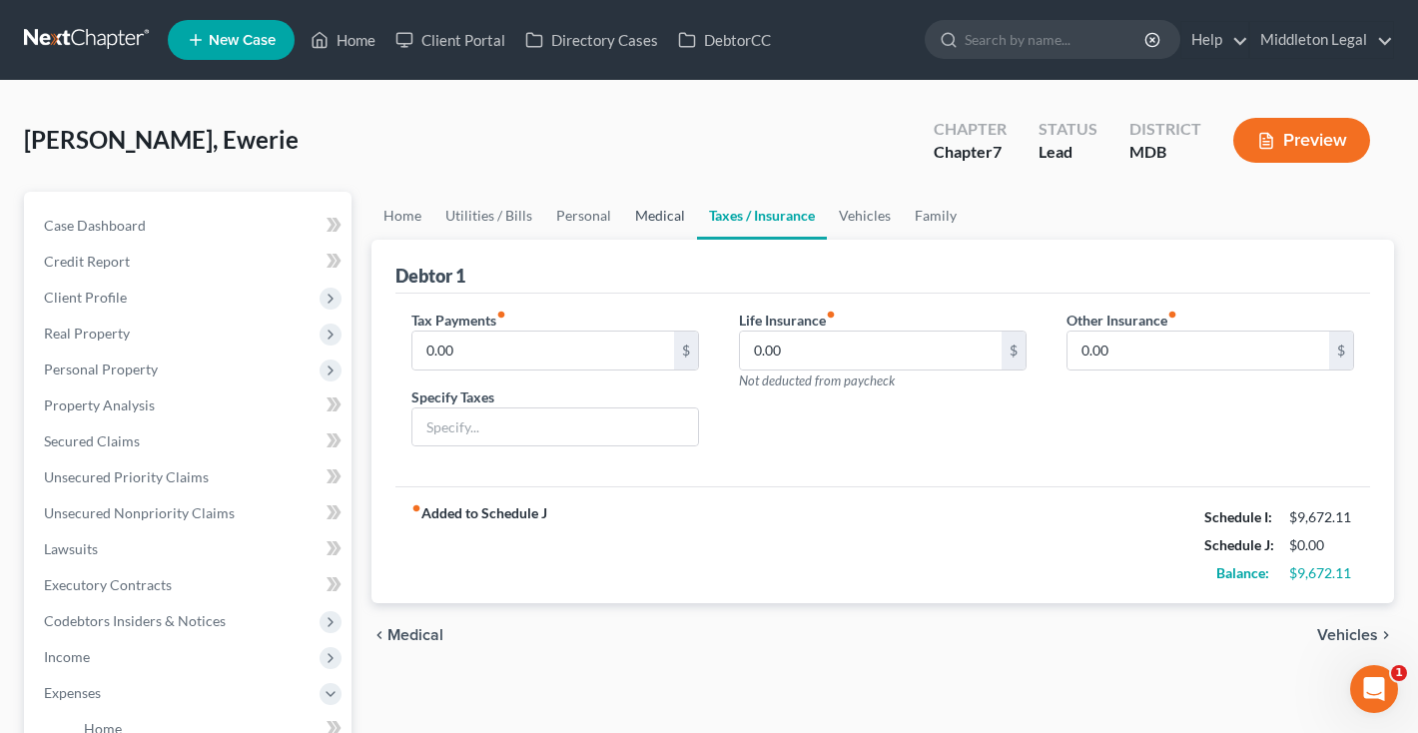
click at [669, 221] on link "Medical" at bounding box center [660, 216] width 74 height 48
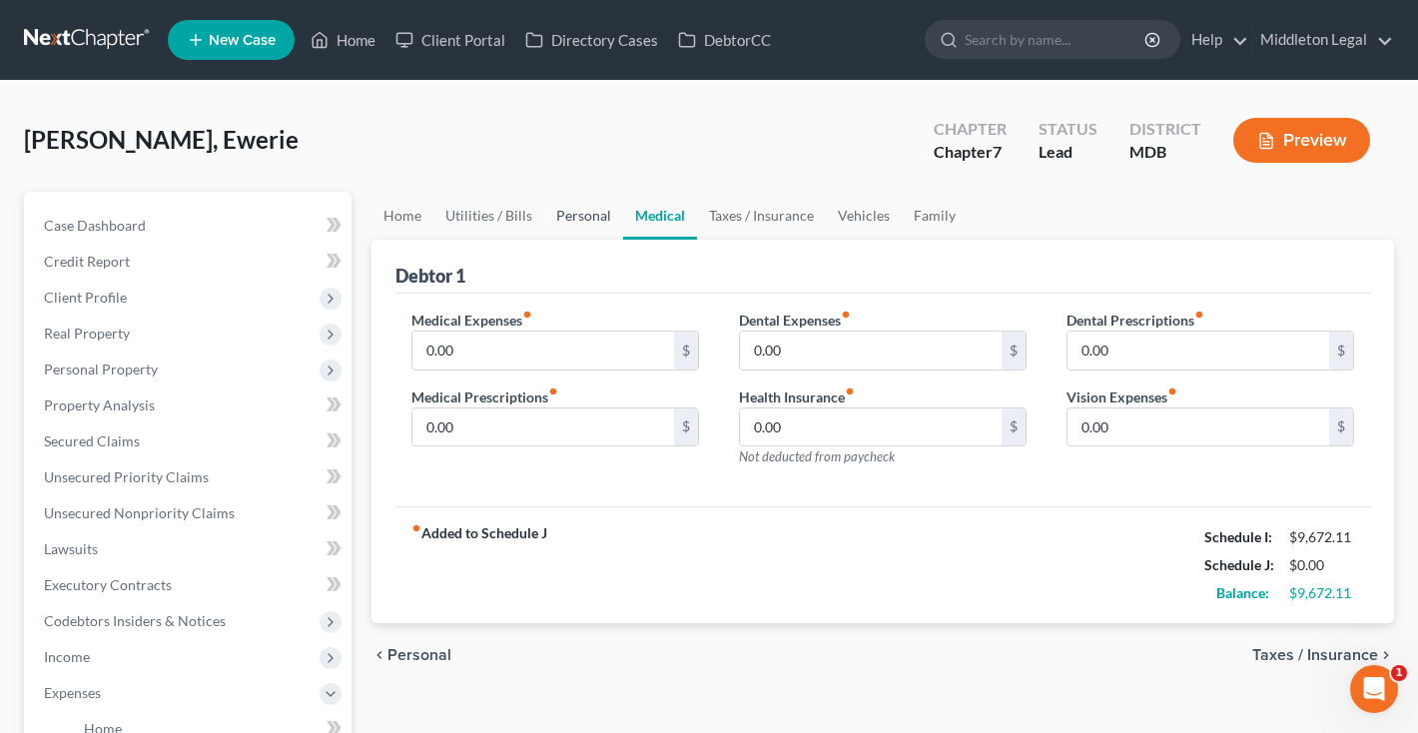
click at [581, 221] on link "Personal" at bounding box center [583, 216] width 79 height 48
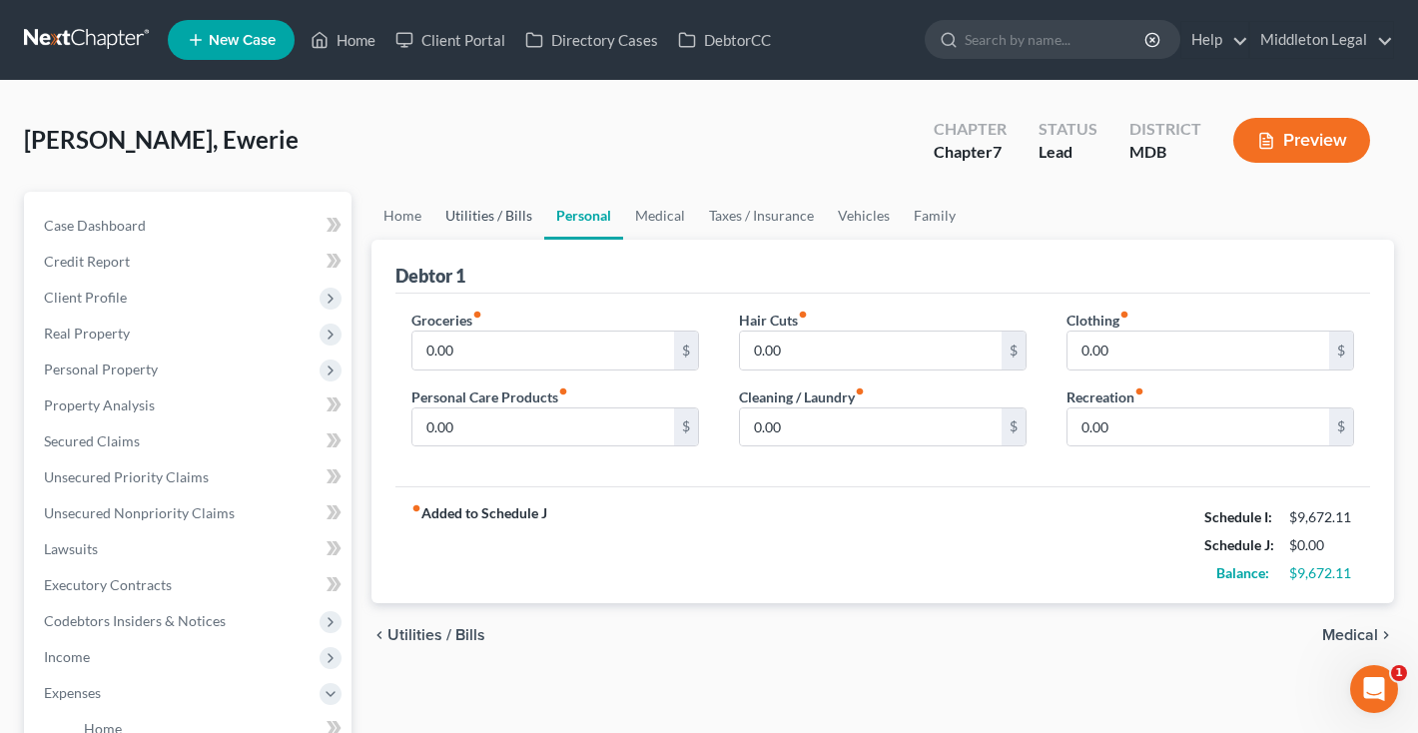
click at [498, 224] on link "Utilities / Bills" at bounding box center [488, 216] width 111 height 48
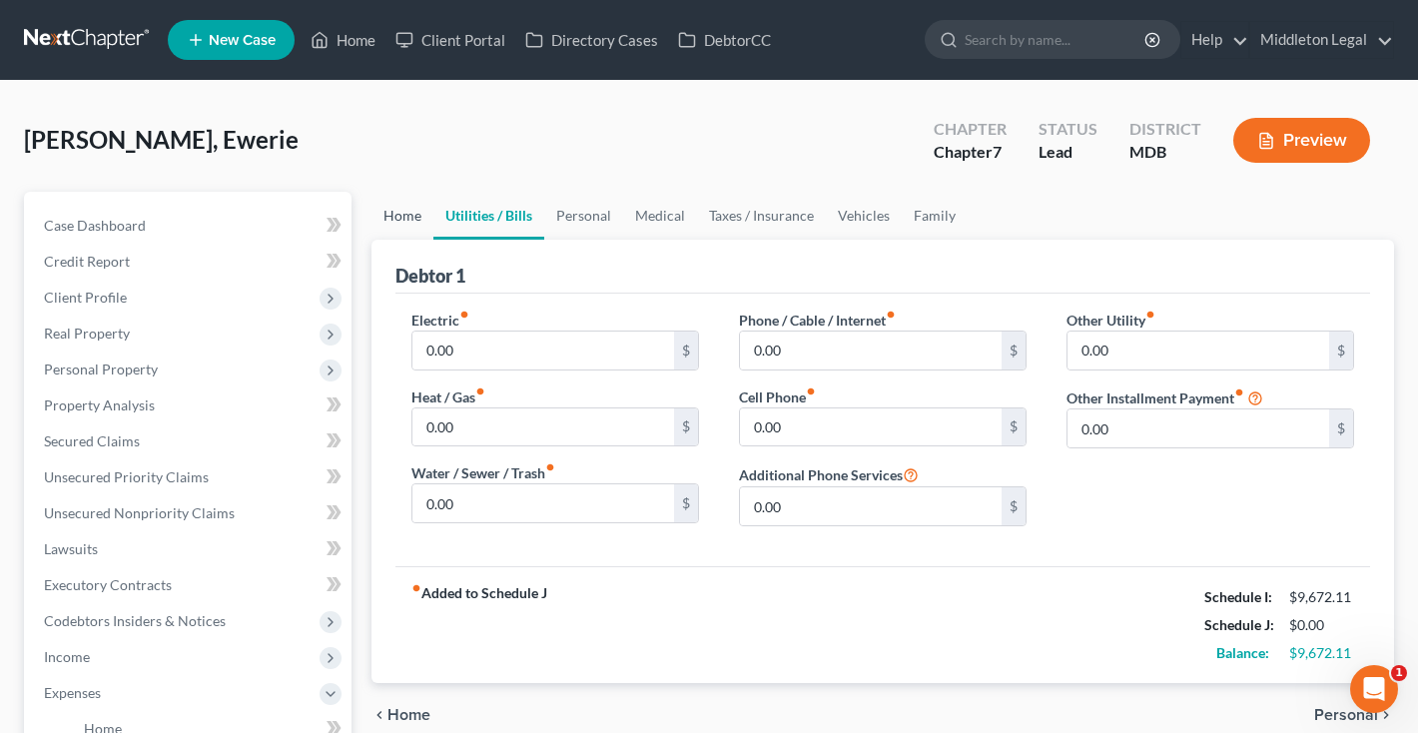
click at [403, 224] on link "Home" at bounding box center [402, 216] width 62 height 48
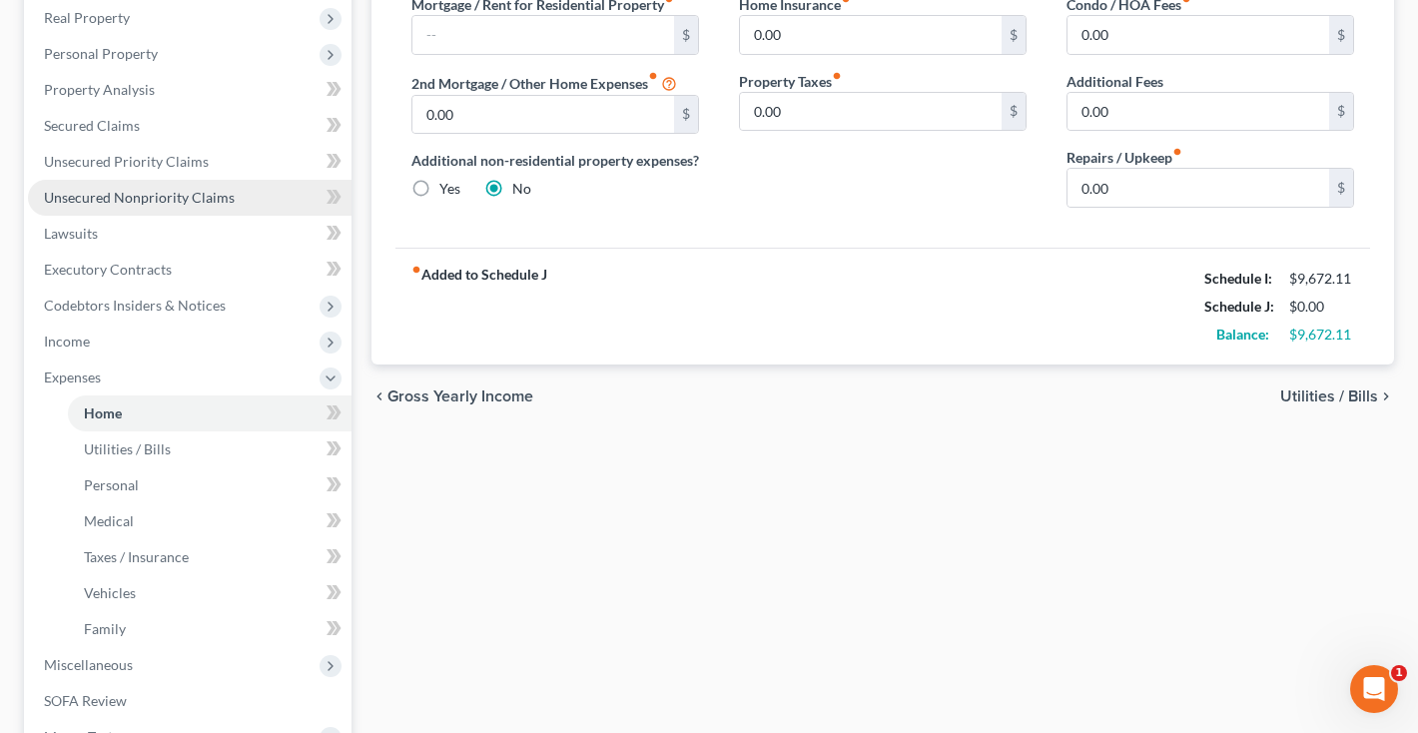
scroll to position [318, 0]
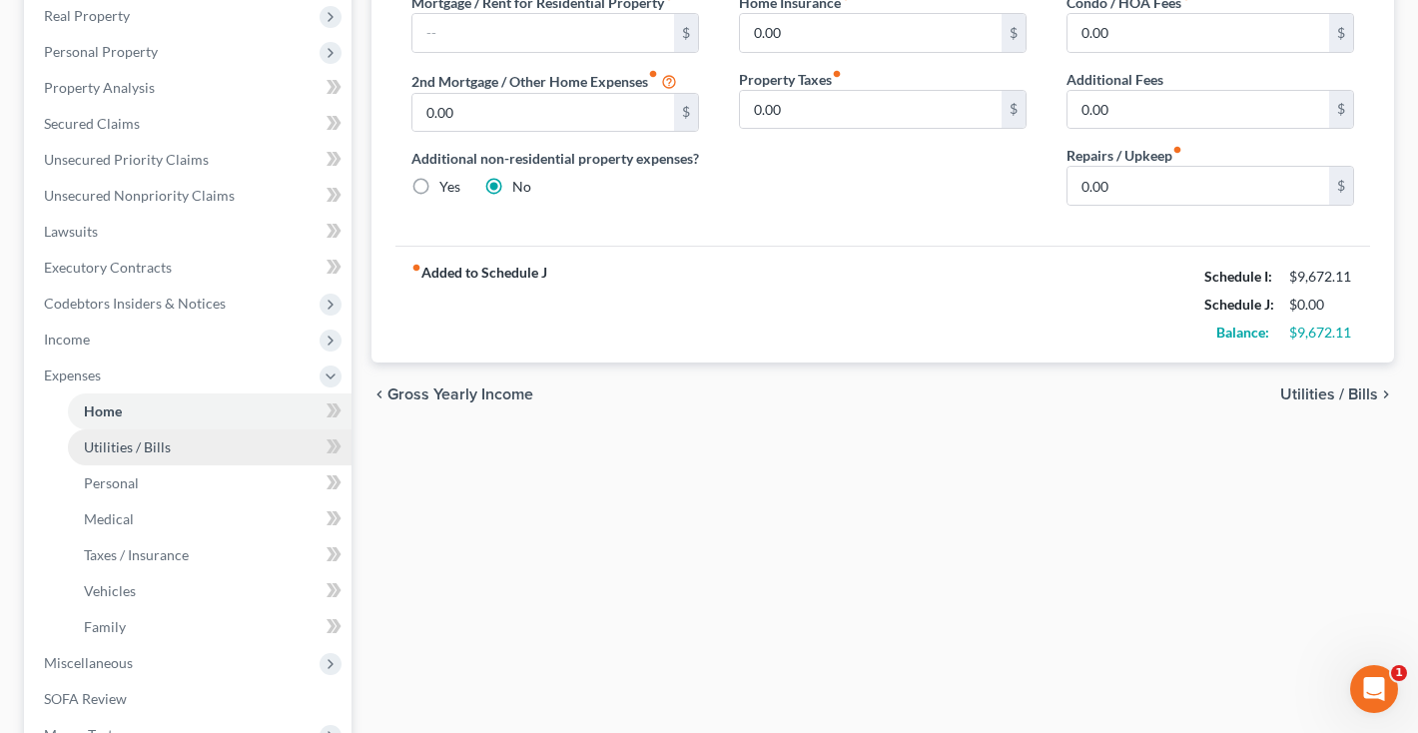
click at [158, 450] on span "Utilities / Bills" at bounding box center [127, 446] width 87 height 17
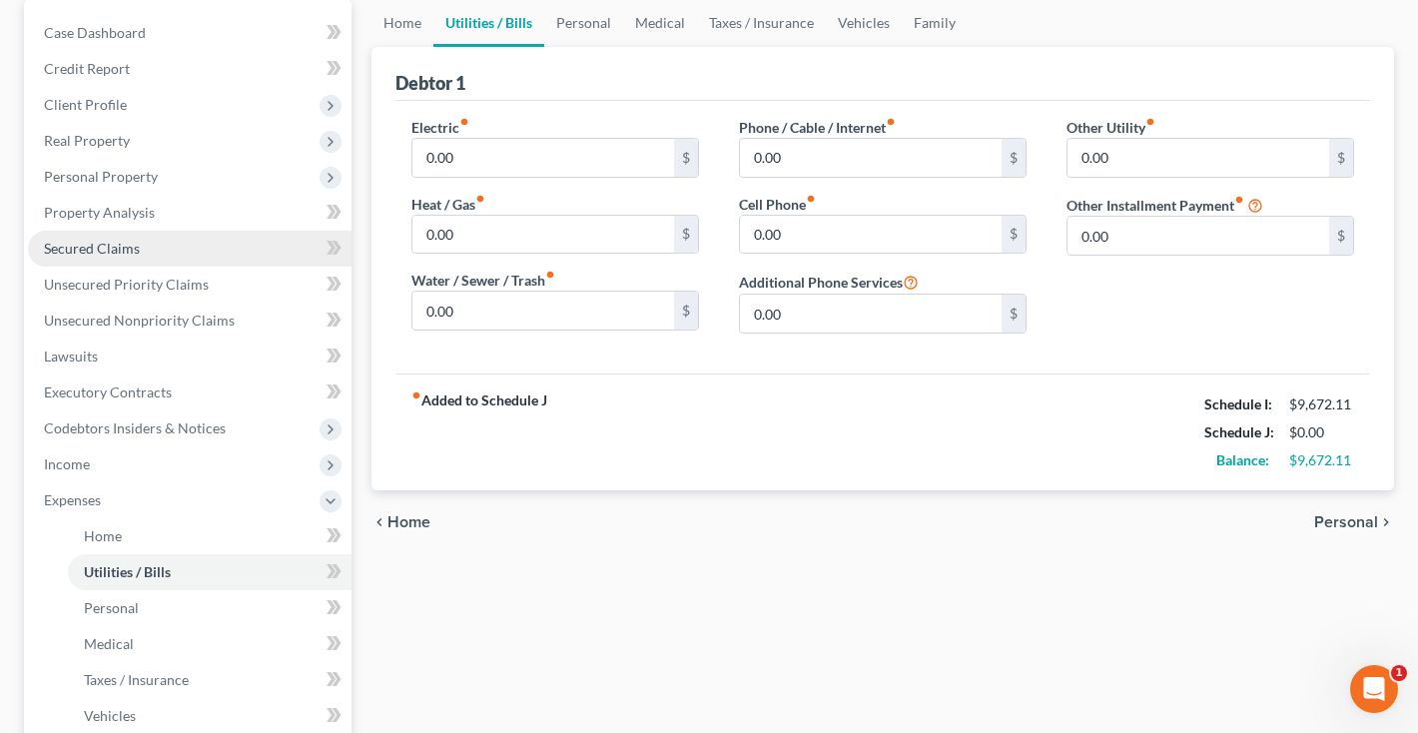
scroll to position [263, 0]
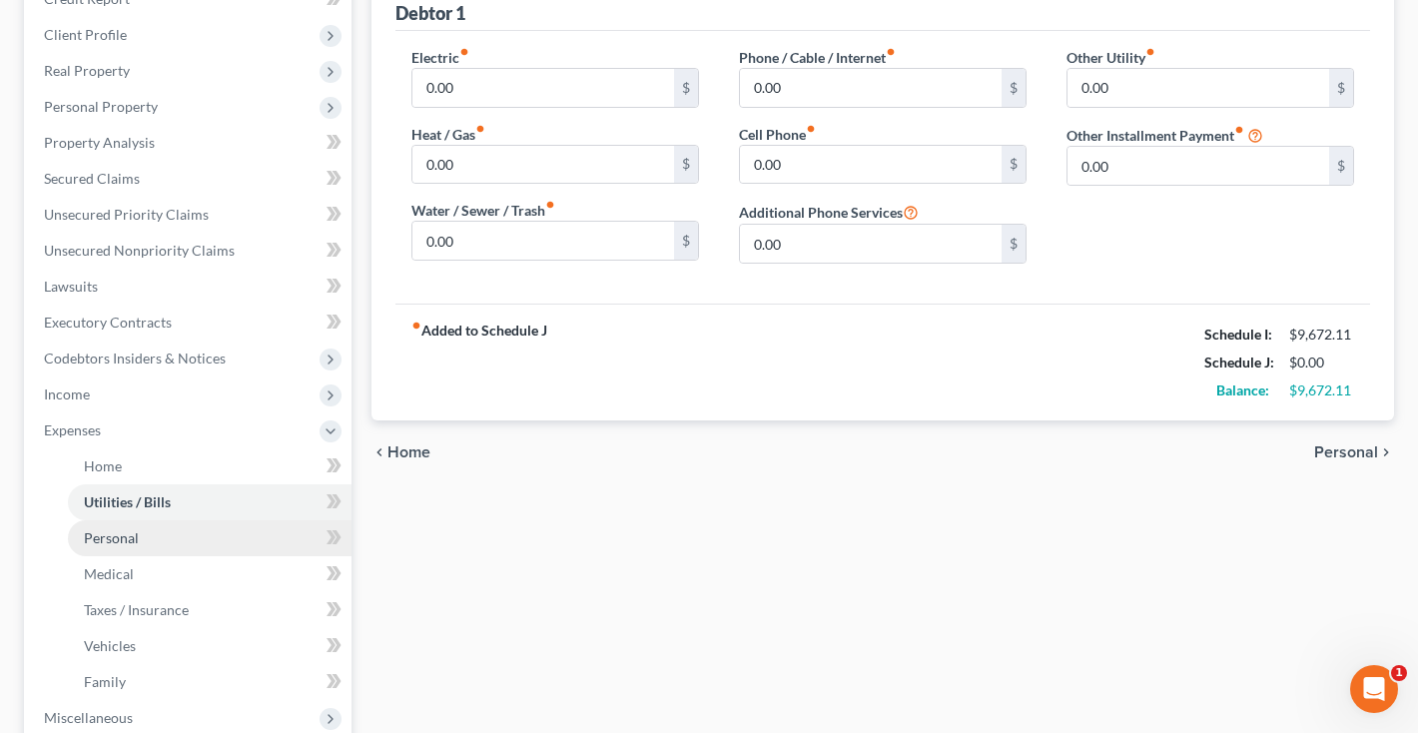
click at [117, 535] on span "Personal" at bounding box center [111, 537] width 55 height 17
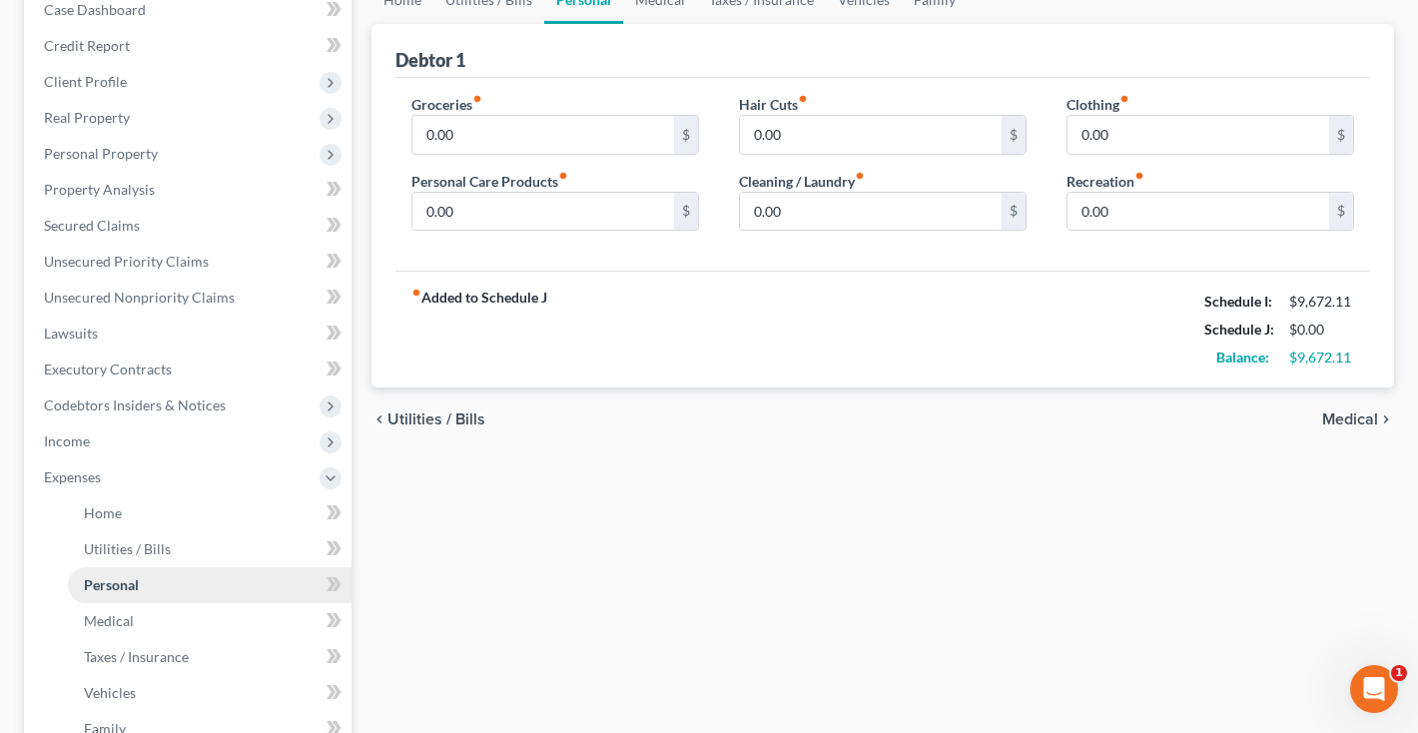
scroll to position [386, 0]
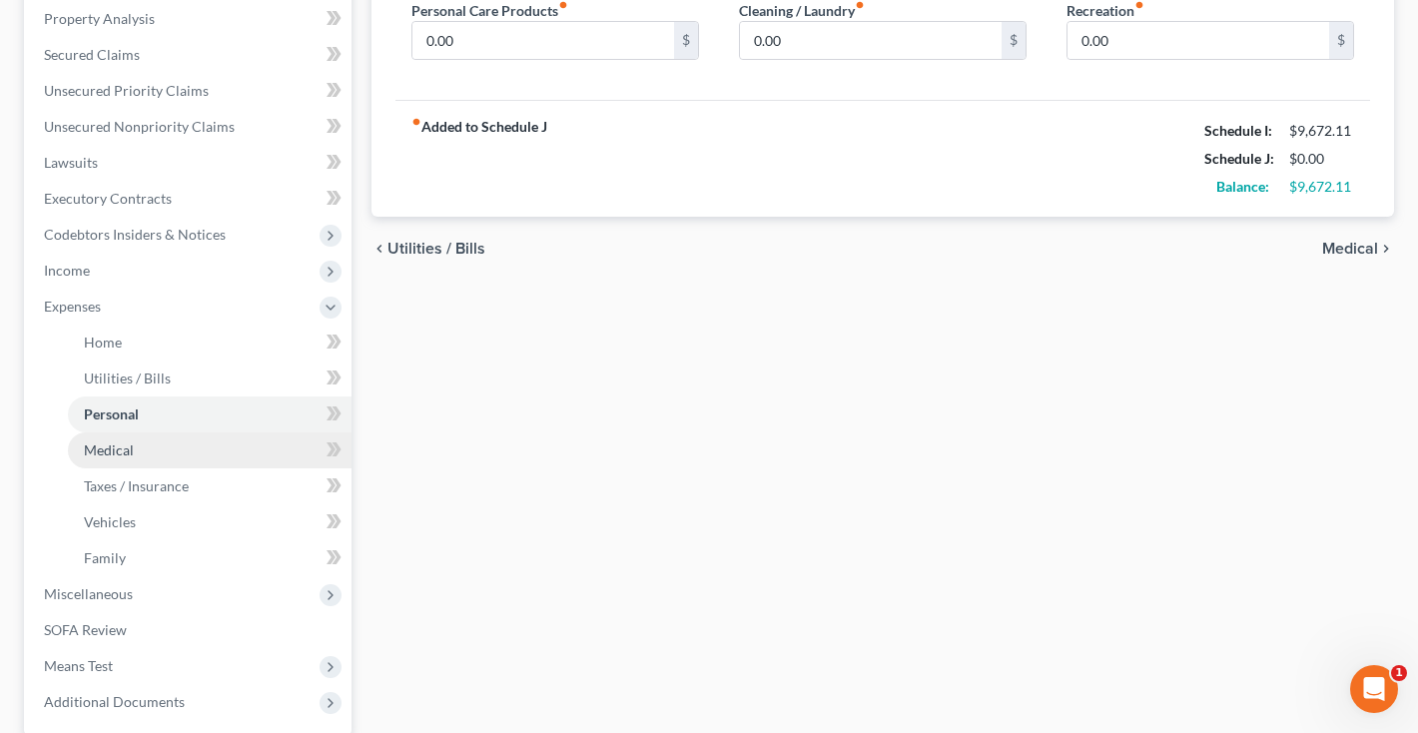
click at [110, 465] on link "Medical" at bounding box center [210, 450] width 284 height 36
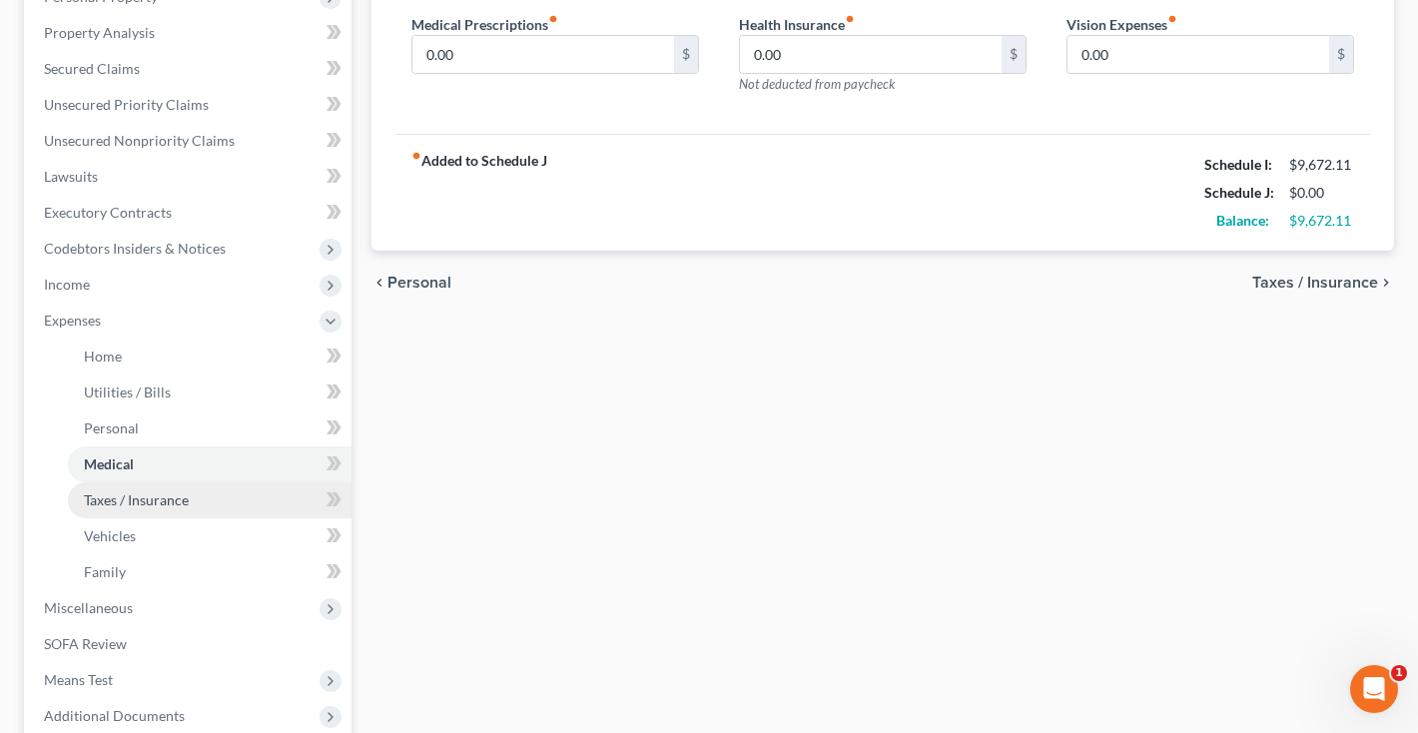
click at [141, 504] on span "Taxes / Insurance" at bounding box center [136, 499] width 105 height 17
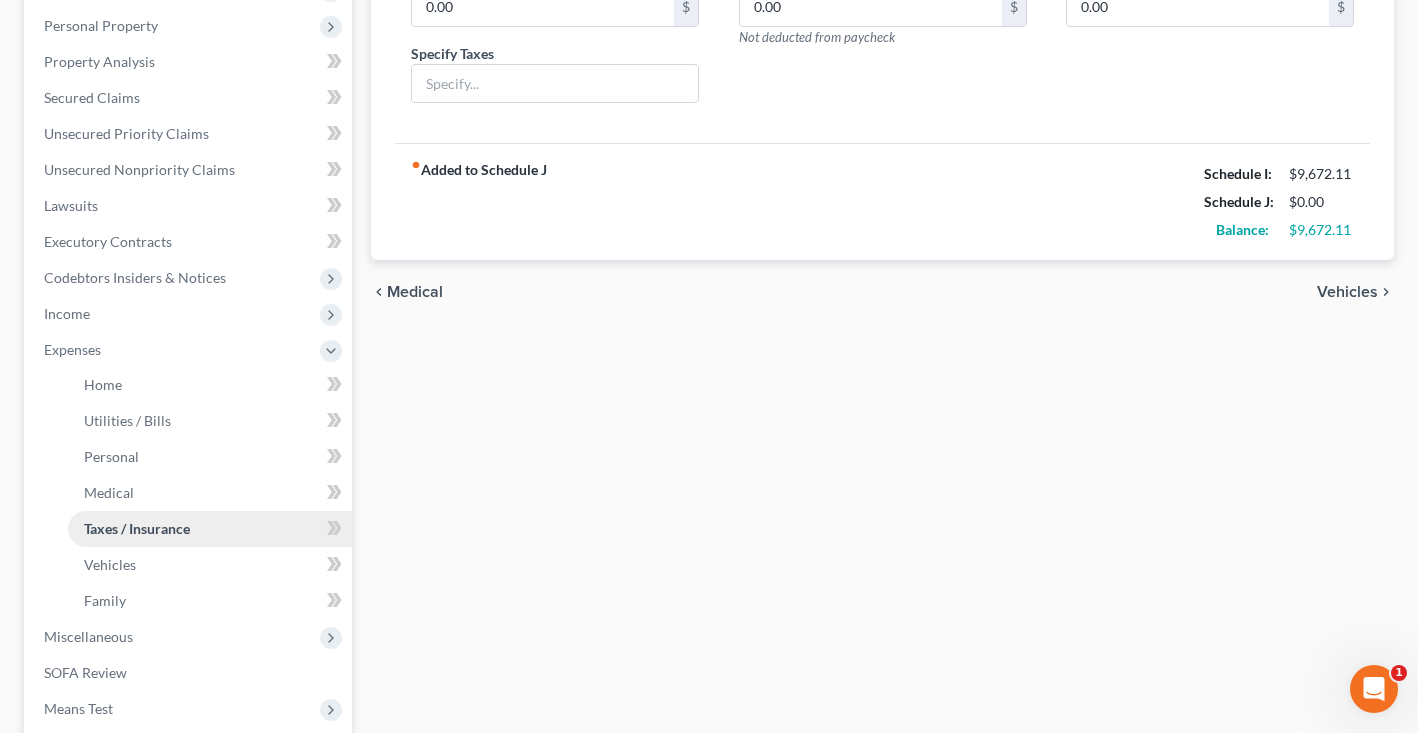
scroll to position [344, 0]
click at [121, 555] on span "Vehicles" at bounding box center [110, 563] width 52 height 17
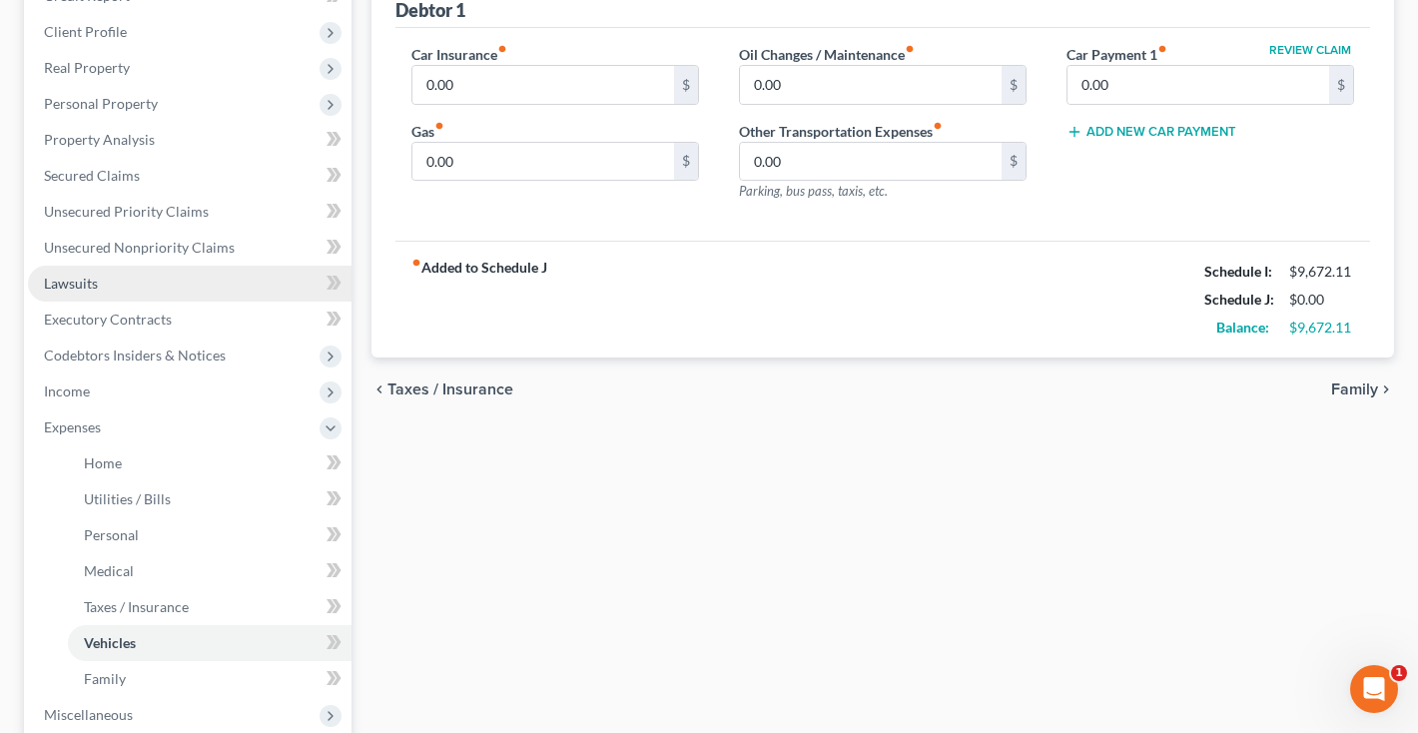
scroll to position [267, 0]
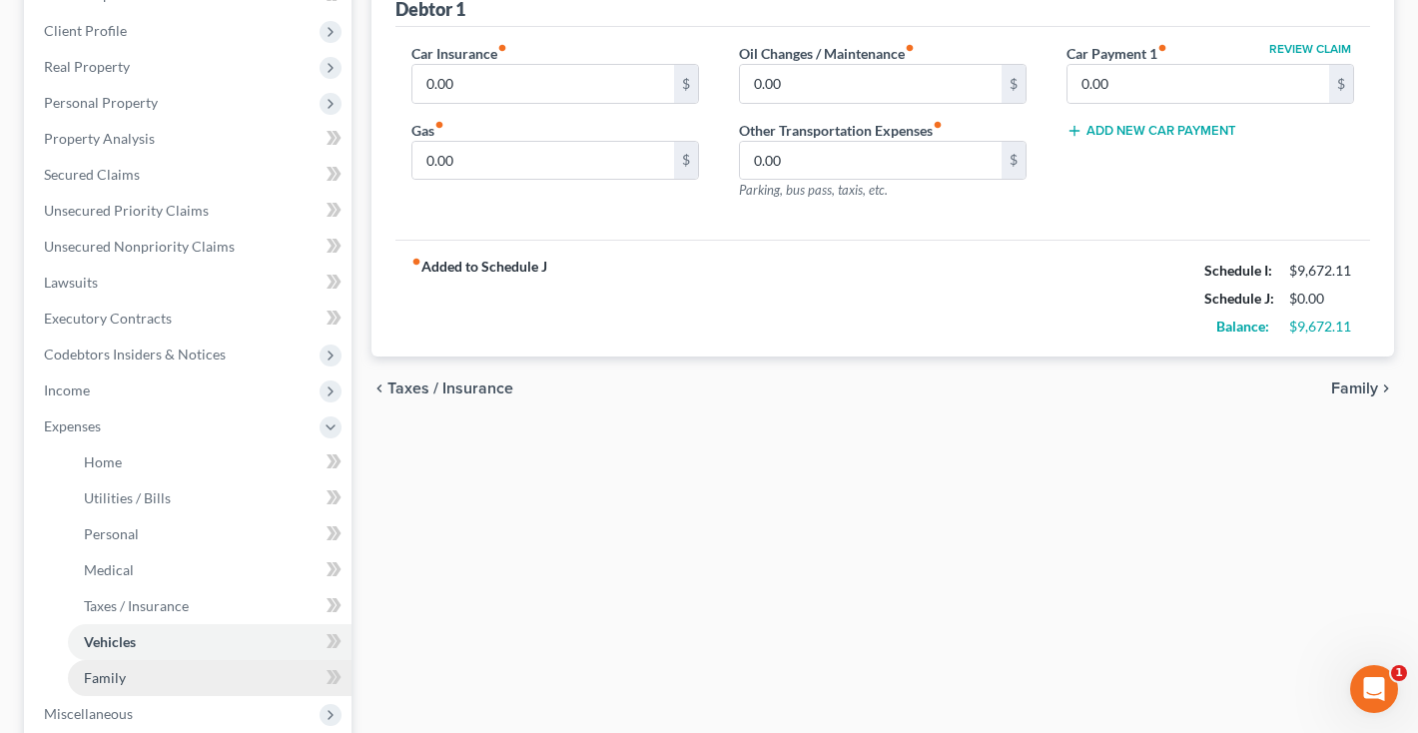
click at [93, 674] on span "Family" at bounding box center [105, 677] width 42 height 17
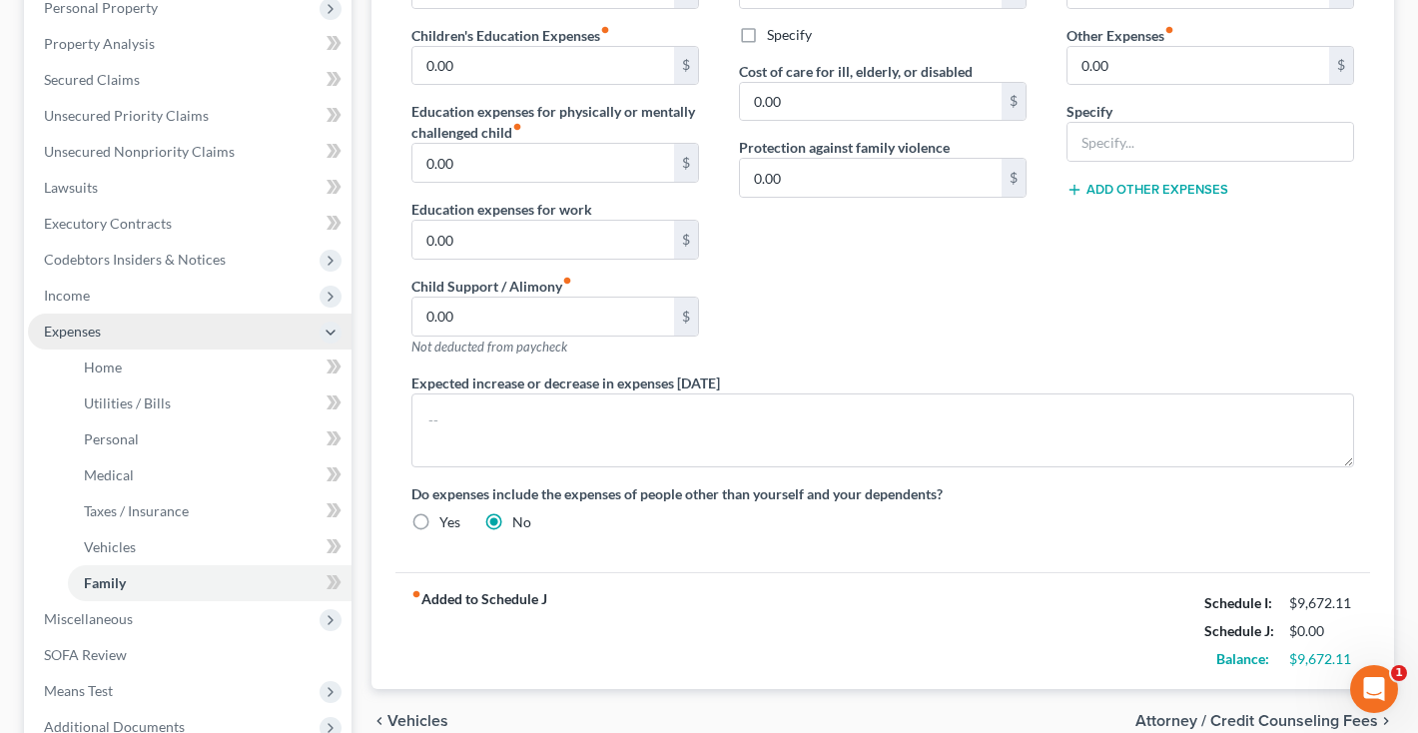
scroll to position [380, 0]
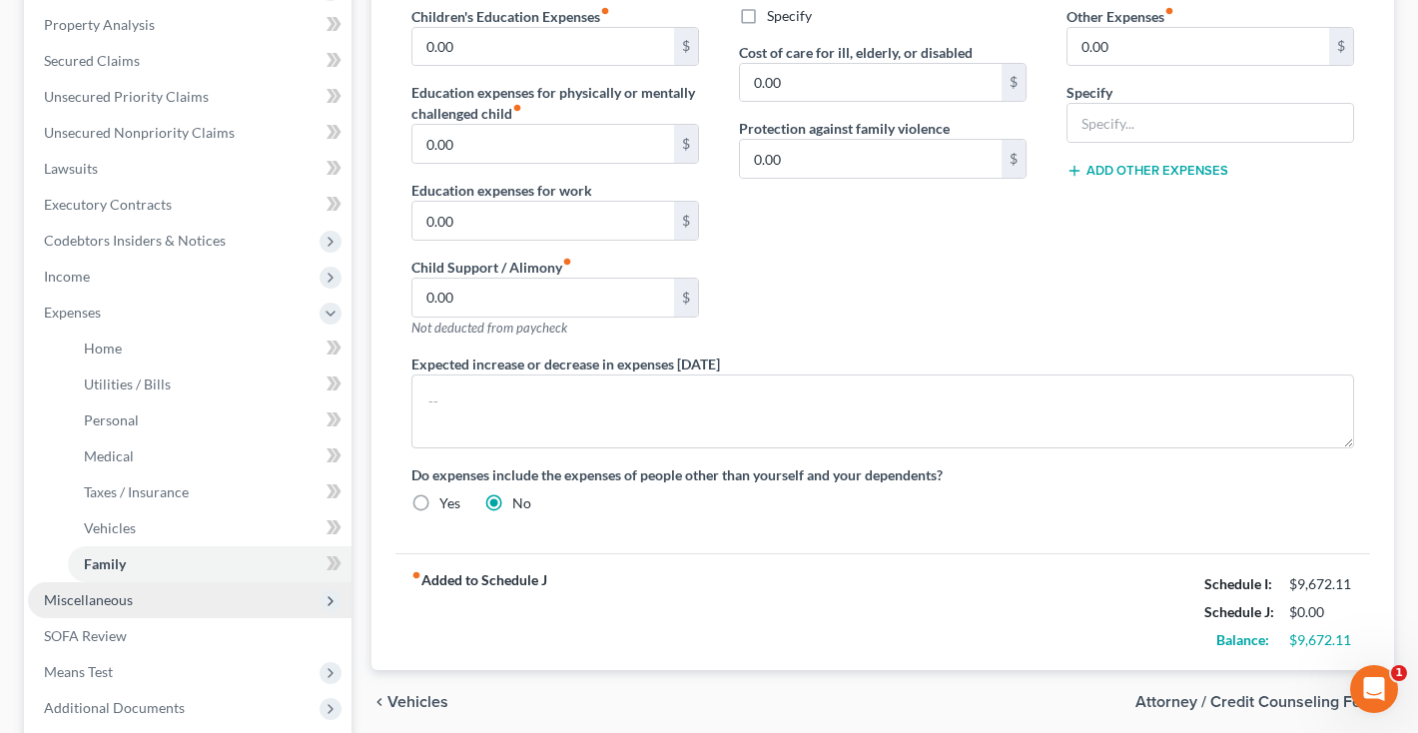
click at [95, 600] on span "Miscellaneous" at bounding box center [88, 599] width 89 height 17
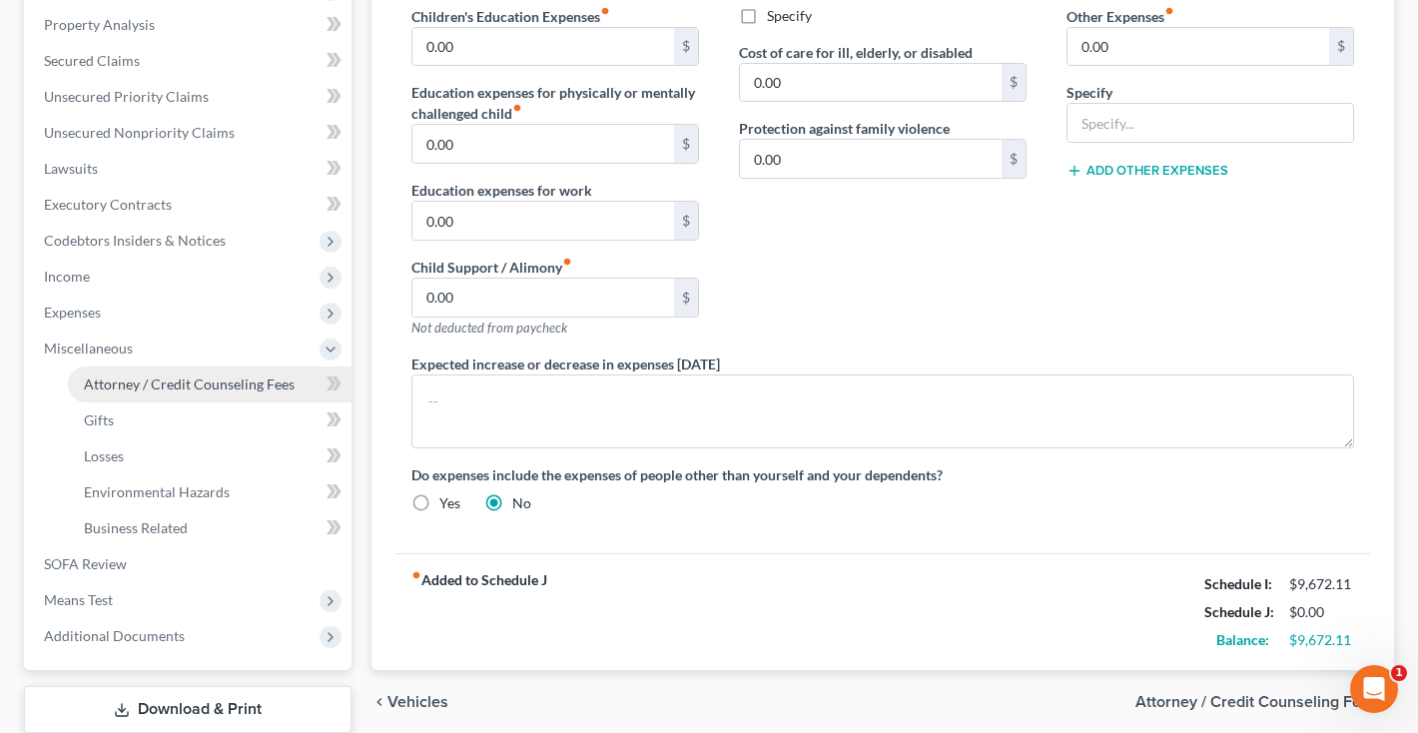
click at [148, 383] on span "Attorney / Credit Counseling Fees" at bounding box center [189, 383] width 211 height 17
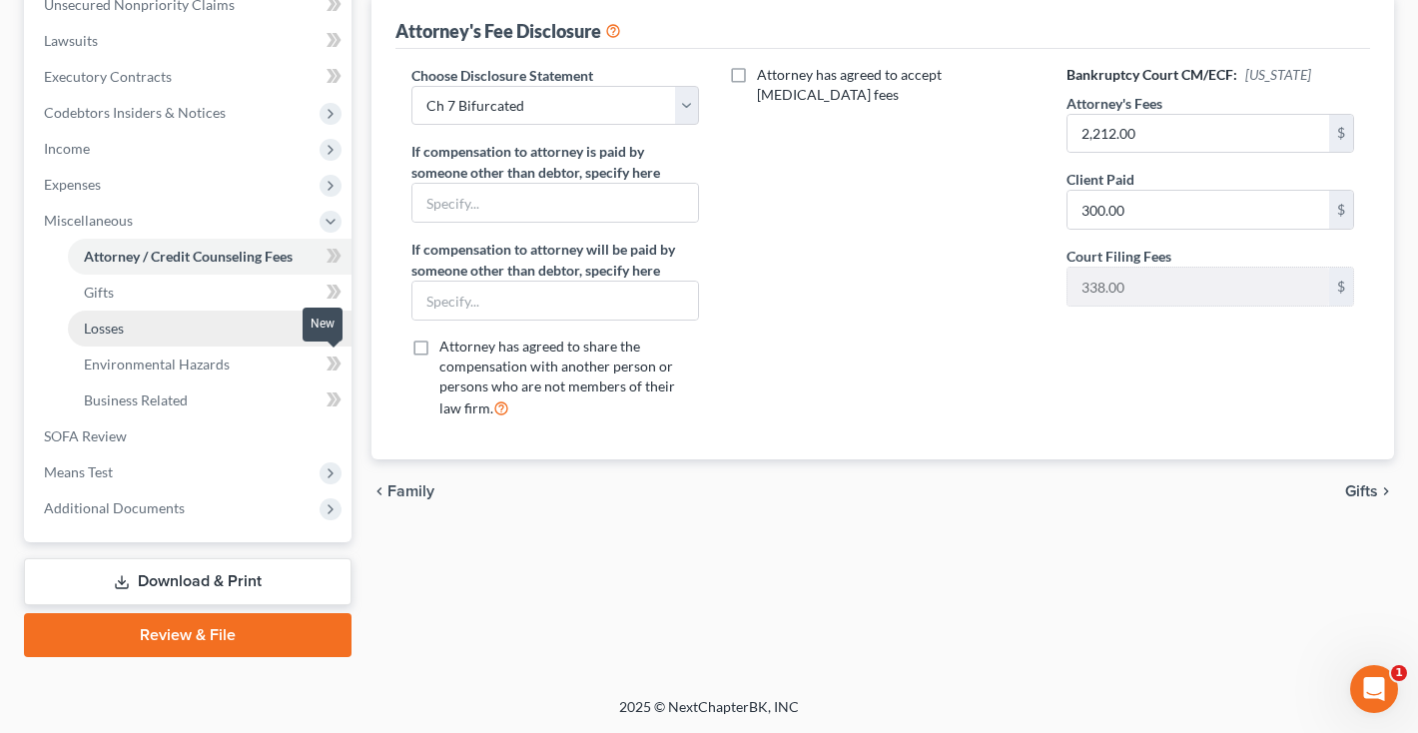
scroll to position [508, 0]
click at [178, 590] on link "Download & Print" at bounding box center [188, 581] width 328 height 47
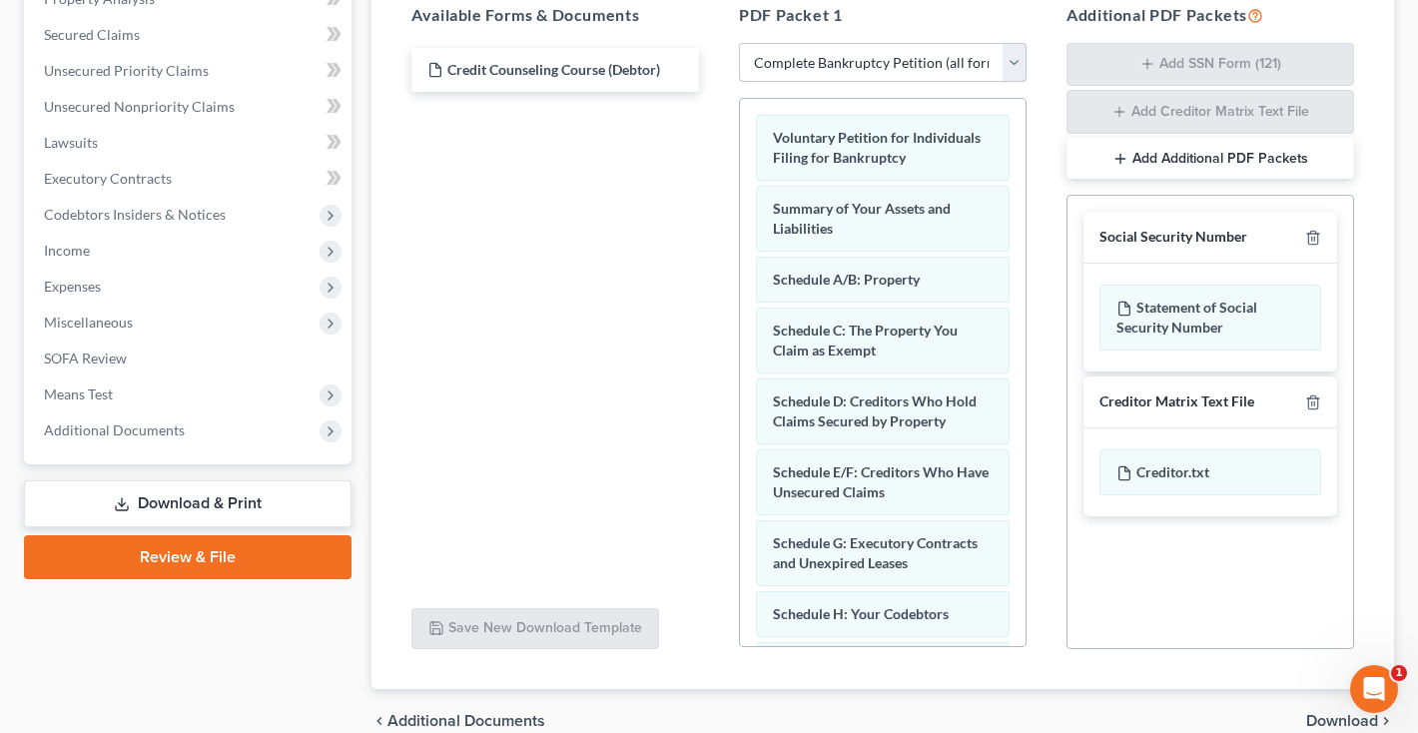
scroll to position [18, 0]
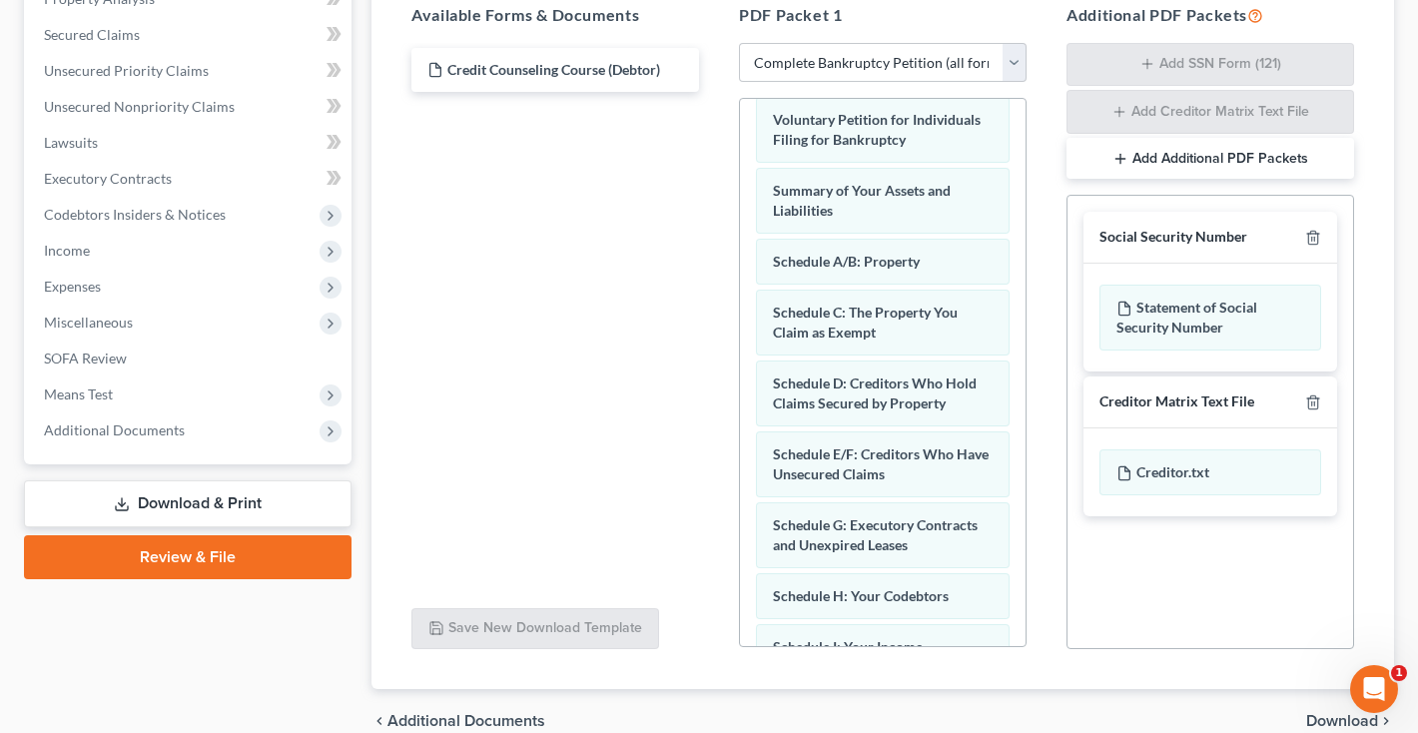
click at [1301, 239] on div at bounding box center [1309, 237] width 24 height 19
click at [1317, 238] on icon "button" at bounding box center [1312, 238] width 9 height 13
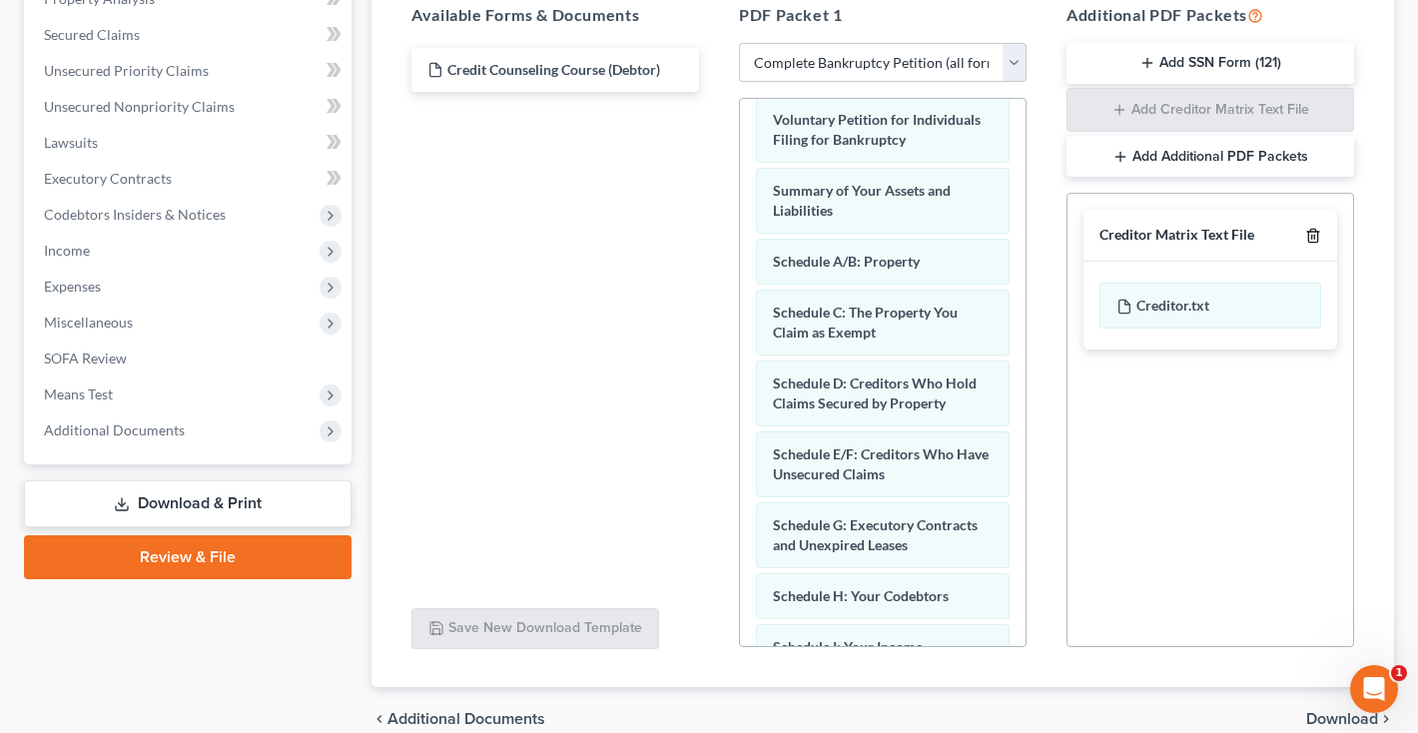
click at [1314, 238] on line "button" at bounding box center [1314, 238] width 0 height 4
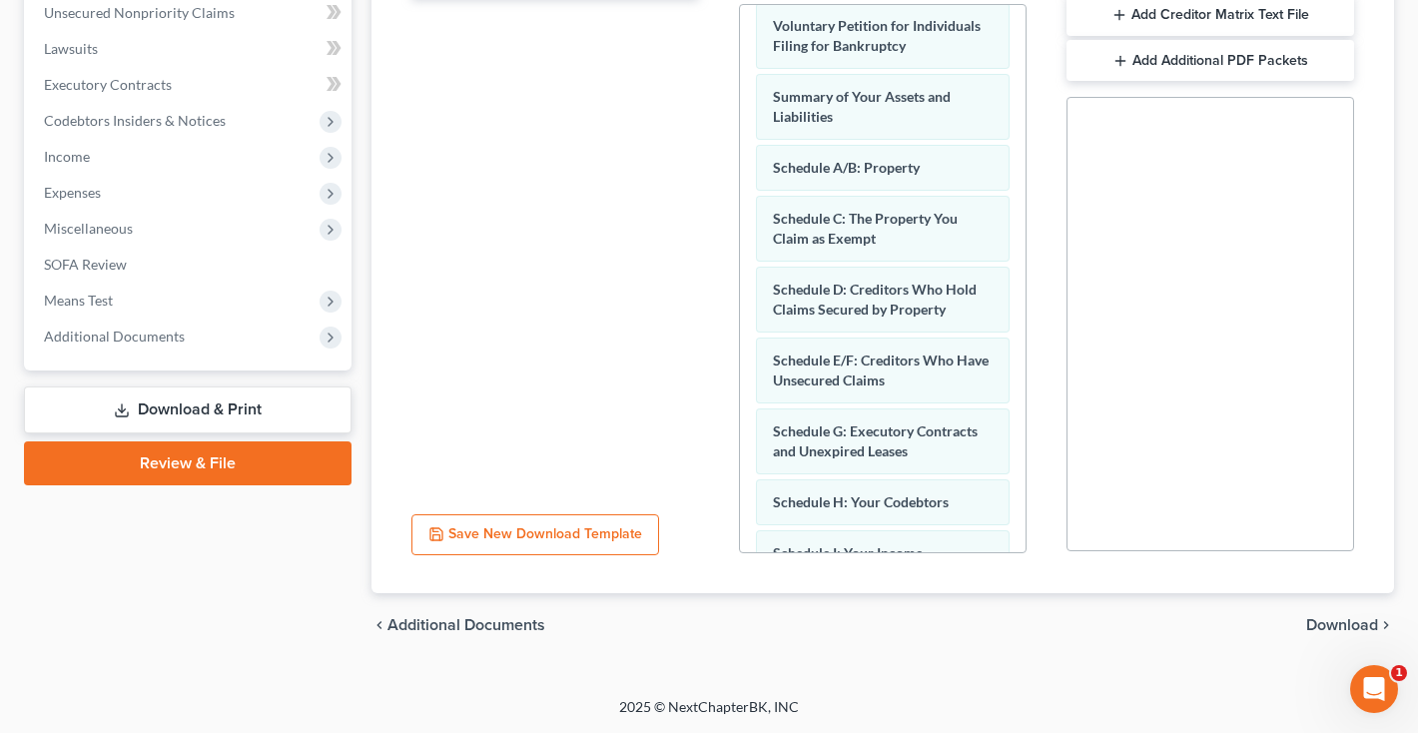
click at [1357, 627] on span "Download" at bounding box center [1342, 625] width 72 height 16
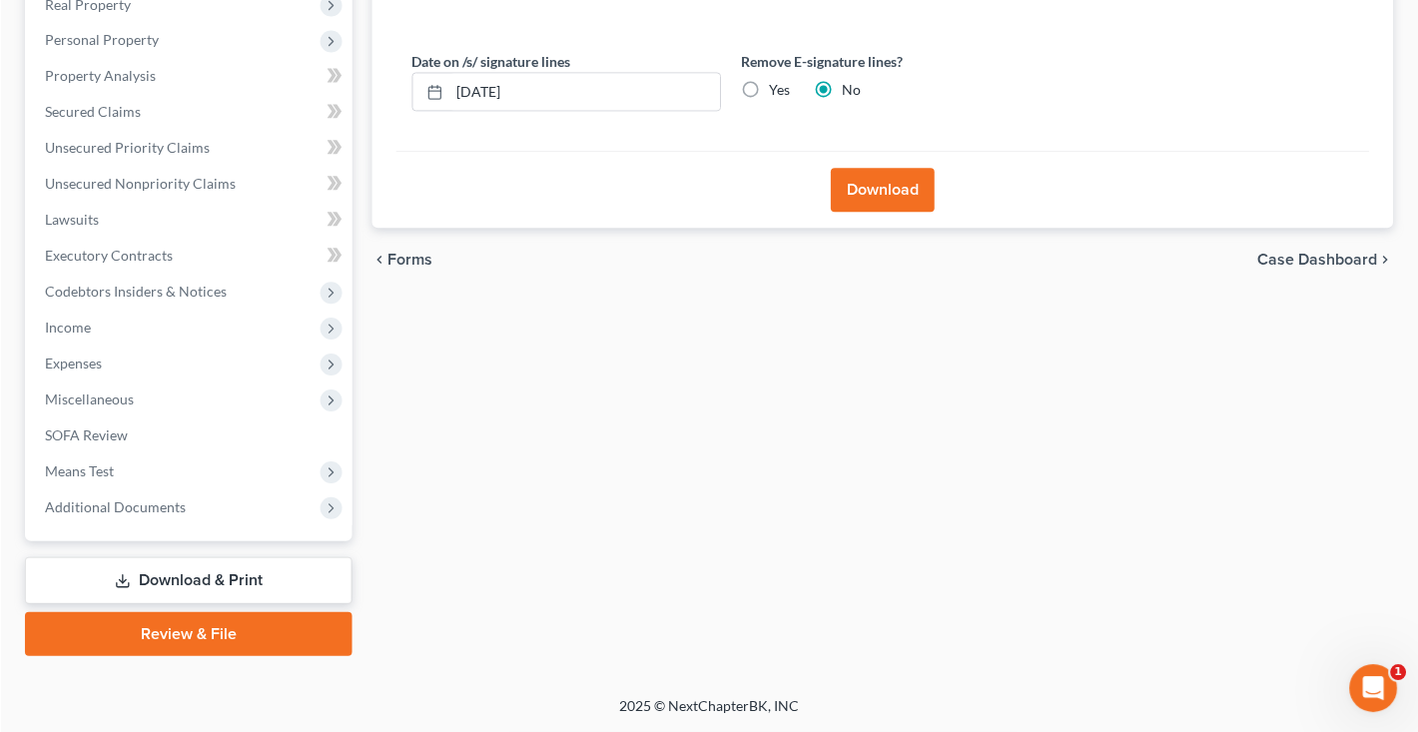
scroll to position [329, 0]
click at [769, 89] on label "Yes" at bounding box center [779, 91] width 21 height 20
click at [777, 89] on input "Yes" at bounding box center [783, 87] width 13 height 13
click at [853, 199] on button "Download" at bounding box center [883, 191] width 104 height 44
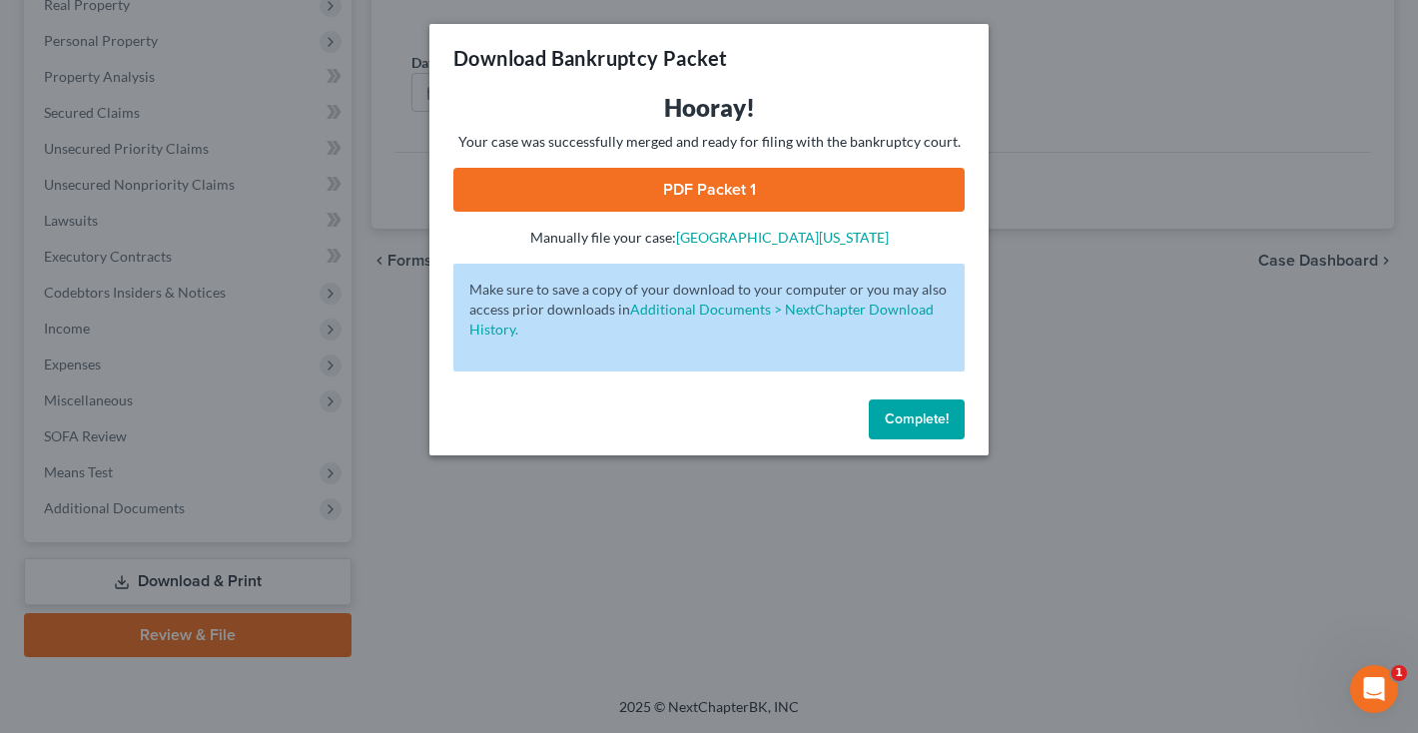
click at [735, 183] on link "PDF Packet 1" at bounding box center [708, 190] width 511 height 44
click at [921, 423] on span "Complete!" at bounding box center [917, 418] width 64 height 17
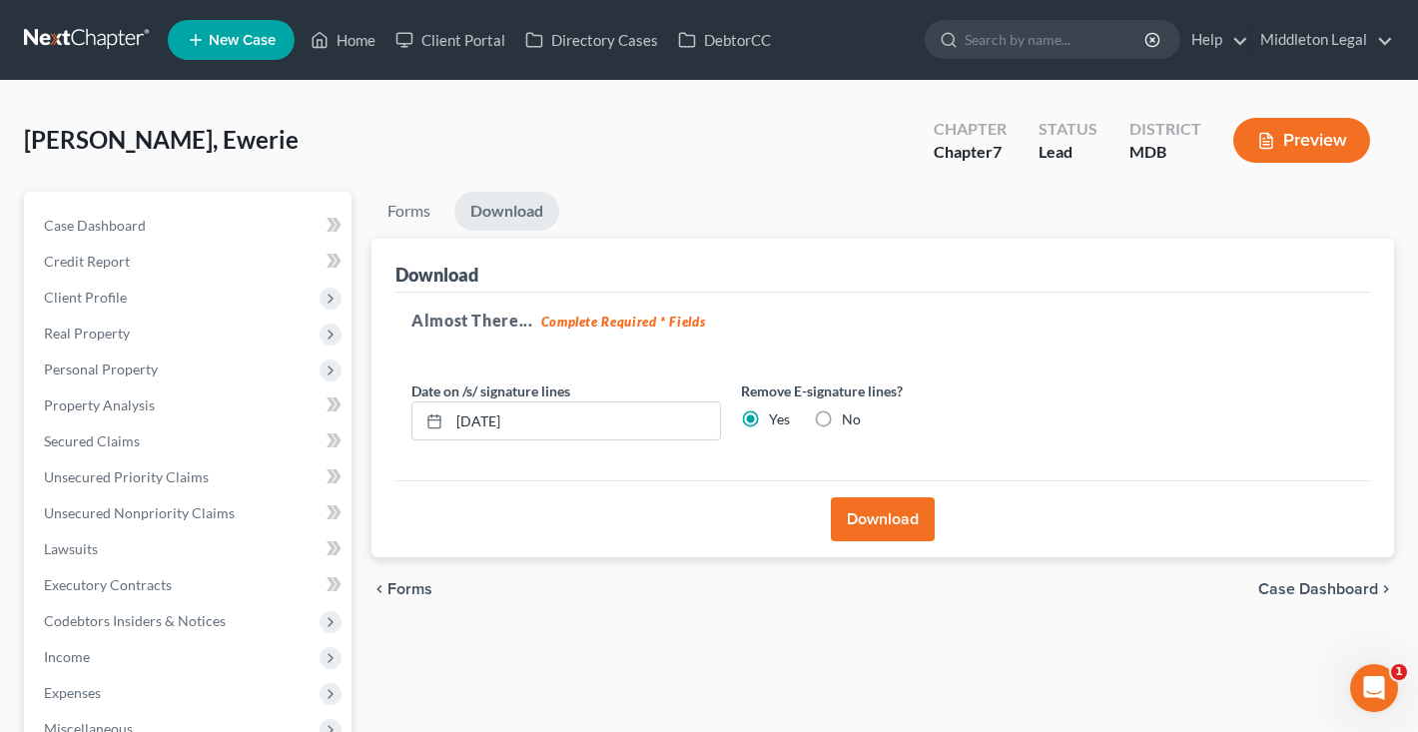
scroll to position [0, 0]
click at [72, 31] on link at bounding box center [88, 40] width 128 height 36
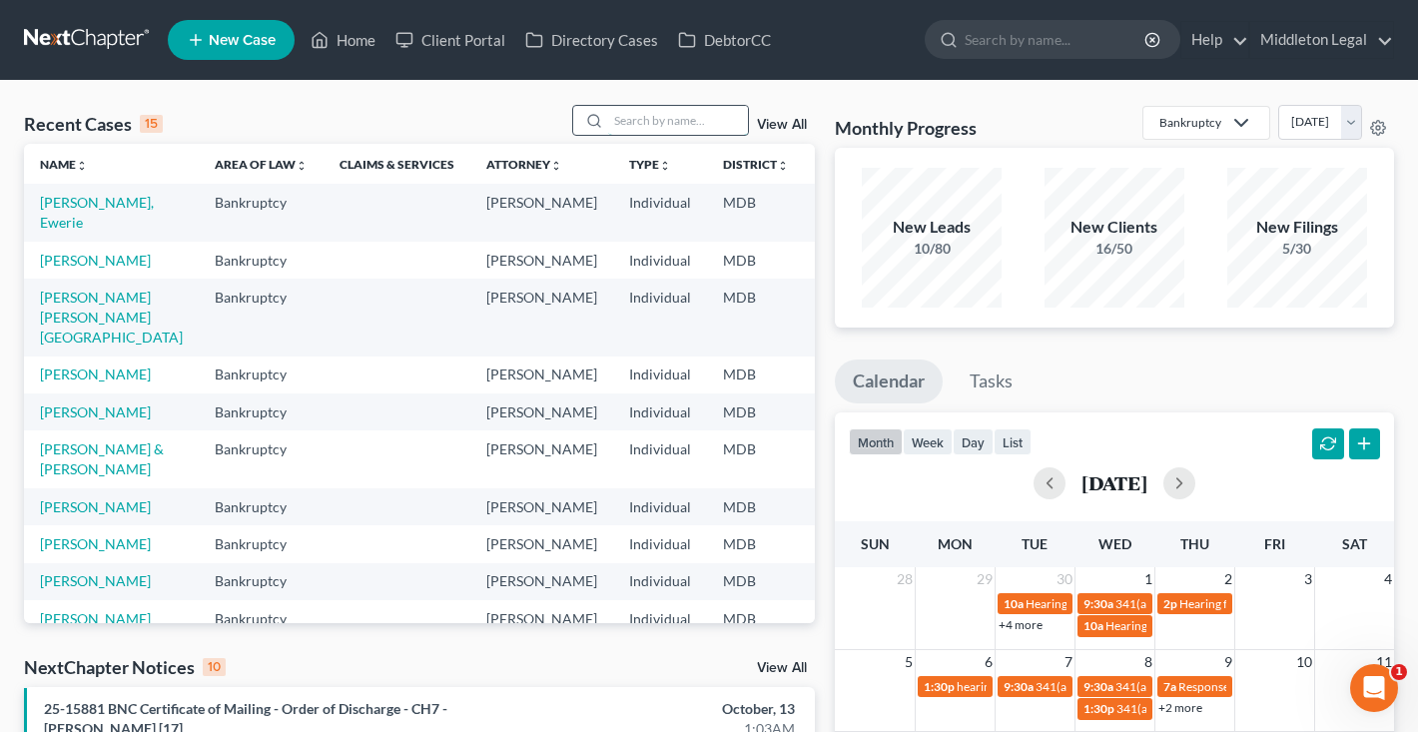
click at [696, 109] on input "search" at bounding box center [678, 120] width 140 height 29
type input "[PERSON_NAME]"
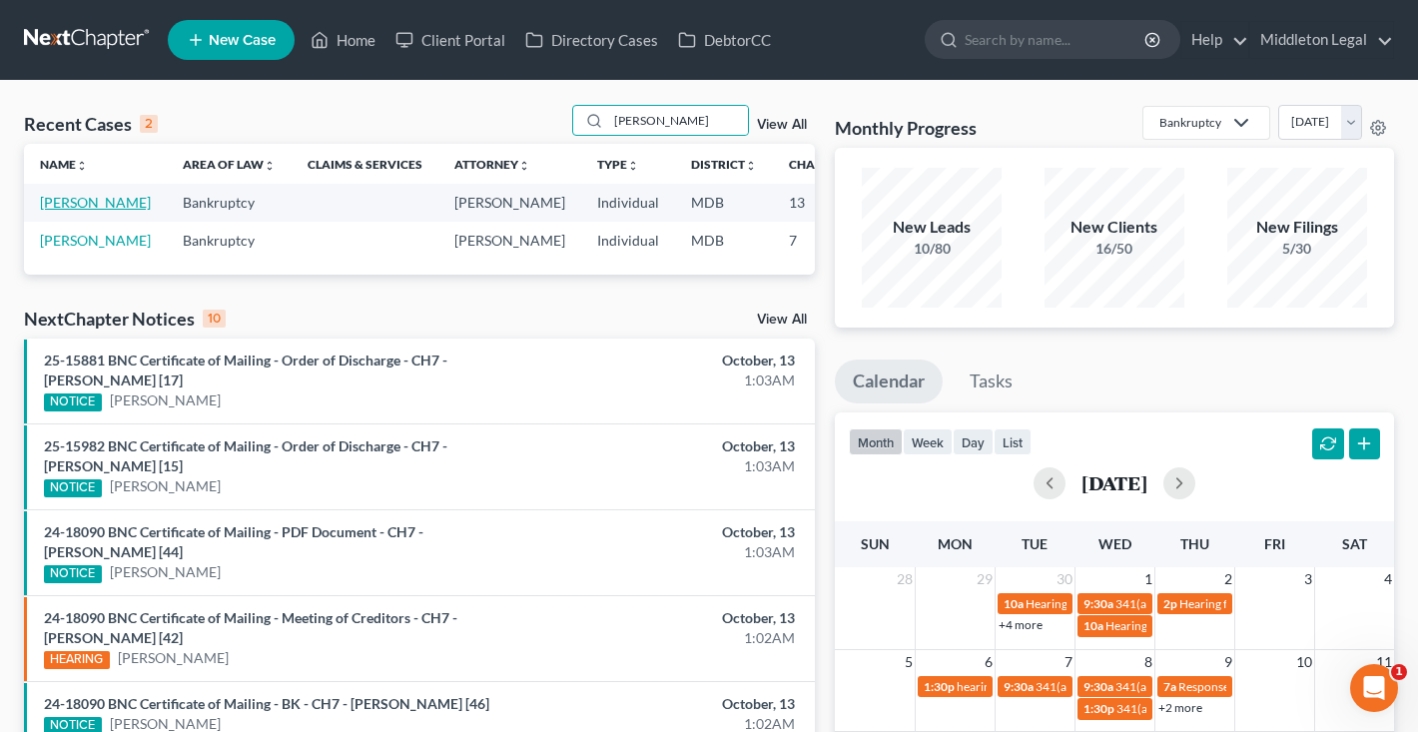
click at [55, 211] on link "[PERSON_NAME]" at bounding box center [95, 202] width 111 height 17
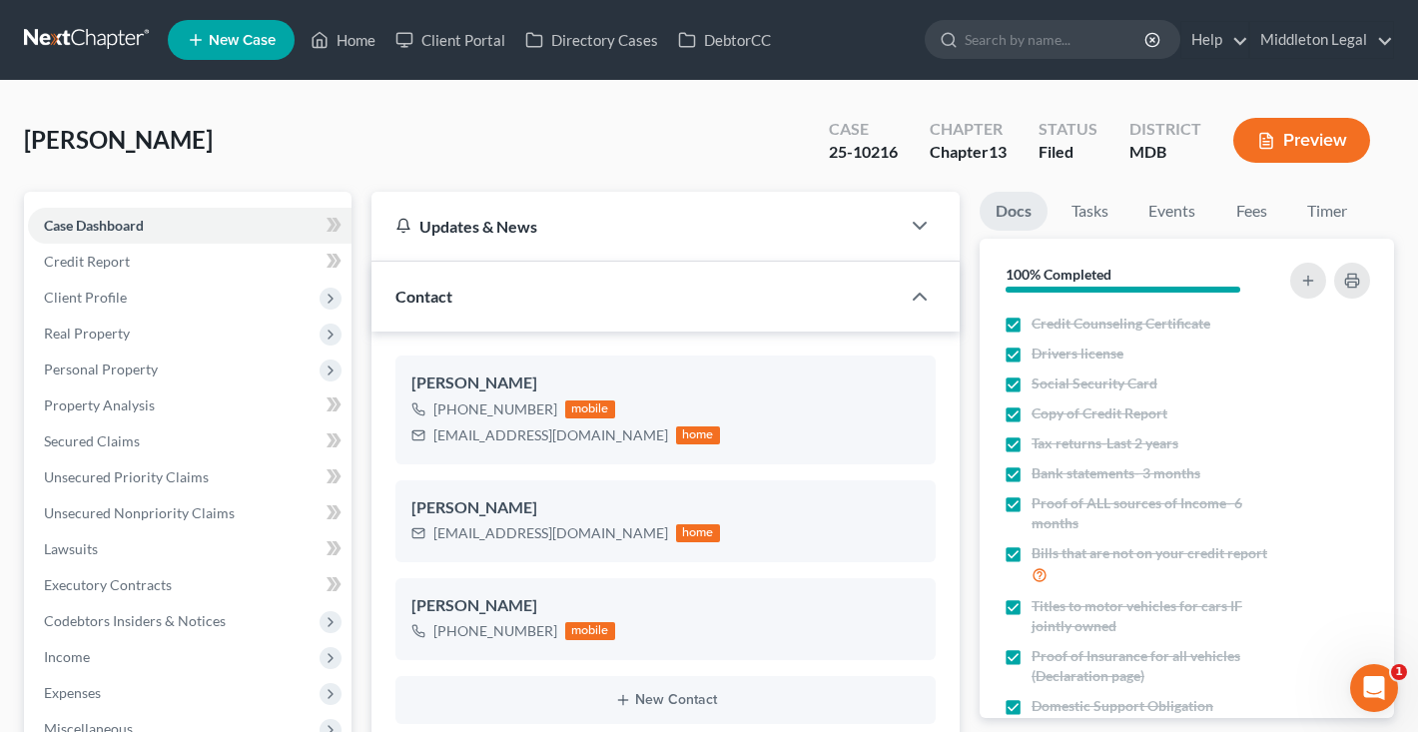
scroll to position [3605, 0]
click at [110, 42] on link at bounding box center [88, 40] width 128 height 36
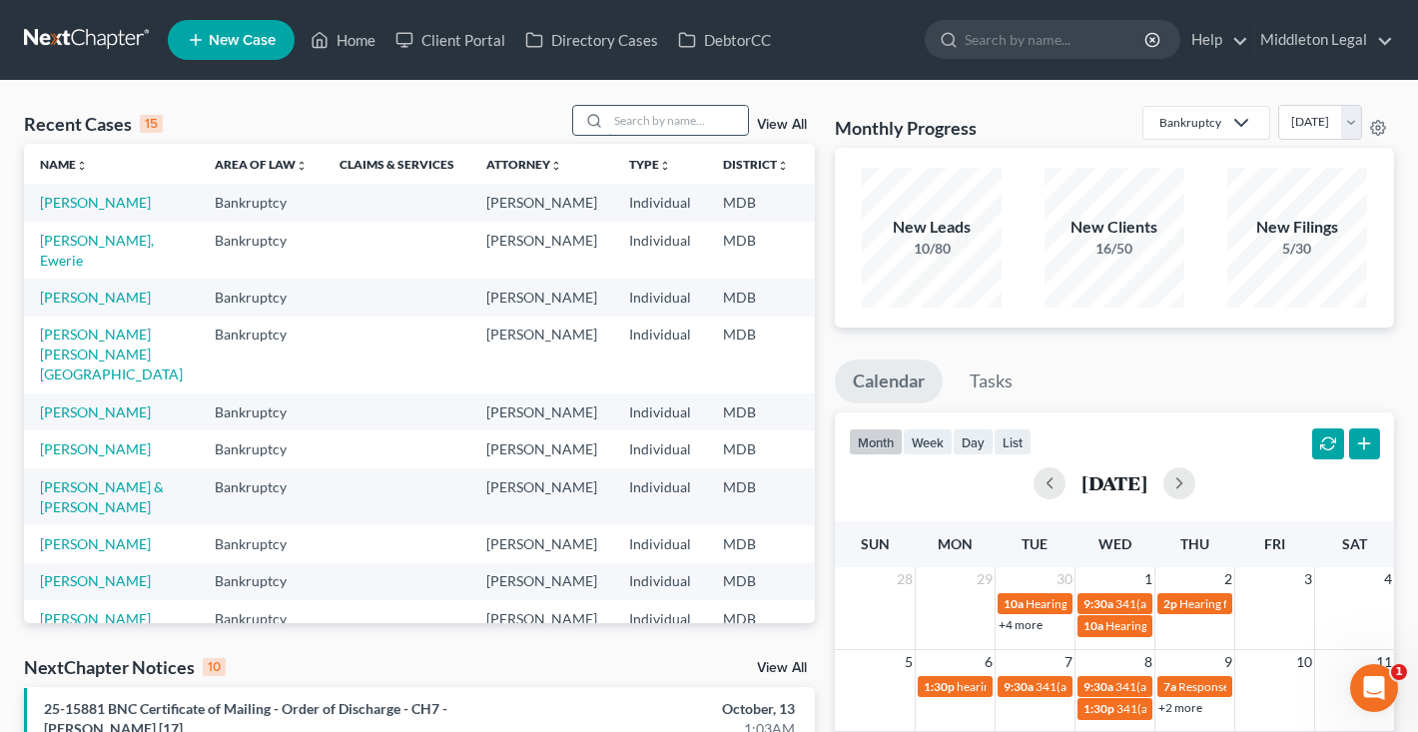
click at [669, 133] on input "search" at bounding box center [678, 120] width 140 height 29
paste input "Javontae Thomas"
type input "Javontae Thomas"
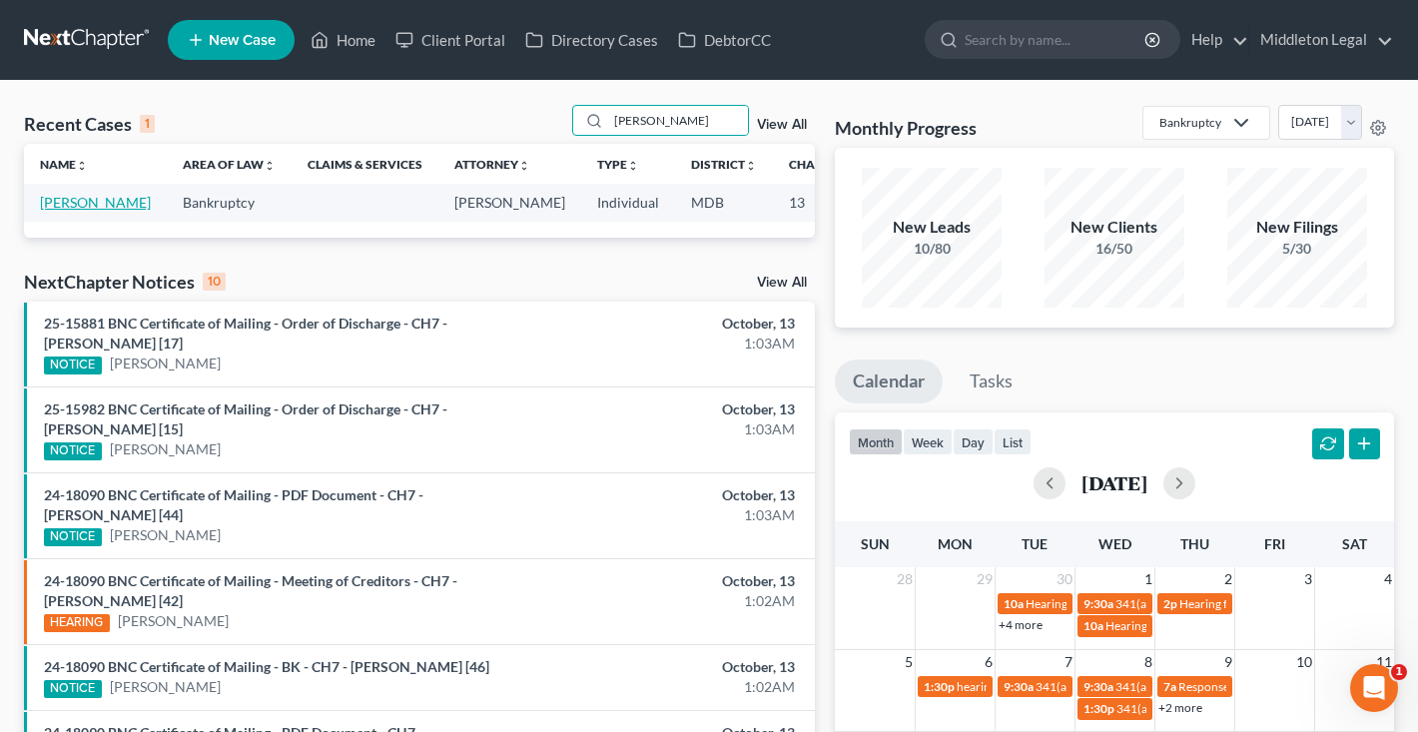
click at [69, 211] on link "[PERSON_NAME]" at bounding box center [95, 202] width 111 height 17
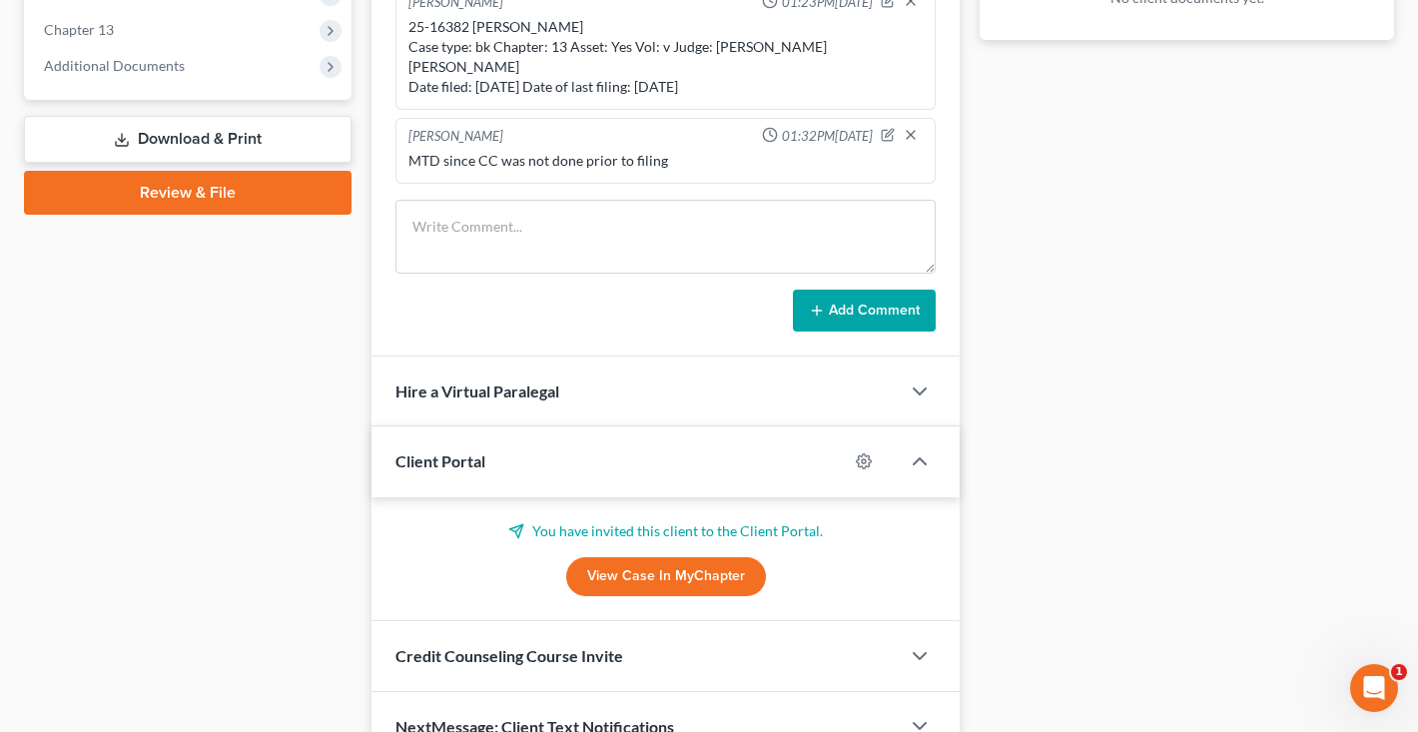
scroll to position [820, 0]
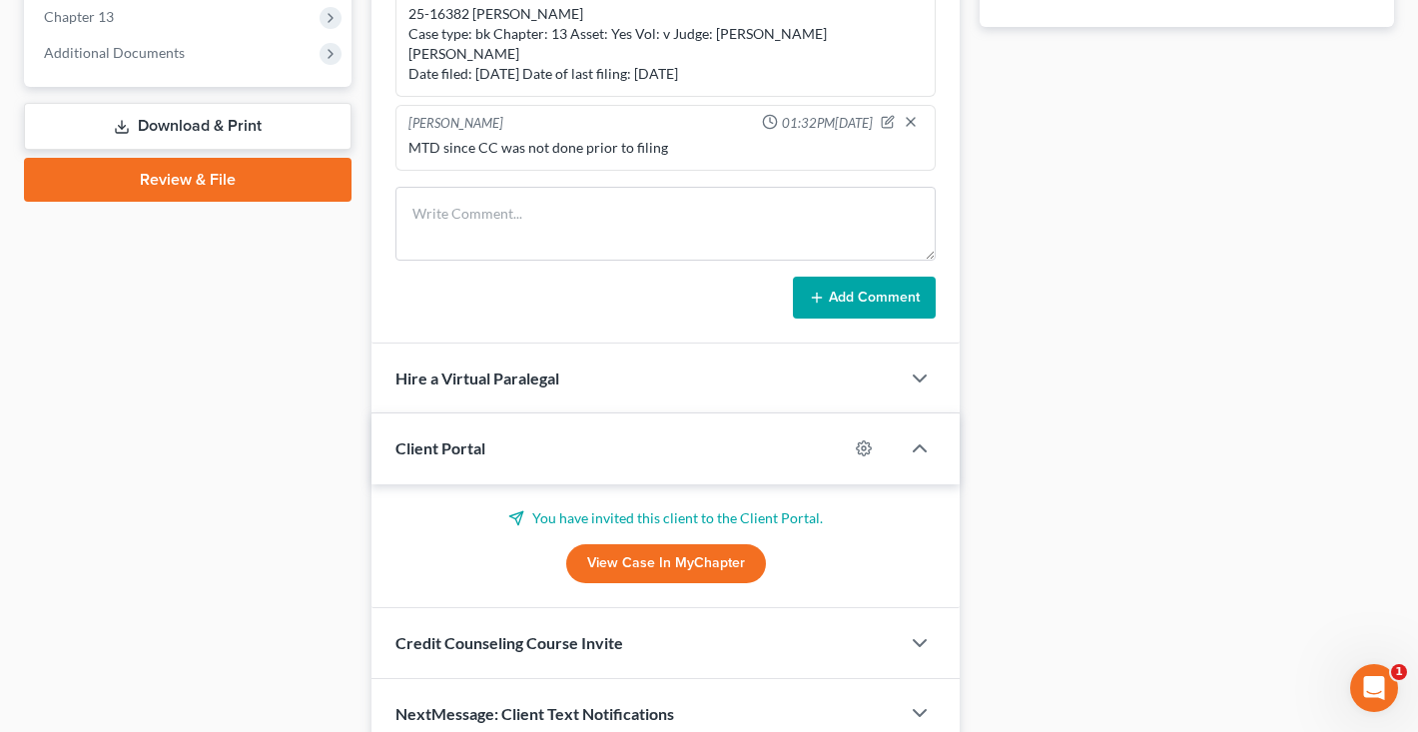
click at [720, 508] on p "You have invited this client to the Client Portal." at bounding box center [665, 518] width 540 height 20
click at [683, 557] on link "View Case in MyChapter" at bounding box center [666, 564] width 200 height 40
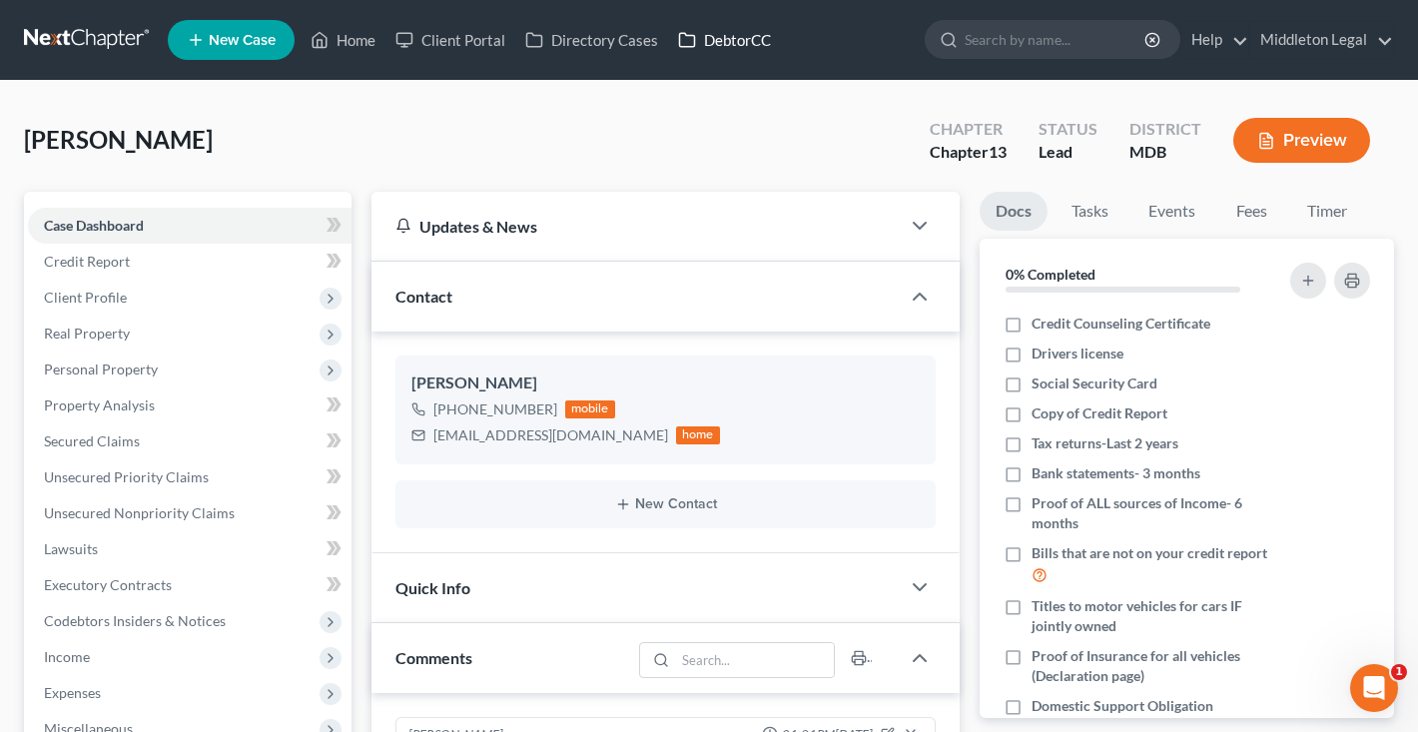
scroll to position [0, 0]
click at [477, 38] on link "Client Portal" at bounding box center [450, 40] width 130 height 36
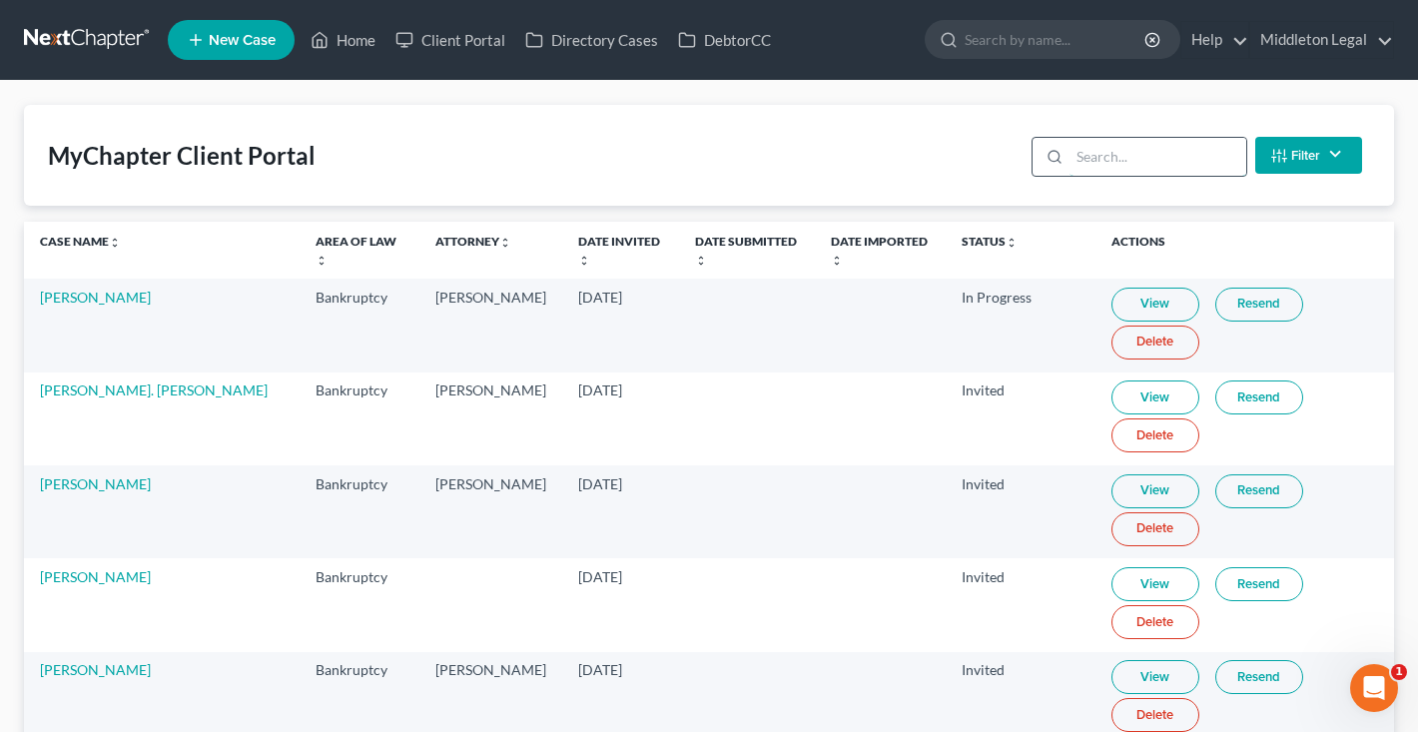
click at [1110, 162] on input "search" at bounding box center [1157, 157] width 177 height 38
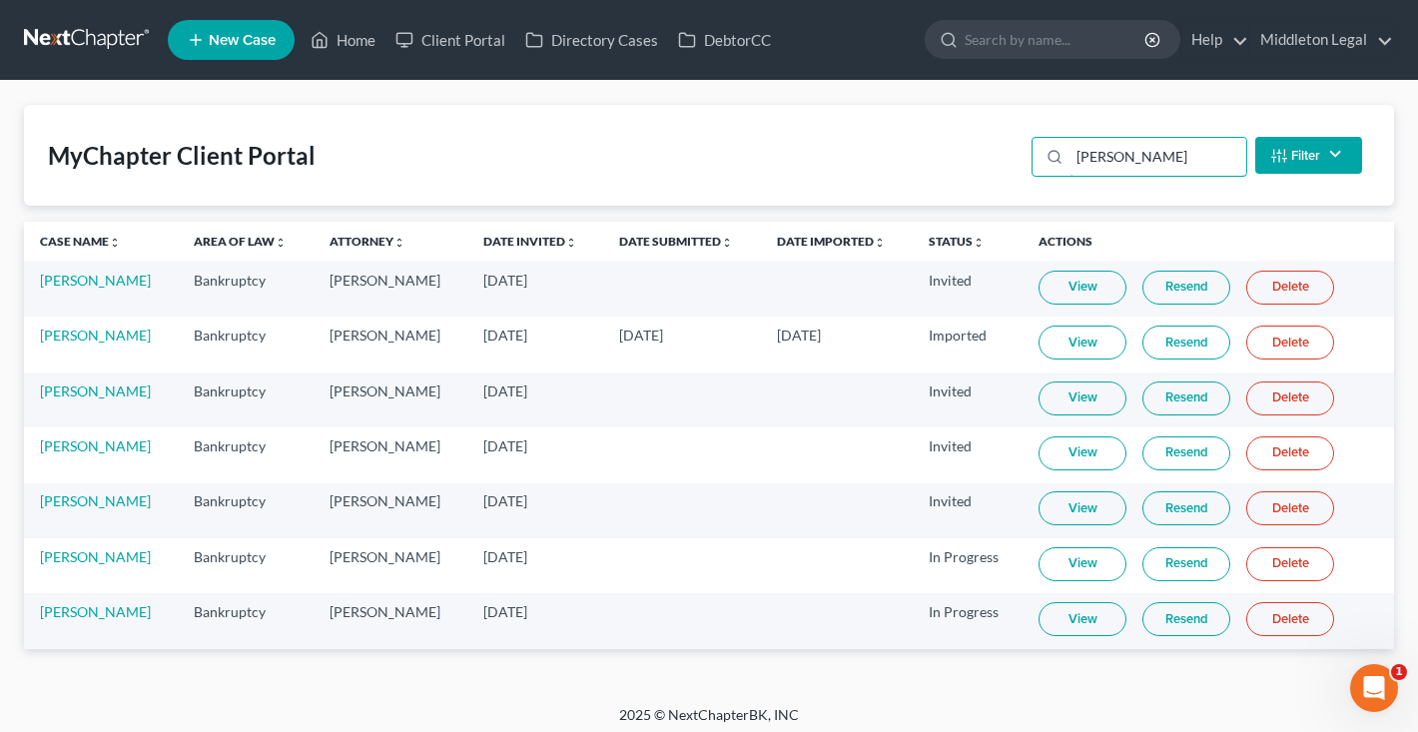
type input "Thomas"
drag, startPoint x: 1061, startPoint y: 191, endPoint x: 1182, endPoint y: 622, distance: 447.9
click at [1182, 622] on link "Resend" at bounding box center [1186, 619] width 88 height 34
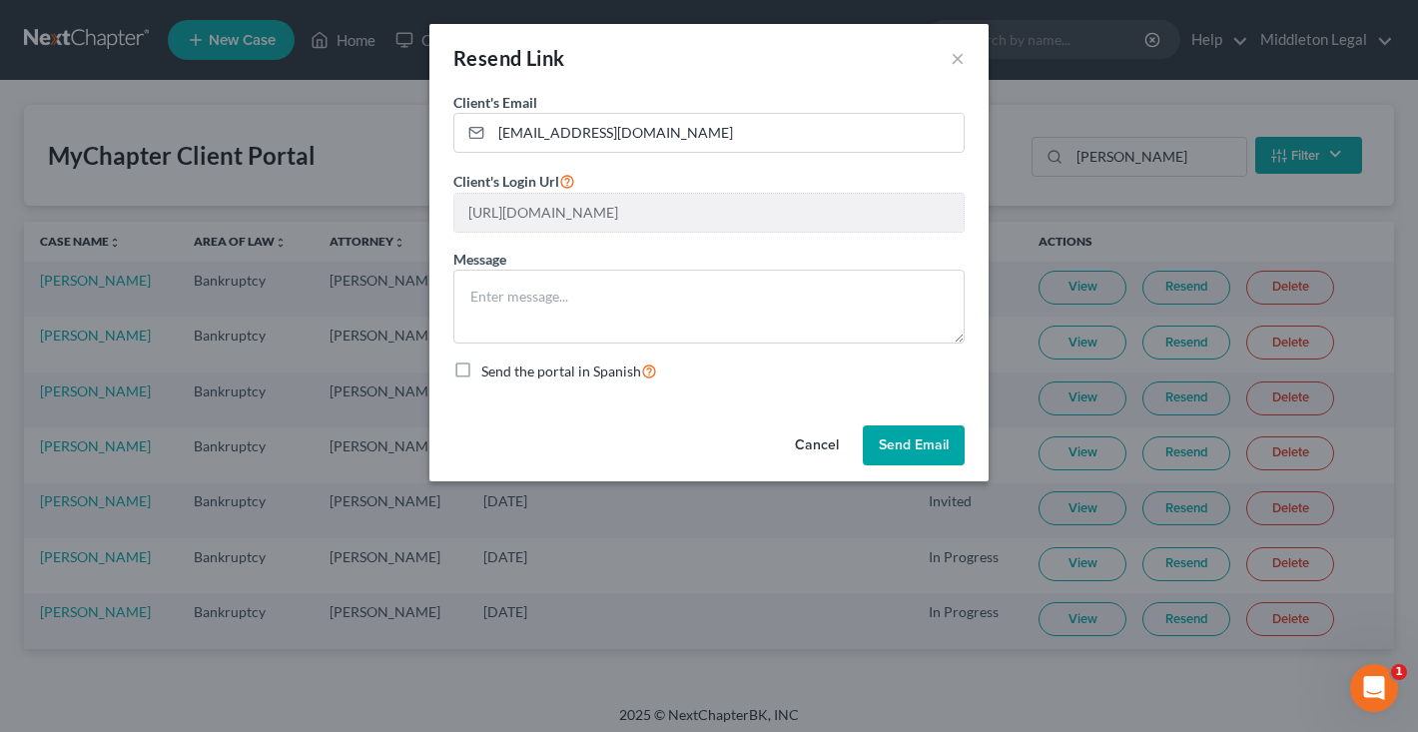
click at [1007, 219] on div "Resend Link × Client's Email * javontaedthomas@gmail.com Client's Login Url htt…" at bounding box center [709, 366] width 1418 height 732
click at [959, 55] on button "×" at bounding box center [958, 58] width 14 height 24
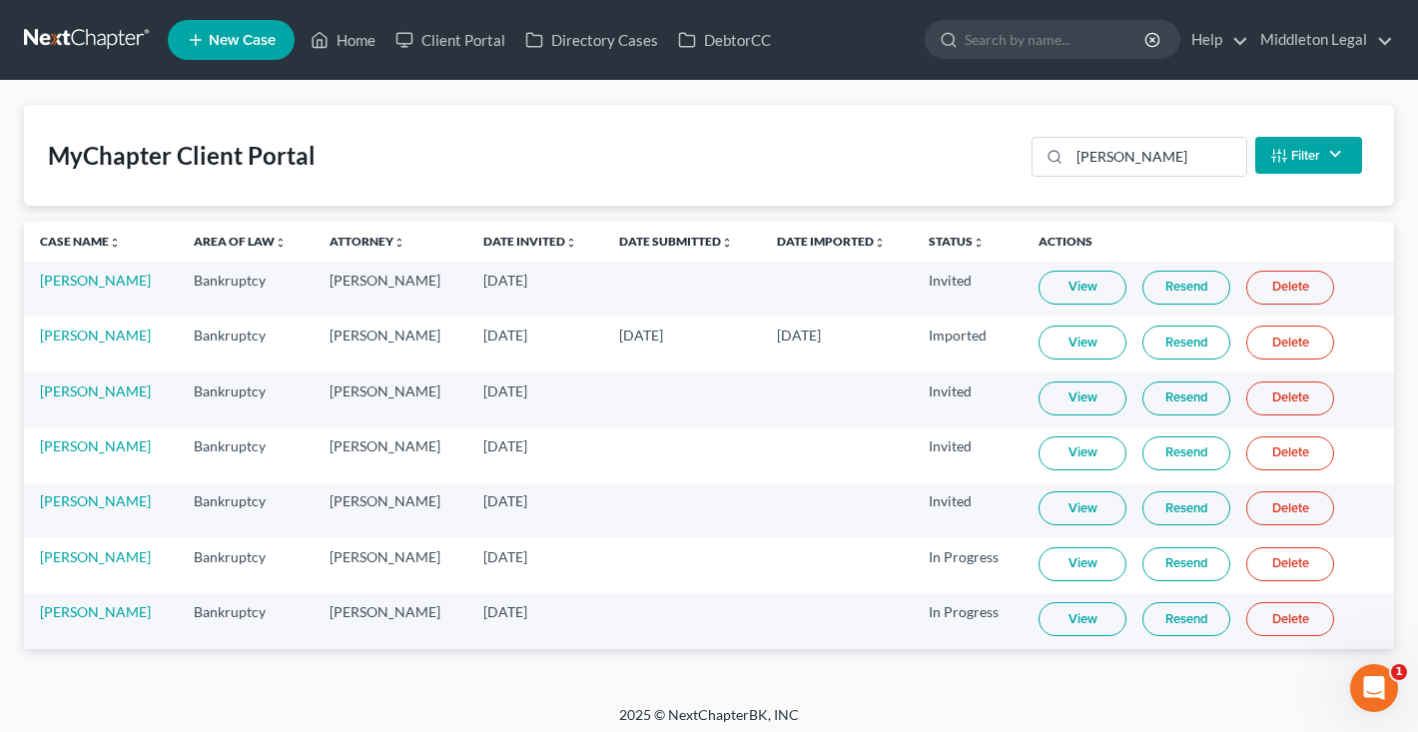
click at [96, 41] on link at bounding box center [88, 40] width 128 height 36
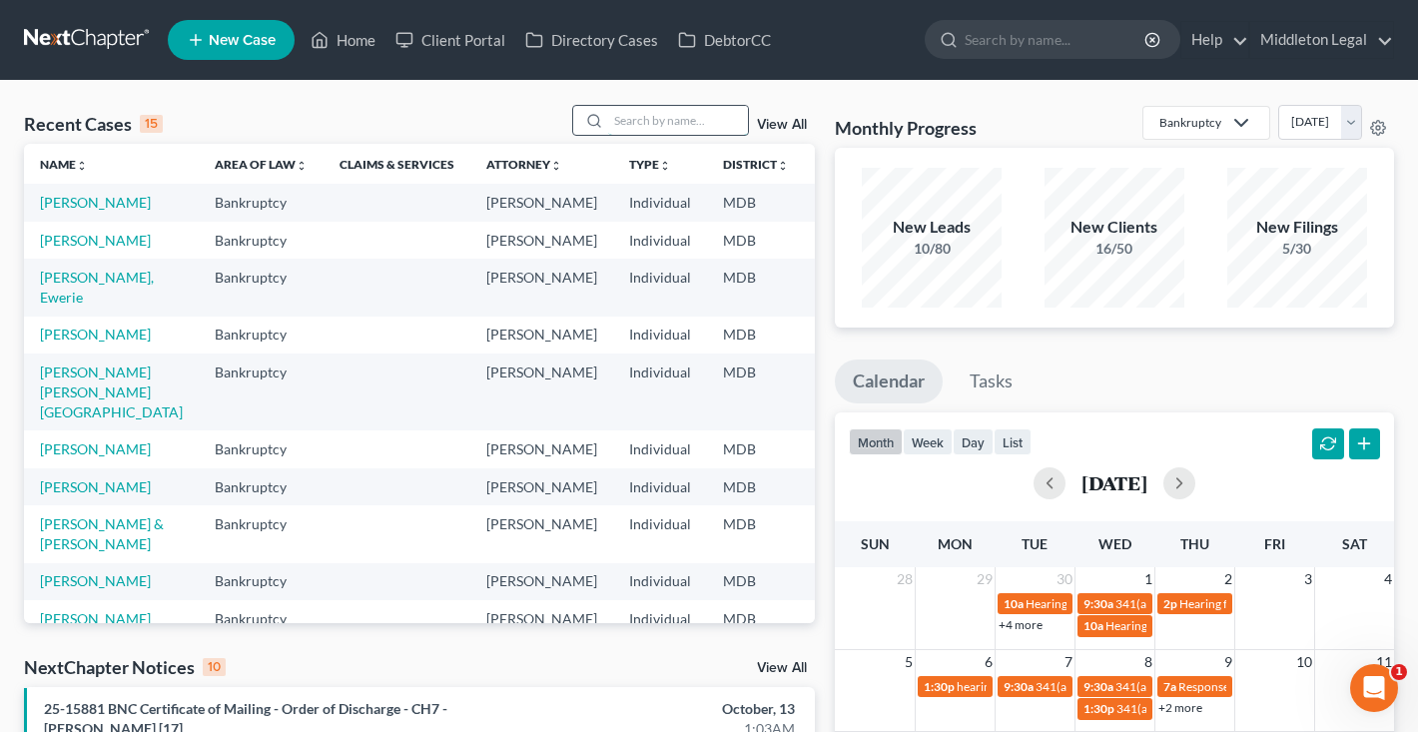
click at [707, 130] on input "search" at bounding box center [678, 120] width 140 height 29
type input "[PERSON_NAME]"
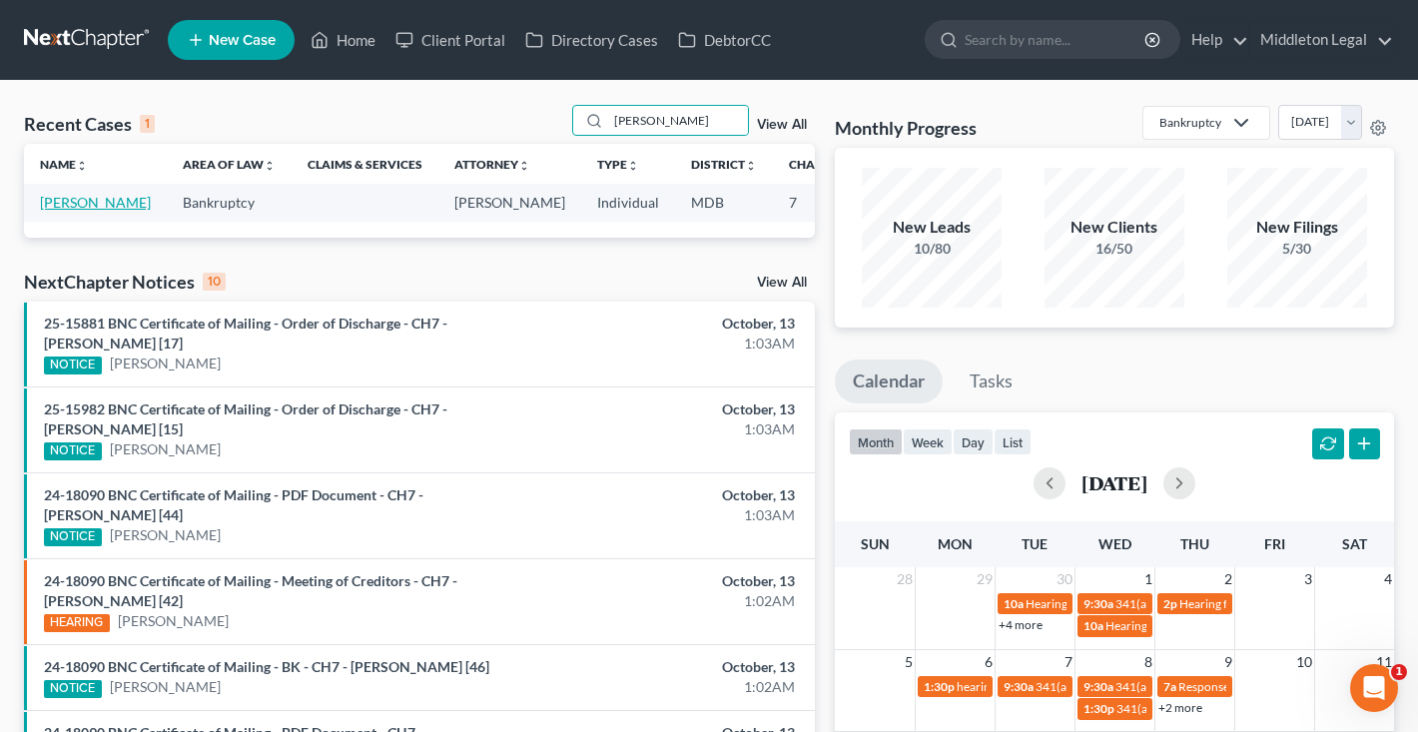
click at [51, 211] on link "[PERSON_NAME]" at bounding box center [95, 202] width 111 height 17
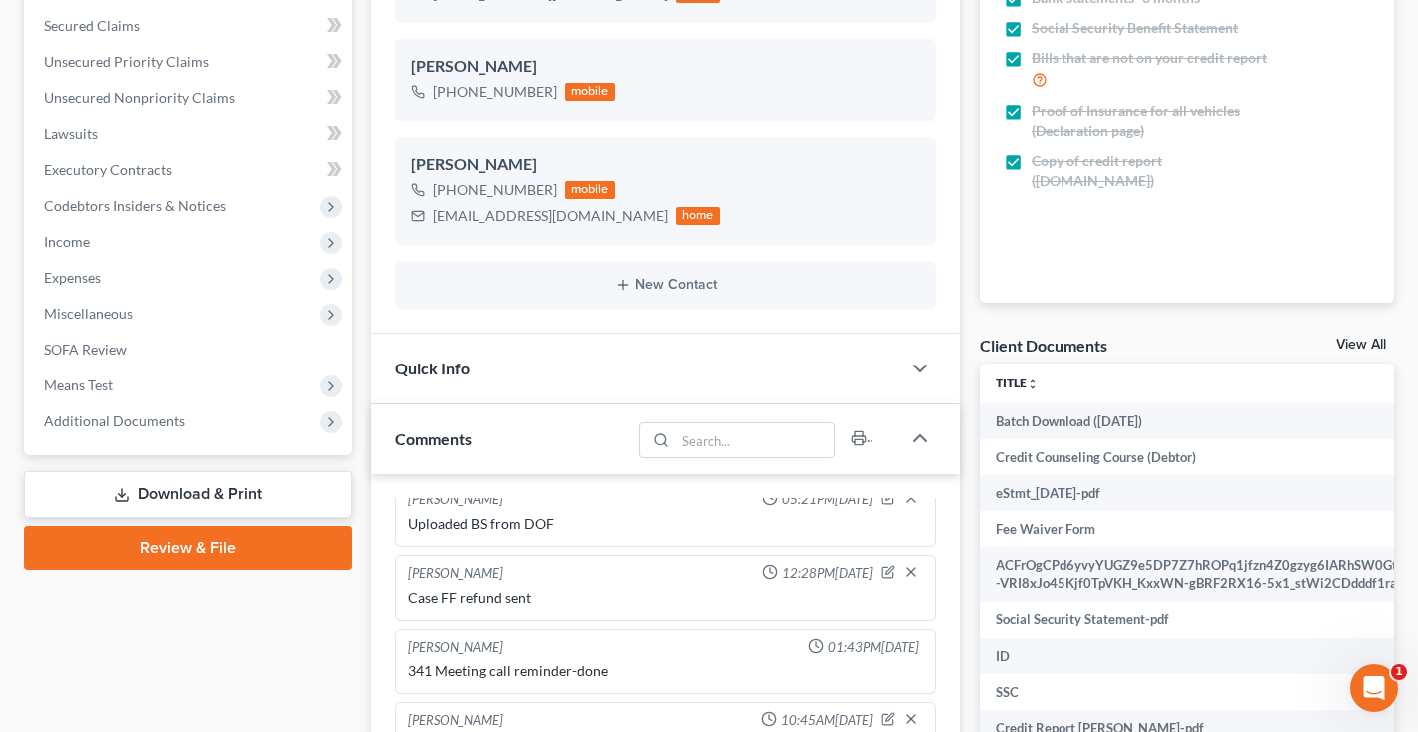
scroll to position [453, 0]
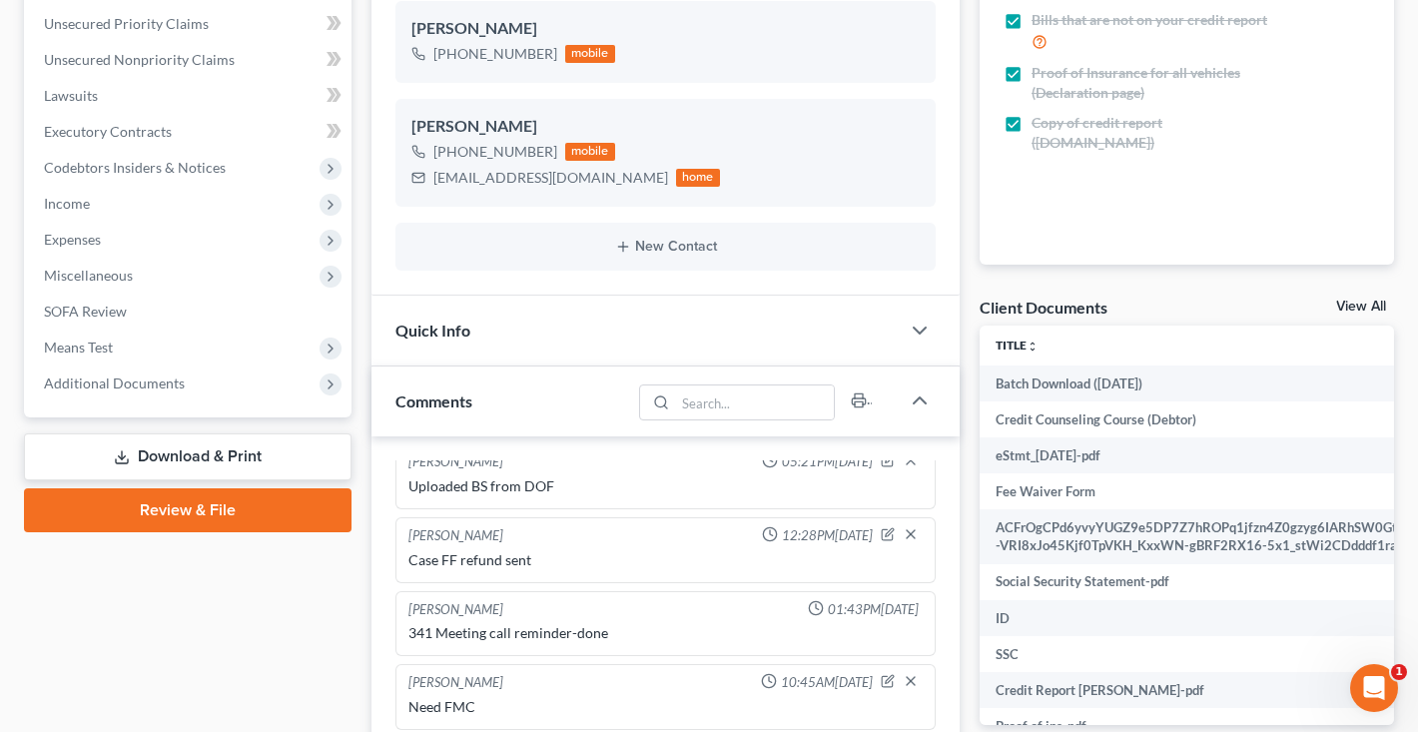
click at [1373, 305] on link "View All" at bounding box center [1361, 307] width 50 height 14
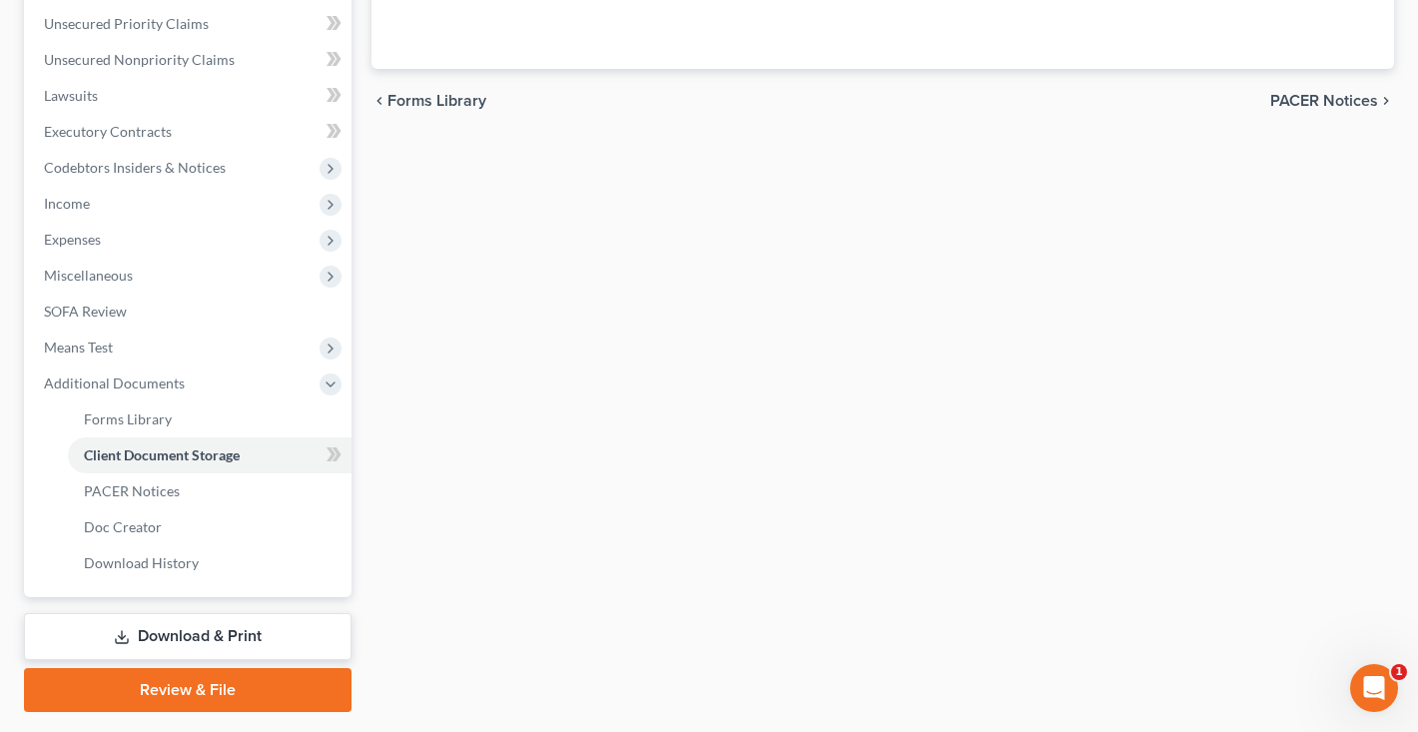
scroll to position [316, 0]
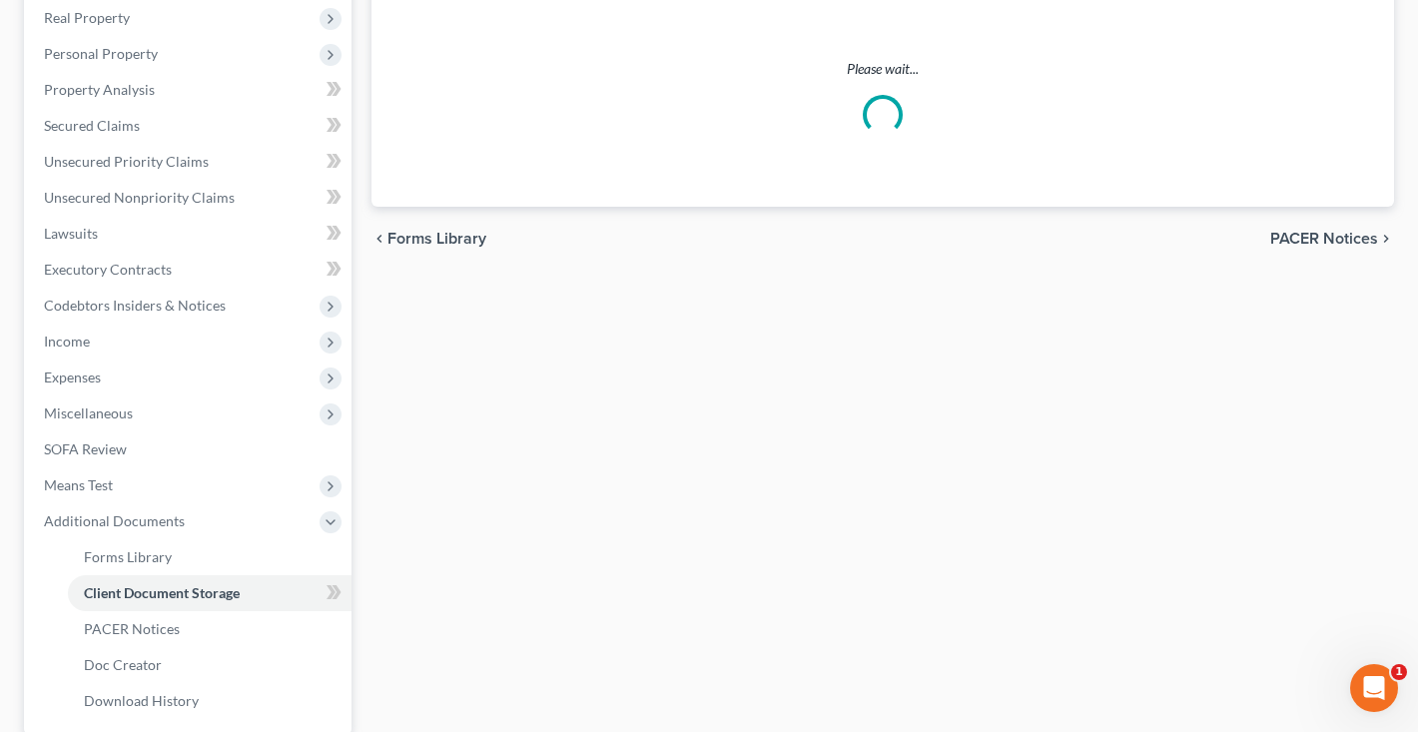
select select "14"
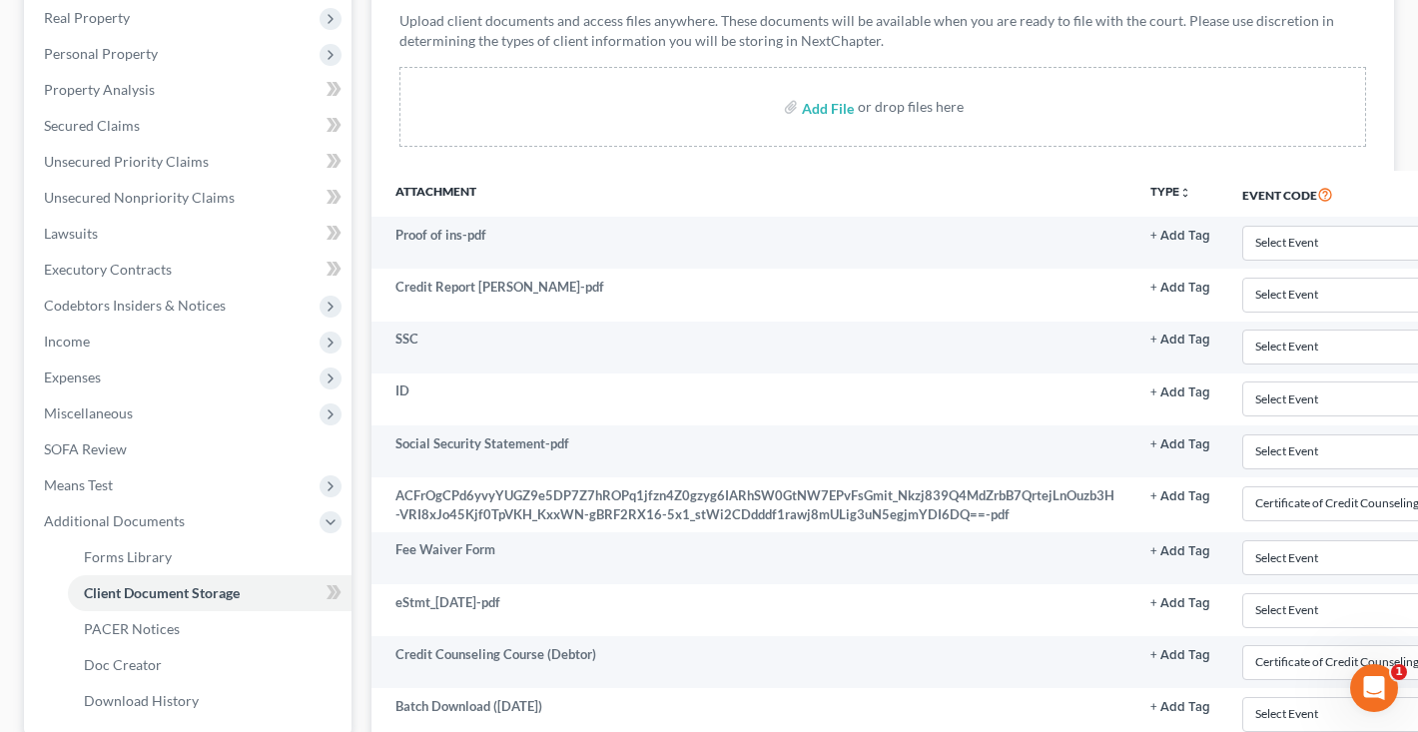
scroll to position [0, 0]
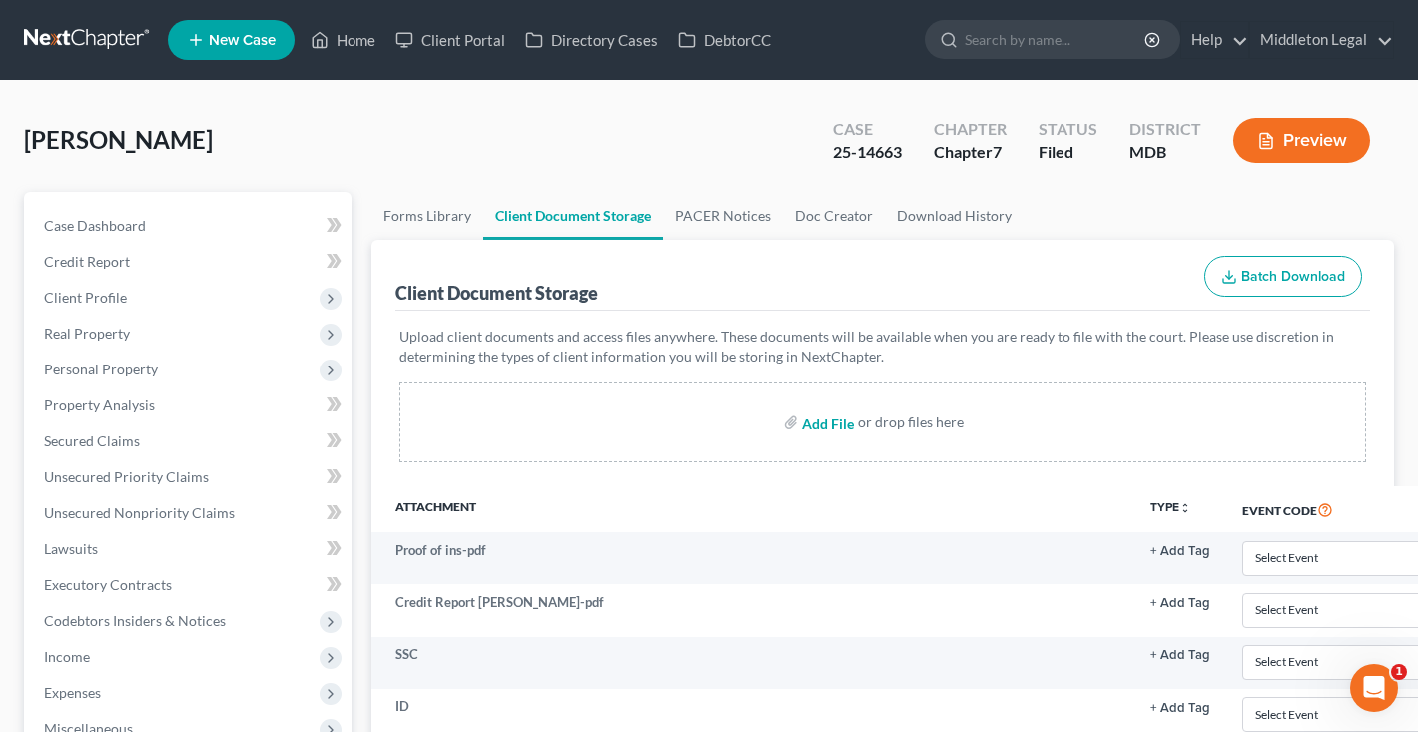
click at [839, 426] on input "file" at bounding box center [826, 422] width 48 height 36
type input "C:\fakepath\IMG_8353.jpg"
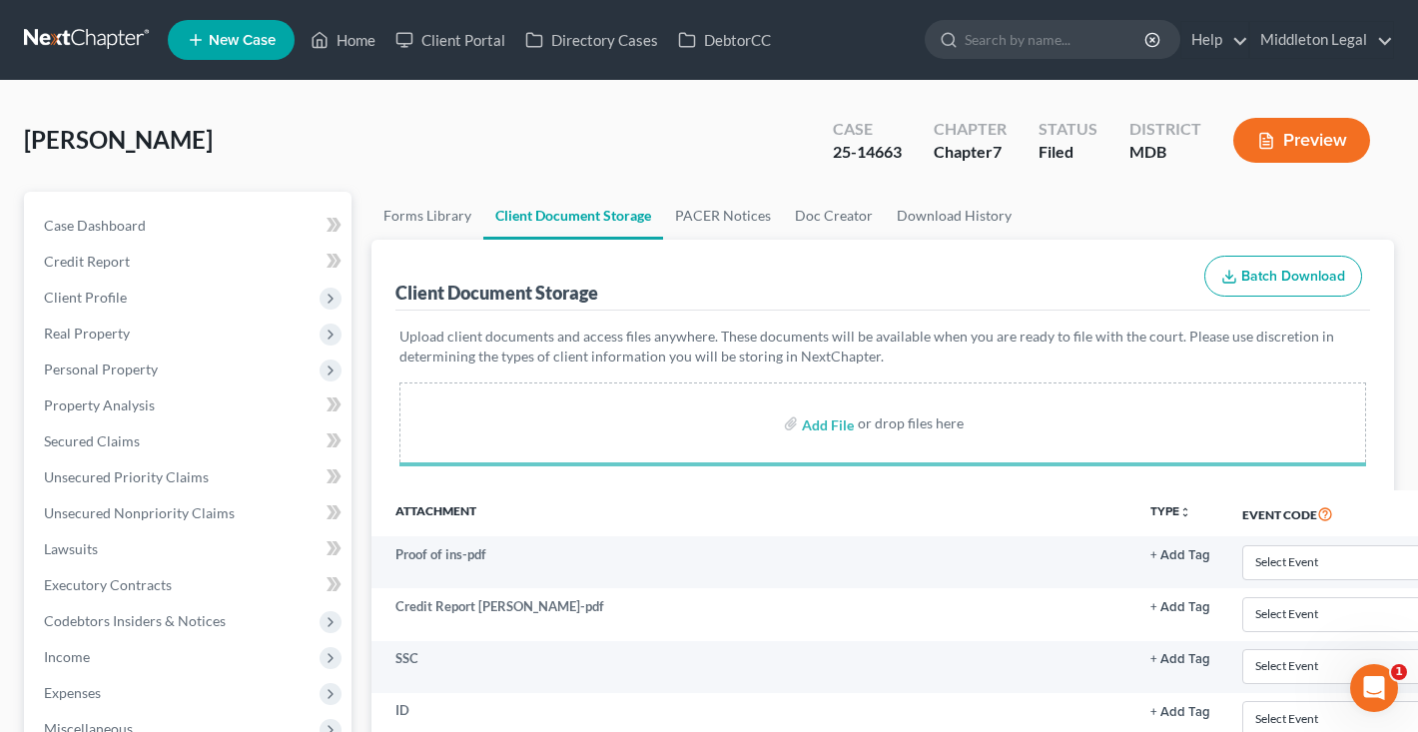
select select "14"
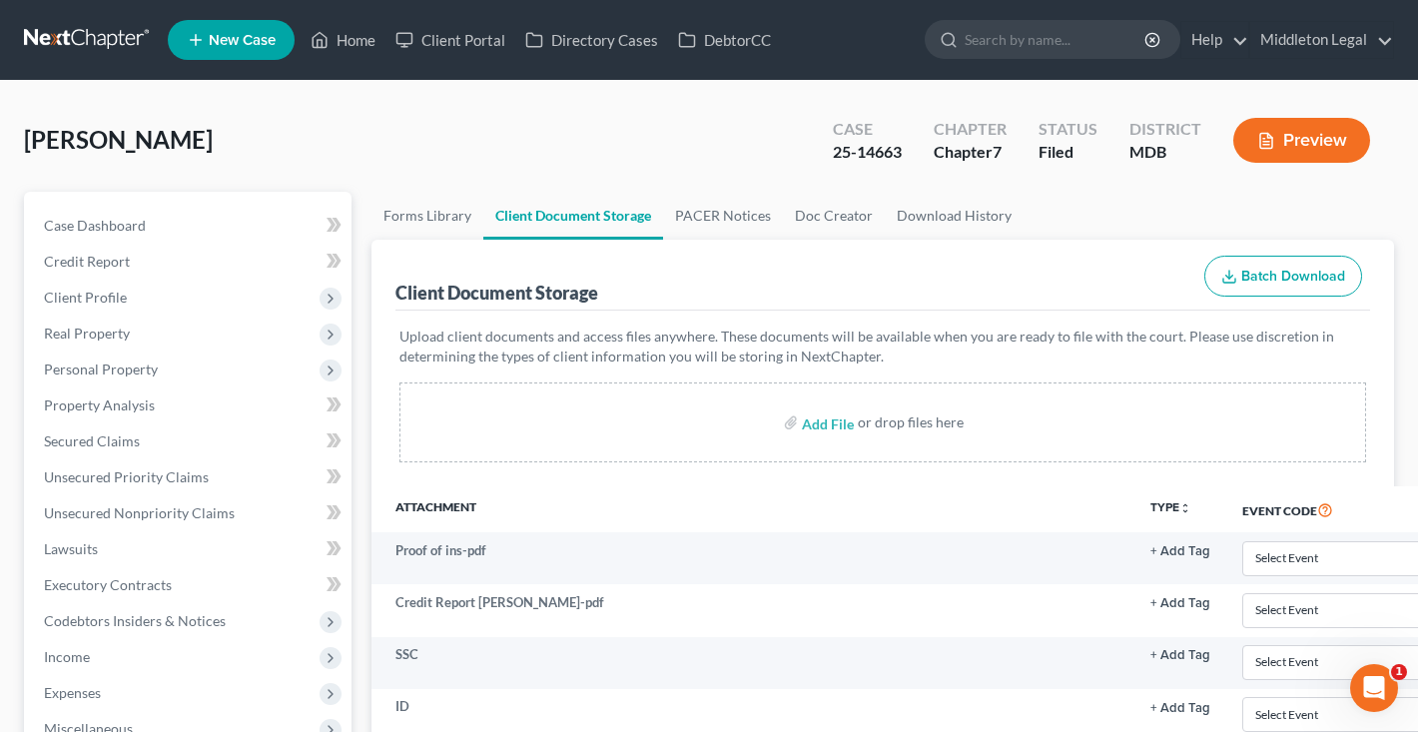
click at [116, 45] on link at bounding box center [88, 40] width 128 height 36
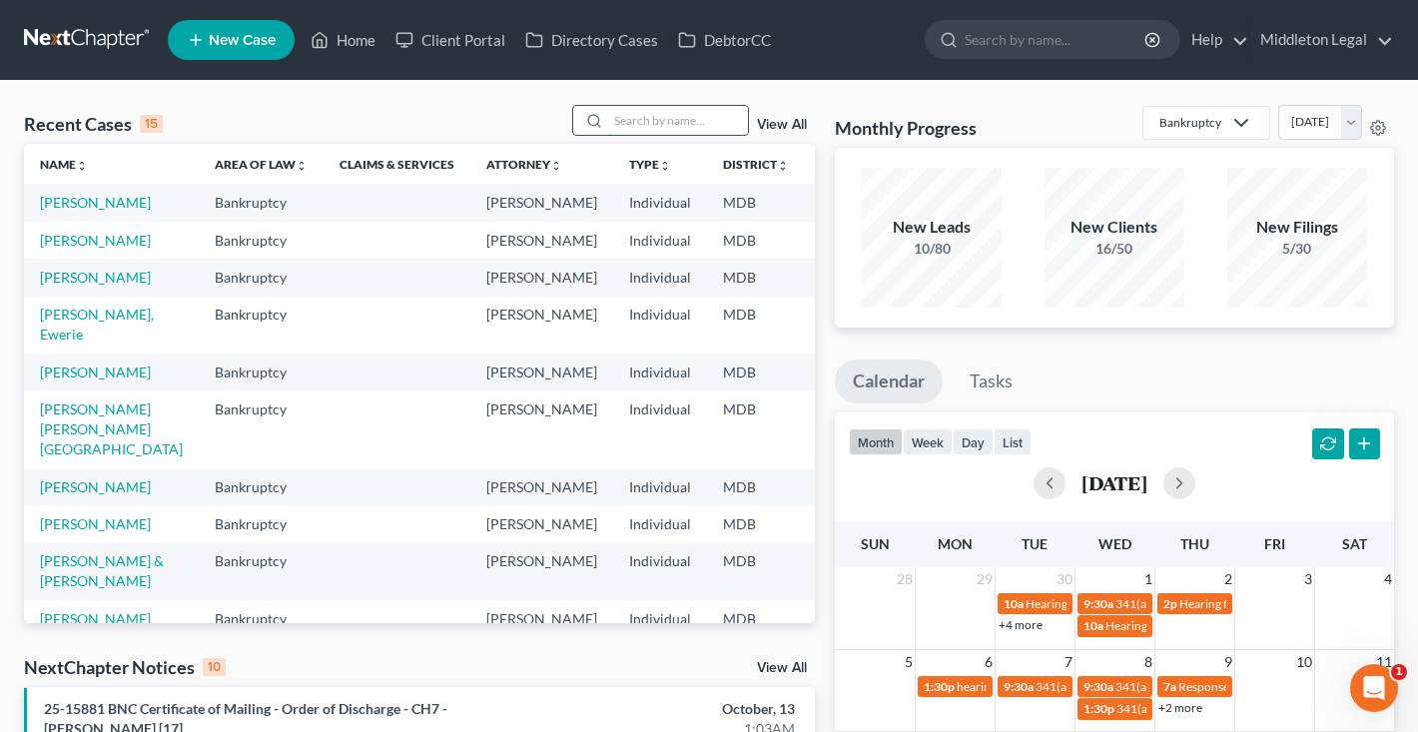
click at [645, 128] on input "search" at bounding box center [678, 120] width 140 height 29
type input "r"
type input "[PERSON_NAME]"
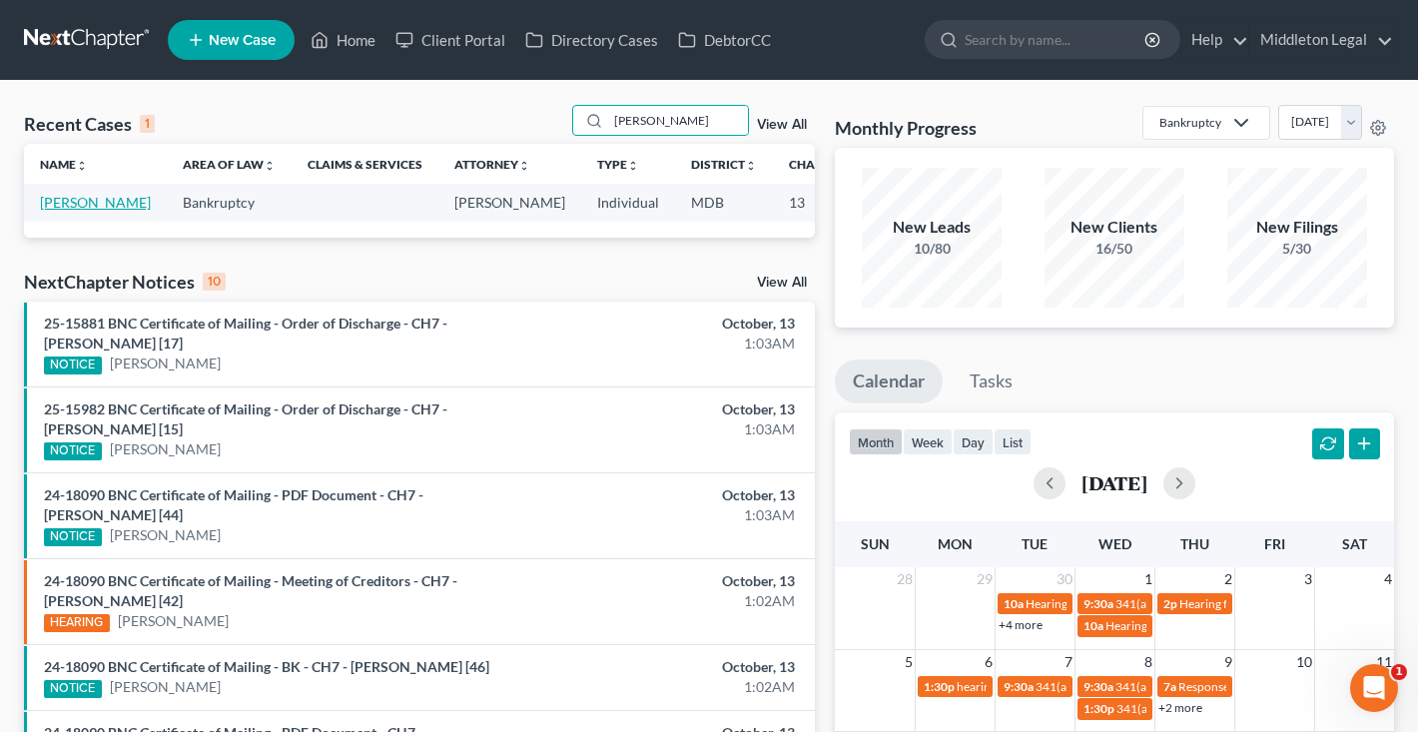
click at [59, 211] on link "[PERSON_NAME]" at bounding box center [95, 202] width 111 height 17
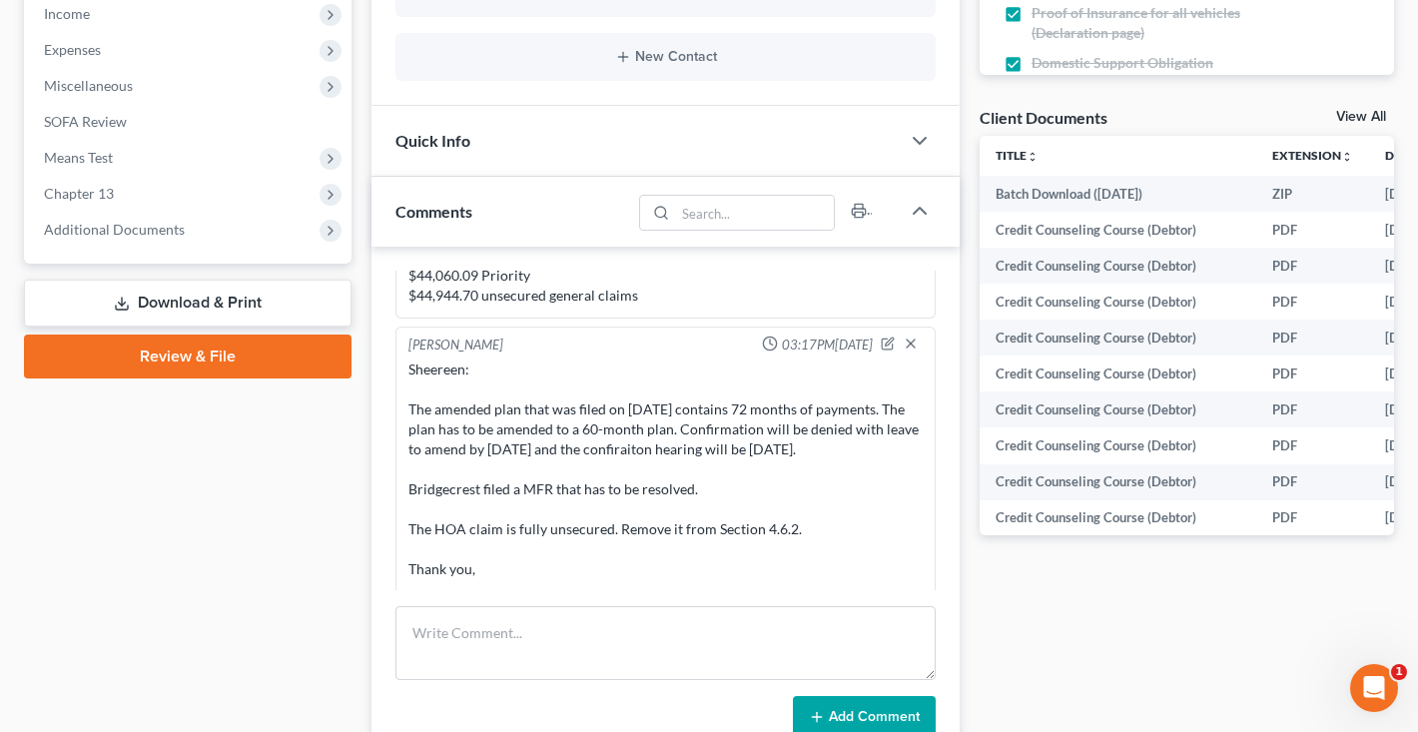
scroll to position [645, 0]
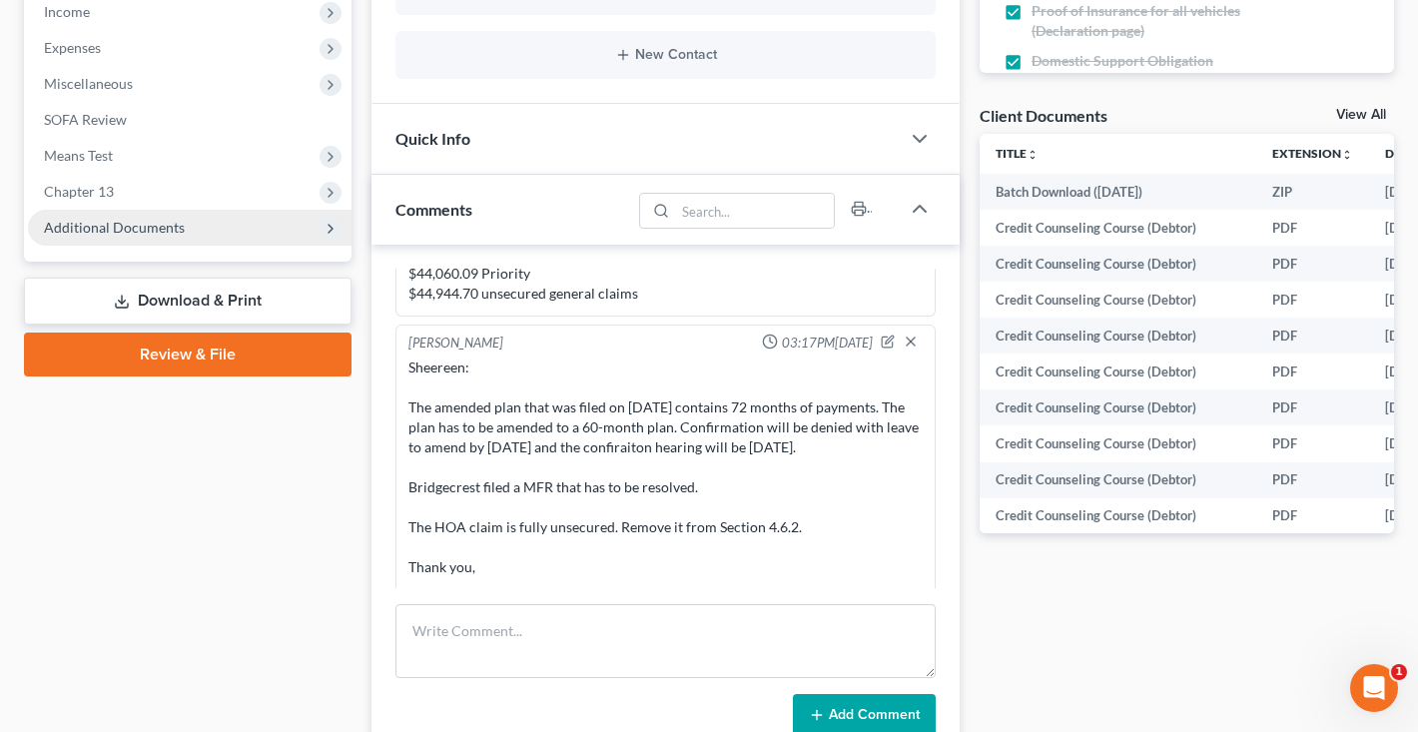
click at [121, 231] on span "Additional Documents" at bounding box center [114, 227] width 141 height 17
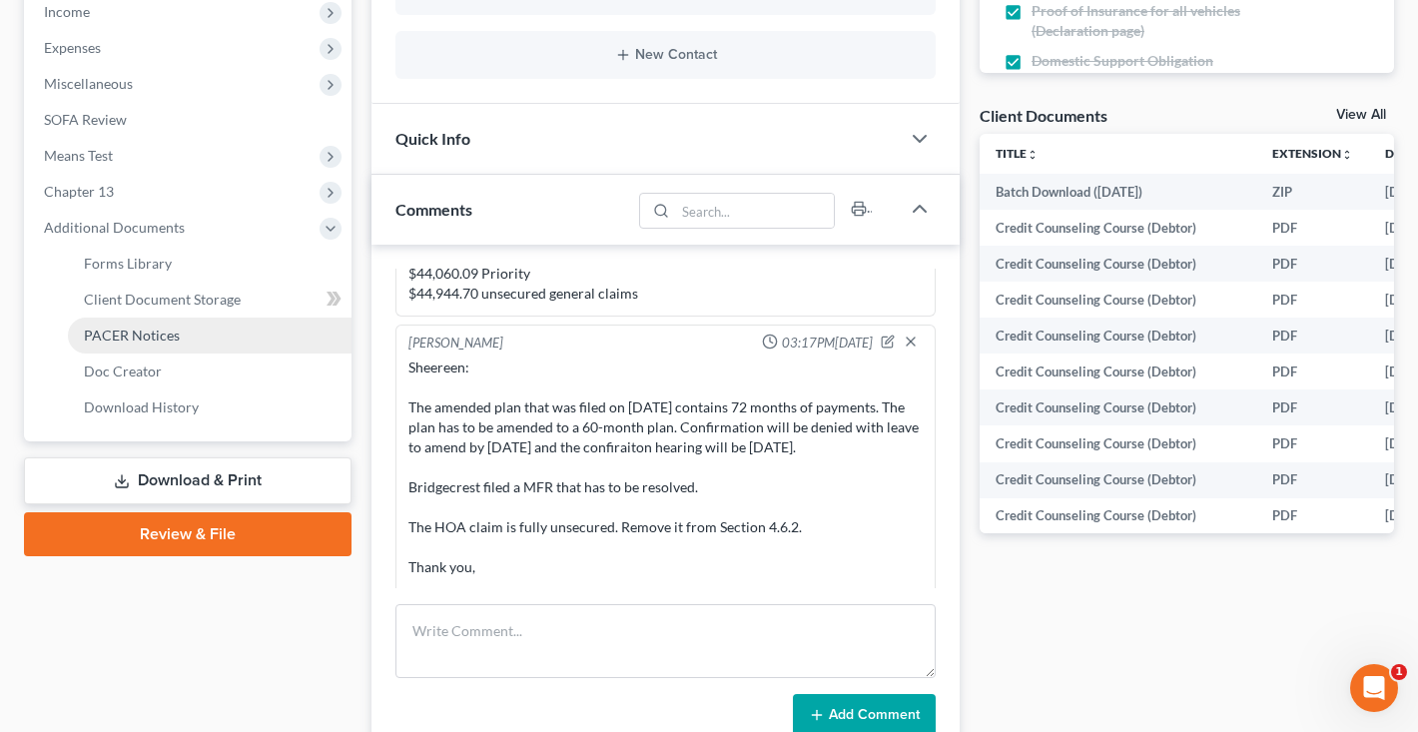
click at [168, 330] on span "PACER Notices" at bounding box center [132, 335] width 96 height 17
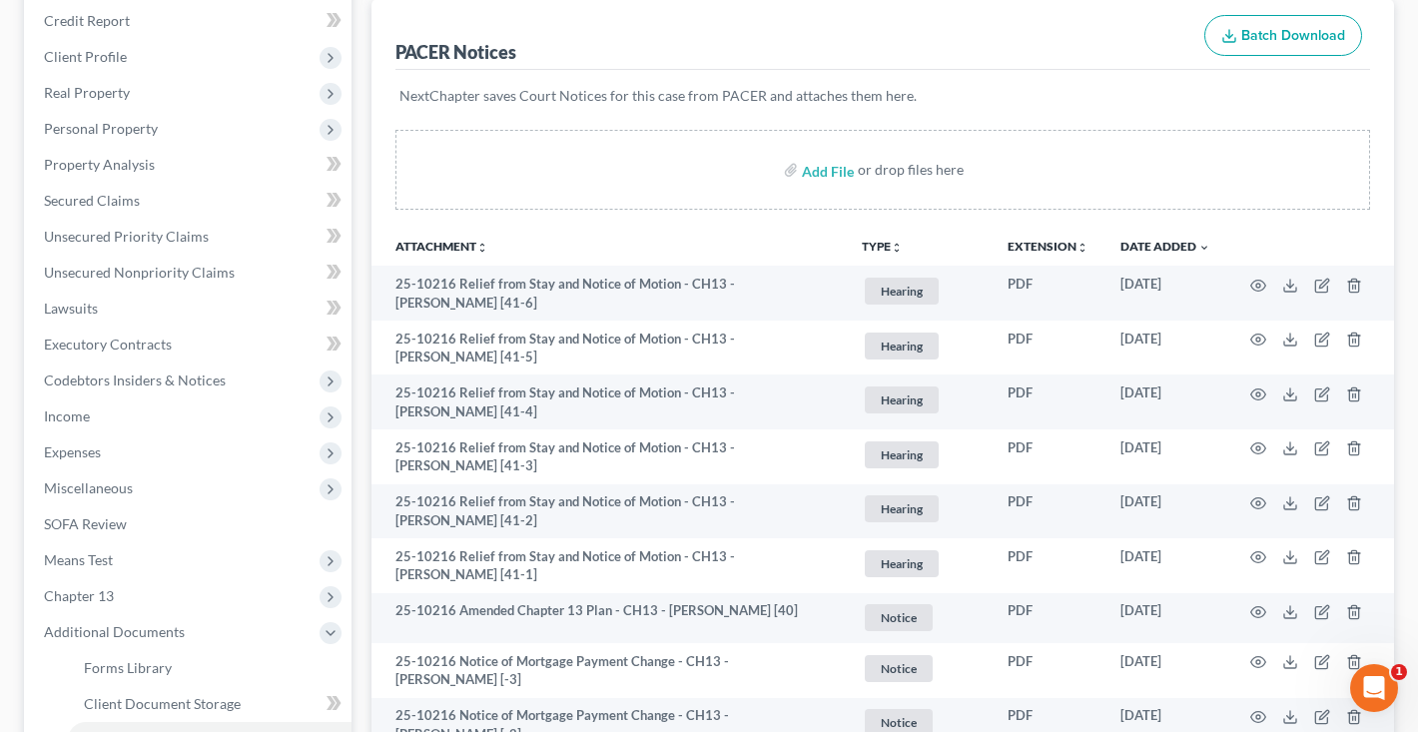
scroll to position [249, 0]
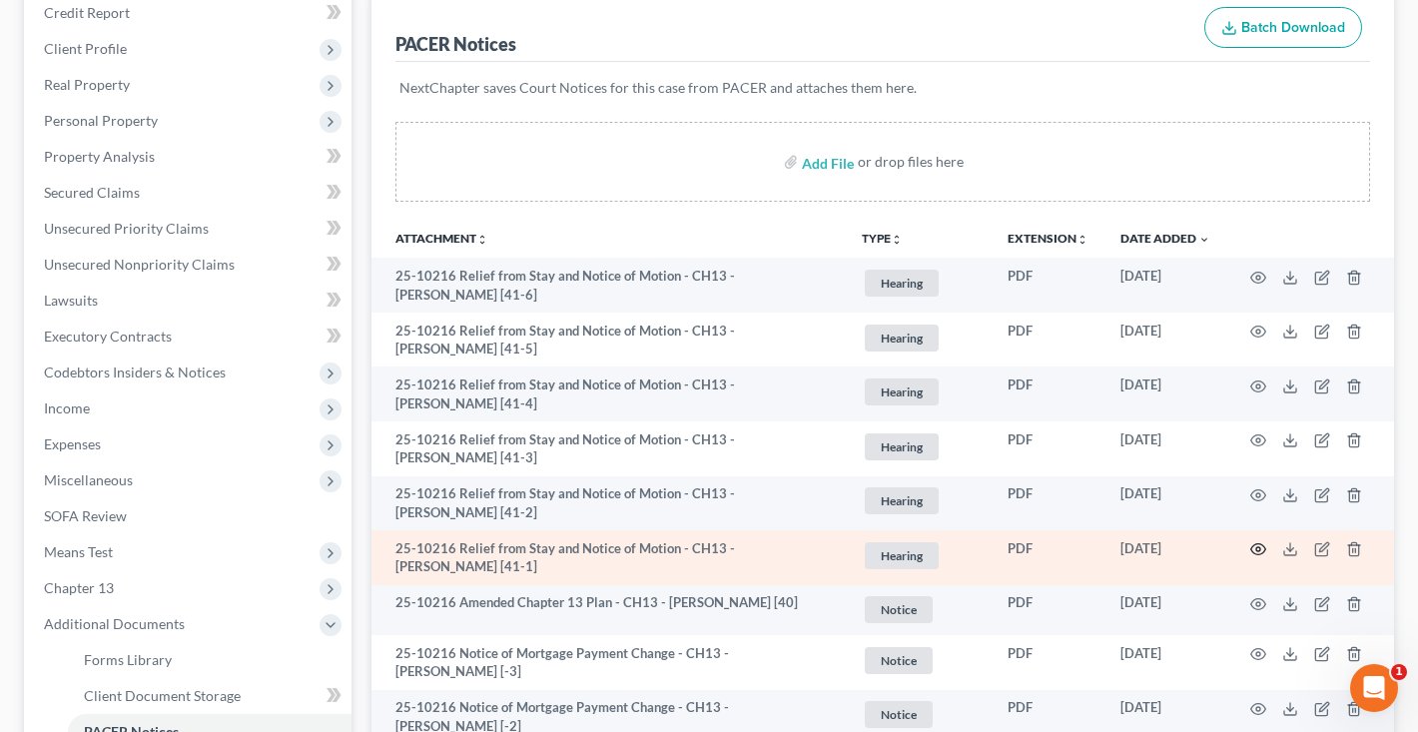
click at [1254, 544] on icon "button" at bounding box center [1258, 549] width 16 height 16
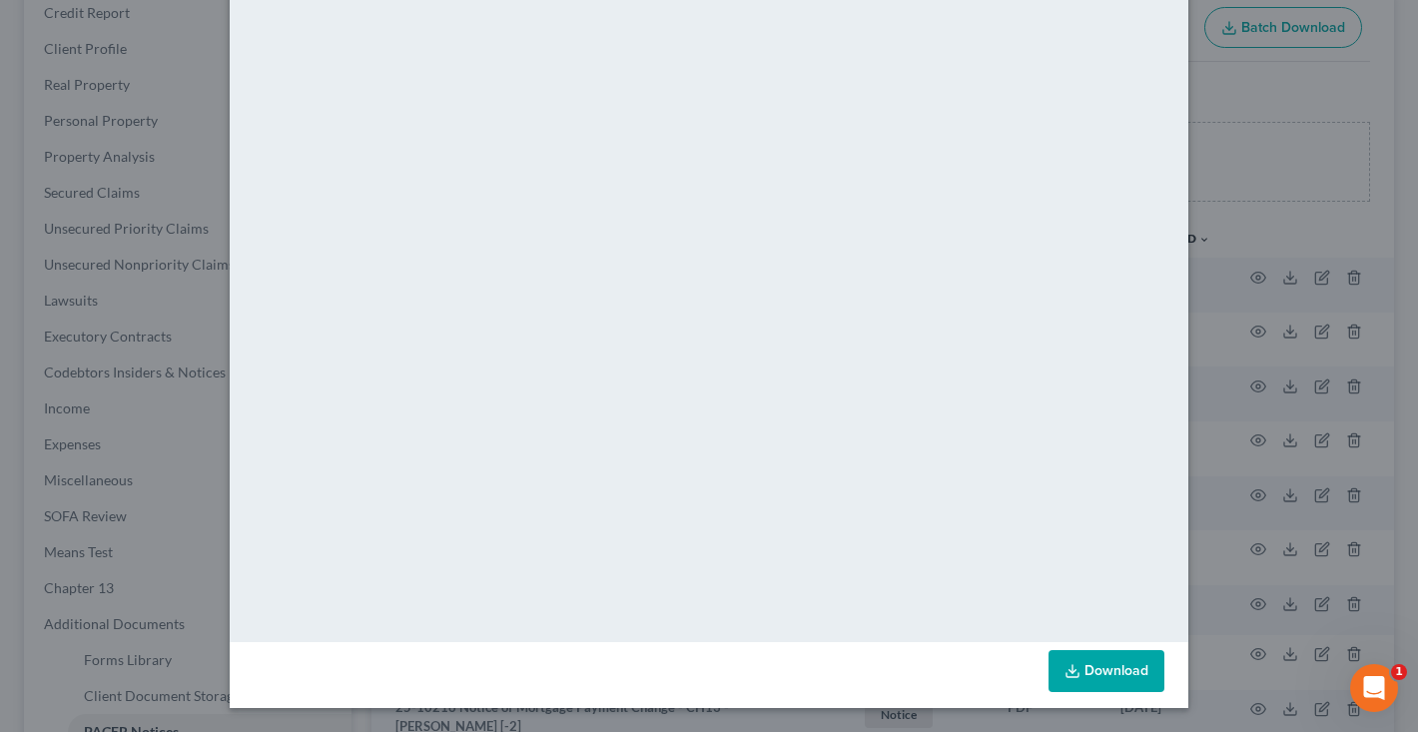
scroll to position [-21, 0]
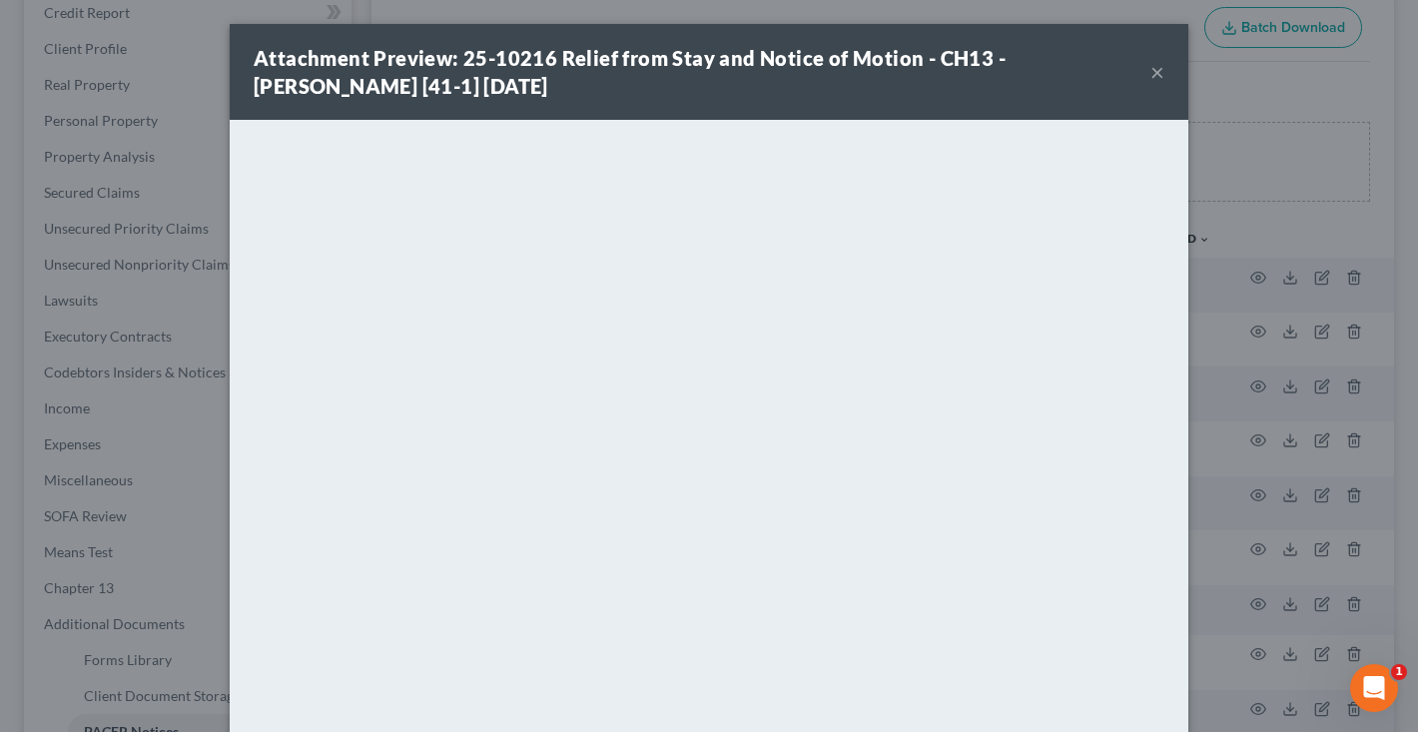
click at [1157, 75] on button "×" at bounding box center [1157, 72] width 14 height 24
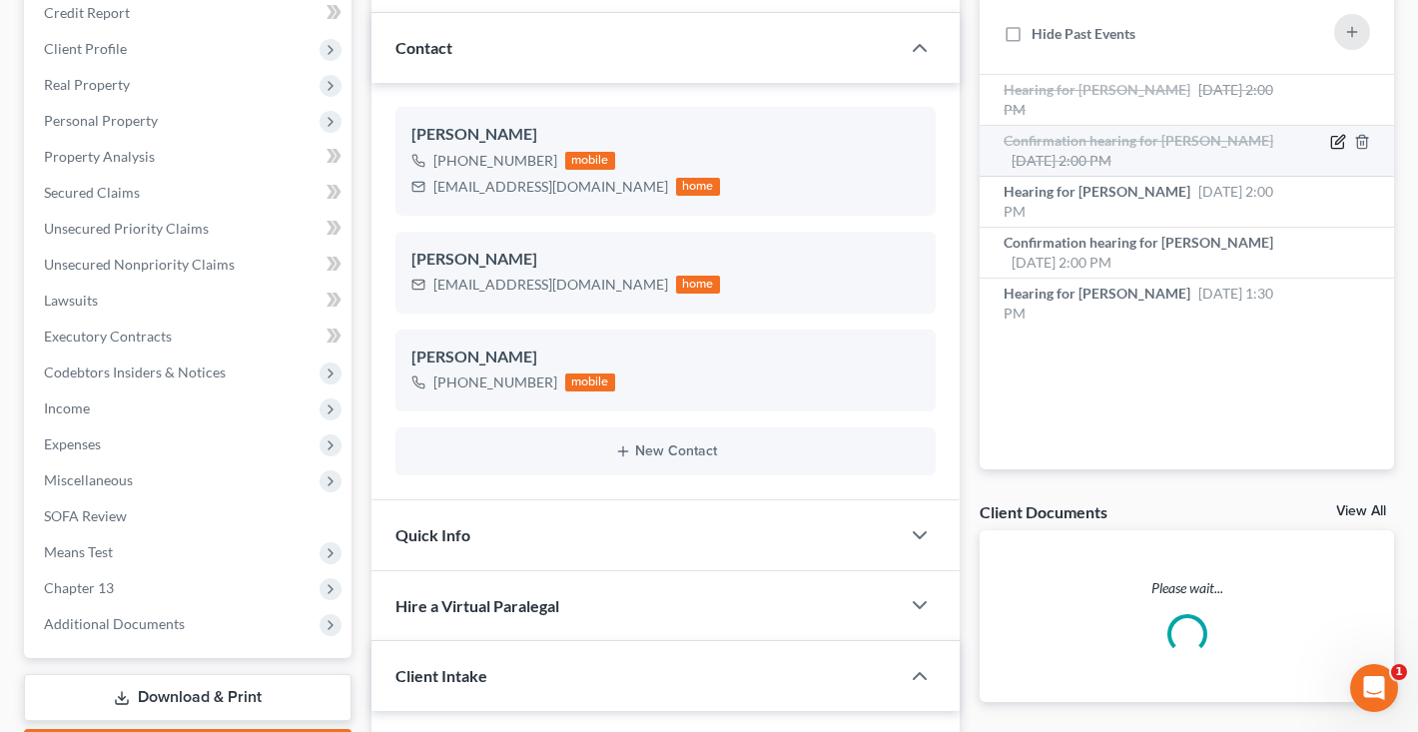
click at [1335, 144] on icon "button" at bounding box center [1339, 139] width 9 height 9
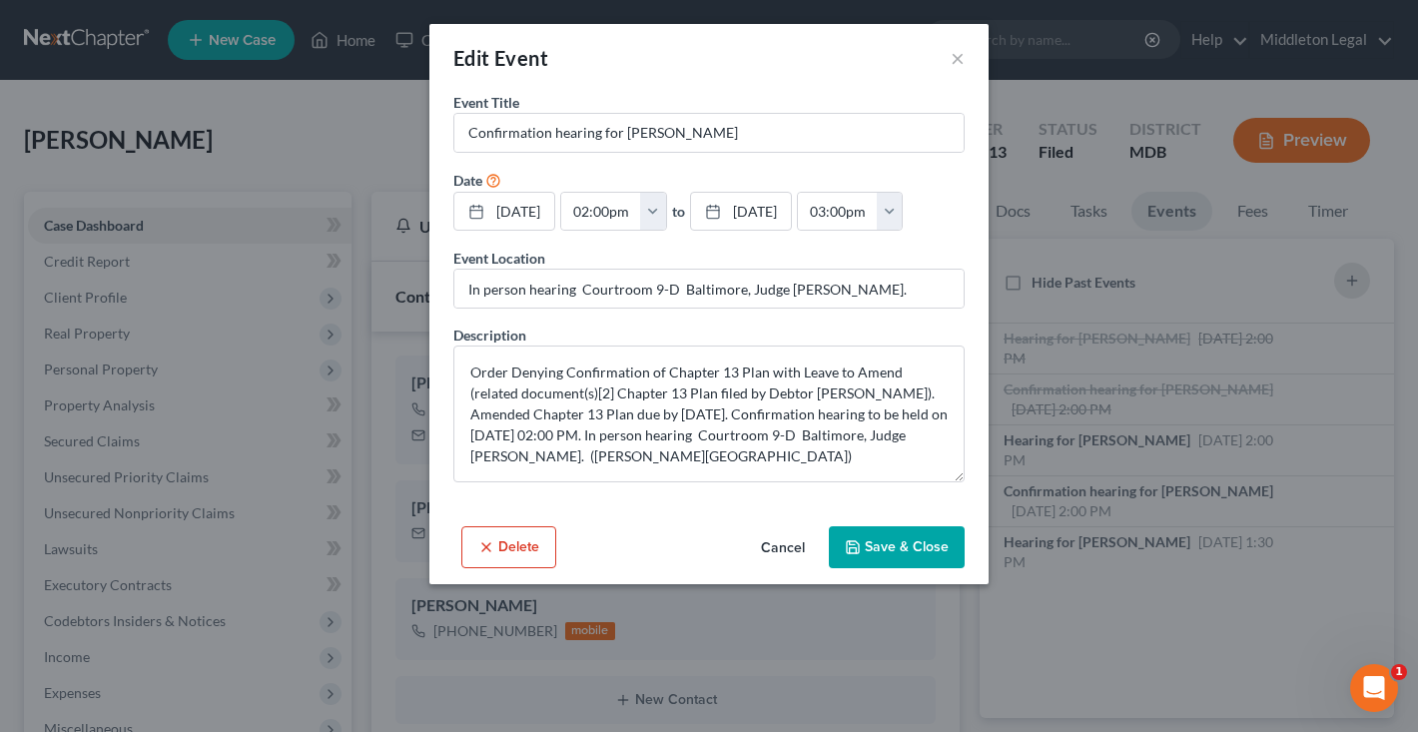
click at [795, 544] on button "Cancel" at bounding box center [783, 548] width 76 height 40
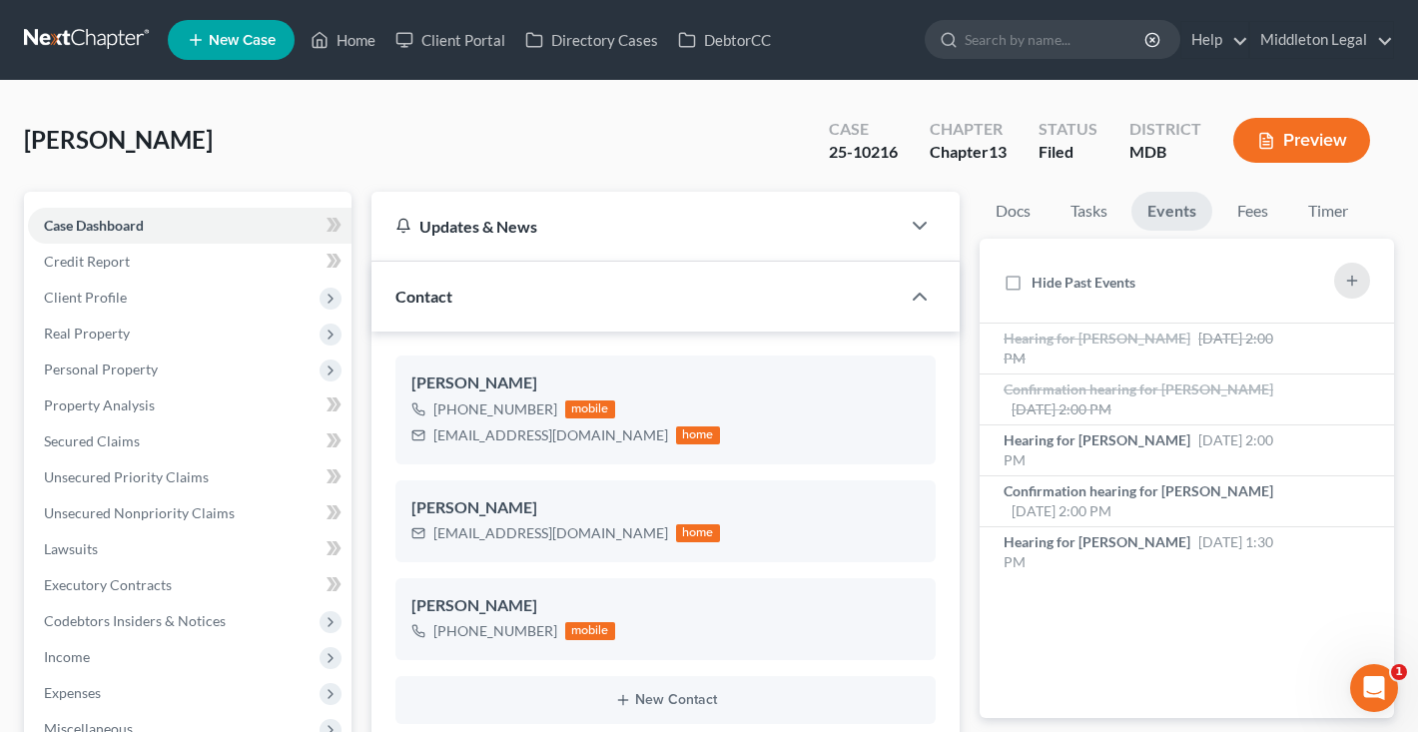
scroll to position [2159, 0]
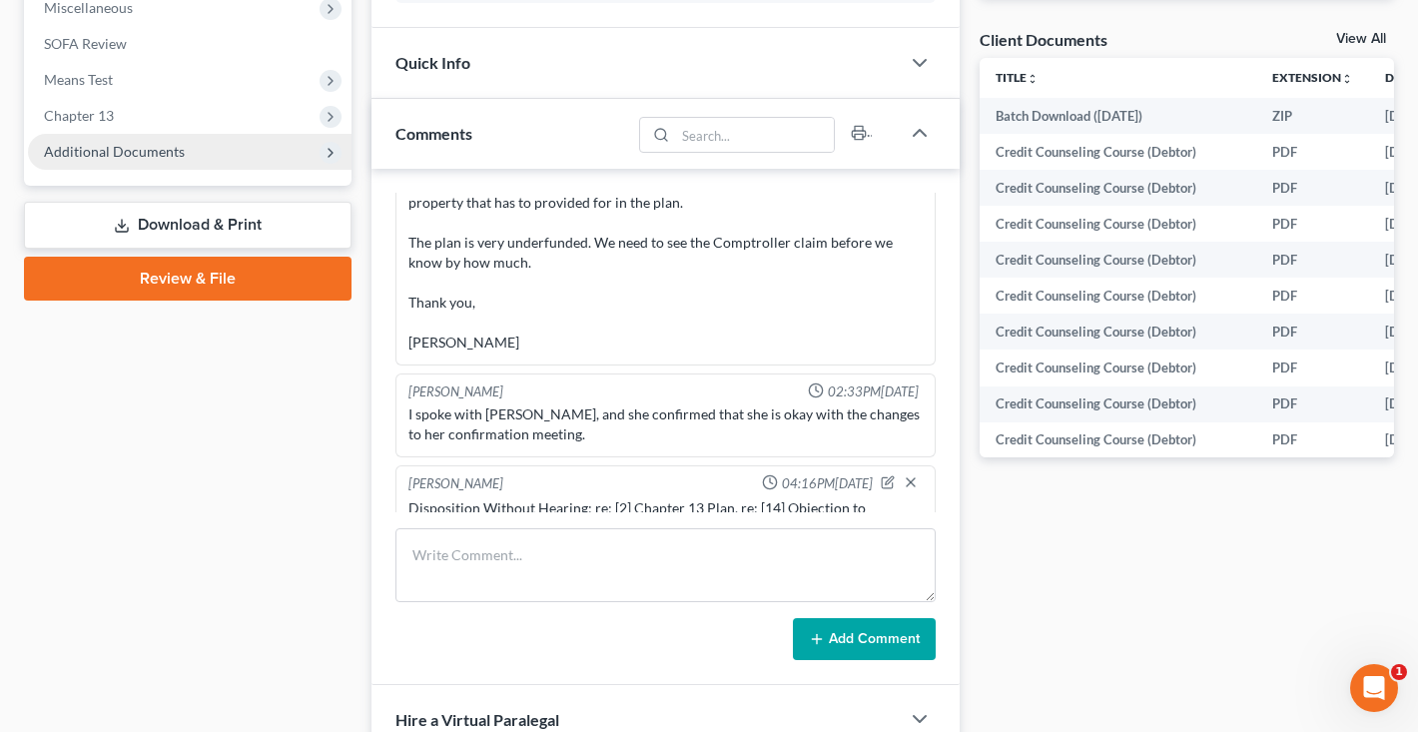
click at [171, 160] on span "Additional Documents" at bounding box center [114, 151] width 141 height 17
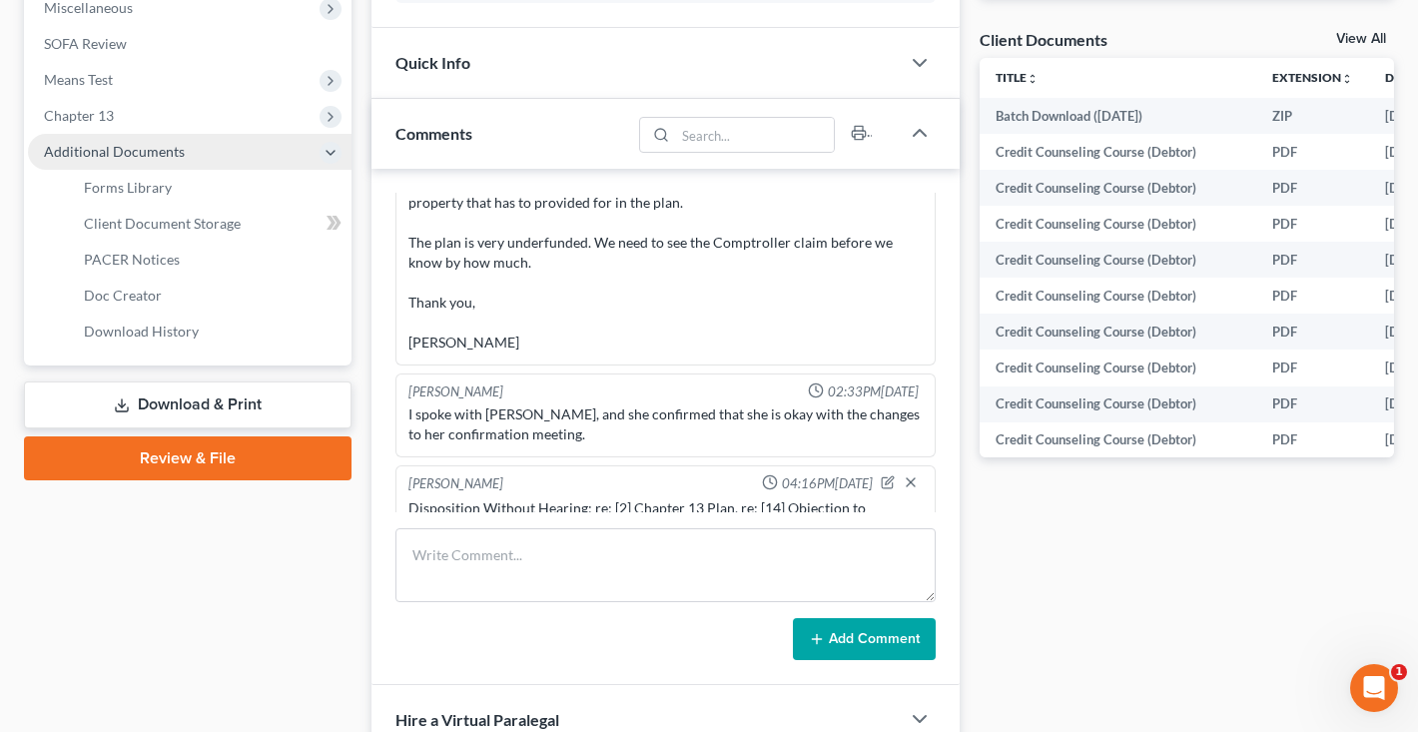
click at [183, 170] on span "Additional Documents" at bounding box center [190, 152] width 324 height 36
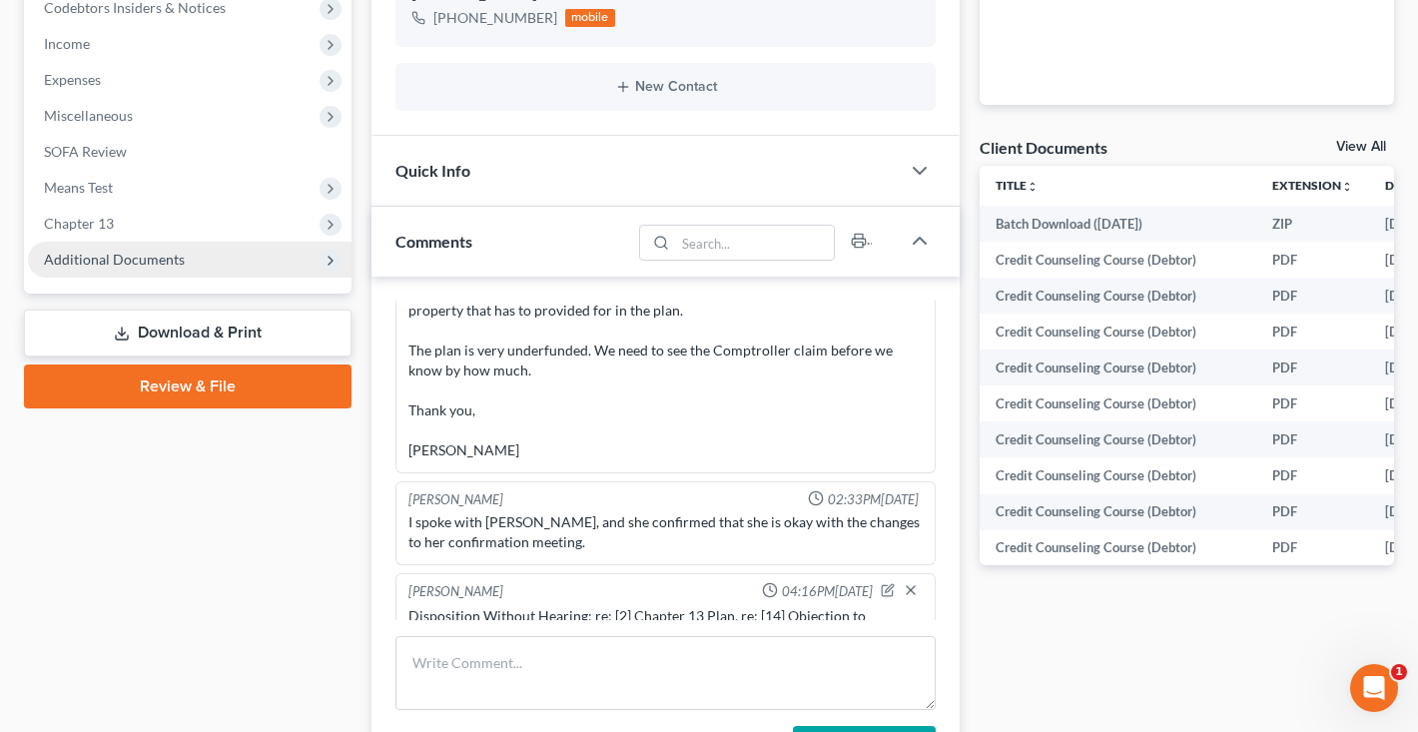
scroll to position [0, 0]
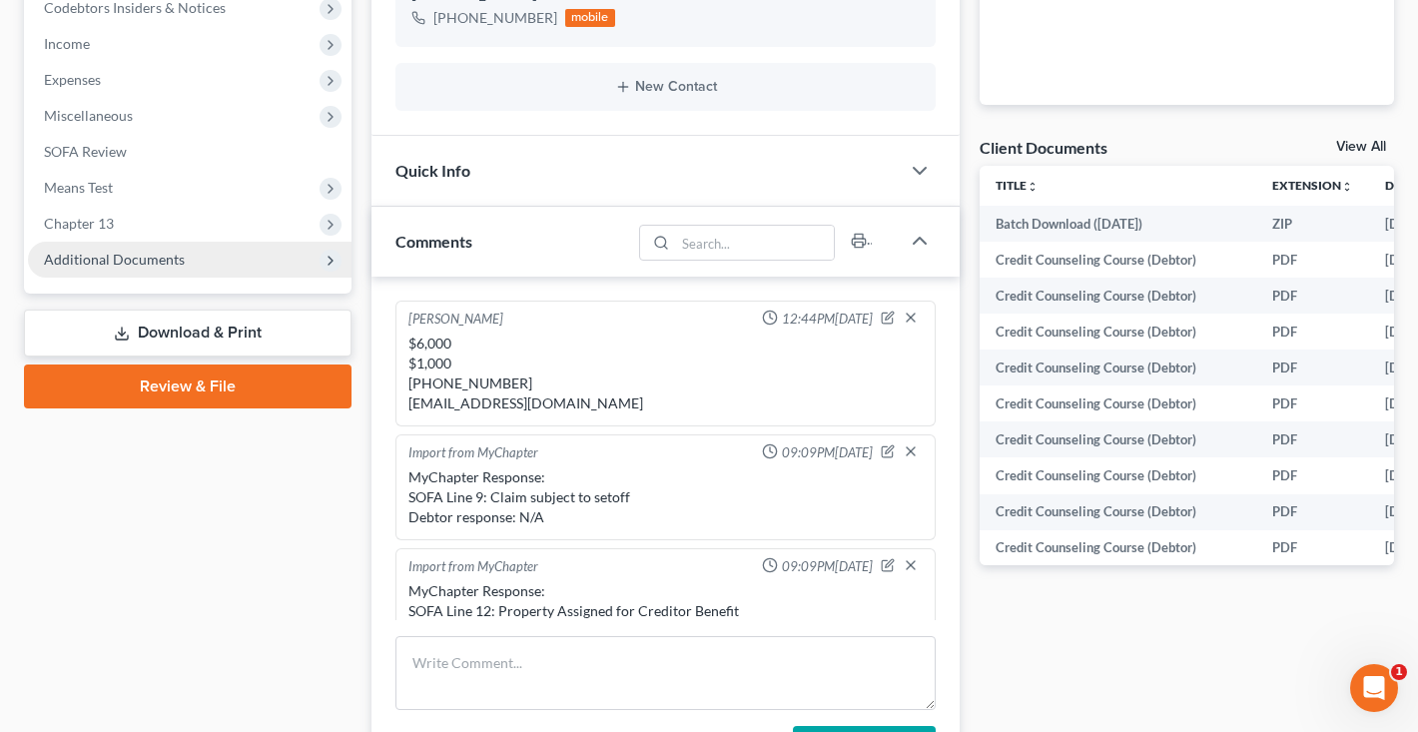
click at [144, 266] on span "Additional Documents" at bounding box center [114, 259] width 141 height 17
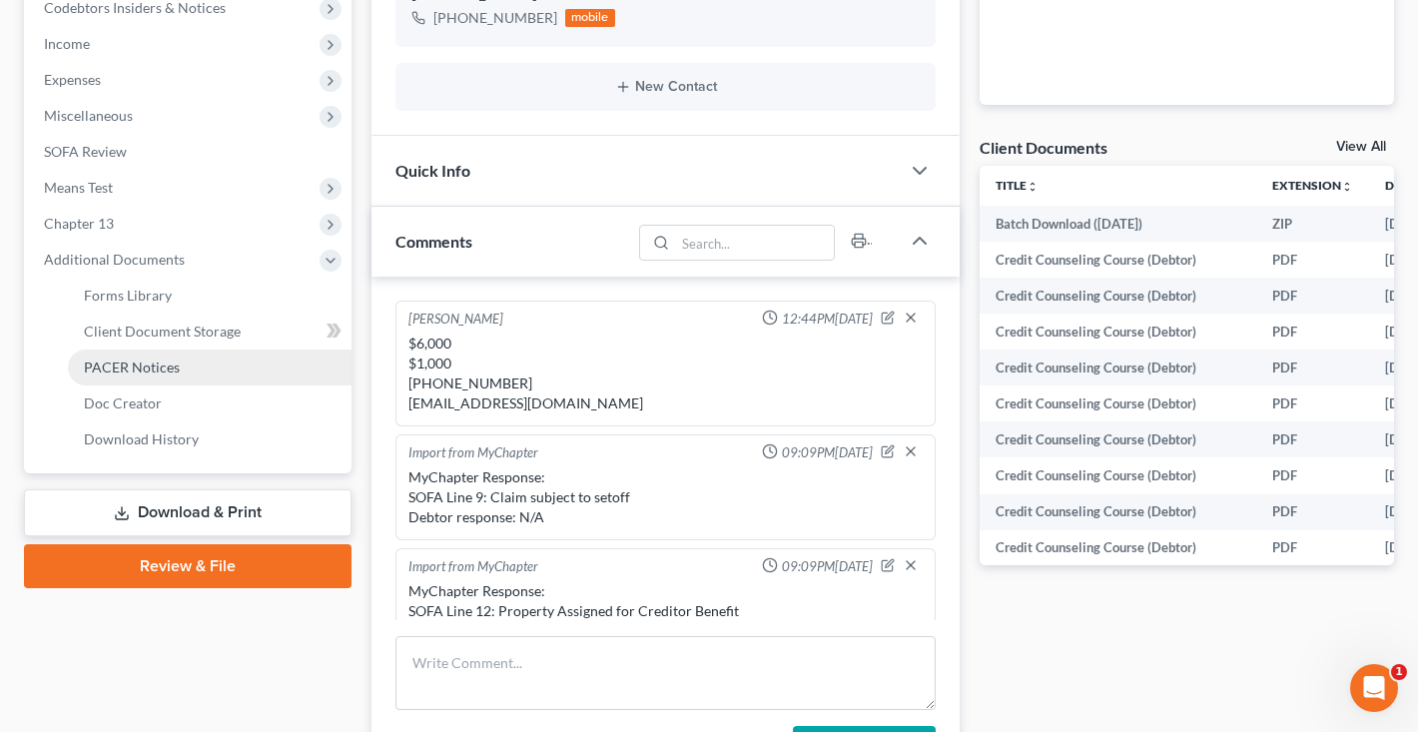
click at [136, 364] on span "PACER Notices" at bounding box center [132, 366] width 96 height 17
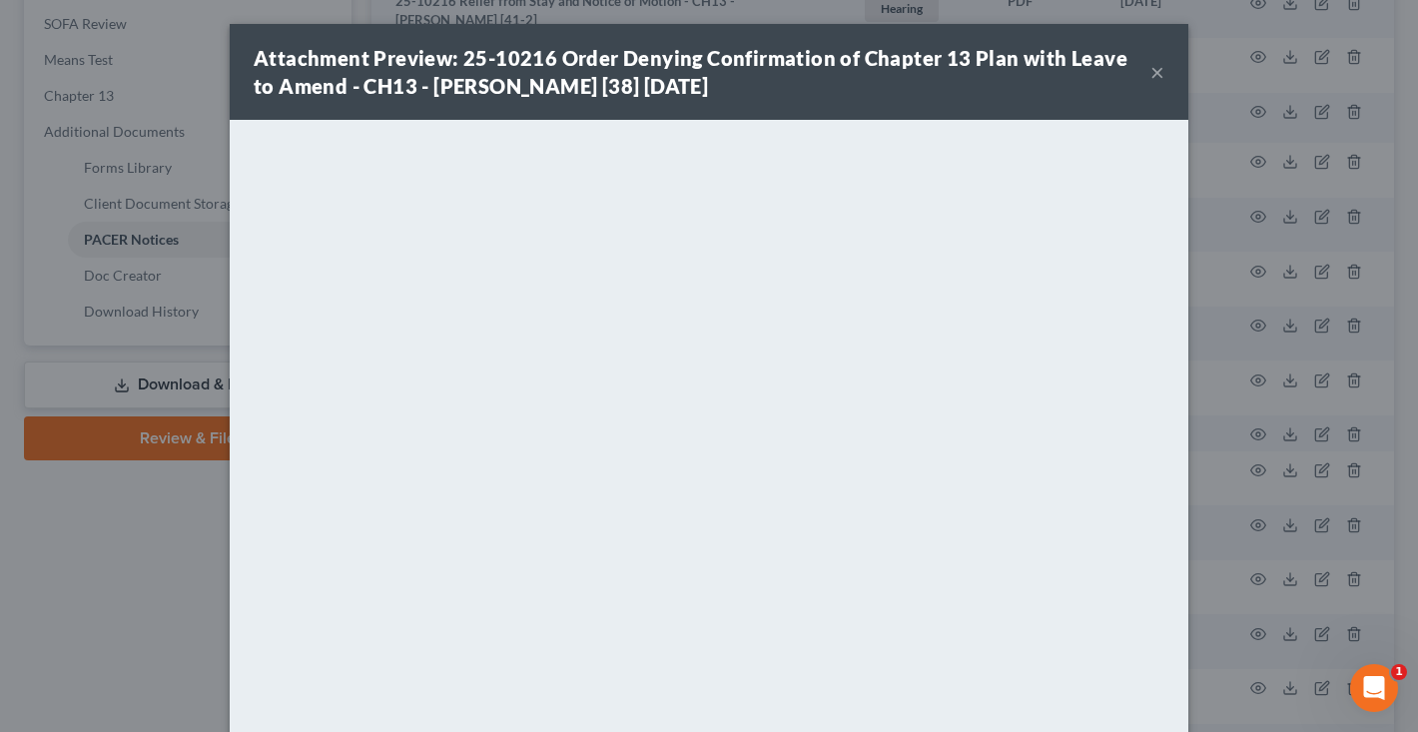
click at [1158, 73] on button "×" at bounding box center [1157, 72] width 14 height 24
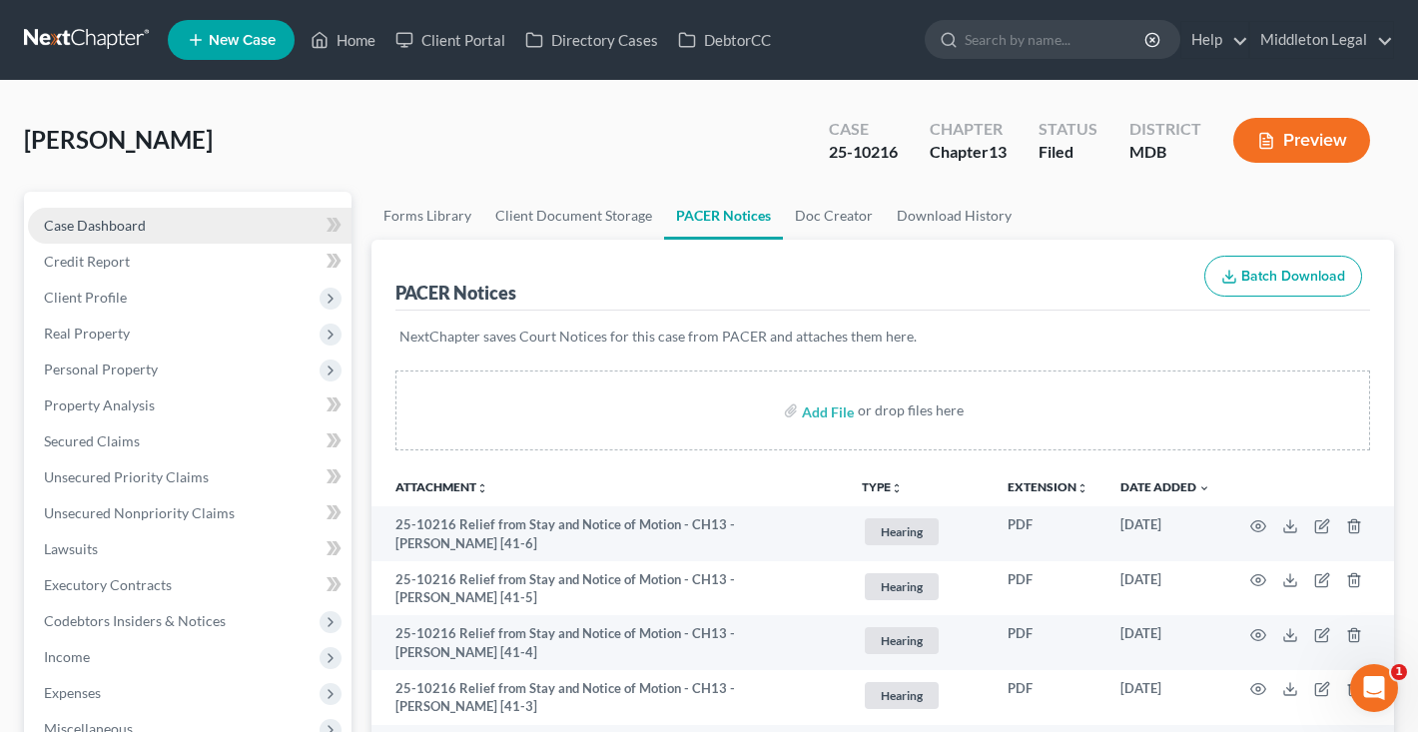
click at [116, 220] on span "Case Dashboard" at bounding box center [95, 225] width 102 height 17
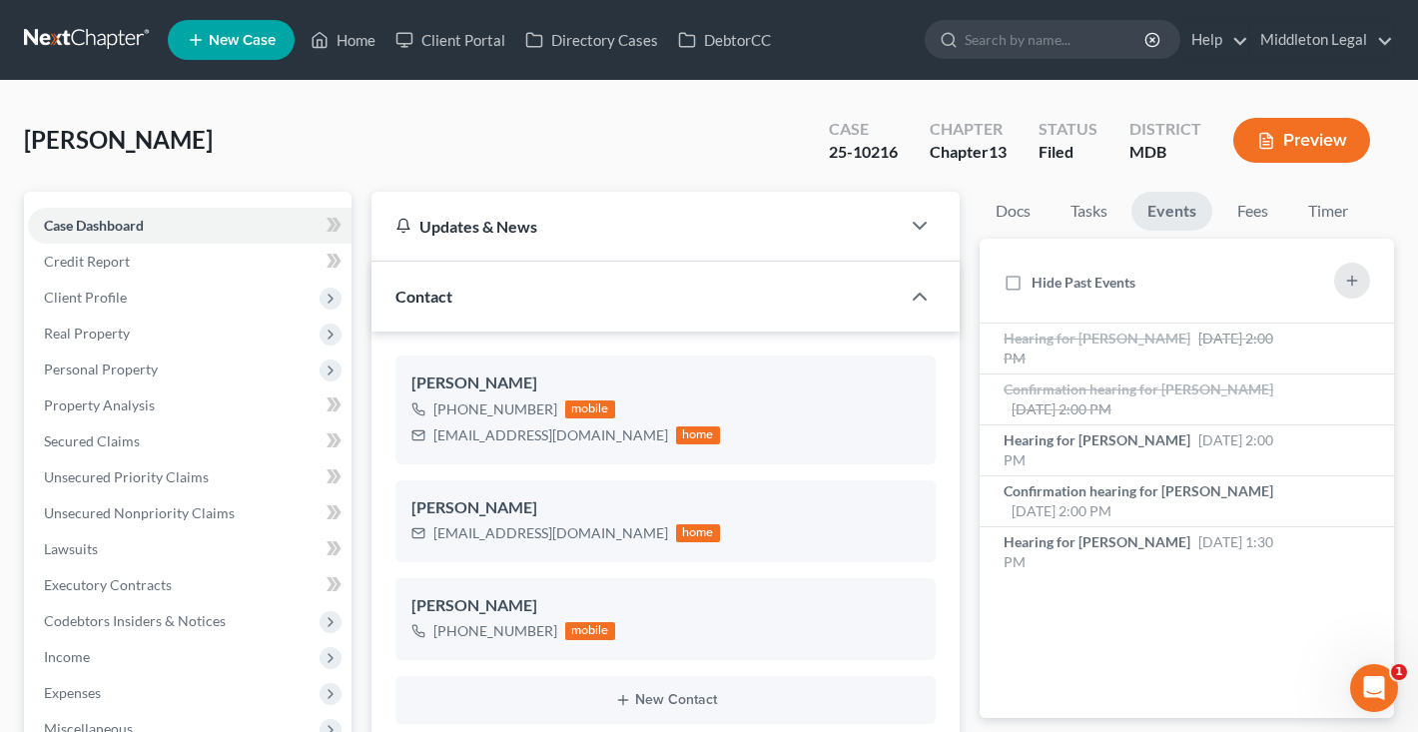
scroll to position [3605, 0]
